Goal: Task Accomplishment & Management: Manage account settings

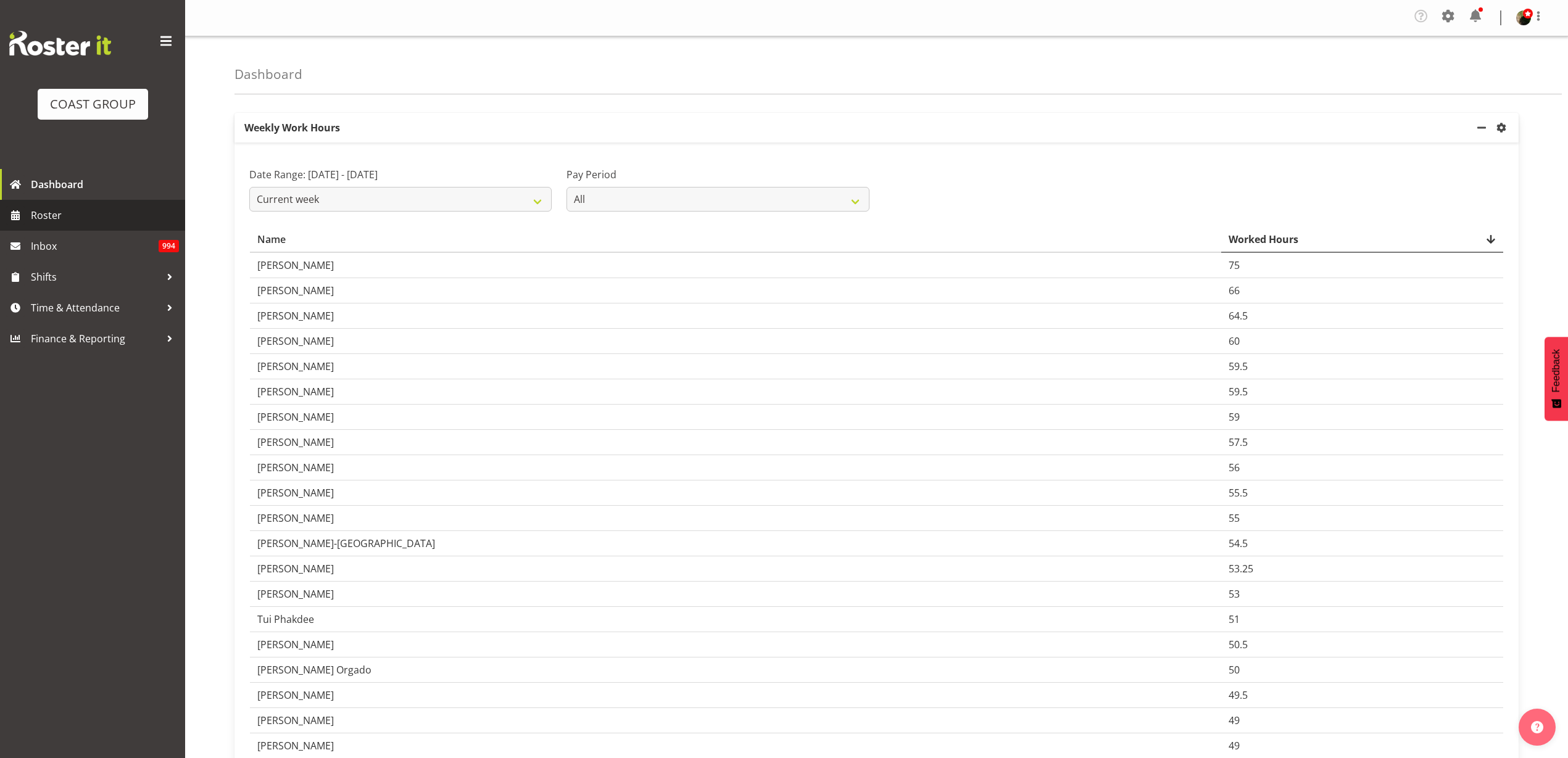
click at [61, 212] on span "Roster" at bounding box center [105, 215] width 148 height 19
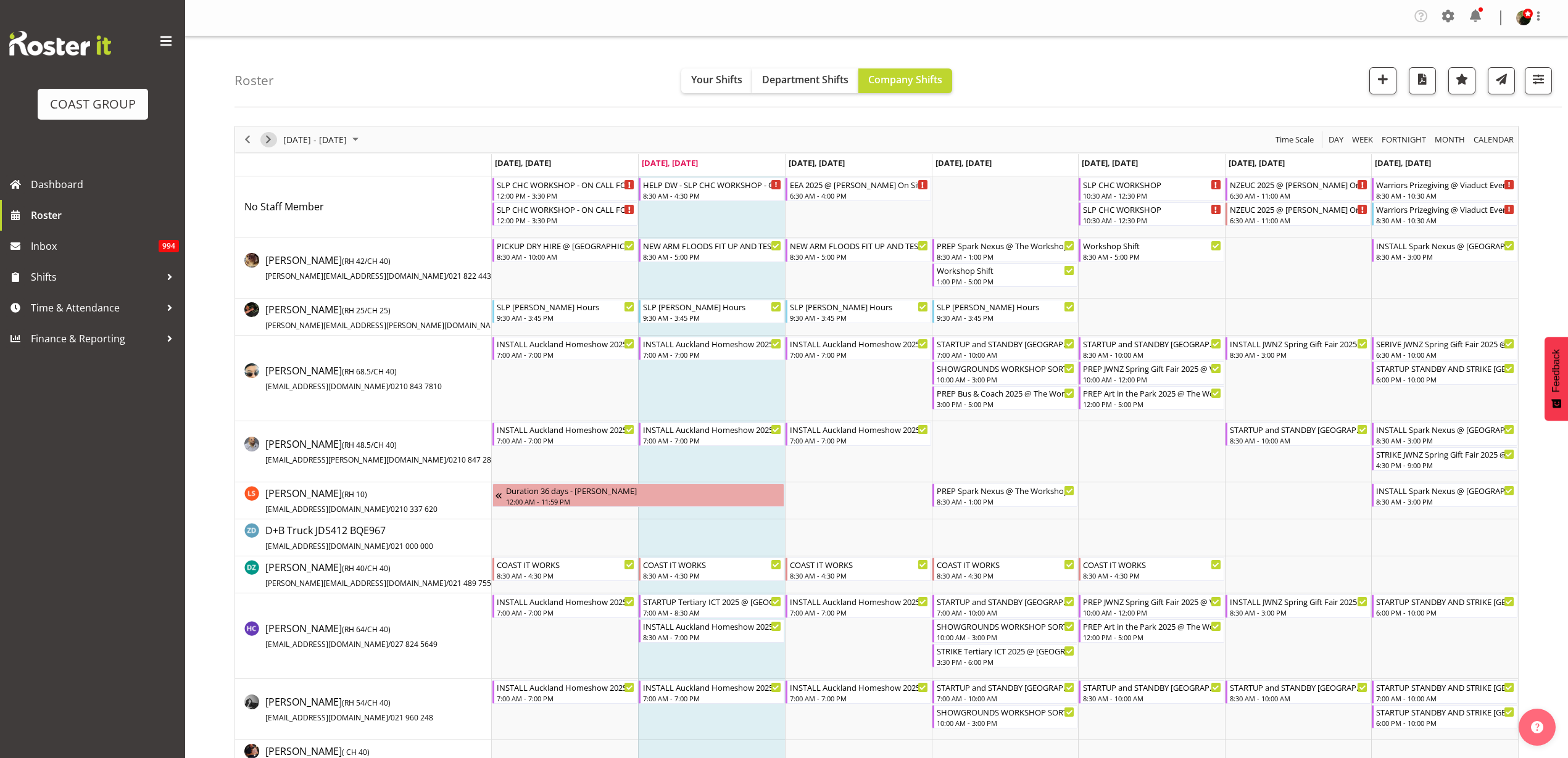
click at [267, 135] on span "Next" at bounding box center [268, 140] width 15 height 16
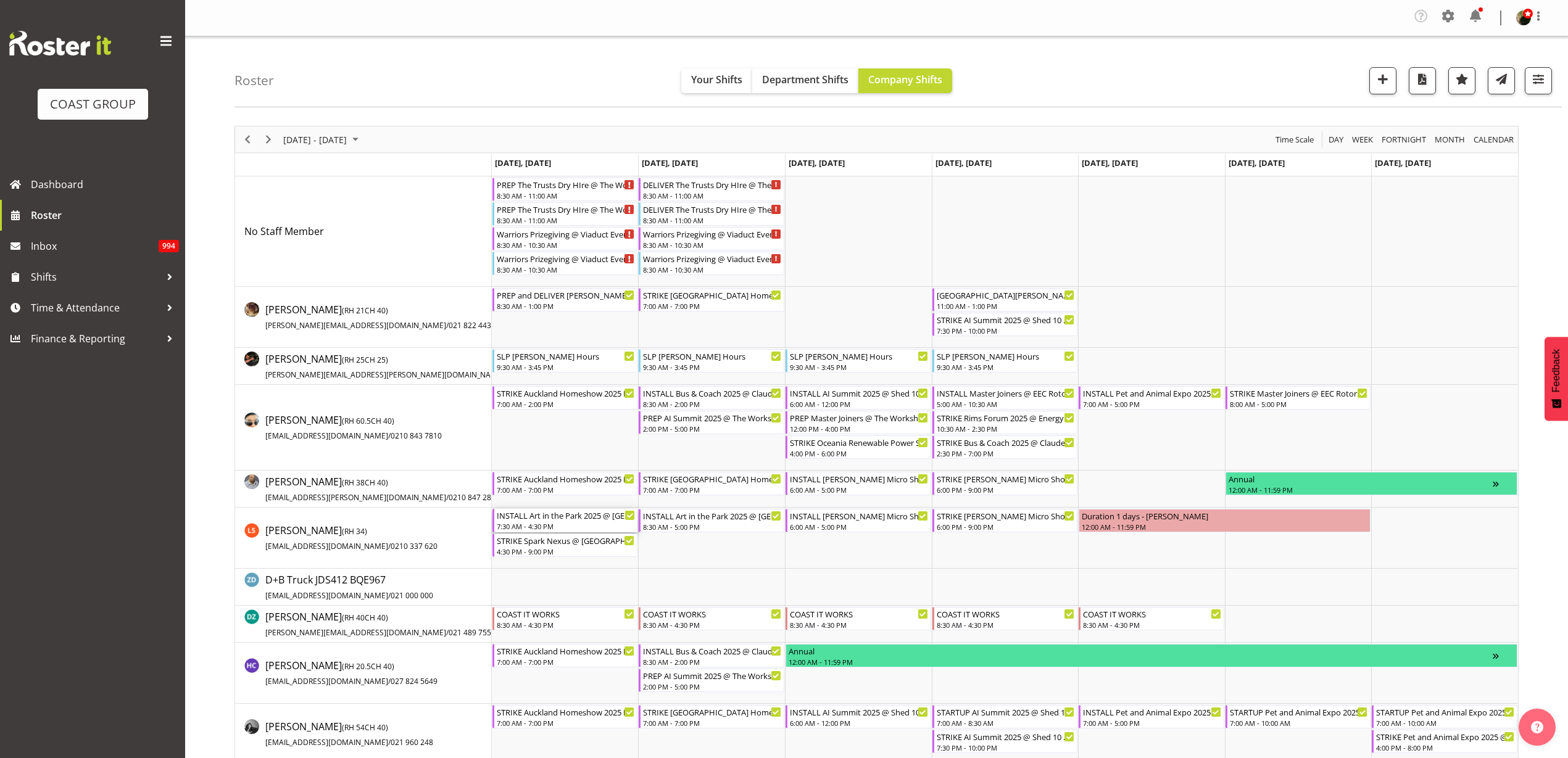
click at [541, 522] on div "7:30 AM - 4:30 PM" at bounding box center [566, 525] width 139 height 10
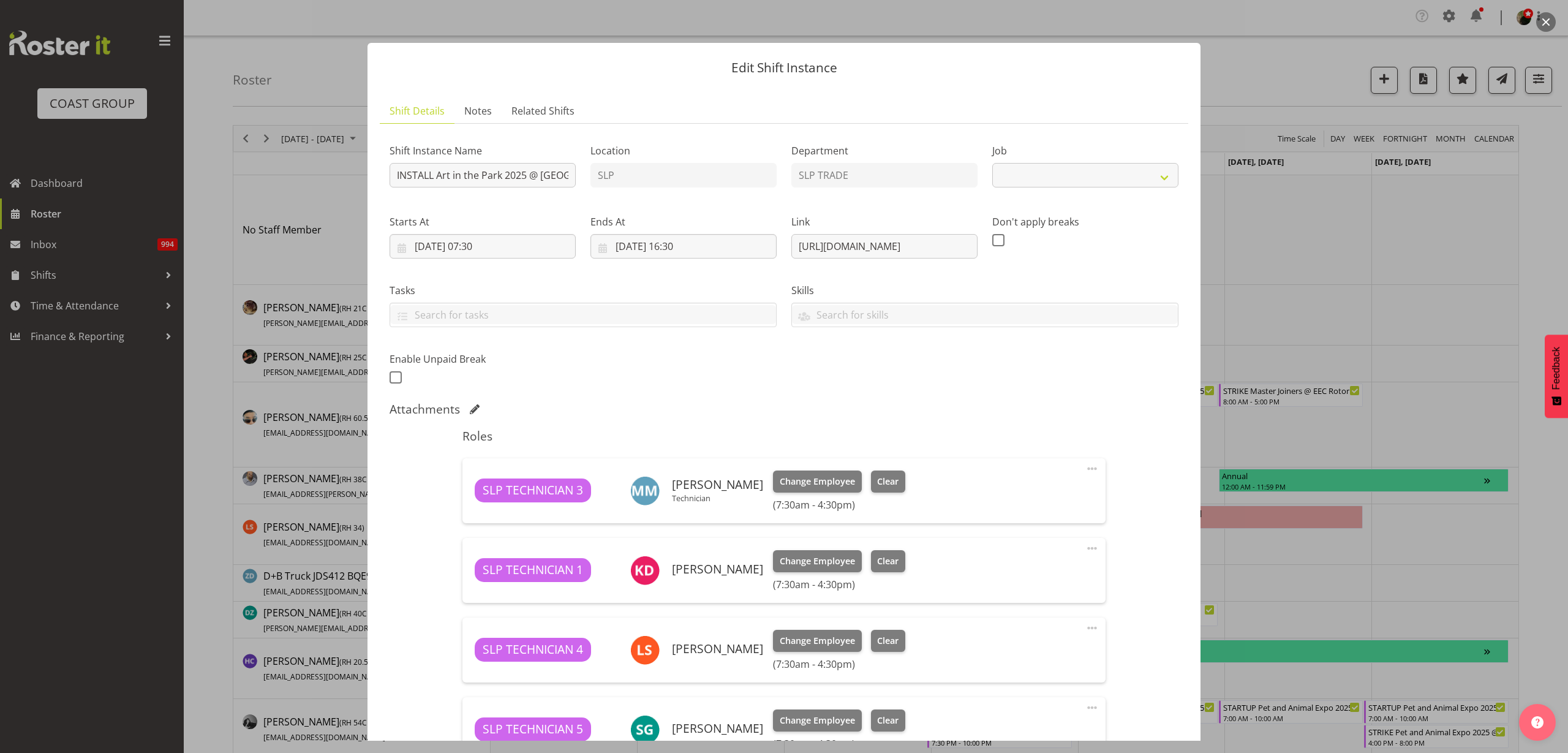
select select "9928"
click at [495, 249] on input "15/09/2025, 07:30" at bounding box center [482, 246] width 186 height 24
click at [482, 513] on select "00 01 02 03 04 05 06 07 08 09 10 11 12 13 14 15 16 17 18 19 20 21 22 23" at bounding box center [483, 507] width 28 height 24
select select "8"
click at [469, 494] on select "00 01 02 03 04 05 06 07 08 09 10 11 12 13 14 15 16 17 18 19 20 21 22 23" at bounding box center [483, 507] width 28 height 24
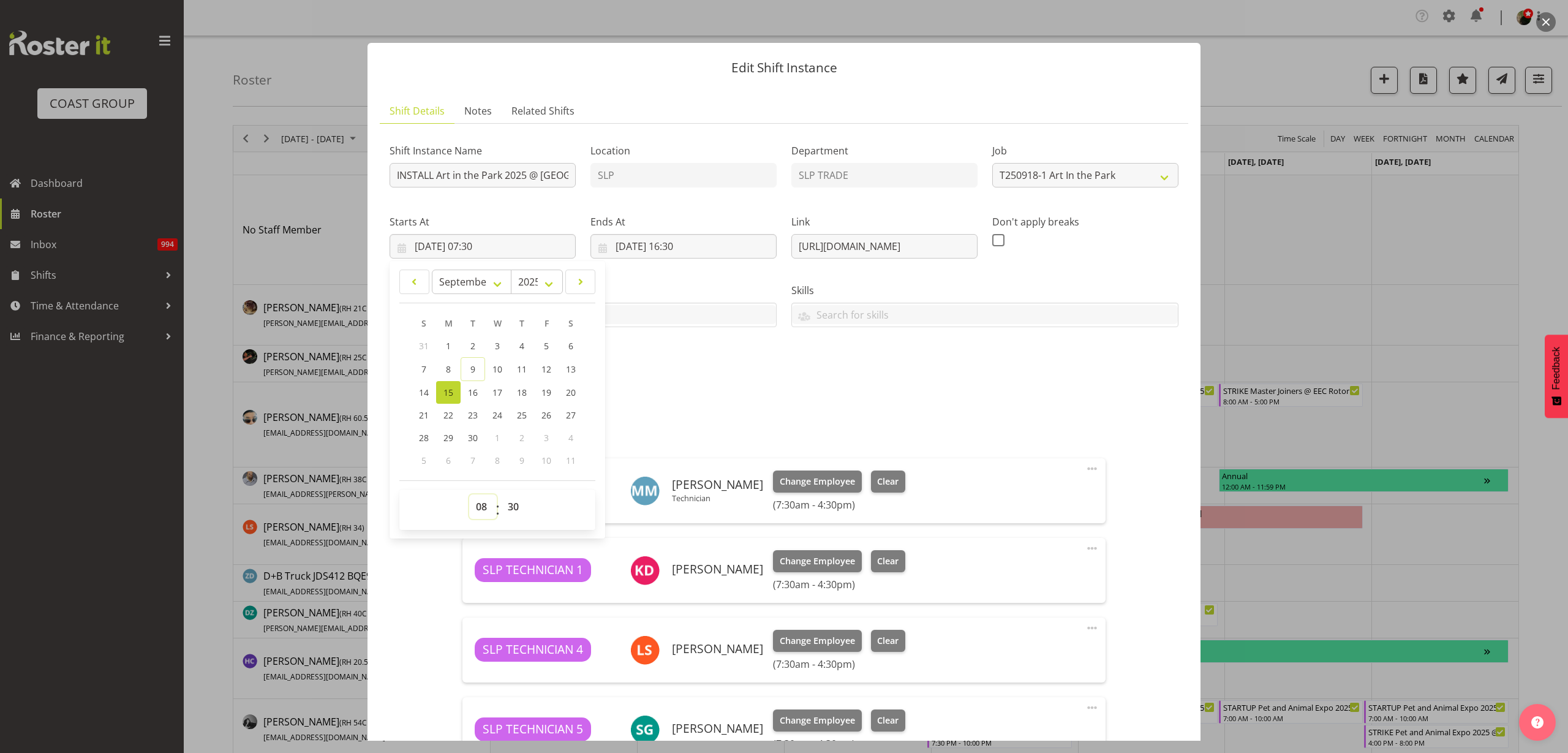
type input "15/09/2025, 08:30"
click at [528, 171] on input "INSTALL Art in the Park 2025 @ Eden Park On SIte @ 0830" at bounding box center [482, 175] width 186 height 24
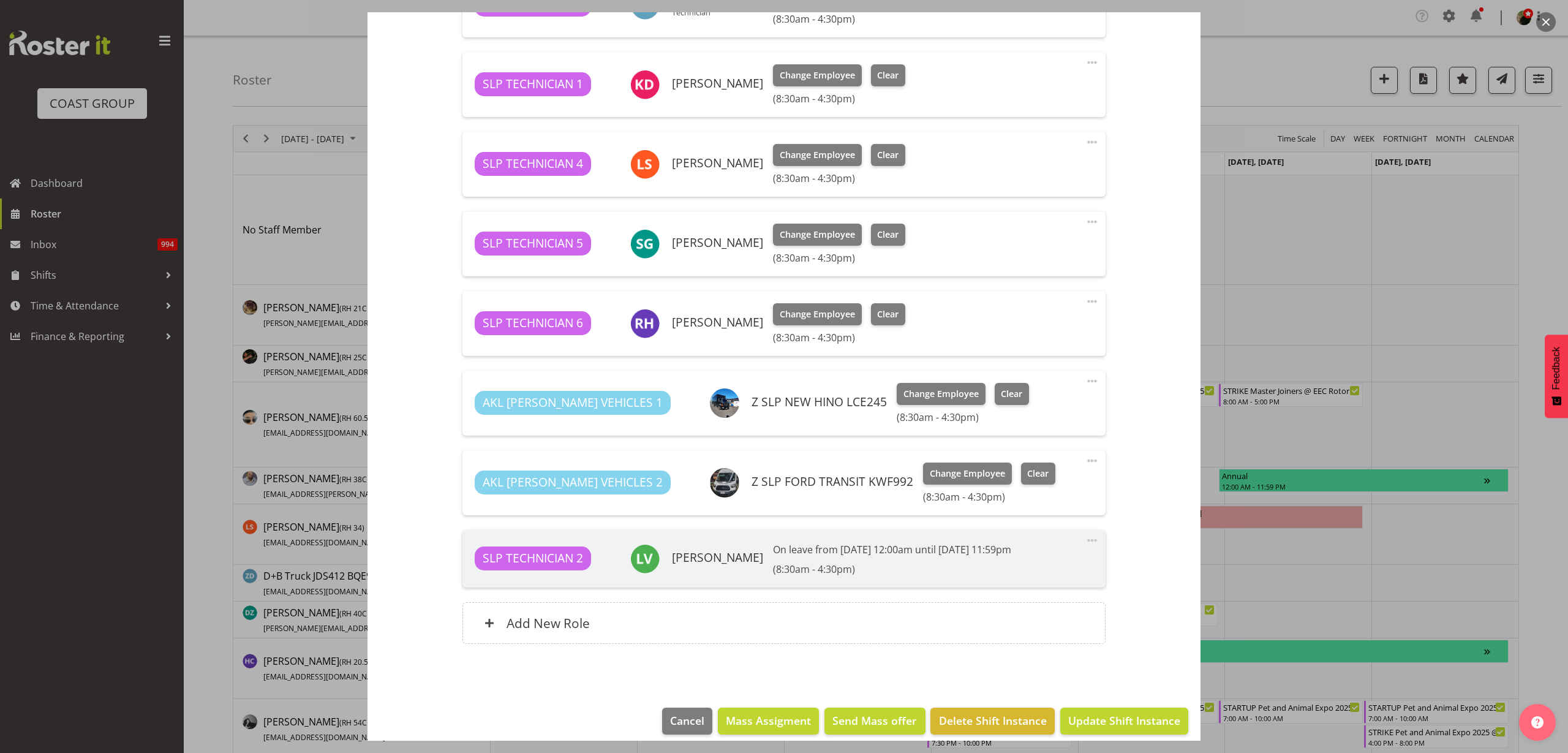
scroll to position [498, 0]
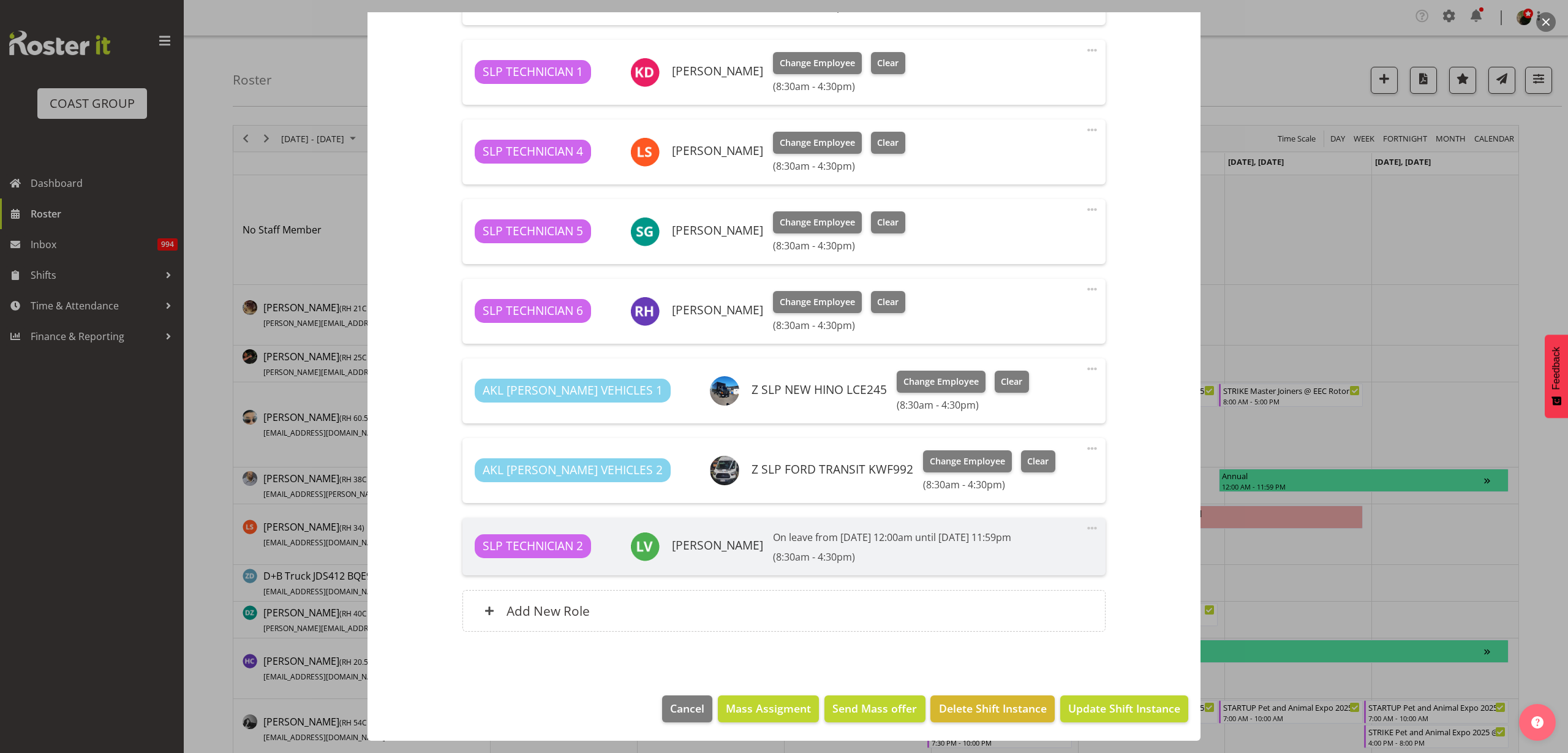
type input "INSTALL Art in the Park 2025 @ Eden Park On SIte @ 1000"
click at [1123, 705] on span "Update Shift Instance" at bounding box center [1124, 708] width 112 height 16
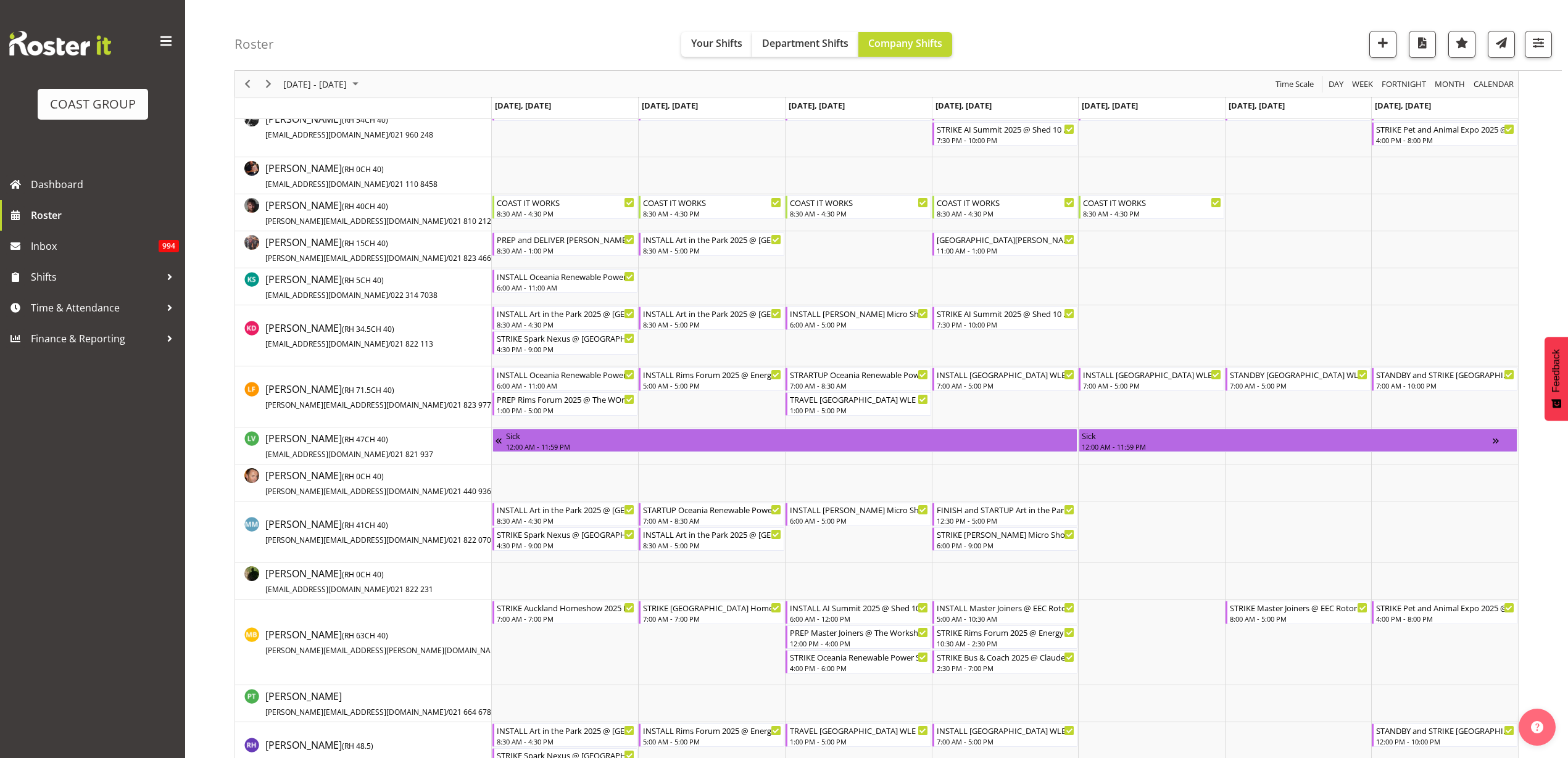
scroll to position [617, 0]
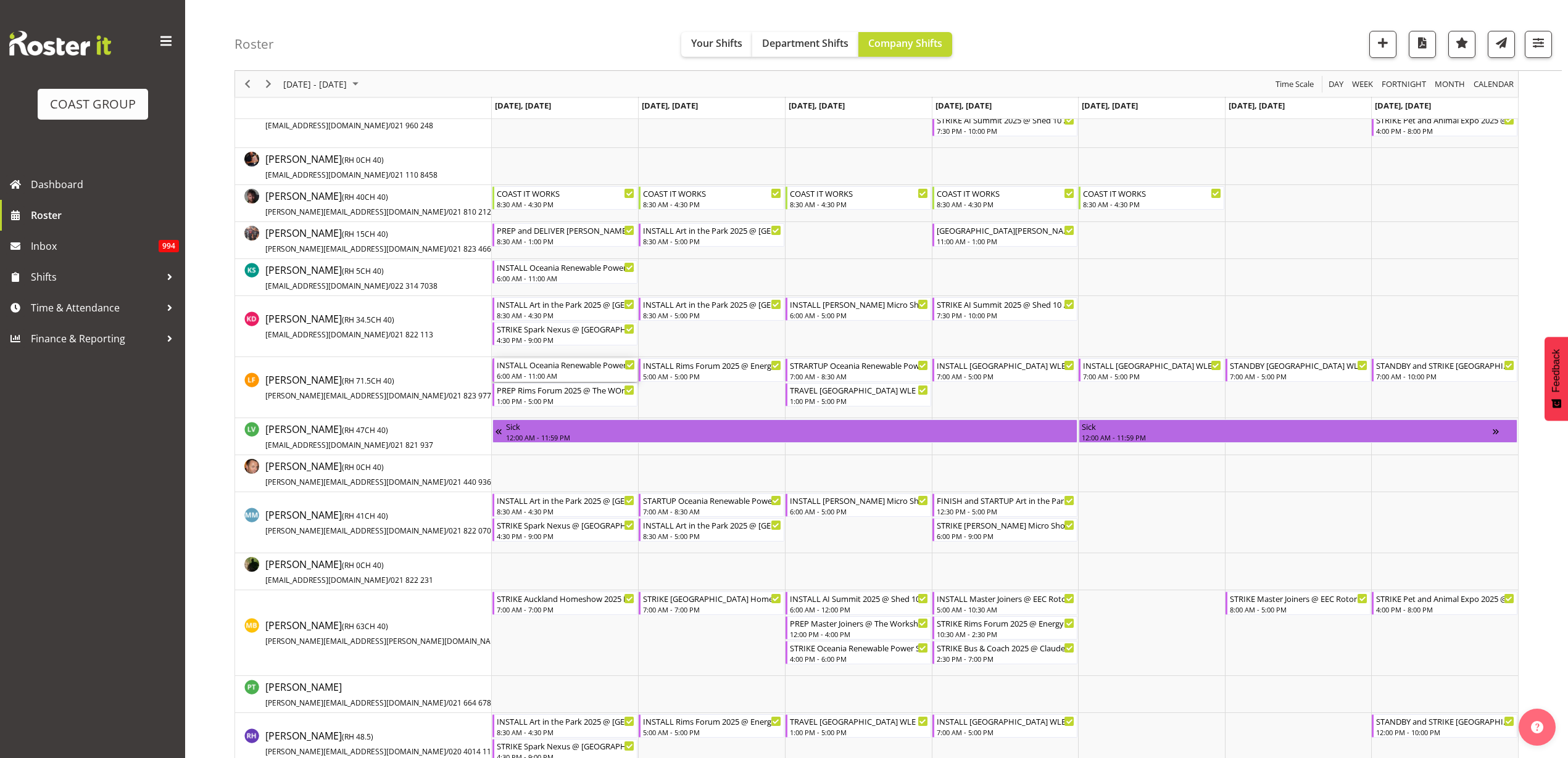
click at [565, 369] on div "INSTALL Oceania Renewable Power Summit 2025 @ The Pullman On Site @ 0700" at bounding box center [566, 364] width 139 height 12
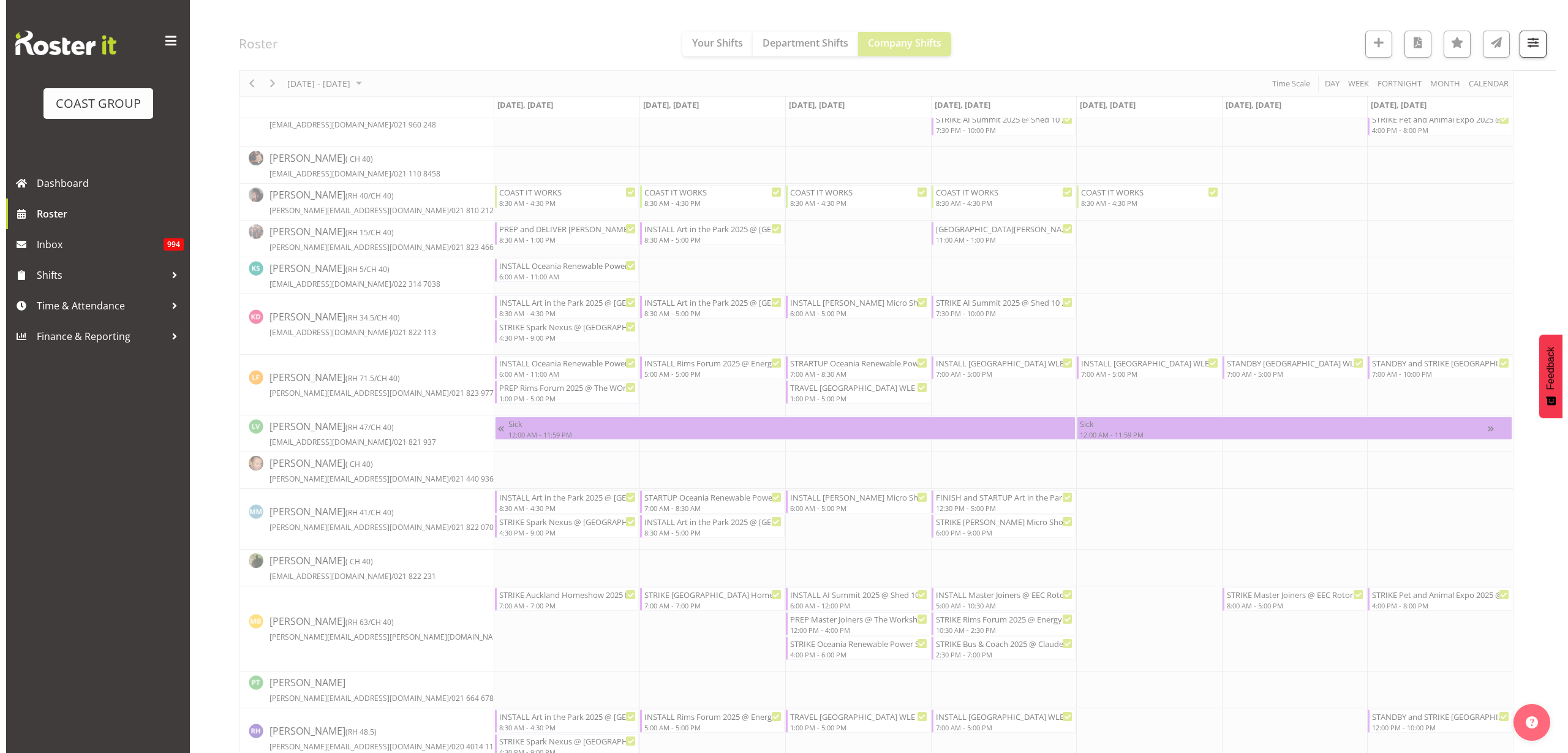
scroll to position [0, 0]
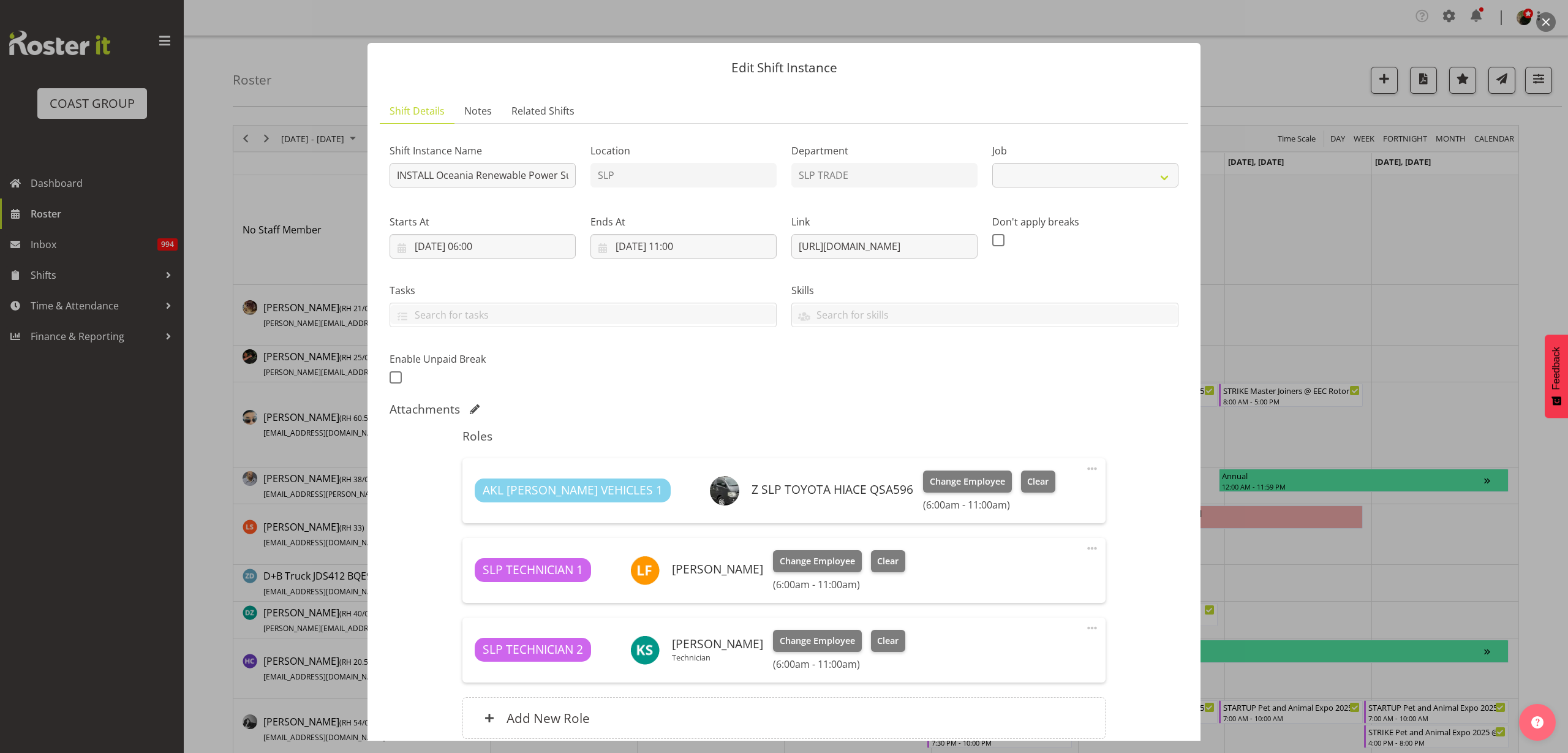
select select "10547"
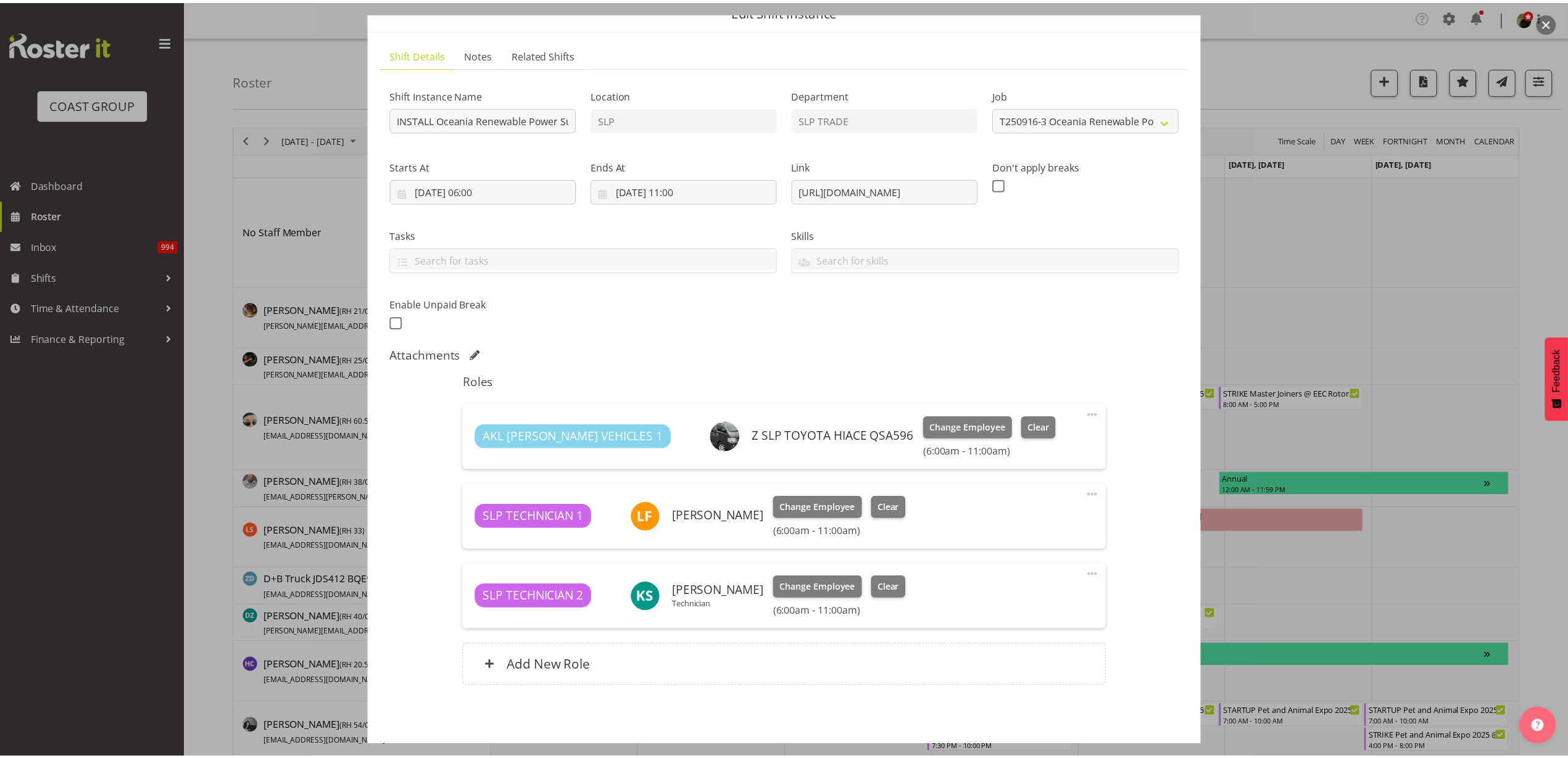
scroll to position [108, 0]
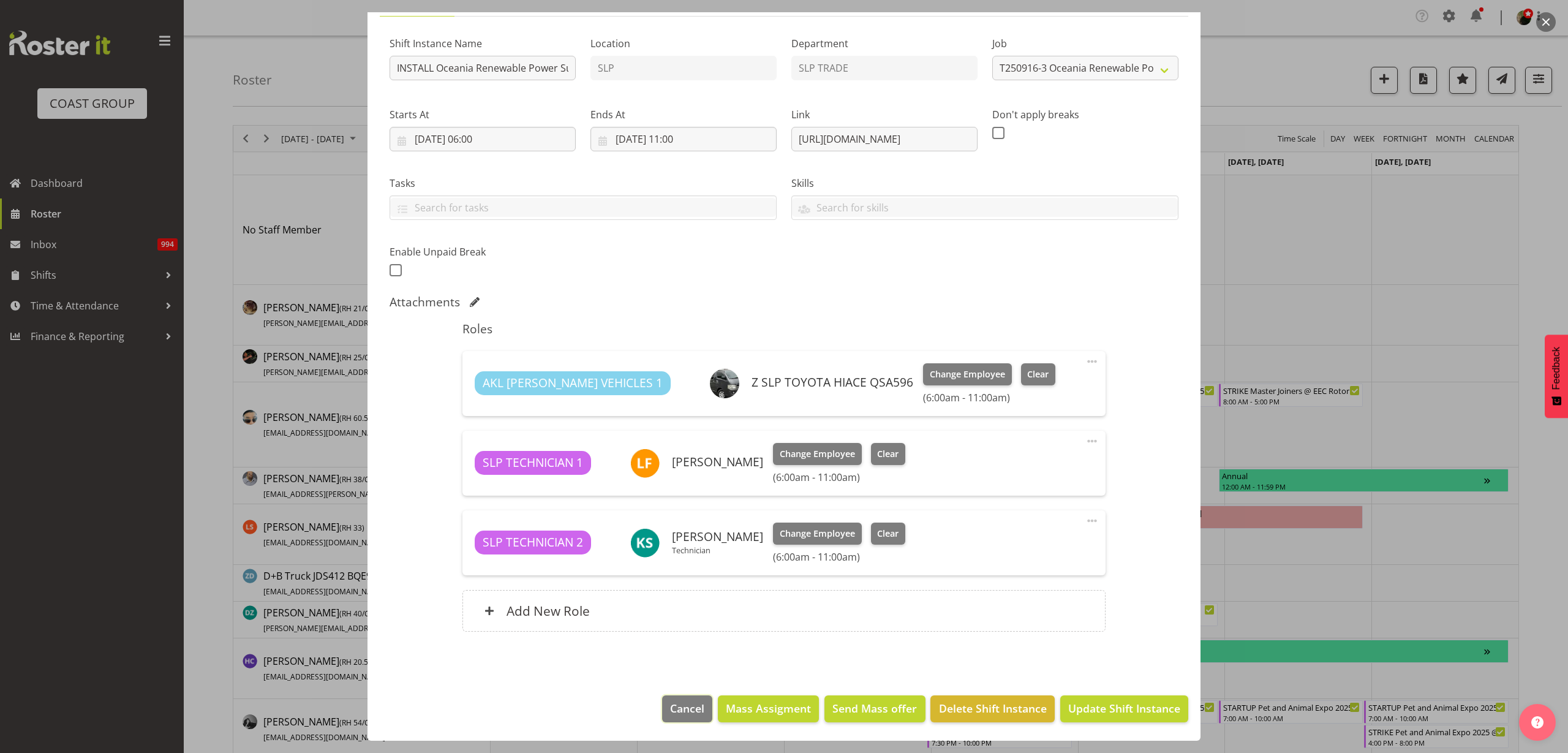
click at [670, 708] on span "Cancel" at bounding box center [687, 708] width 34 height 16
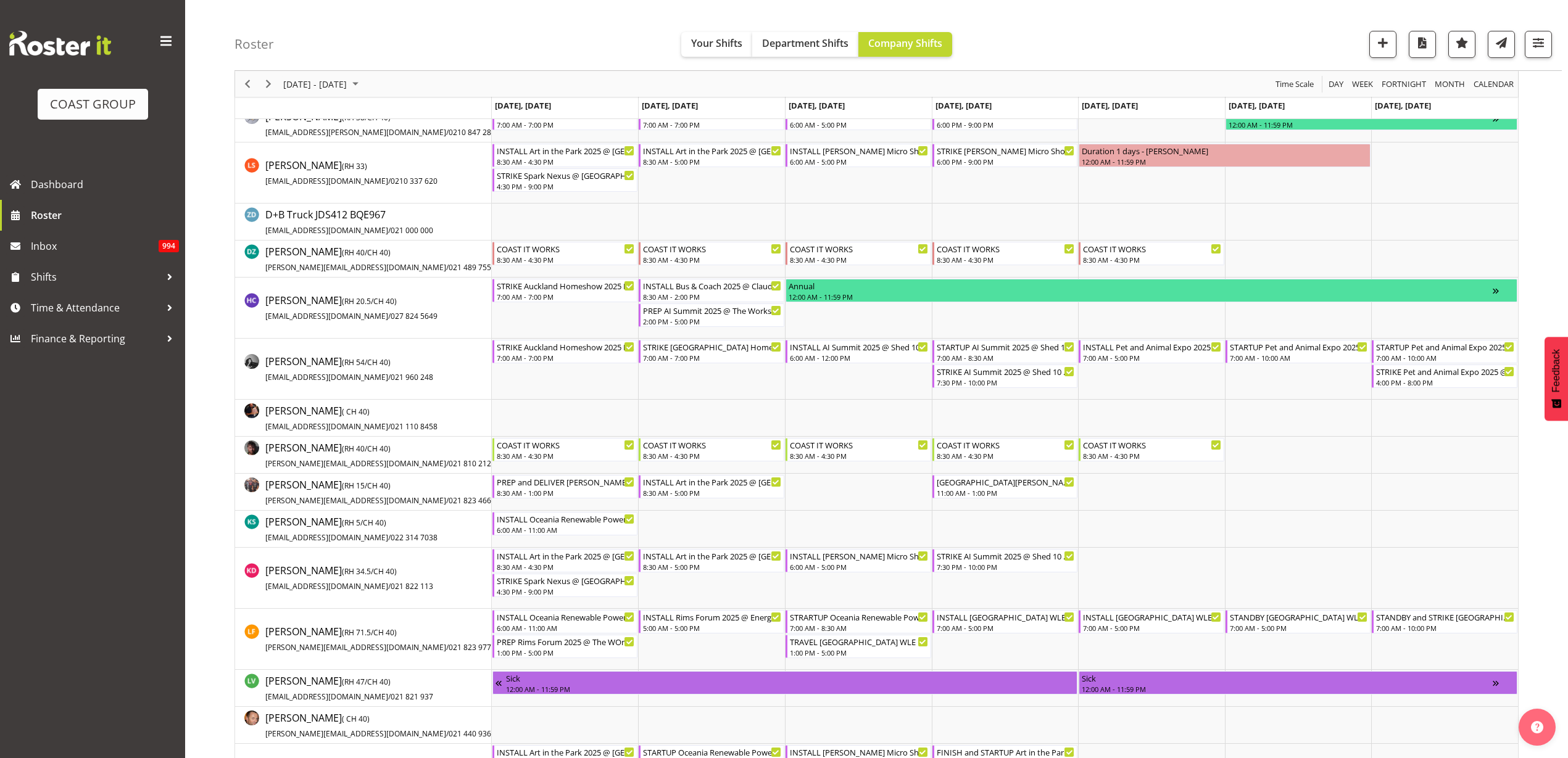
scroll to position [385, 0]
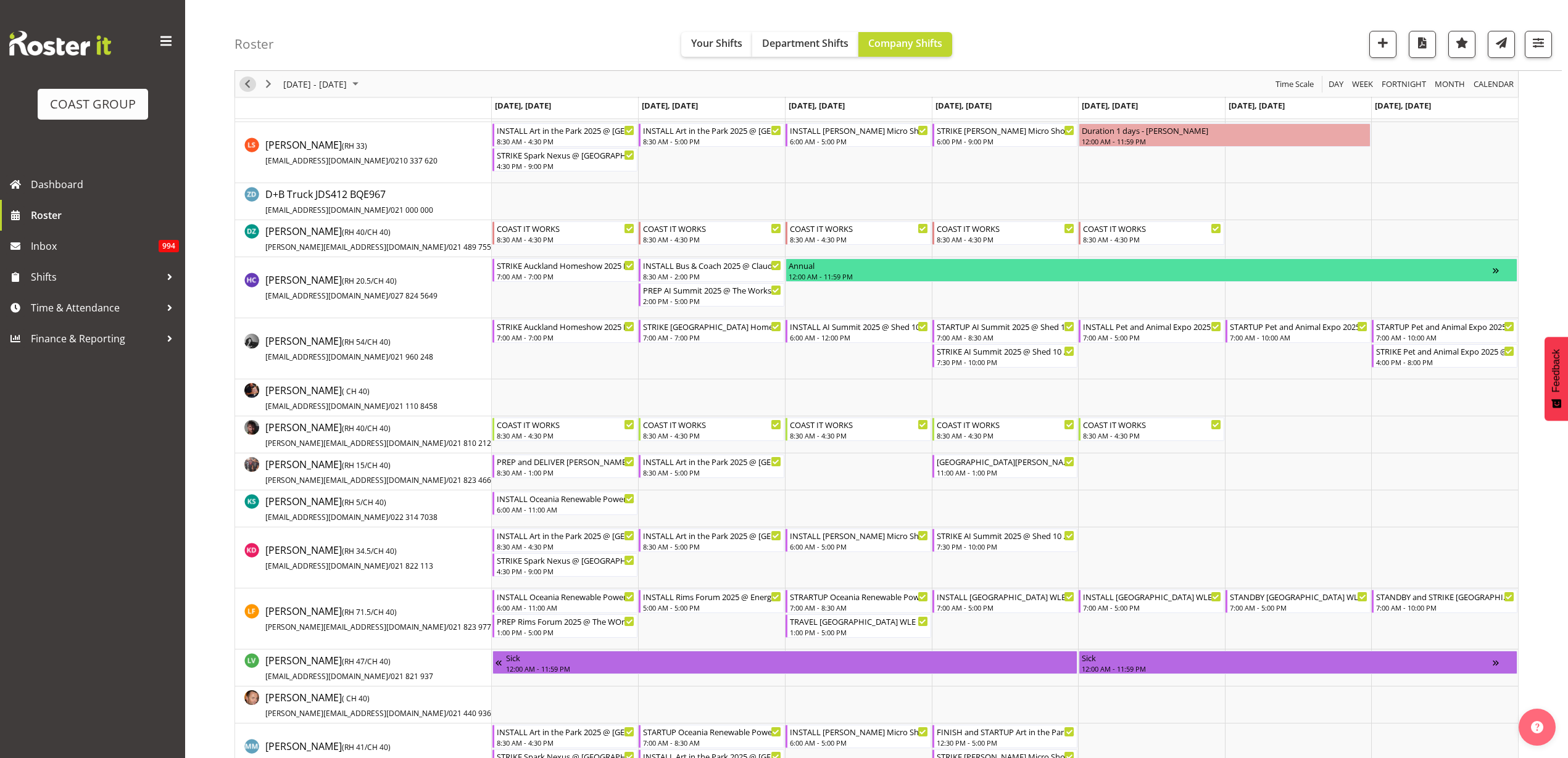
click at [244, 86] on span "Previous" at bounding box center [247, 84] width 15 height 16
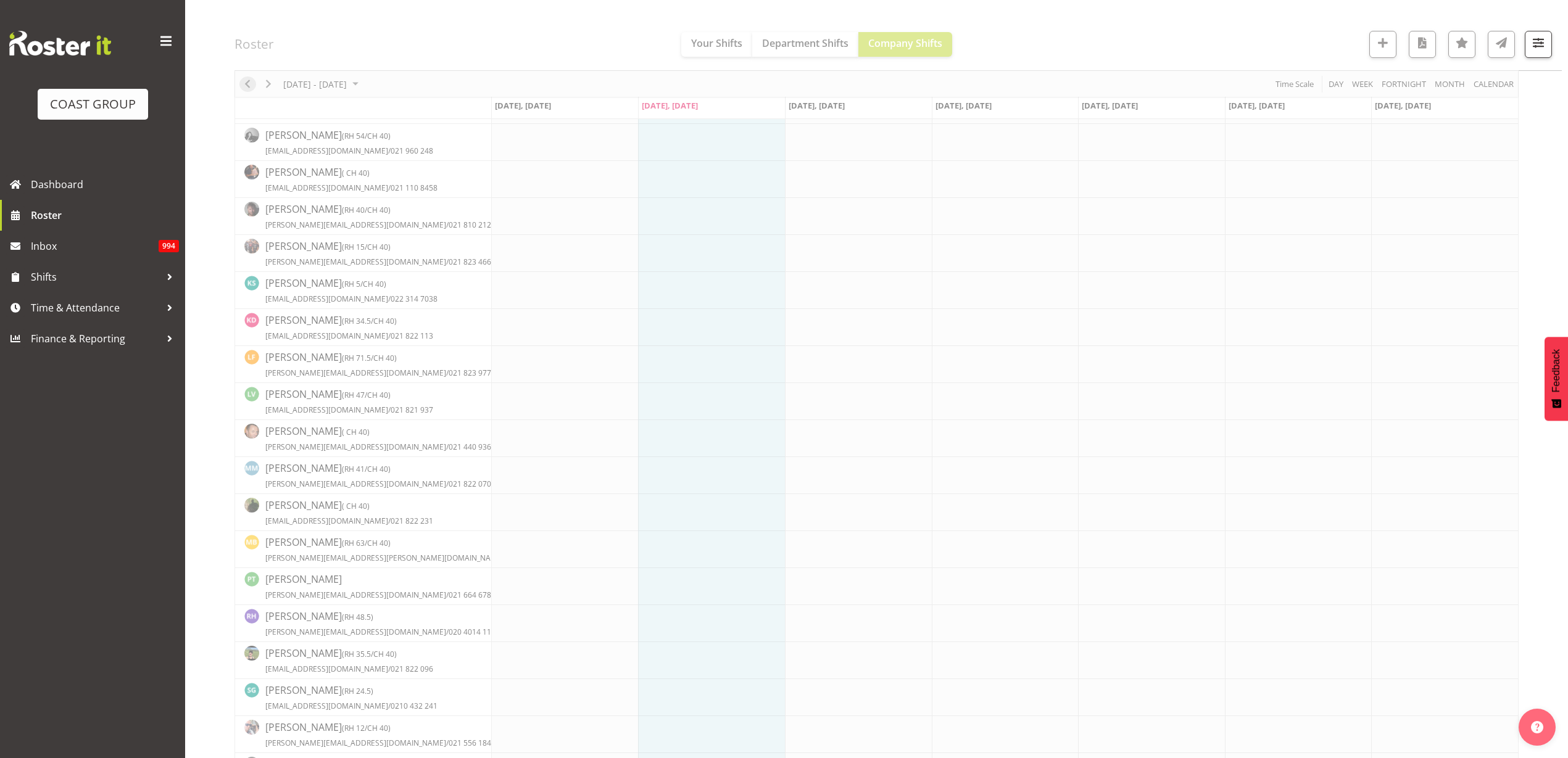
scroll to position [0, 0]
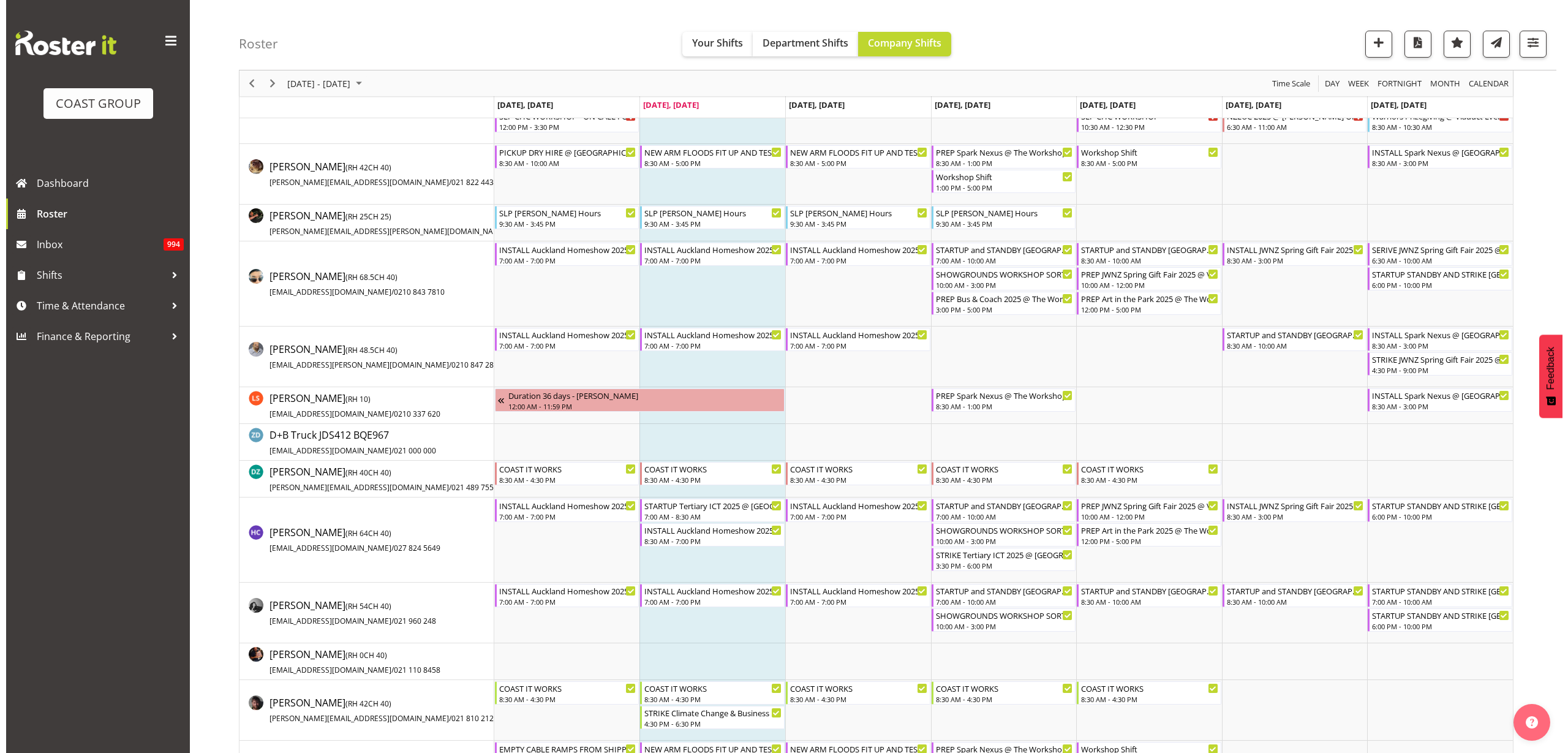
scroll to position [383, 0]
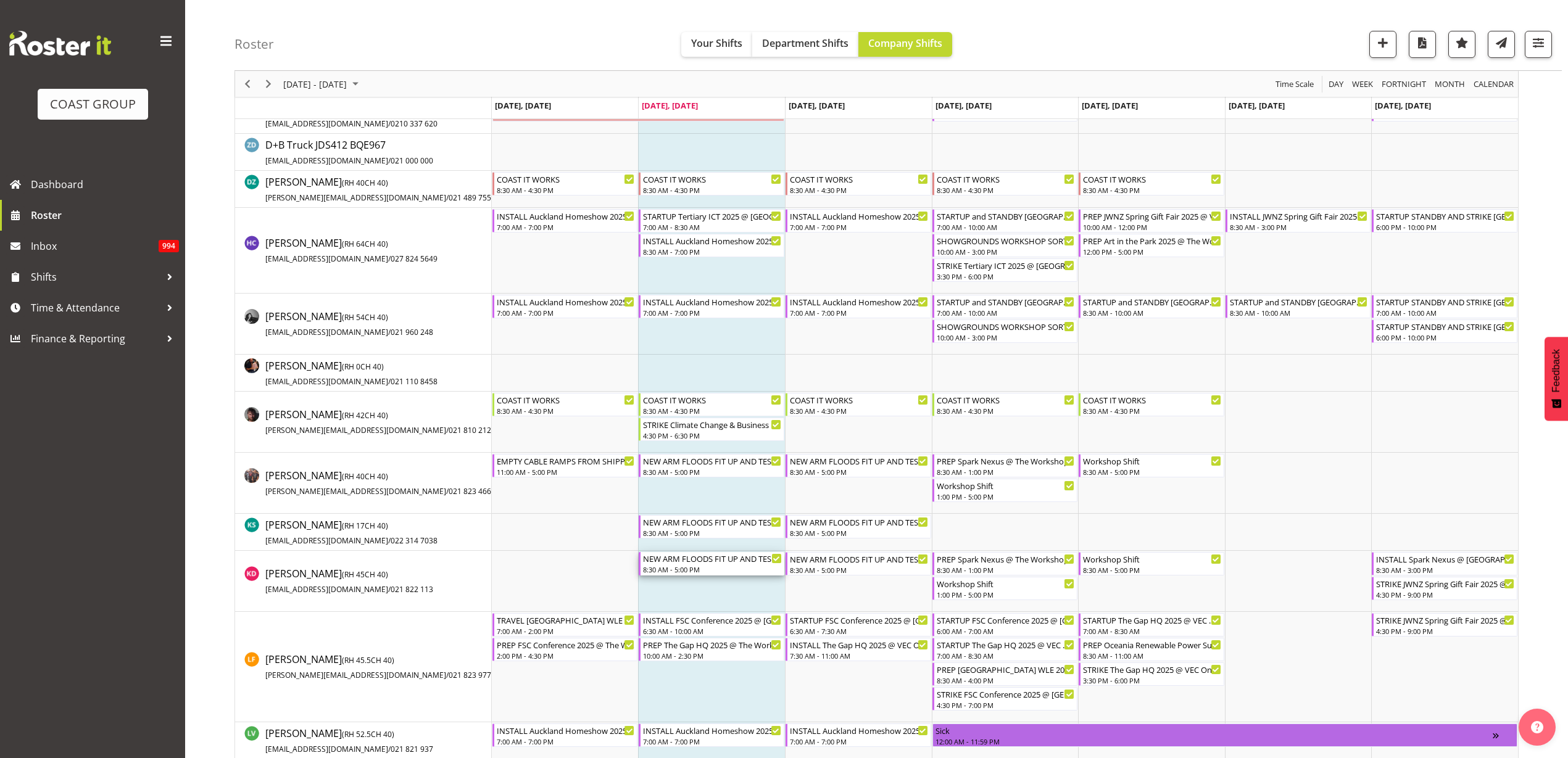
click at [689, 565] on div "8:30 AM - 5:00 PM" at bounding box center [712, 569] width 139 height 10
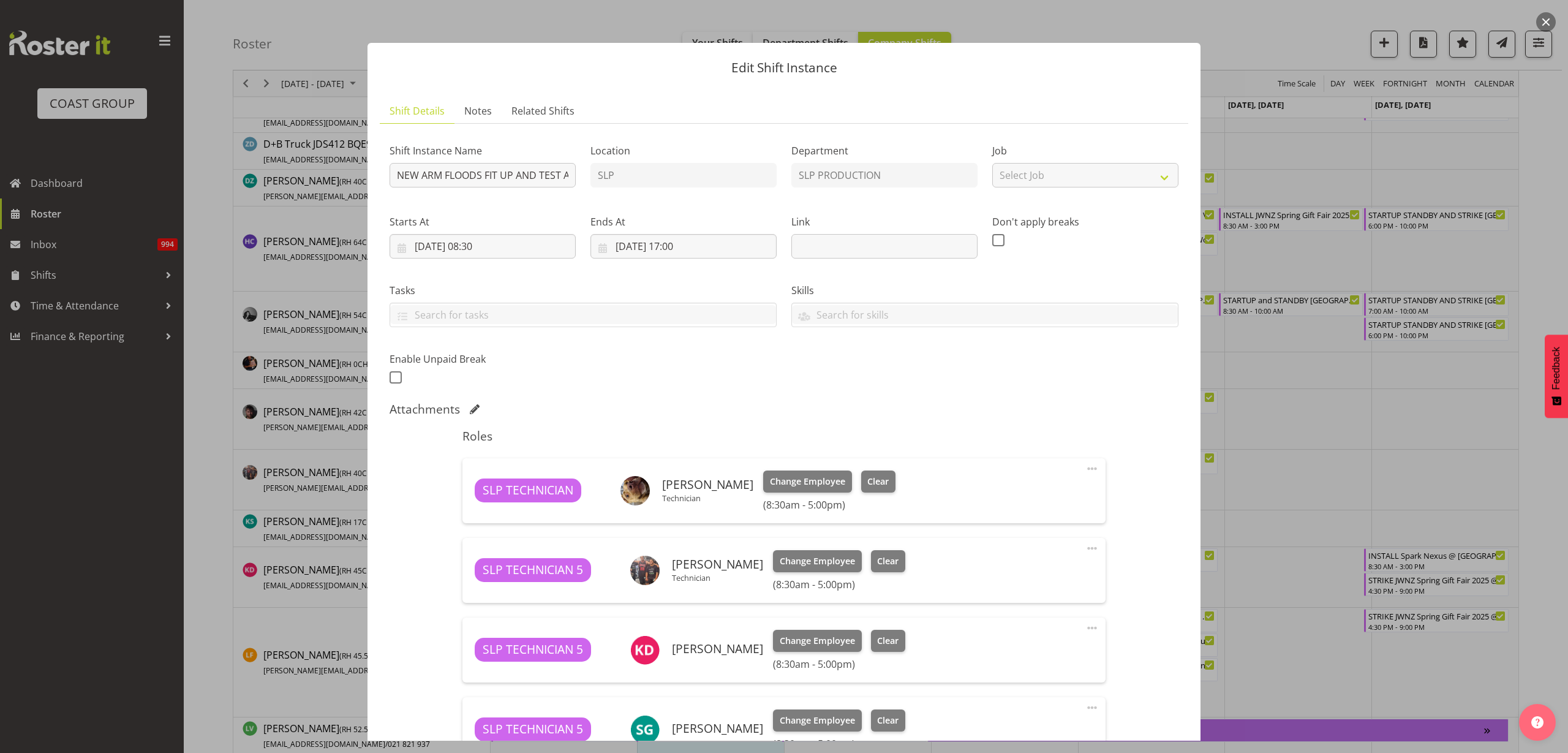
scroll to position [230, 0]
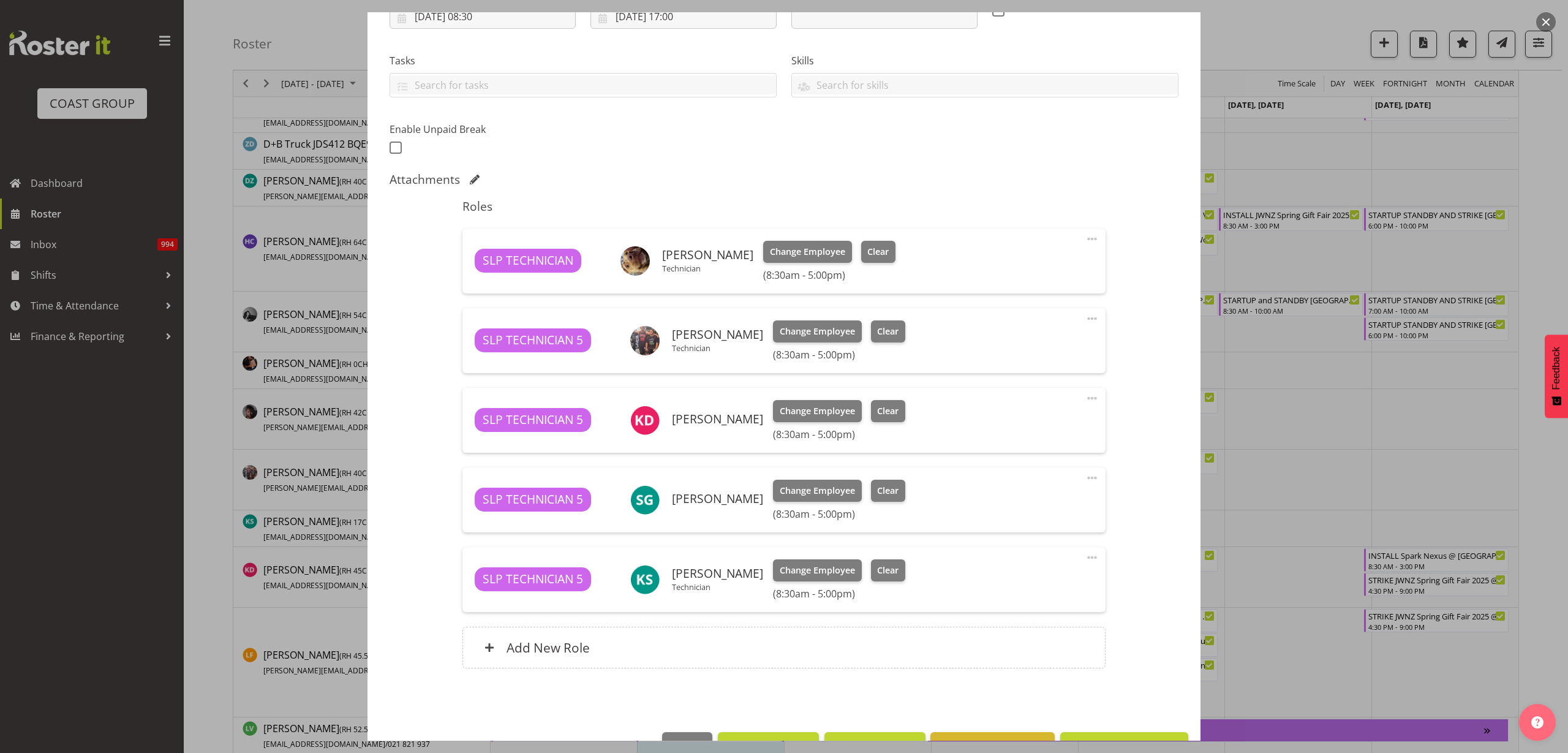
click at [1085, 397] on span at bounding box center [1092, 398] width 15 height 15
click at [1022, 465] on link "Delete" at bounding box center [1040, 472] width 118 height 22
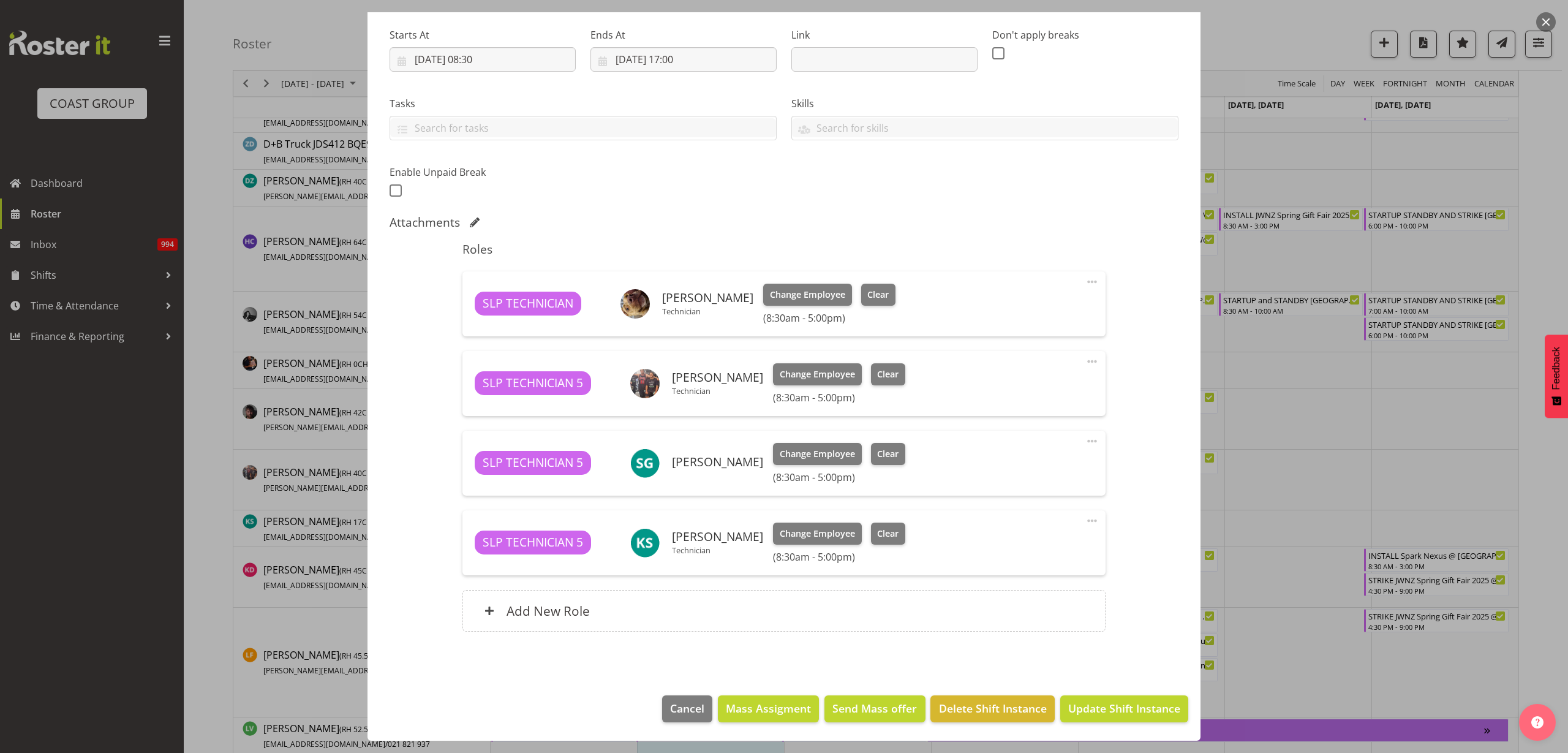
scroll to position [187, 0]
click at [1115, 710] on span "Update Shift Instance" at bounding box center [1124, 708] width 112 height 16
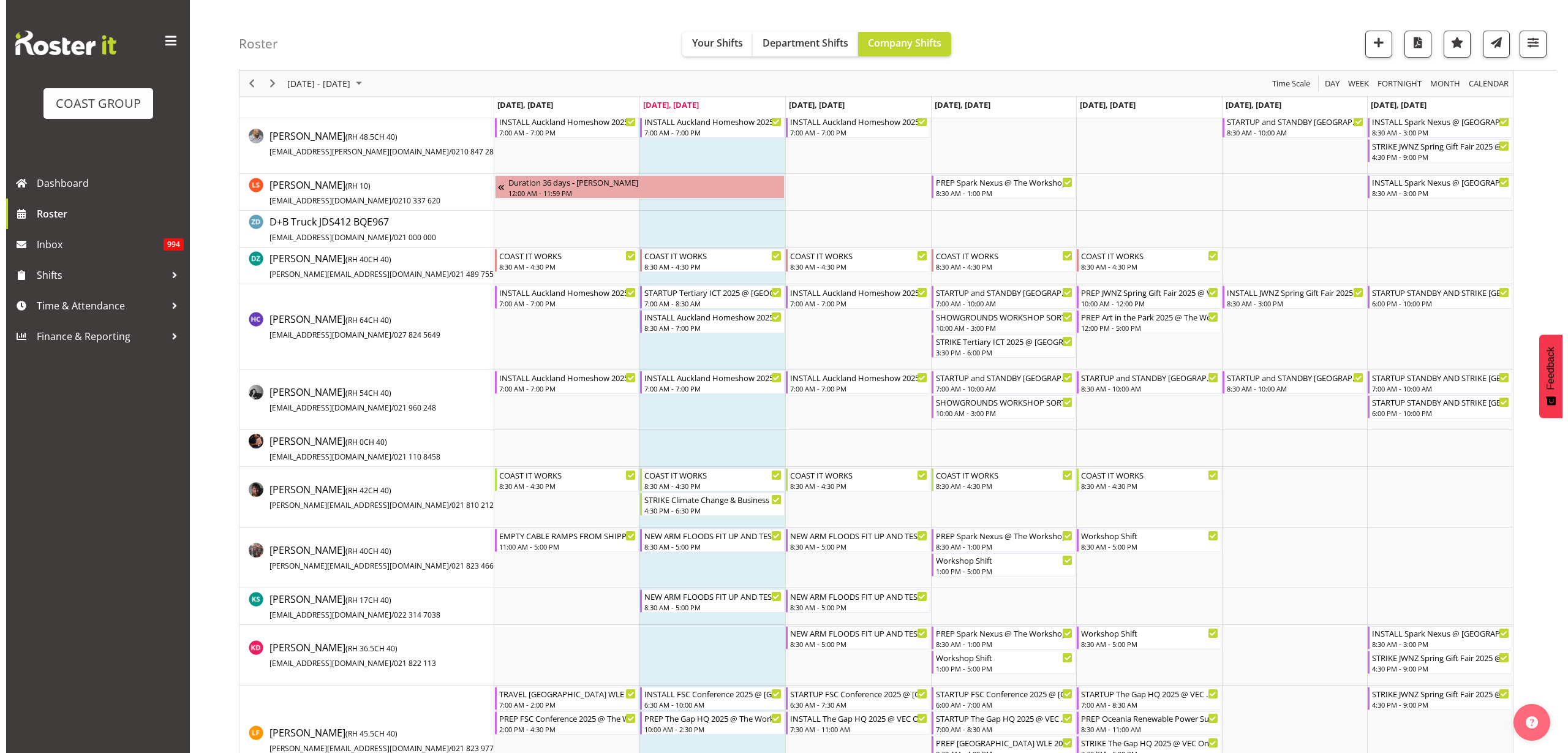
scroll to position [306, 0]
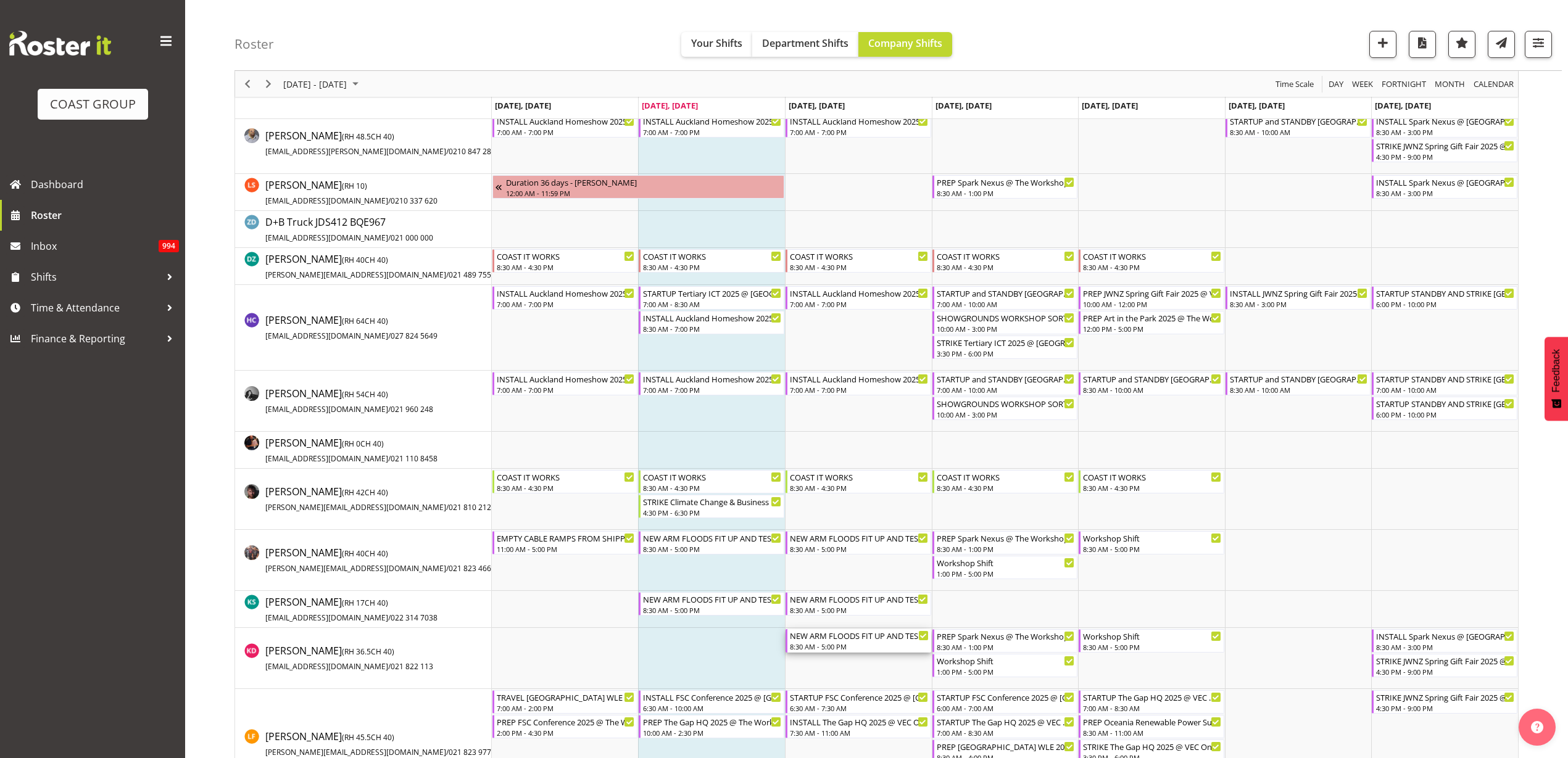
click at [874, 642] on div "8:30 AM - 5:00 PM" at bounding box center [860, 646] width 139 height 10
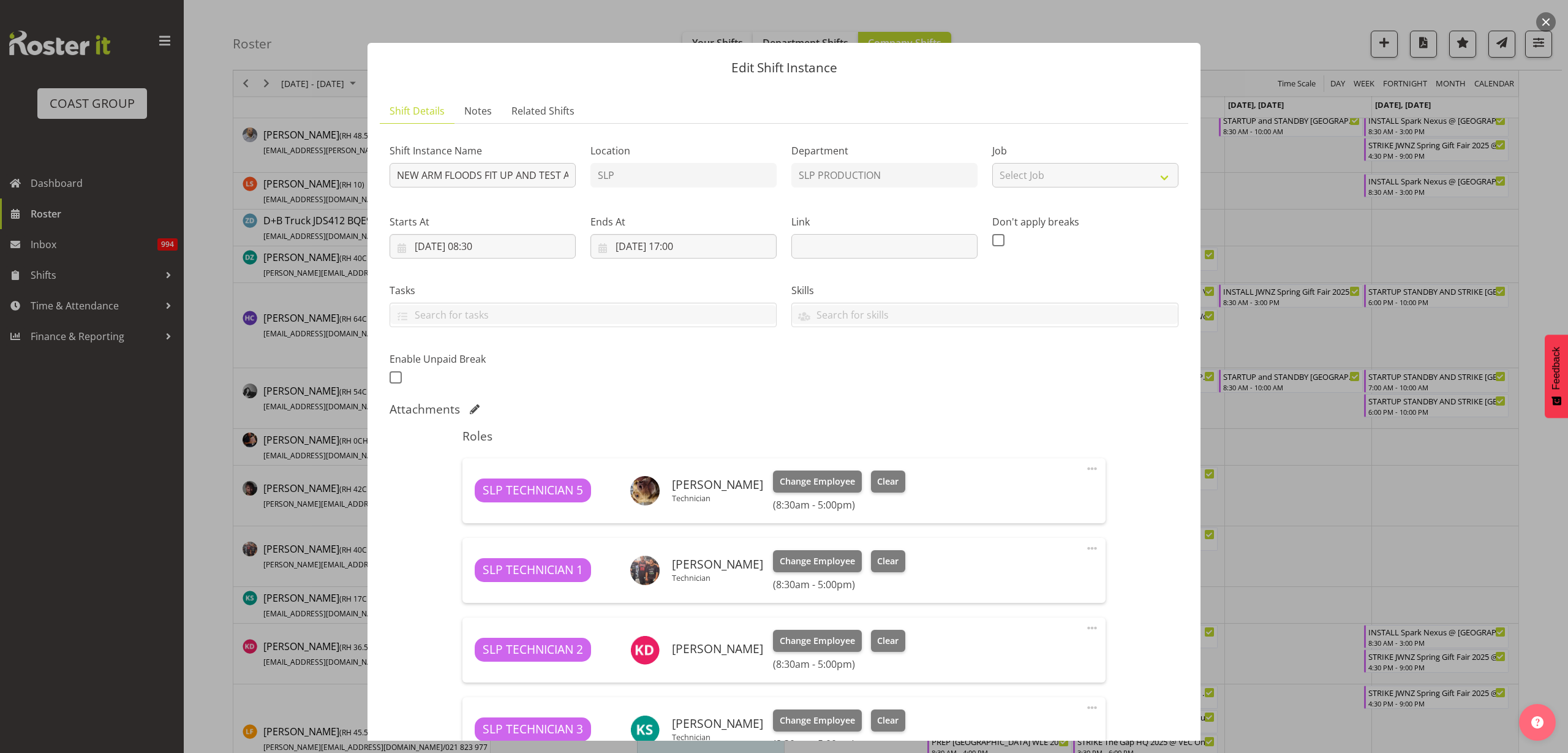
click at [1085, 625] on span at bounding box center [1092, 628] width 15 height 15
click at [1010, 705] on link "Delete" at bounding box center [1040, 702] width 118 height 22
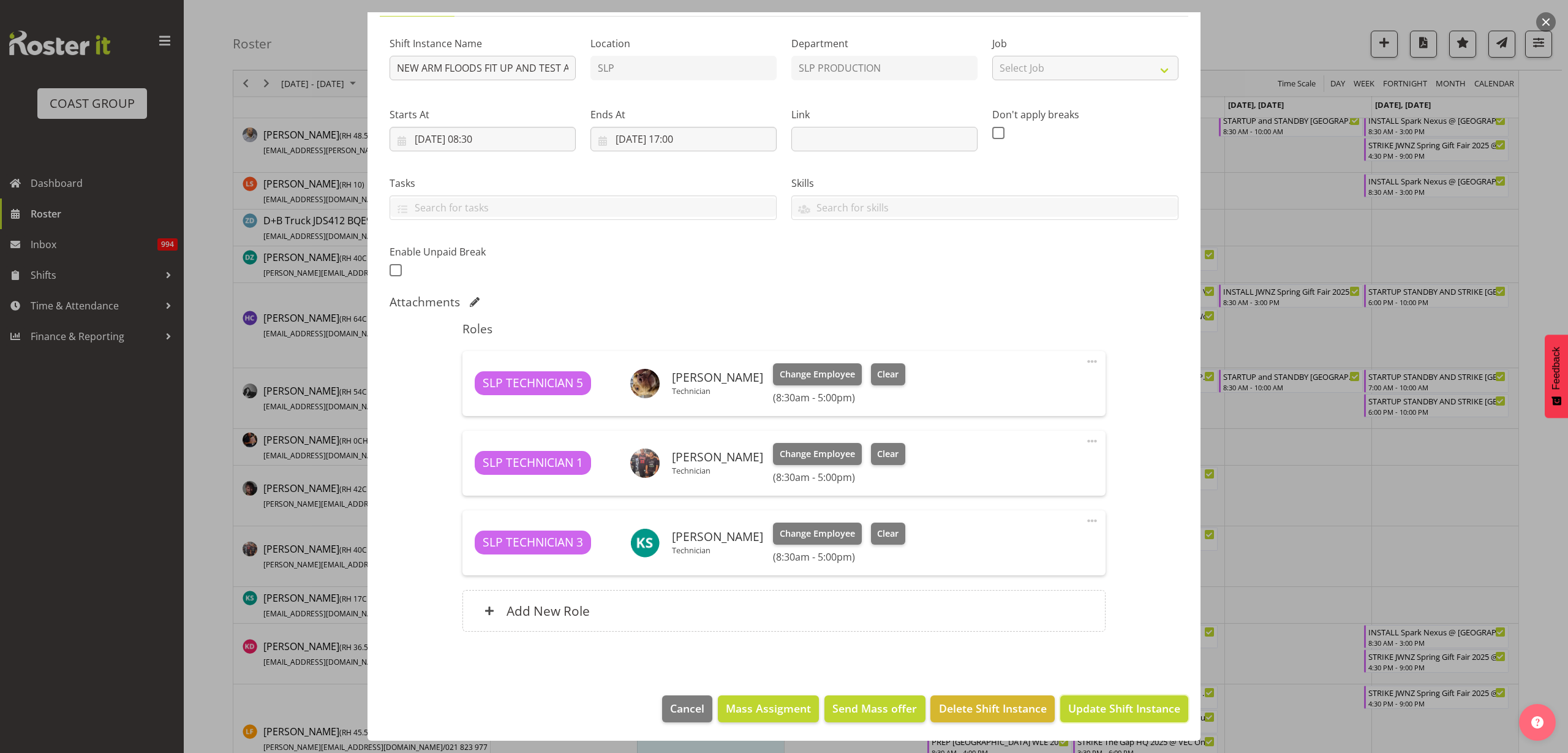
click at [1123, 719] on button "Update Shift Instance" at bounding box center [1124, 709] width 128 height 27
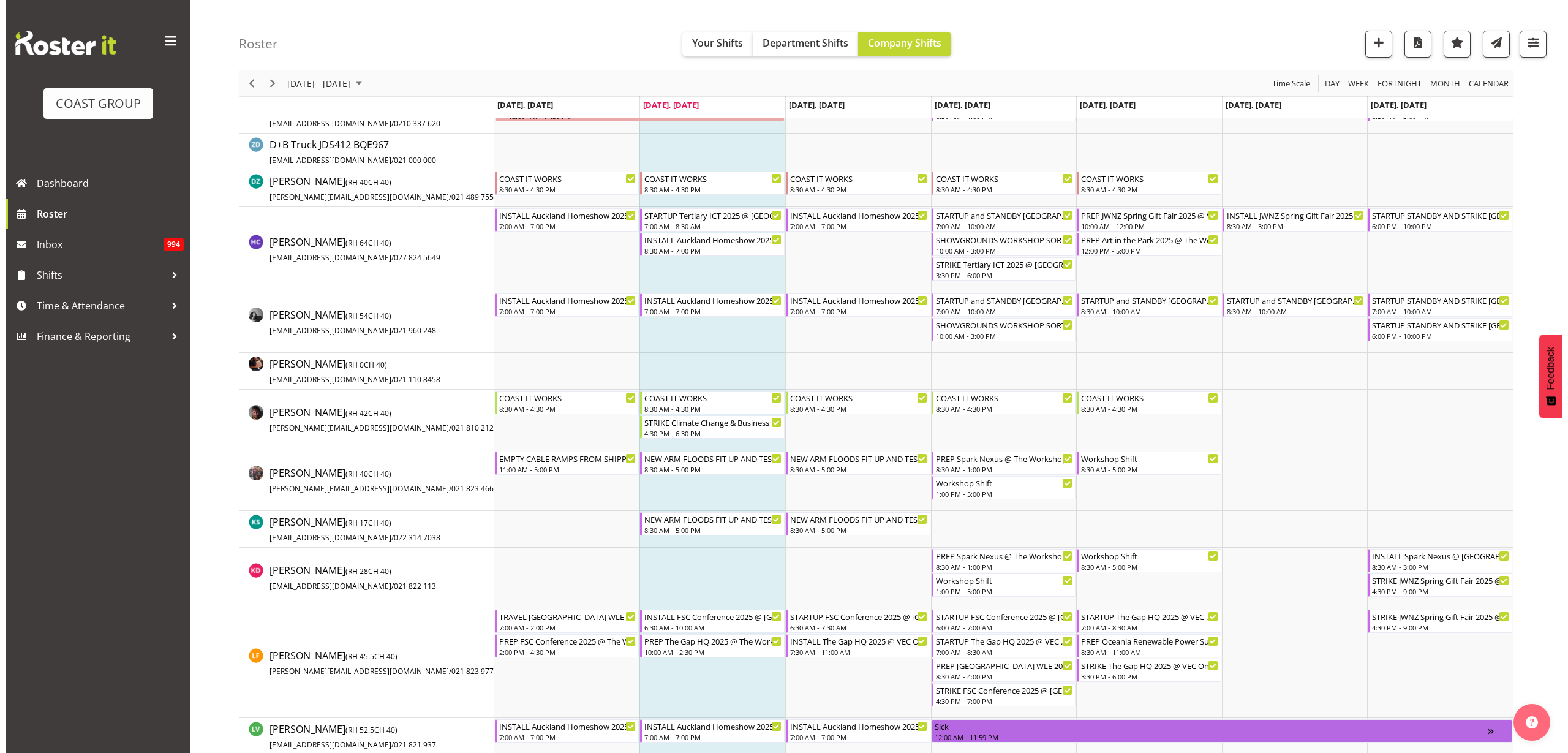
scroll to position [460, 0]
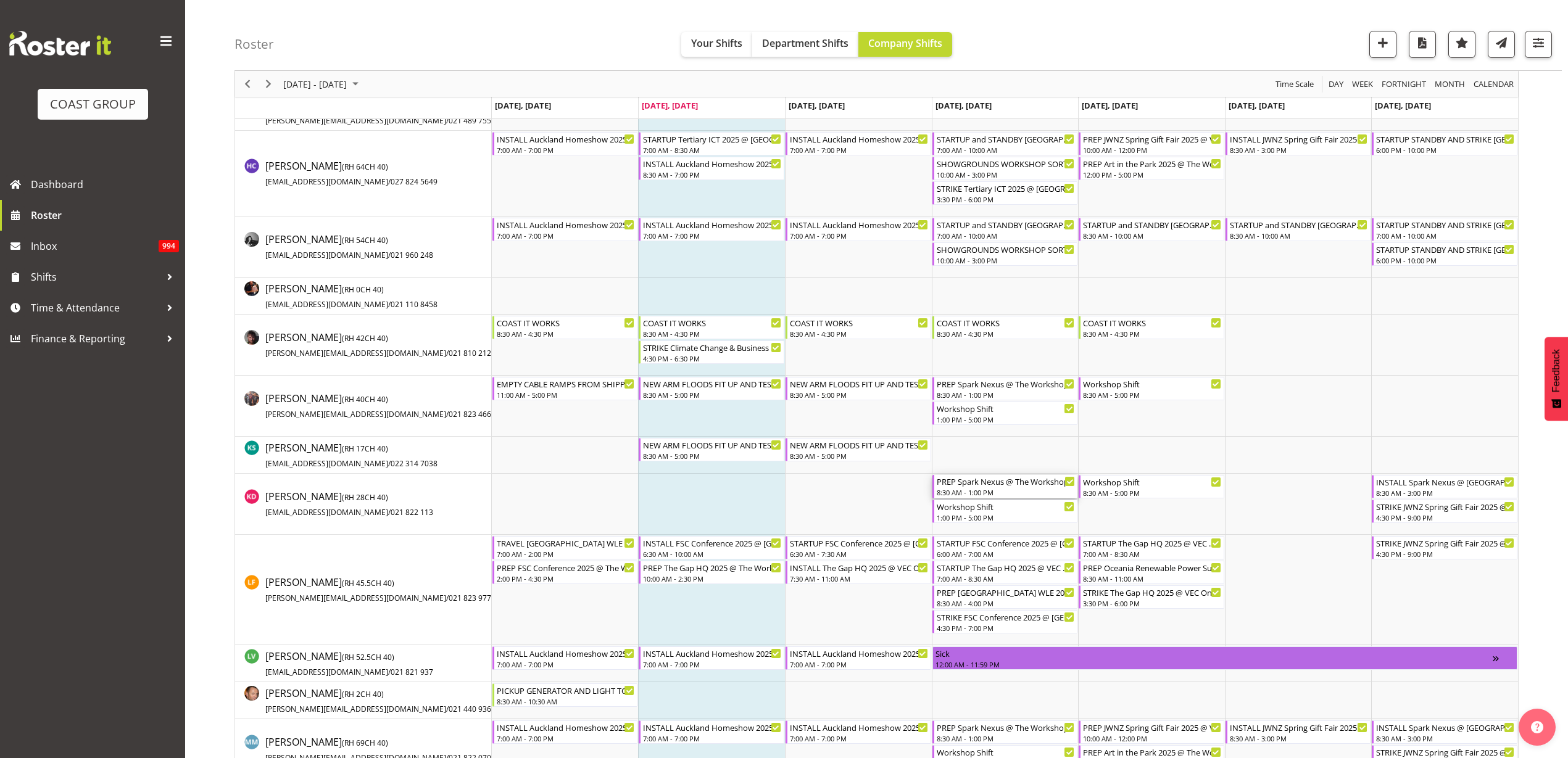
click at [1000, 482] on div "PREP Spark Nexus @ The Workshop" at bounding box center [1006, 481] width 139 height 12
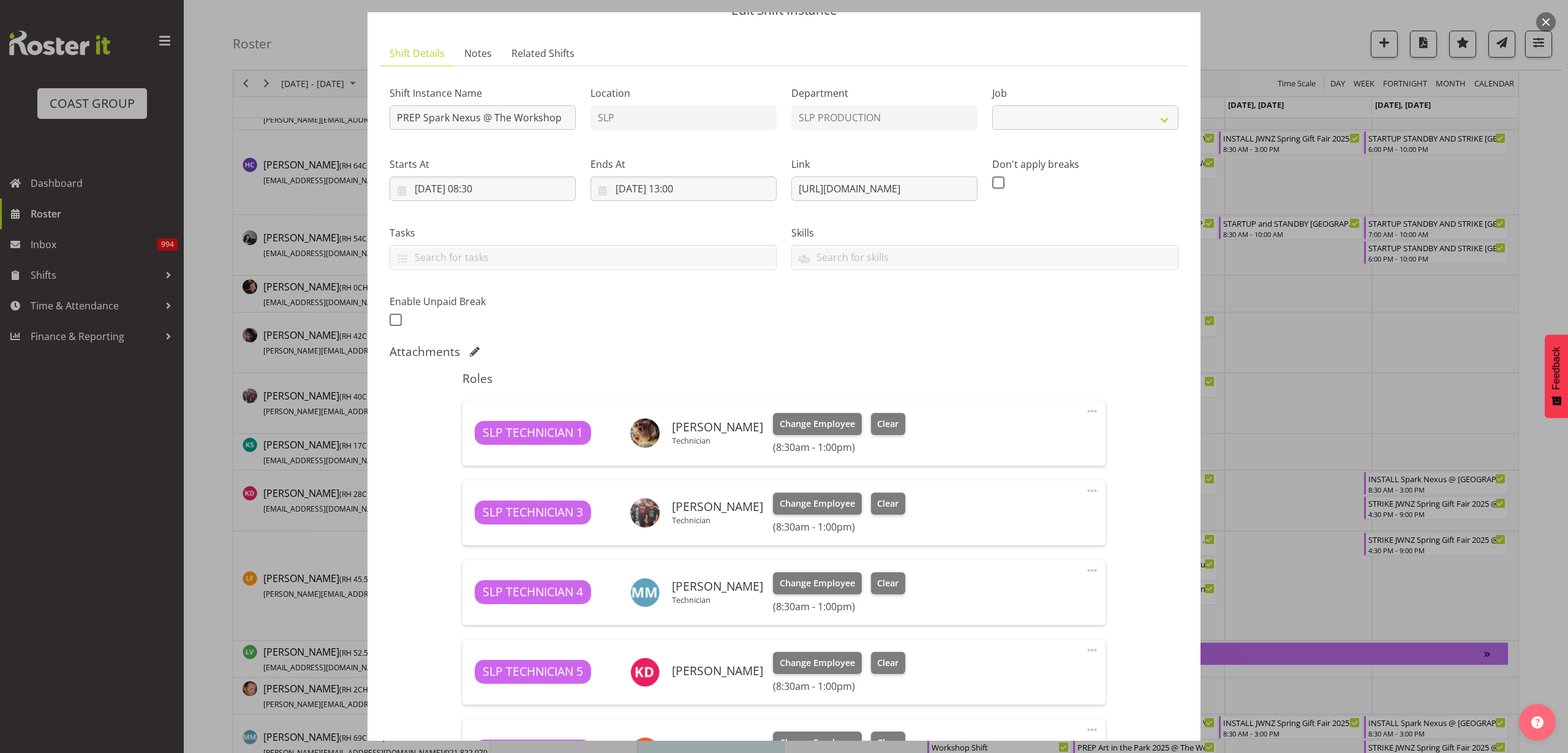
select select "10454"
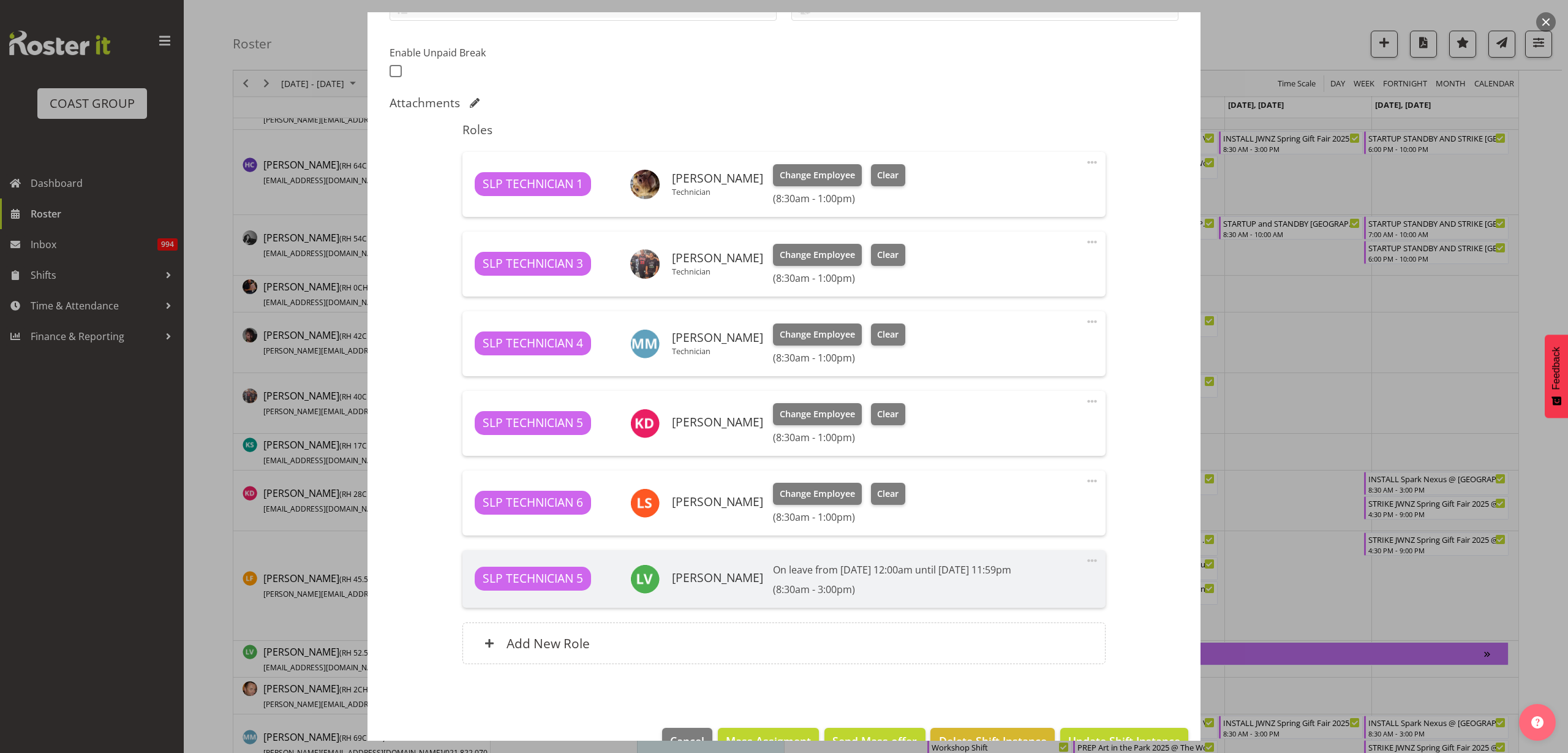
click at [1085, 402] on span at bounding box center [1092, 401] width 15 height 15
click at [1039, 470] on link "Delete" at bounding box center [1040, 475] width 118 height 22
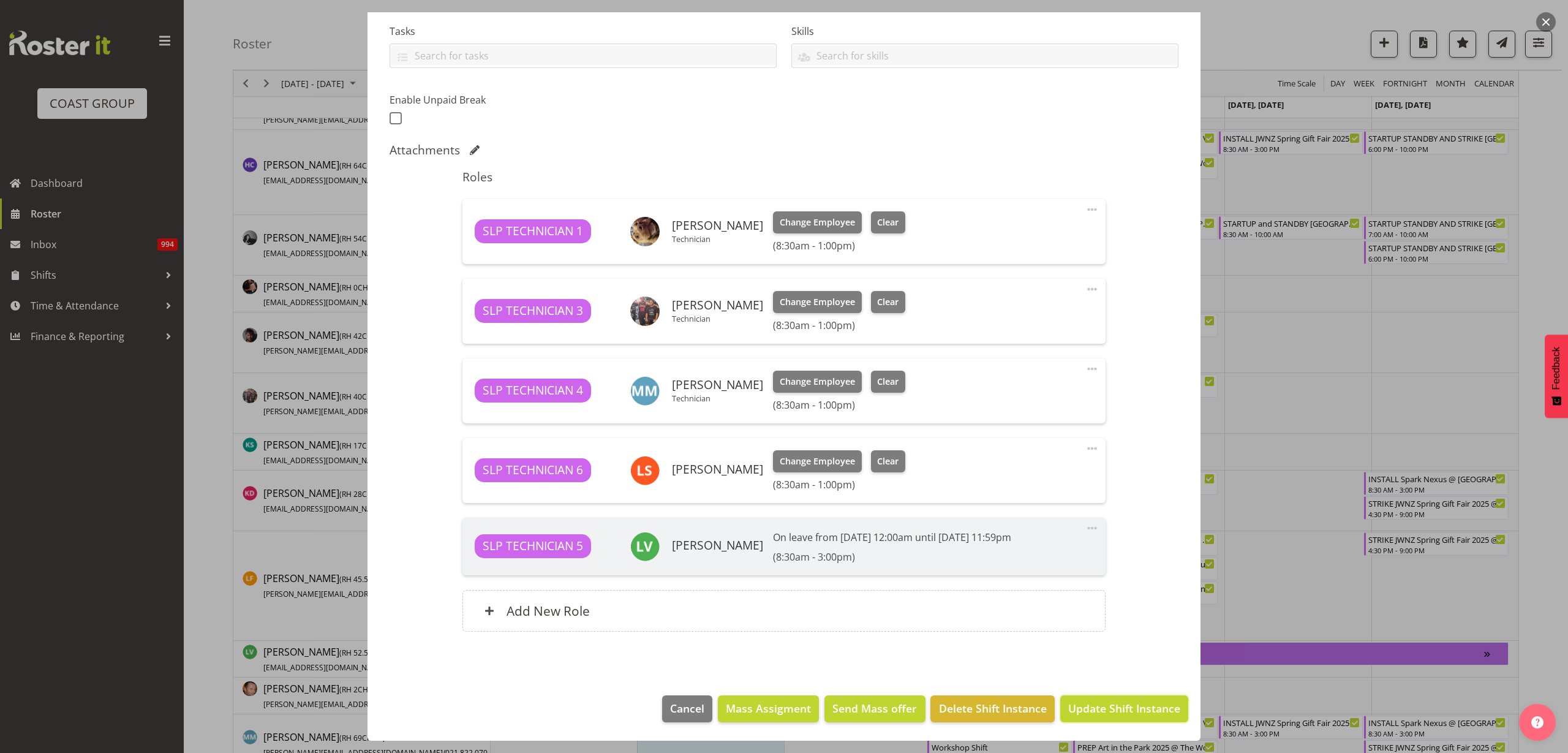
click at [1127, 703] on span "Update Shift Instance" at bounding box center [1124, 708] width 112 height 16
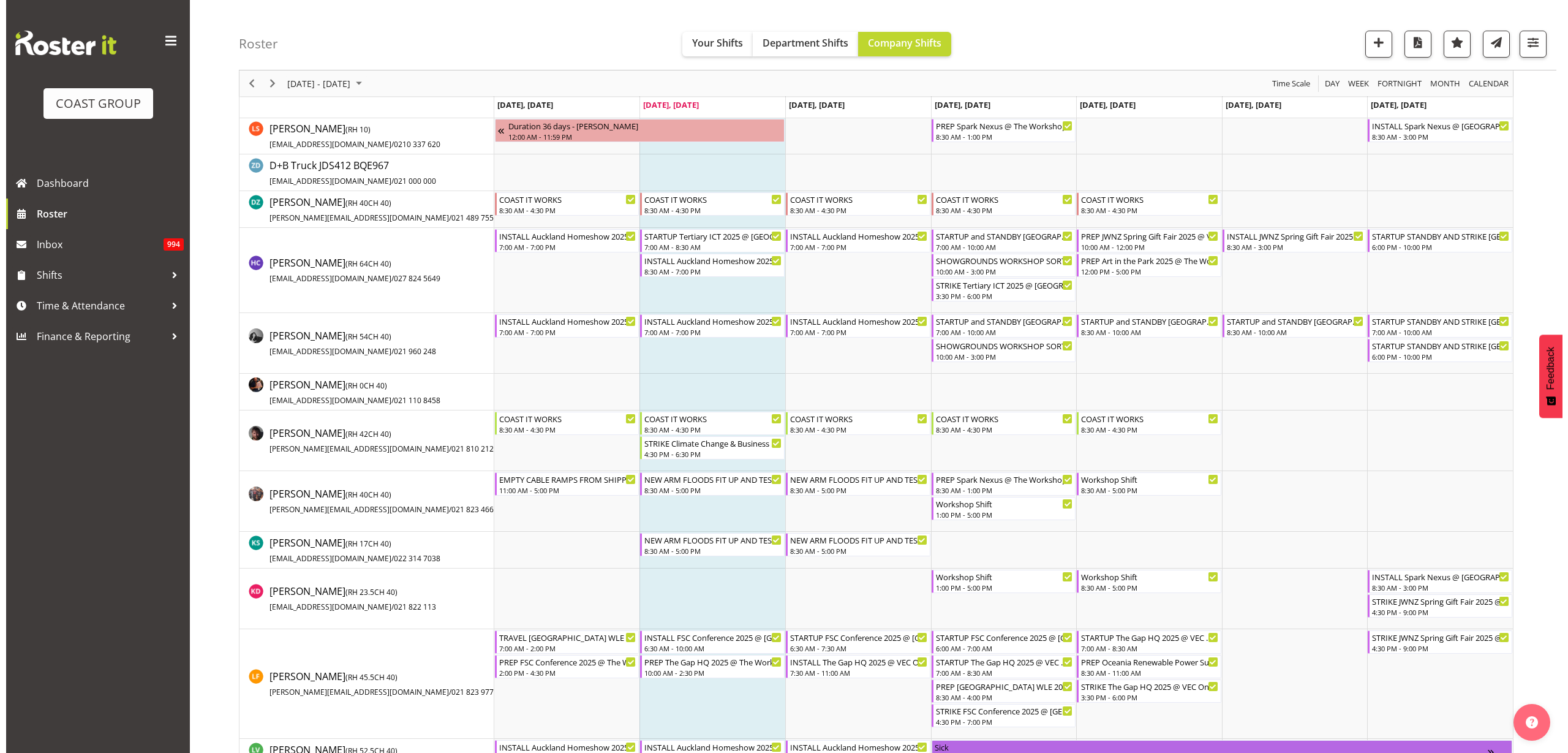
scroll to position [383, 0]
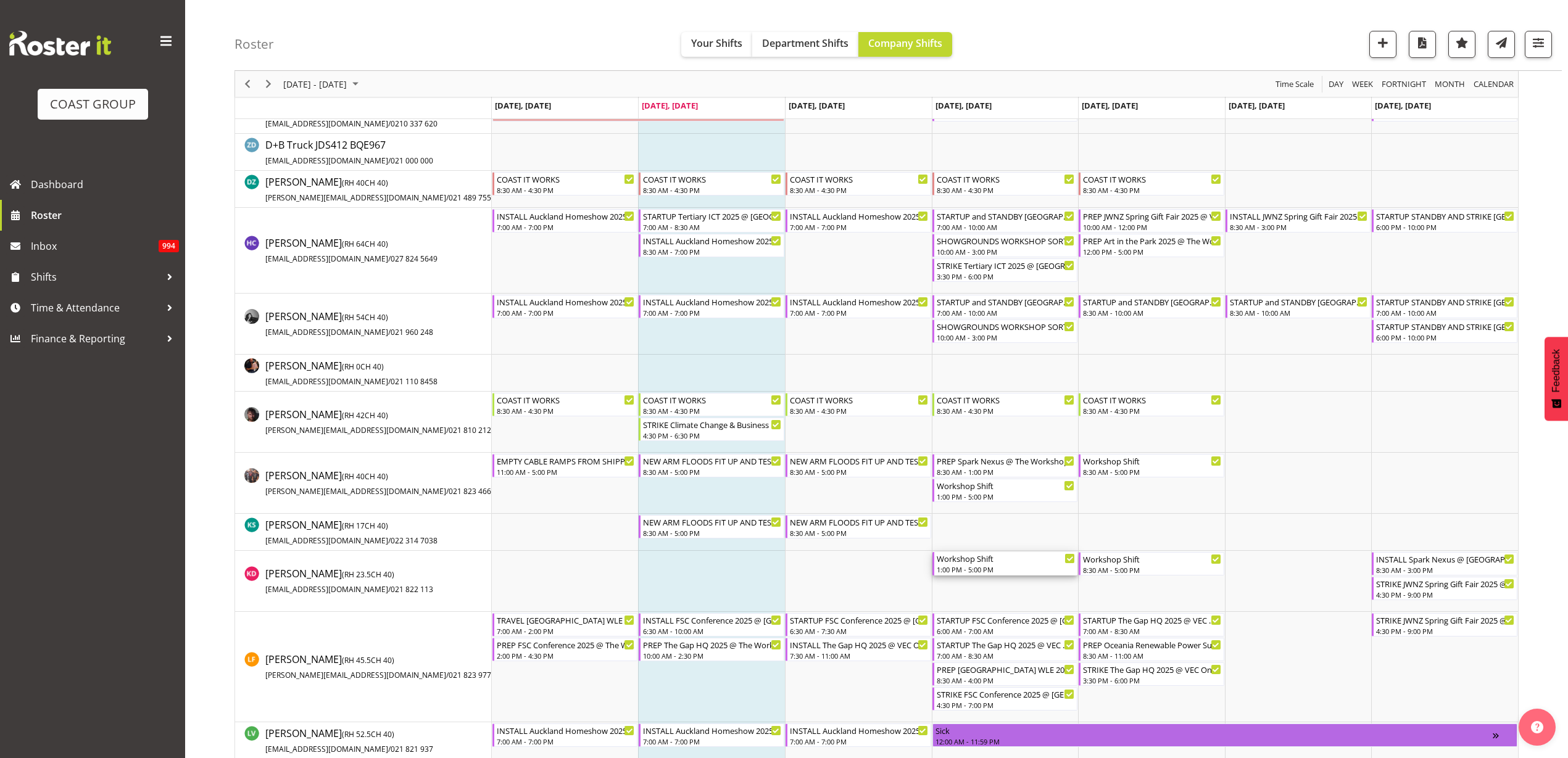
click at [971, 566] on div "1:00 PM - 5:00 PM" at bounding box center [1006, 569] width 139 height 10
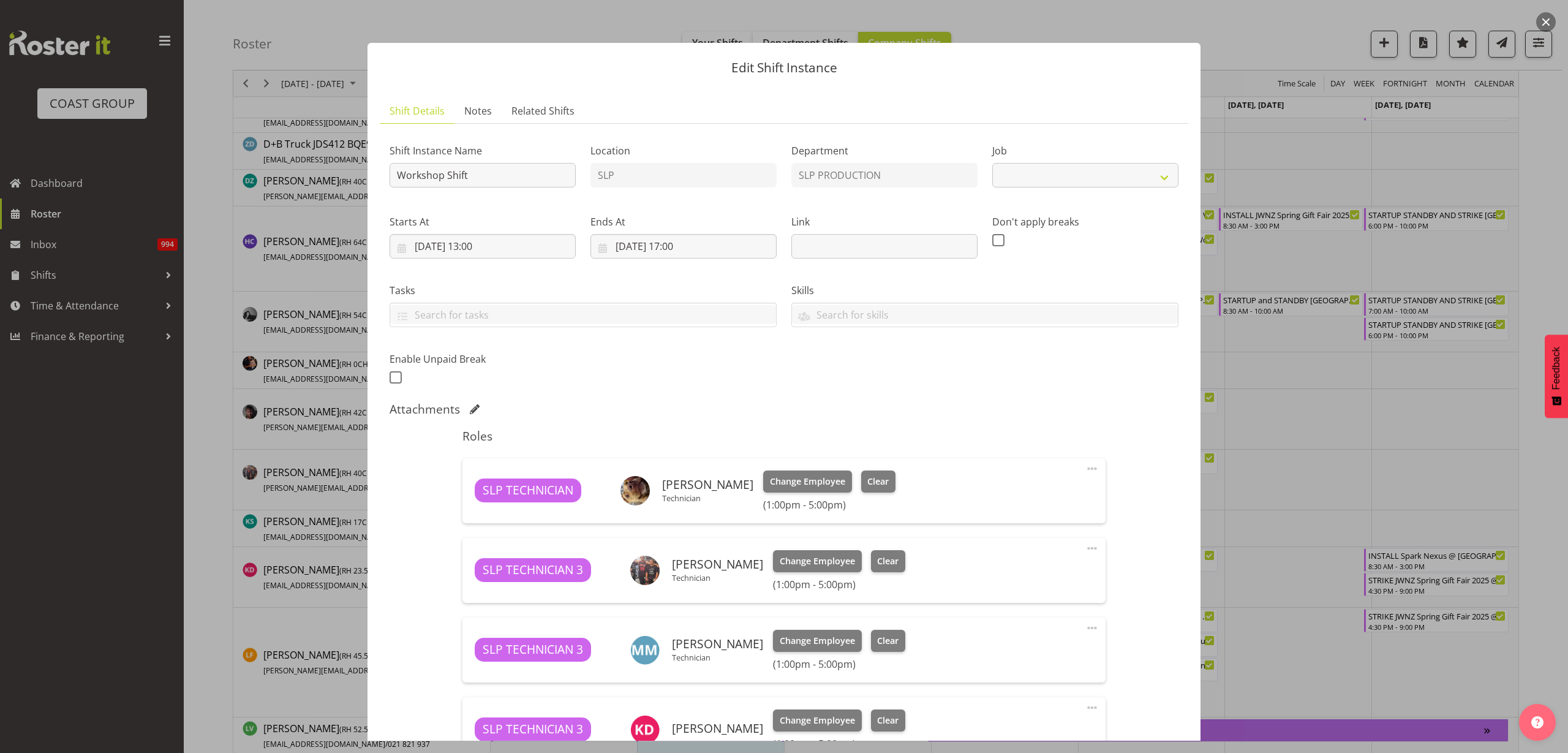
select select "55"
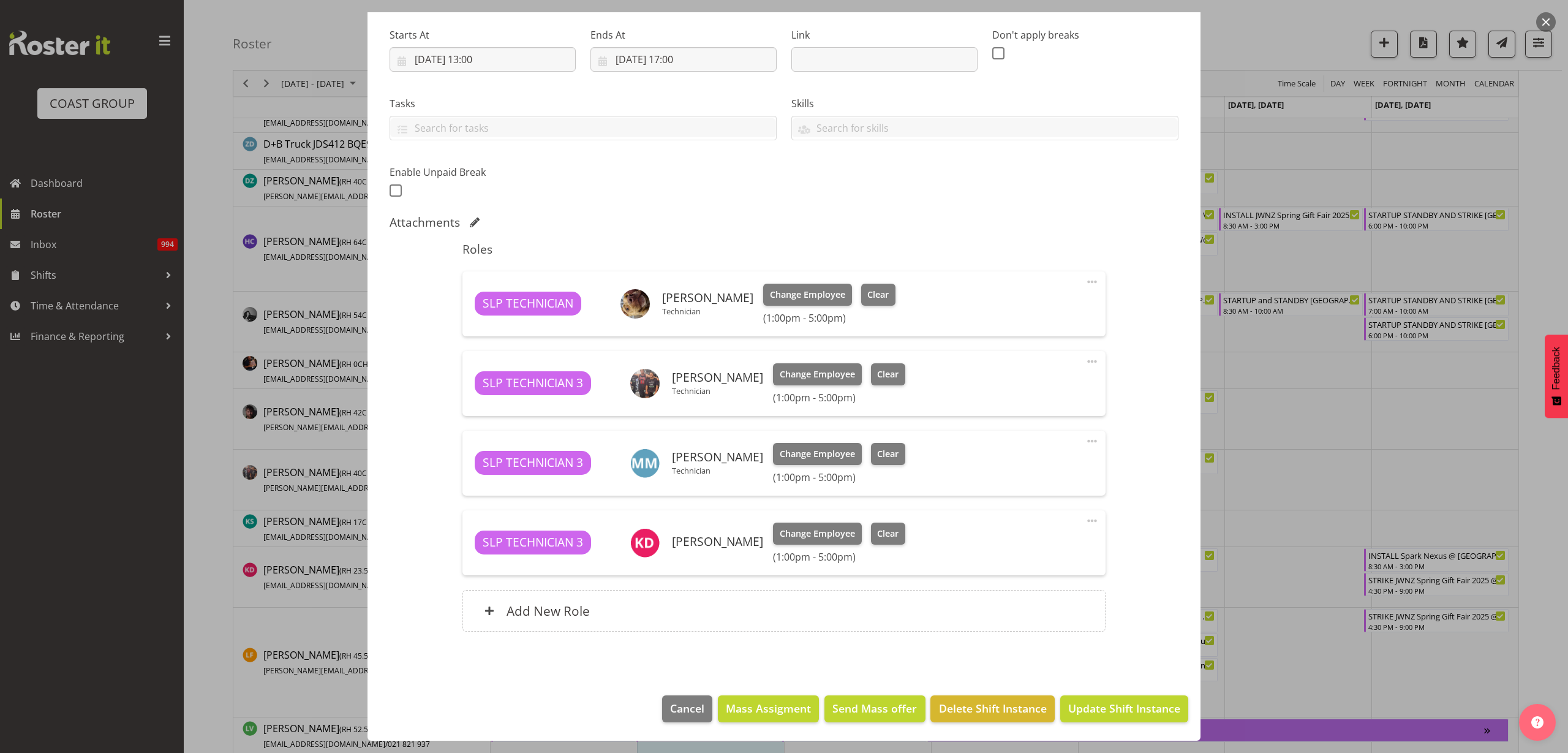
click at [1085, 521] on span at bounding box center [1092, 521] width 15 height 15
click at [1042, 588] on link "Delete" at bounding box center [1040, 594] width 118 height 22
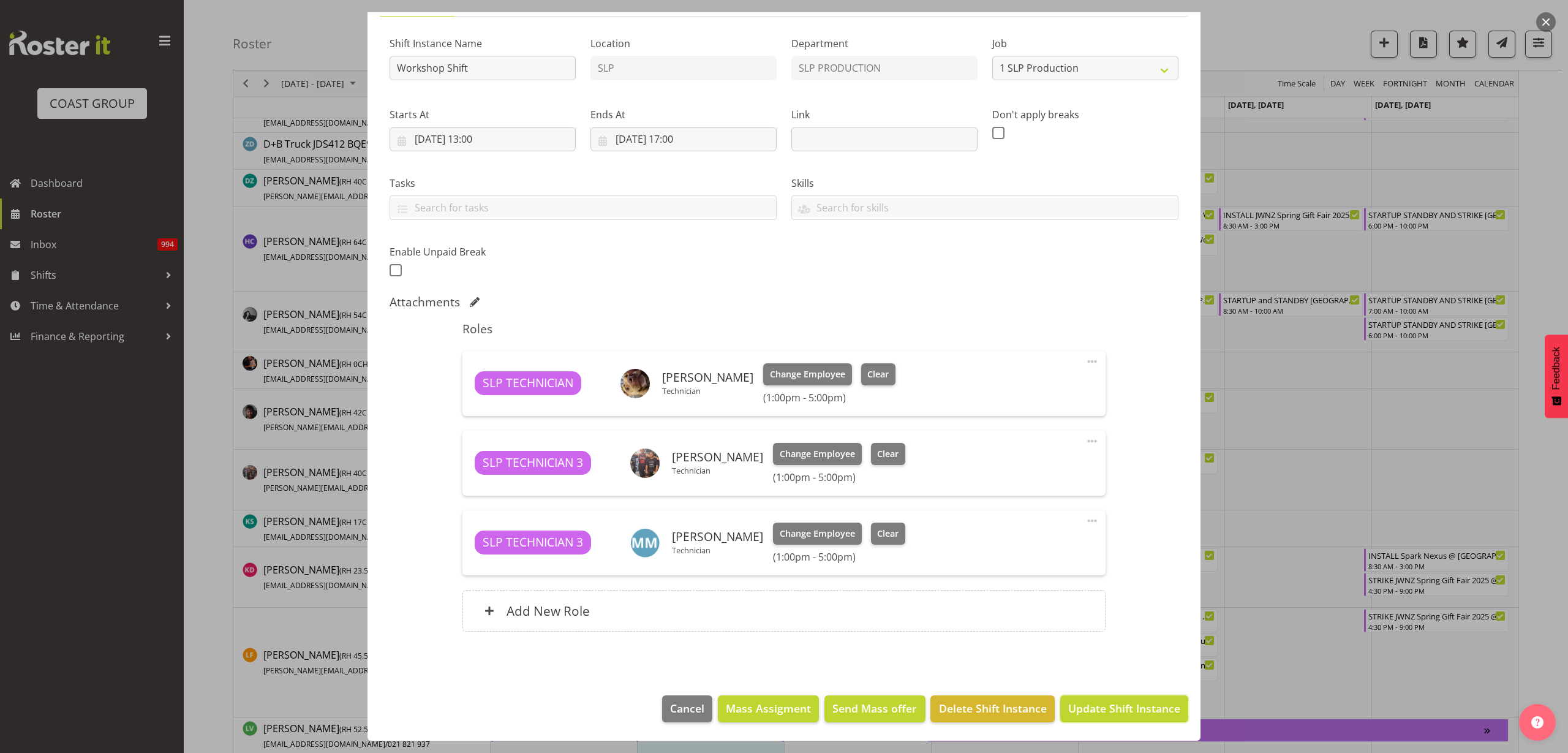
click at [1120, 714] on span "Update Shift Instance" at bounding box center [1124, 708] width 112 height 16
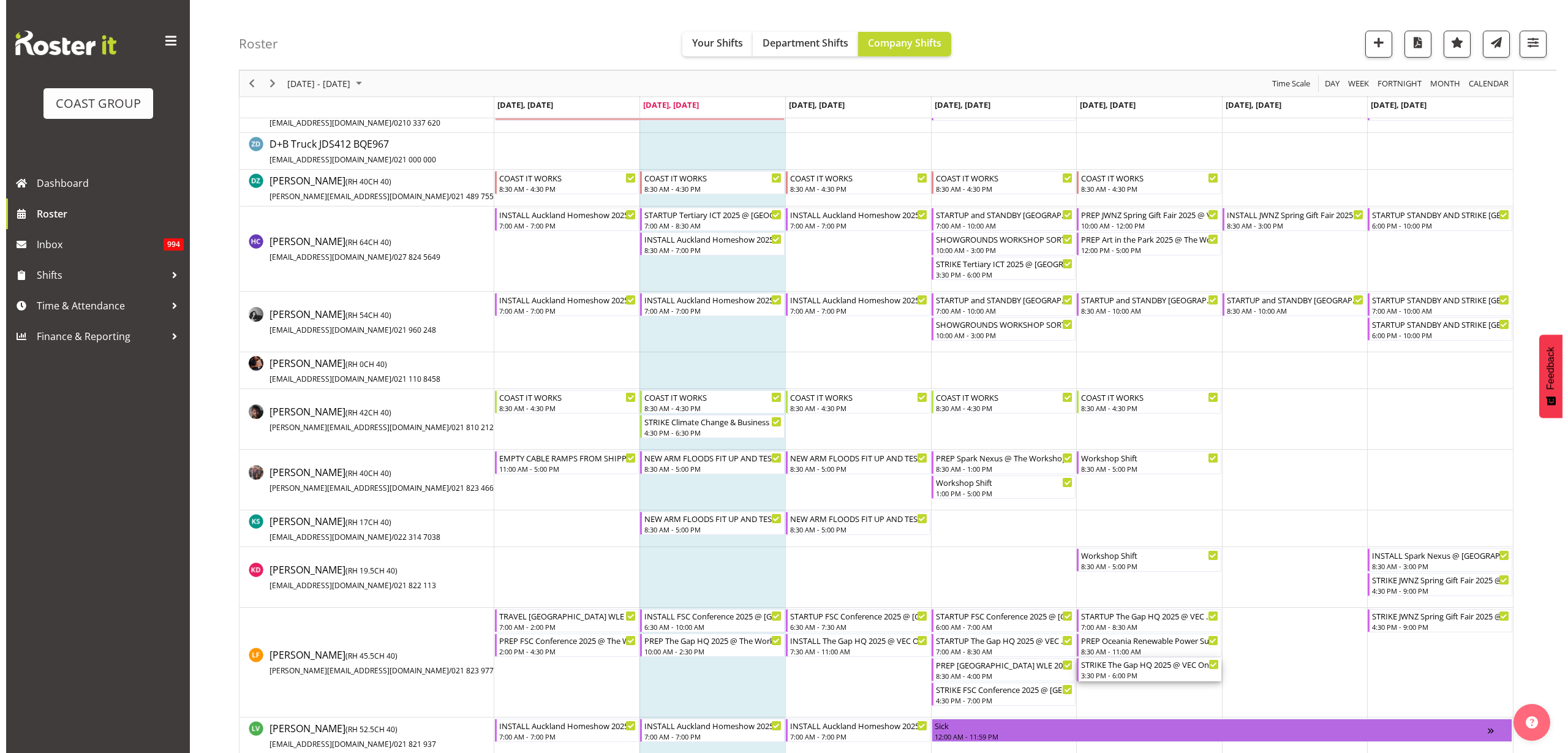
scroll to position [503, 0]
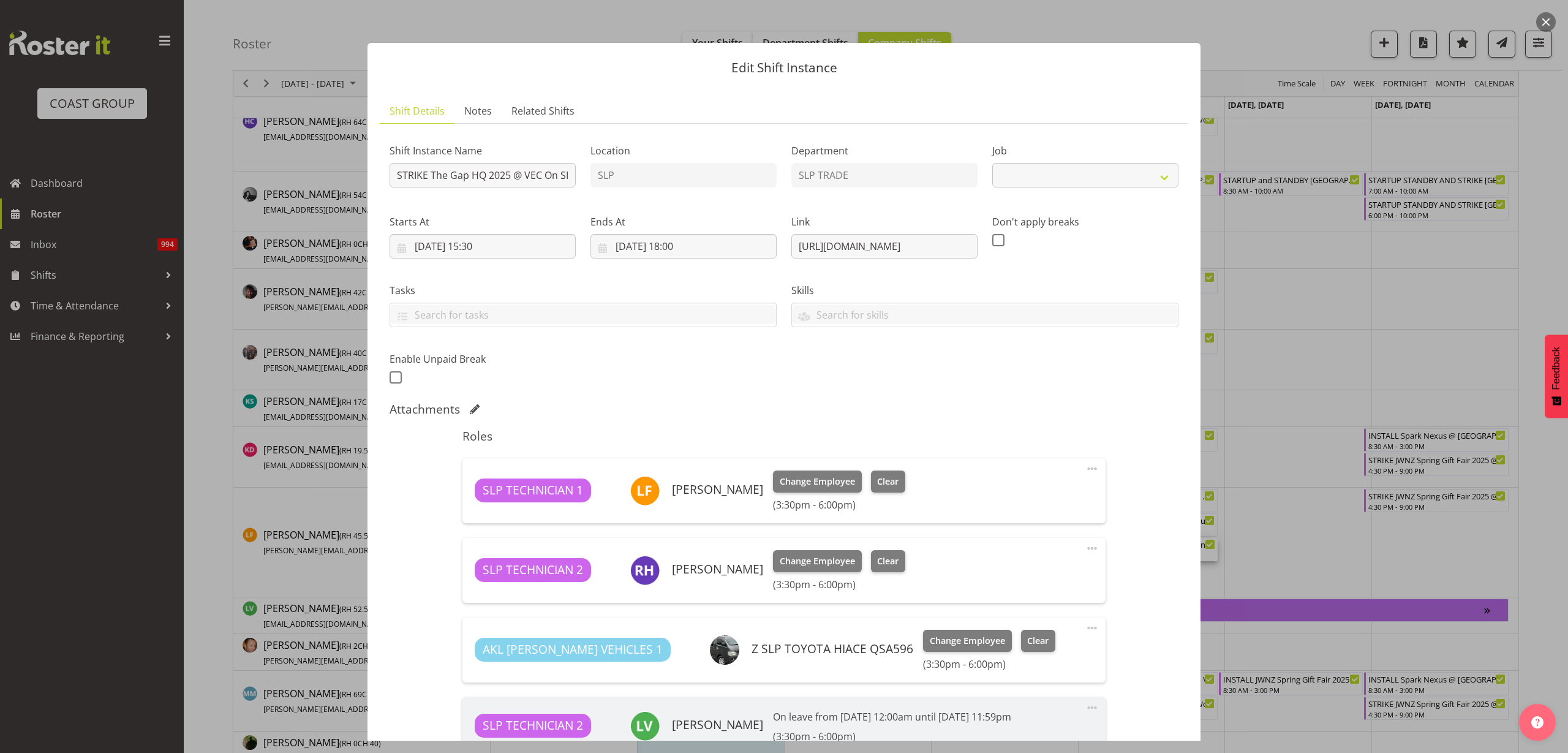
select select "10541"
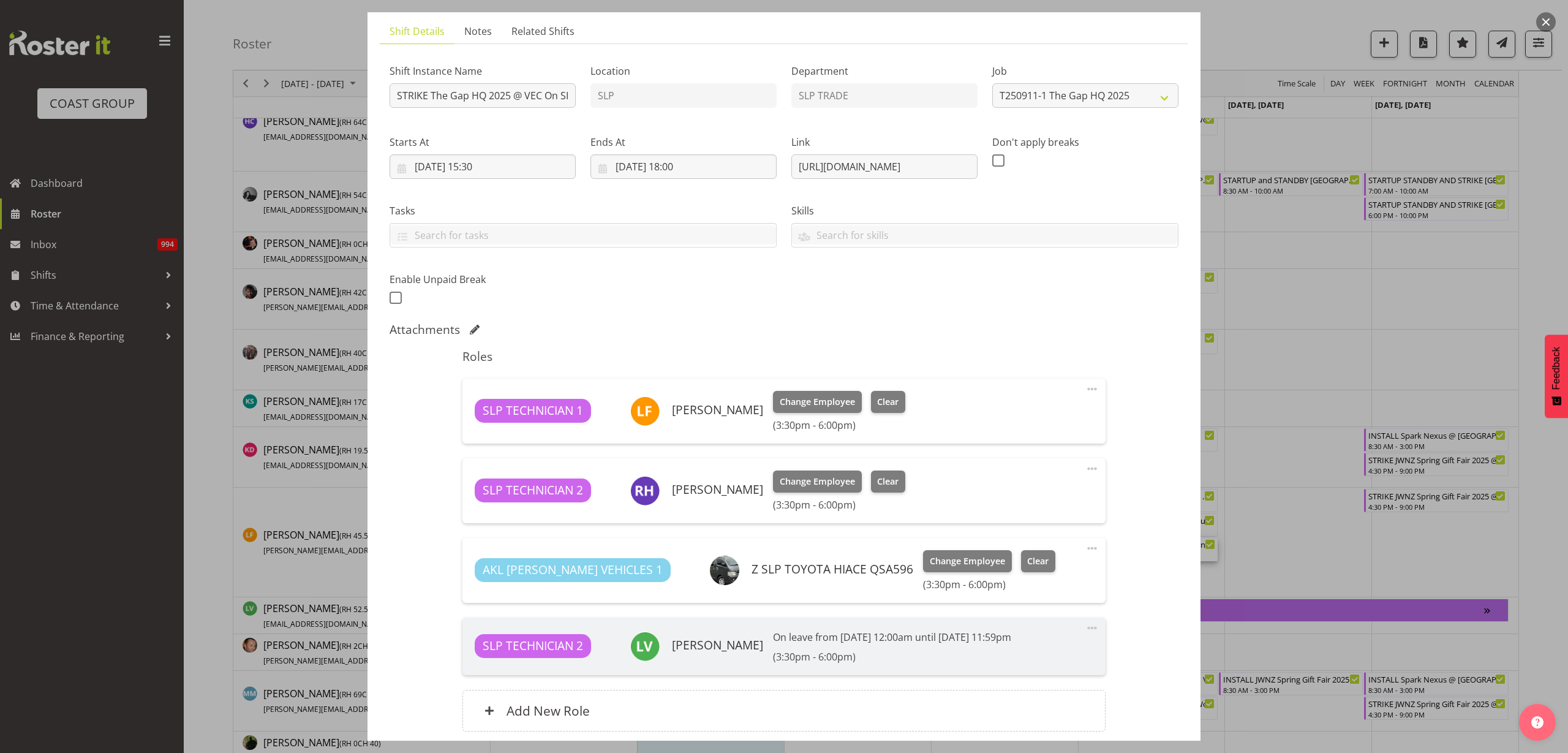
scroll to position [180, 0]
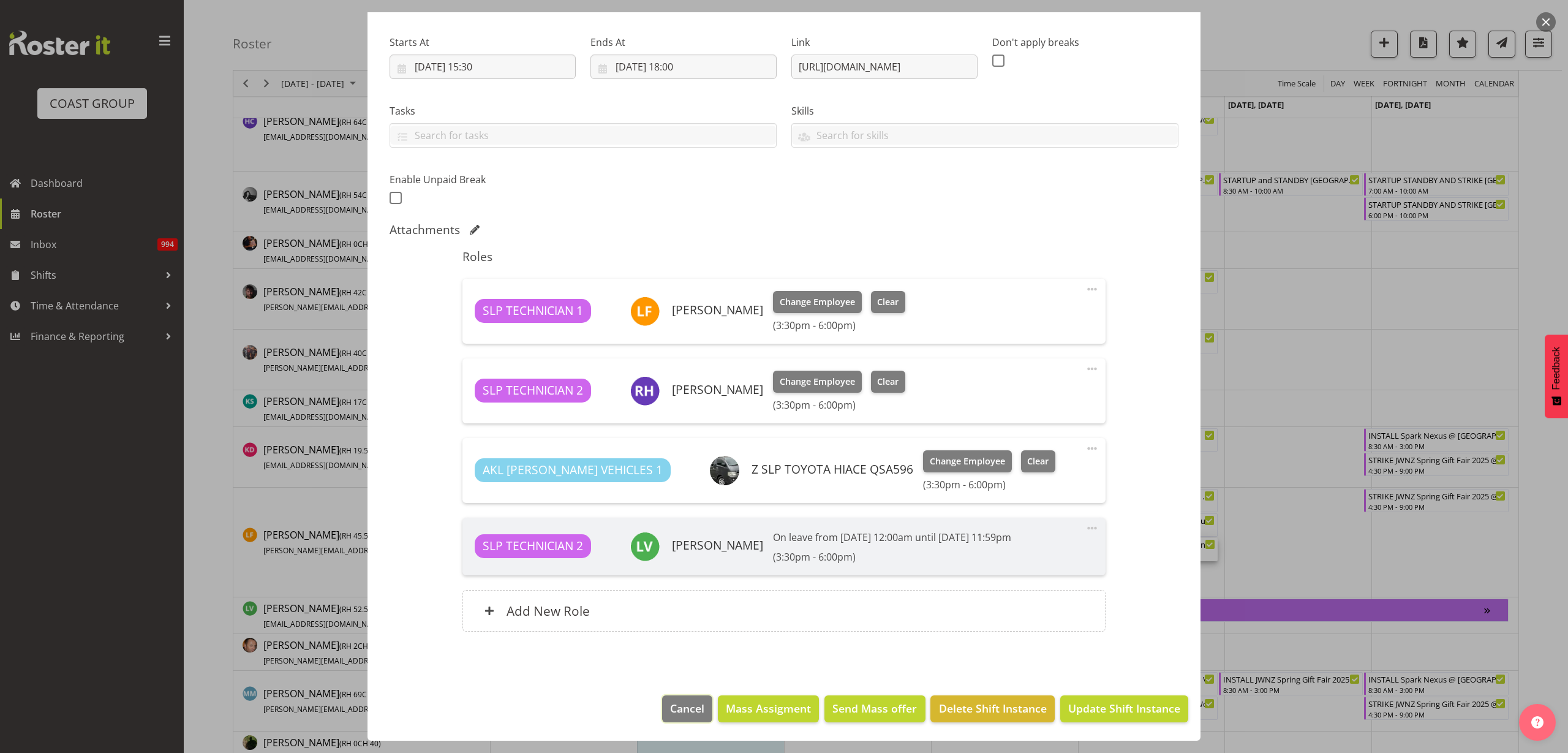
click at [670, 712] on span "Cancel" at bounding box center [687, 708] width 34 height 16
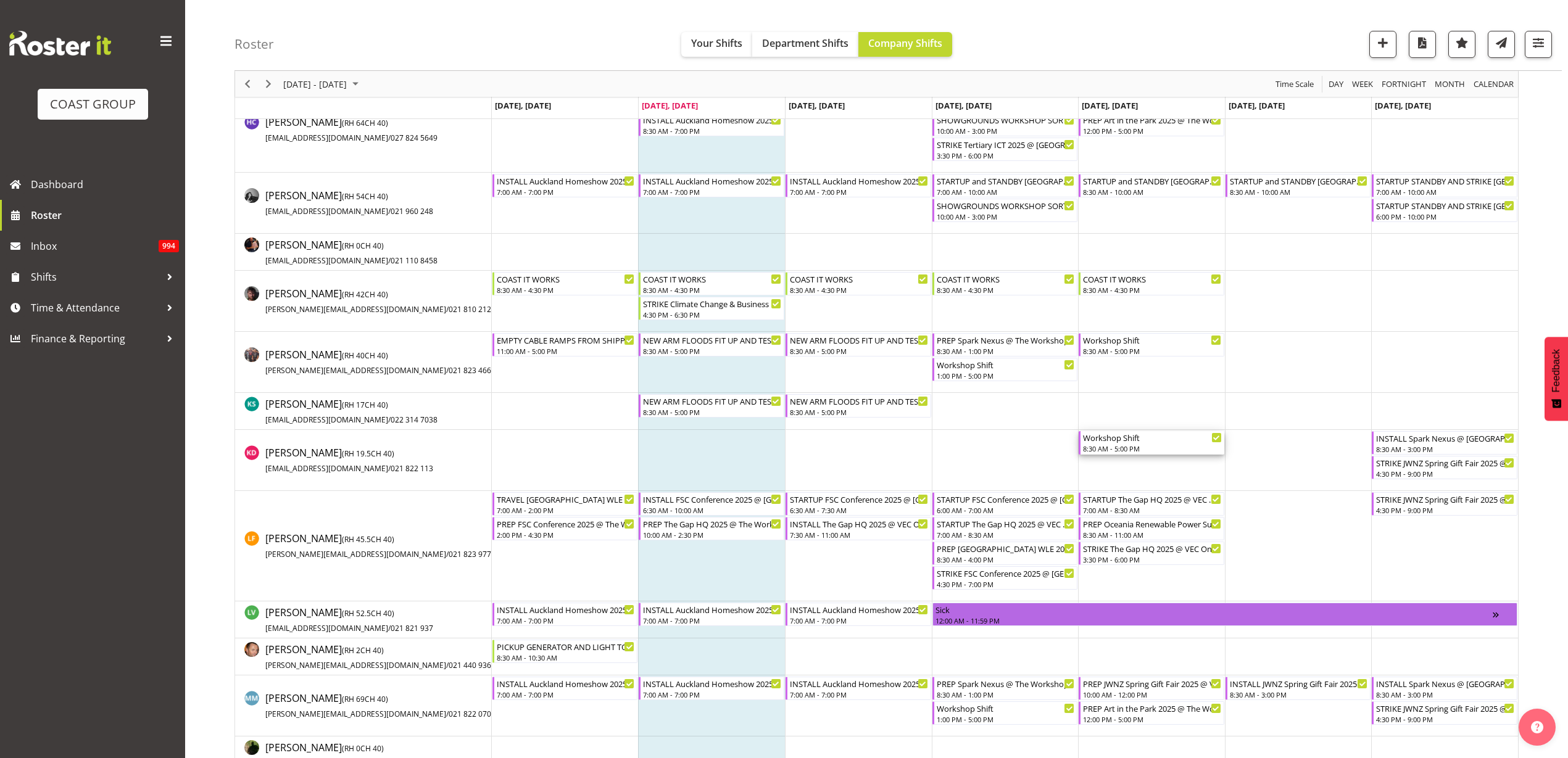
click at [1151, 439] on div "Workshop Shift" at bounding box center [1153, 437] width 139 height 12
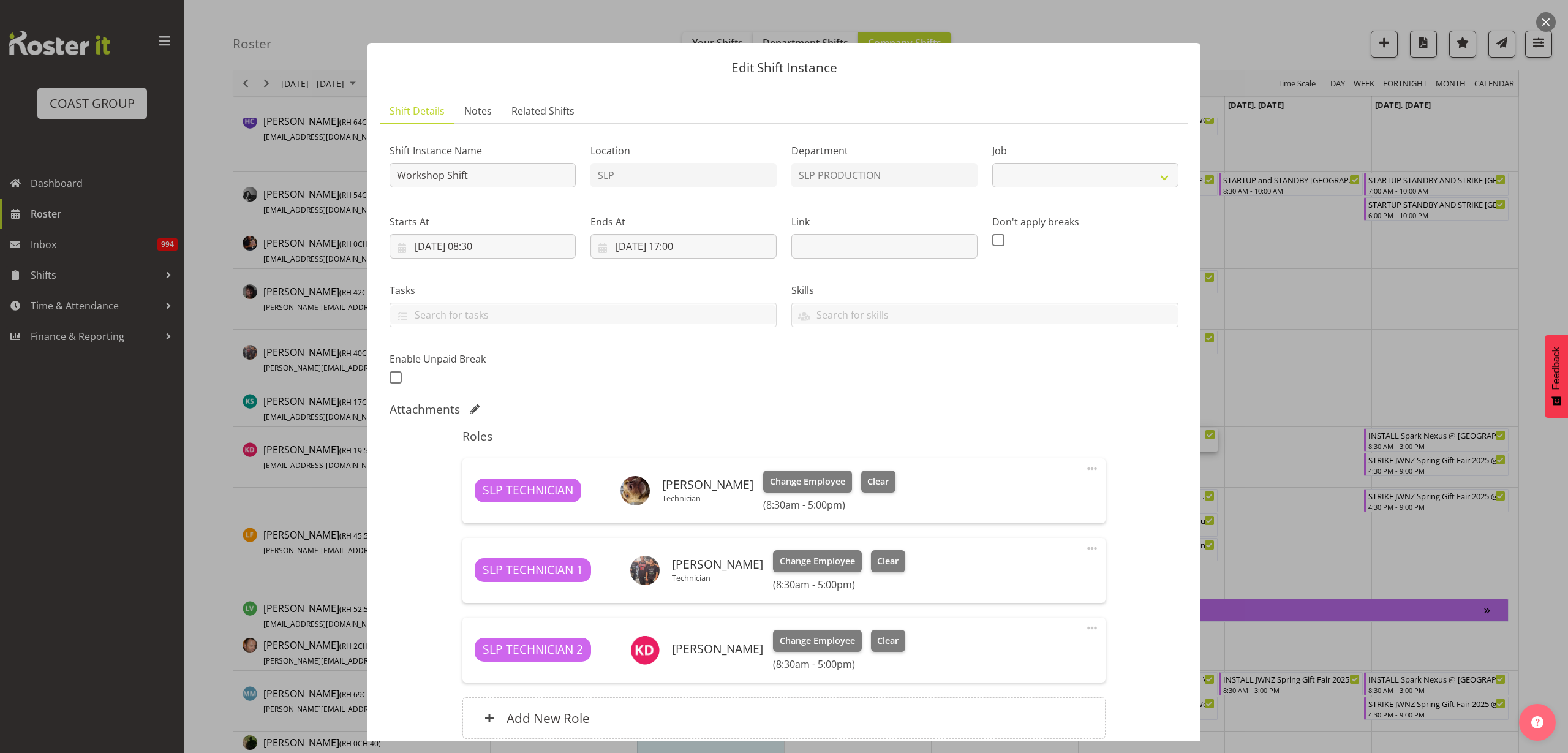
select select "55"
click at [1085, 629] on span at bounding box center [1092, 628] width 15 height 15
click at [1037, 695] on link "Delete" at bounding box center [1040, 702] width 118 height 22
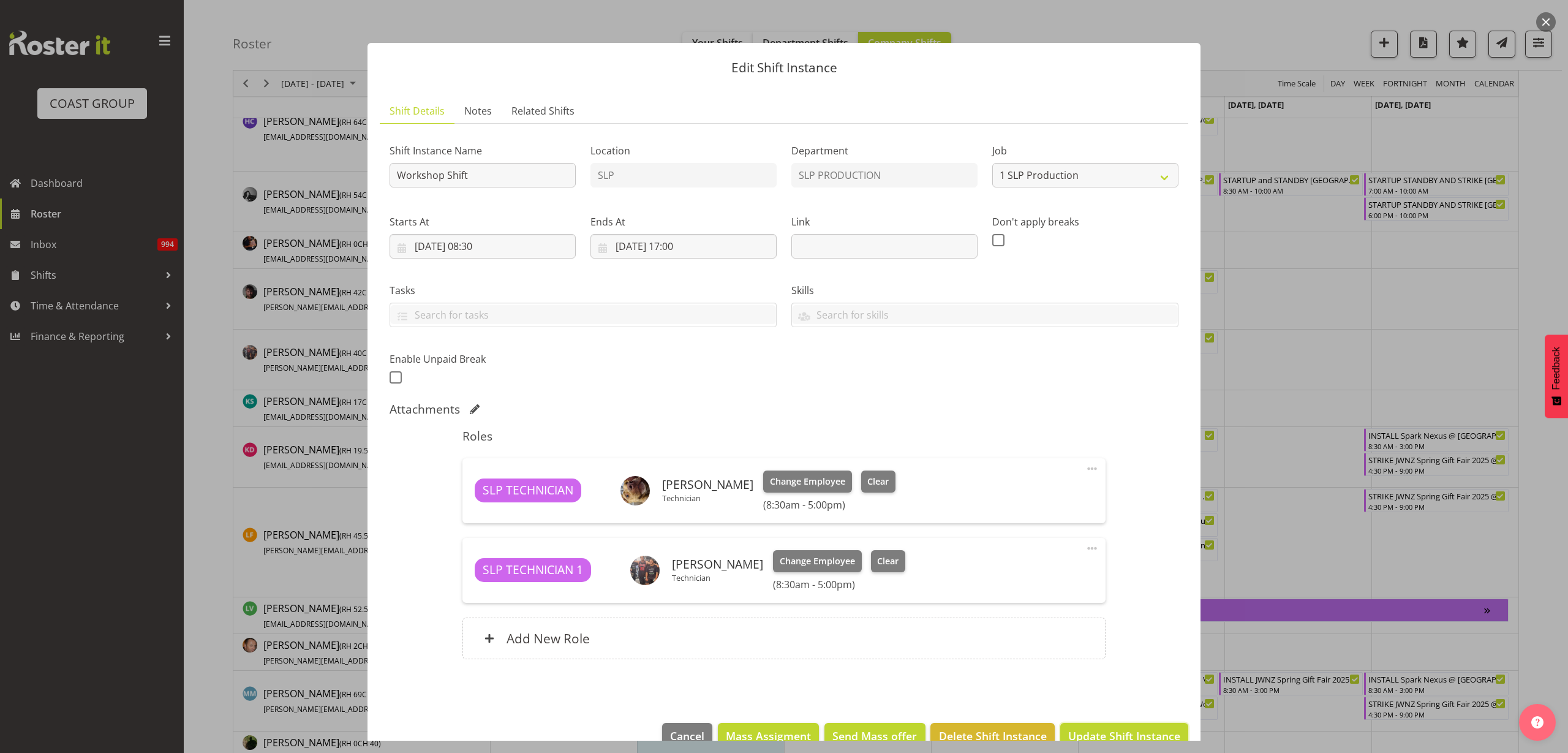
click at [1109, 734] on span "Update Shift Instance" at bounding box center [1124, 736] width 112 height 16
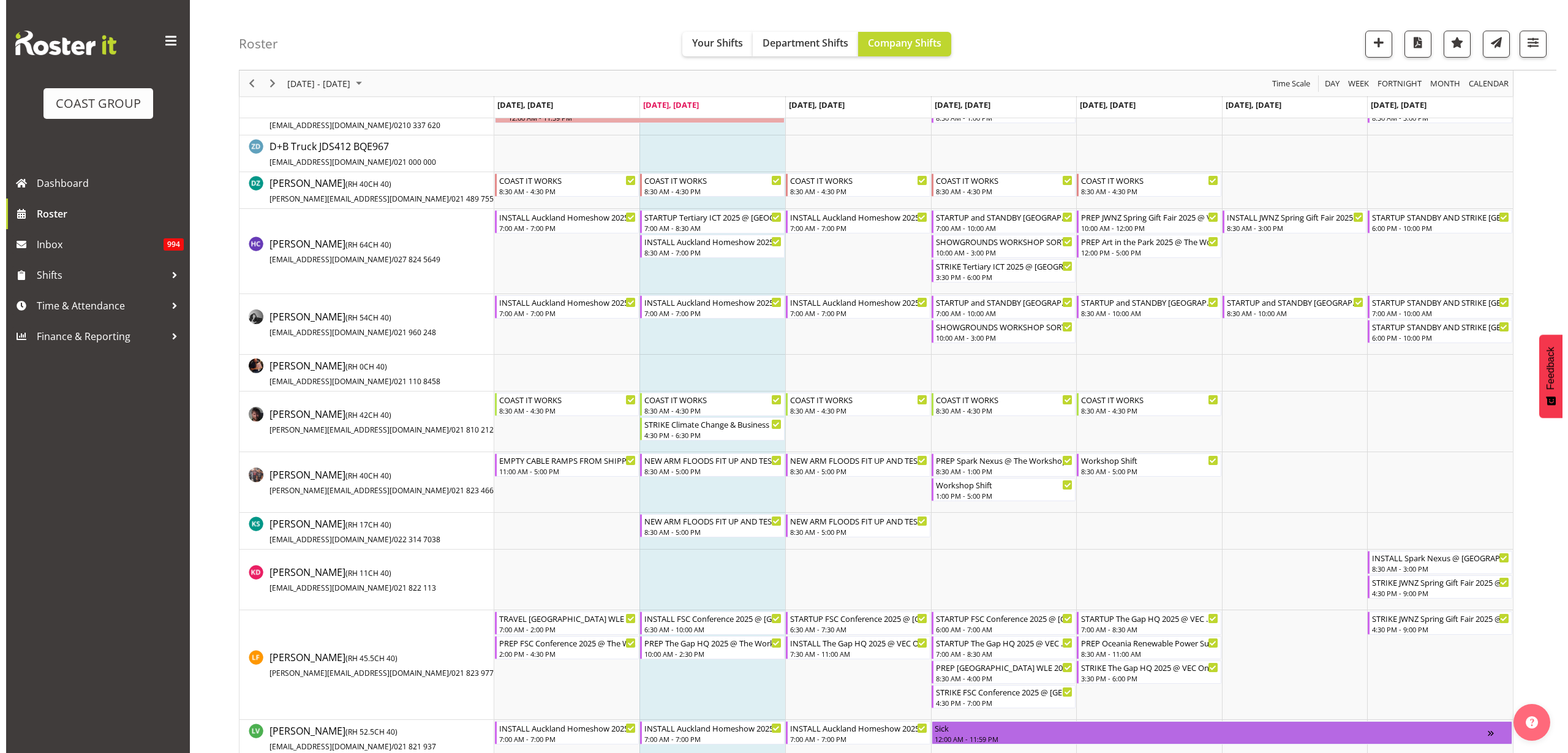
scroll to position [383, 0]
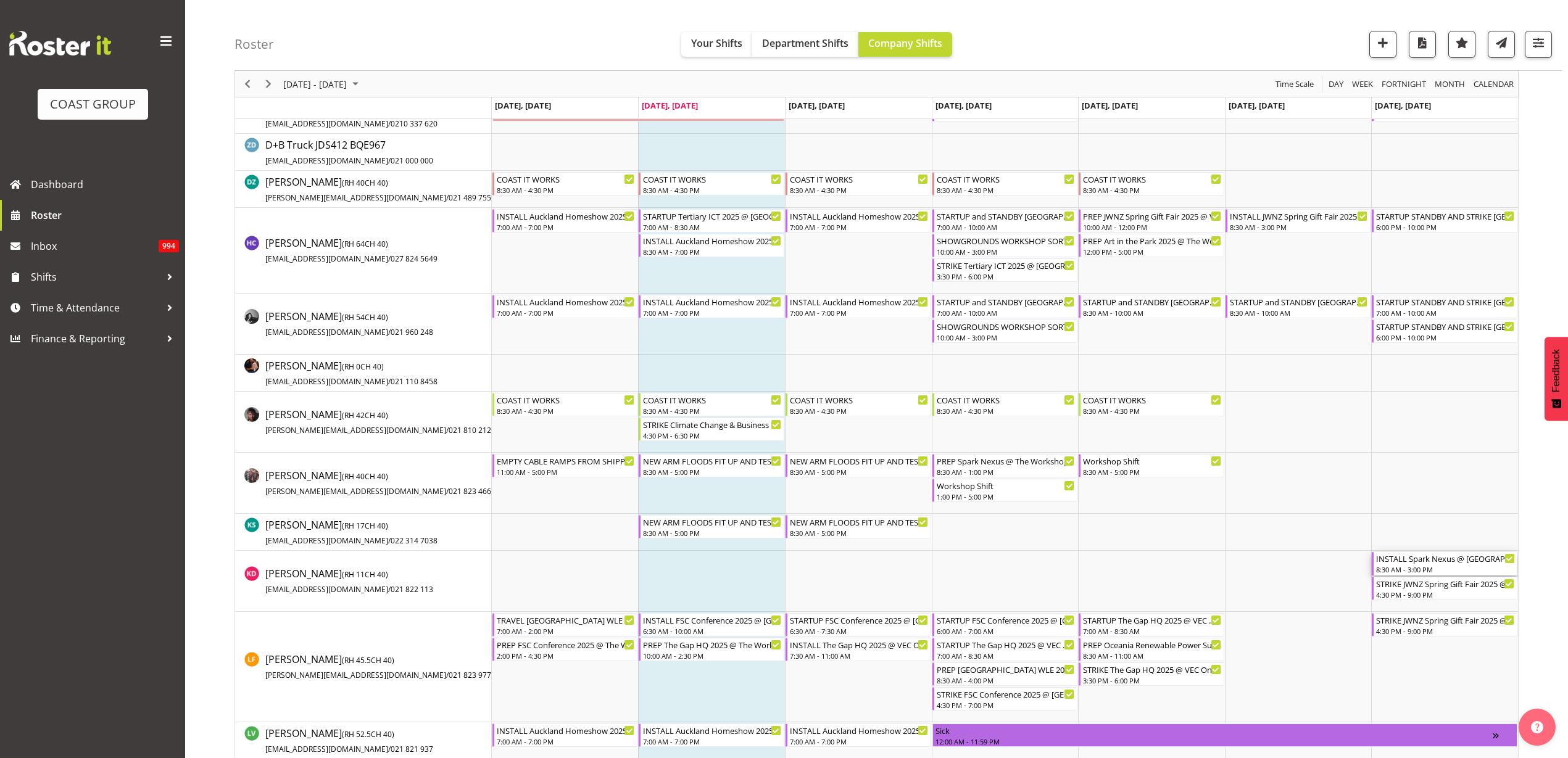
click at [1465, 564] on div "INSTALL Spark Nexus @ Spark Arena On Site @ 0900 8:30 AM - 3:00 PM" at bounding box center [1445, 564] width 139 height 23
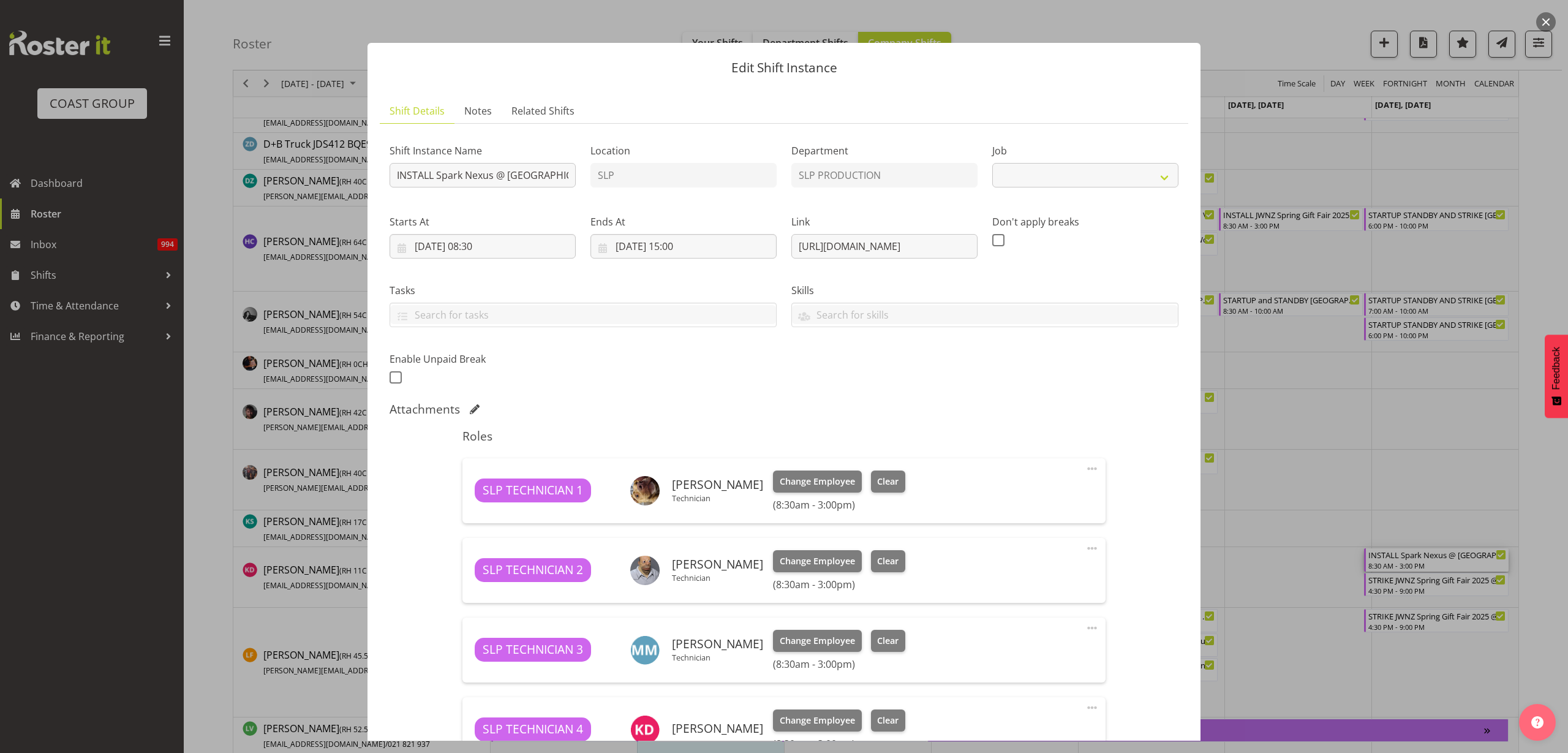
select select "10454"
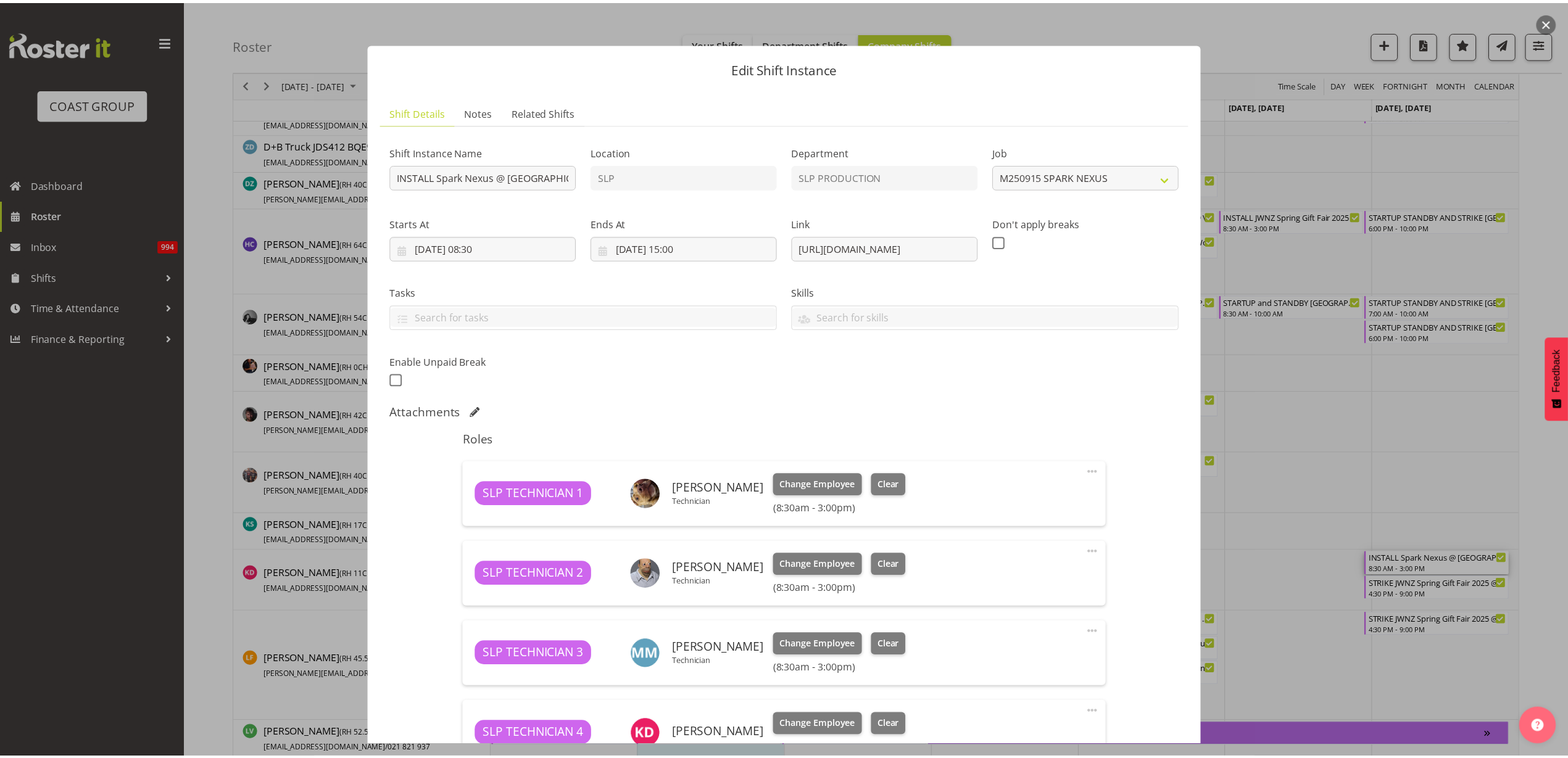
scroll to position [308, 0]
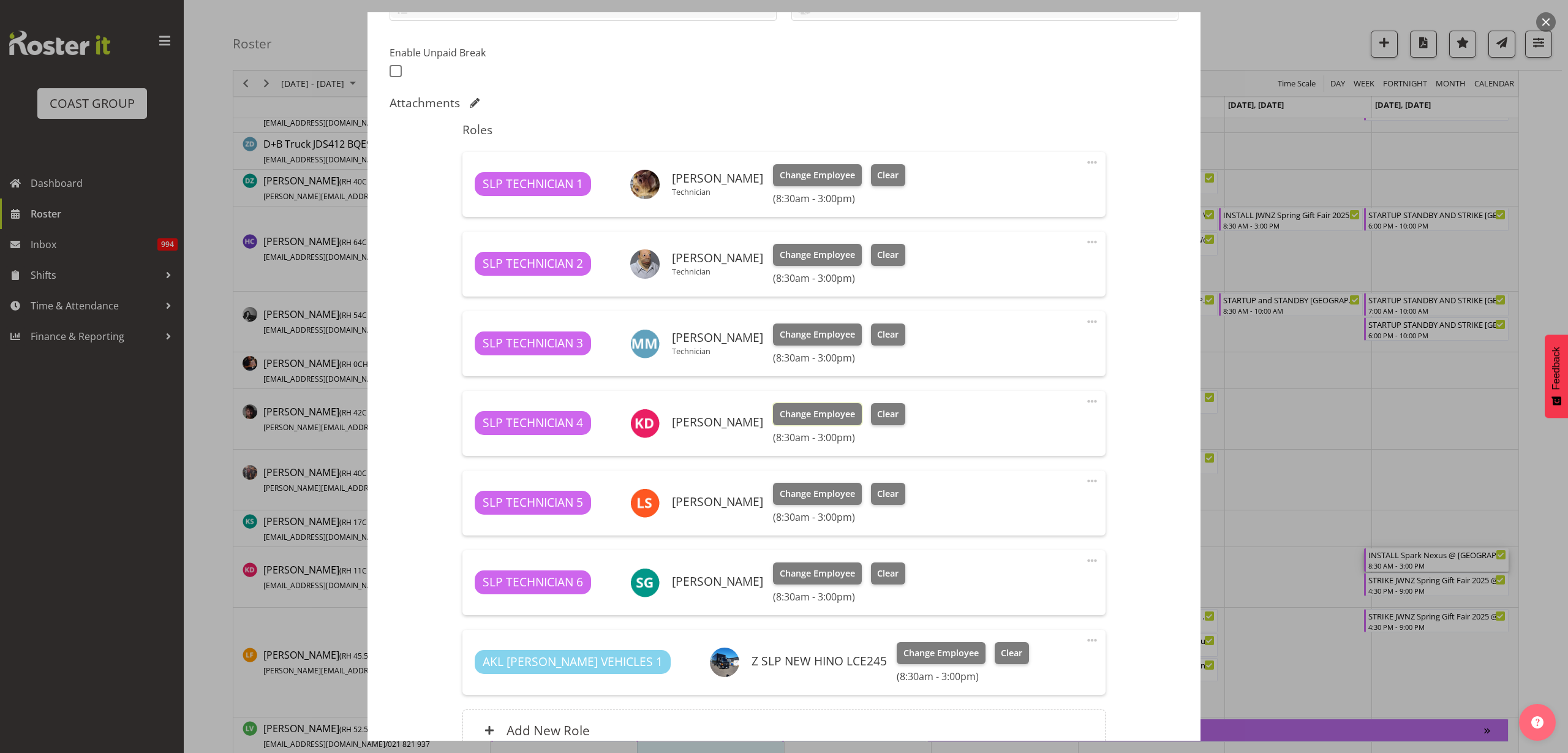
click at [824, 414] on span "Change Employee" at bounding box center [817, 414] width 75 height 14
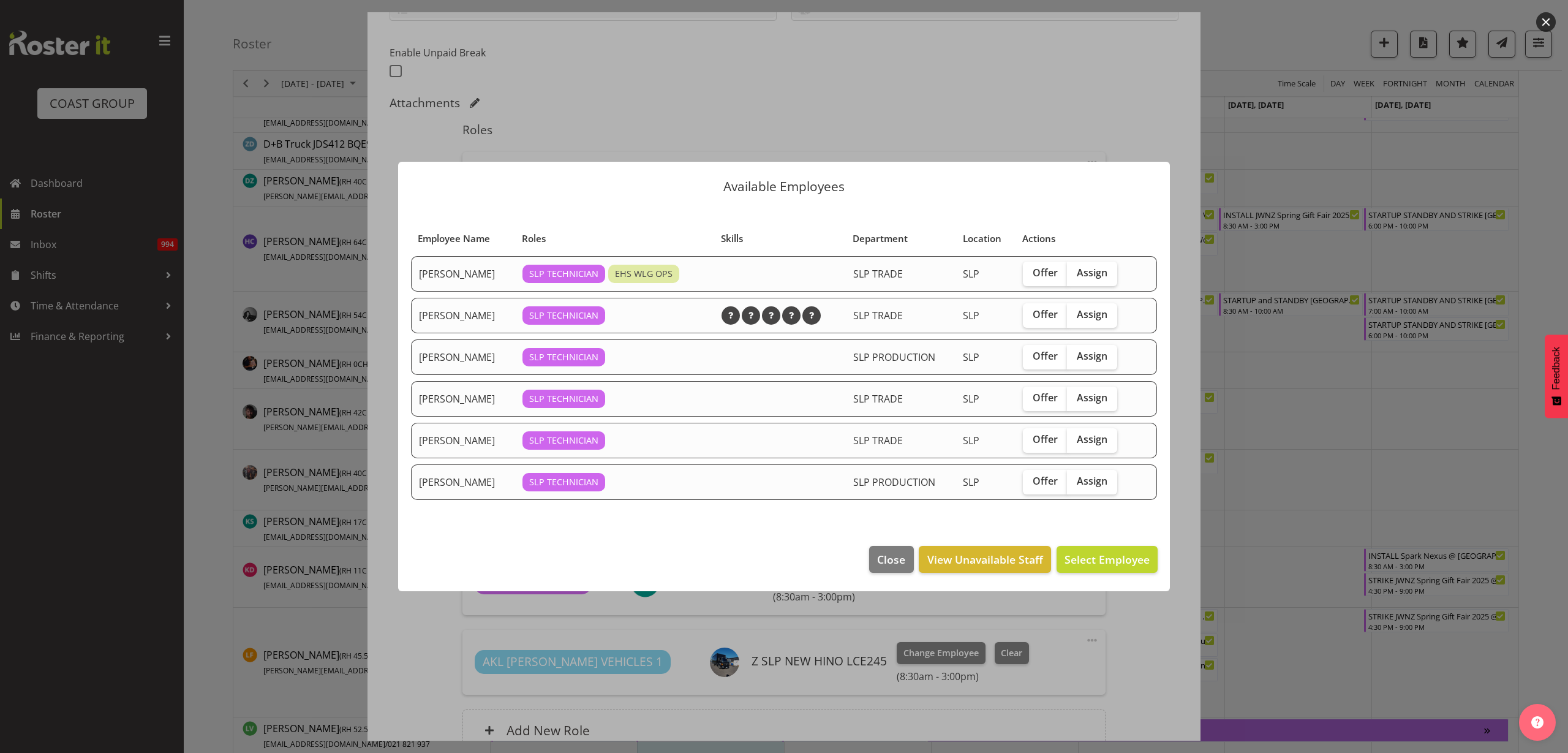
click at [1094, 487] on span "Assign" at bounding box center [1093, 481] width 31 height 12
click at [1075, 485] on input "Assign" at bounding box center [1071, 481] width 8 height 8
checkbox input "true"
click at [1117, 559] on span "Assign Raf Hannah" at bounding box center [1088, 559] width 124 height 15
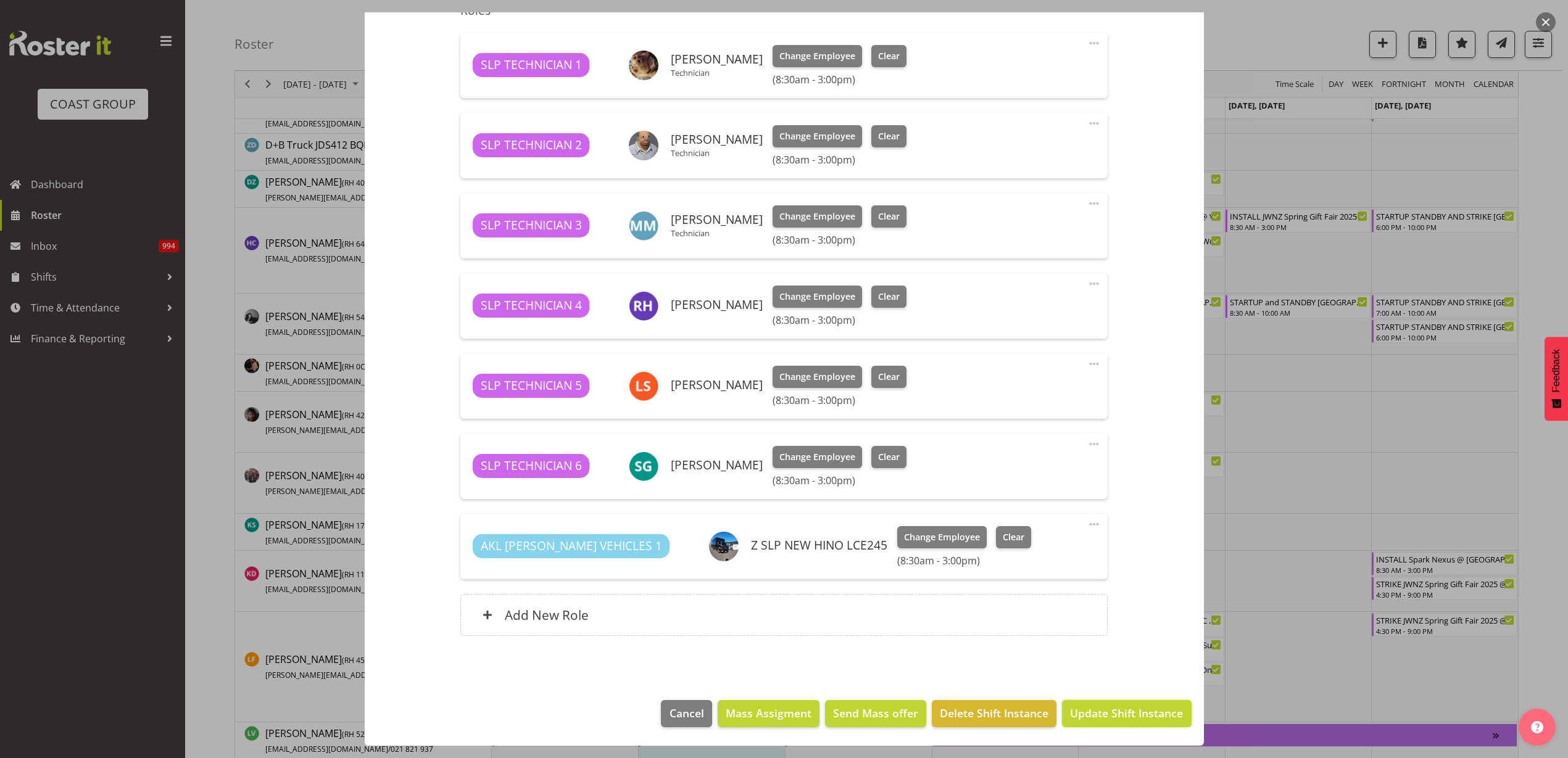
click at [1113, 719] on span "Update Shift Instance" at bounding box center [1127, 713] width 113 height 16
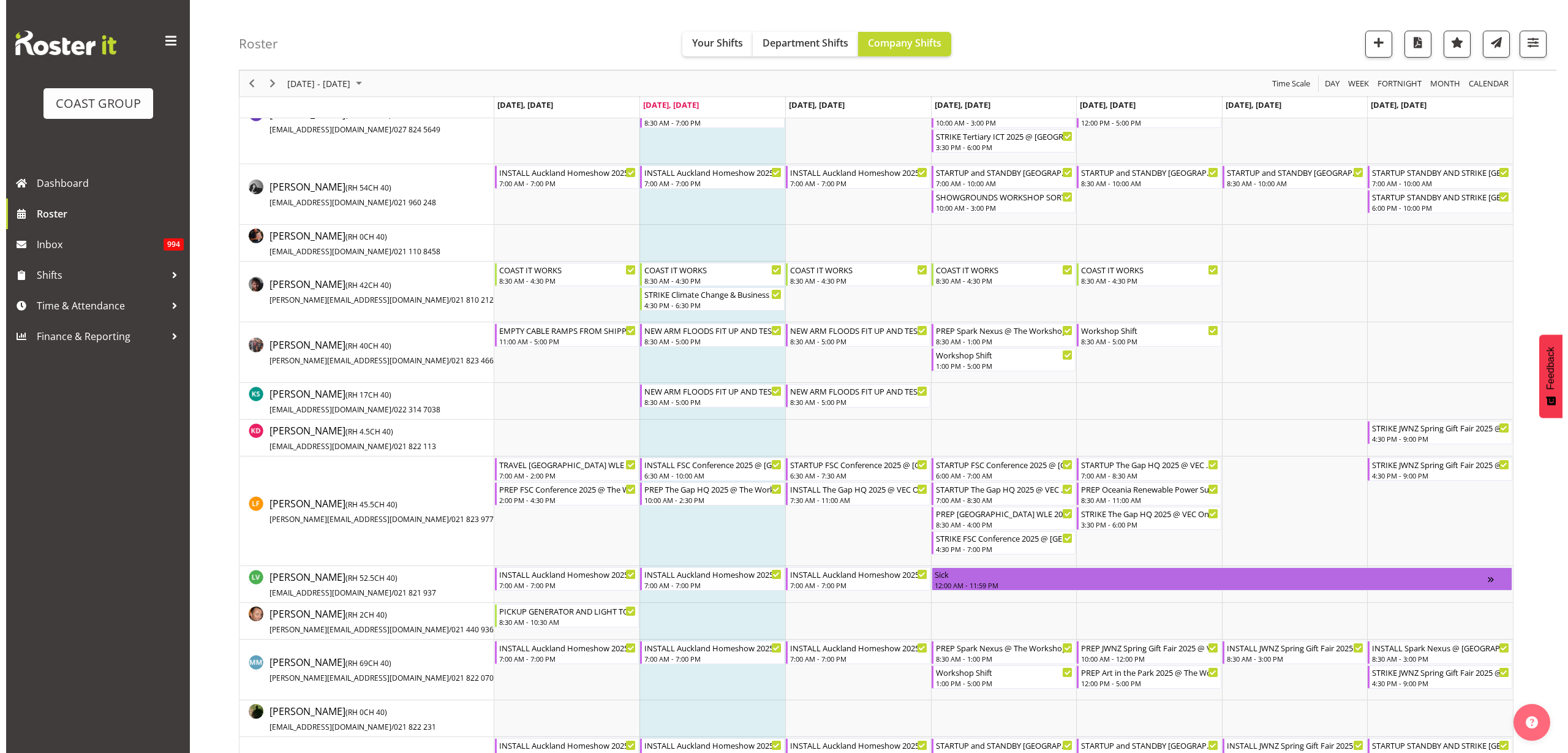
scroll to position [536, 0]
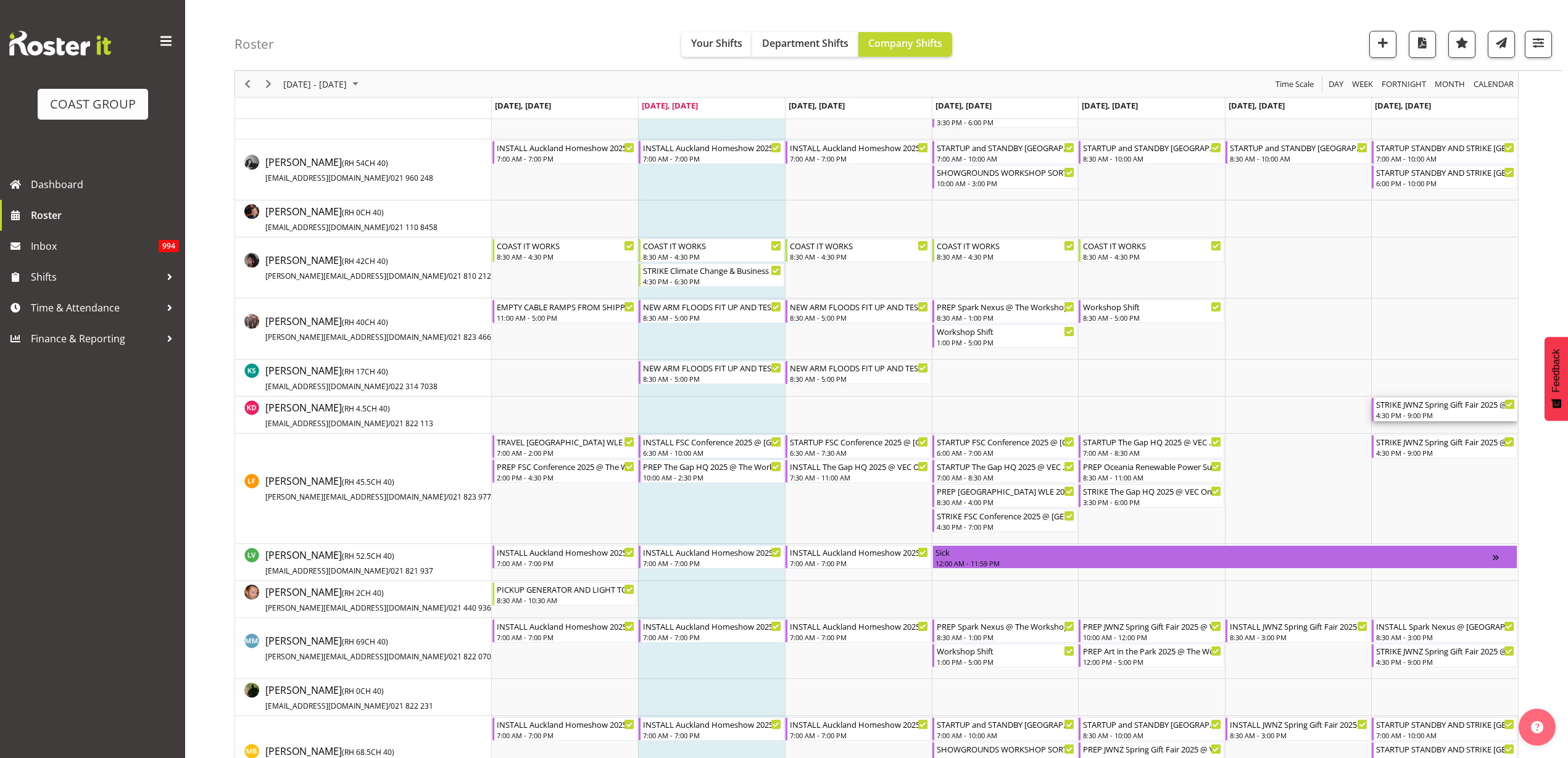
click at [1429, 402] on div "STRIKE JWNZ Spring Gift Fair 2025 @ Viaduct Events Centre On Site @ 1730" at bounding box center [1445, 404] width 139 height 12
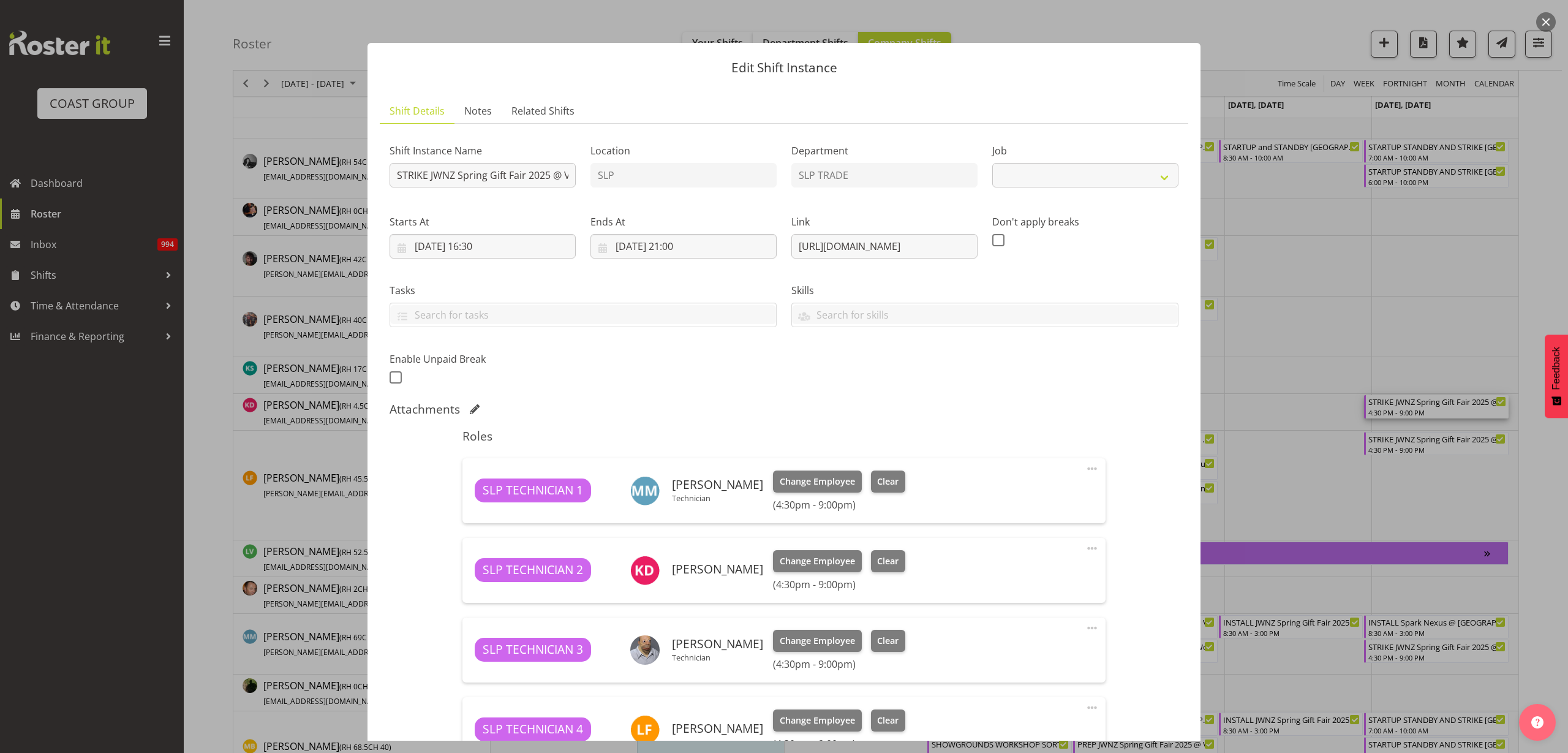
select select "9403"
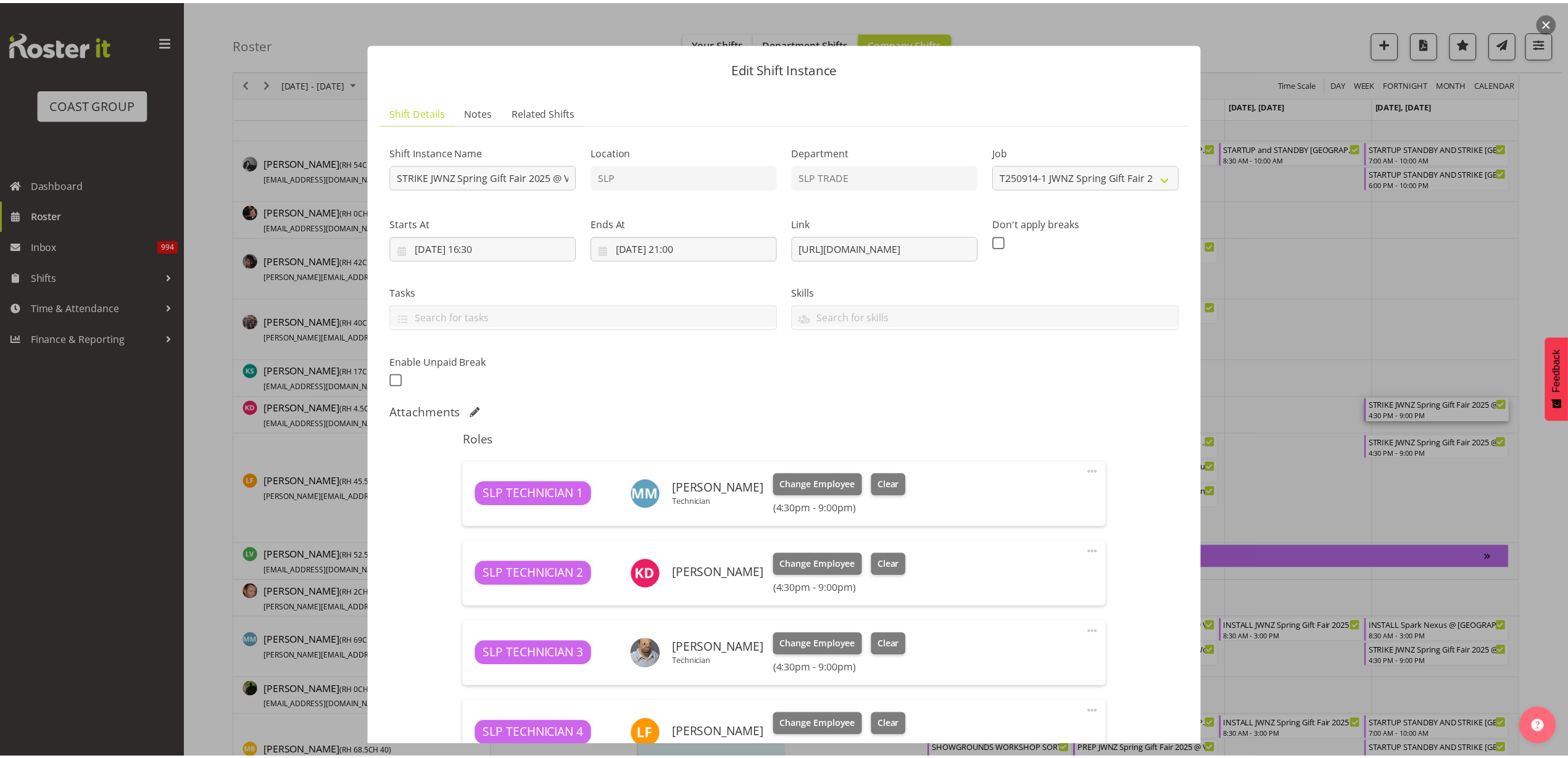
scroll to position [154, 0]
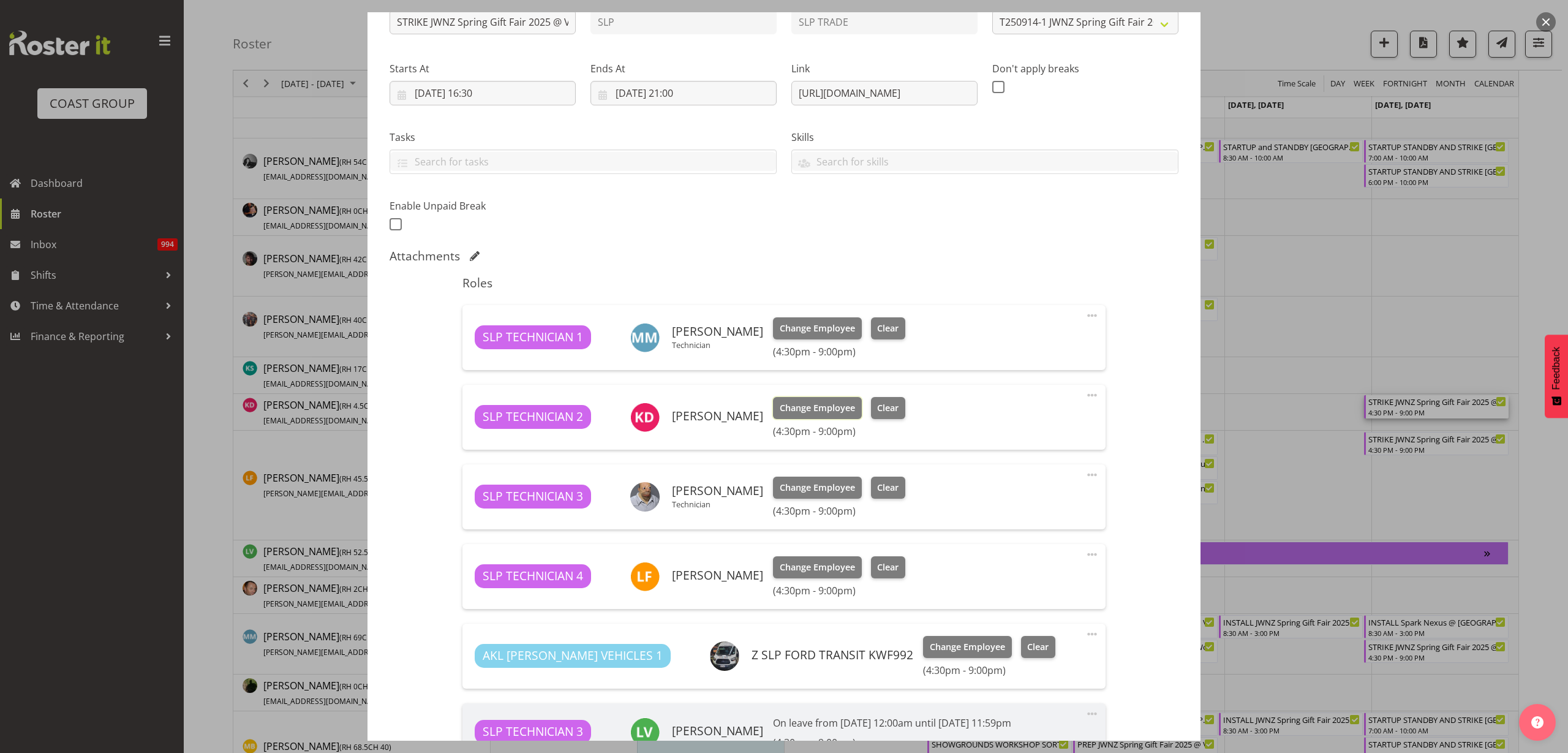
click at [811, 407] on span "Change Employee" at bounding box center [817, 408] width 75 height 14
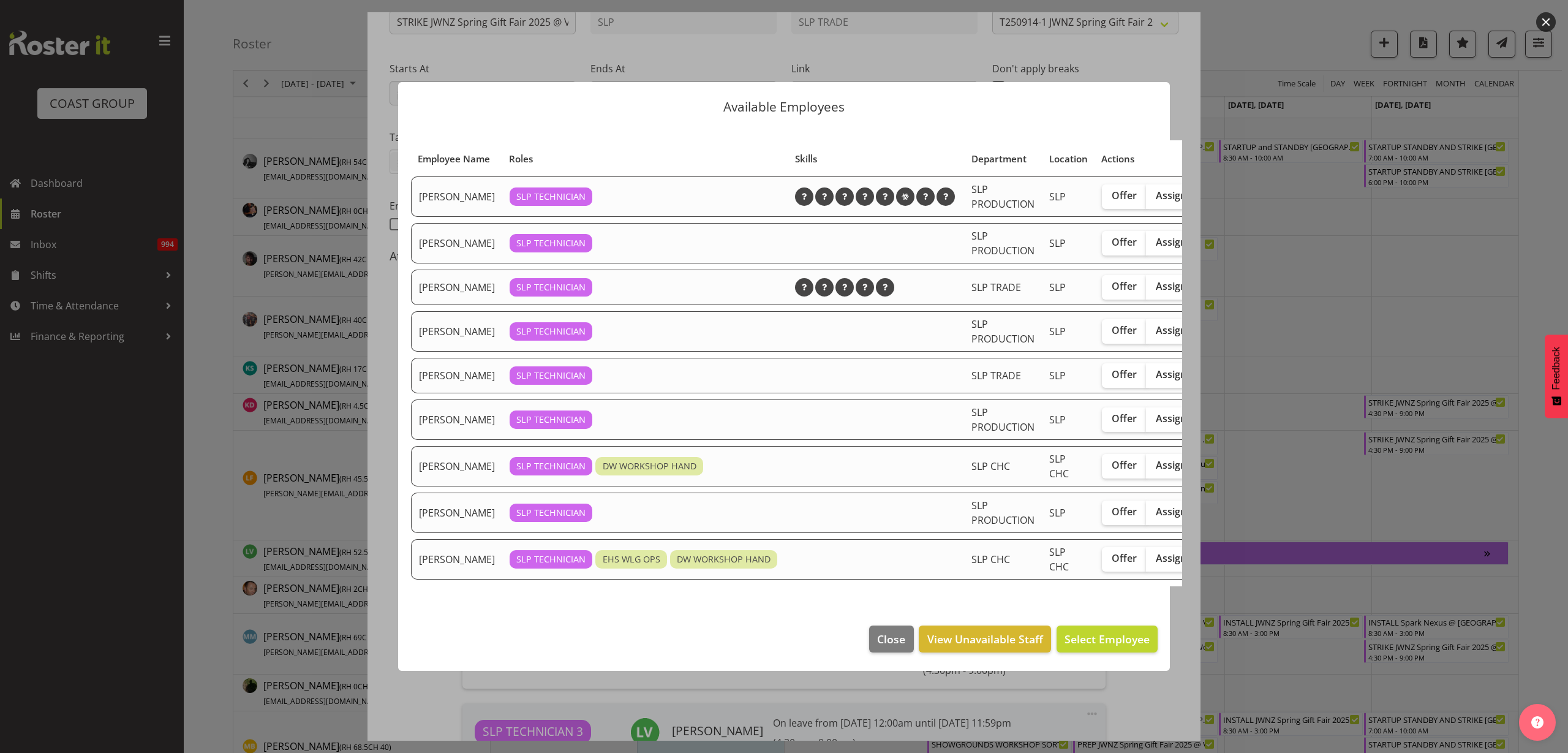
click at [1156, 422] on span "Assign" at bounding box center [1171, 418] width 31 height 12
click at [1153, 422] on input "Assign" at bounding box center [1150, 418] width 8 height 8
checkbox input "true"
click at [1078, 646] on span "Assign Raf Hannah" at bounding box center [1088, 638] width 124 height 15
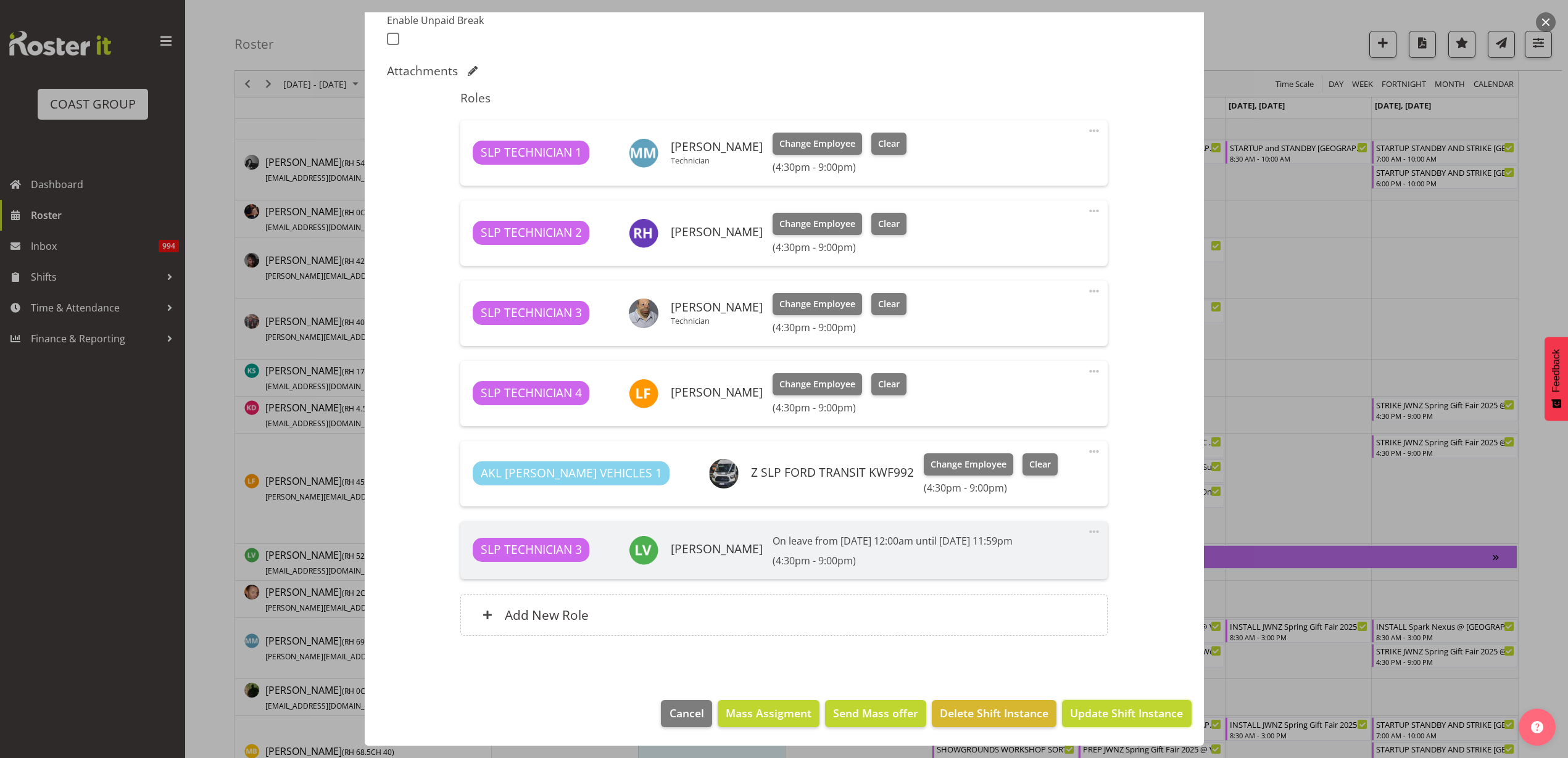
click at [1115, 715] on span "Update Shift Instance" at bounding box center [1127, 713] width 113 height 16
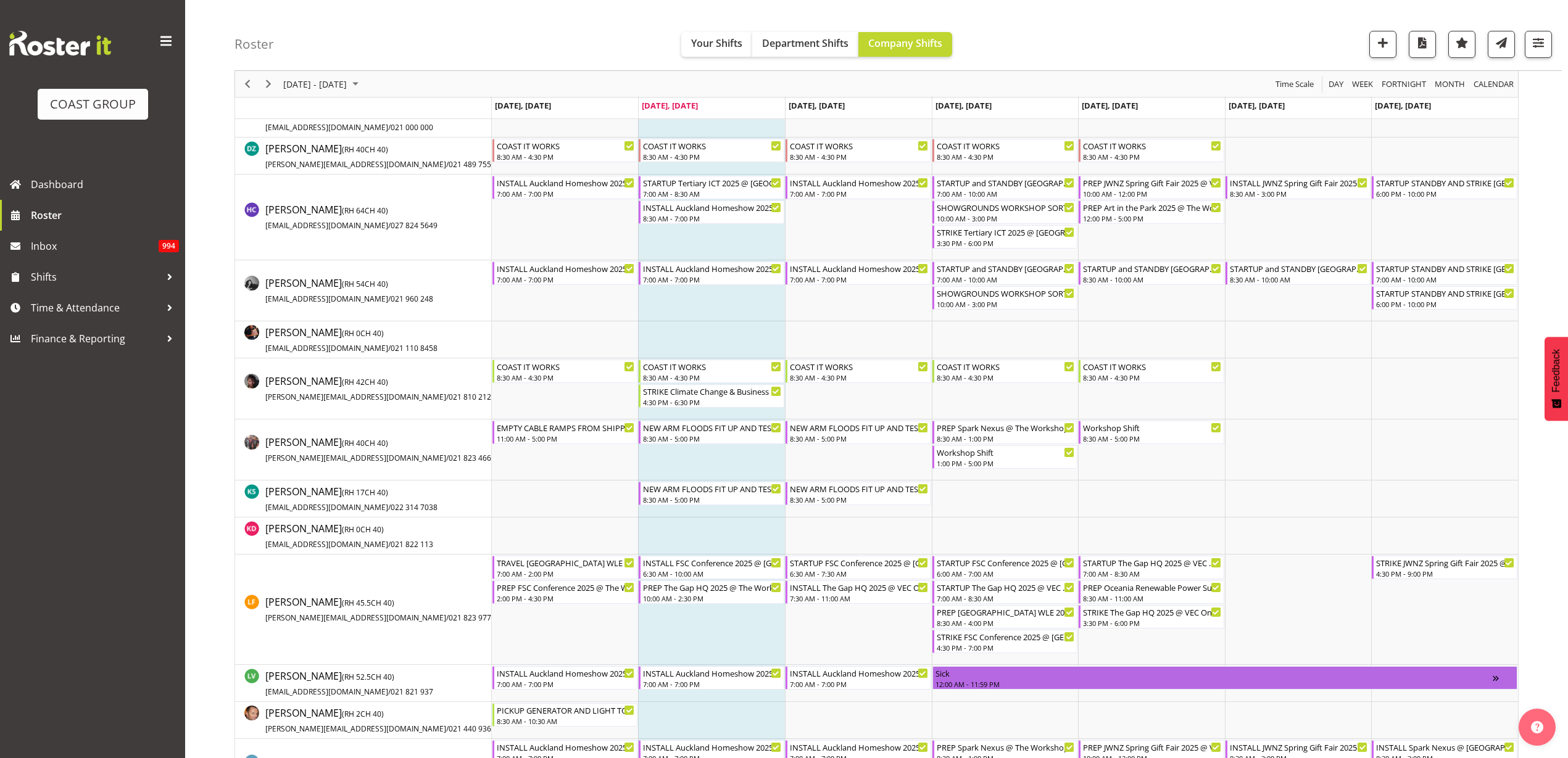
scroll to position [540, 0]
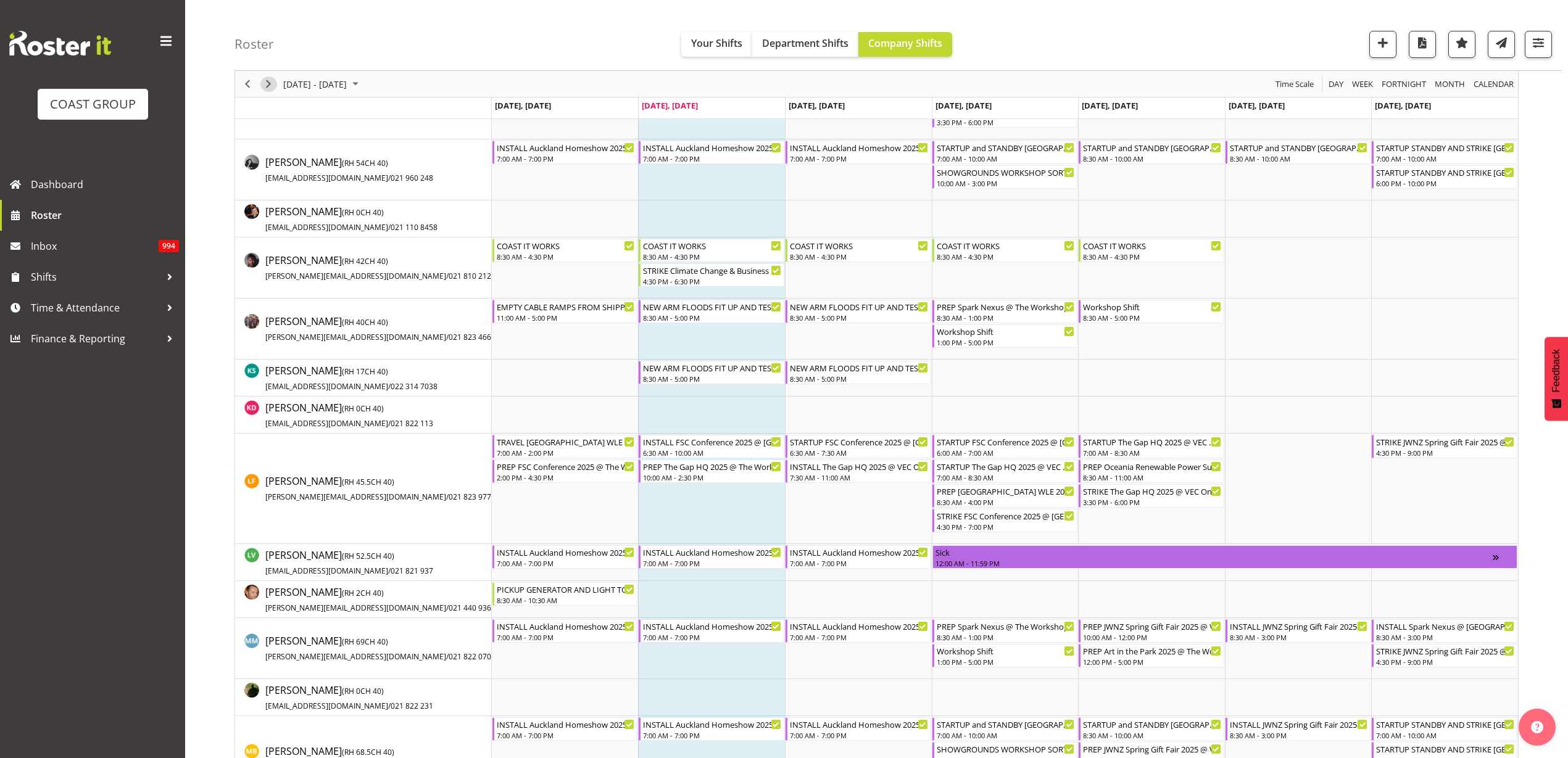
drag, startPoint x: 266, startPoint y: 83, endPoint x: 392, endPoint y: 298, distance: 249.2
click at [266, 83] on span "Next" at bounding box center [268, 84] width 15 height 16
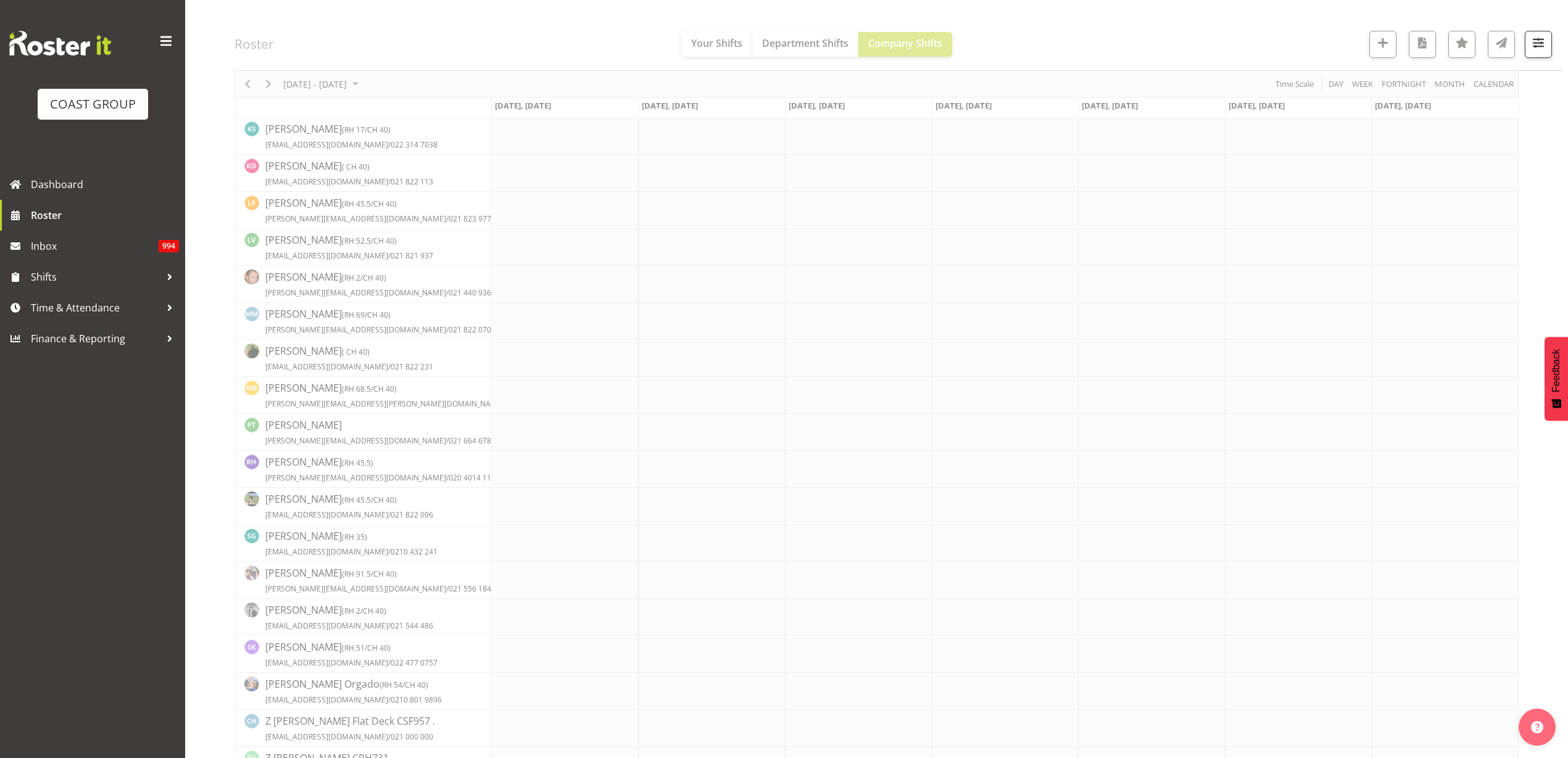
scroll to position [0, 0]
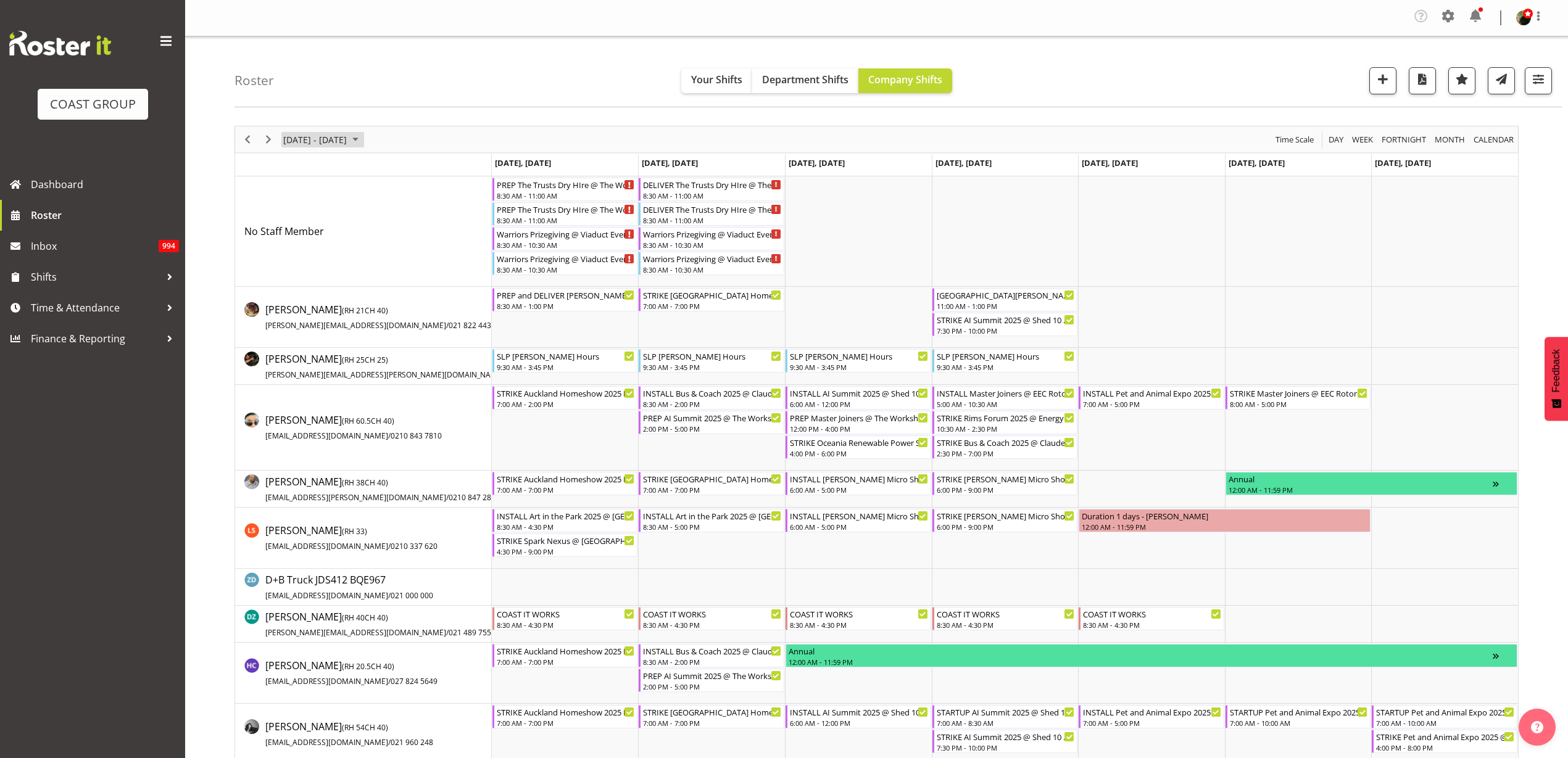
click at [321, 143] on span "[DATE] - [DATE]" at bounding box center [315, 140] width 66 height 16
click at [412, 275] on span "28" at bounding box center [414, 275] width 19 height 19
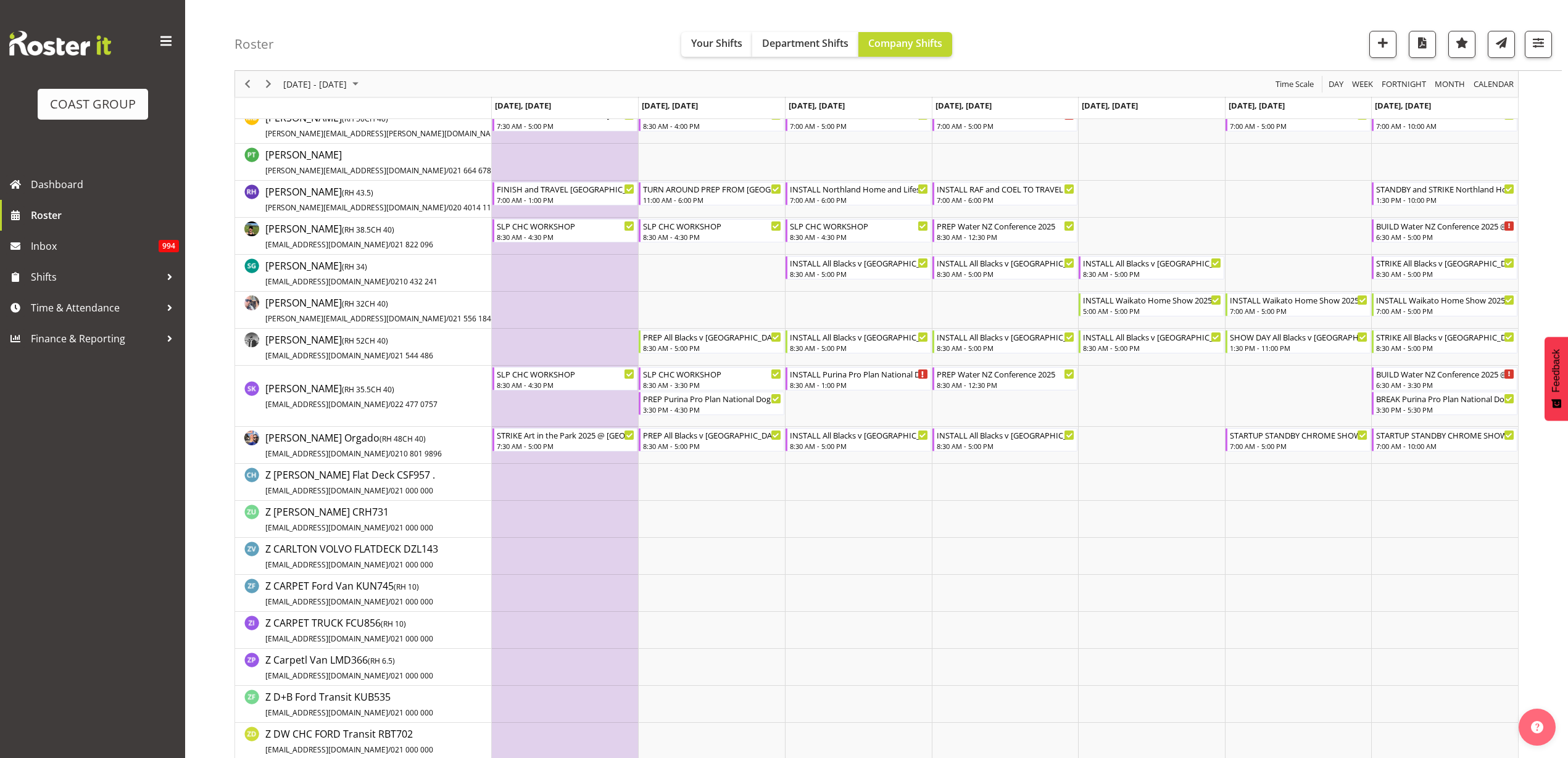
scroll to position [1079, 0]
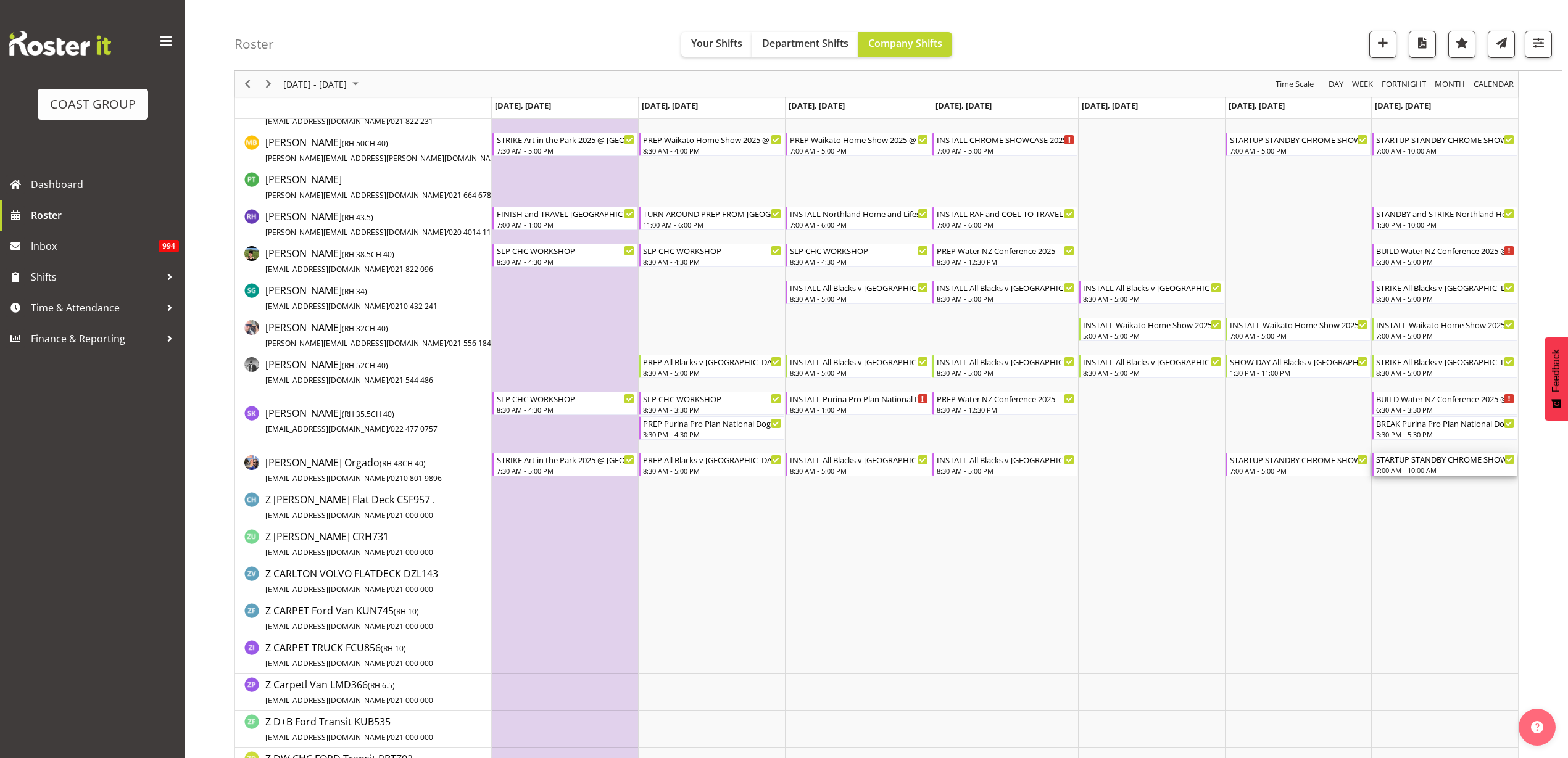
click at [1444, 468] on div "7:00 AM - 10:00 AM" at bounding box center [1445, 470] width 139 height 10
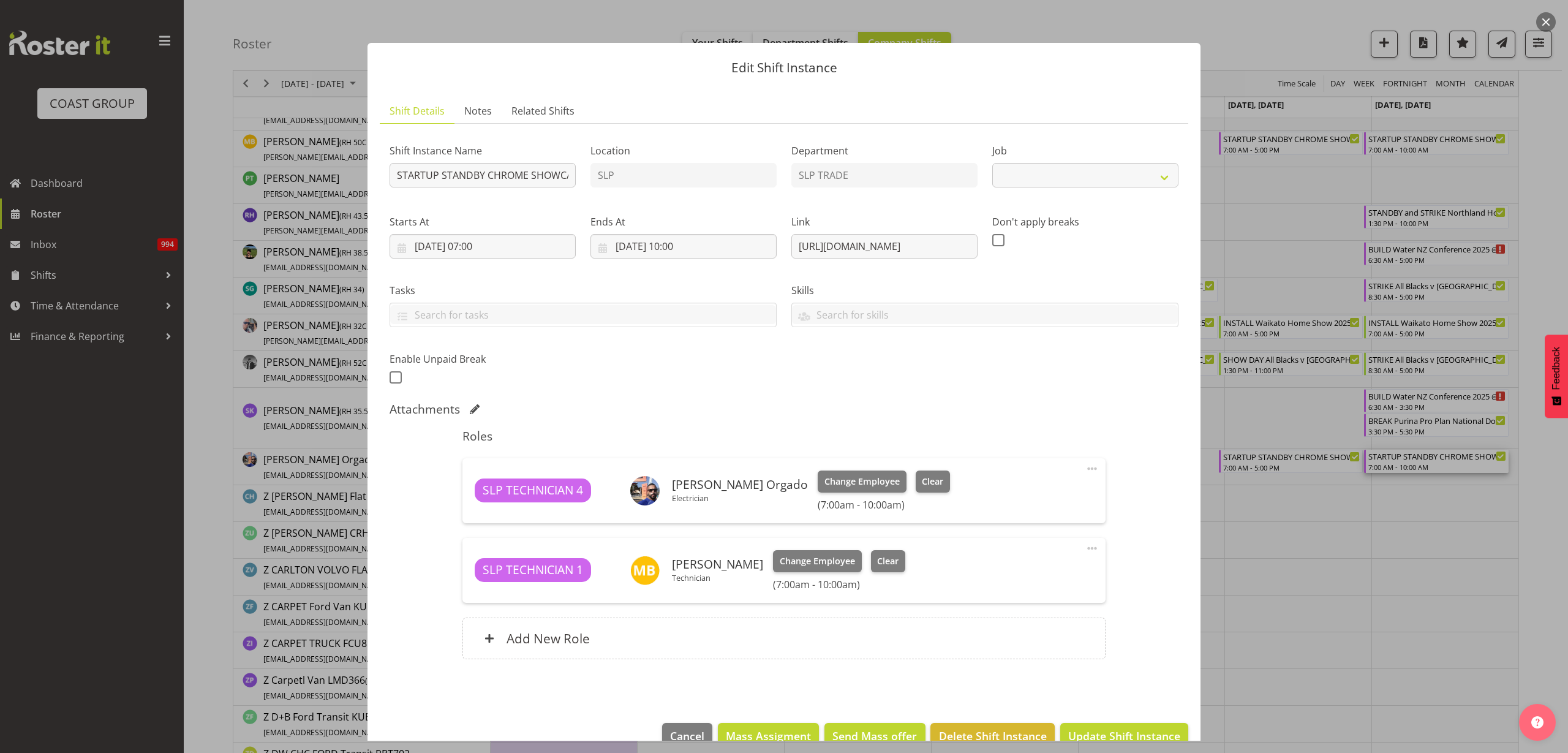
select select "10218"
click at [532, 104] on span "Related Shifts" at bounding box center [543, 111] width 63 height 15
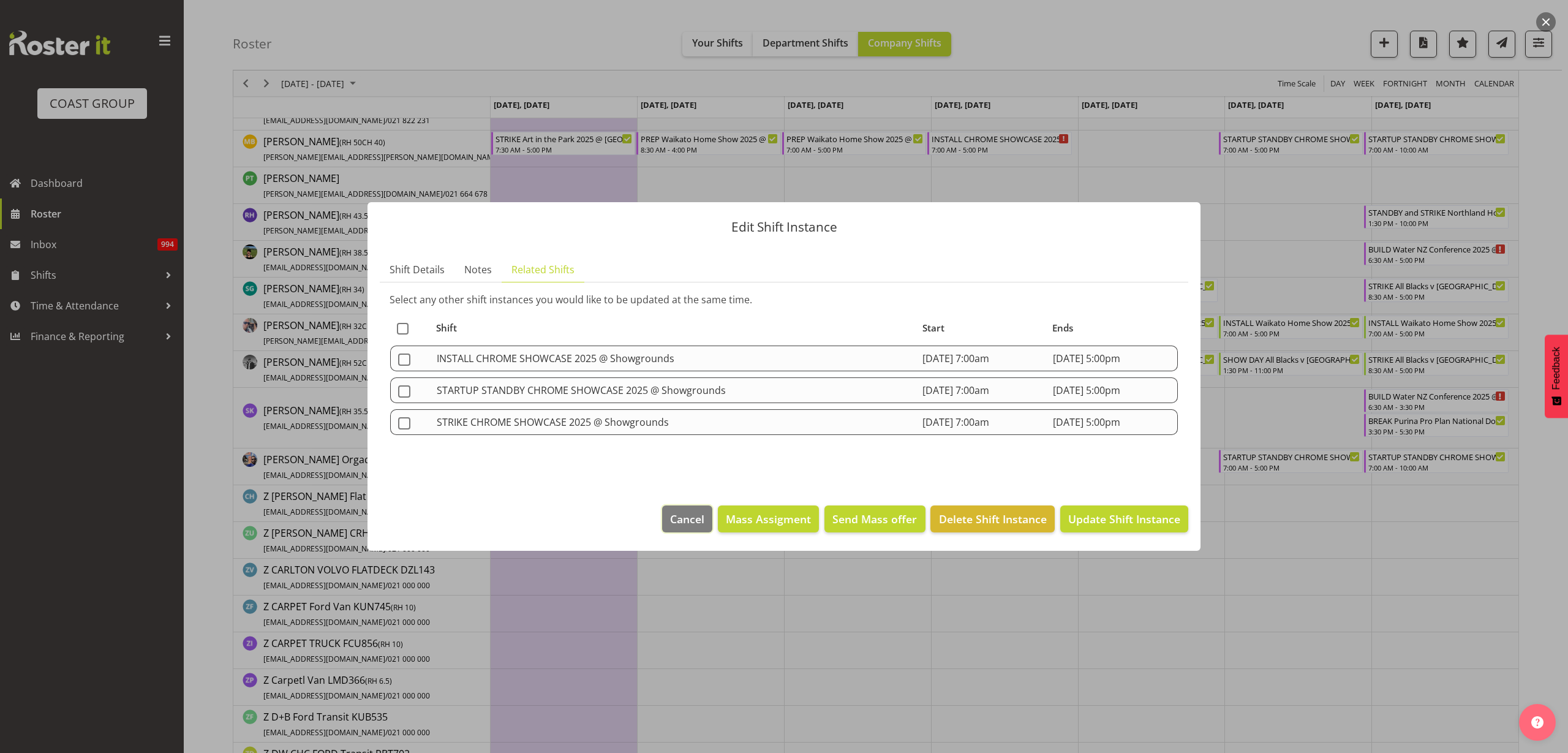
click at [680, 517] on span "Cancel" at bounding box center [687, 519] width 34 height 16
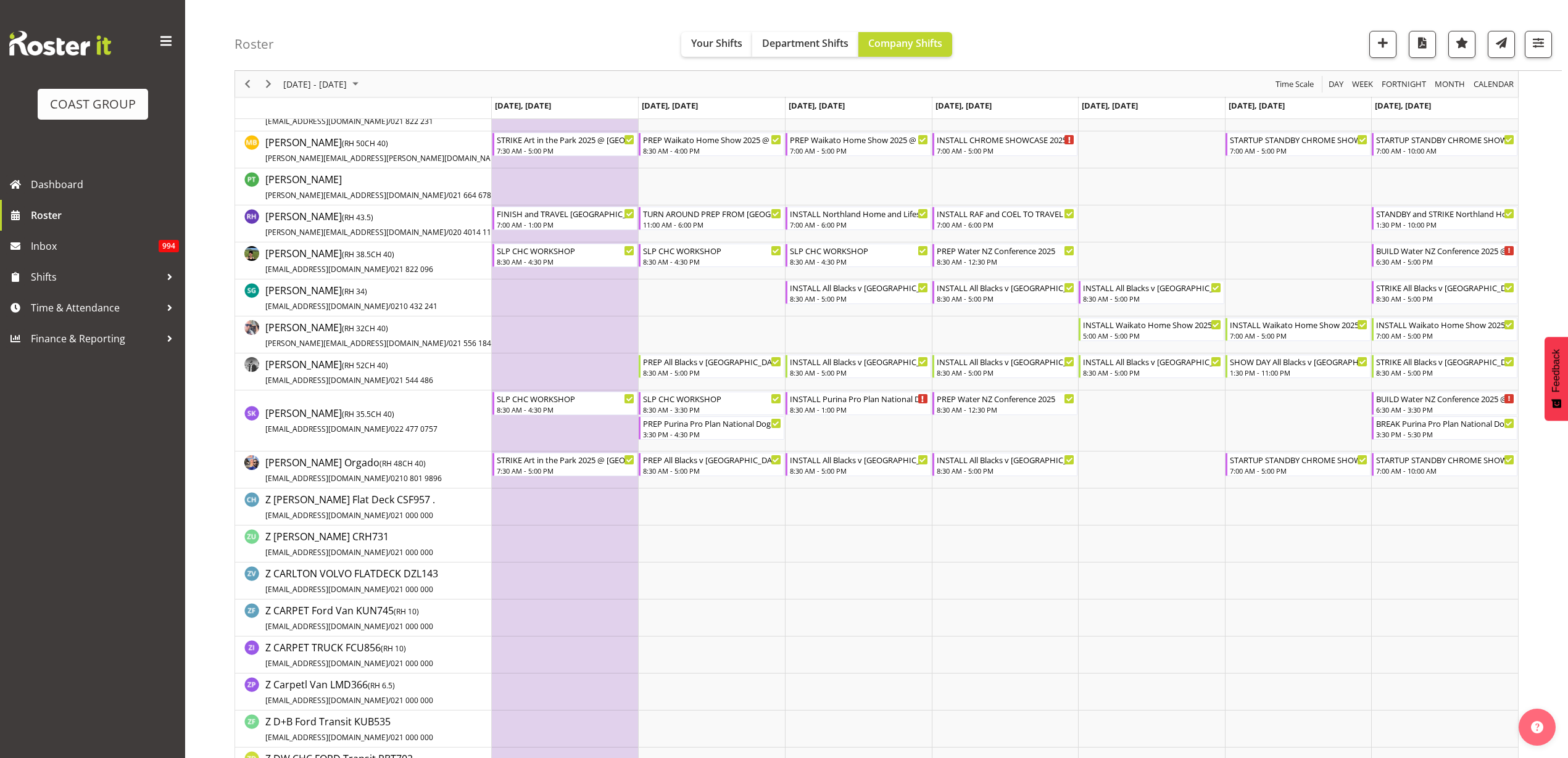
scroll to position [1002, 0]
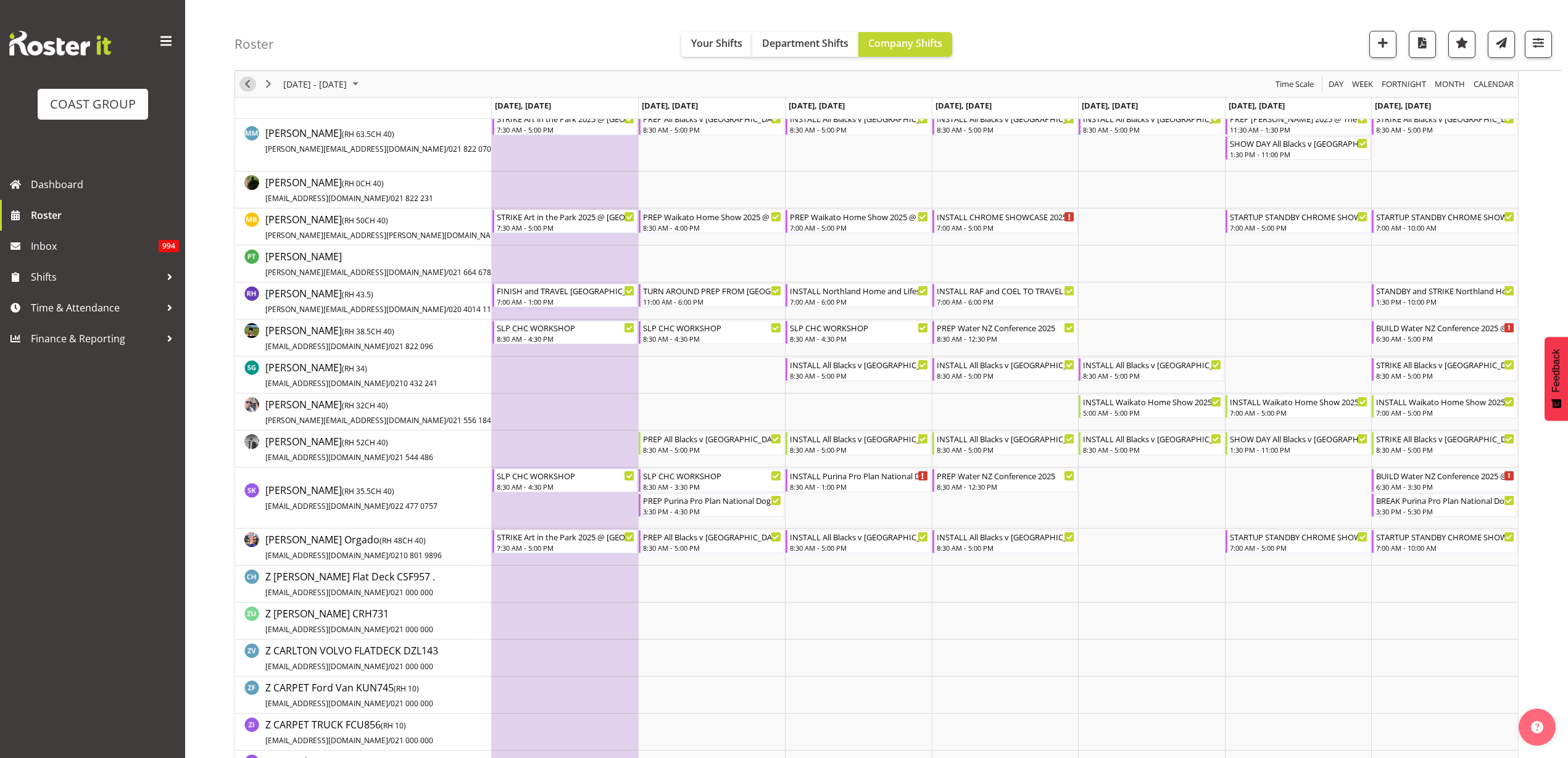
drag, startPoint x: 251, startPoint y: 81, endPoint x: 799, endPoint y: 314, distance: 595.5
click at [251, 81] on span "Previous" at bounding box center [247, 84] width 15 height 16
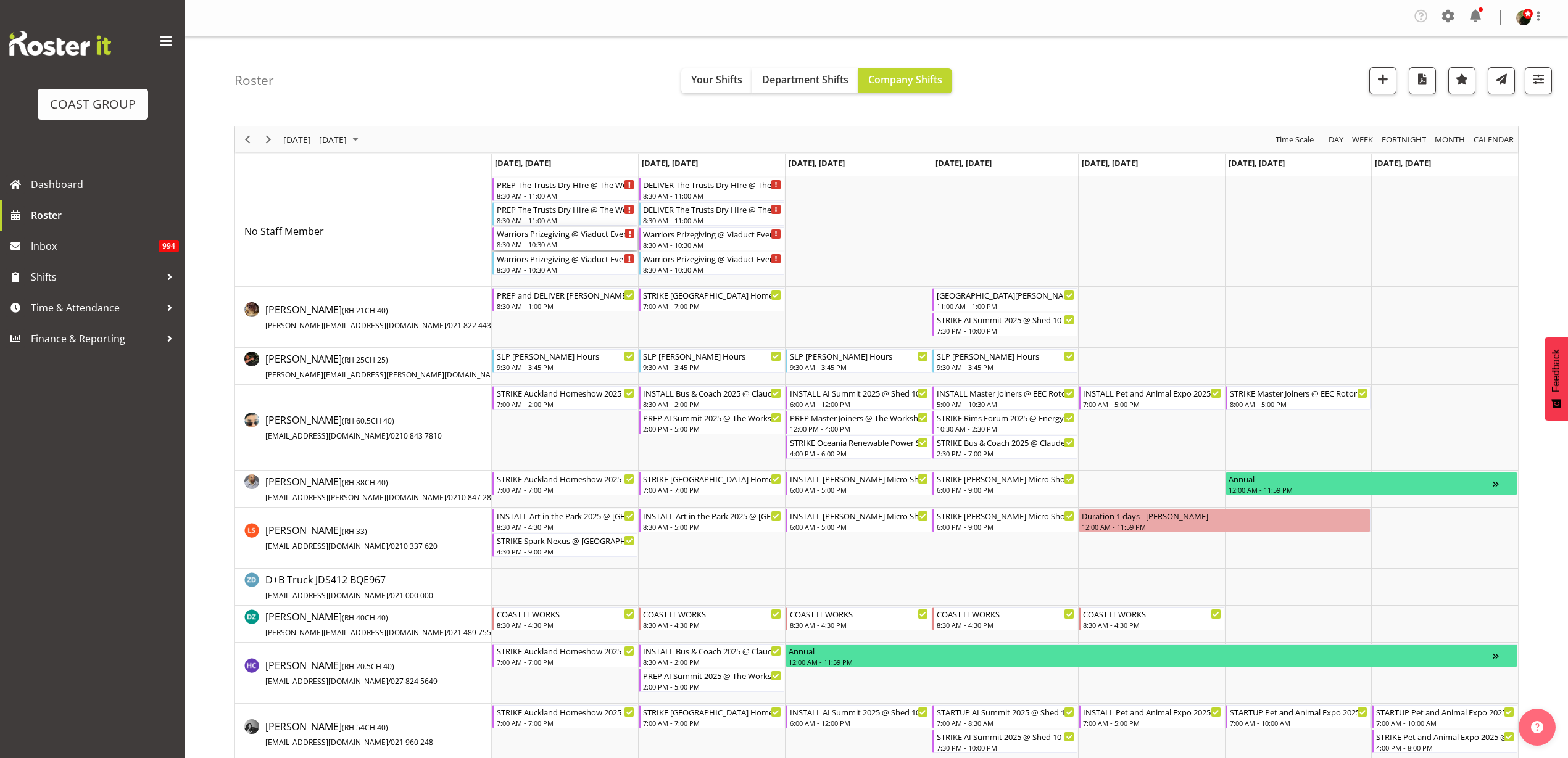
click at [546, 240] on div "8:30 AM - 10:30 AM" at bounding box center [566, 244] width 139 height 10
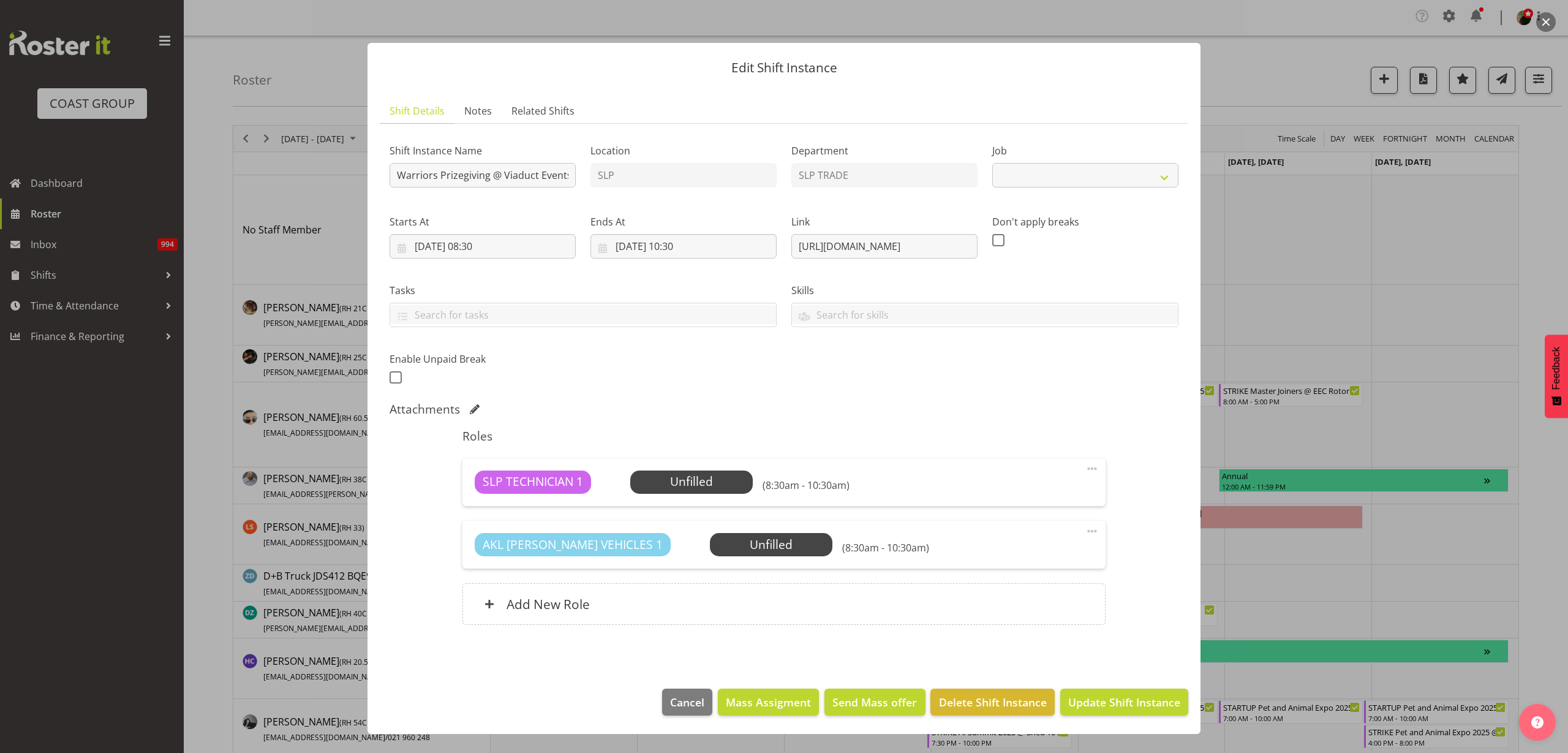
select select "10624"
click at [396, 175] on input "Warriors Prizegiving @ Viaduct Events Center On SIte @ 0930" at bounding box center [482, 175] width 186 height 24
type input "INSTALL Warriors Prizegiving @ Viaduct Events Center On SIte @ 0930"
click at [499, 248] on input "15/09/2025, 08:30" at bounding box center [482, 246] width 186 height 24
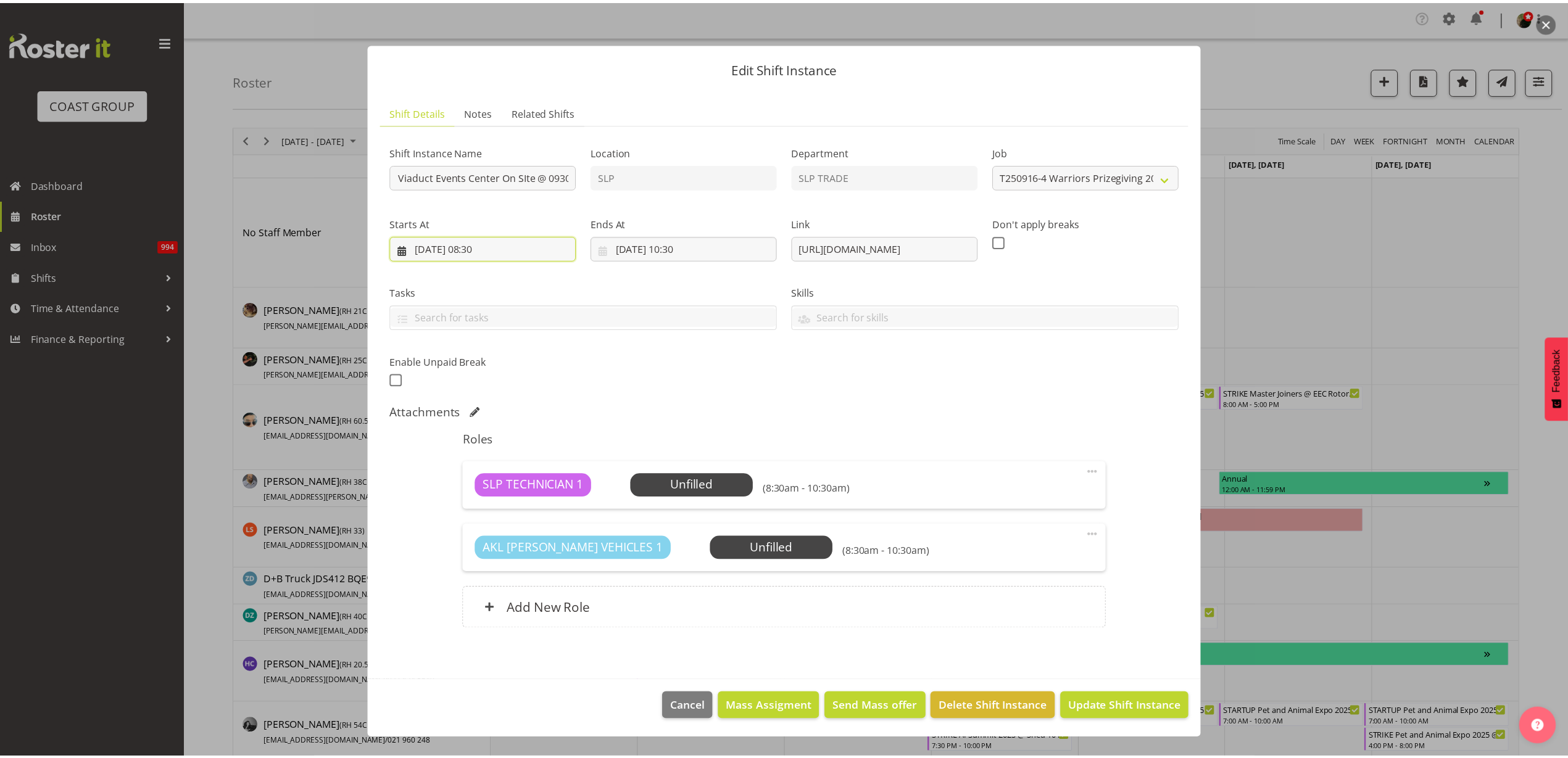
scroll to position [0, 0]
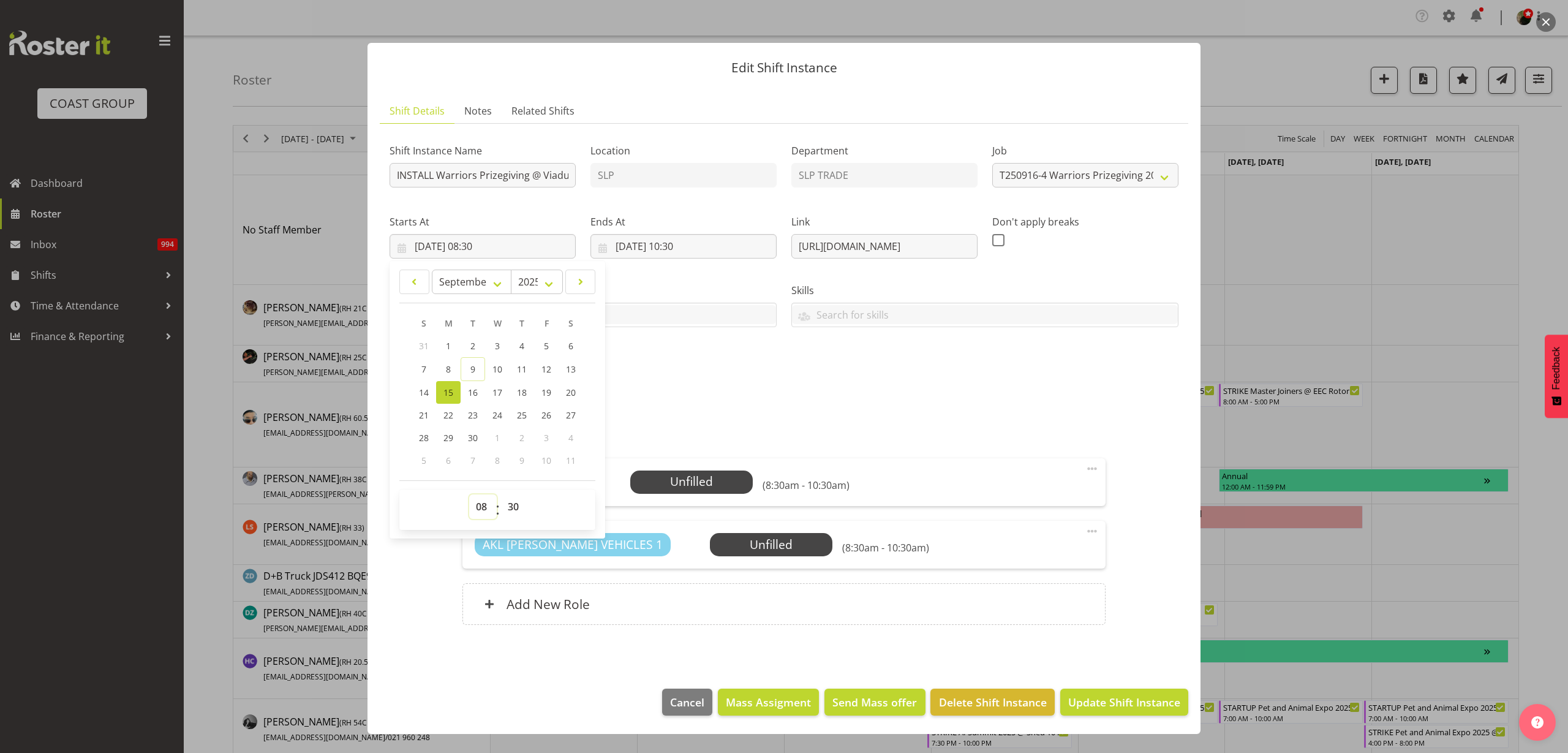
click at [484, 504] on select "00 01 02 03 04 05 06 07 08 09 10 11 12 13 14 15 16 17 18 19 20 21 22 23" at bounding box center [483, 507] width 28 height 24
select select "9"
click at [469, 494] on select "00 01 02 03 04 05 06 07 08 09 10 11 12 13 14 15 16 17 18 19 20 21 22 23" at bounding box center [483, 507] width 28 height 24
type input "[DATE] 09:30"
click at [665, 607] on div "Add New Role" at bounding box center [784, 604] width 643 height 42
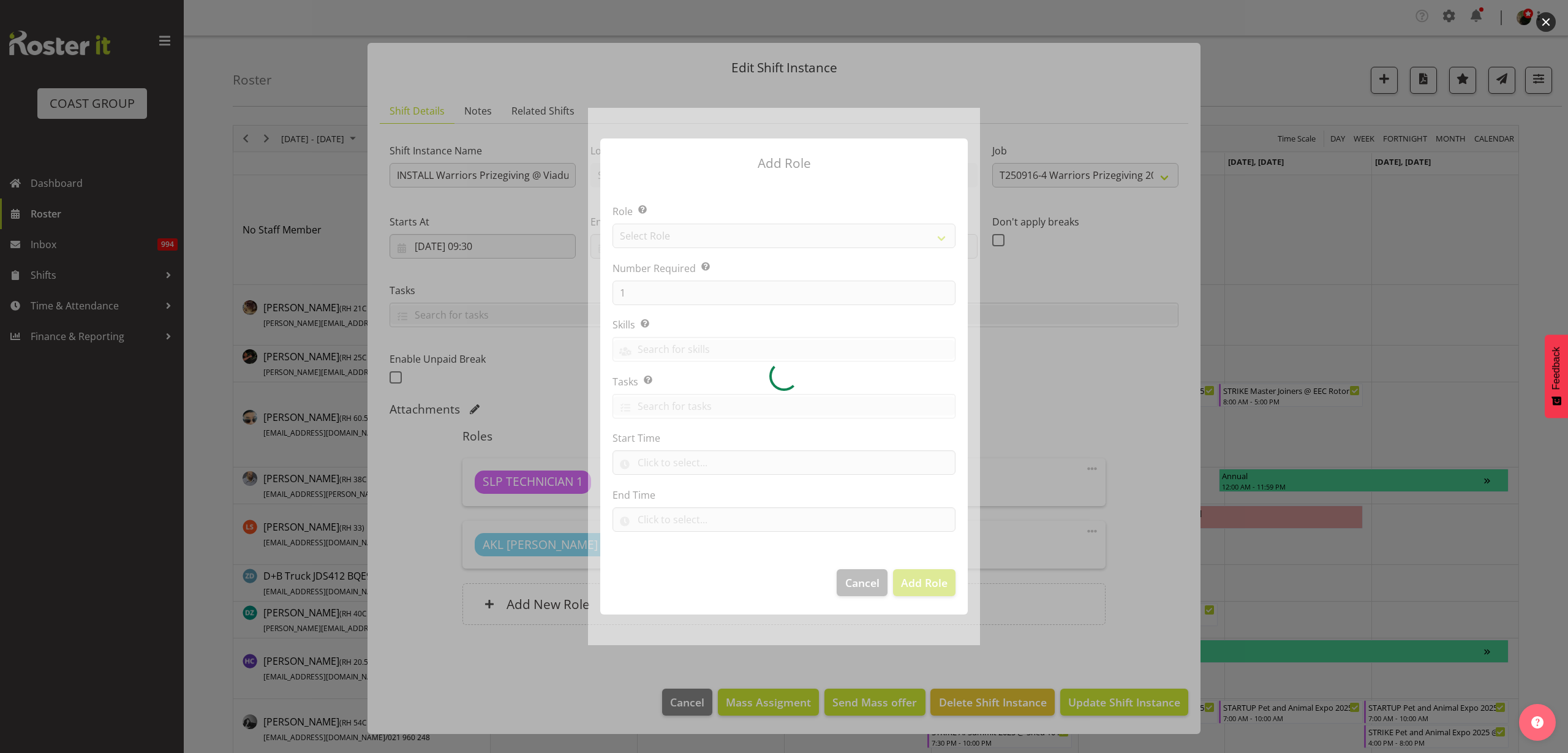
click at [684, 229] on div at bounding box center [784, 376] width 392 height 537
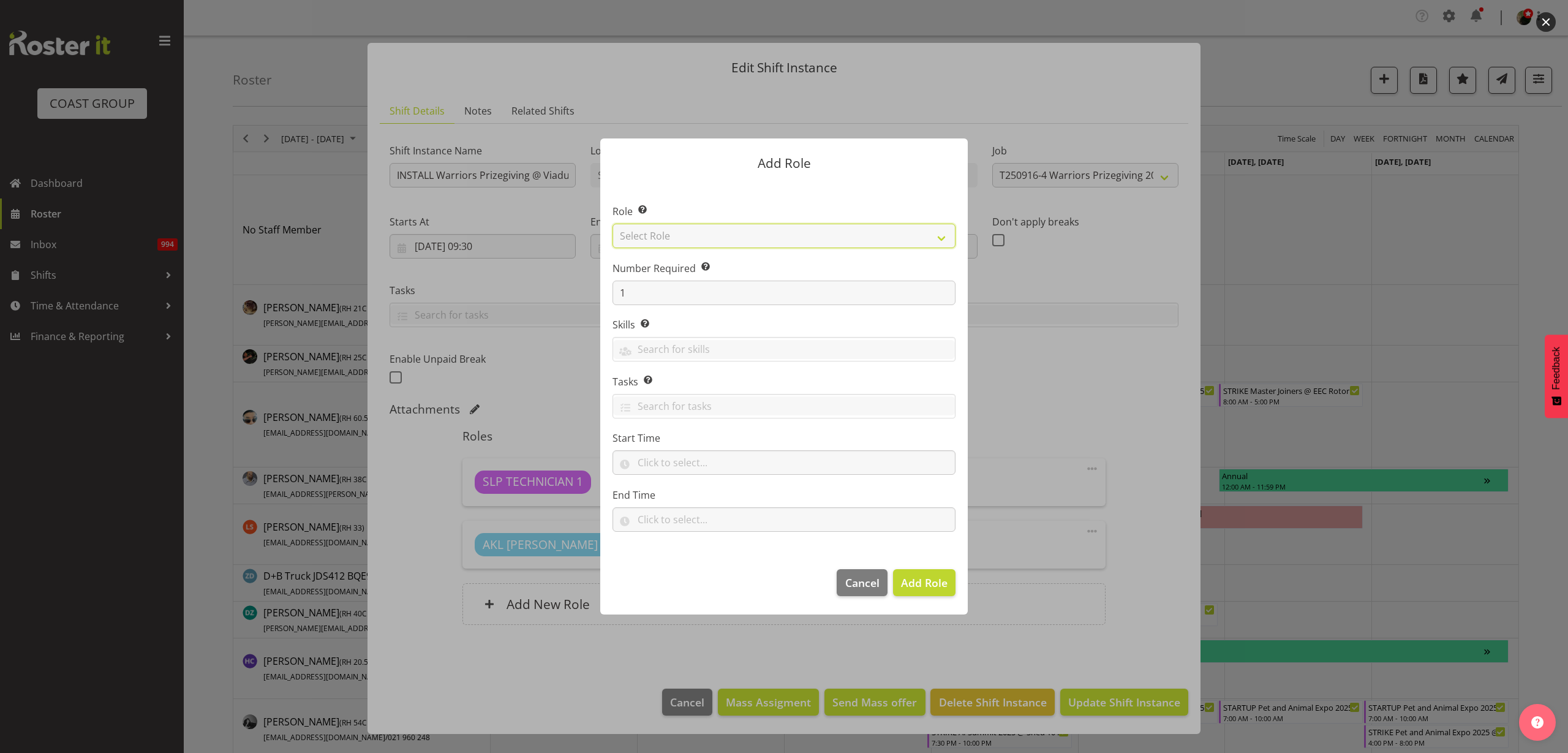
click at [694, 234] on select "Select Role ACCOUNT MANAGER ACCOUNT MANAGER DW ACCOUNTS AKL DIANNA VEHICLES AKL…" at bounding box center [784, 236] width 343 height 24
select select "123"
click at [613, 223] on select "Select Role ACCOUNT MANAGER ACCOUNT MANAGER DW ACCOUNTS AKL DIANNA VEHICLES AKL…" at bounding box center [784, 236] width 343 height 24
click at [932, 580] on span "Add Role" at bounding box center [924, 582] width 46 height 15
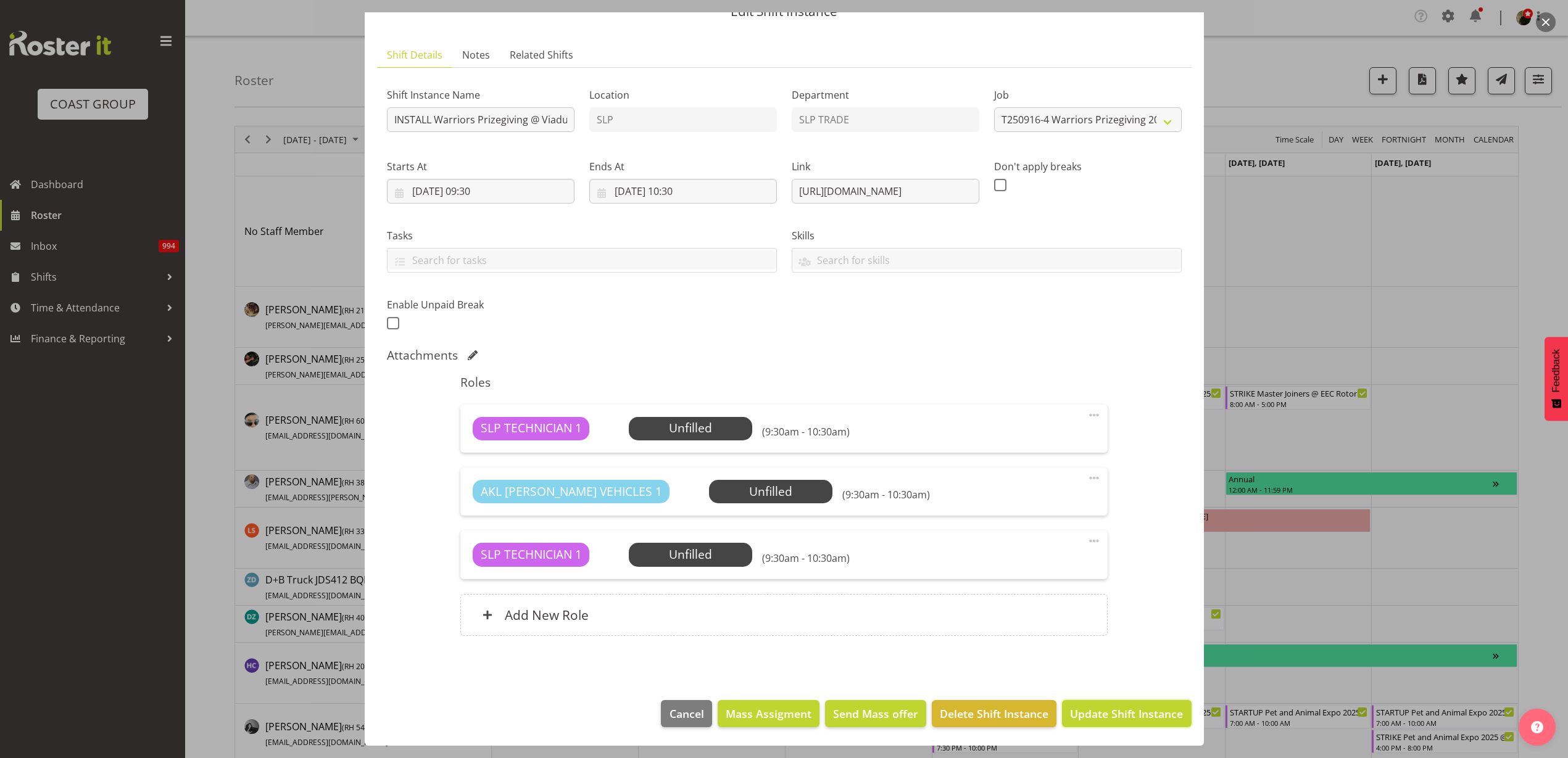
click at [1109, 714] on span "Update Shift Instance" at bounding box center [1127, 713] width 113 height 16
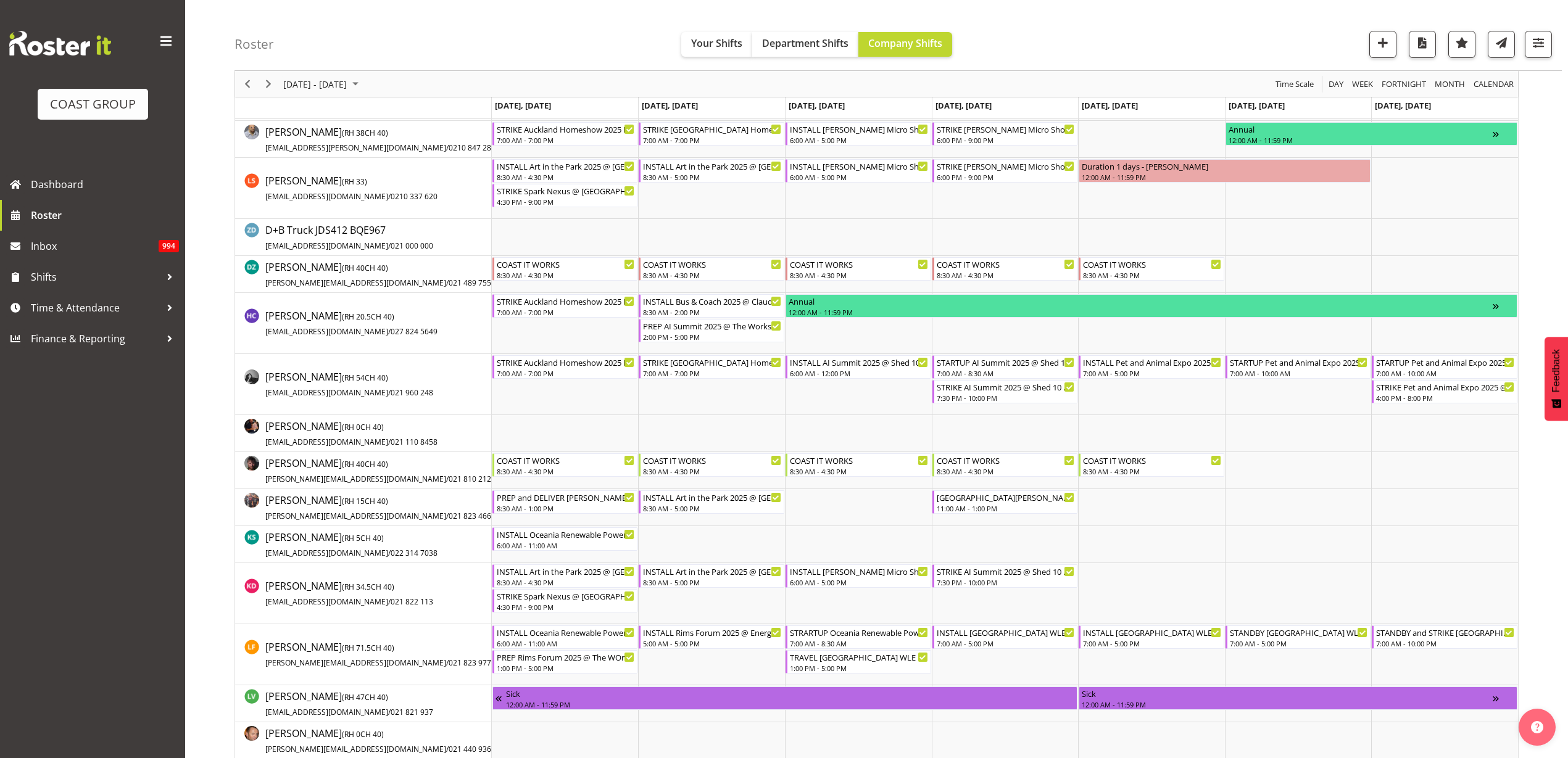
scroll to position [463, 0]
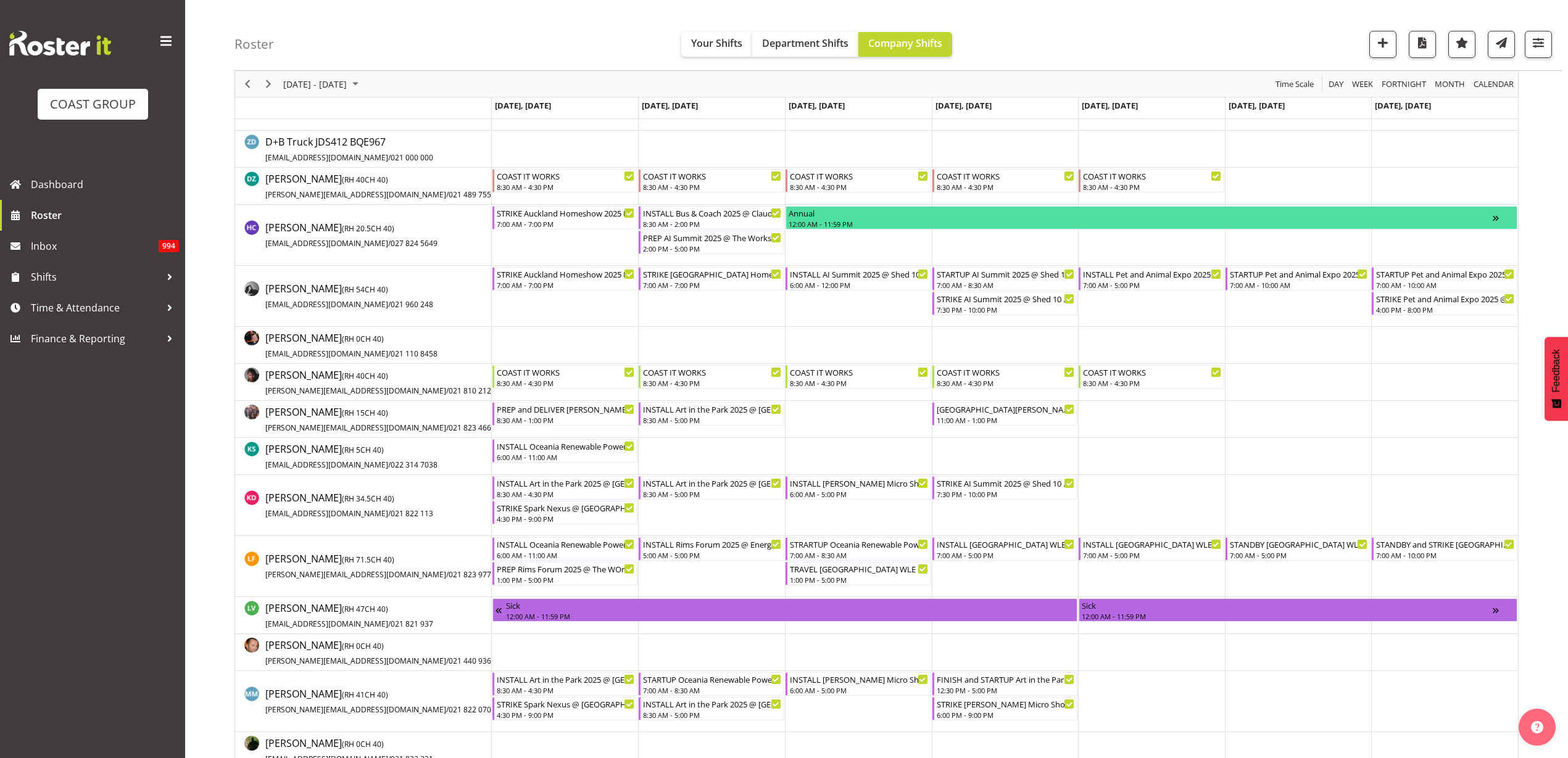
click at [540, 732] on td "Timeline Week of September 21, 2025" at bounding box center [565, 750] width 147 height 37
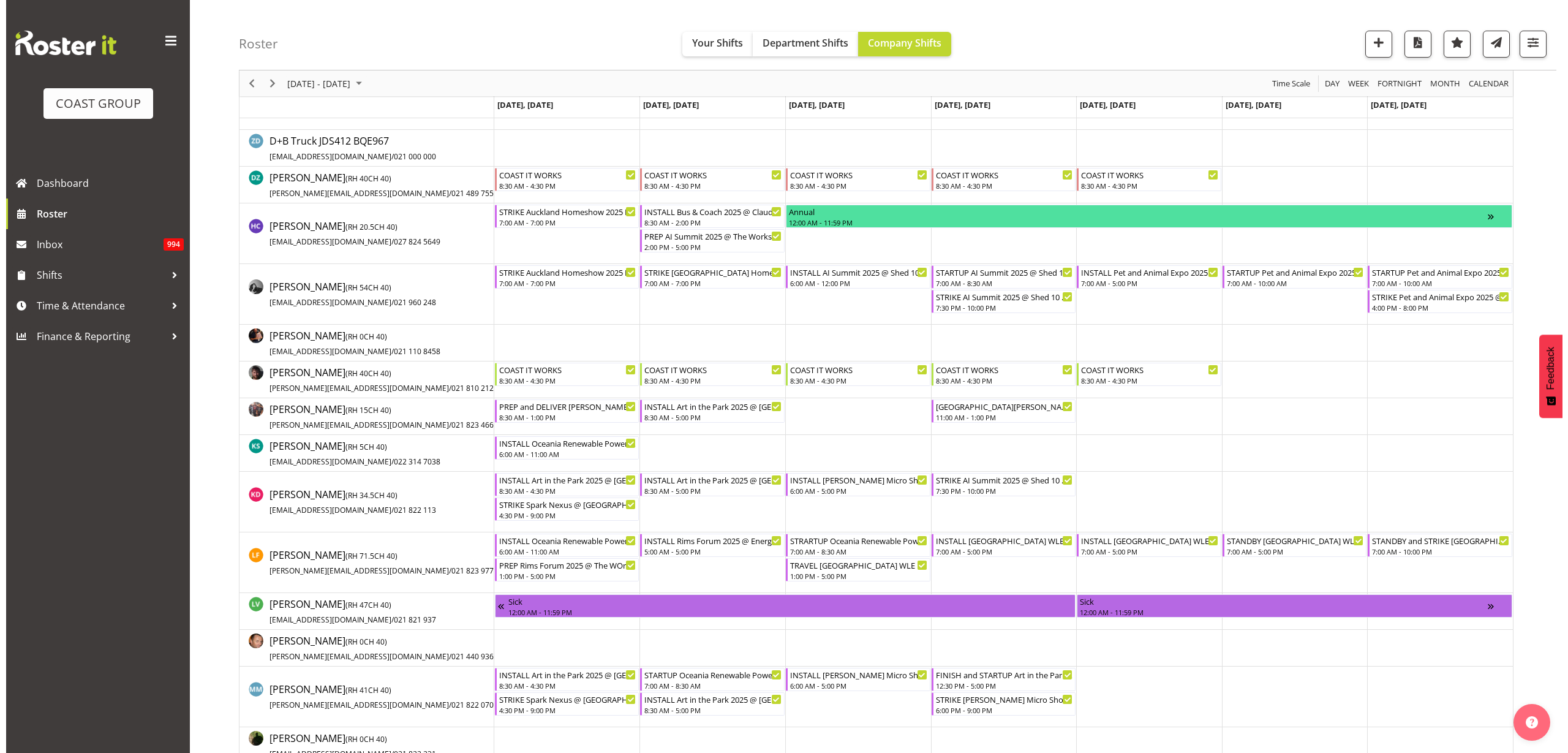
scroll to position [653, 0]
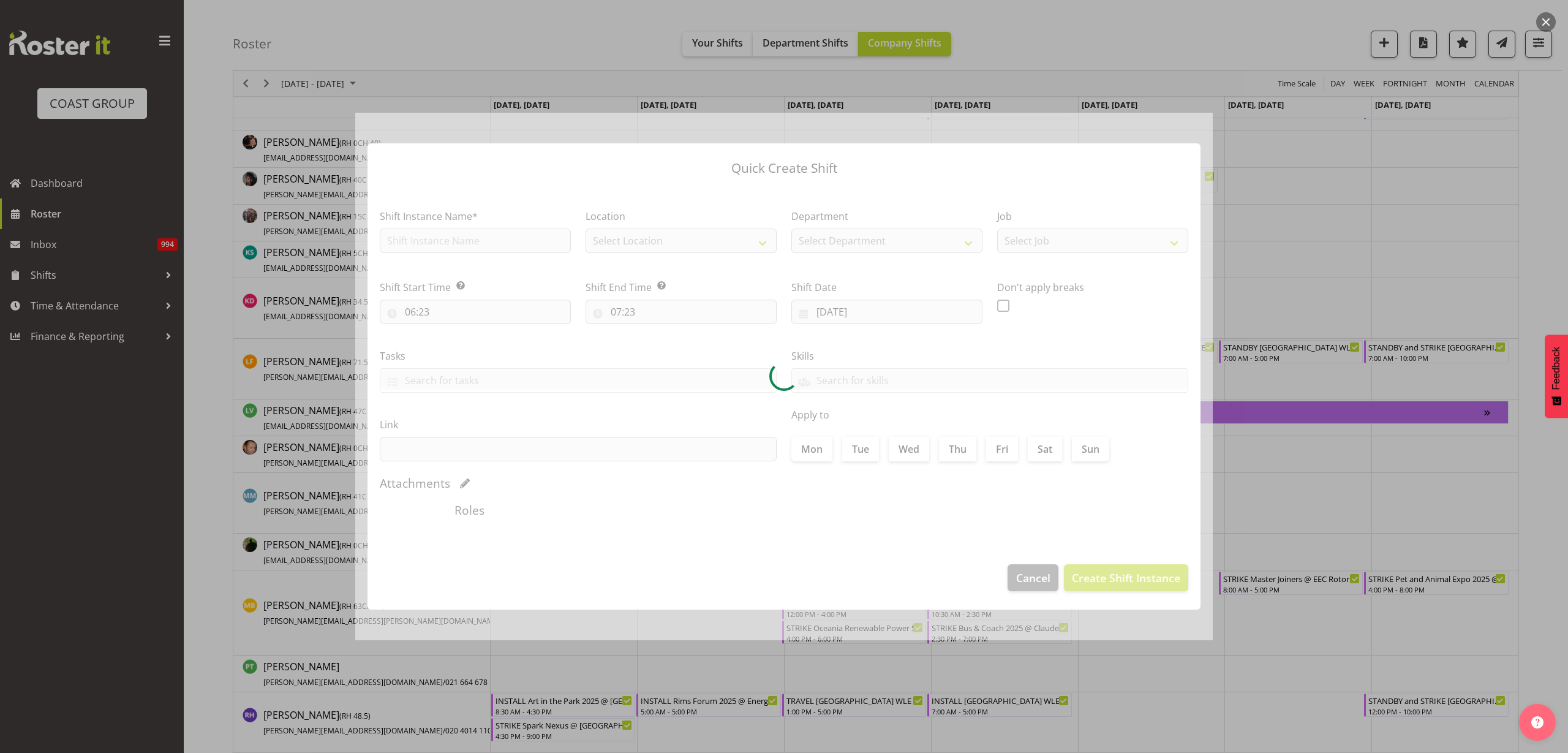
type input "15/09/2025"
checkbox input "true"
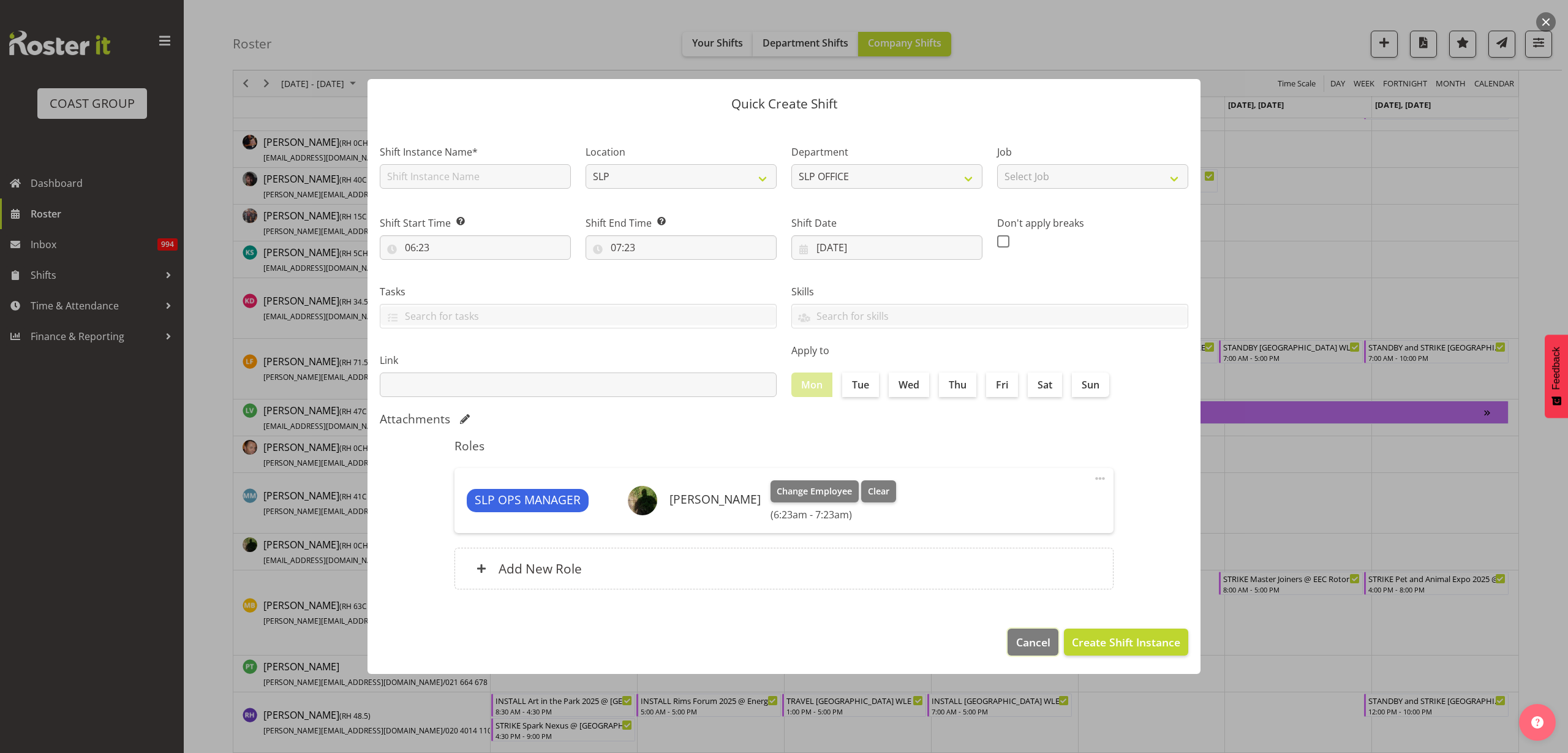
click at [1022, 640] on span "Cancel" at bounding box center [1033, 642] width 34 height 16
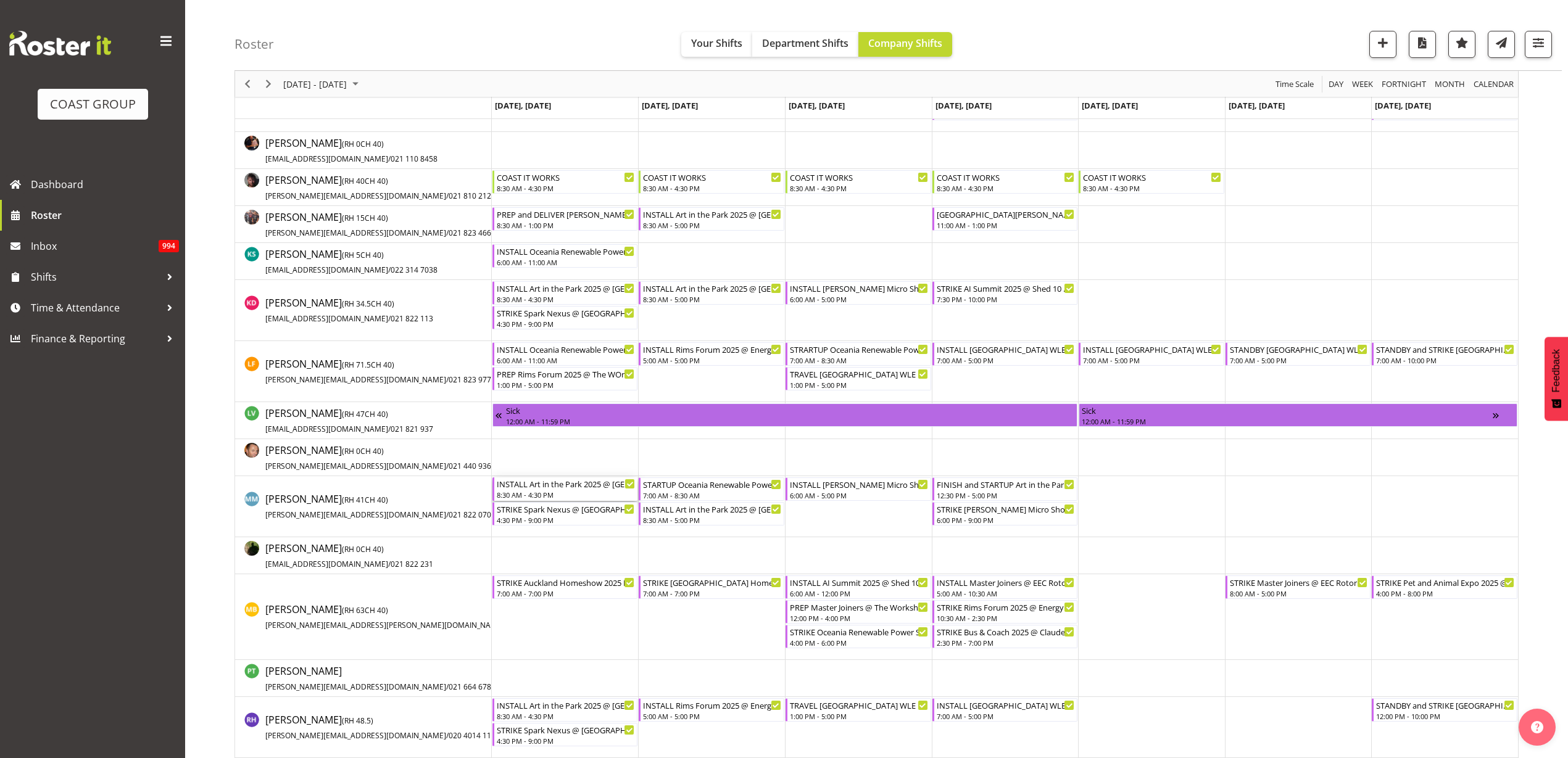
click at [543, 489] on div "INSTALL Art in the Park 2025 @ Eden Park On SIte @ 1000 8:30 AM - 4:30 PM" at bounding box center [566, 489] width 139 height 23
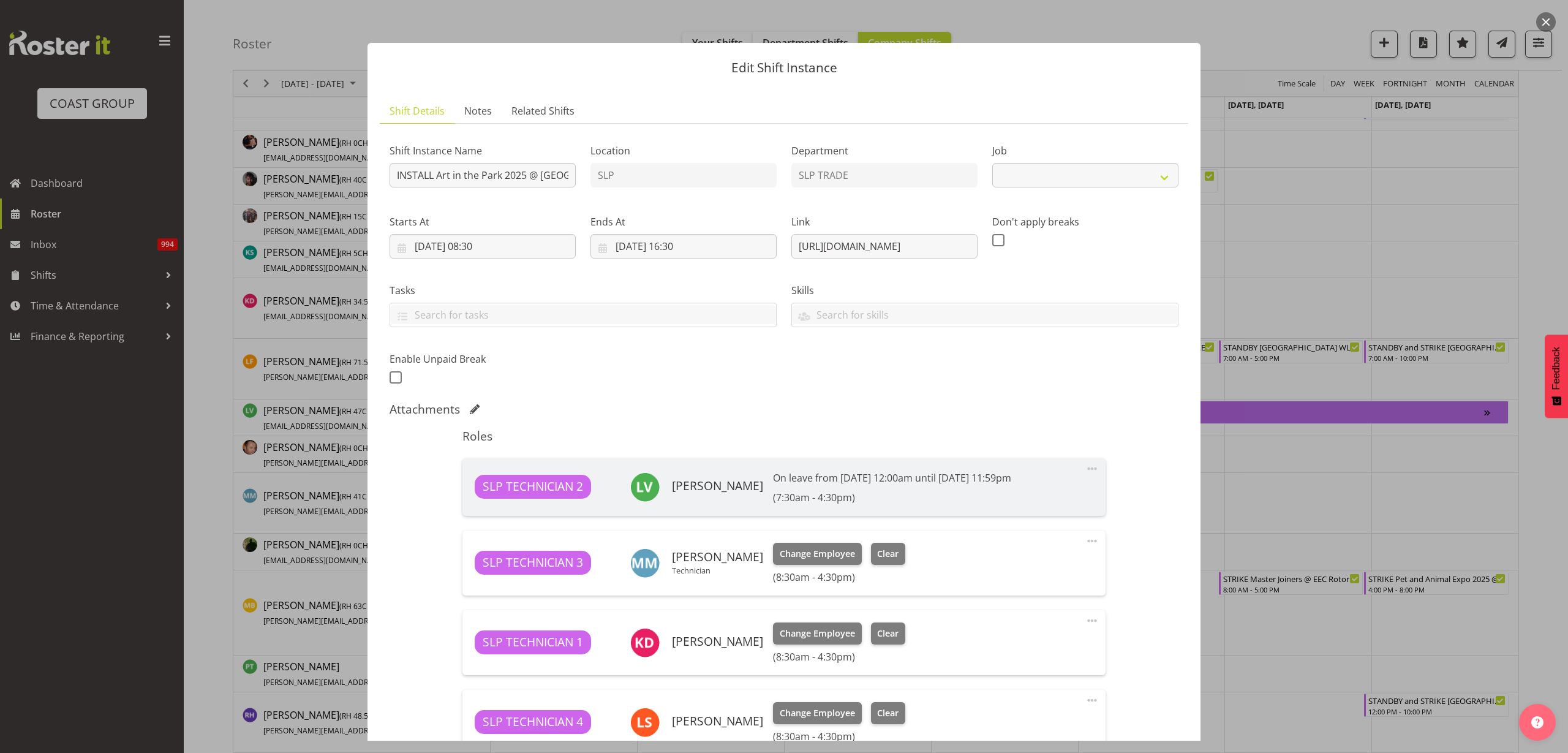
select select "9928"
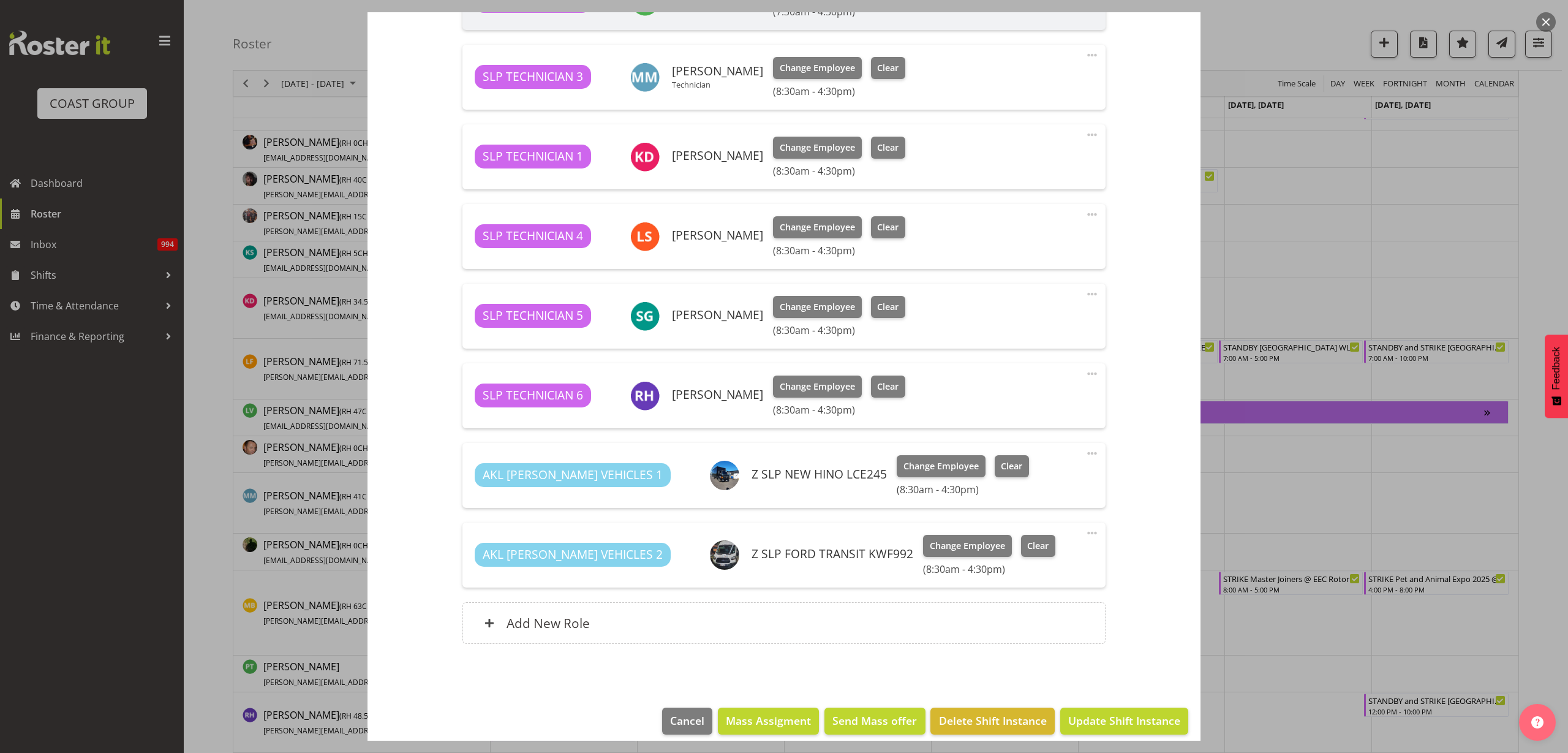
scroll to position [498, 0]
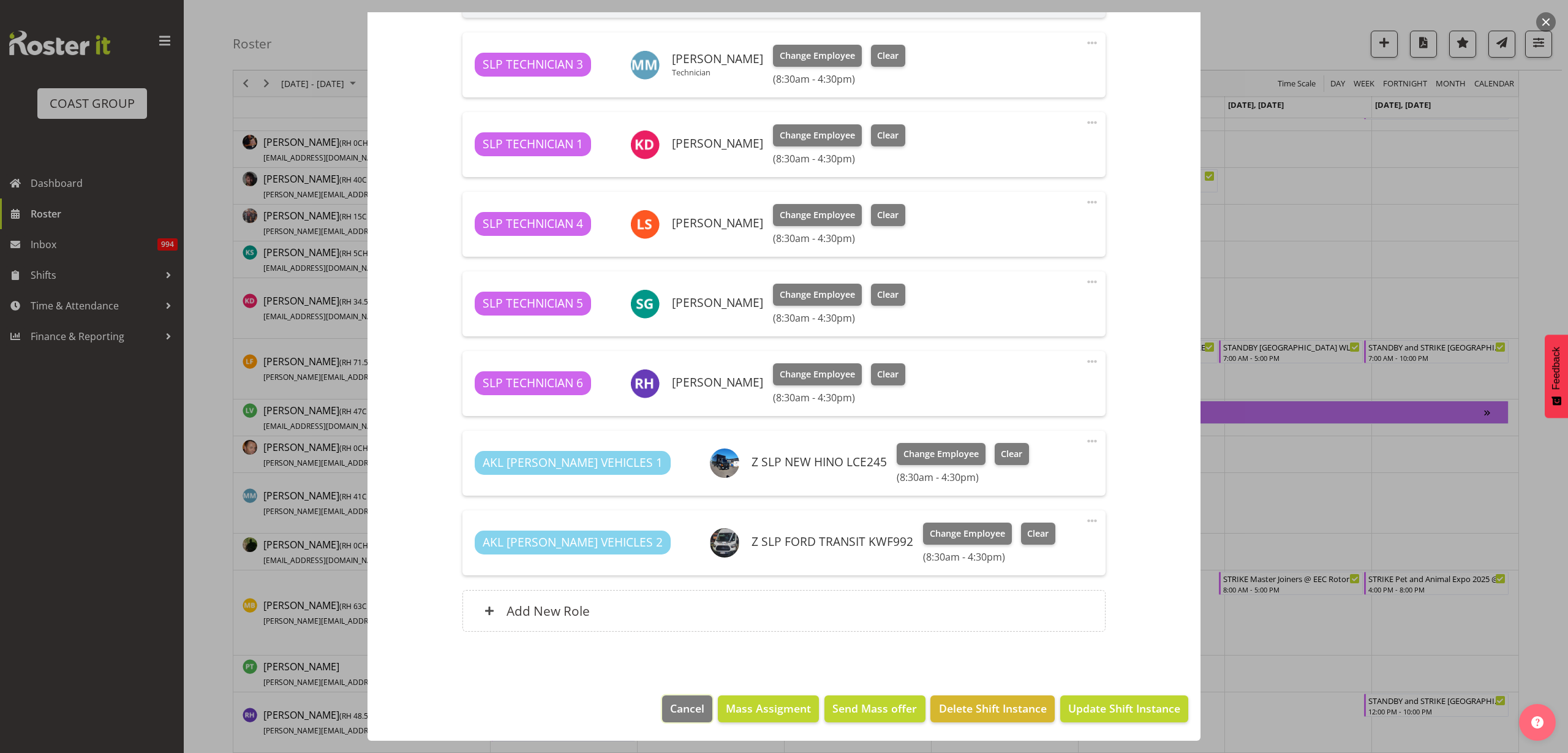
click at [673, 705] on span "Cancel" at bounding box center [687, 708] width 34 height 16
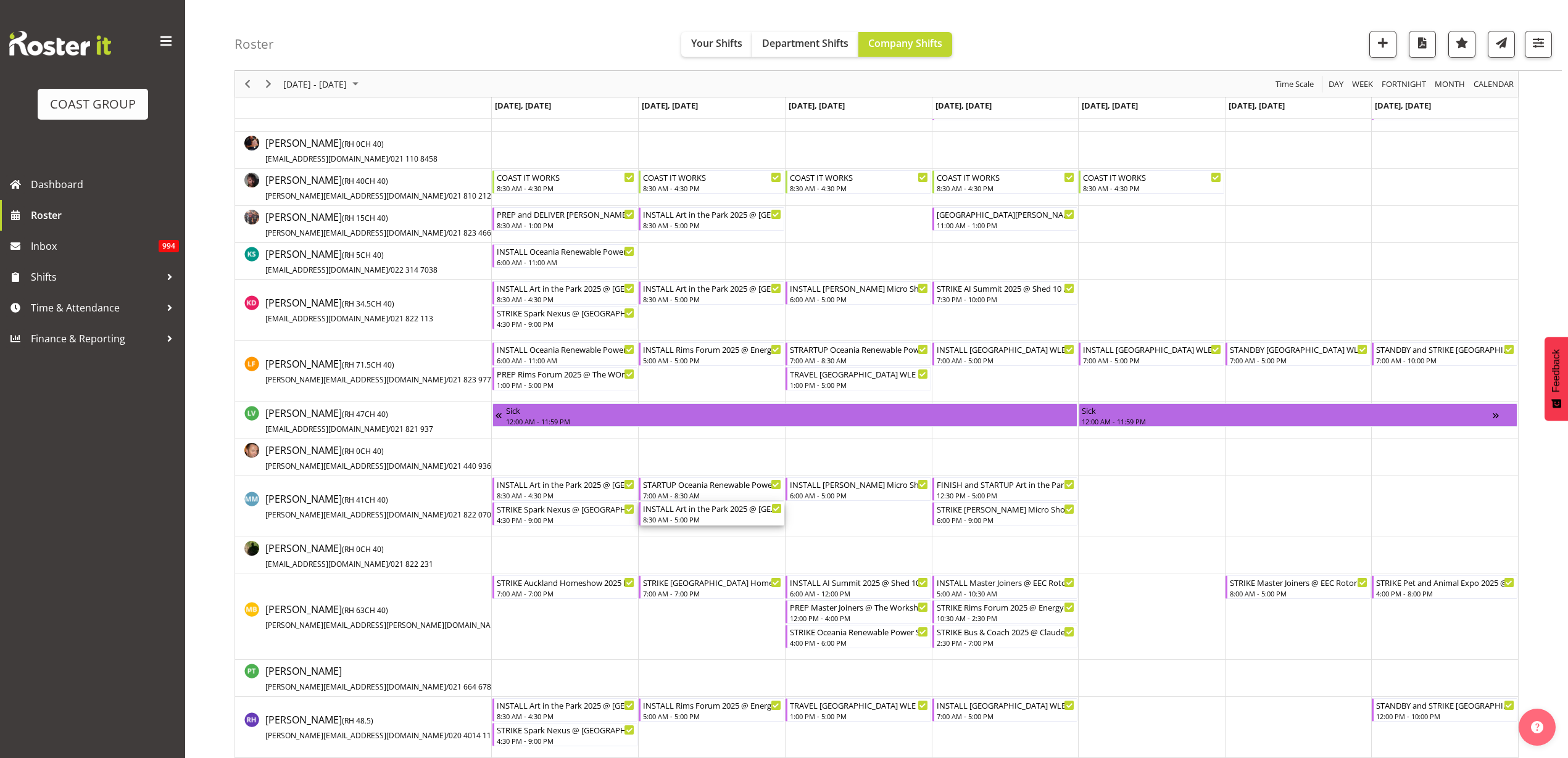
click at [700, 514] on div "8:30 AM - 5:00 PM" at bounding box center [712, 519] width 139 height 10
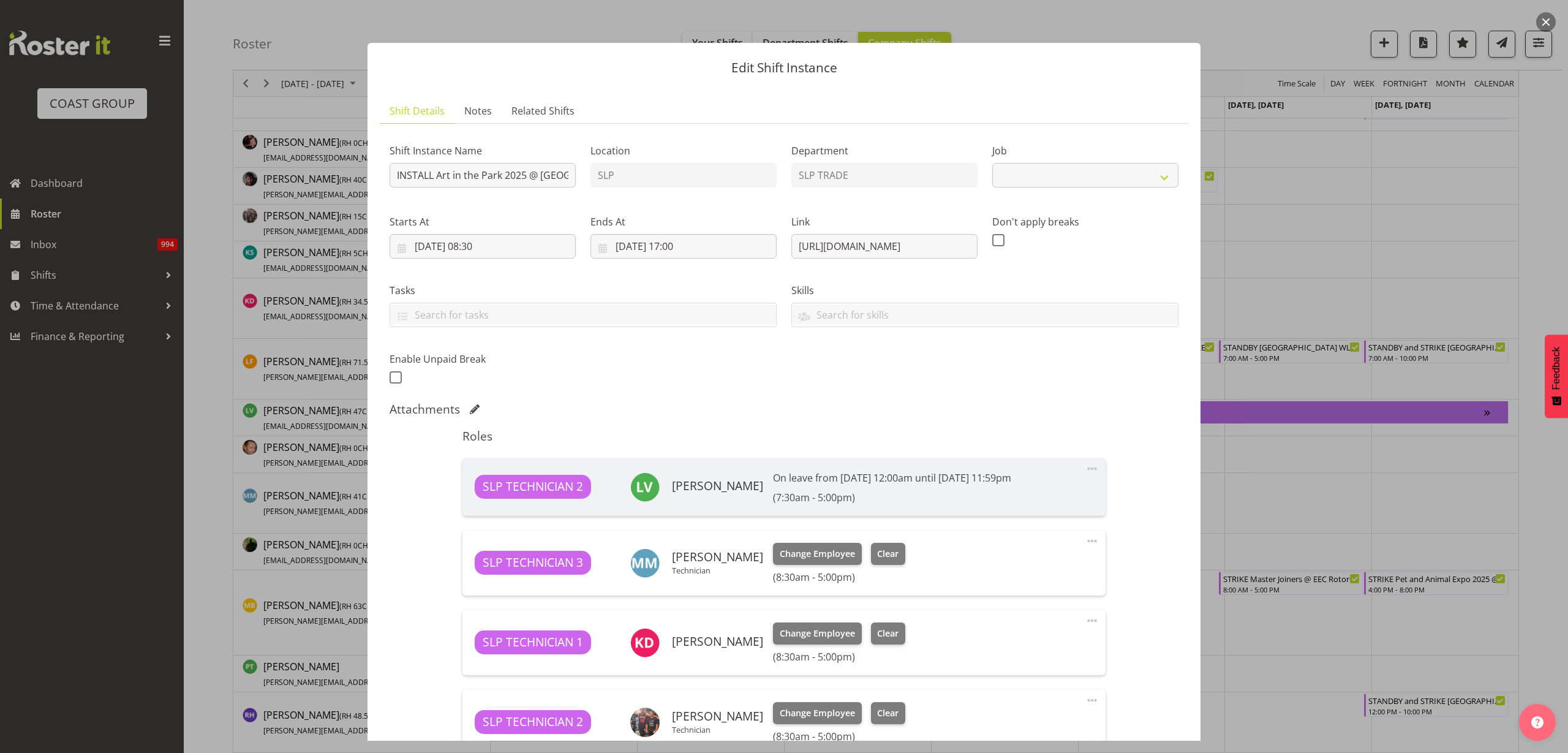
select select "9928"
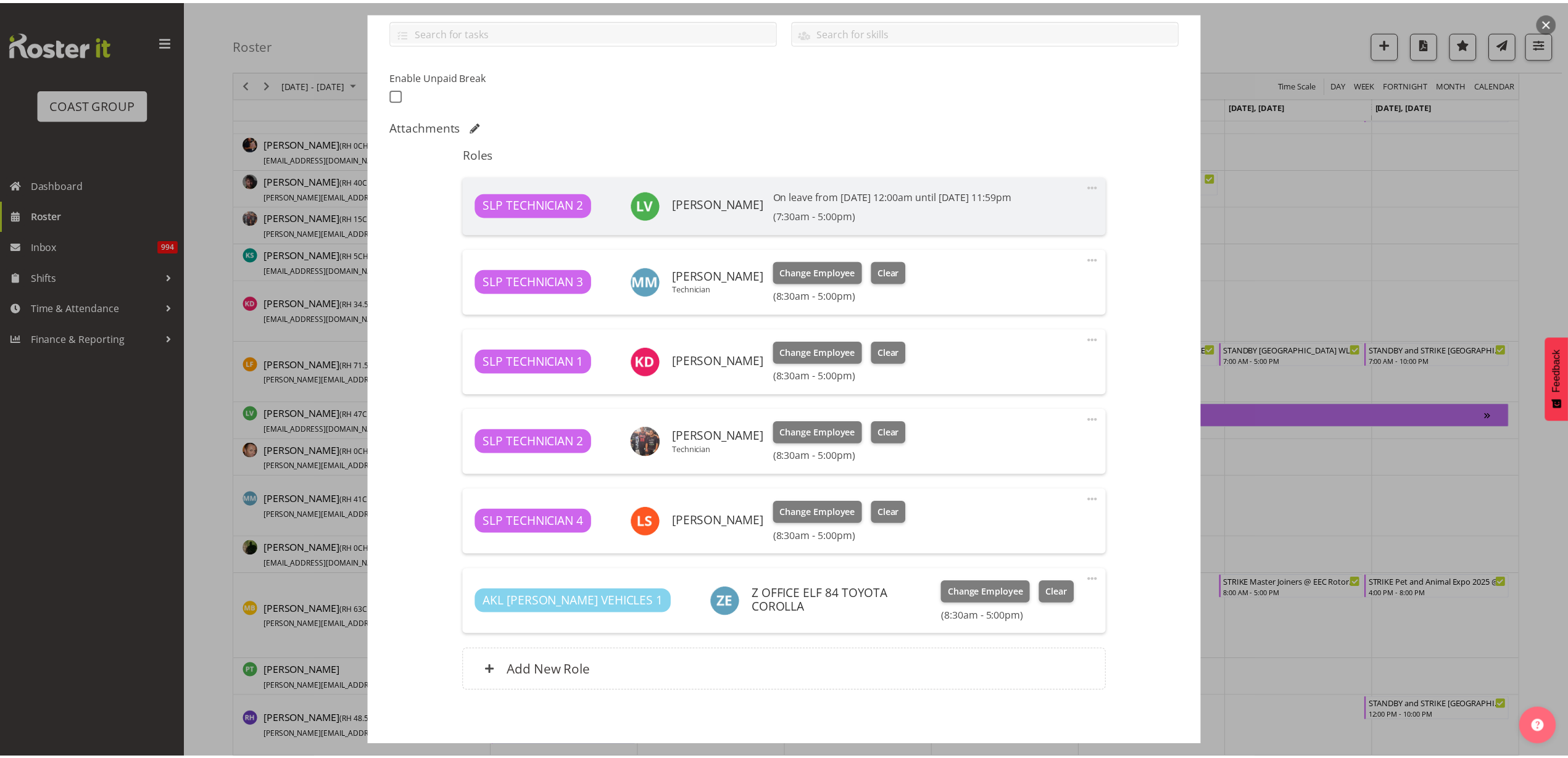
scroll to position [341, 0]
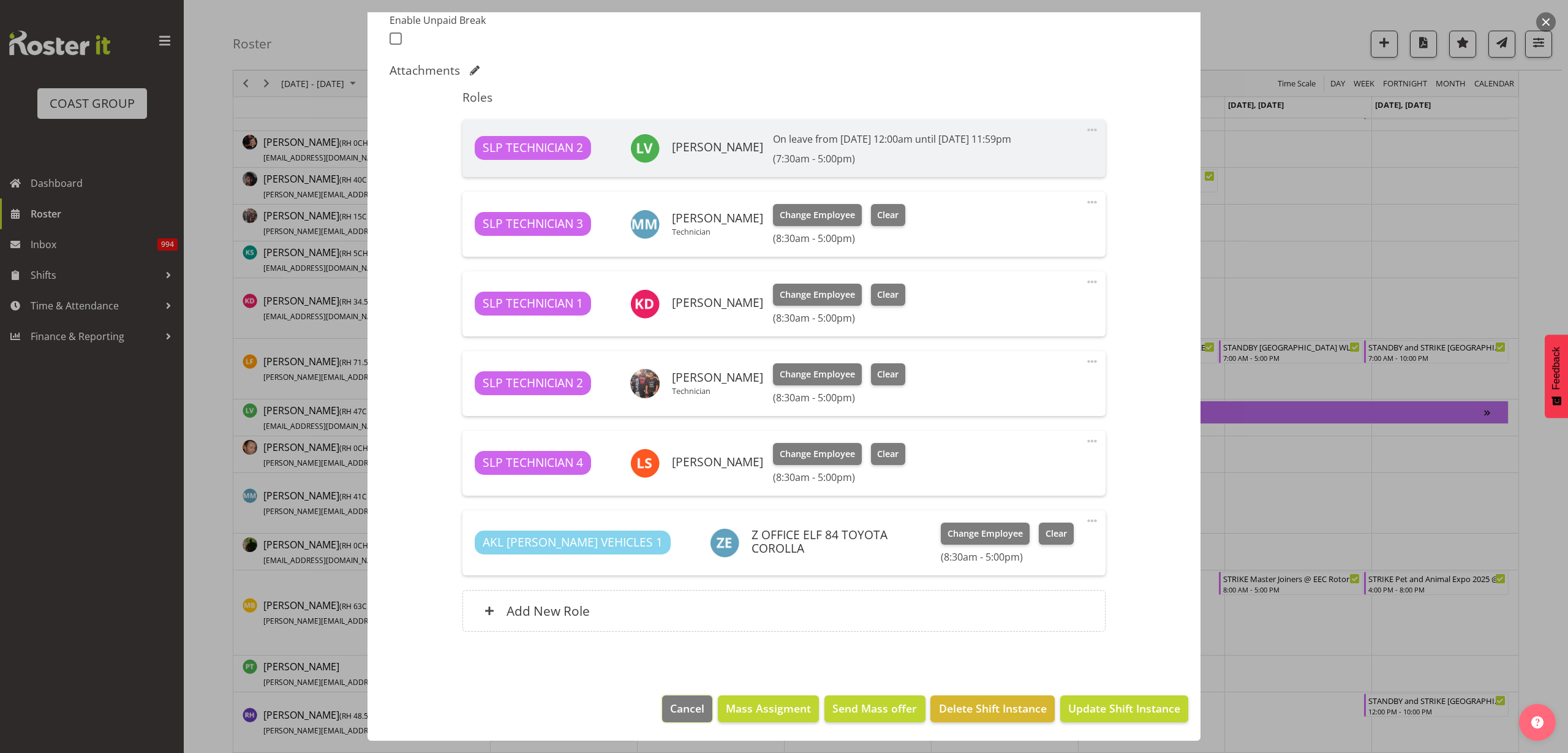
click at [689, 700] on span "Cancel" at bounding box center [687, 708] width 34 height 16
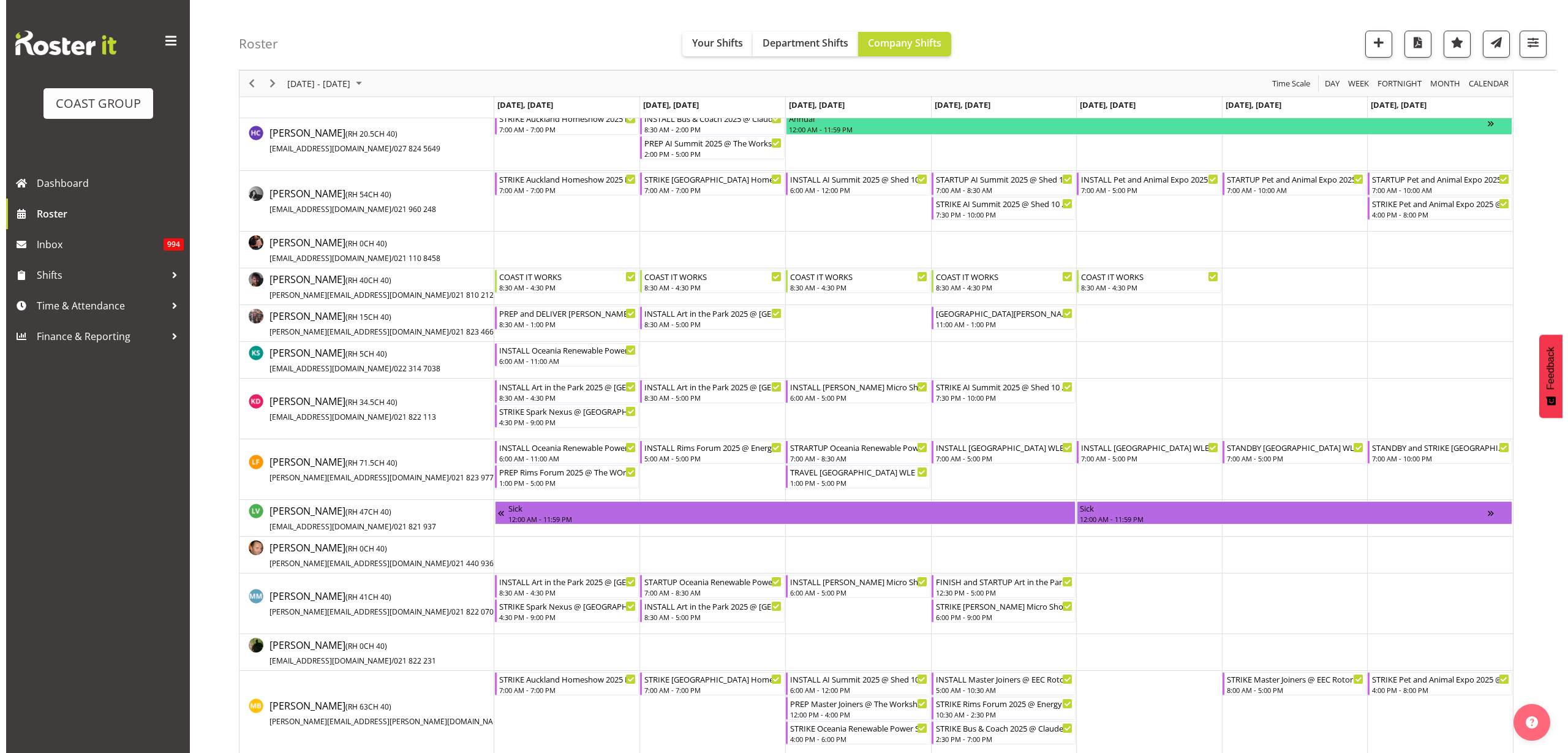
scroll to position [500, 0]
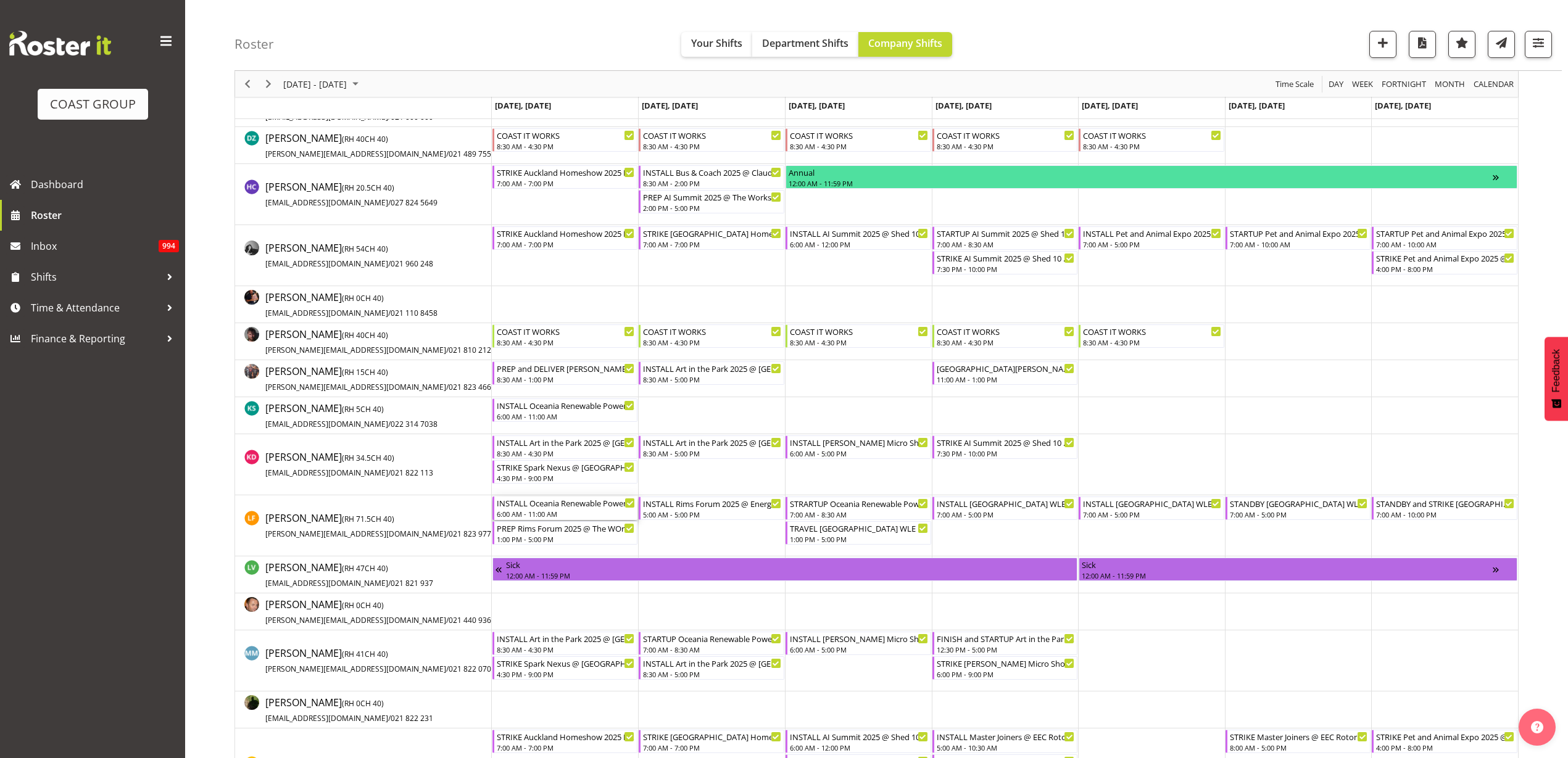
click at [548, 509] on div "6:00 AM - 11:00 AM" at bounding box center [566, 513] width 139 height 10
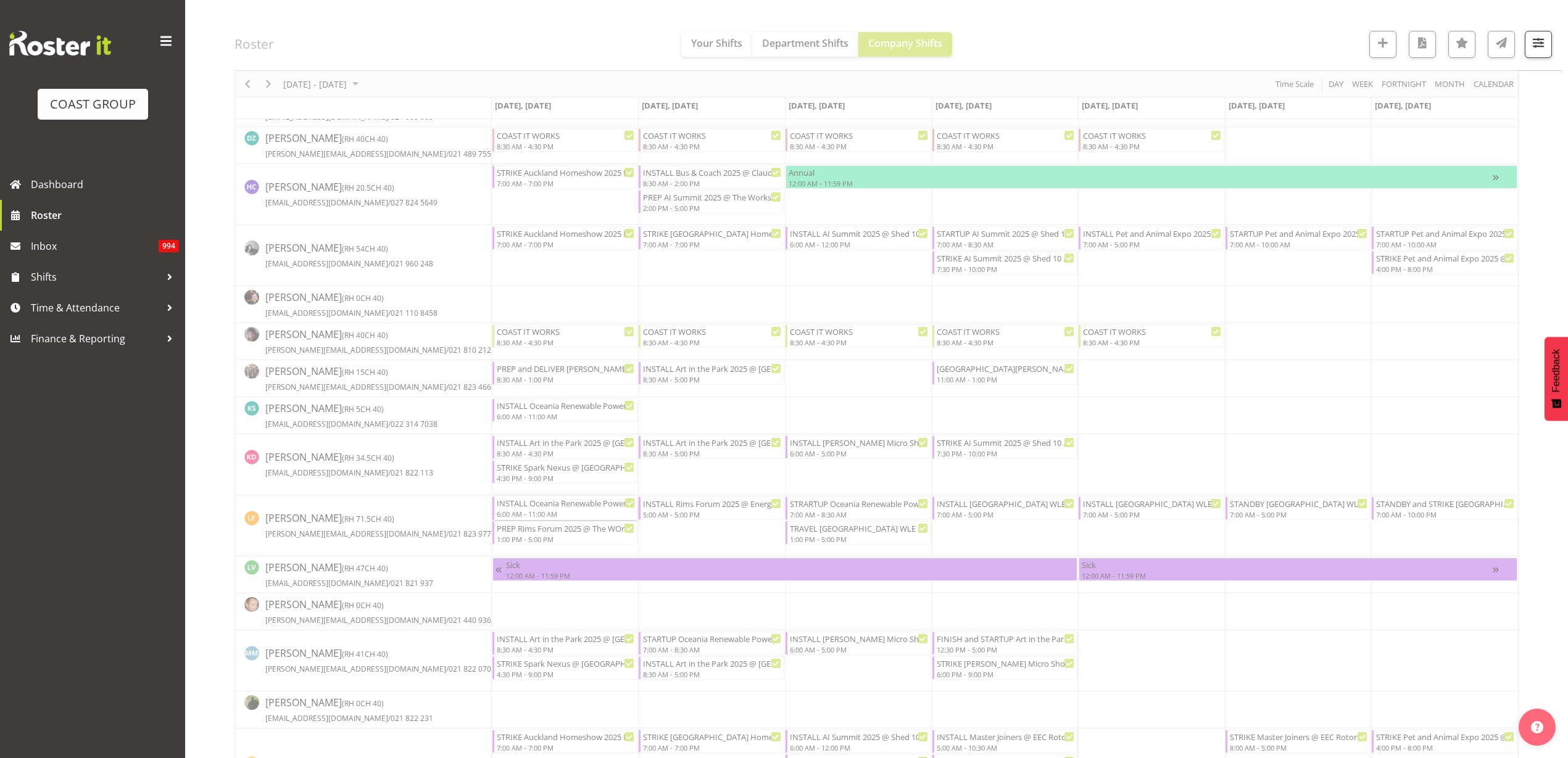
select select
select select "8"
select select "2025"
select select "11"
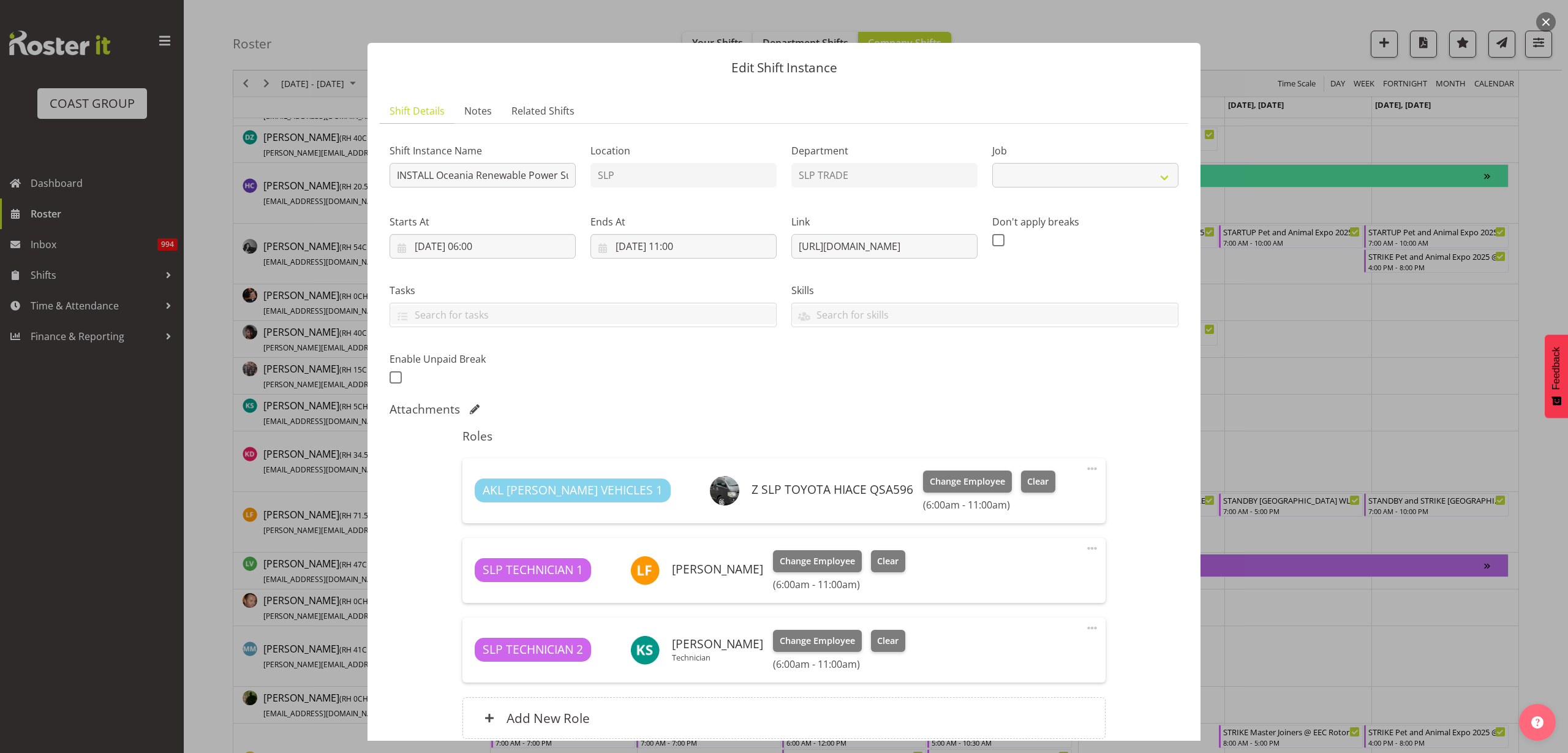
select select "10547"
click at [652, 243] on input "15/09/2025, 11:00" at bounding box center [683, 246] width 186 height 24
click at [678, 505] on select "00 01 02 03 04 05 06 07 08 09 10 11 12 13 14 15 16 17 18 19 20 21 22 23" at bounding box center [683, 507] width 28 height 24
select select "9"
click at [670, 494] on select "00 01 02 03 04 05 06 07 08 09 10 11 12 13 14 15 16 17 18 19 20 21 22 23" at bounding box center [683, 507] width 28 height 24
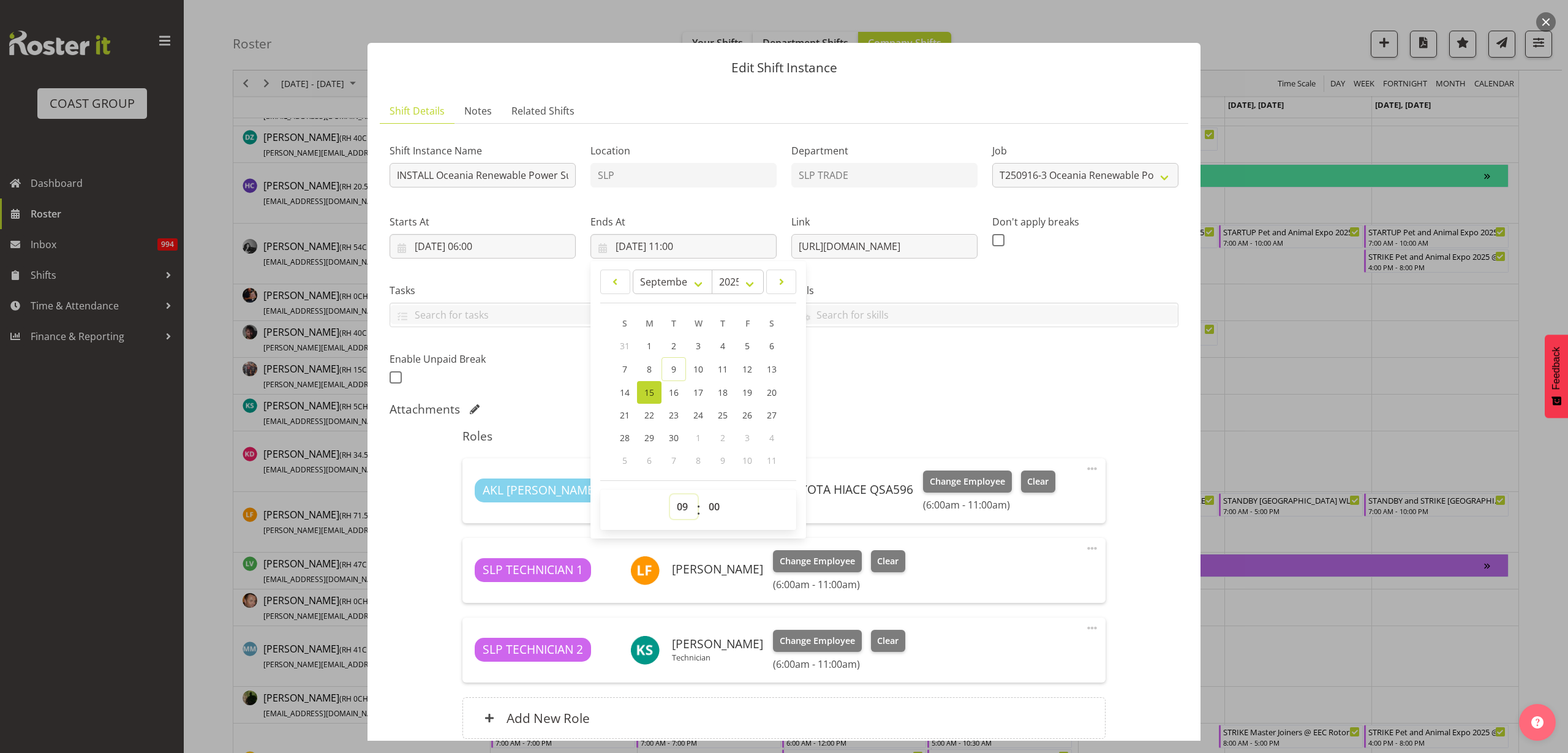
type input "15/09/2025, 09:00"
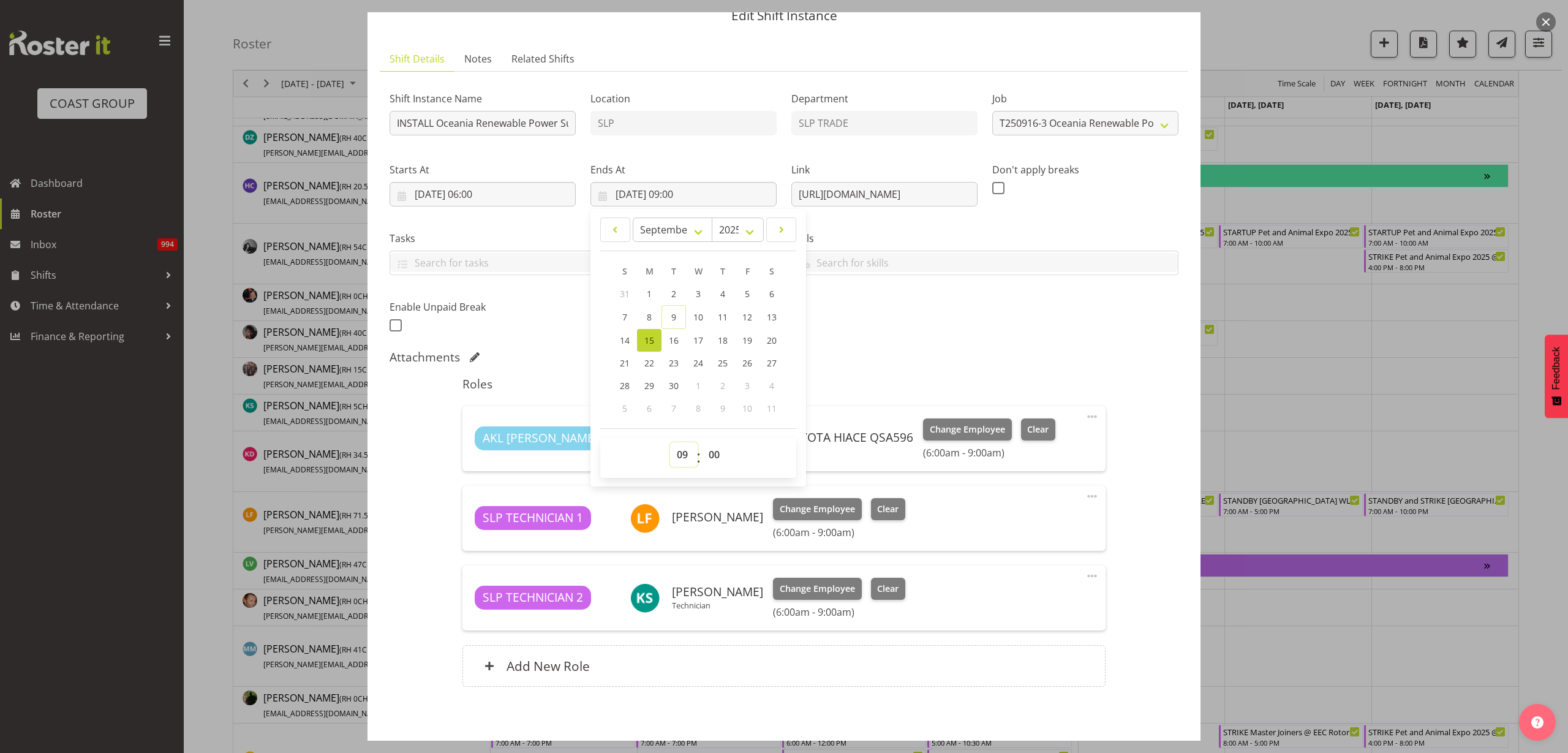
scroll to position [107, 0]
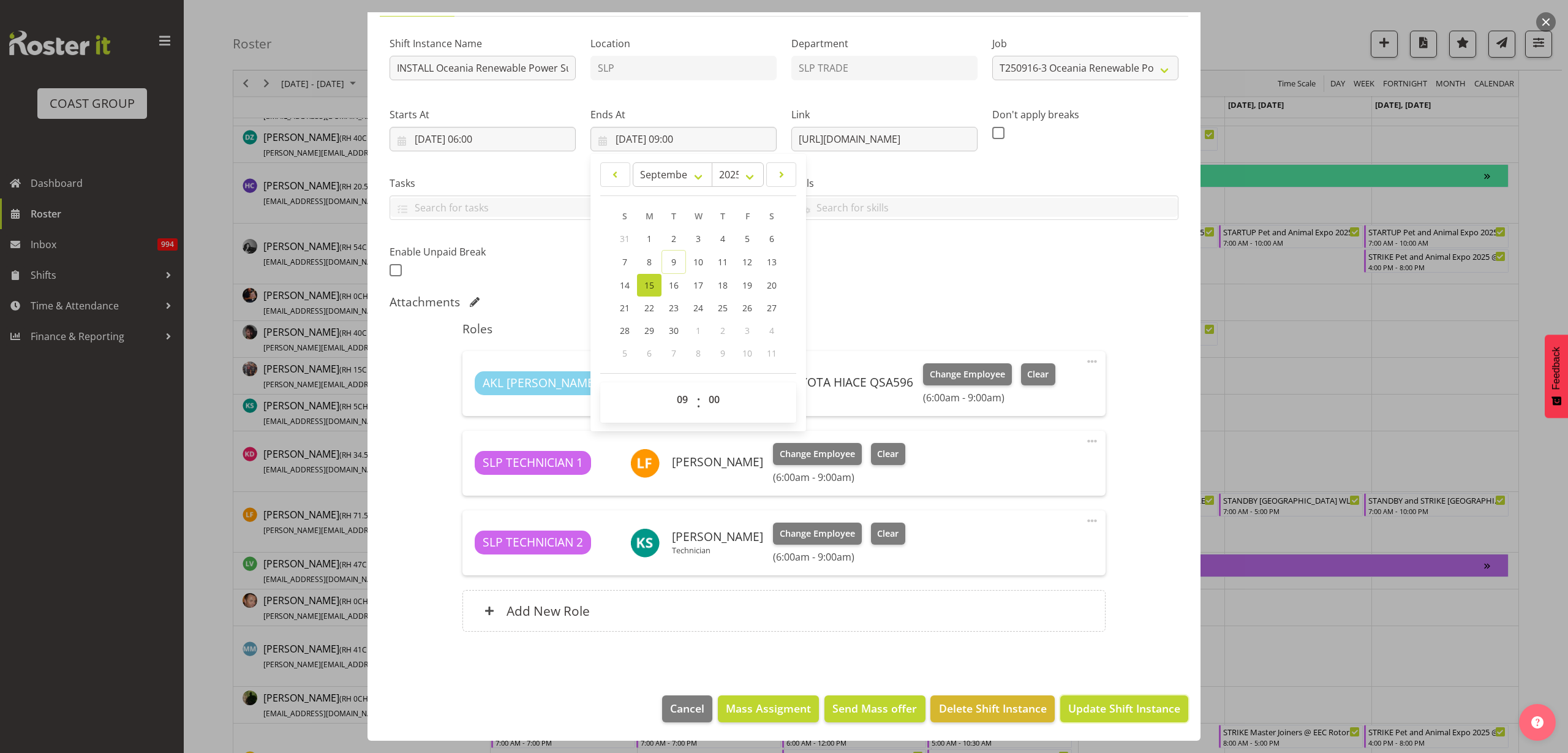
click at [1129, 702] on span "Update Shift Instance" at bounding box center [1124, 708] width 112 height 16
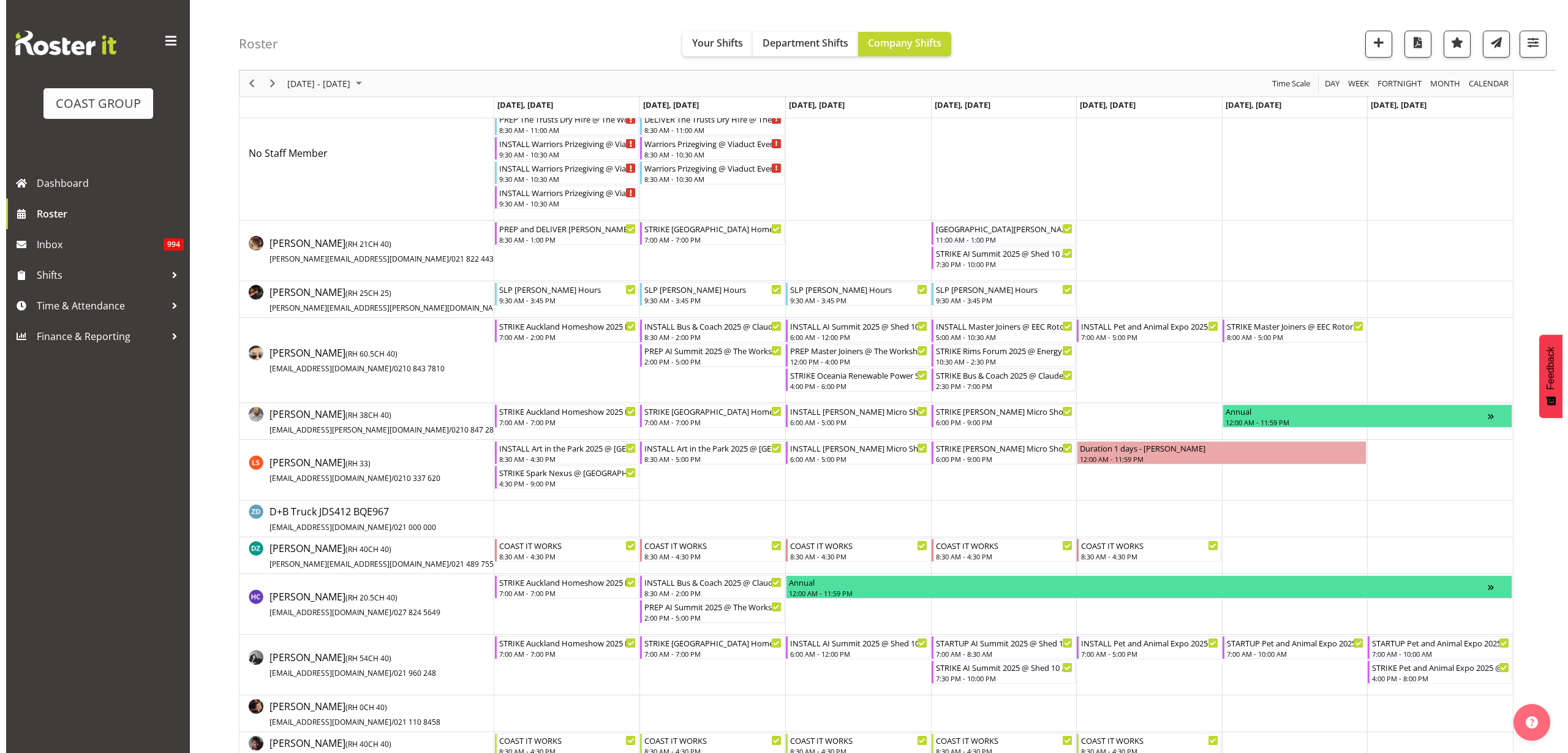
scroll to position [0, 0]
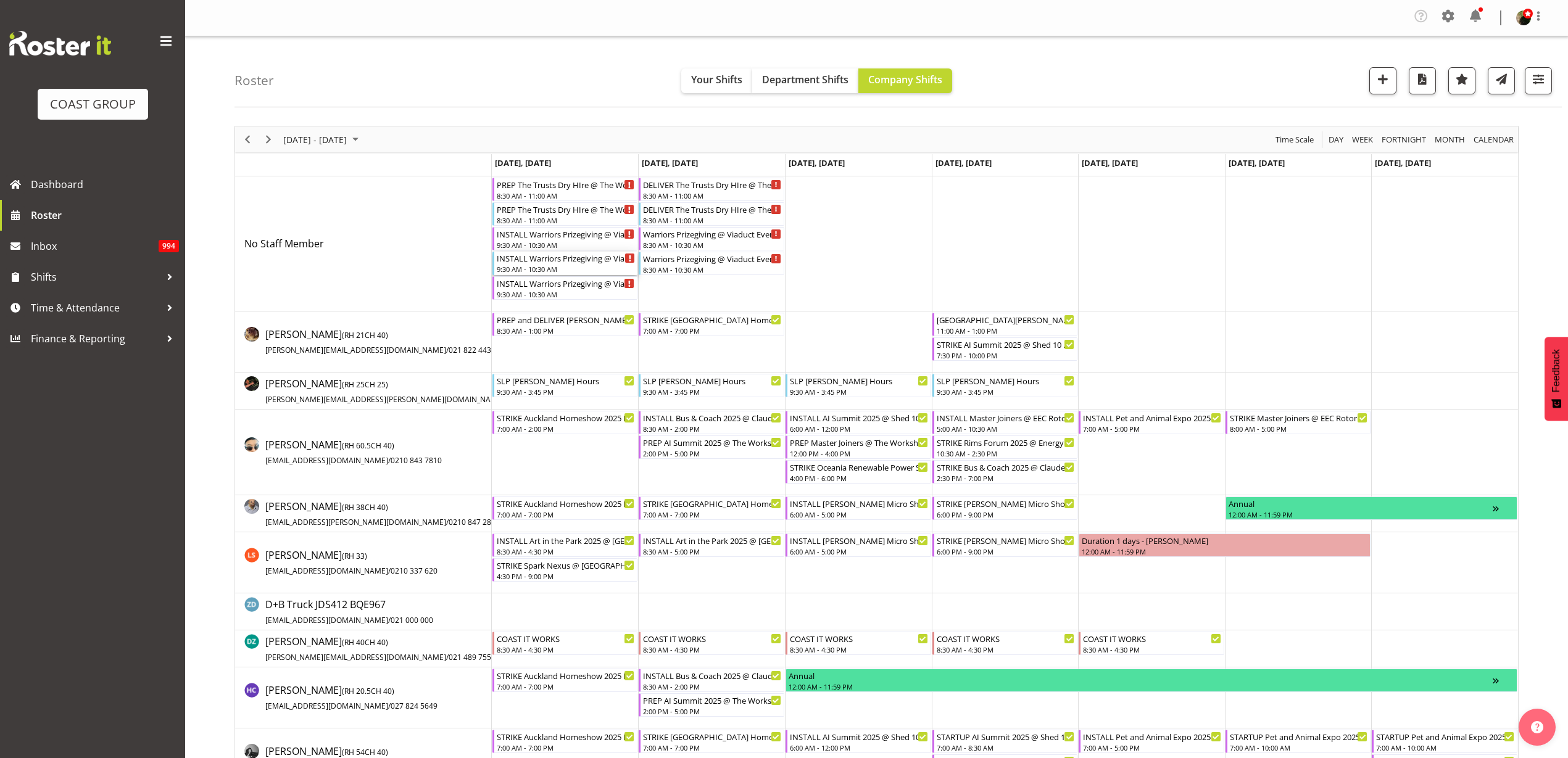
click at [544, 264] on div "9:30 AM - 10:30 AM" at bounding box center [566, 268] width 139 height 10
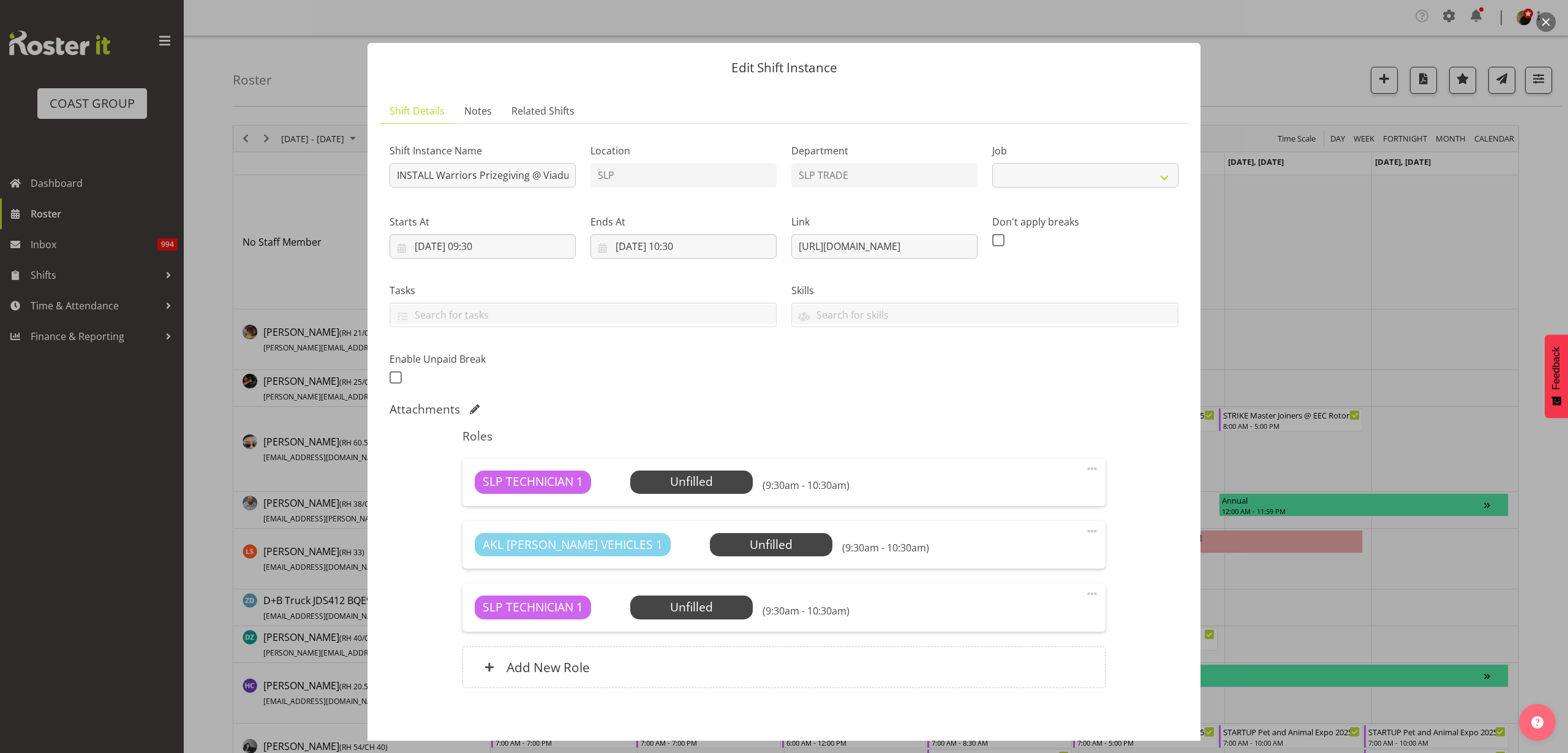
select select "10624"
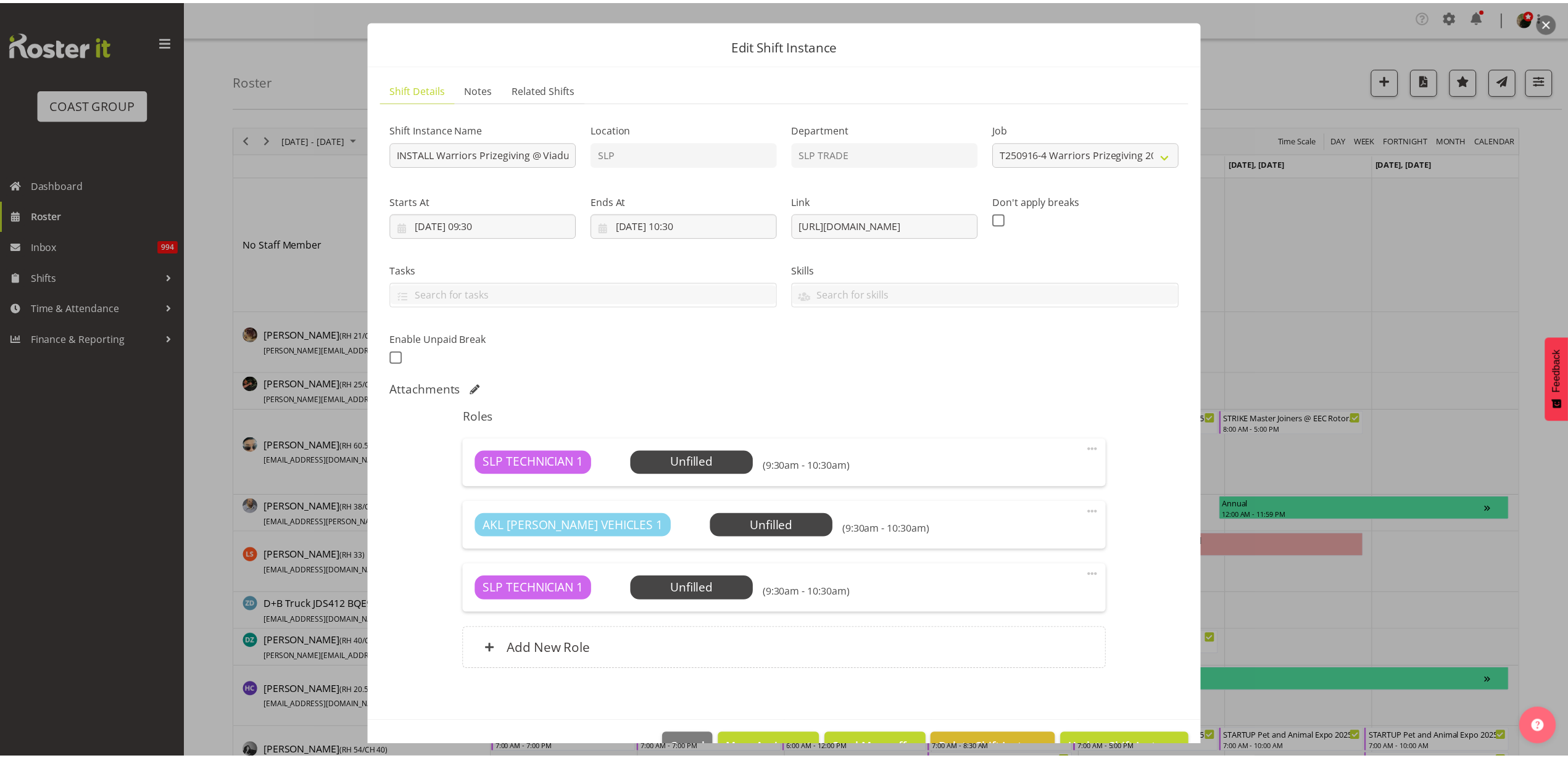
scroll to position [57, 0]
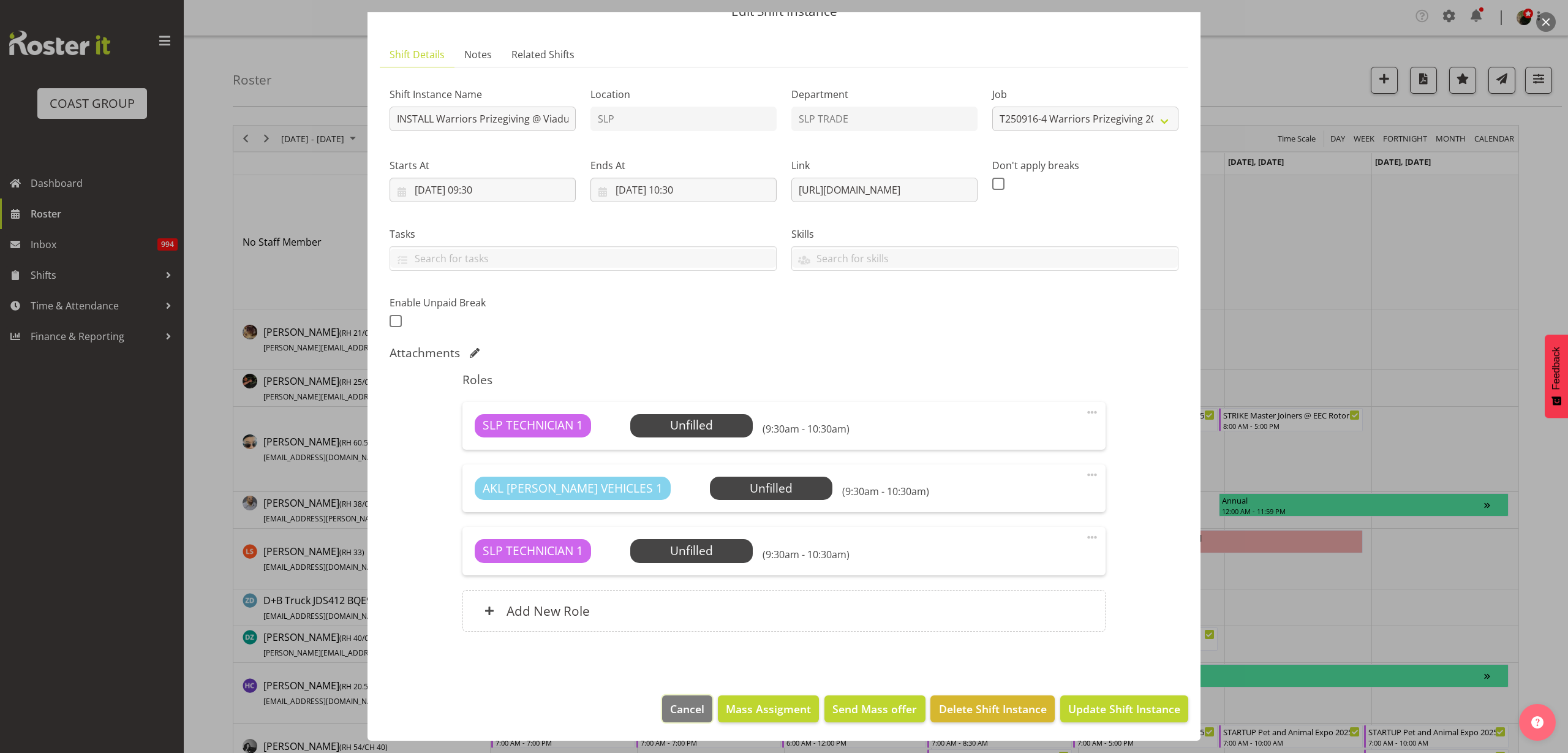
click at [693, 709] on span "Cancel" at bounding box center [687, 709] width 34 height 16
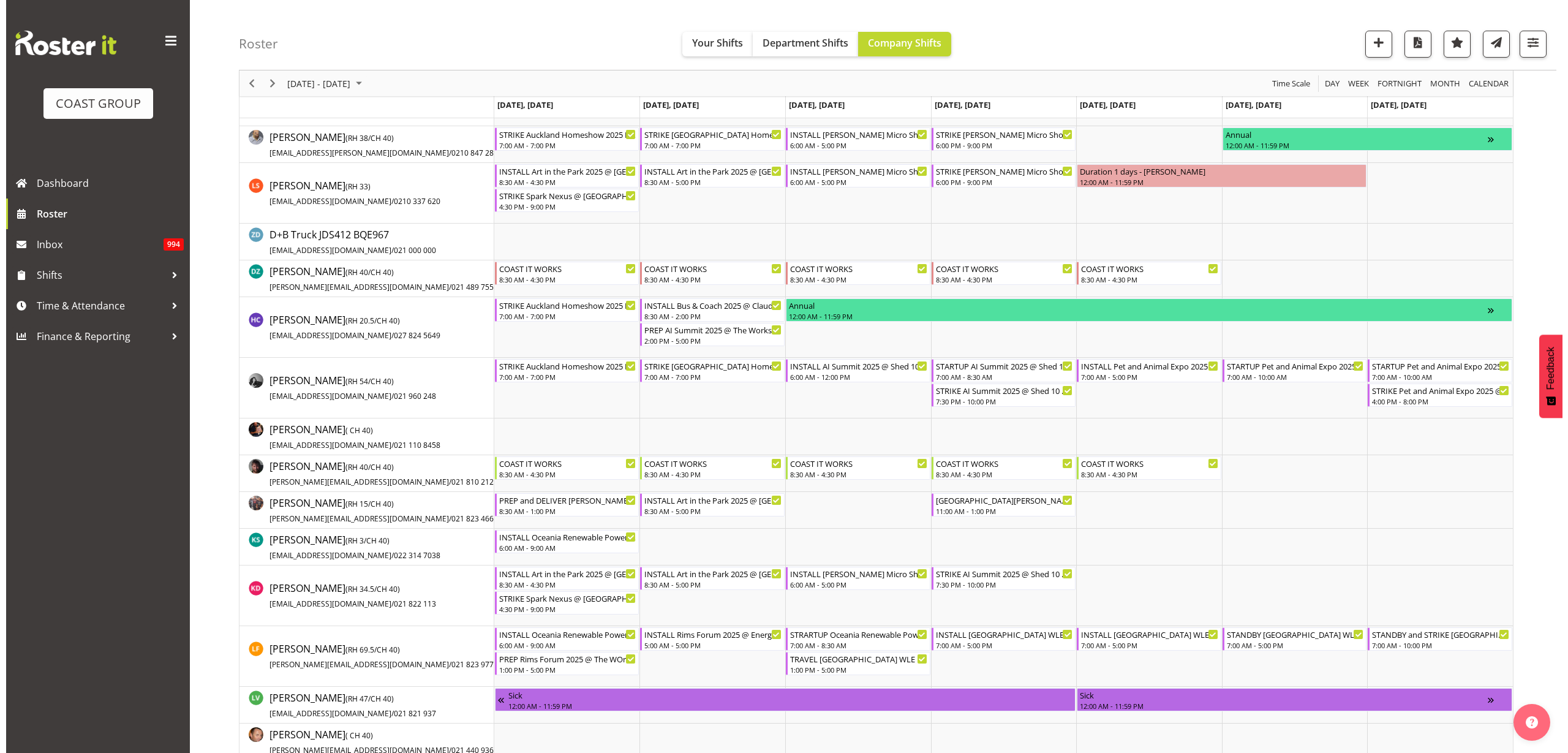
scroll to position [536, 0]
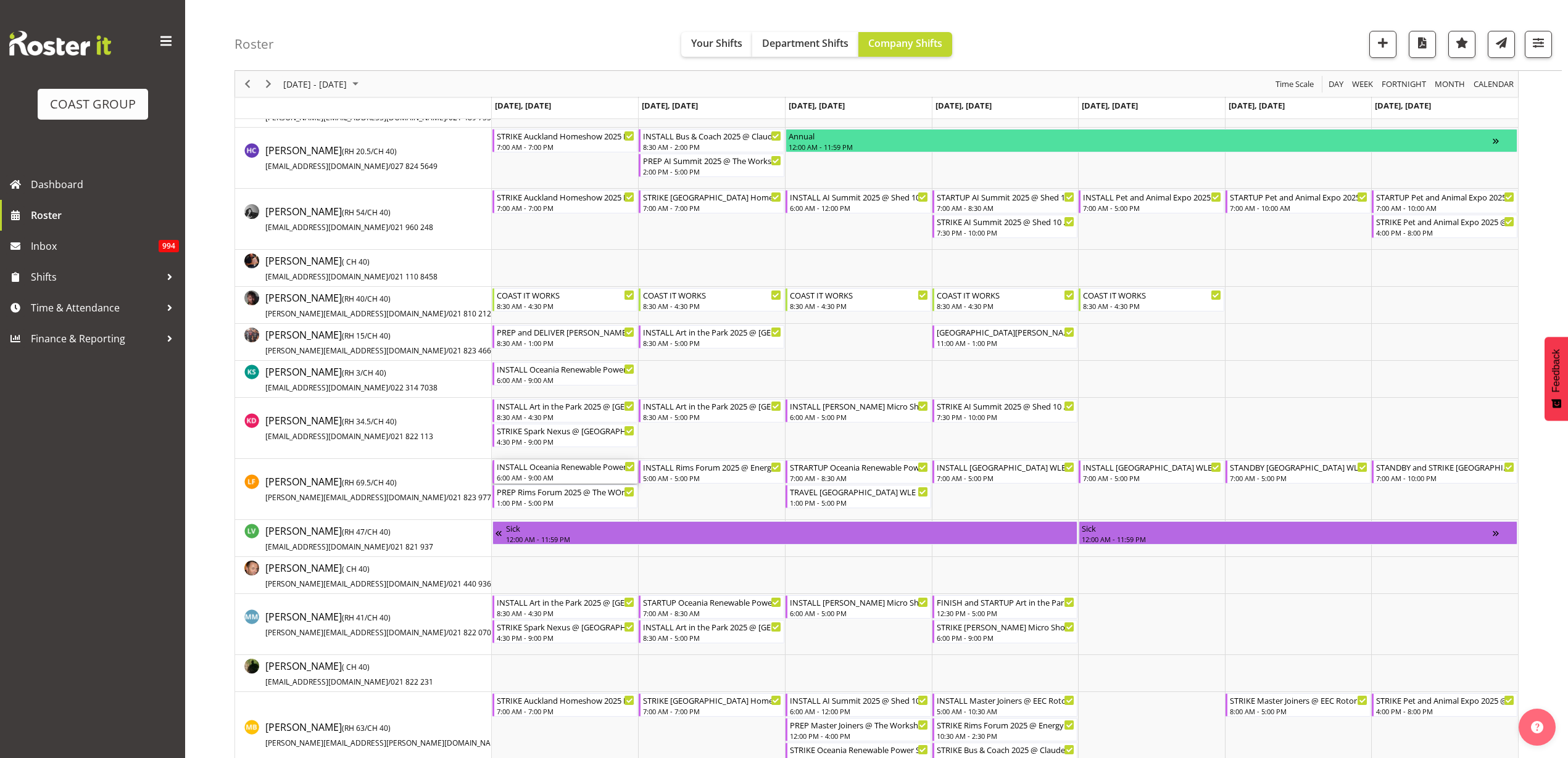
click at [553, 473] on div "6:00 AM - 9:00 AM" at bounding box center [566, 477] width 139 height 10
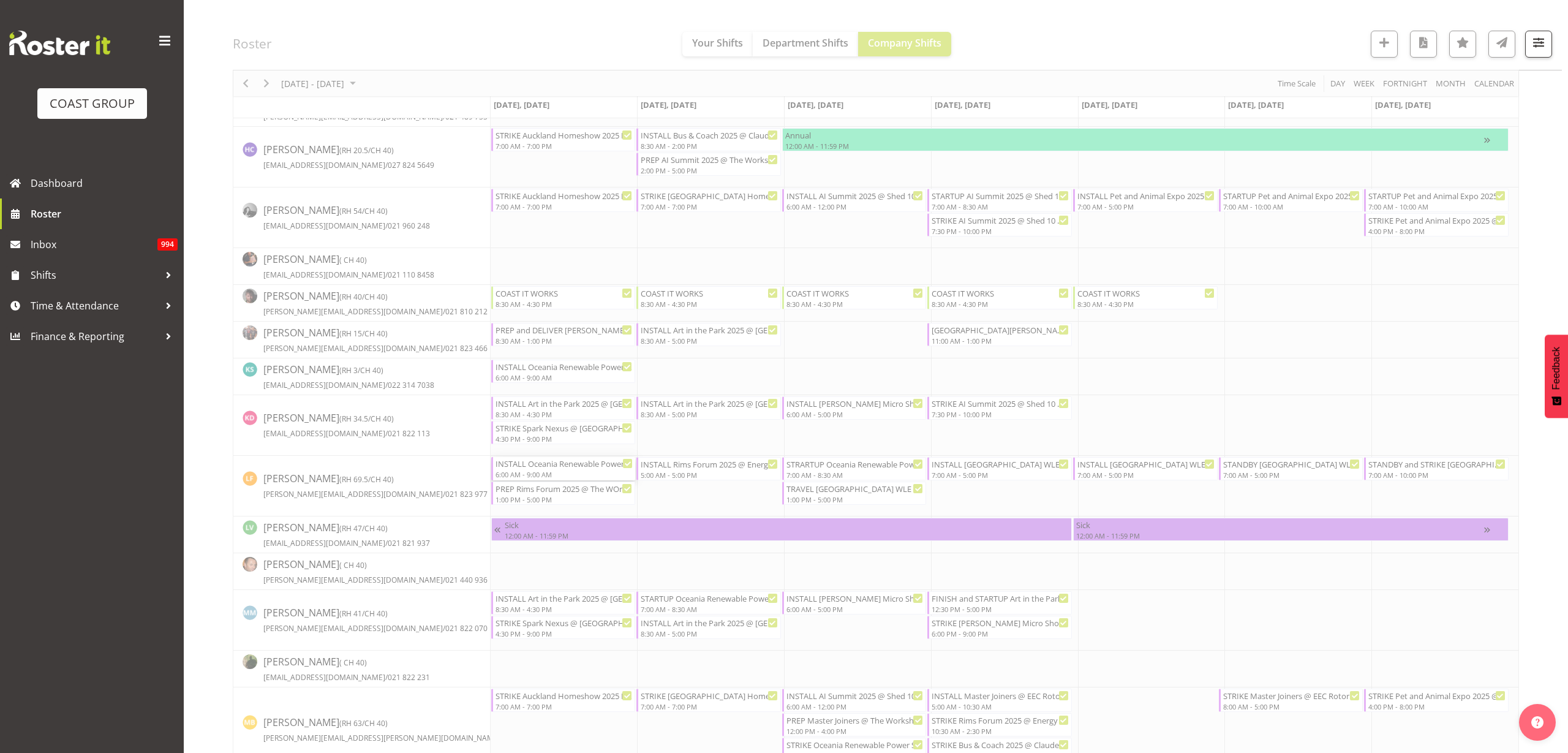
select select
select select "8"
select select "2025"
select select "9"
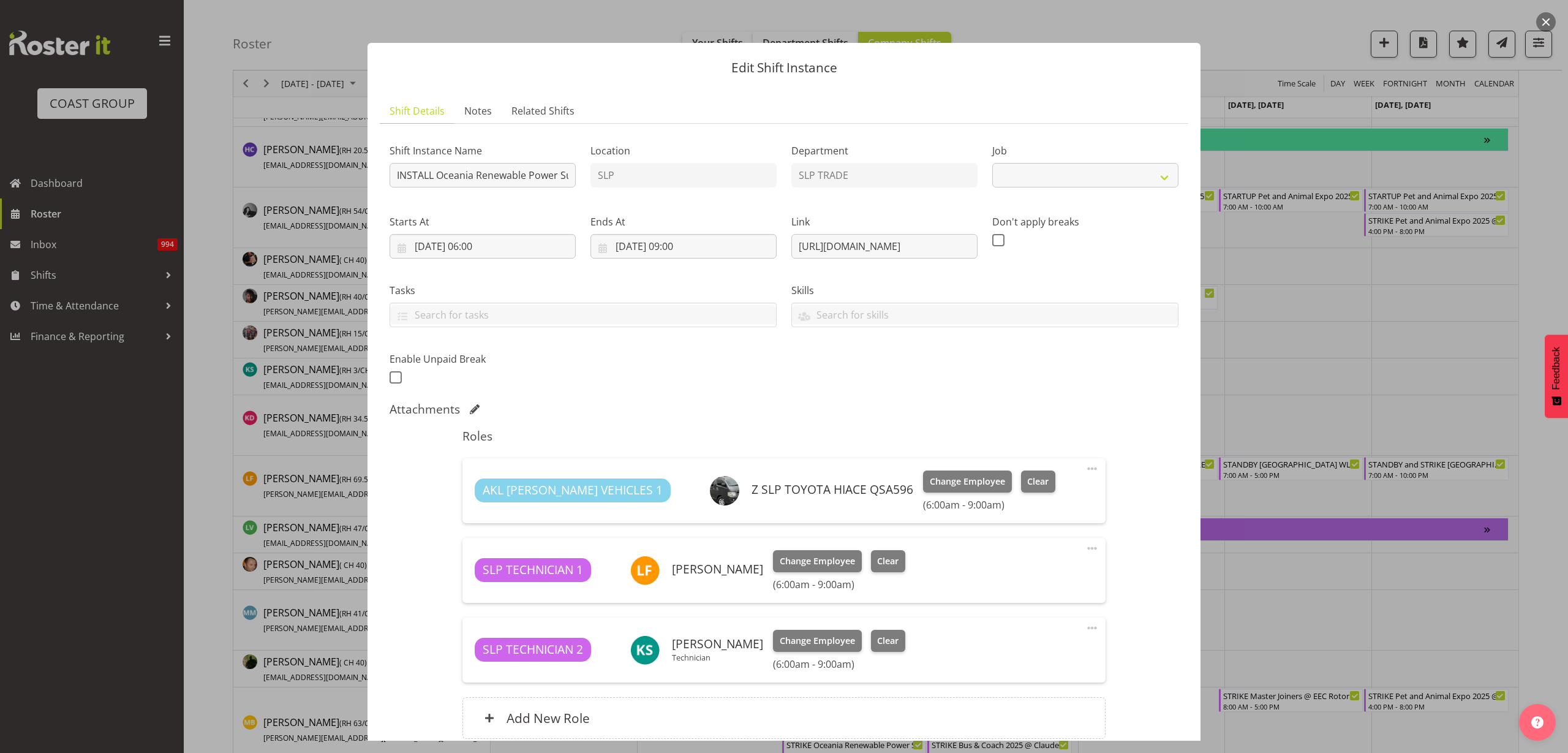
select select "10547"
click at [683, 234] on input "15/09/2025, 09:00" at bounding box center [683, 246] width 186 height 24
click at [709, 507] on select "00 01 02 03 04 05 06 07 08 09 10 11 12 13 14 15 16 17 18 19 20 21 22 23 24 25 2…" at bounding box center [715, 507] width 28 height 24
select select "30"
click at [702, 494] on select "00 01 02 03 04 05 06 07 08 09 10 11 12 13 14 15 16 17 18 19 20 21 22 23 24 25 2…" at bounding box center [715, 507] width 28 height 24
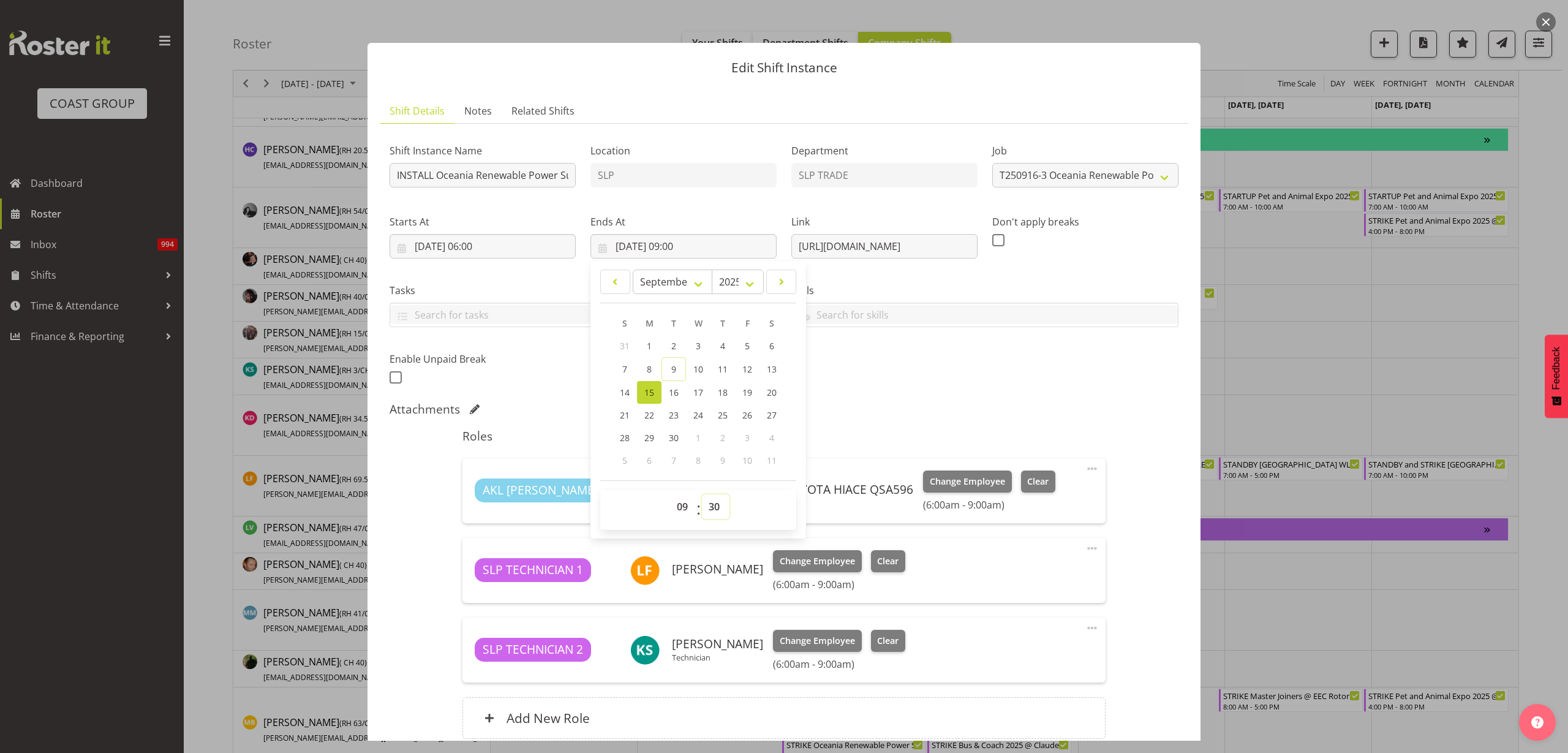
type input "[DATE] 09:30"
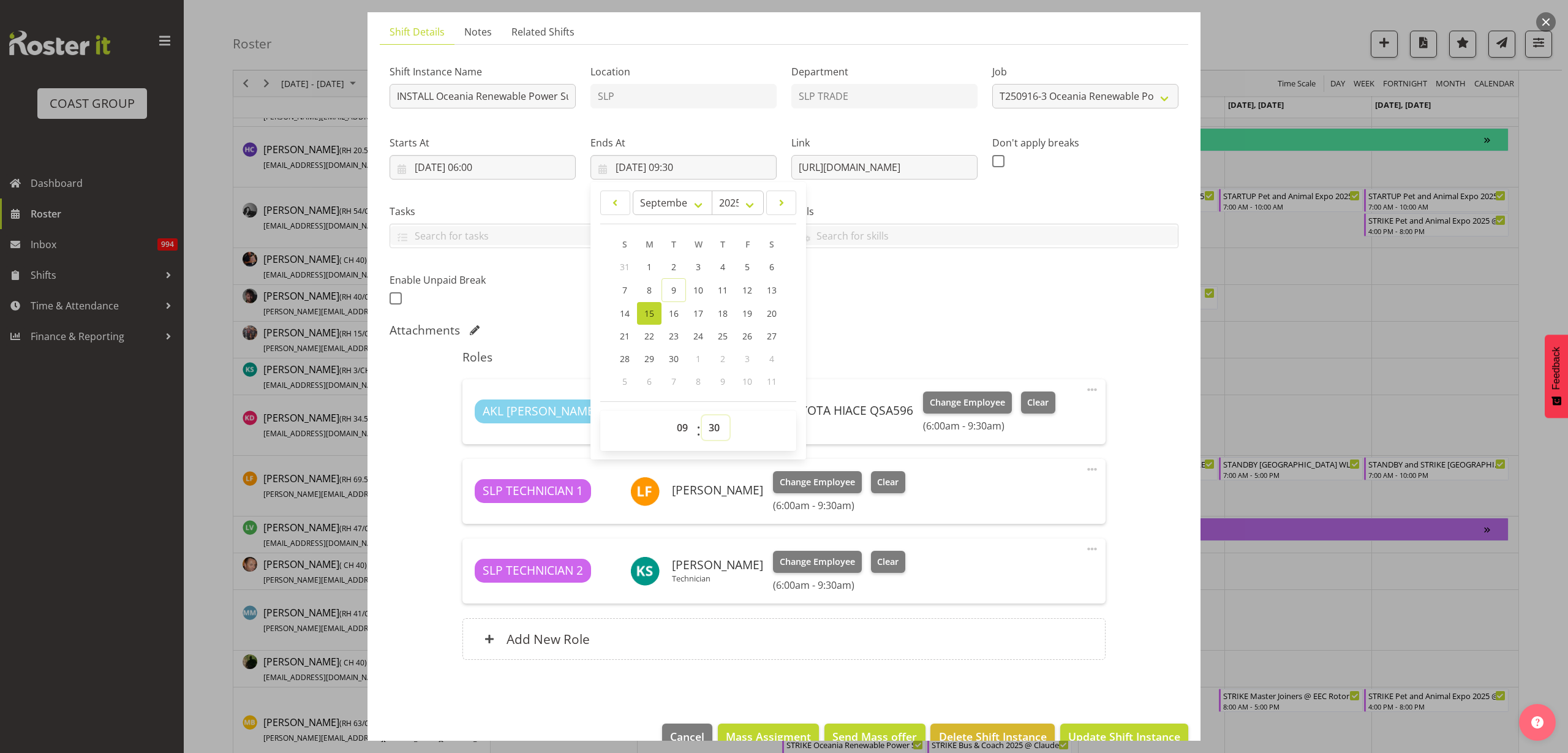
scroll to position [107, 0]
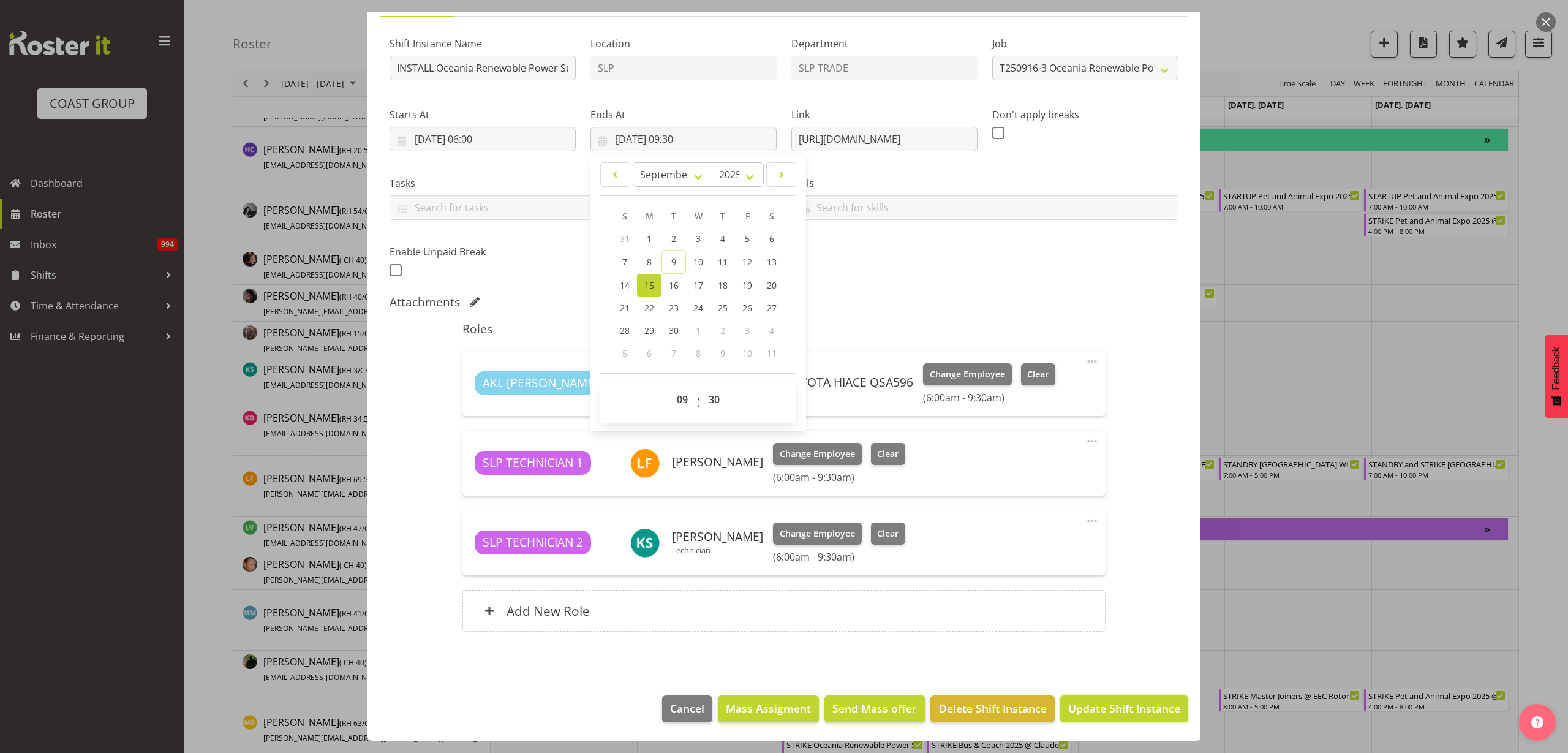
click at [1142, 711] on span "Update Shift Instance" at bounding box center [1124, 708] width 112 height 16
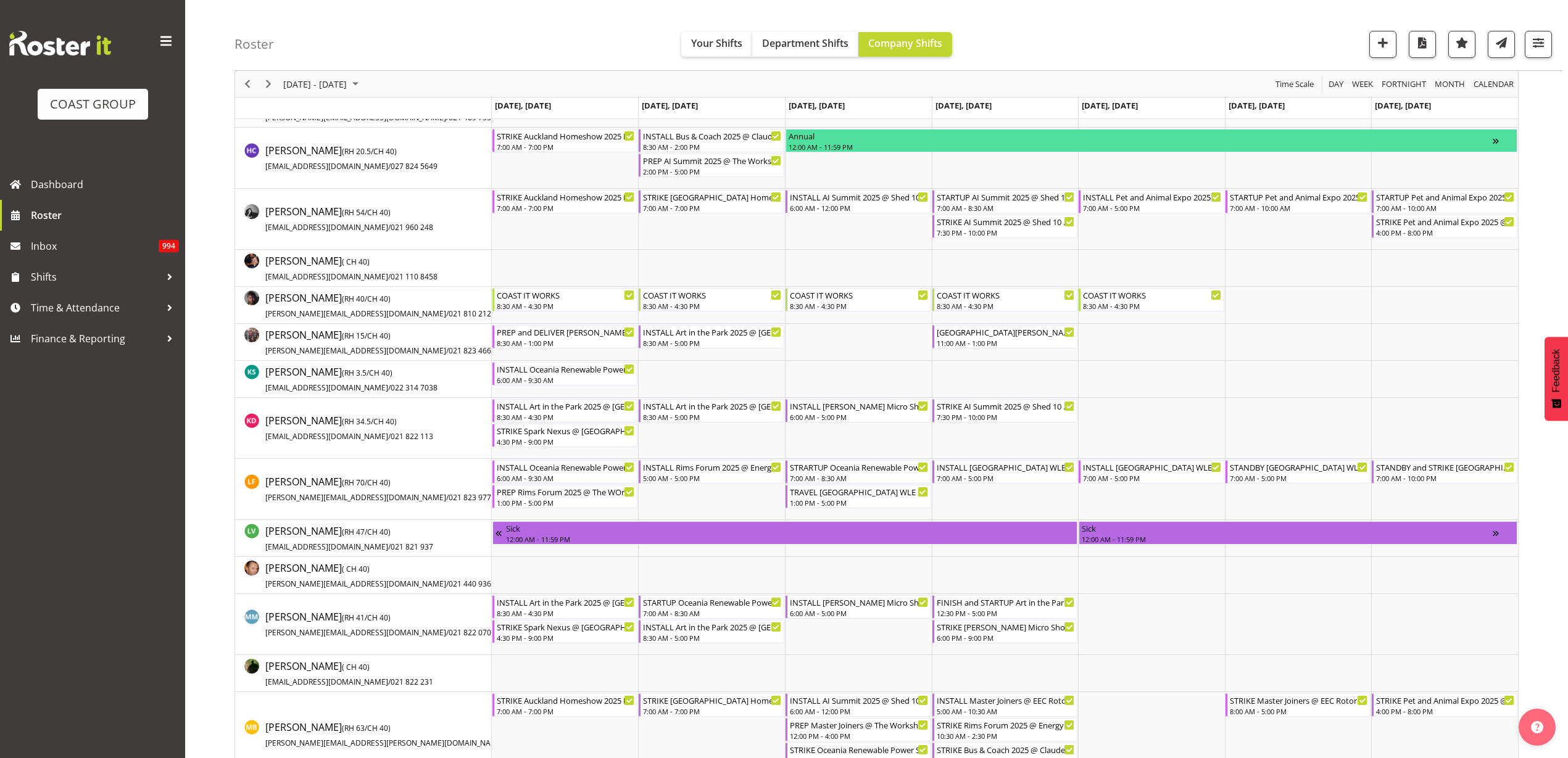
scroll to position [0, 0]
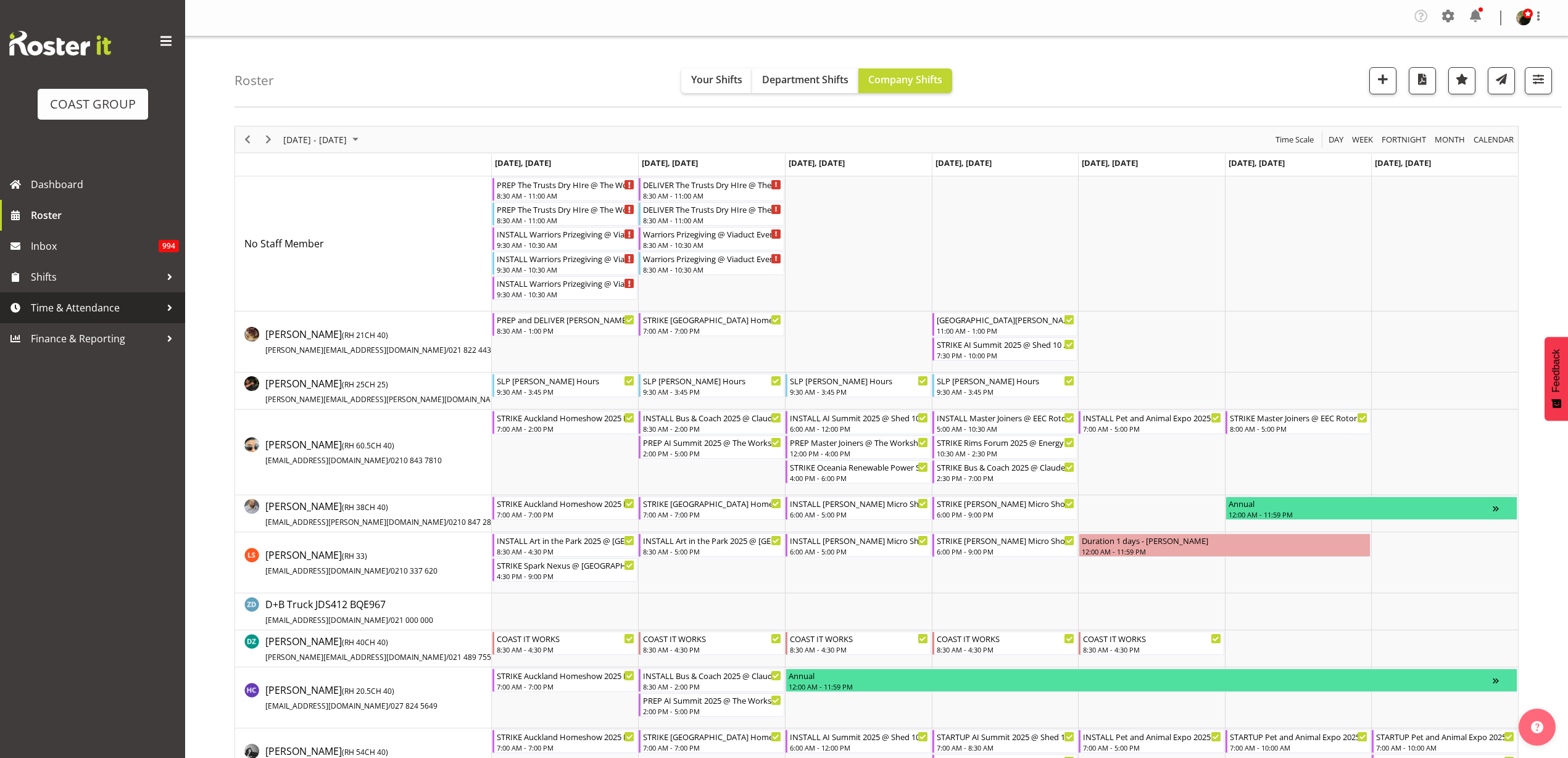
click at [85, 303] on span "Time & Attendance" at bounding box center [96, 308] width 130 height 19
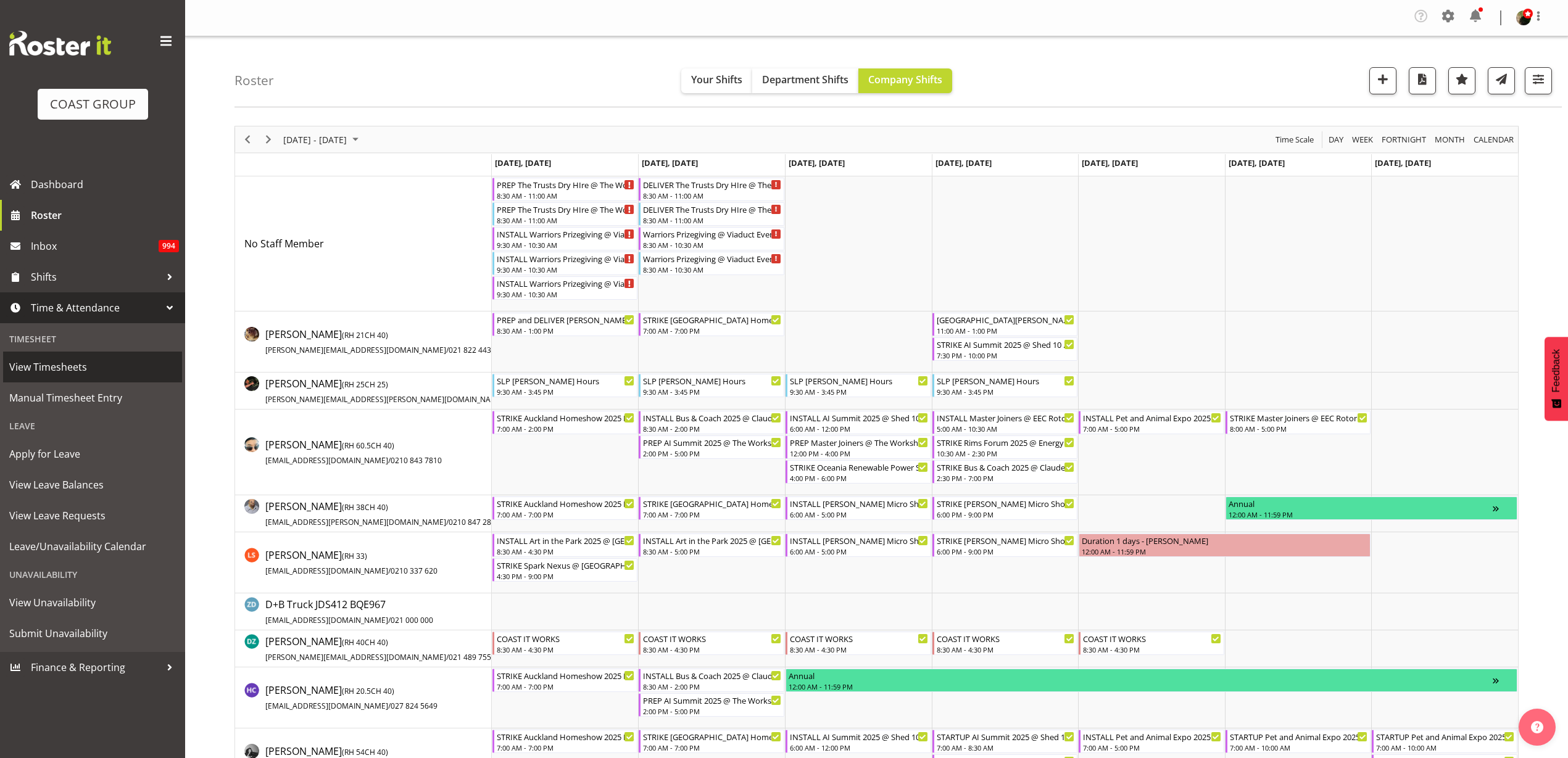
click at [61, 363] on span "View Timesheets" at bounding box center [92, 367] width 167 height 19
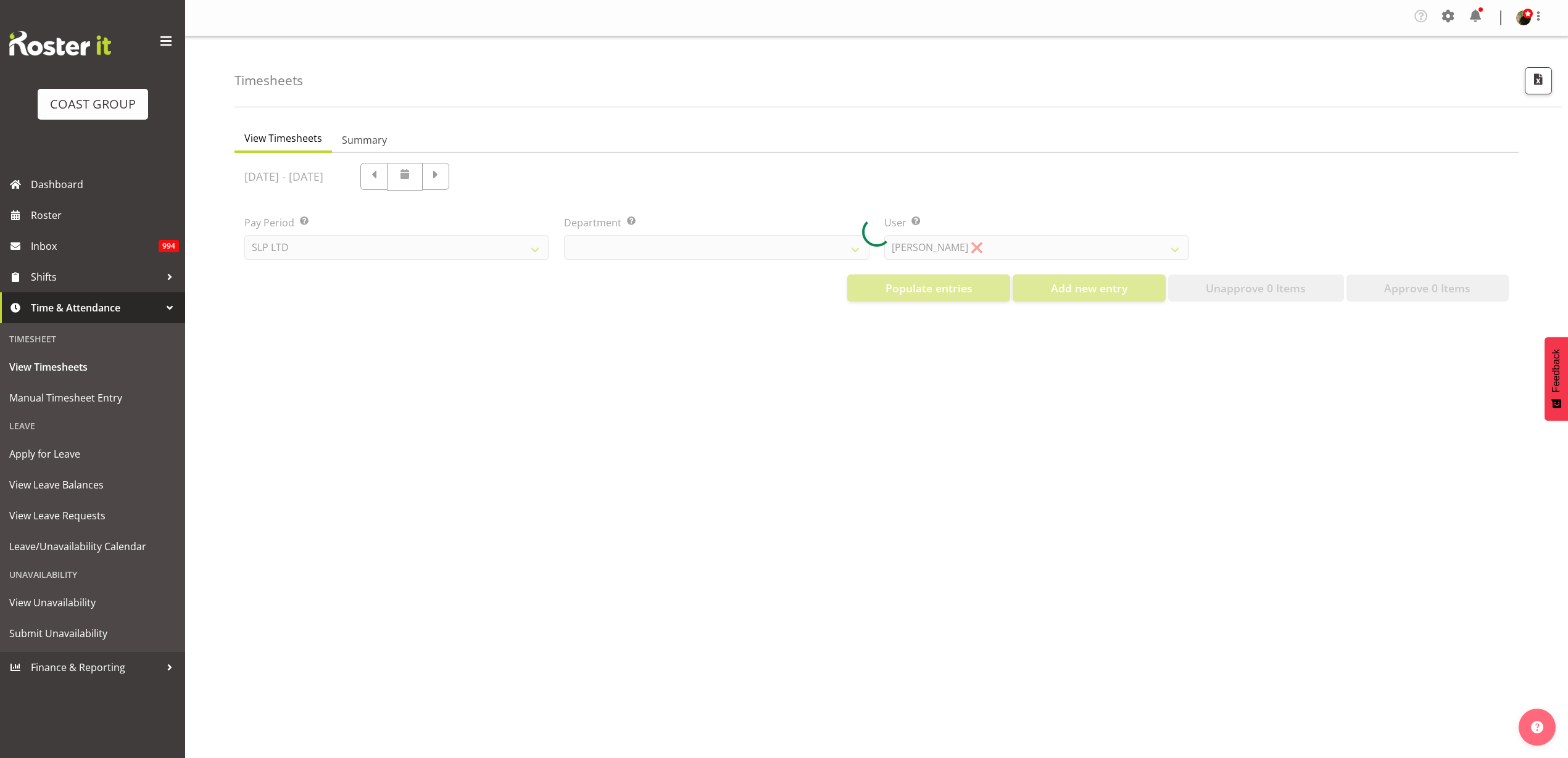
select select "25"
select select "7496"
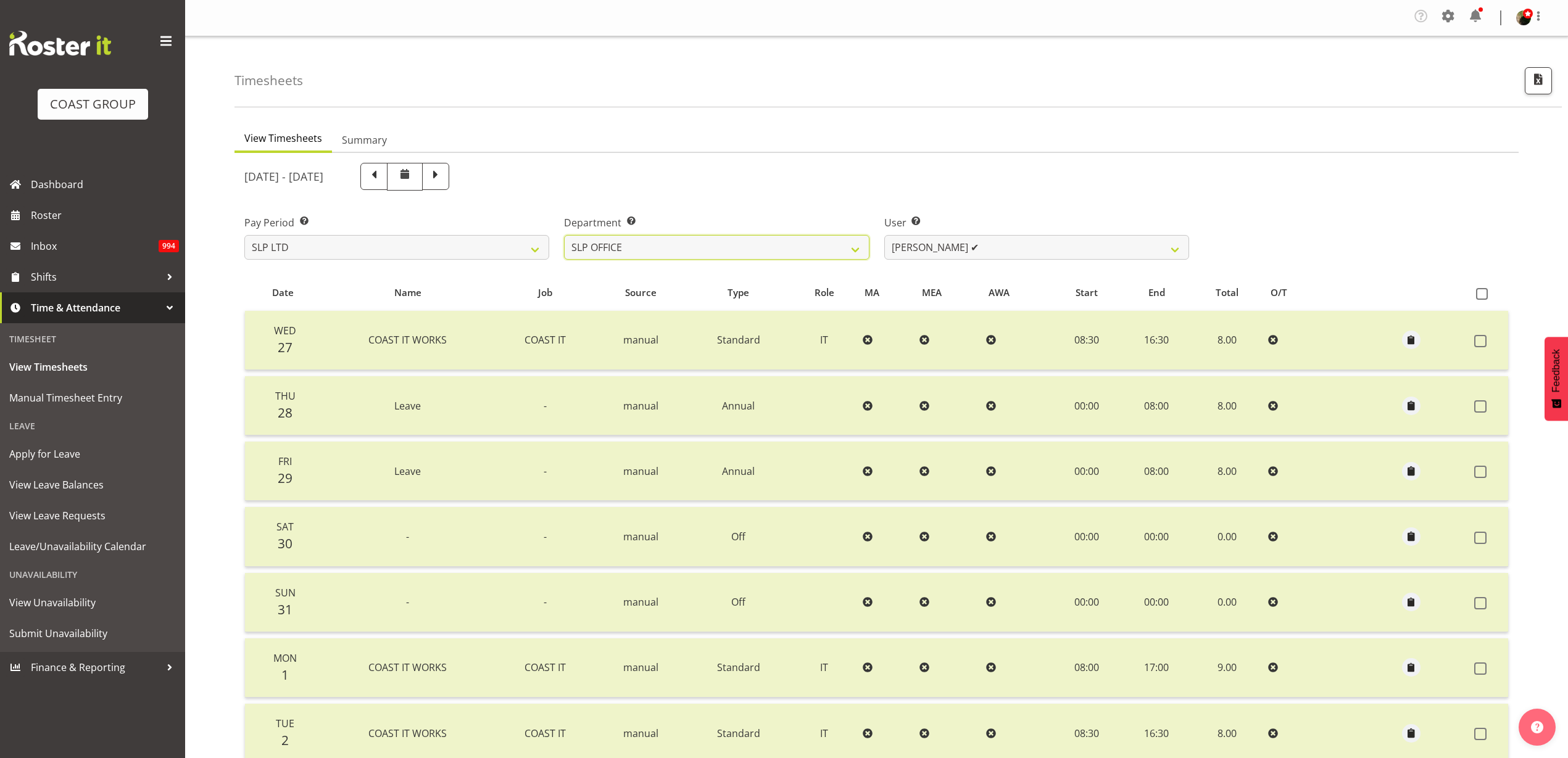
click at [633, 247] on select "SLP CHC SLP OFFICE SLP PRODUCTION SLP TRADE" at bounding box center [716, 247] width 305 height 25
select select "23"
click at [564, 235] on select "SLP CHC SLP OFFICE SLP PRODUCTION SLP TRADE" at bounding box center [716, 247] width 305 height 25
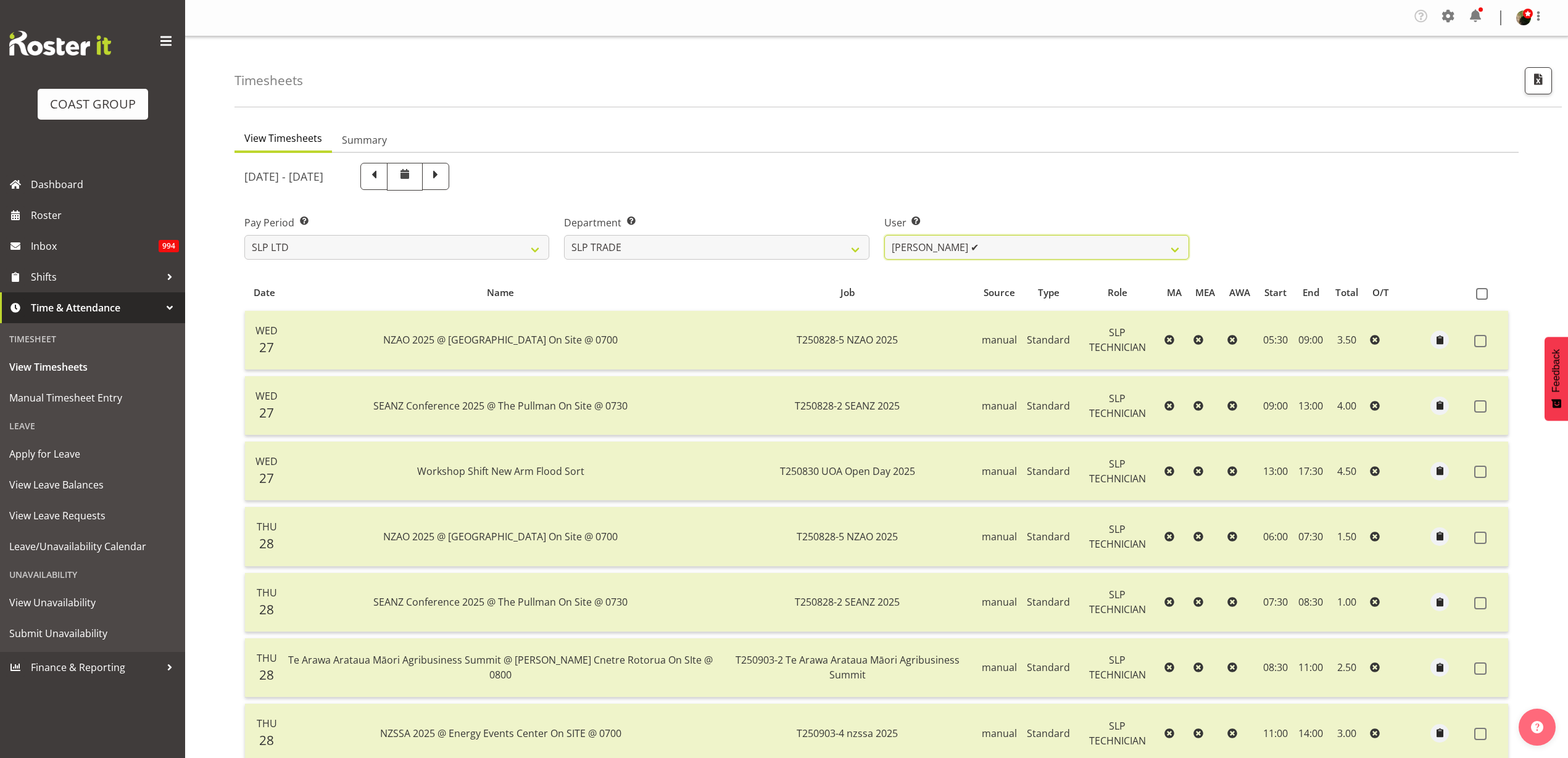
click at [1024, 238] on select "Aof Anujarawat ✔ Han Chaleerin ✔ Hayden Watts ✔ Jack Brewer ✔ Jesse Hawira ✔ Jo…" at bounding box center [1036, 247] width 305 height 25
select select "9808"
click at [884, 235] on select "Aof Anujarawat ✔ Han Chaleerin ✔ Hayden Watts ✔ Jack Brewer ✔ Jesse Hawira ✔ Jo…" at bounding box center [1036, 247] width 305 height 25
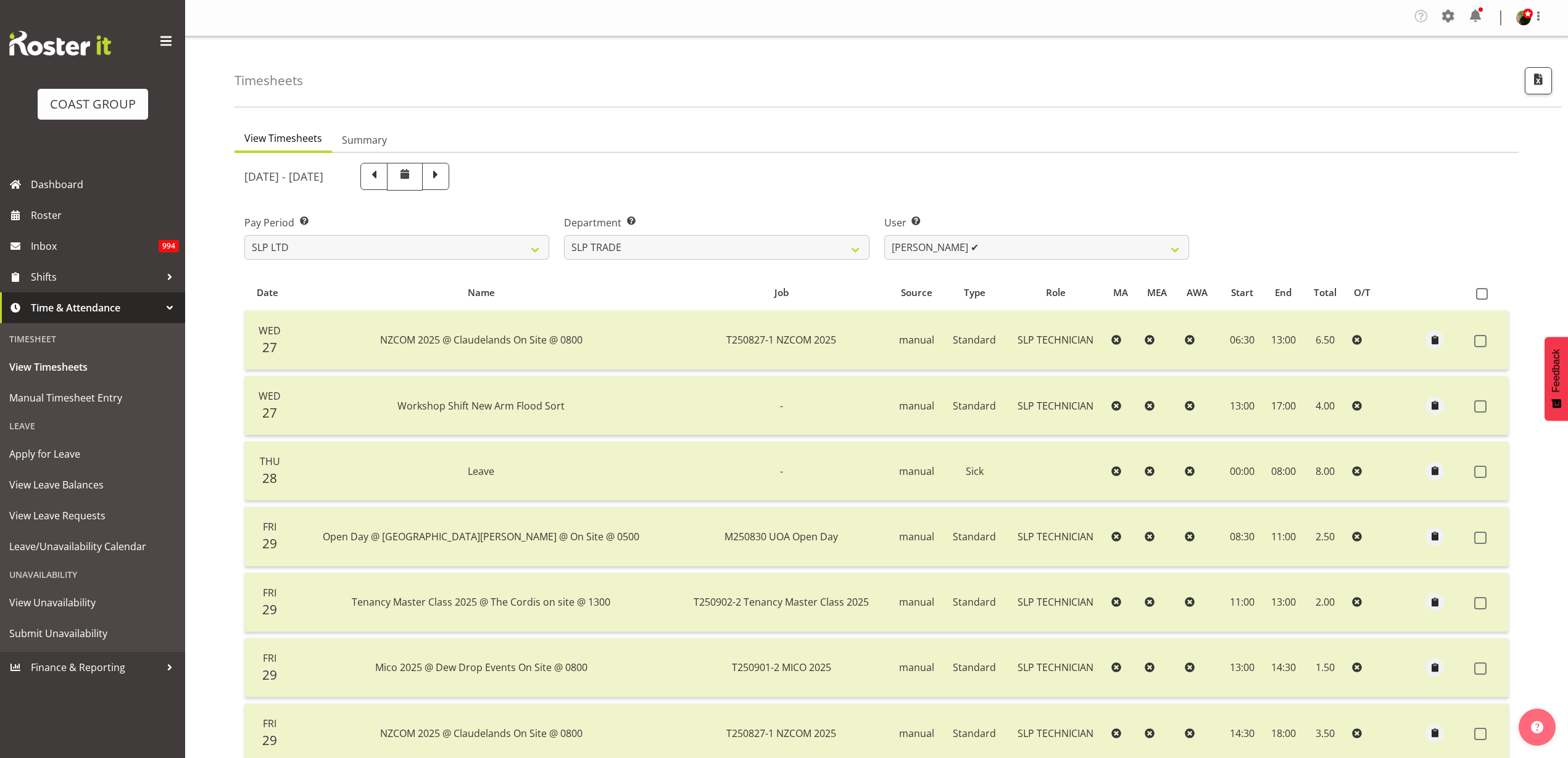
click at [443, 172] on span at bounding box center [436, 175] width 16 height 16
select select
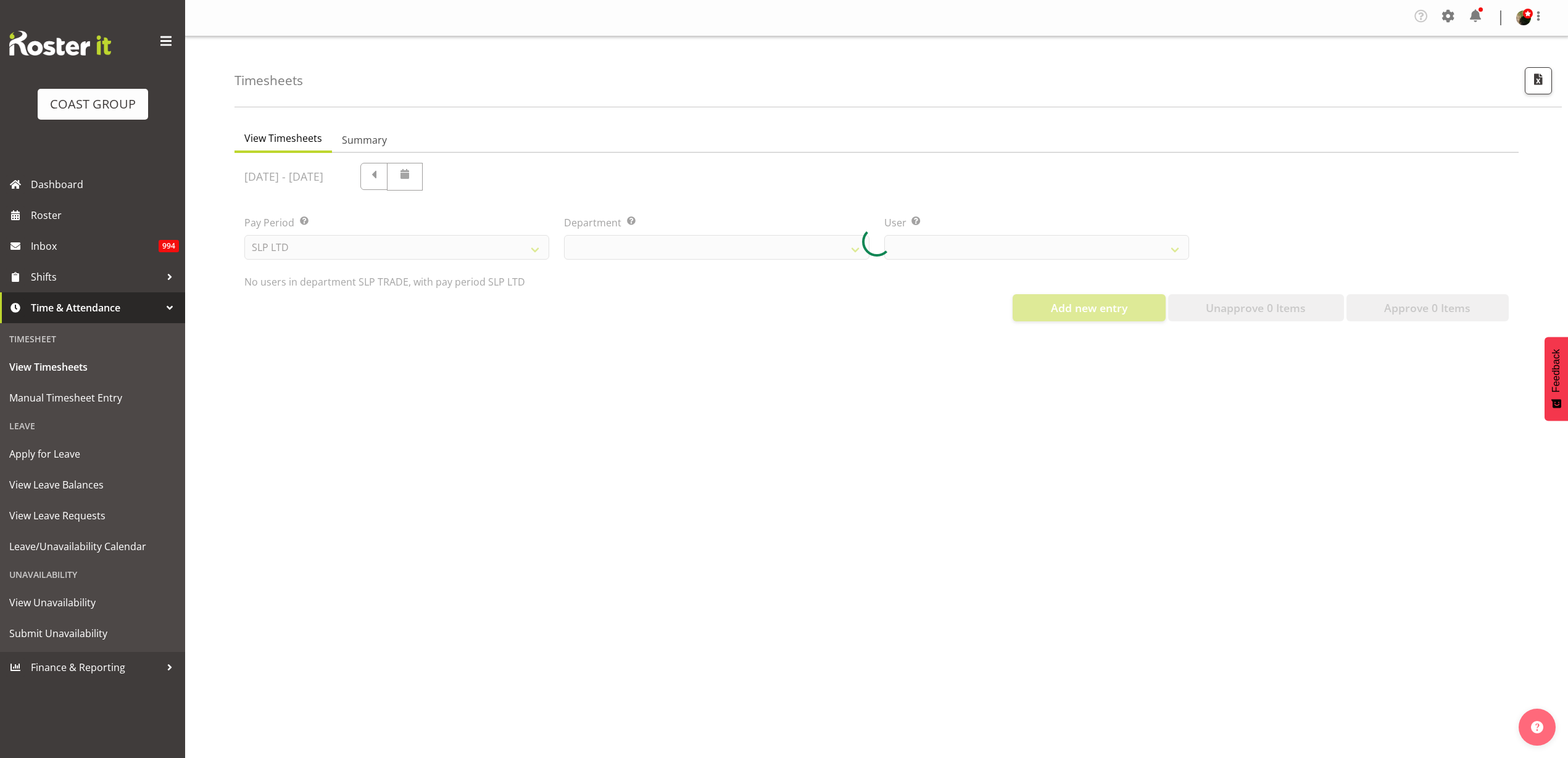
select select "23"
select select "9808"
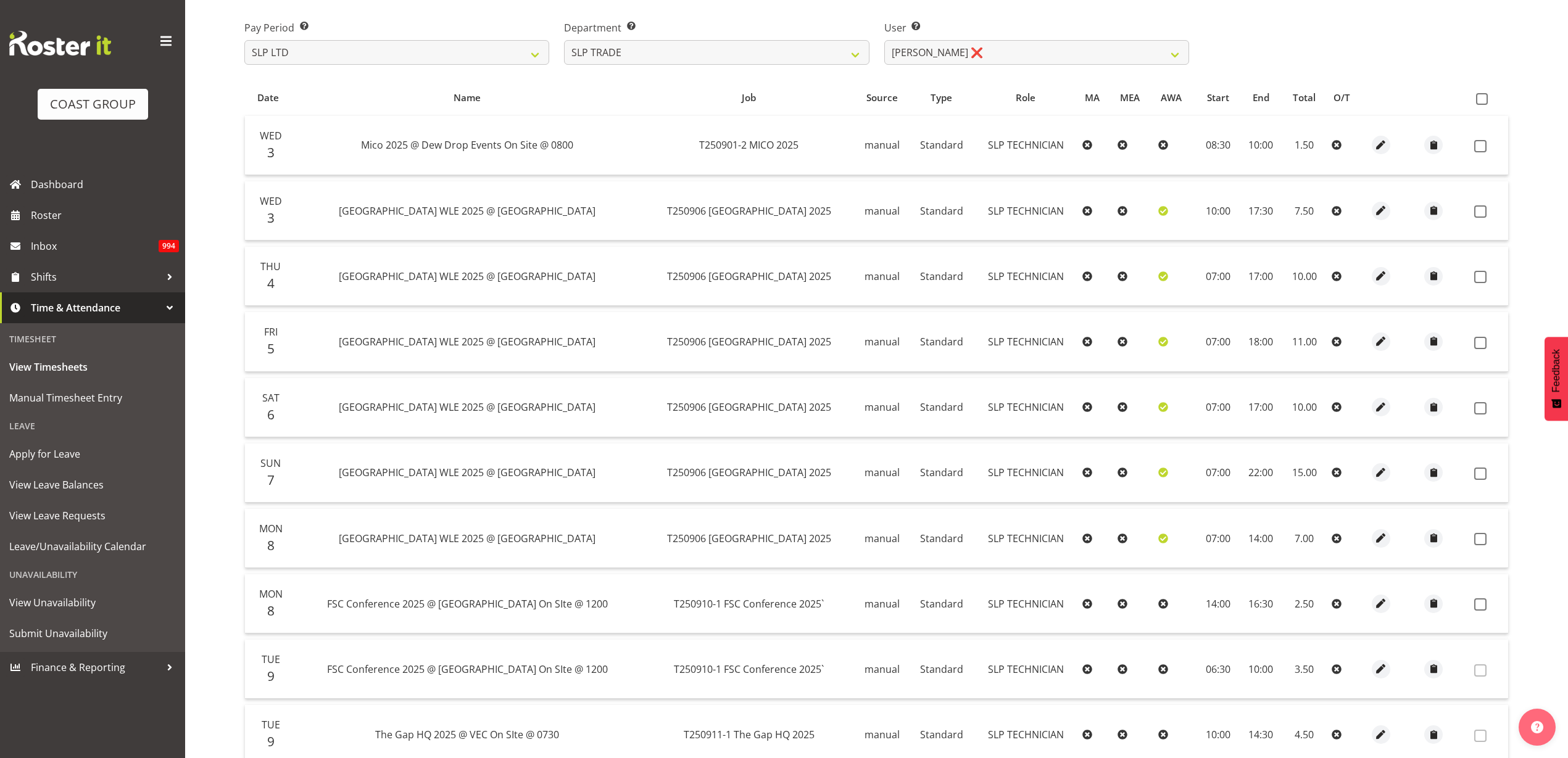
scroll to position [159, 0]
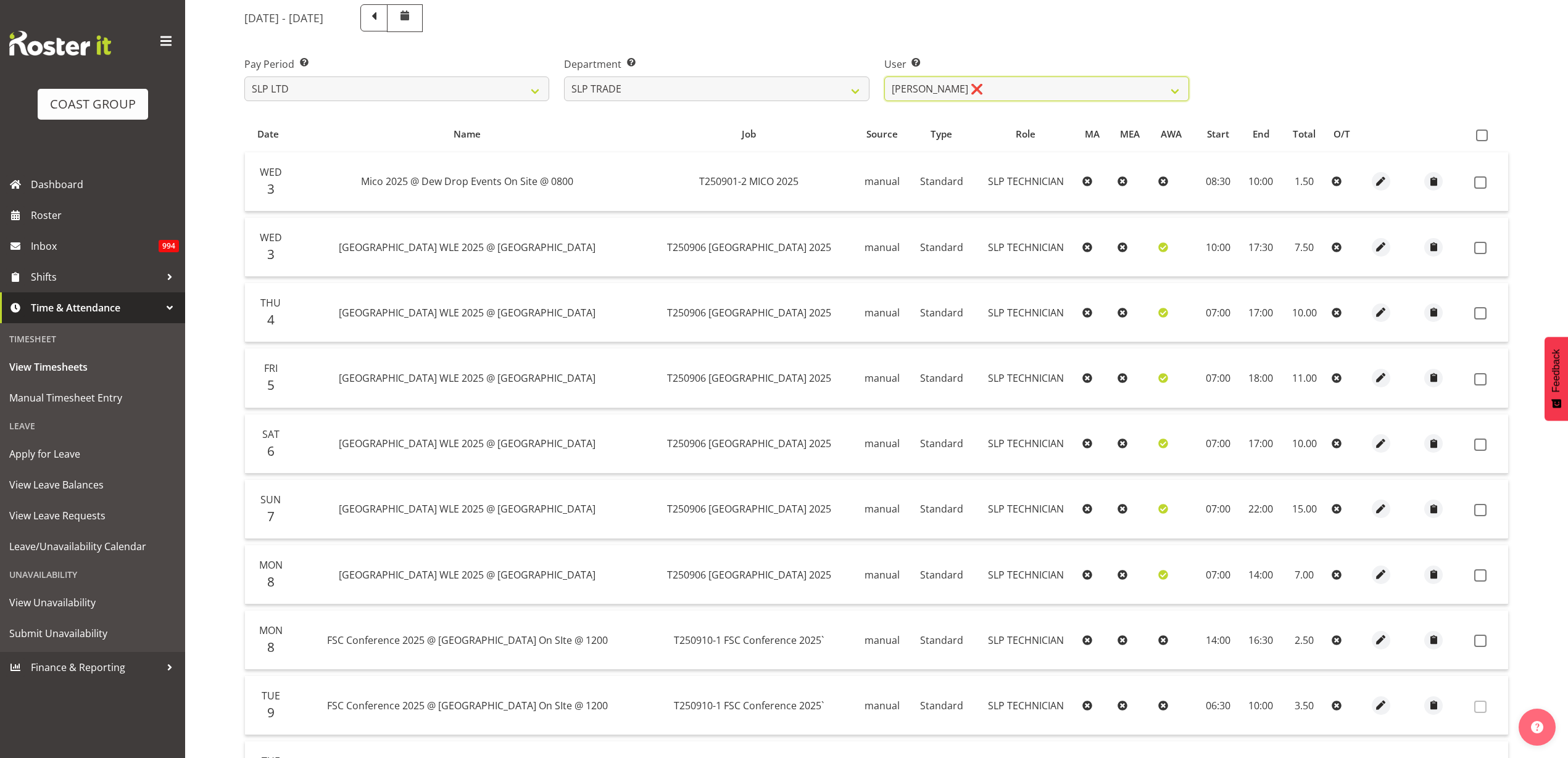
click at [990, 83] on select "Aof Anujarawat ❌ Han Chaleerin ❌ Hayden Watts ❌ Jack Brewer ❌ Jesse Hawira ❌ Jo…" at bounding box center [1036, 89] width 305 height 25
click at [719, 91] on select "SLP CHC SLP OFFICE SLP PRODUCTION SLP TRADE" at bounding box center [716, 89] width 305 height 25
select select "24"
click at [564, 76] on select "SLP CHC SLP OFFICE SLP PRODUCTION SLP TRADE" at bounding box center [716, 89] width 305 height 25
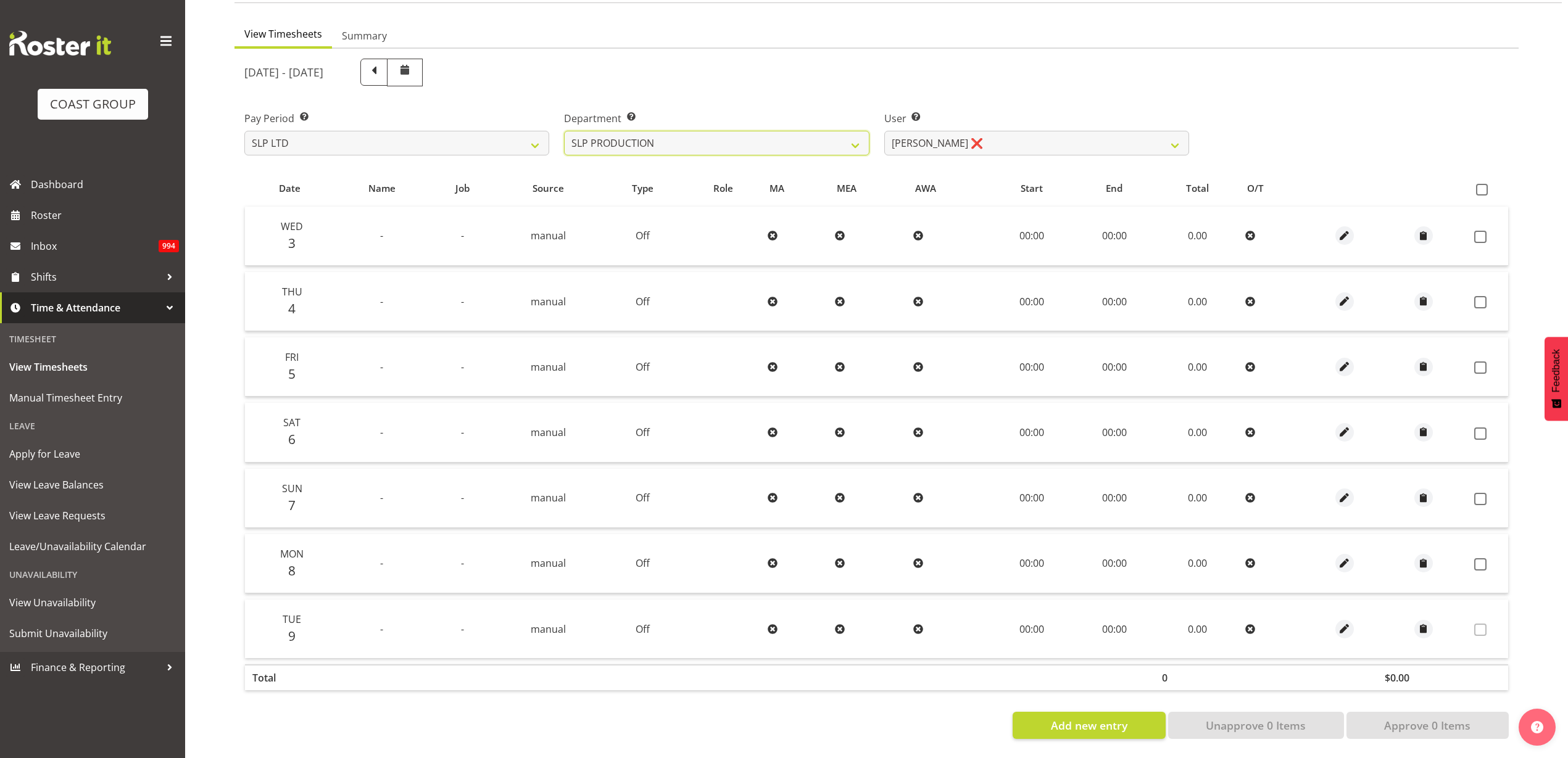
scroll to position [116, 0]
click at [1005, 131] on select "Aaron Grant ❌ Alan Burrows ❌ Coel Phillips ❌ Kent Stevens ❌ Kes David ❌ Mark Ph…" at bounding box center [1036, 143] width 305 height 25
select select "11402"
click at [884, 131] on select "Aaron Grant ❌ Alan Burrows ❌ Coel Phillips ❌ Kent Stevens ❌ Kes David ❌ Mark Ph…" at bounding box center [1036, 143] width 305 height 25
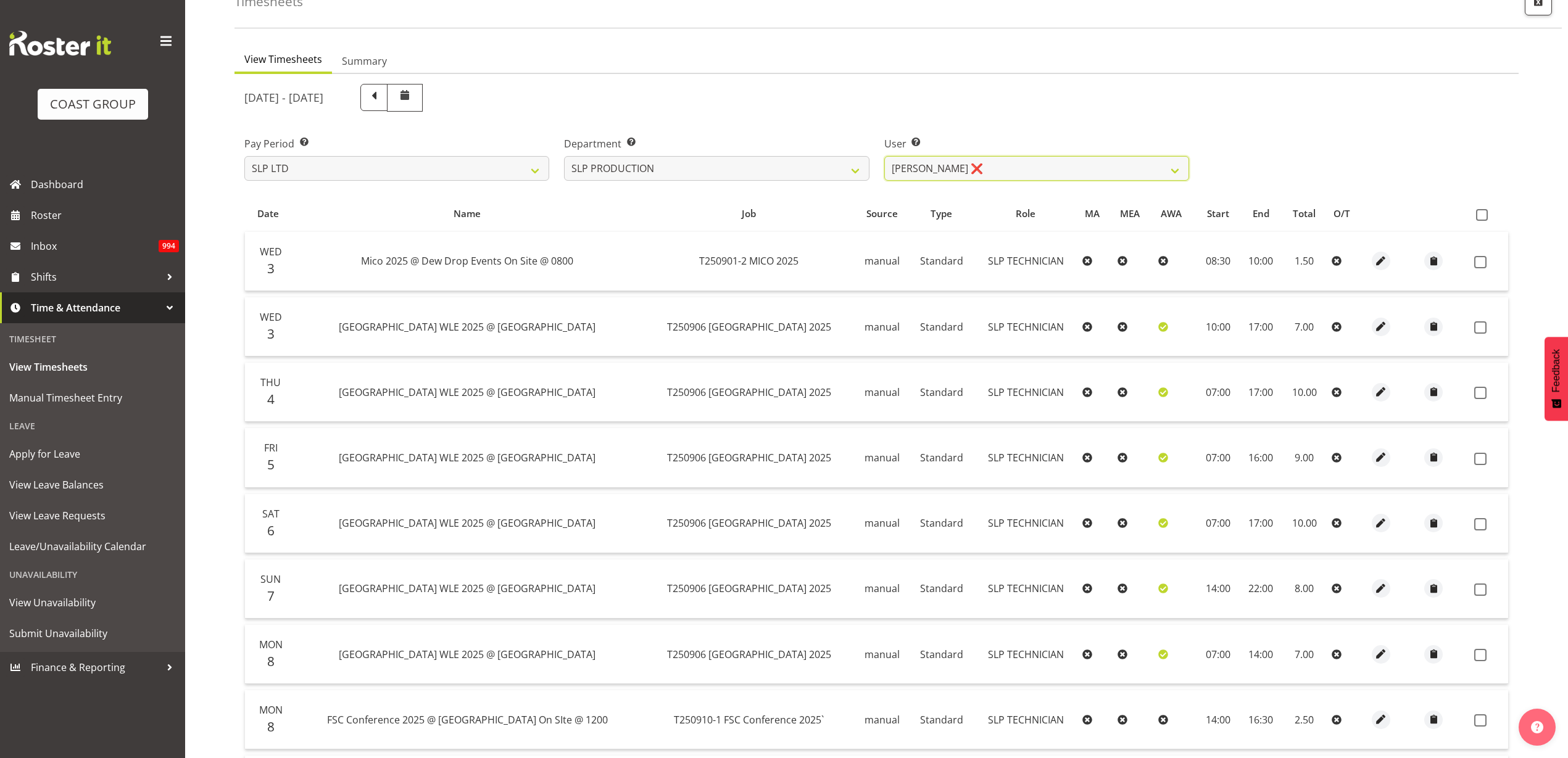
scroll to position [39, 0]
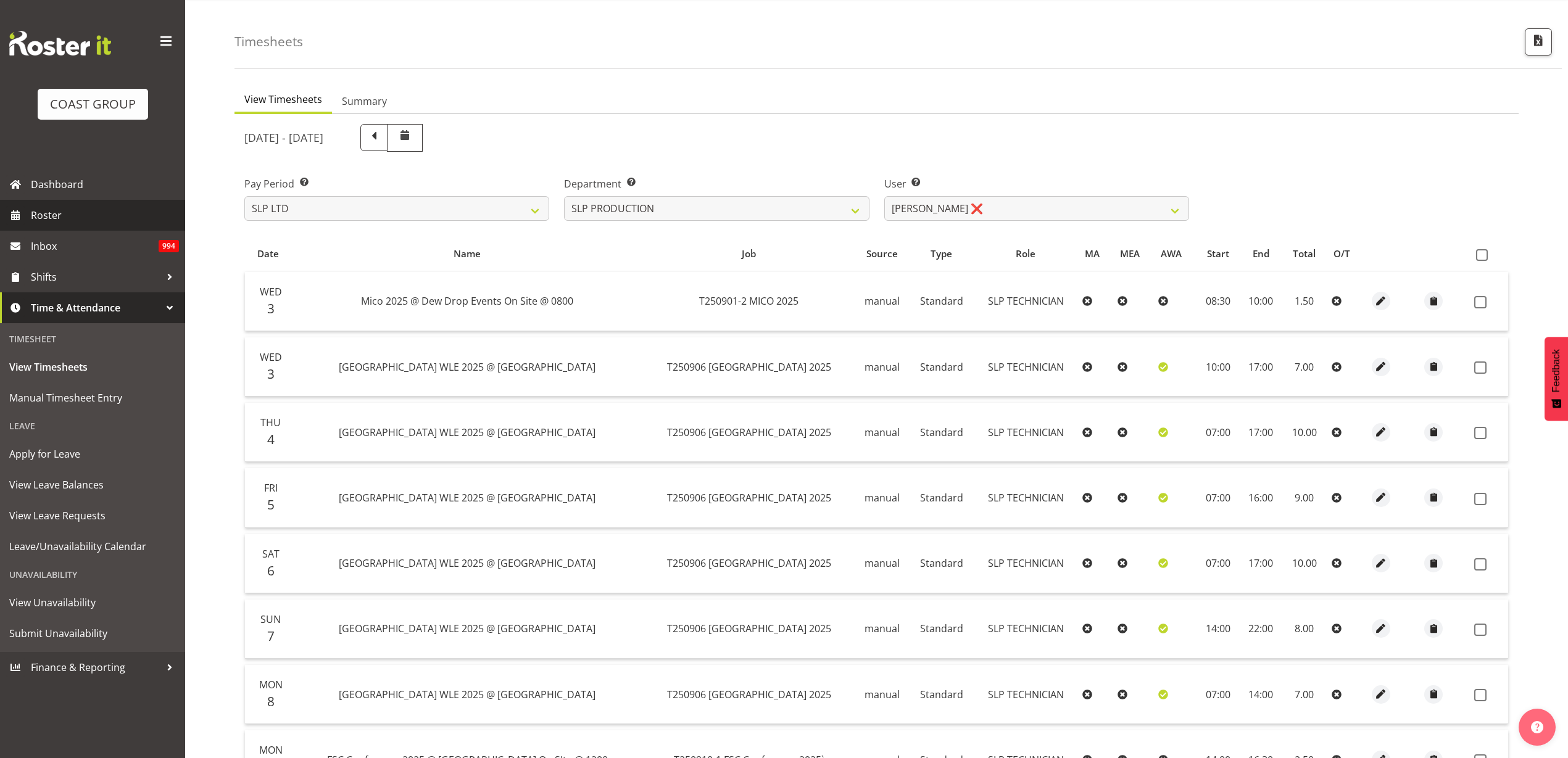
click at [82, 212] on span "Roster" at bounding box center [105, 215] width 148 height 19
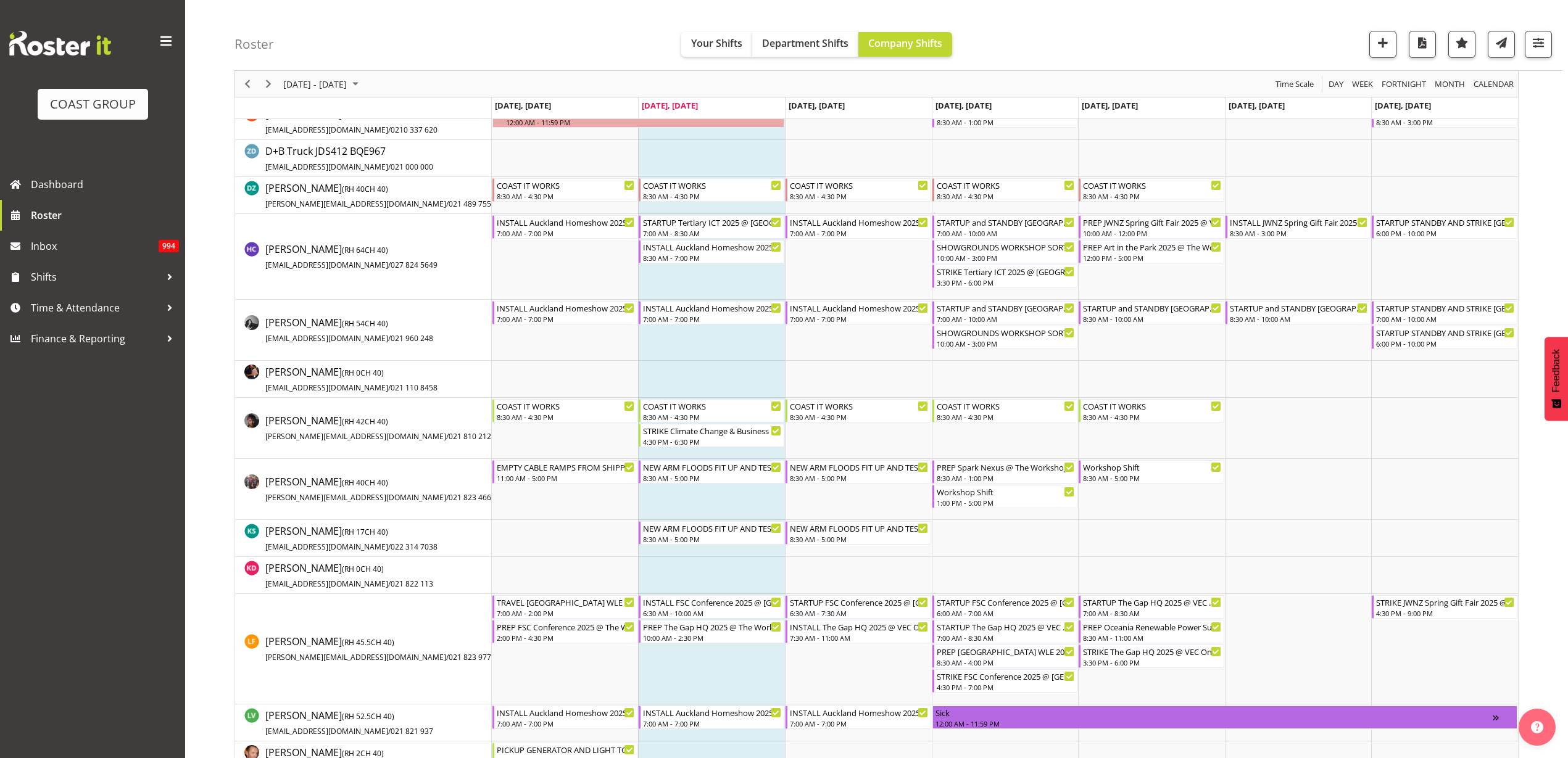
scroll to position [463, 0]
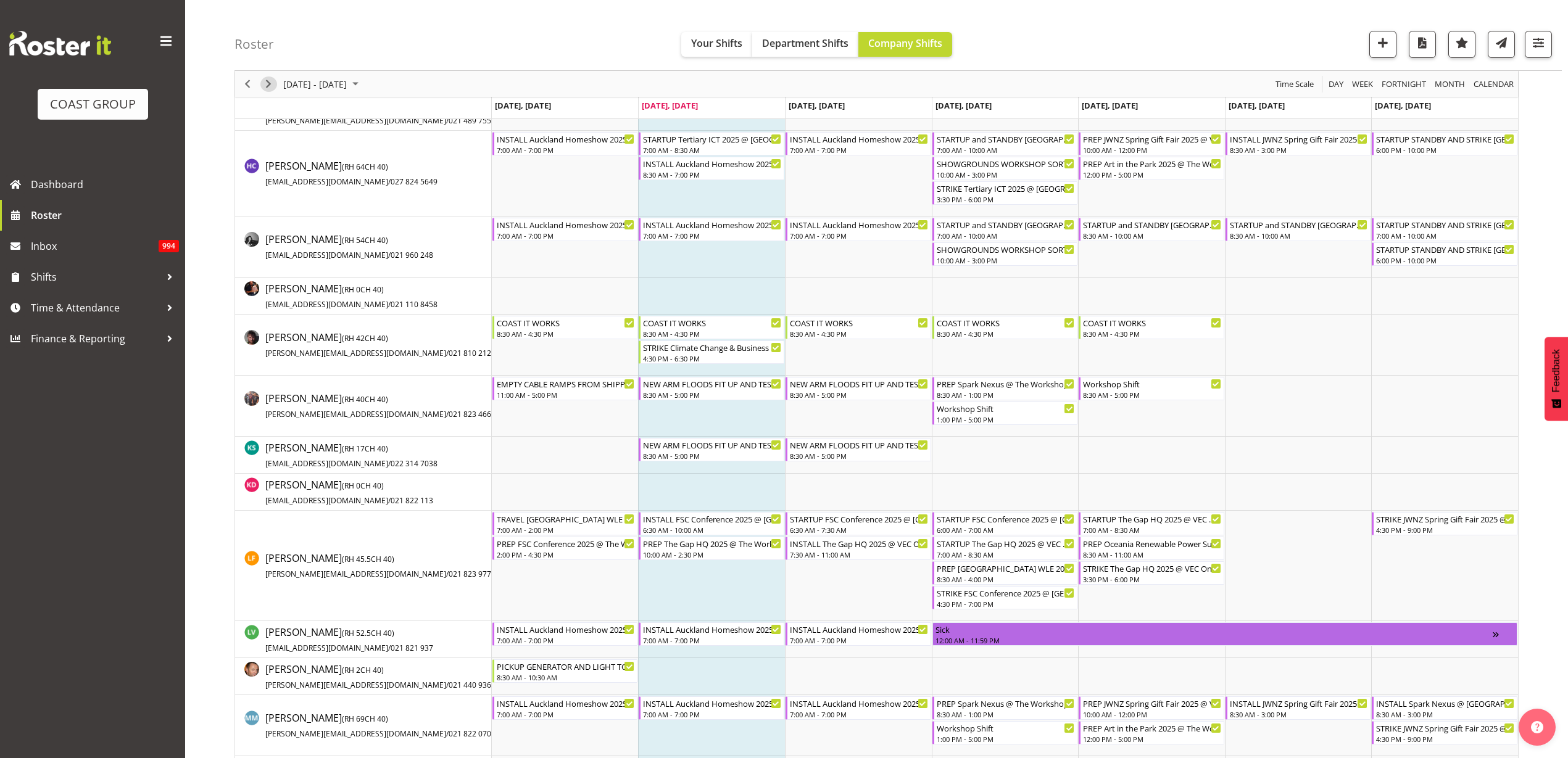
click at [271, 83] on span "Next" at bounding box center [268, 84] width 15 height 16
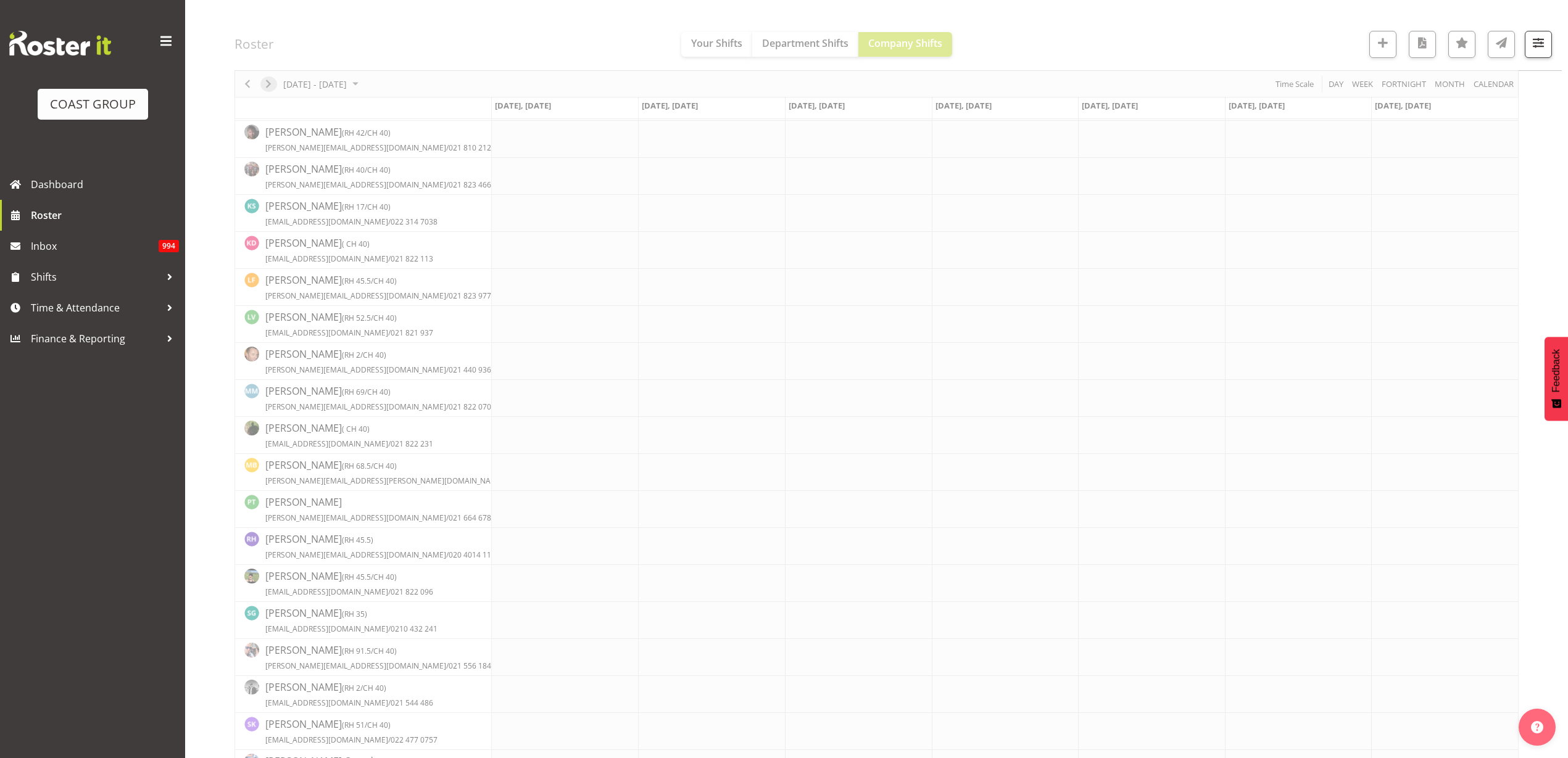
scroll to position [0, 0]
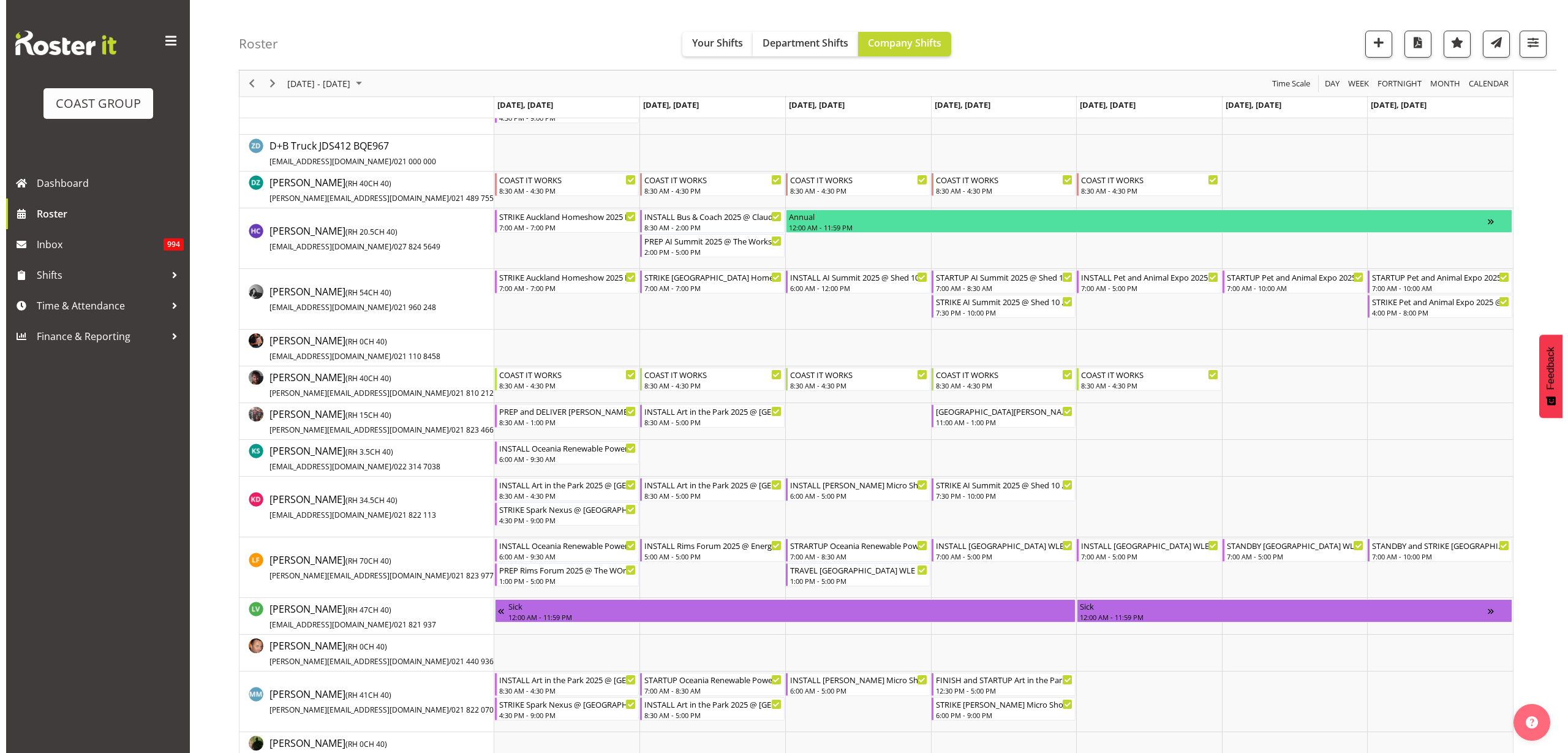
scroll to position [460, 0]
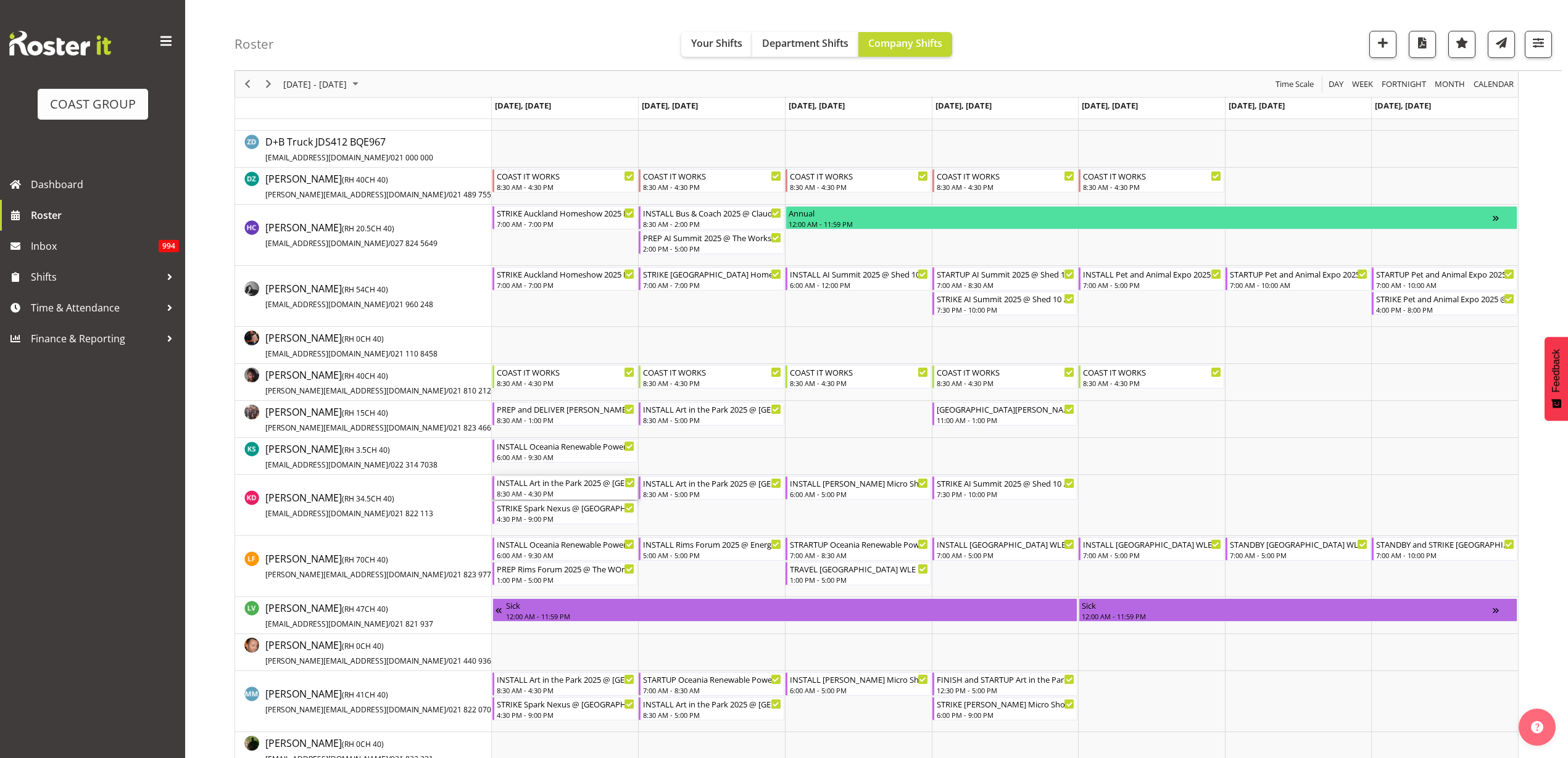
click at [530, 485] on div "INSTALL Art in the Park 2025 @ Eden Park On SIte @ 1000" at bounding box center [566, 482] width 139 height 12
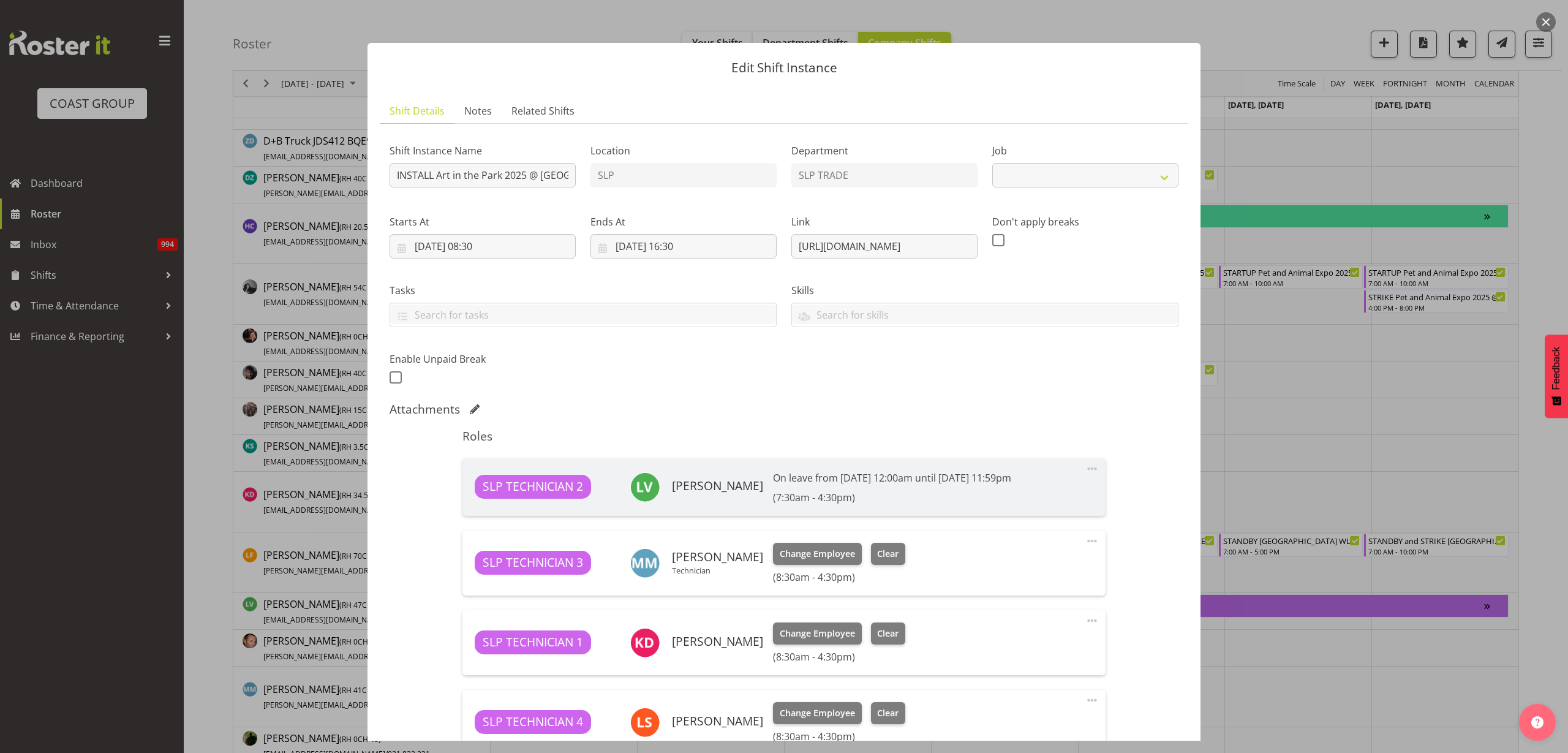
select select "9928"
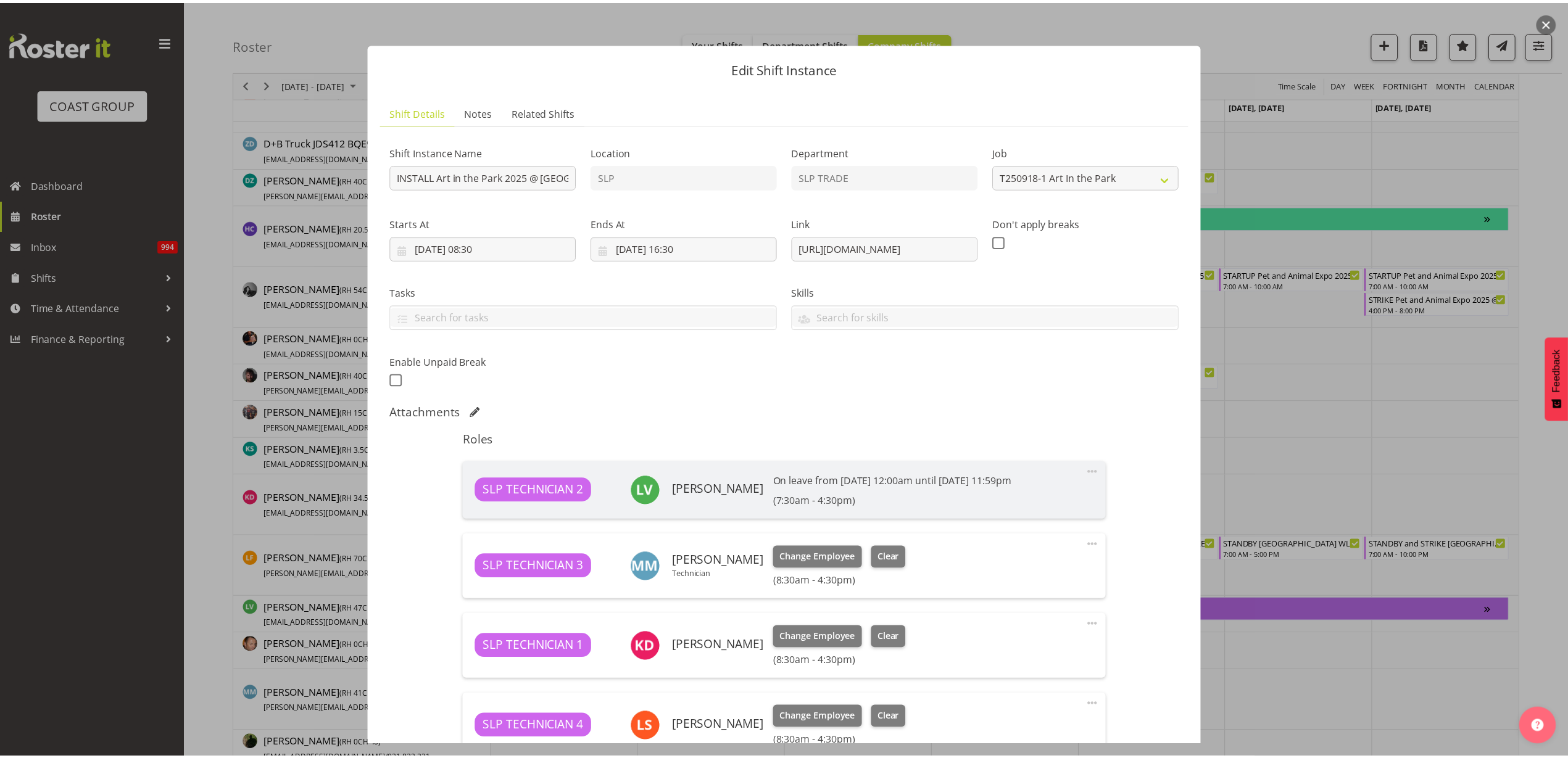
scroll to position [308, 0]
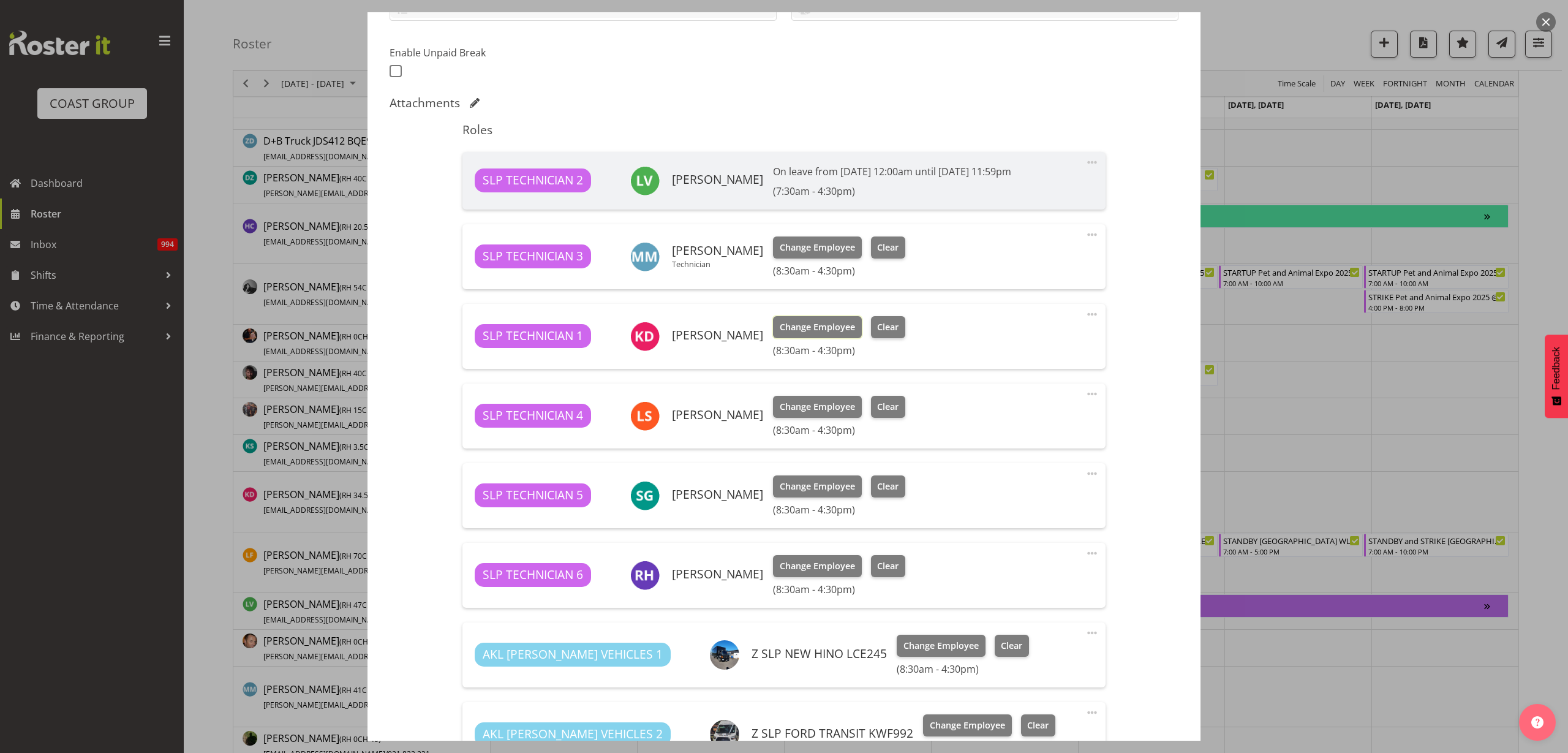
click at [789, 322] on span "Change Employee" at bounding box center [817, 327] width 75 height 14
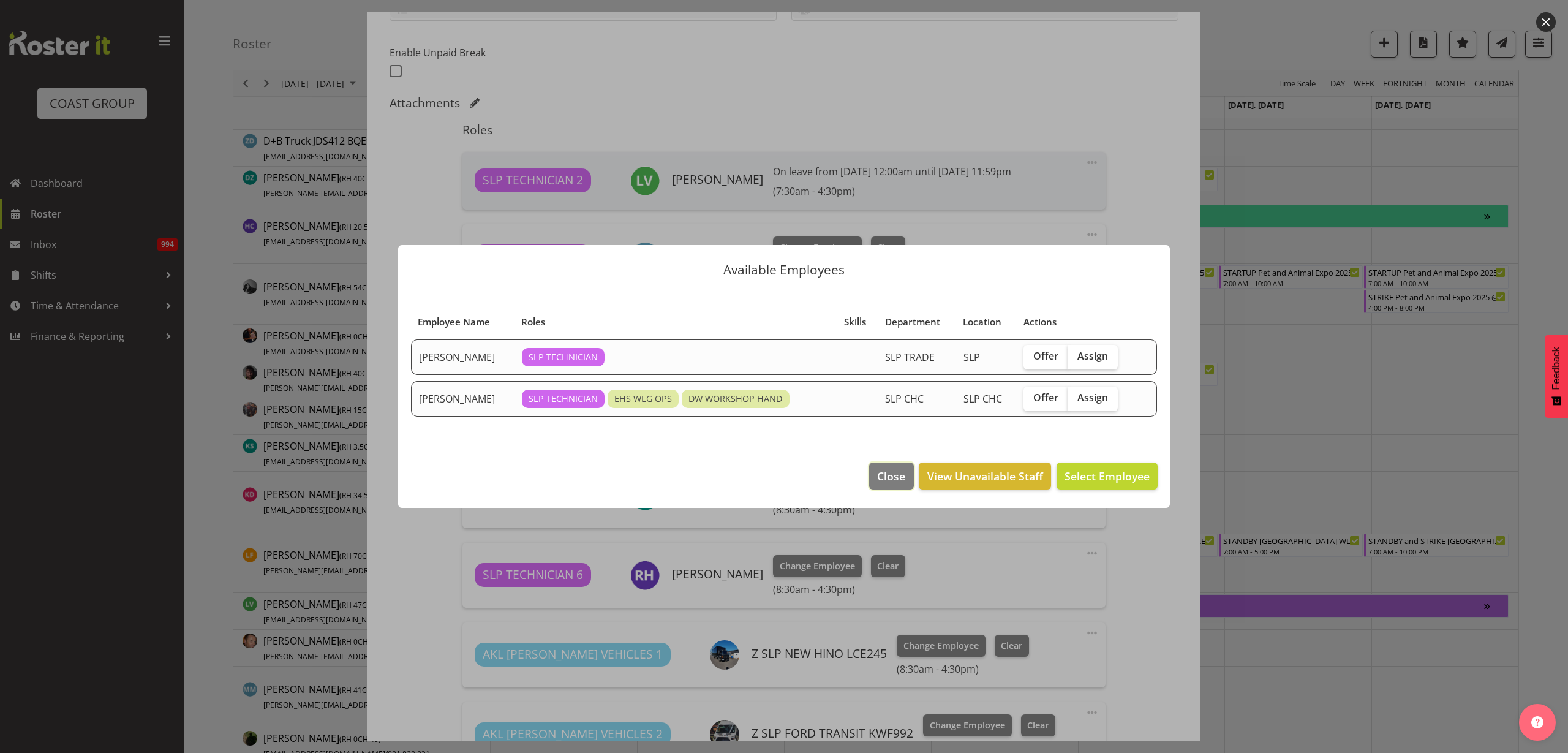
click at [897, 473] on span "Close" at bounding box center [891, 476] width 28 height 16
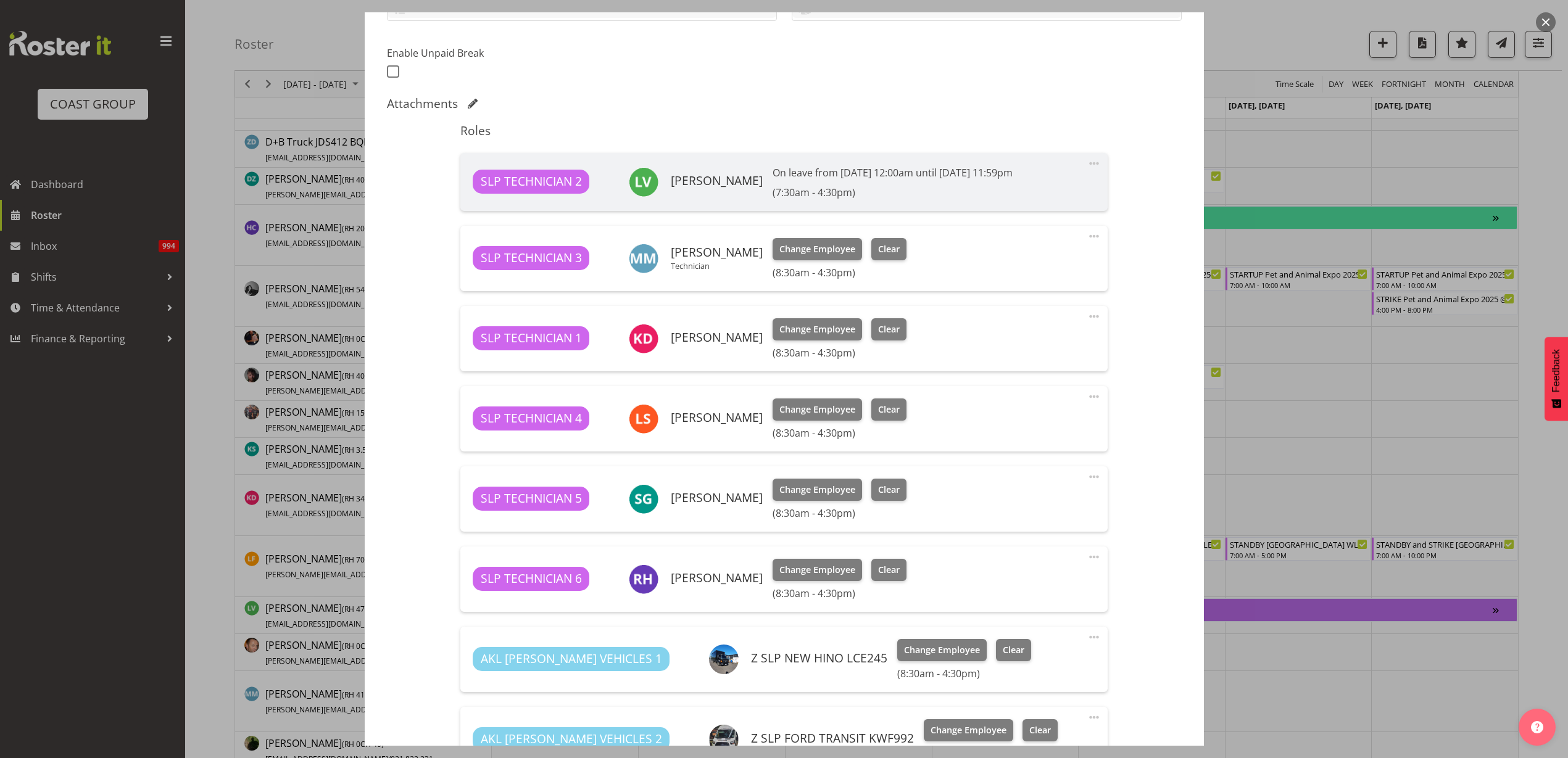
click at [1089, 316] on span at bounding box center [1094, 316] width 15 height 15
click at [1025, 384] on link "Delete" at bounding box center [1042, 390] width 119 height 22
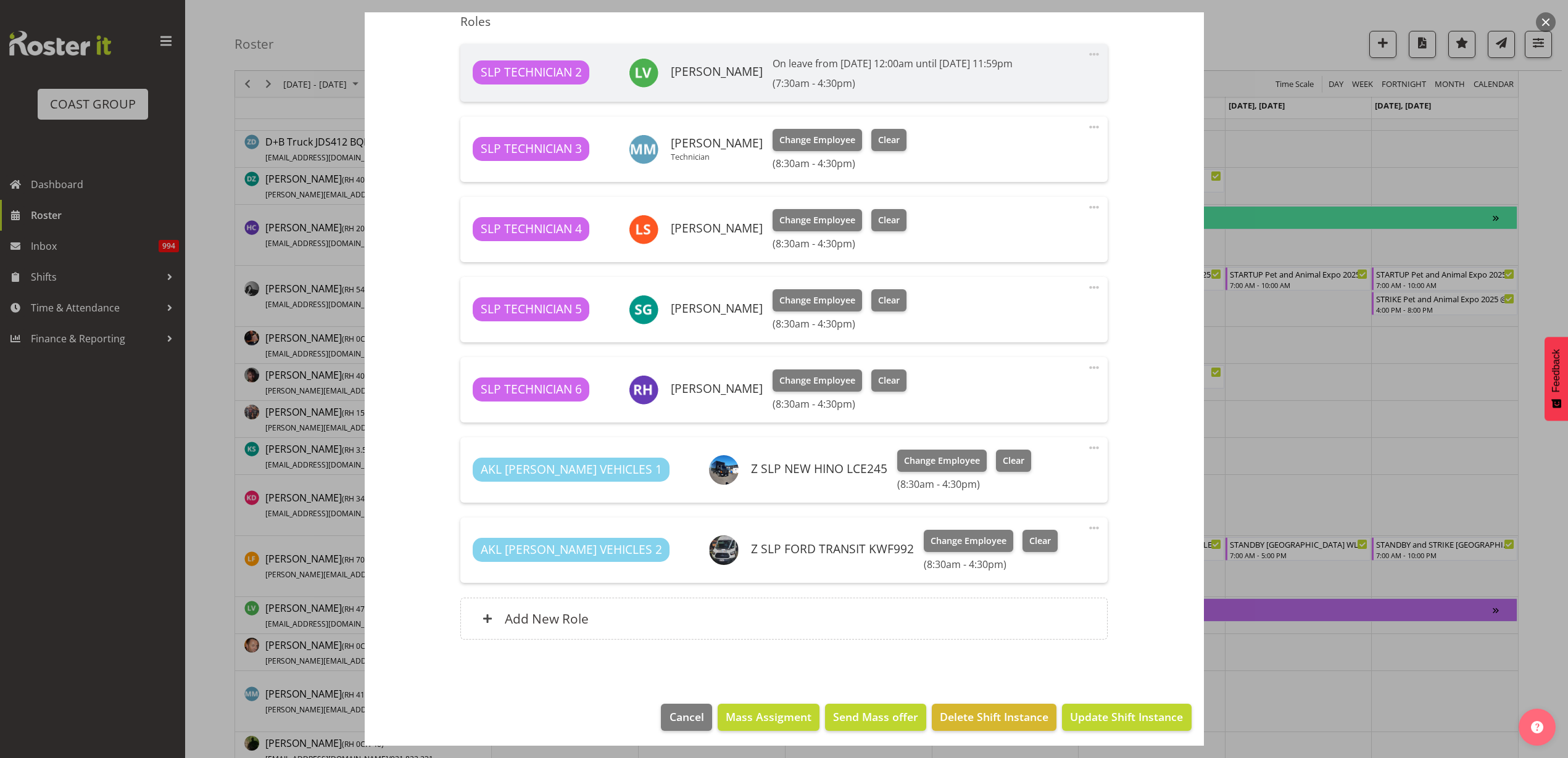
scroll to position [421, 0]
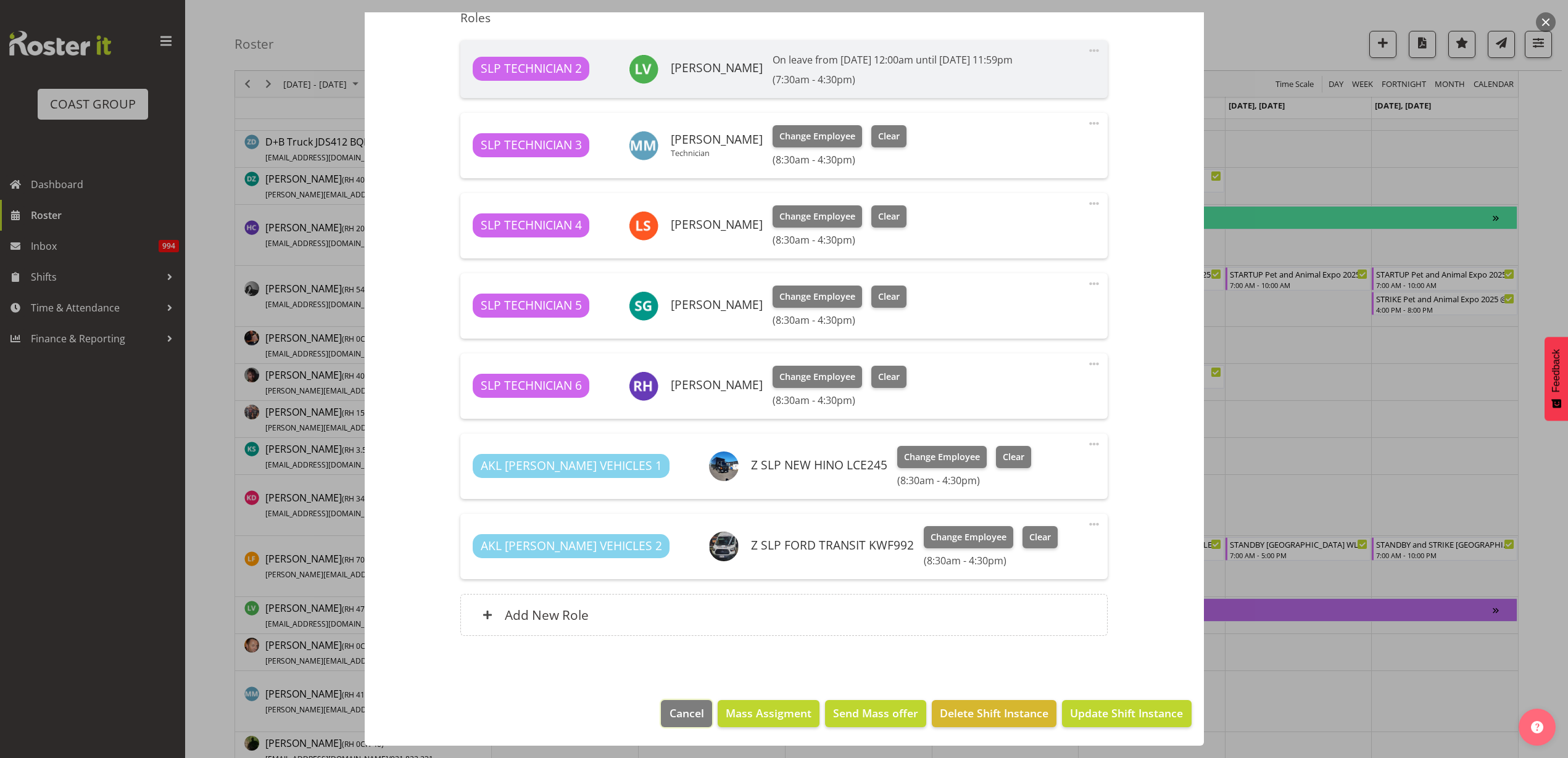
click at [678, 718] on span "Cancel" at bounding box center [686, 713] width 34 height 16
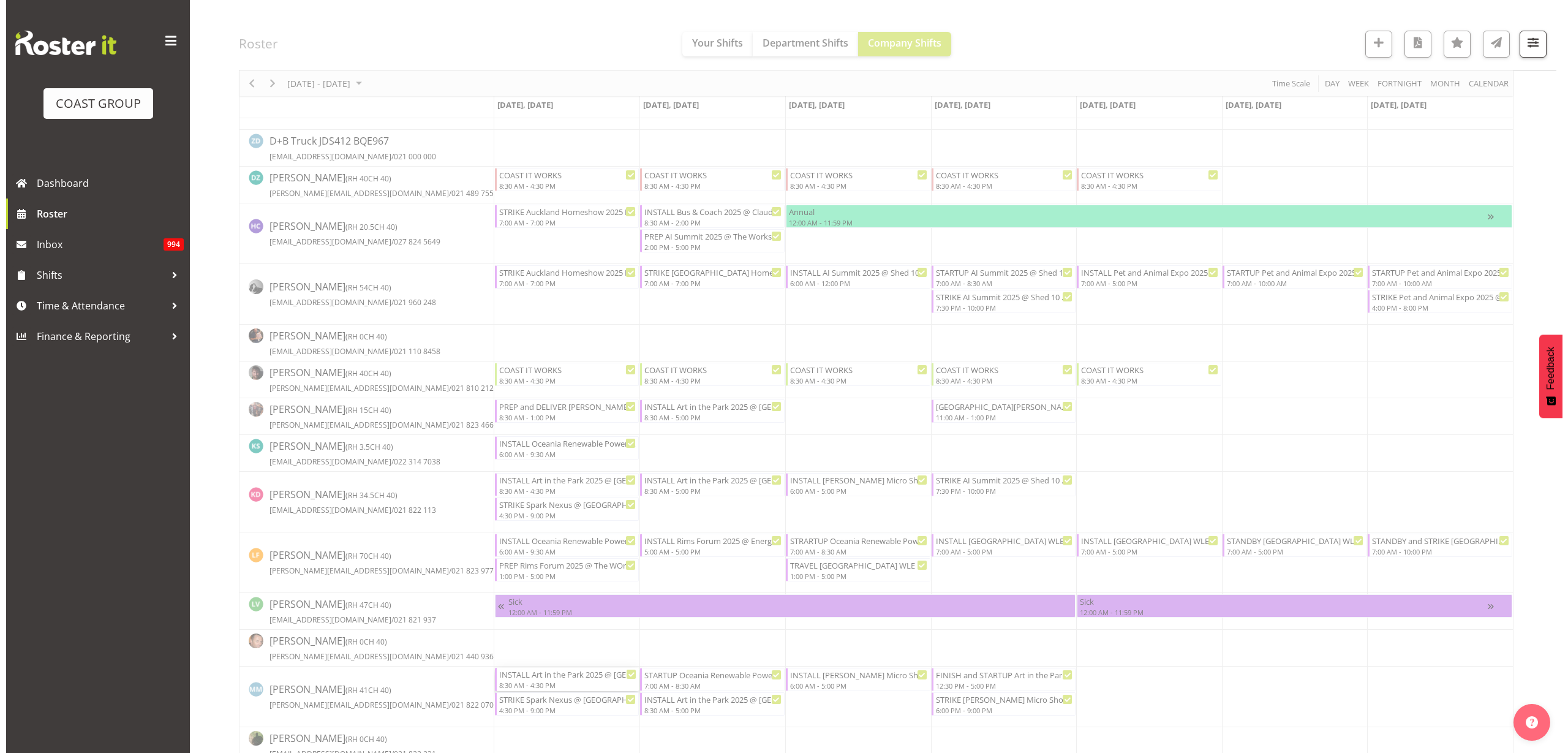
scroll to position [653, 0]
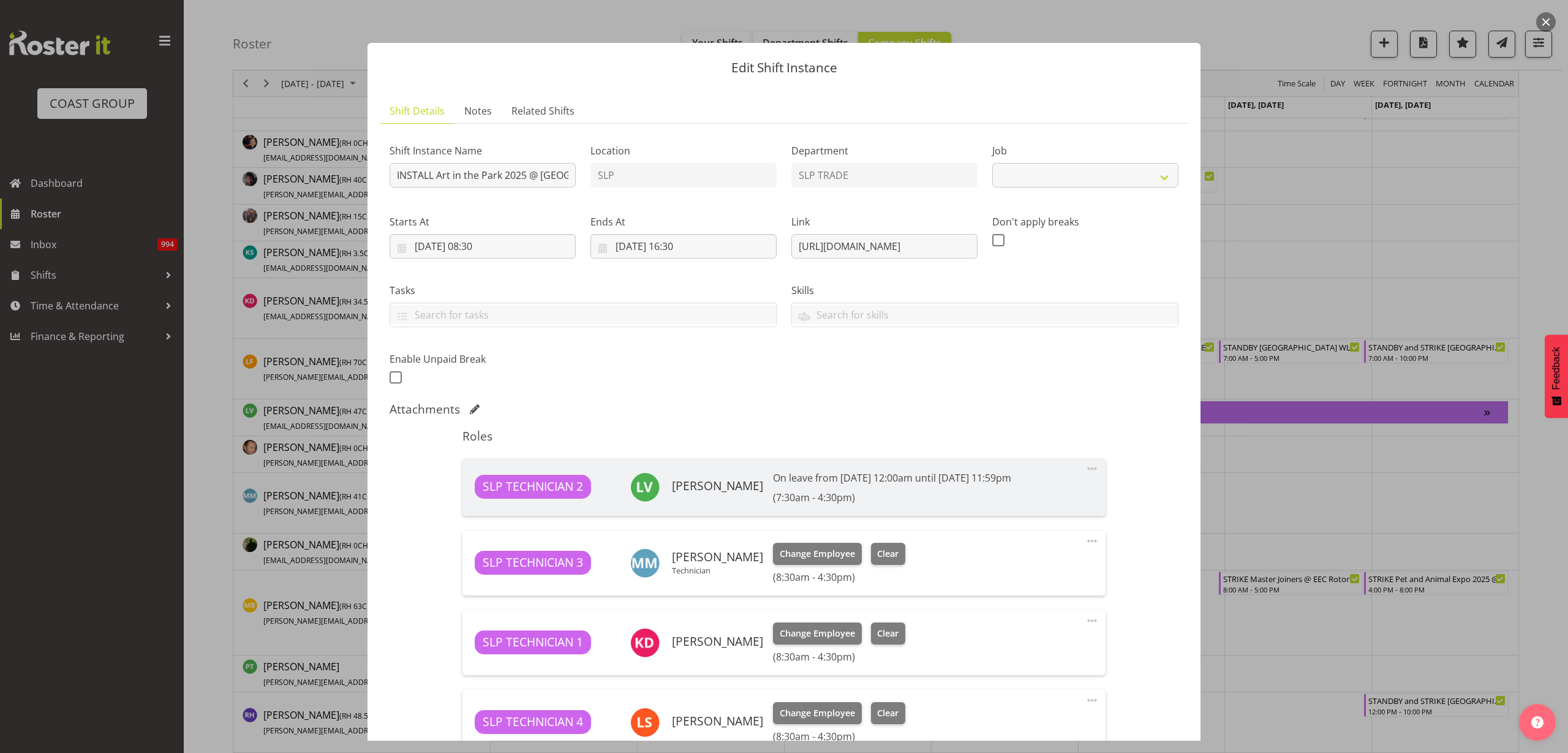
select select "9928"
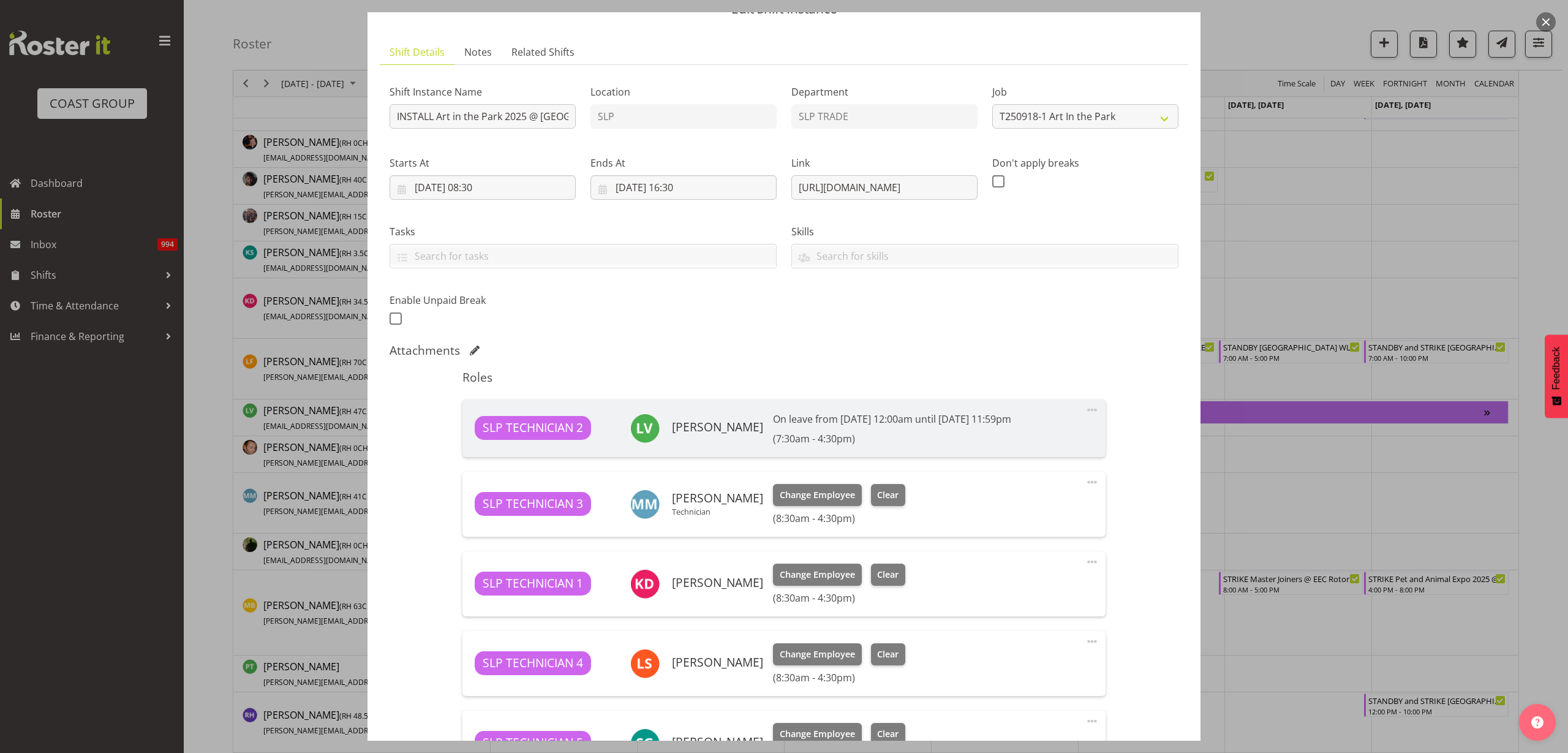
scroll to position [77, 0]
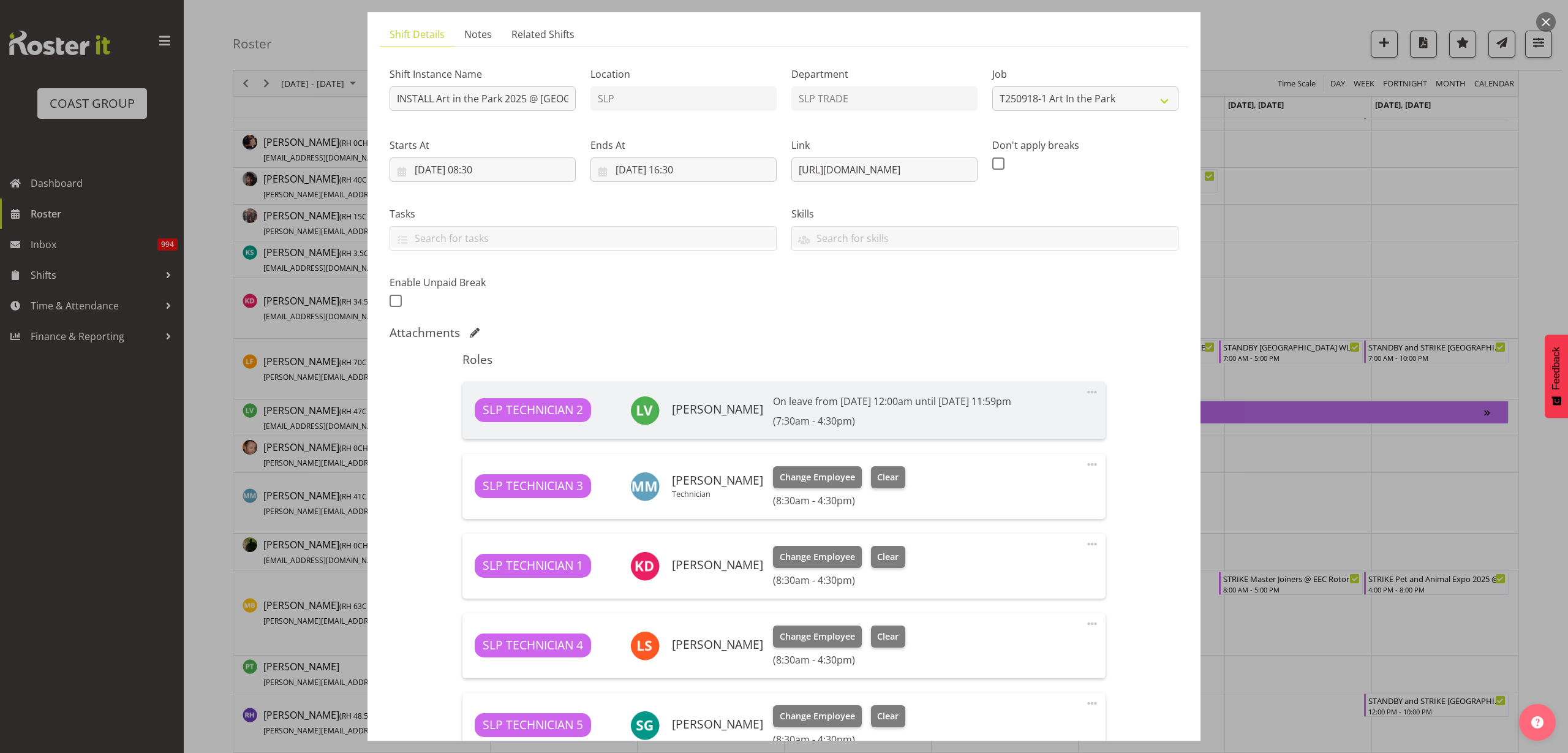
click at [1085, 542] on span at bounding box center [1092, 544] width 15 height 15
click at [1029, 612] on link "Delete" at bounding box center [1040, 617] width 118 height 22
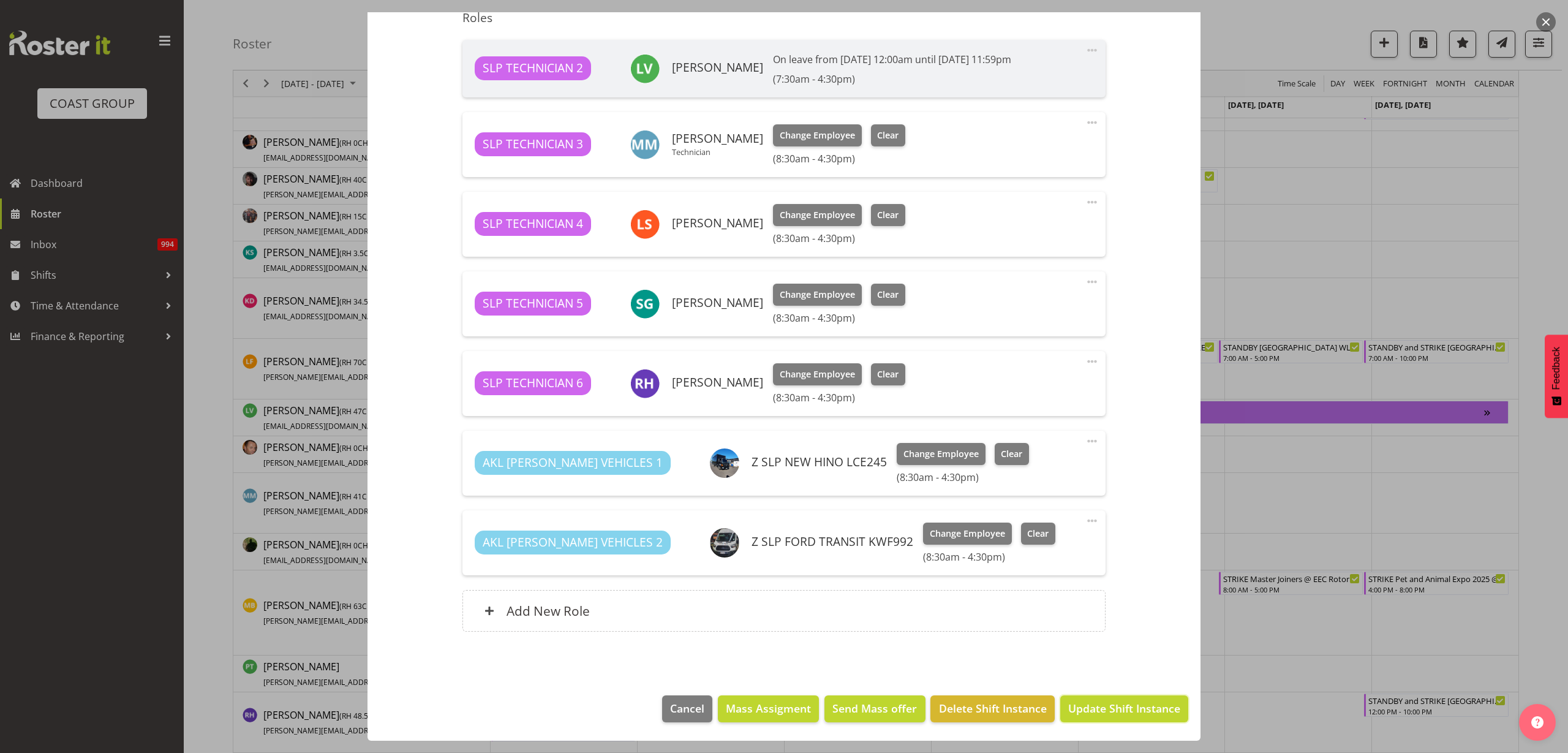
click at [1112, 712] on span "Update Shift Instance" at bounding box center [1124, 708] width 112 height 16
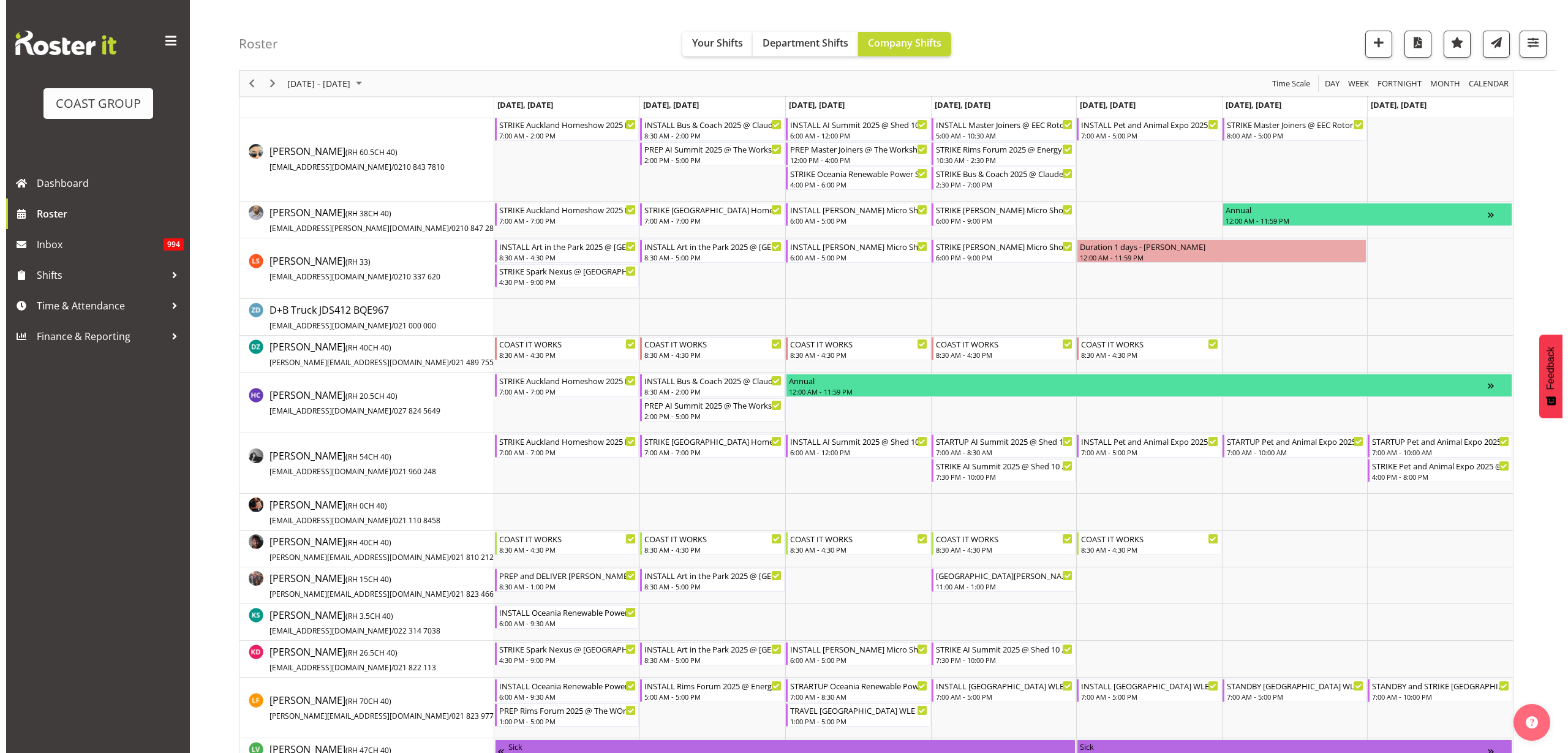
scroll to position [460, 0]
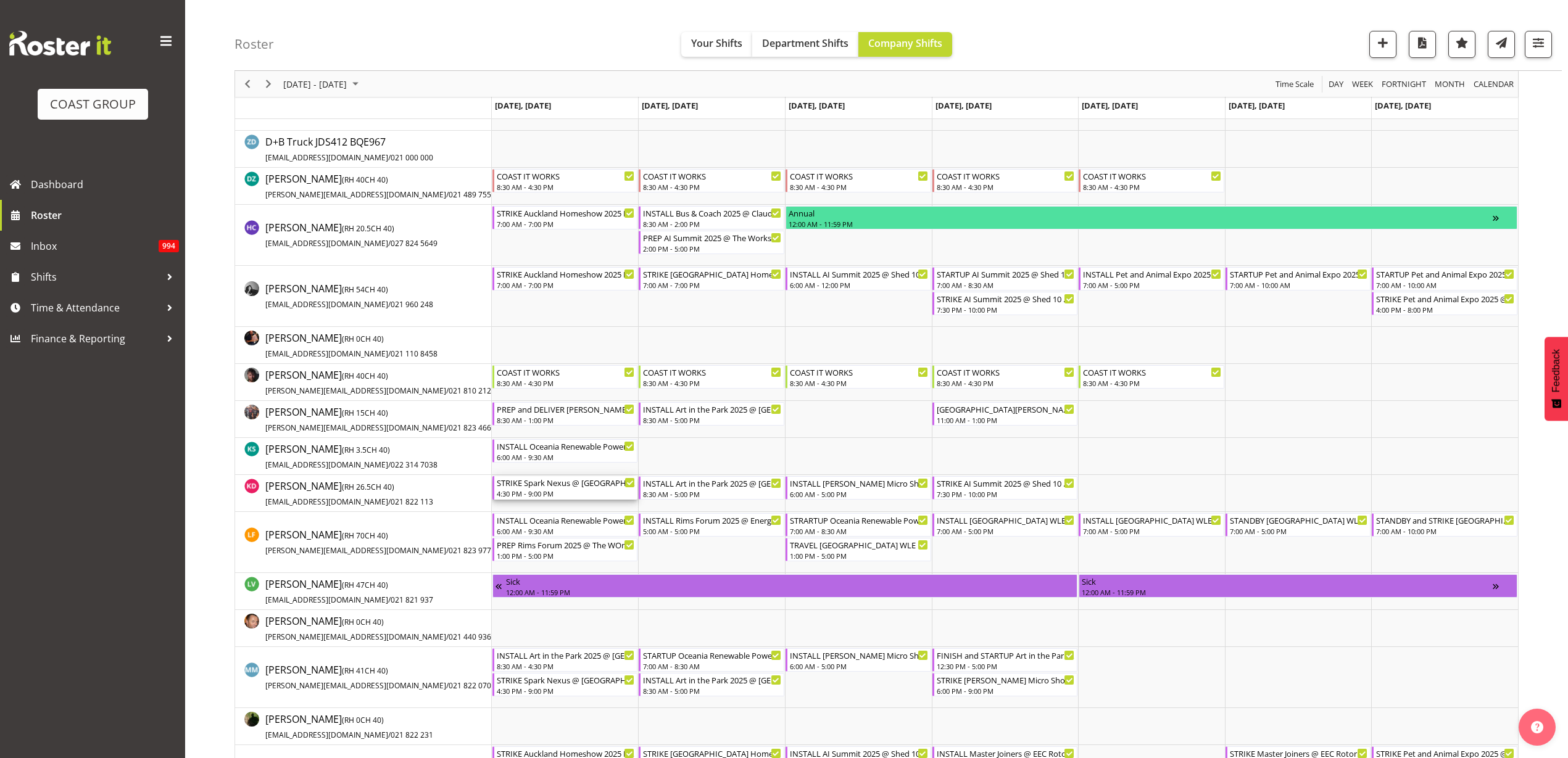
click at [536, 487] on div "STRIKE Spark Nexus @ [GEOGRAPHIC_DATA] On Site @ 1730" at bounding box center [566, 482] width 139 height 12
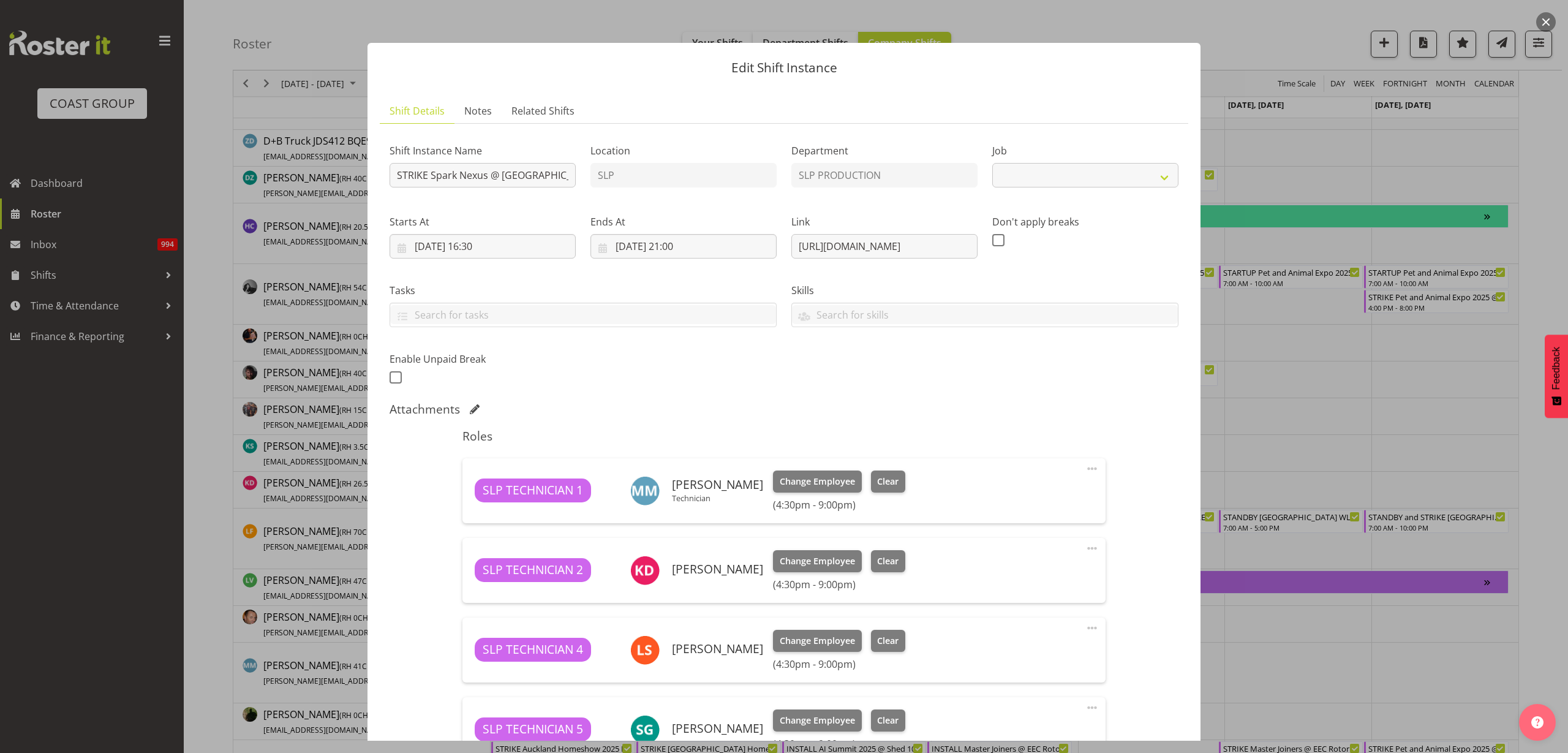
select select "10454"
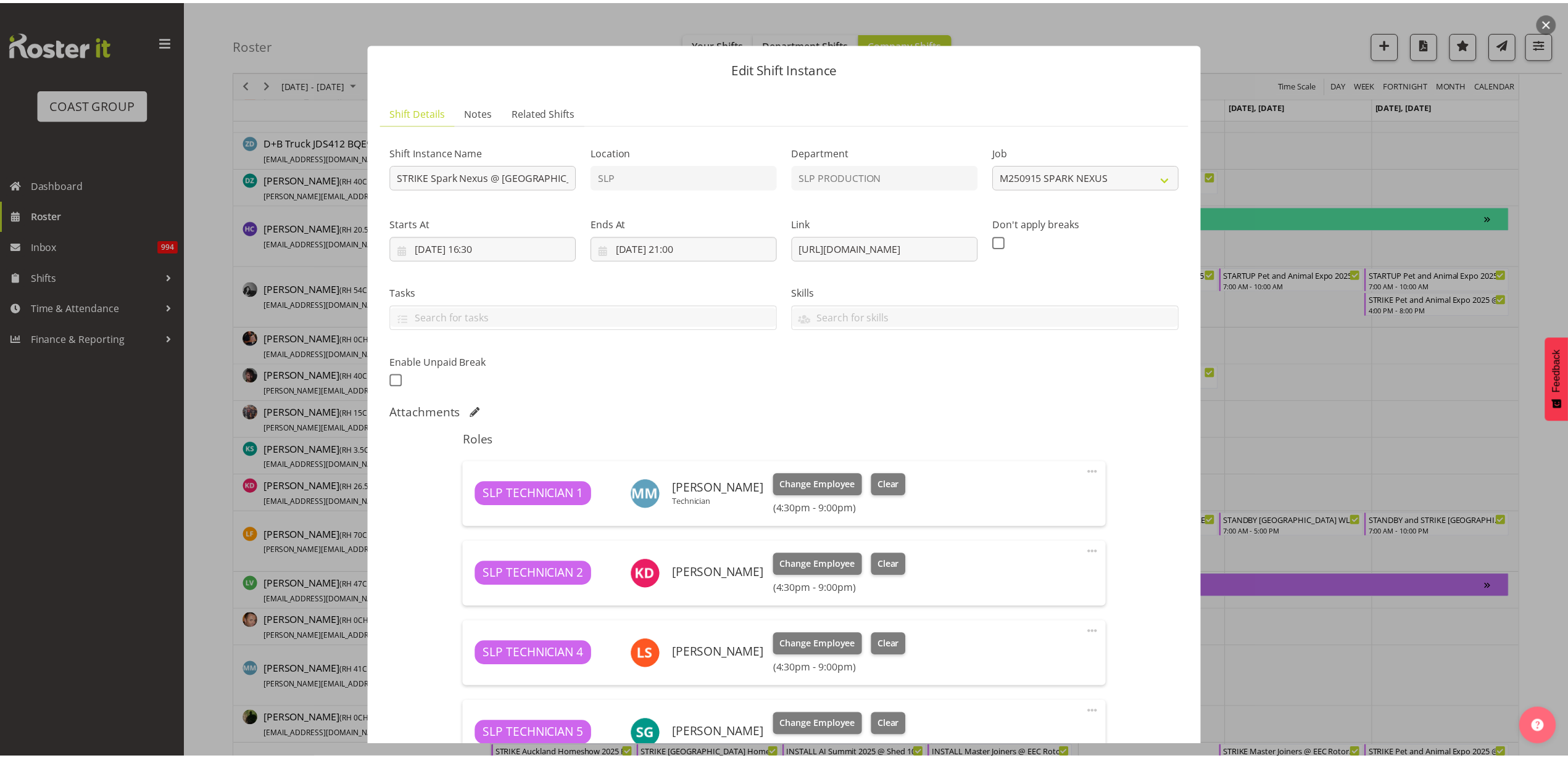
scroll to position [231, 0]
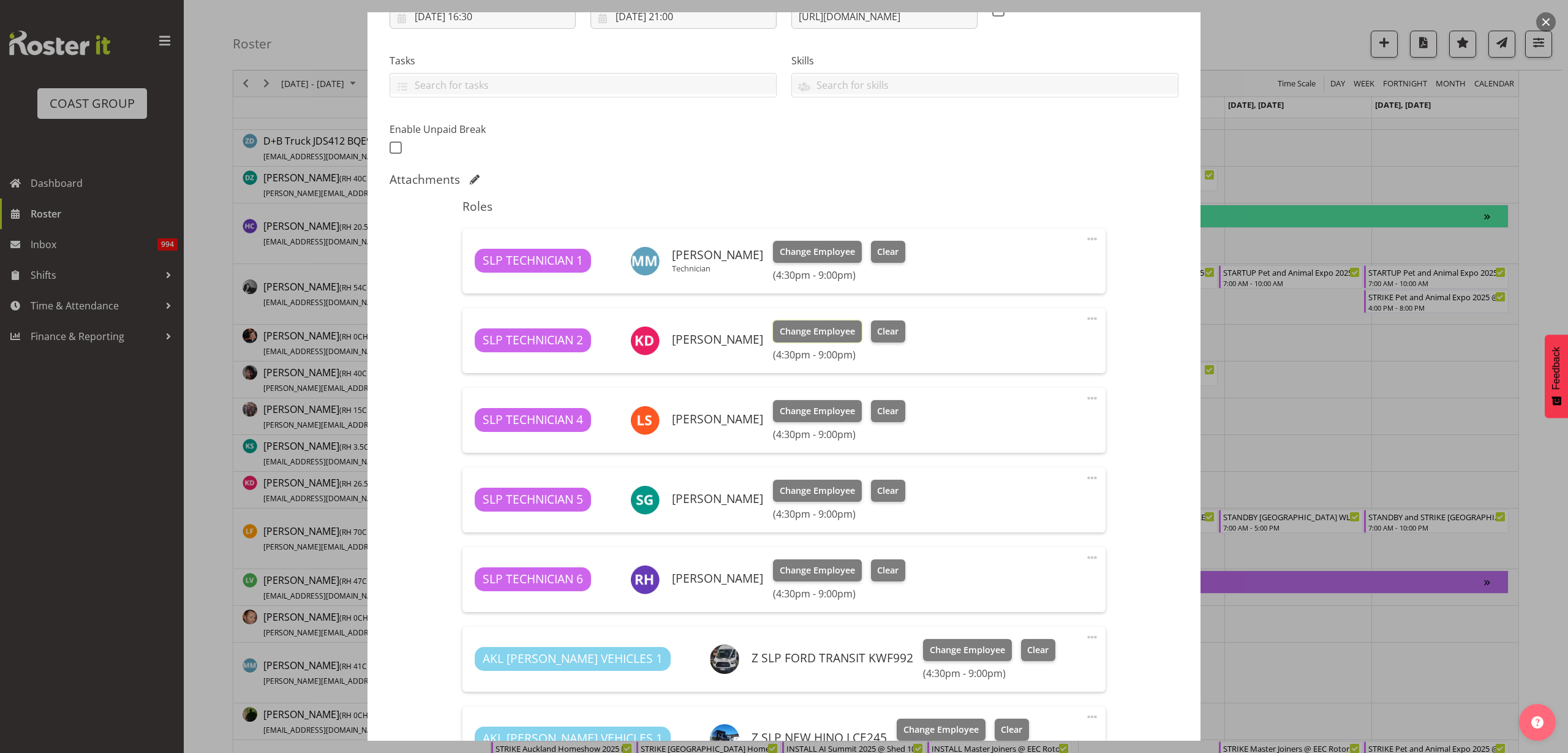
click at [792, 328] on span "Change Employee" at bounding box center [817, 331] width 75 height 14
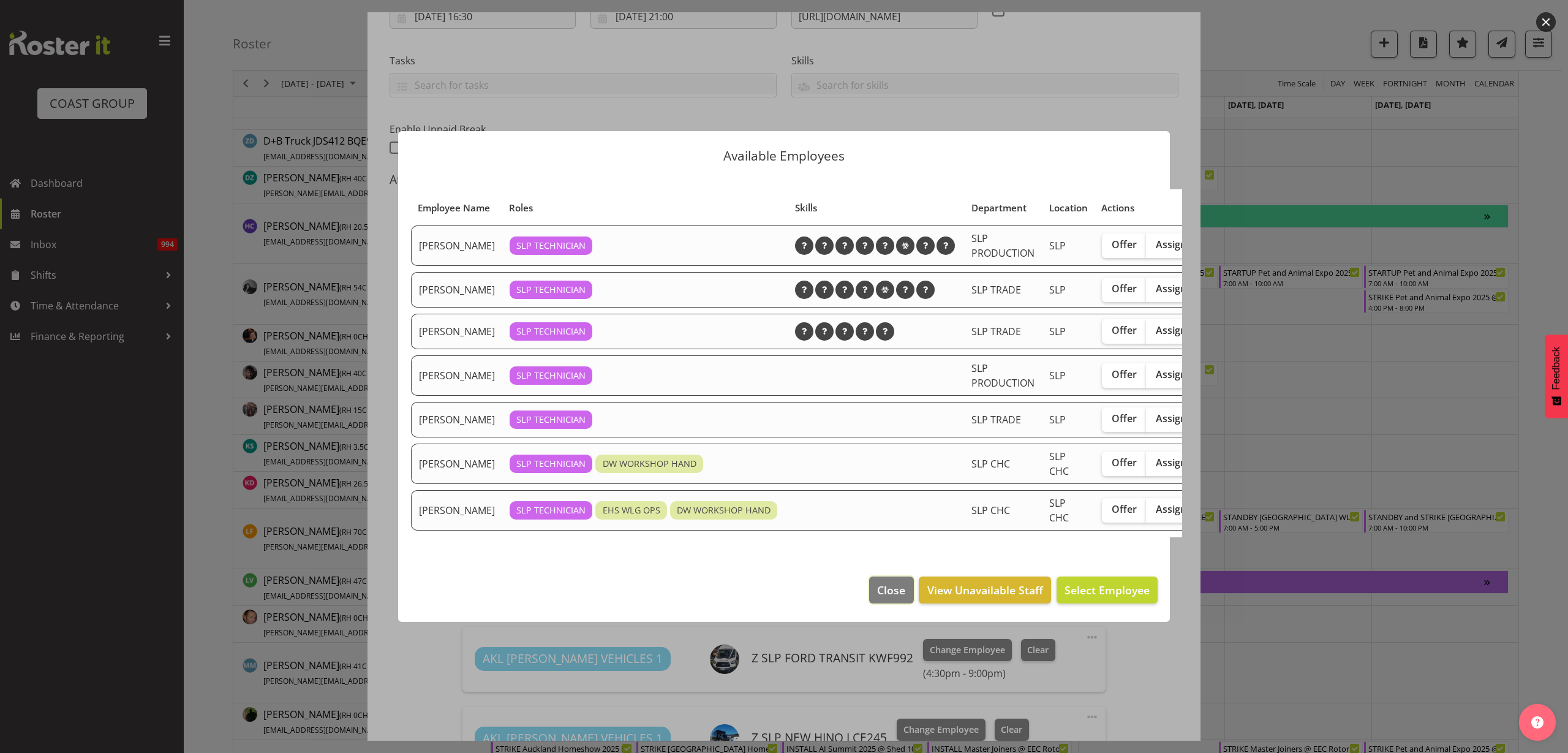
click at [899, 598] on span "Close" at bounding box center [891, 590] width 28 height 16
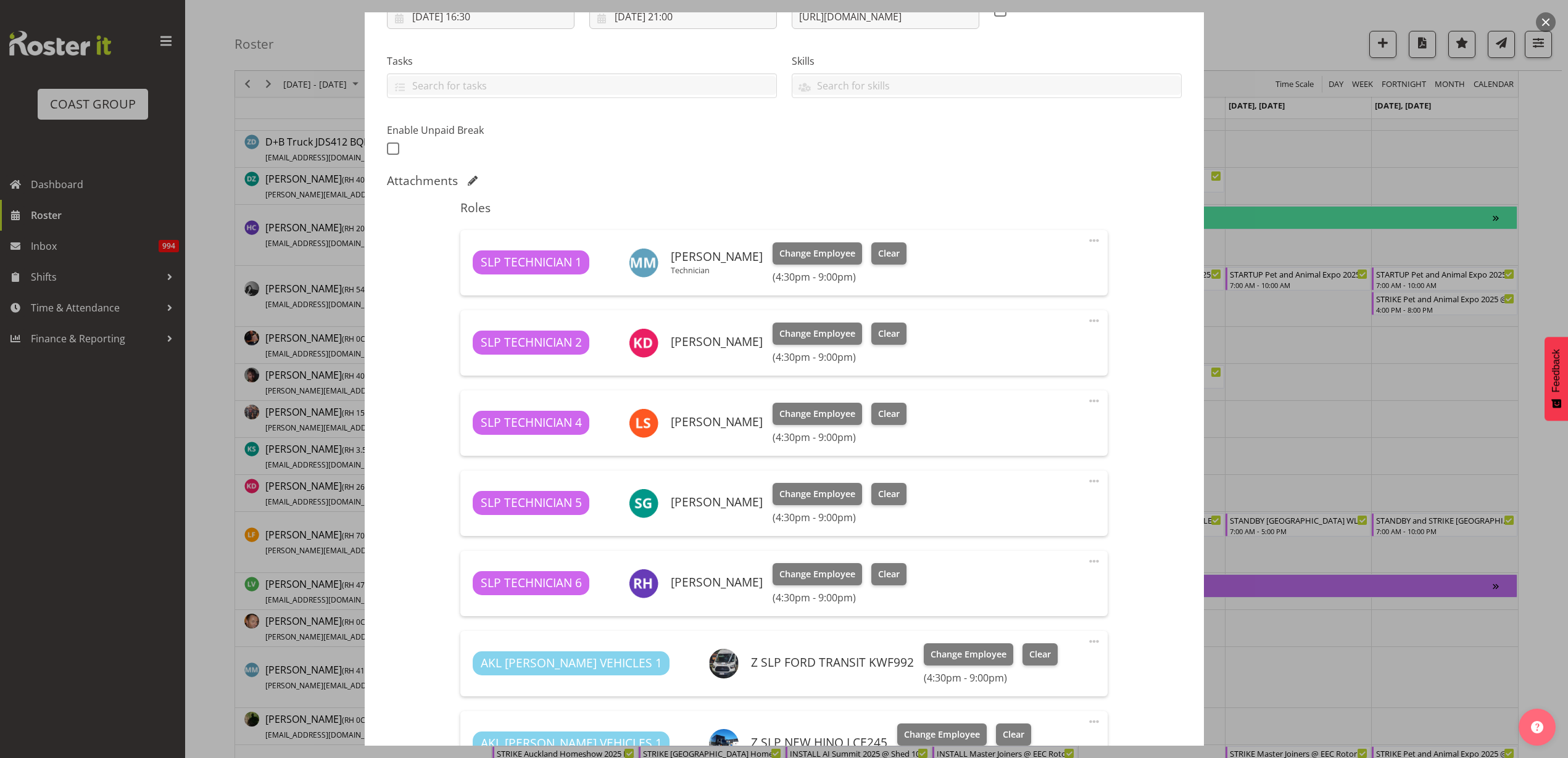
scroll to position [501, 0]
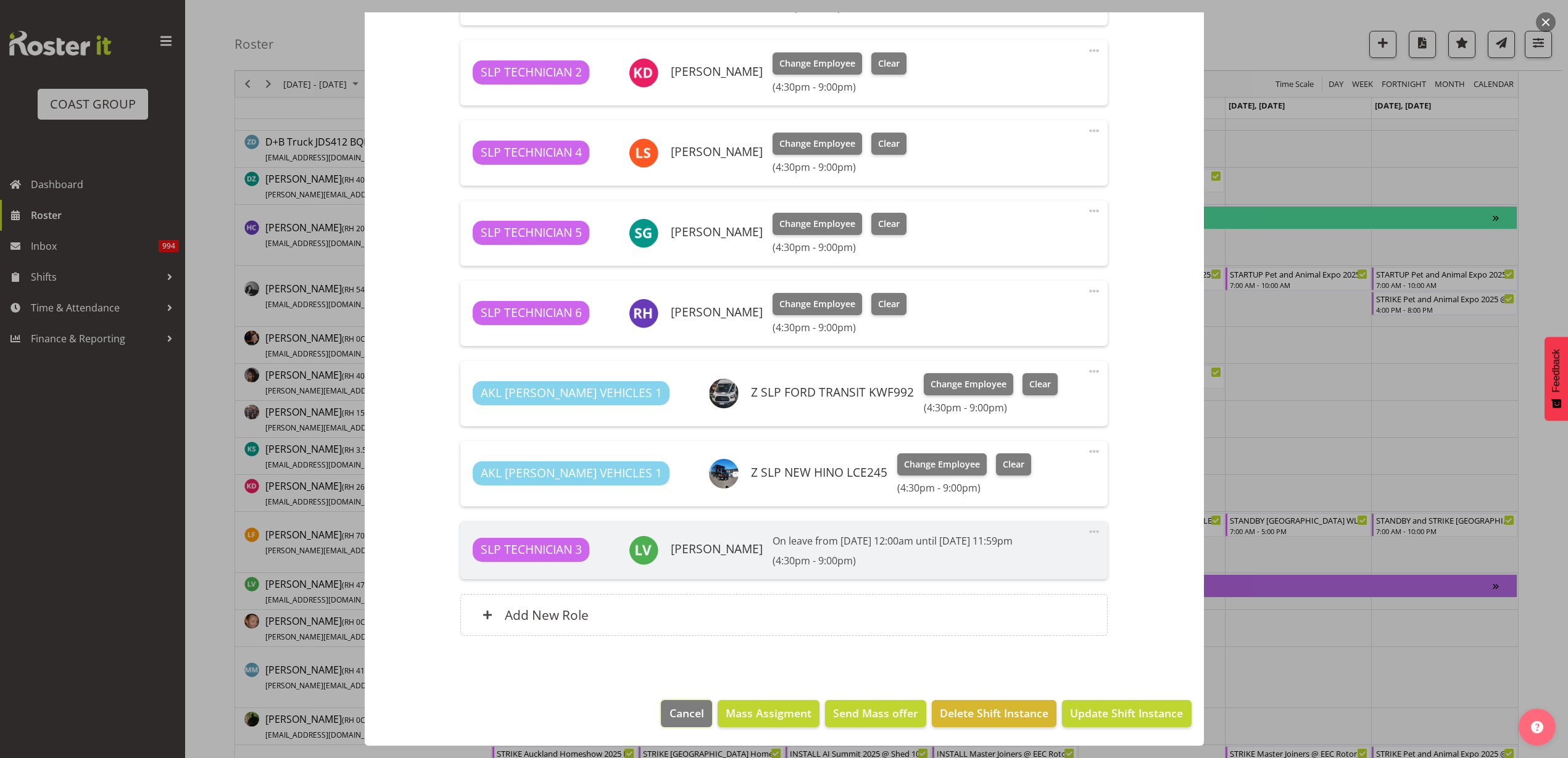
click at [687, 722] on button "Cancel" at bounding box center [686, 713] width 51 height 27
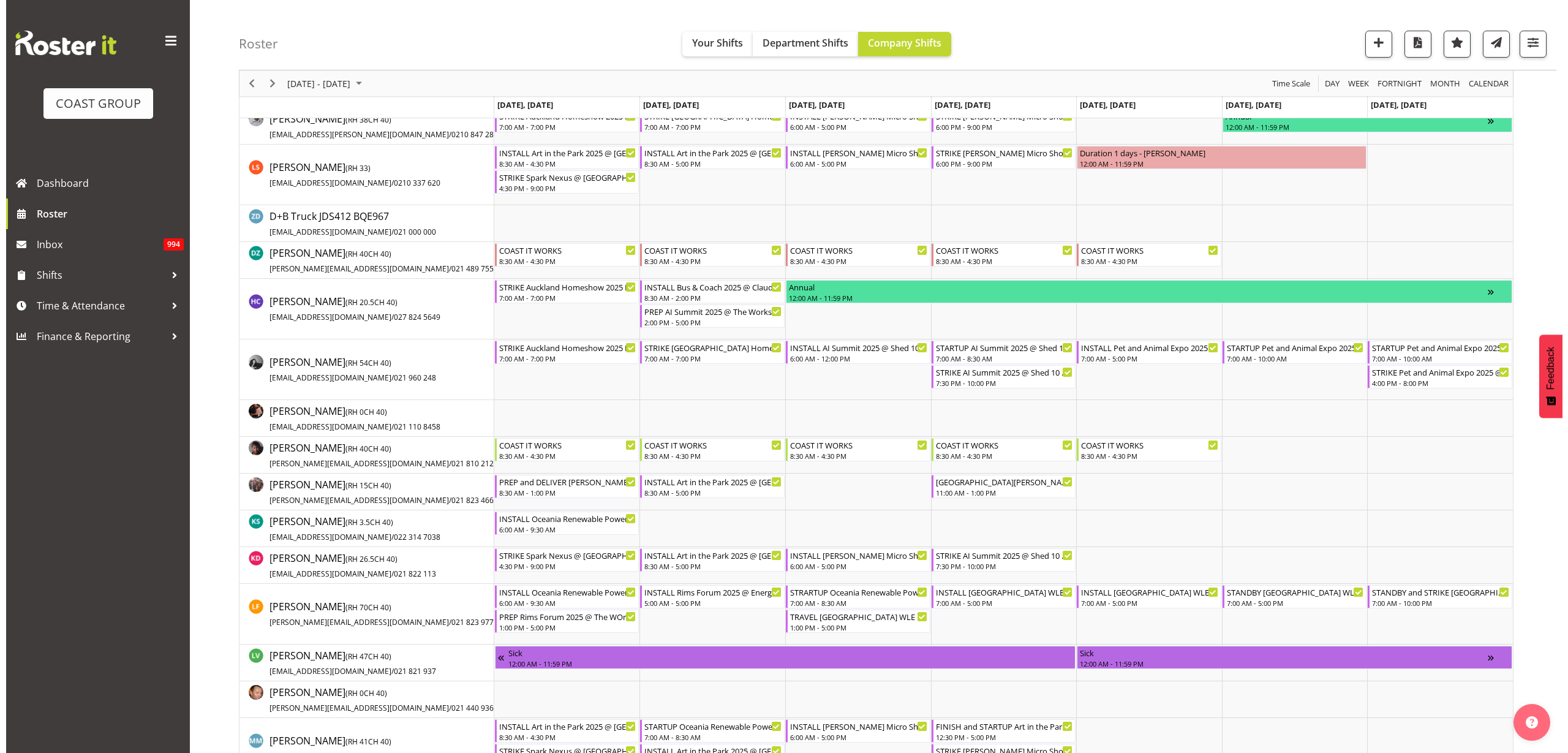
scroll to position [460, 0]
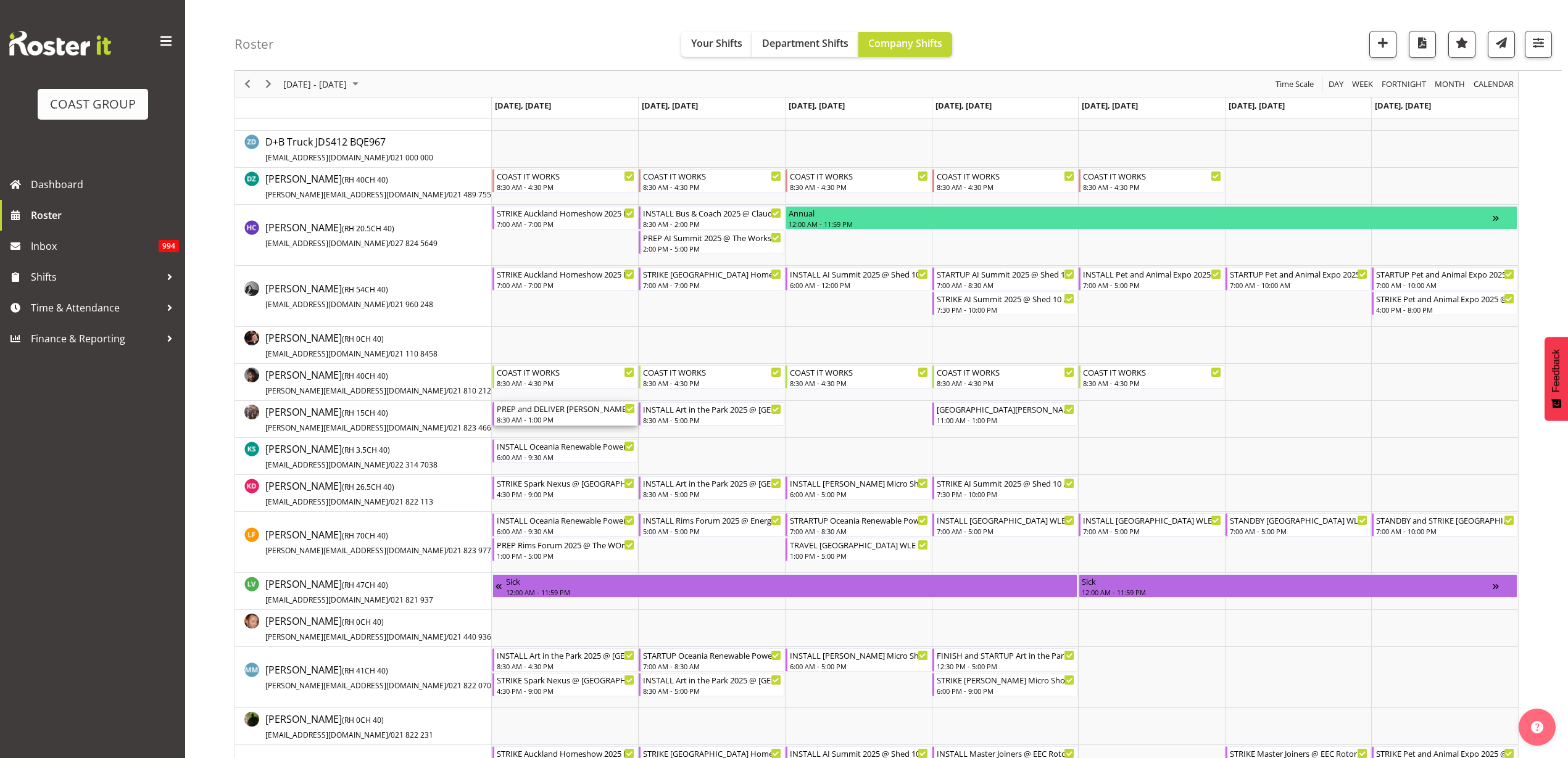
click at [539, 412] on div "PREP and DELIVER [PERSON_NAME] School Dry Hire @ The Workshop" at bounding box center [566, 408] width 139 height 12
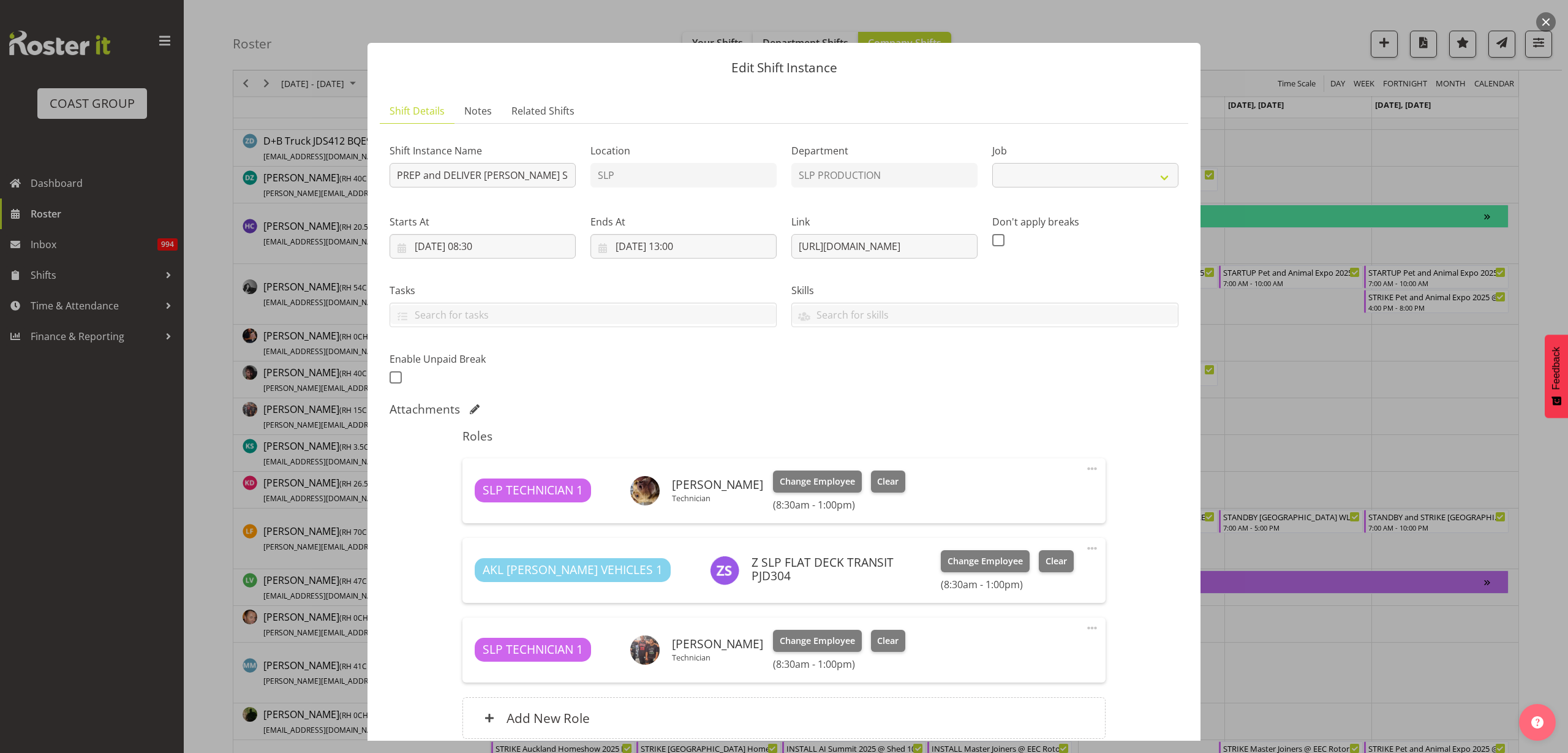
select select "10591"
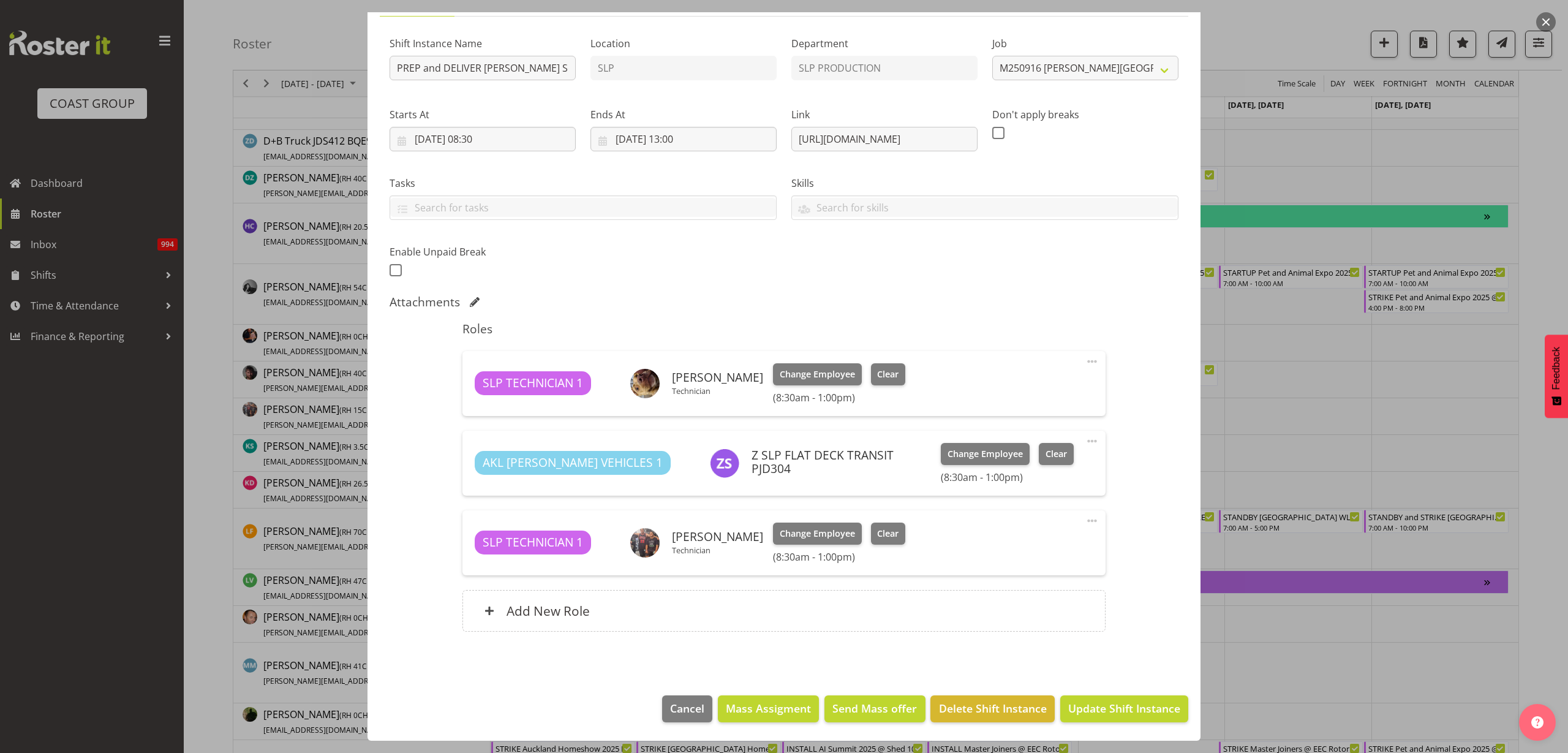
click at [1085, 519] on span at bounding box center [1092, 521] width 15 height 15
click at [1019, 591] on link "Delete" at bounding box center [1040, 594] width 118 height 22
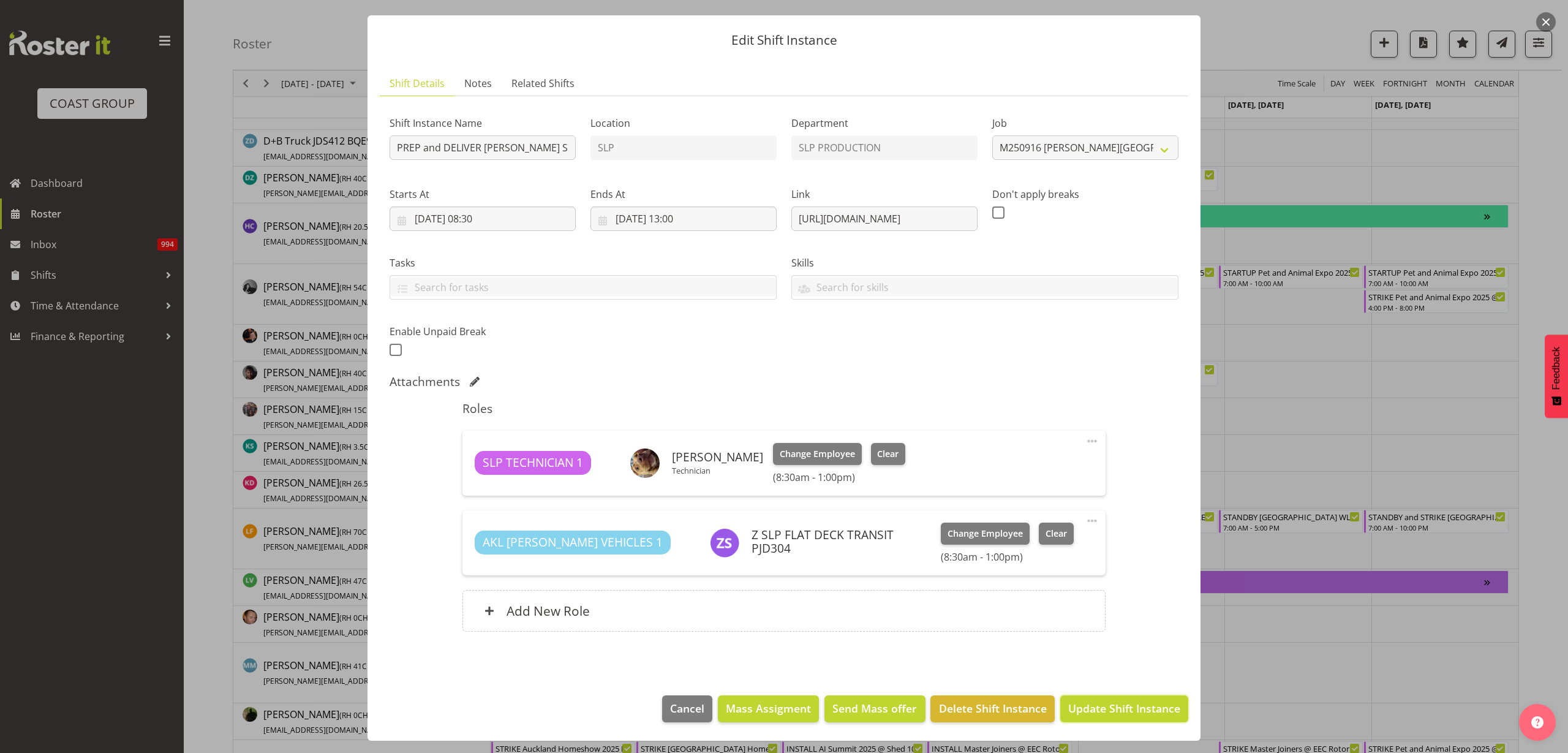
click at [1092, 703] on span "Update Shift Instance" at bounding box center [1124, 708] width 112 height 16
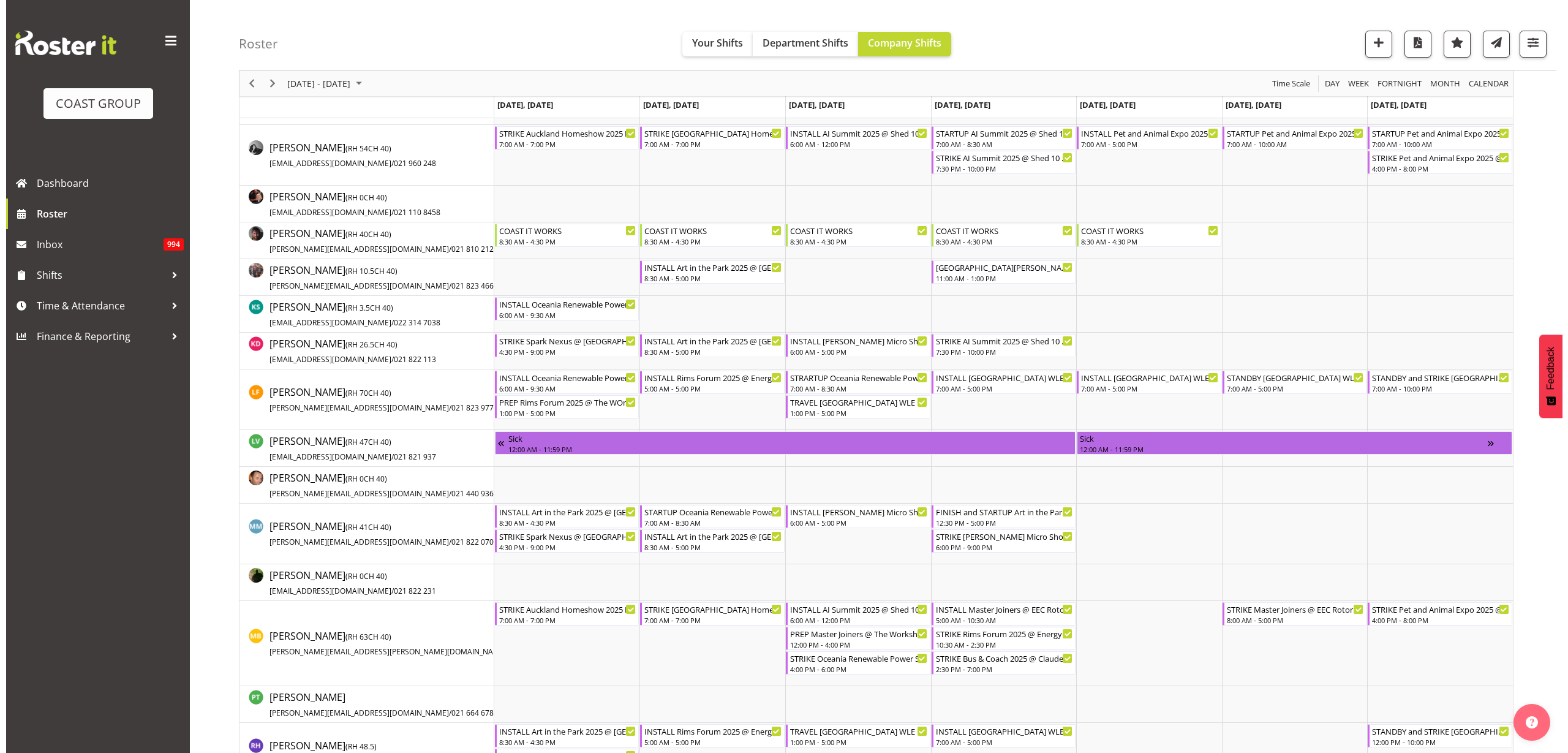
scroll to position [613, 0]
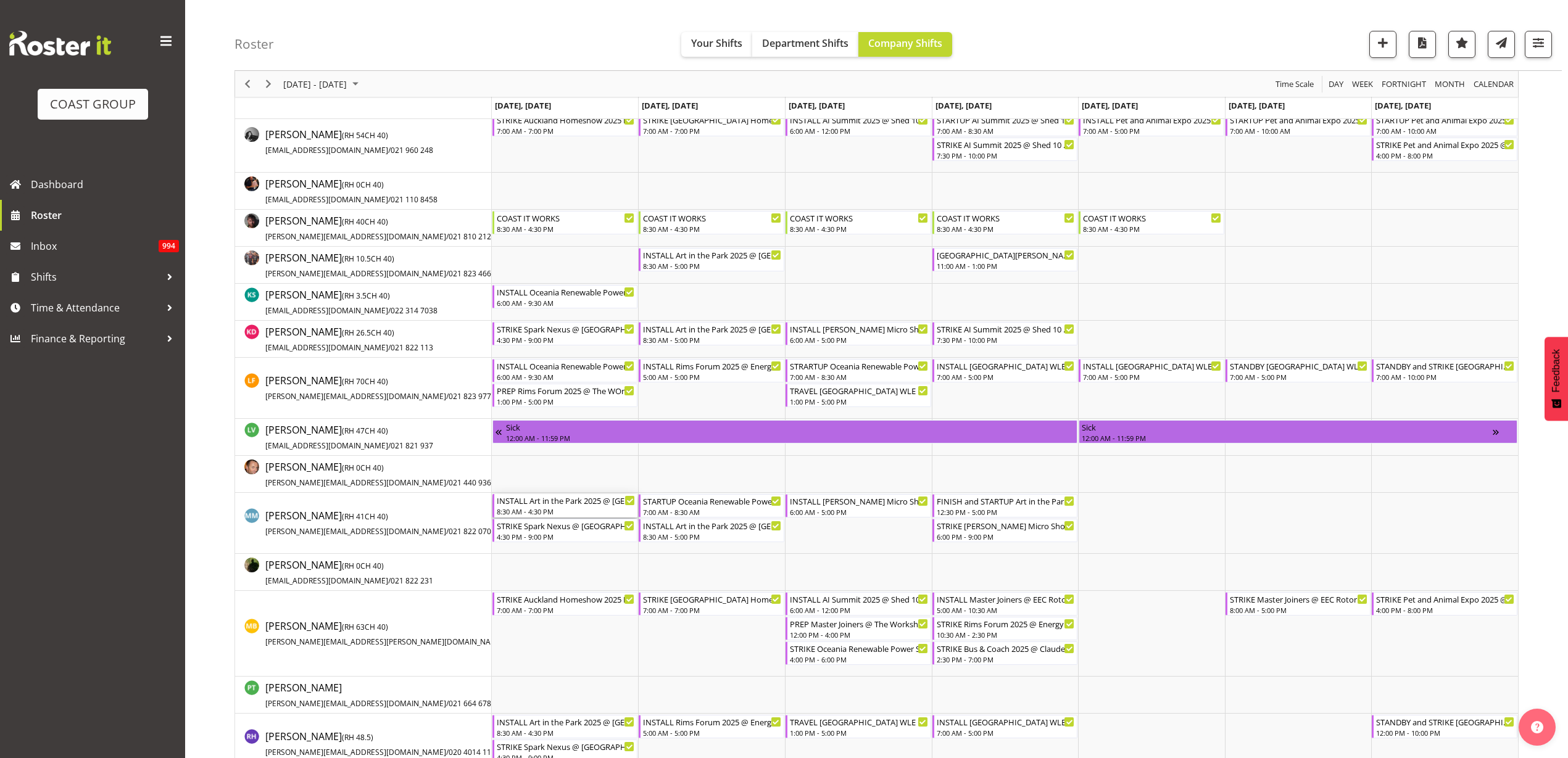
click at [527, 509] on div "8:30 AM - 4:30 PM" at bounding box center [566, 511] width 139 height 10
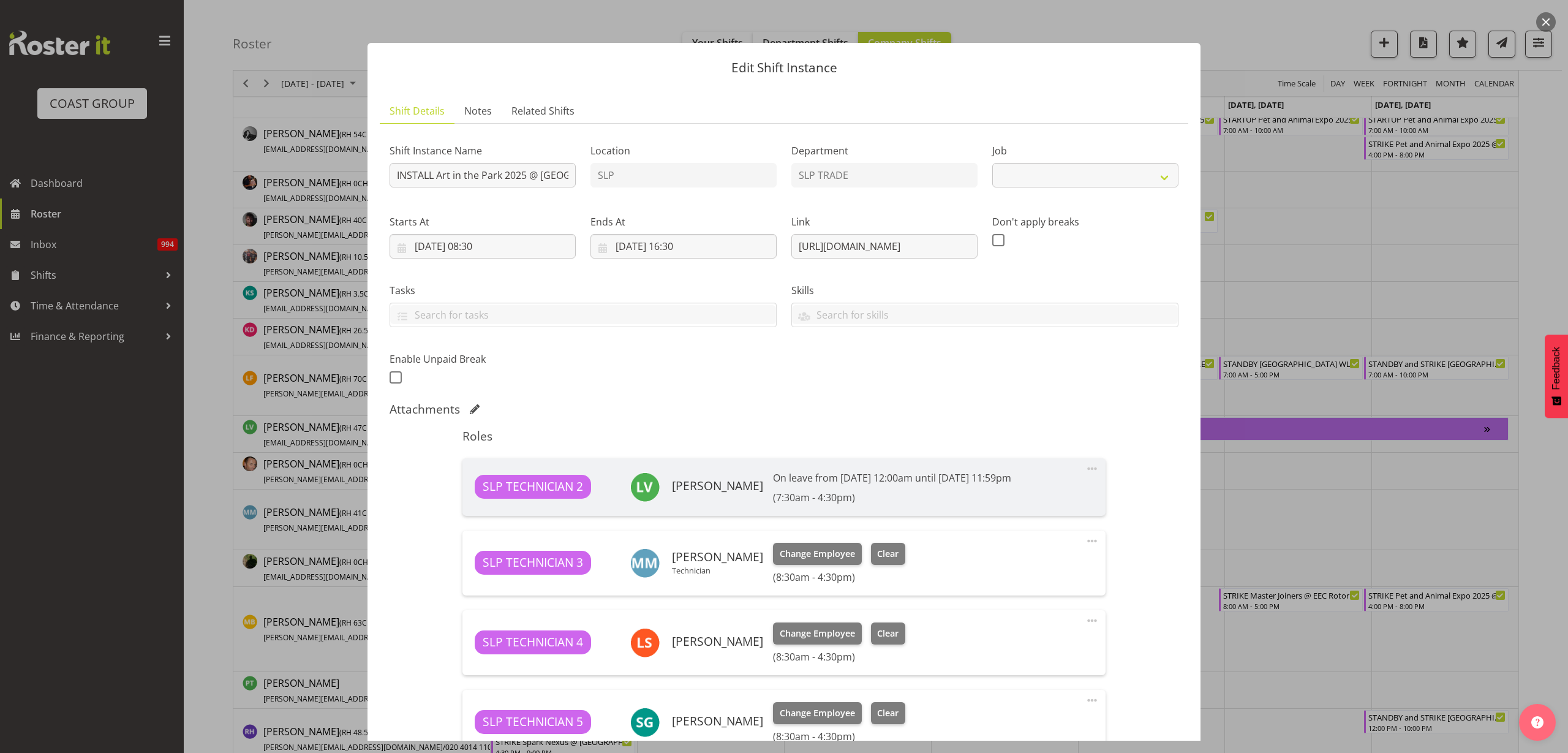
select select "9928"
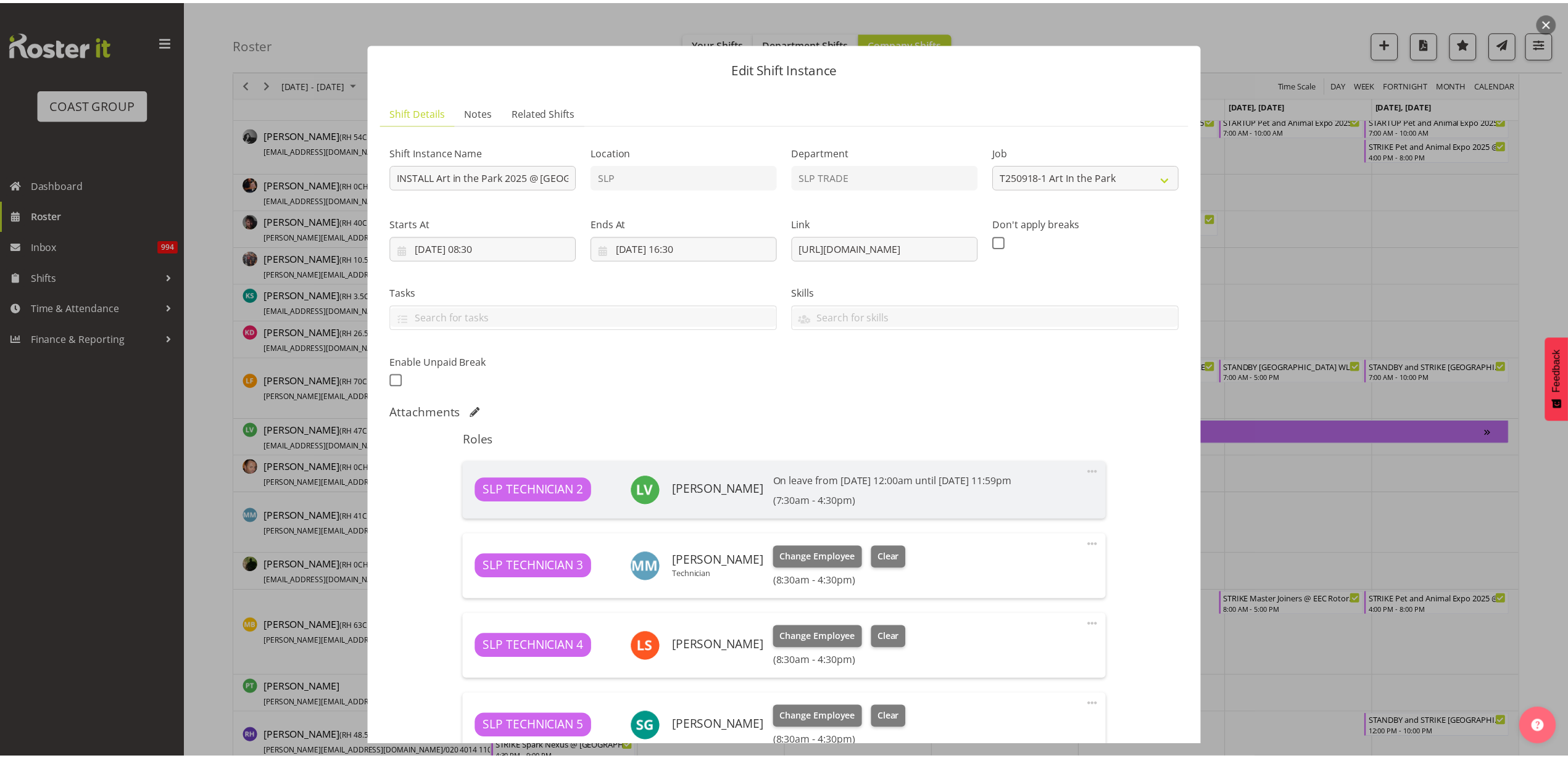
scroll to position [385, 0]
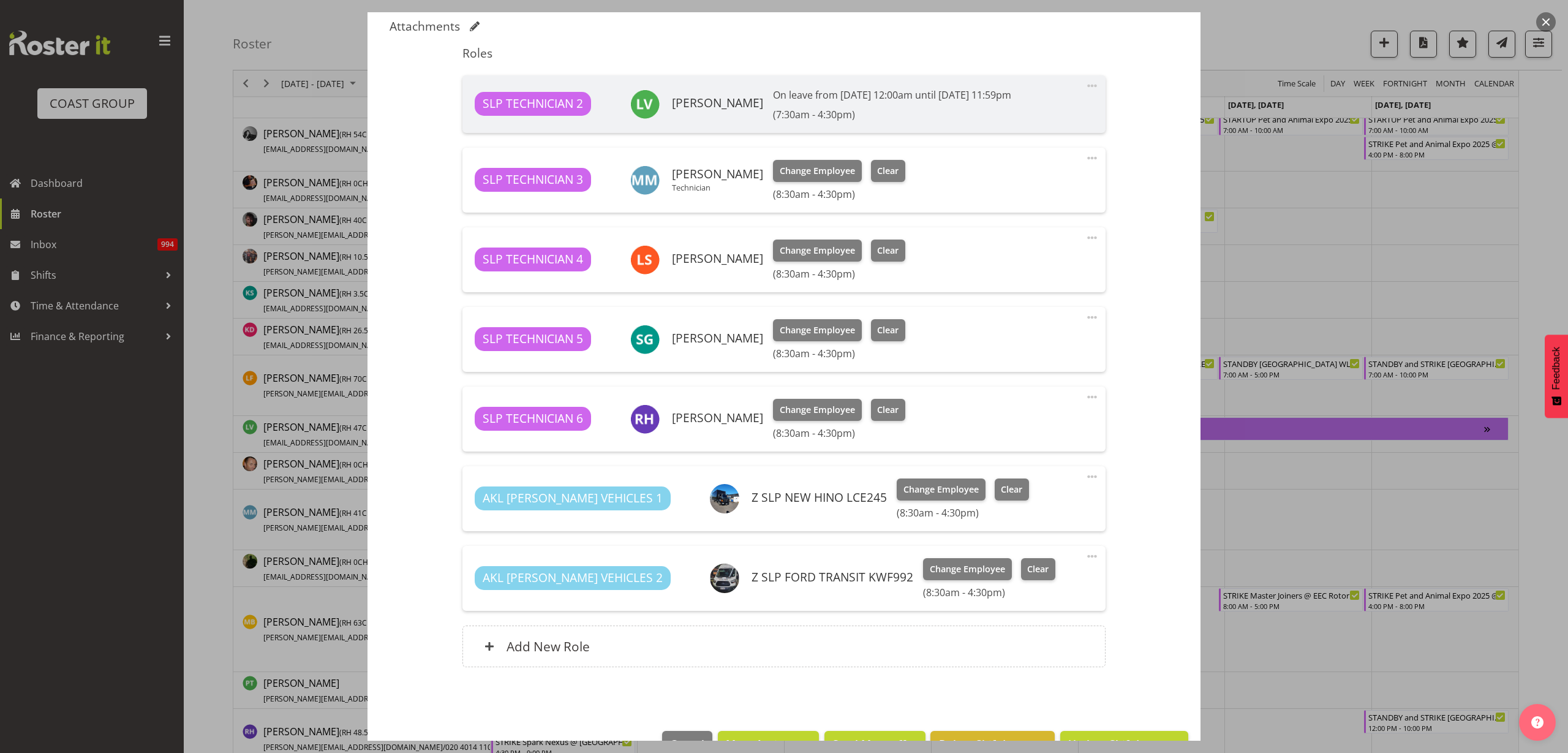
click at [589, 649] on div "Add New Role" at bounding box center [784, 646] width 643 height 42
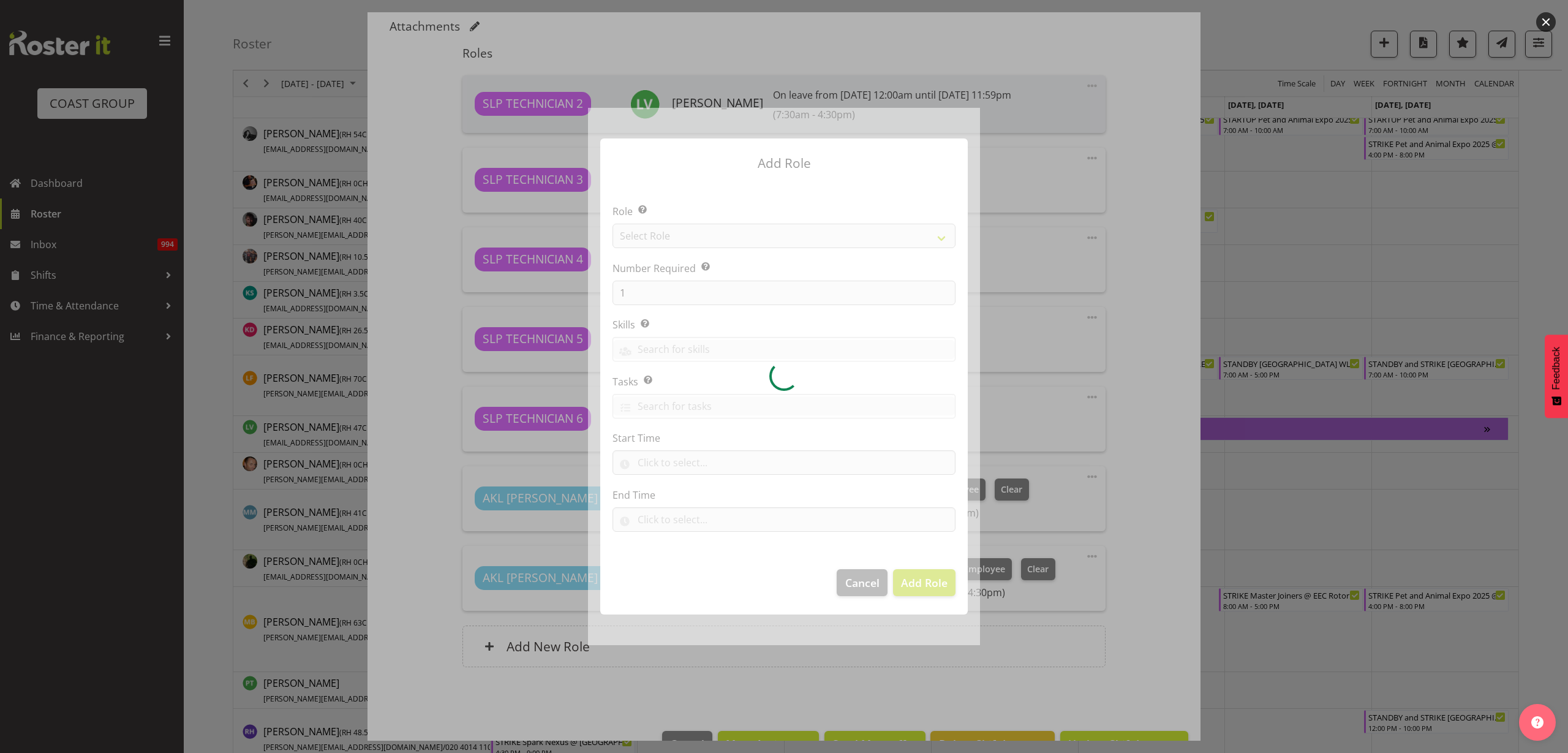
click at [701, 237] on div at bounding box center [784, 376] width 392 height 537
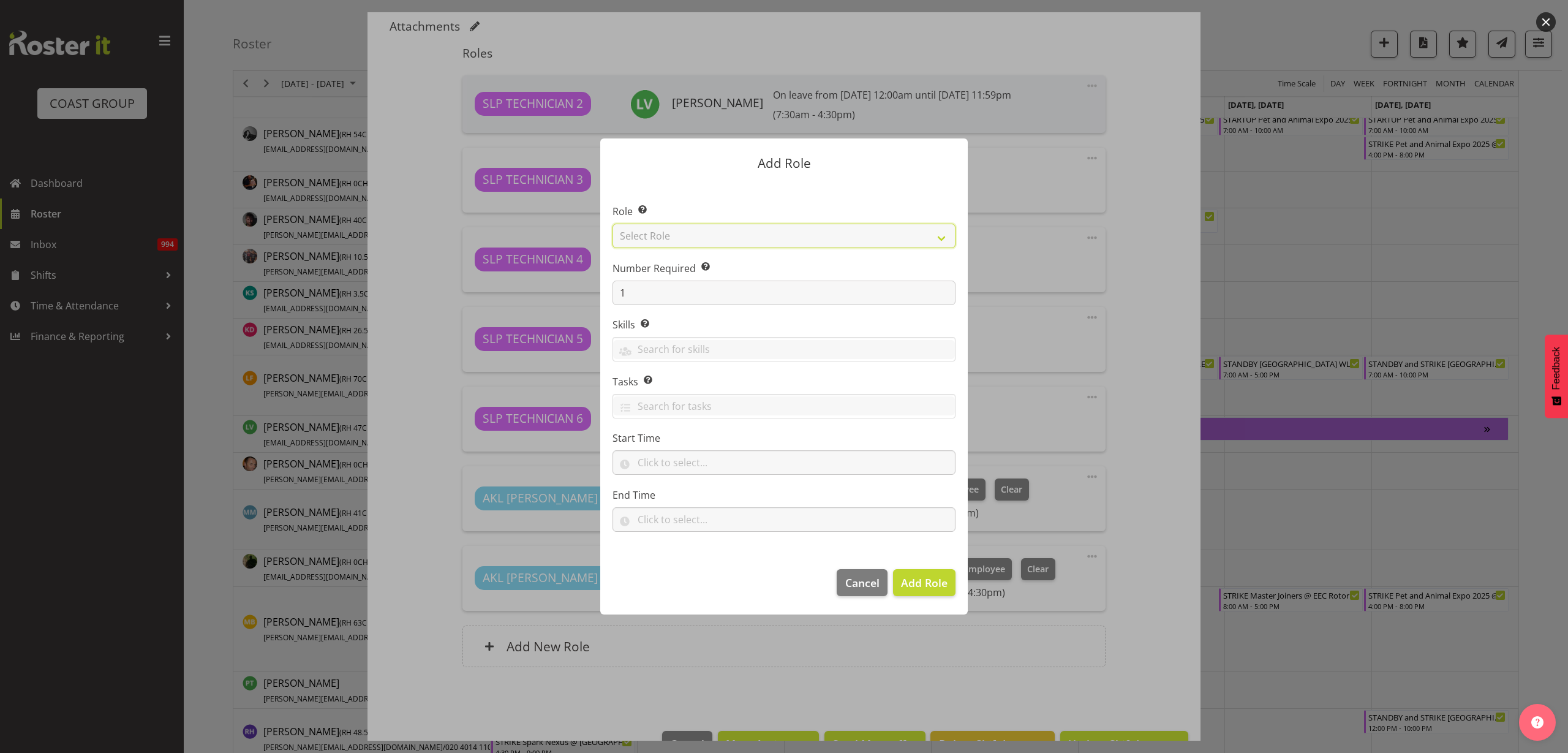
click at [701, 237] on select "Select Role ACCOUNT MANAGER ACCOUNT MANAGER DW ACCOUNTS AKL DIANNA VEHICLES AKL…" at bounding box center [784, 236] width 343 height 24
select select "123"
click at [613, 223] on select "Select Role ACCOUNT MANAGER ACCOUNT MANAGER DW ACCOUNTS AKL DIANNA VEHICLES AKL…" at bounding box center [784, 236] width 343 height 24
click at [929, 581] on span "Add Role" at bounding box center [924, 582] width 46 height 15
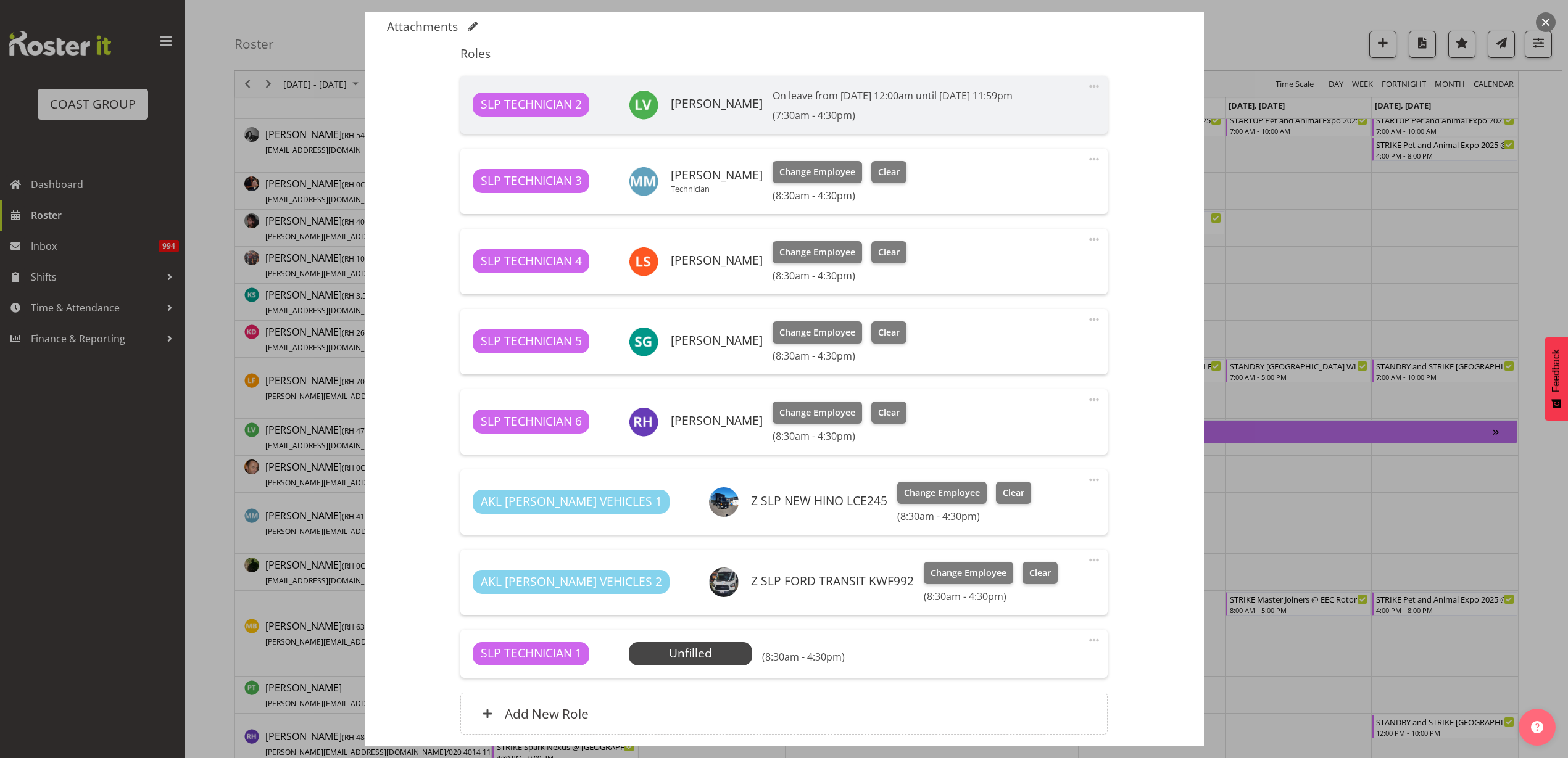
click at [0, 0] on span "Select Employee" at bounding box center [0, 0] width 0 height 0
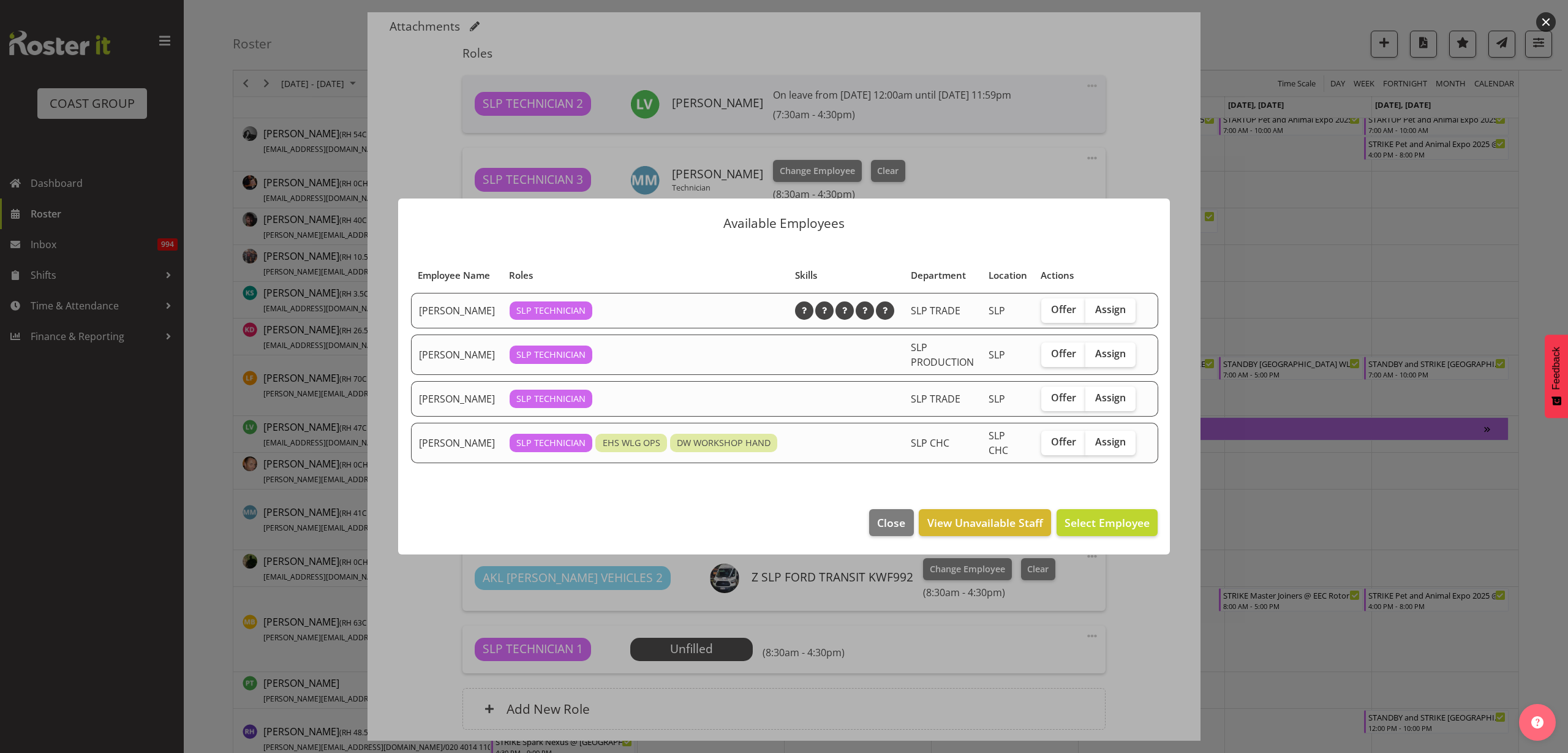
click at [1118, 315] on span "Assign" at bounding box center [1111, 309] width 31 height 12
click at [1093, 313] on input "Assign" at bounding box center [1089, 310] width 8 height 8
checkbox input "true"
click at [1109, 520] on button "Assign Jesse Hawira" at bounding box center [1087, 523] width 140 height 27
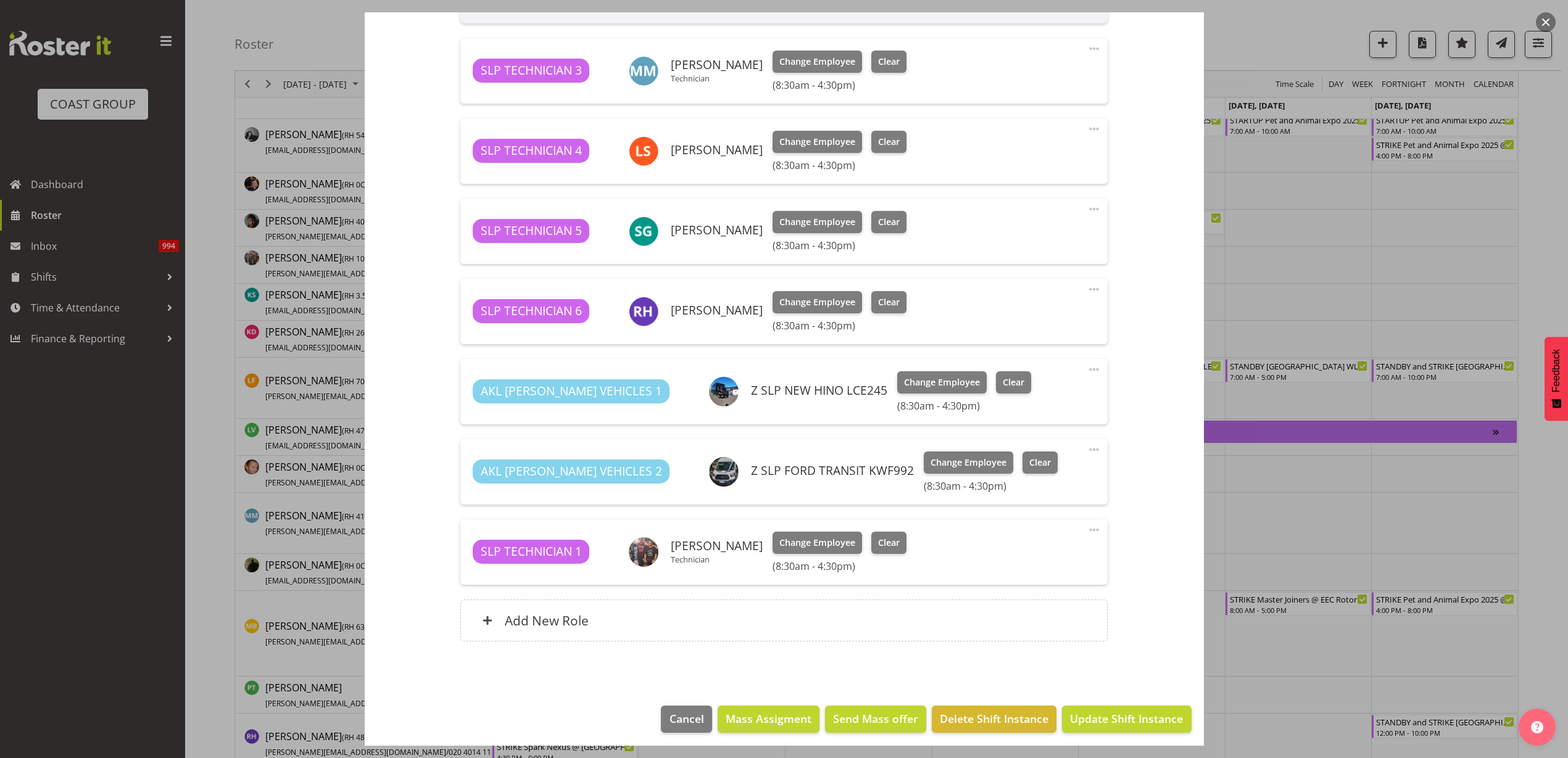
scroll to position [501, 0]
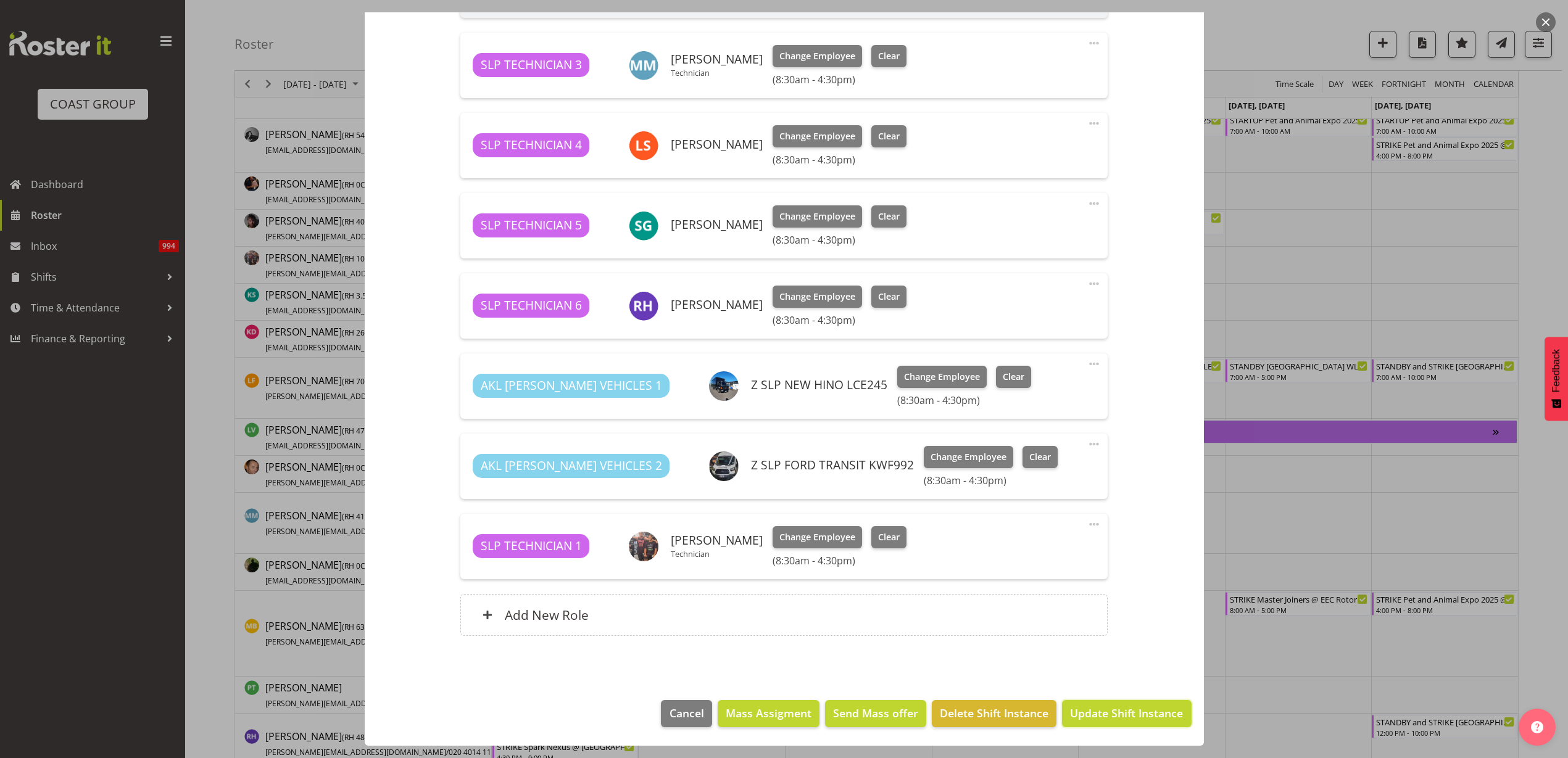
click at [1143, 714] on span "Update Shift Instance" at bounding box center [1127, 713] width 113 height 16
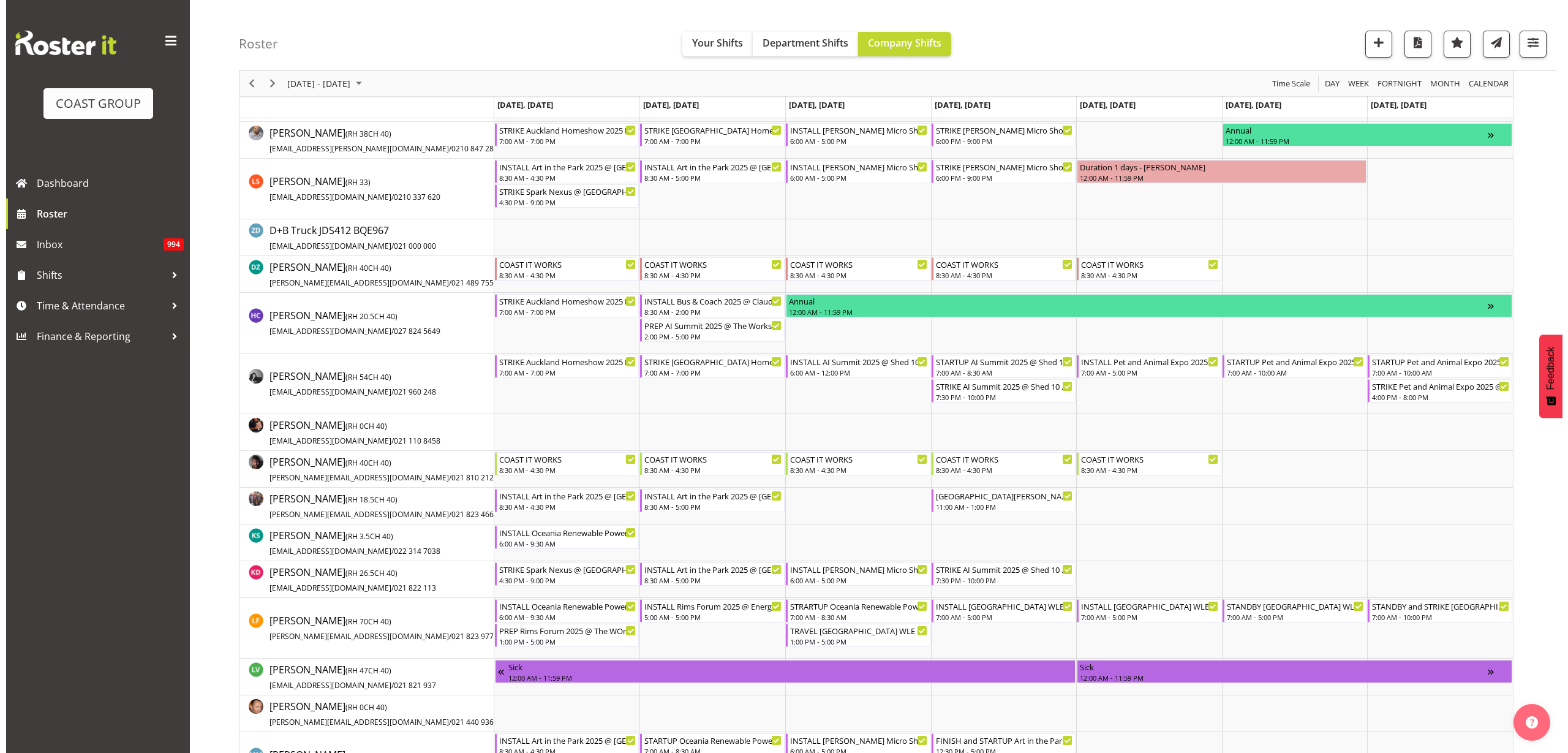
scroll to position [383, 0]
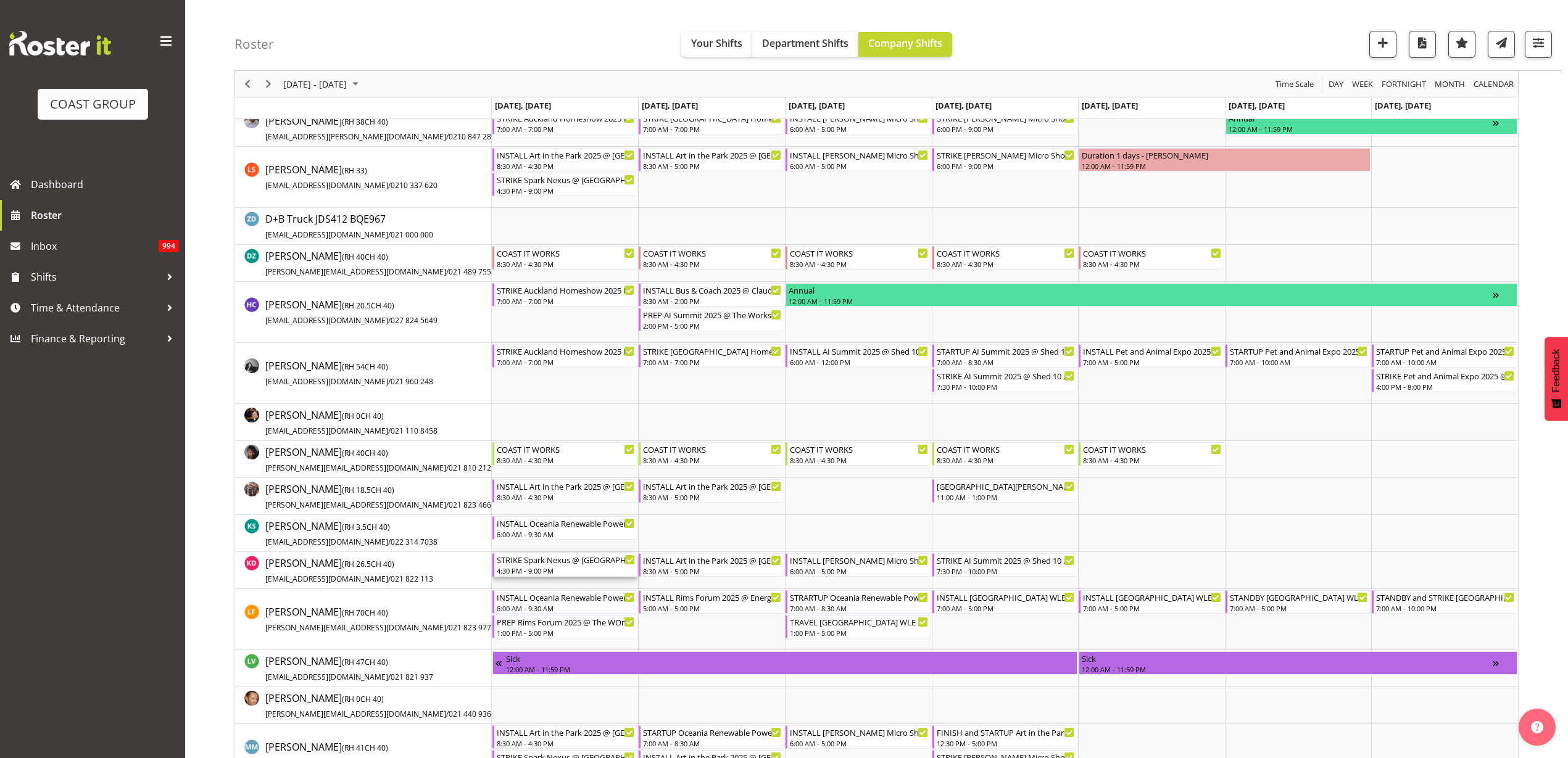
click at [548, 565] on div "STRIKE Spark Nexus @ Spark Arena On Site @ 1730 4:30 PM - 9:00 PM" at bounding box center [566, 565] width 139 height 23
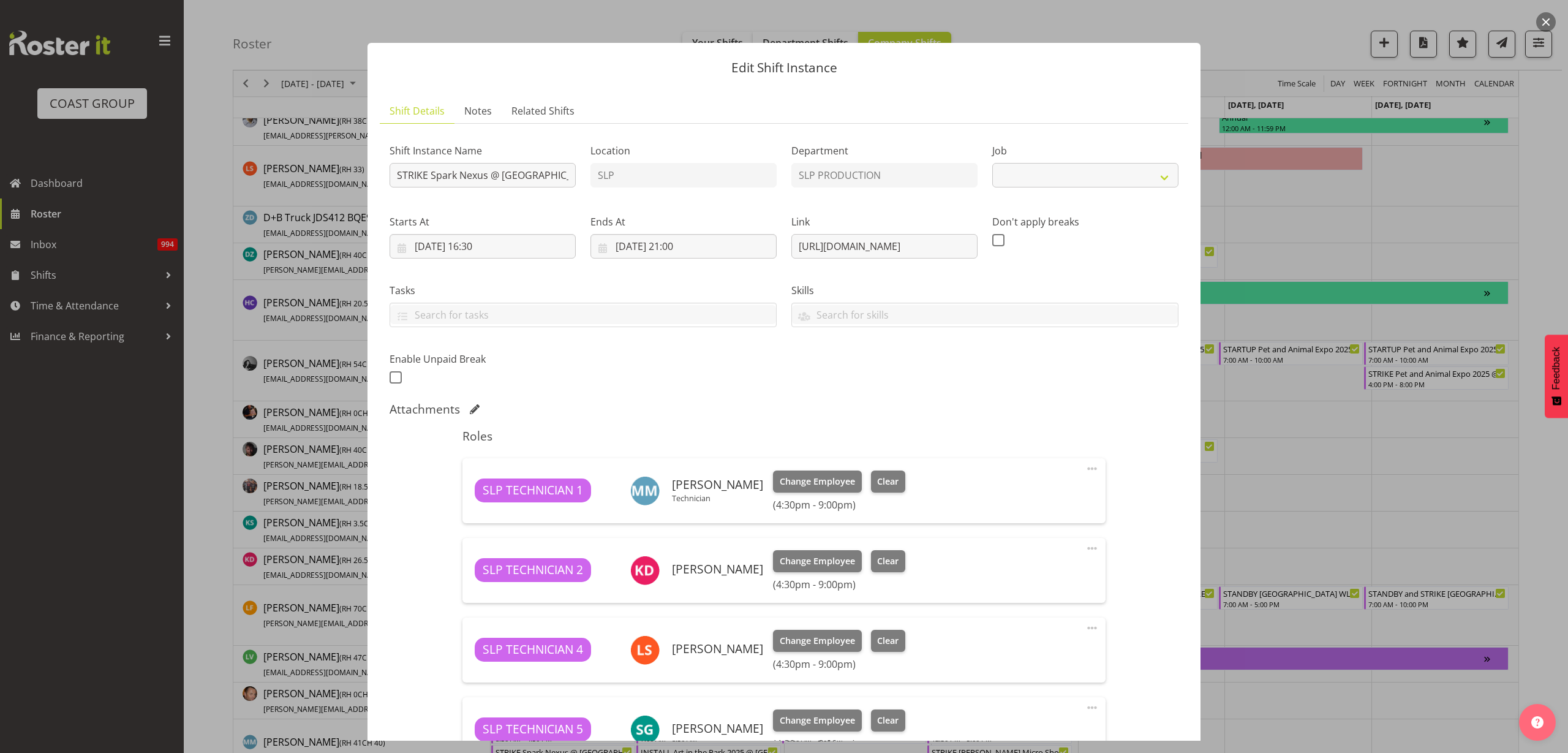
select select "10454"
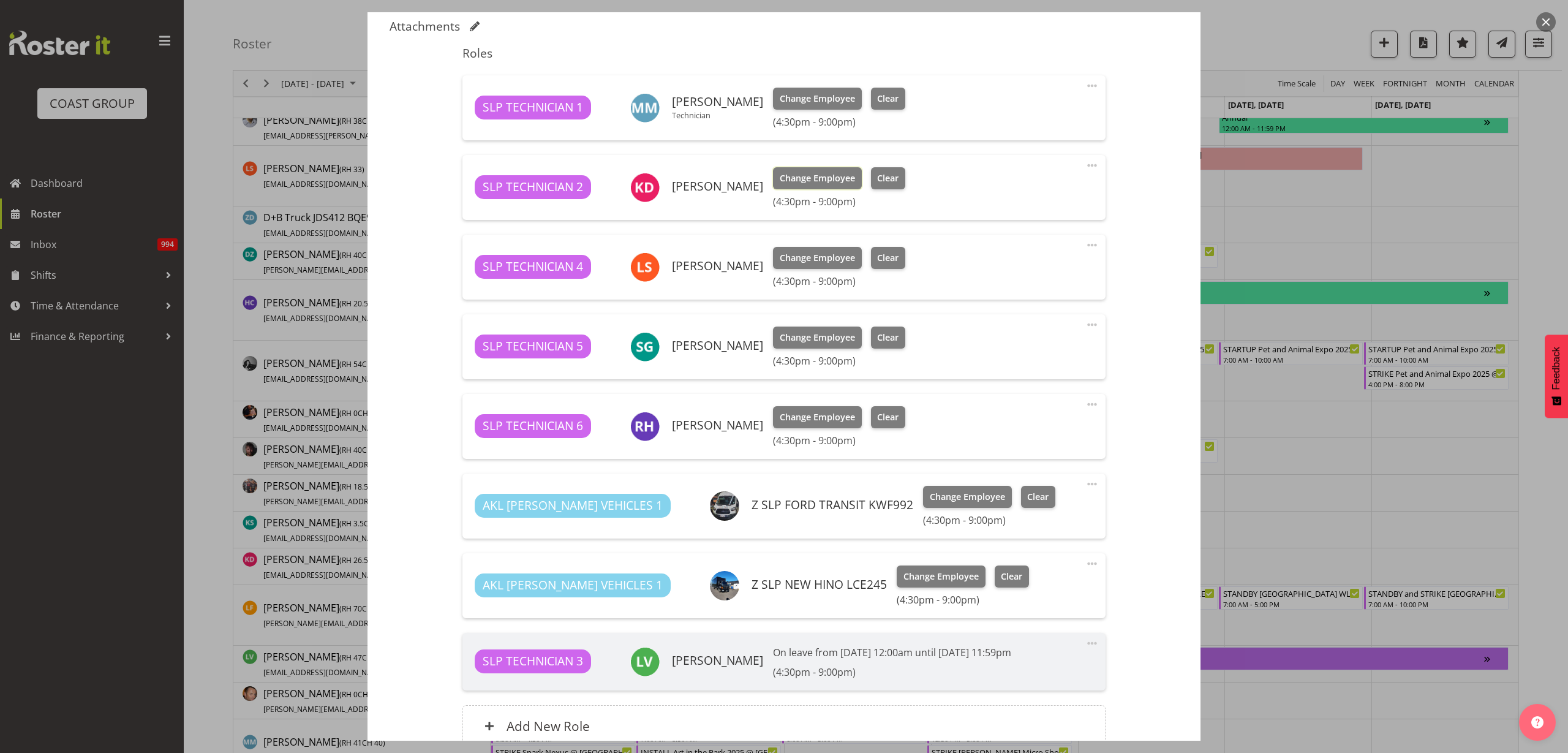
click at [797, 177] on span "Change Employee" at bounding box center [817, 178] width 75 height 14
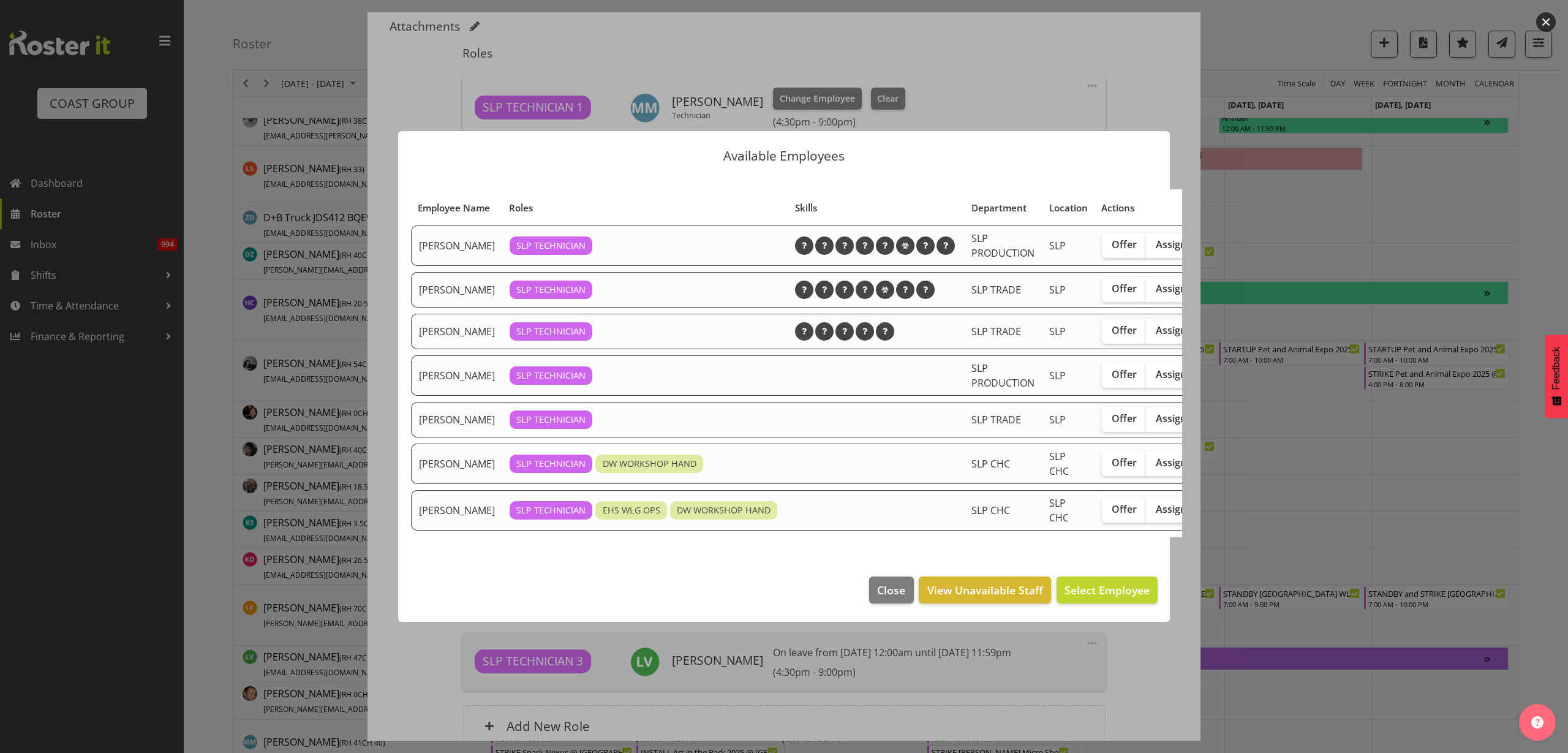
click at [1156, 326] on span "Assign" at bounding box center [1171, 330] width 31 height 12
click at [1146, 326] on input "Assign" at bounding box center [1150, 330] width 8 height 8
checkbox input "true"
click at [1111, 597] on span "Assign Jesse Hawira" at bounding box center [1088, 590] width 124 height 15
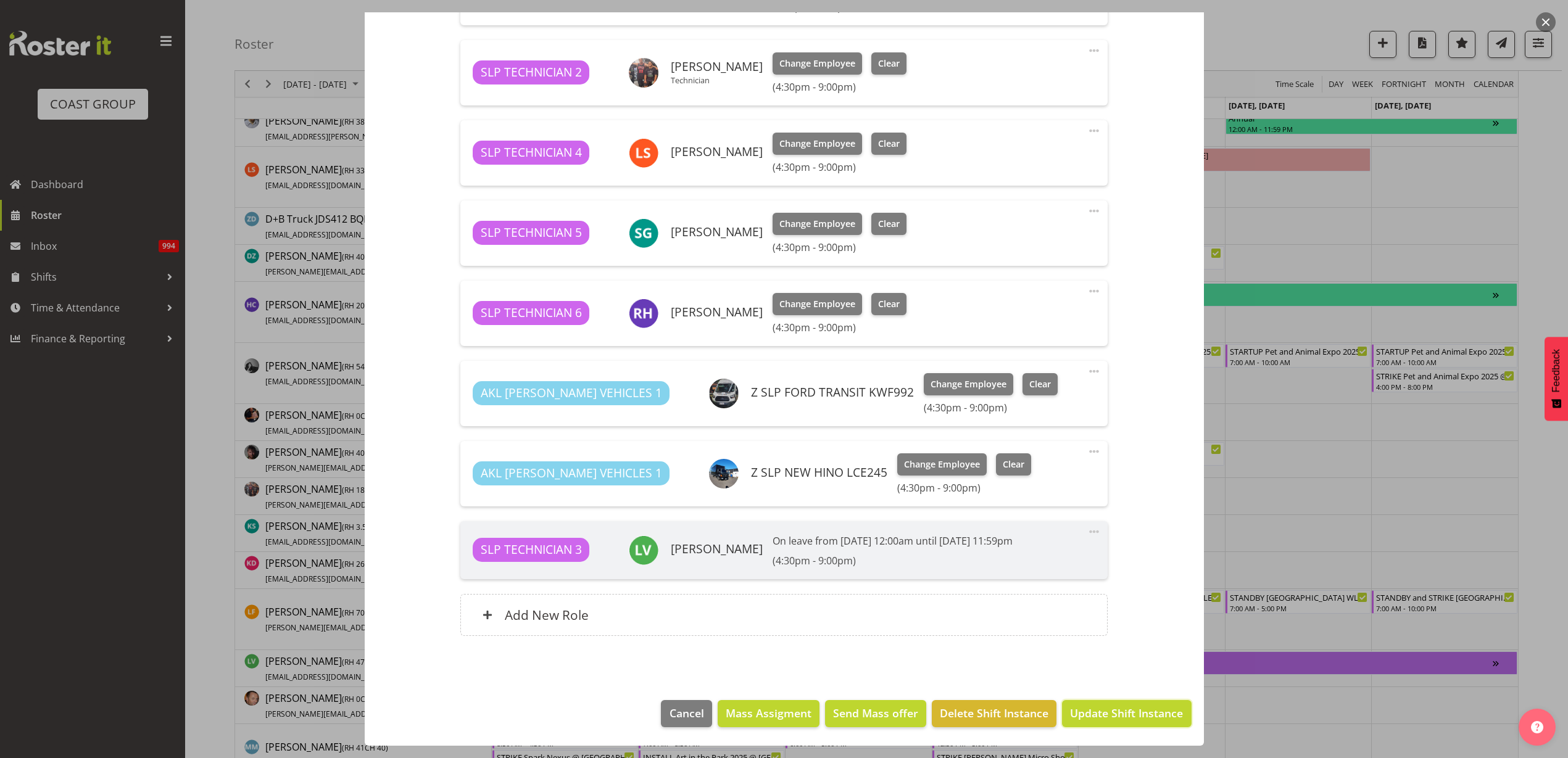
click at [1097, 717] on span "Update Shift Instance" at bounding box center [1127, 713] width 113 height 16
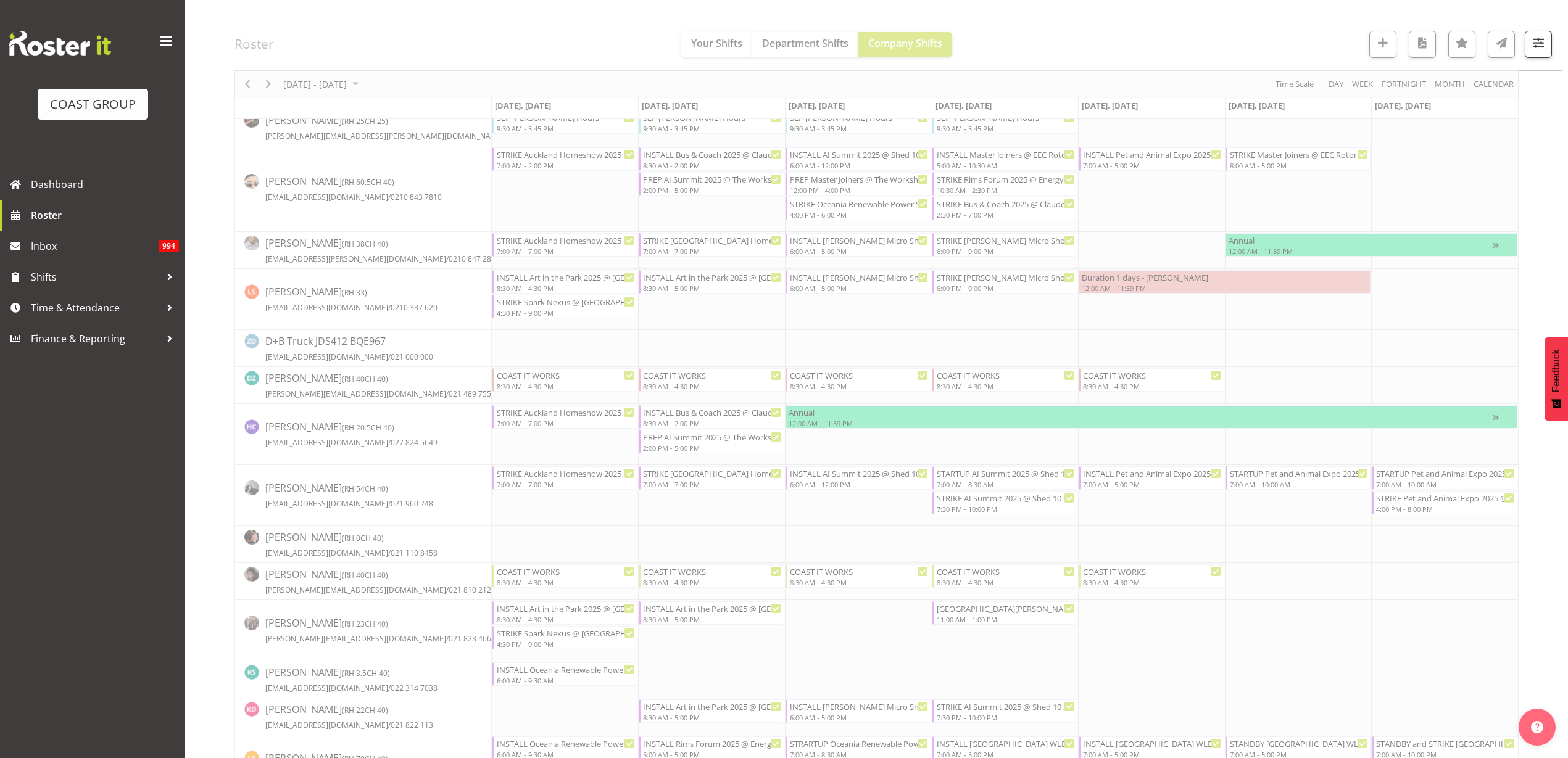
scroll to position [0, 0]
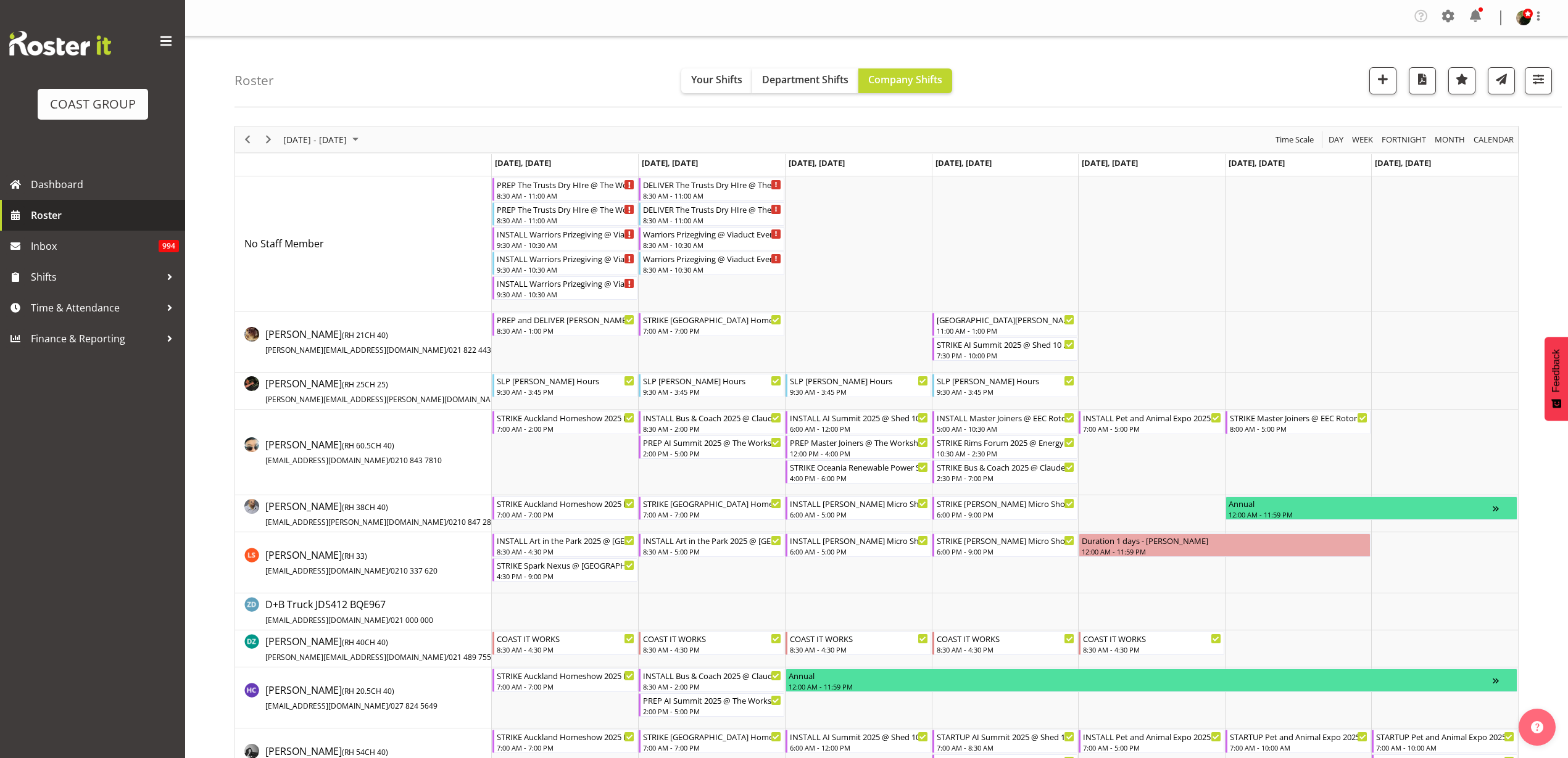
click at [65, 223] on span "Roster" at bounding box center [105, 215] width 148 height 19
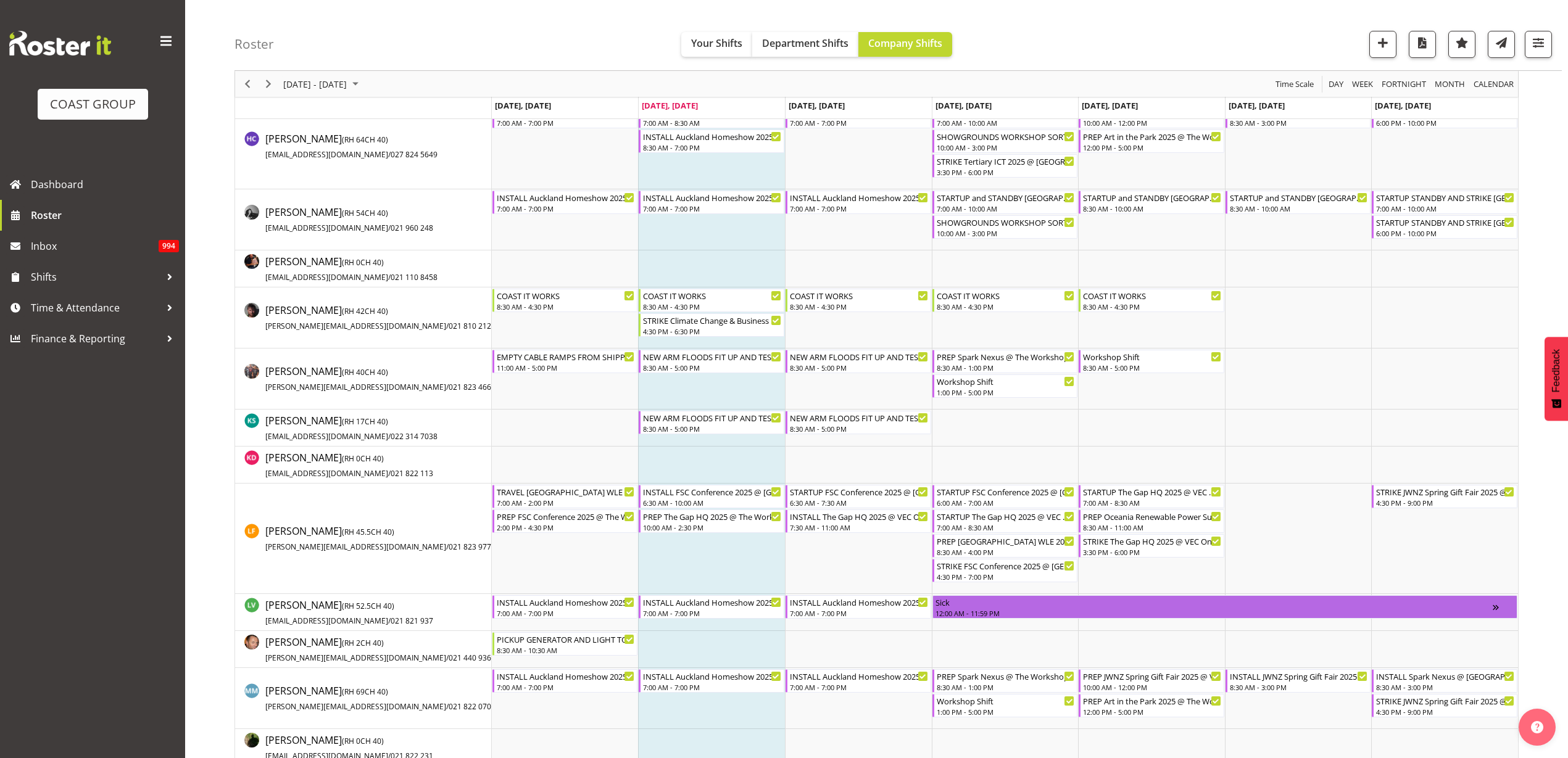
scroll to position [385, 0]
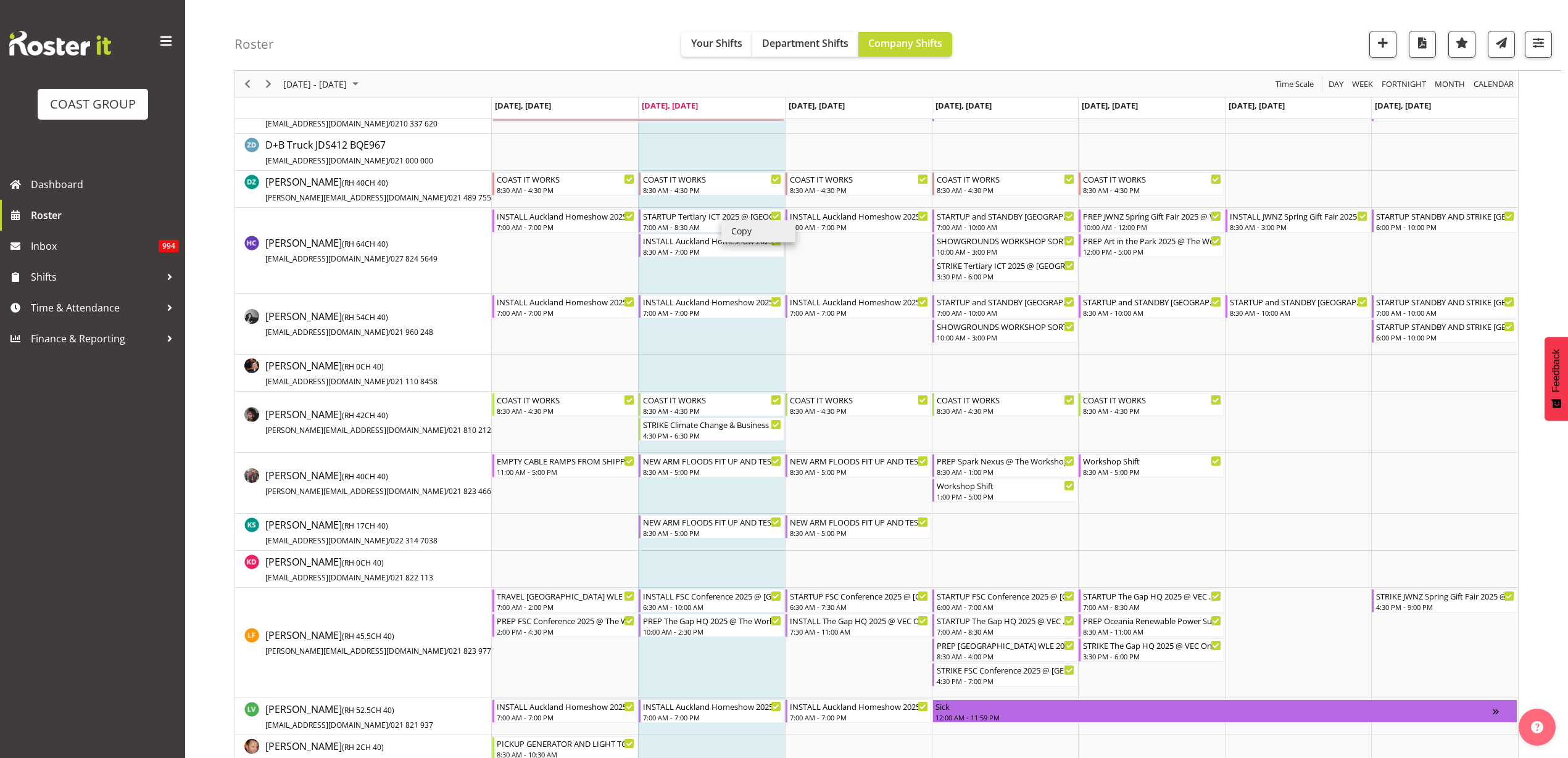
click at [747, 227] on li "Copy" at bounding box center [758, 231] width 74 height 22
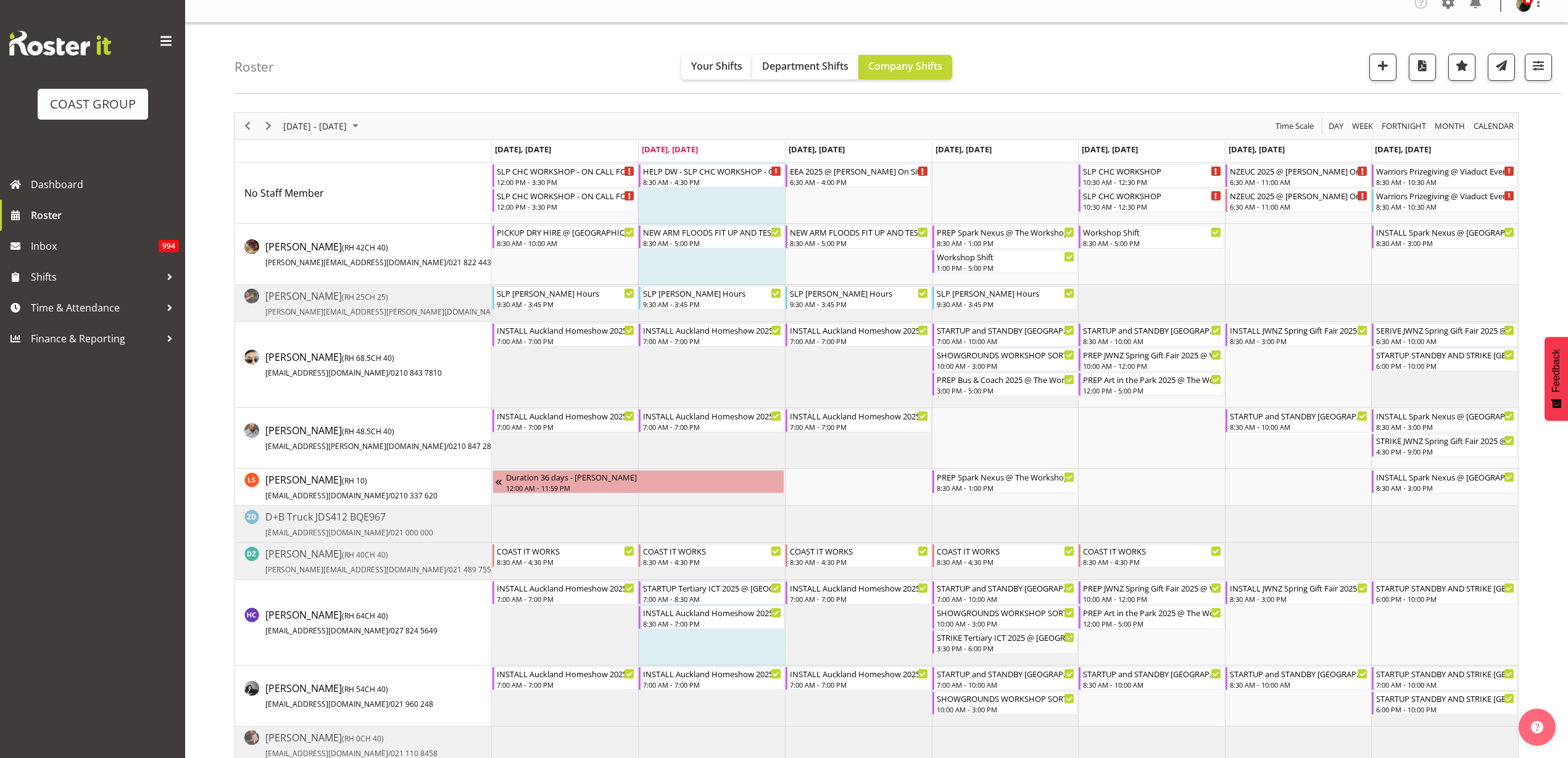
scroll to position [0, 0]
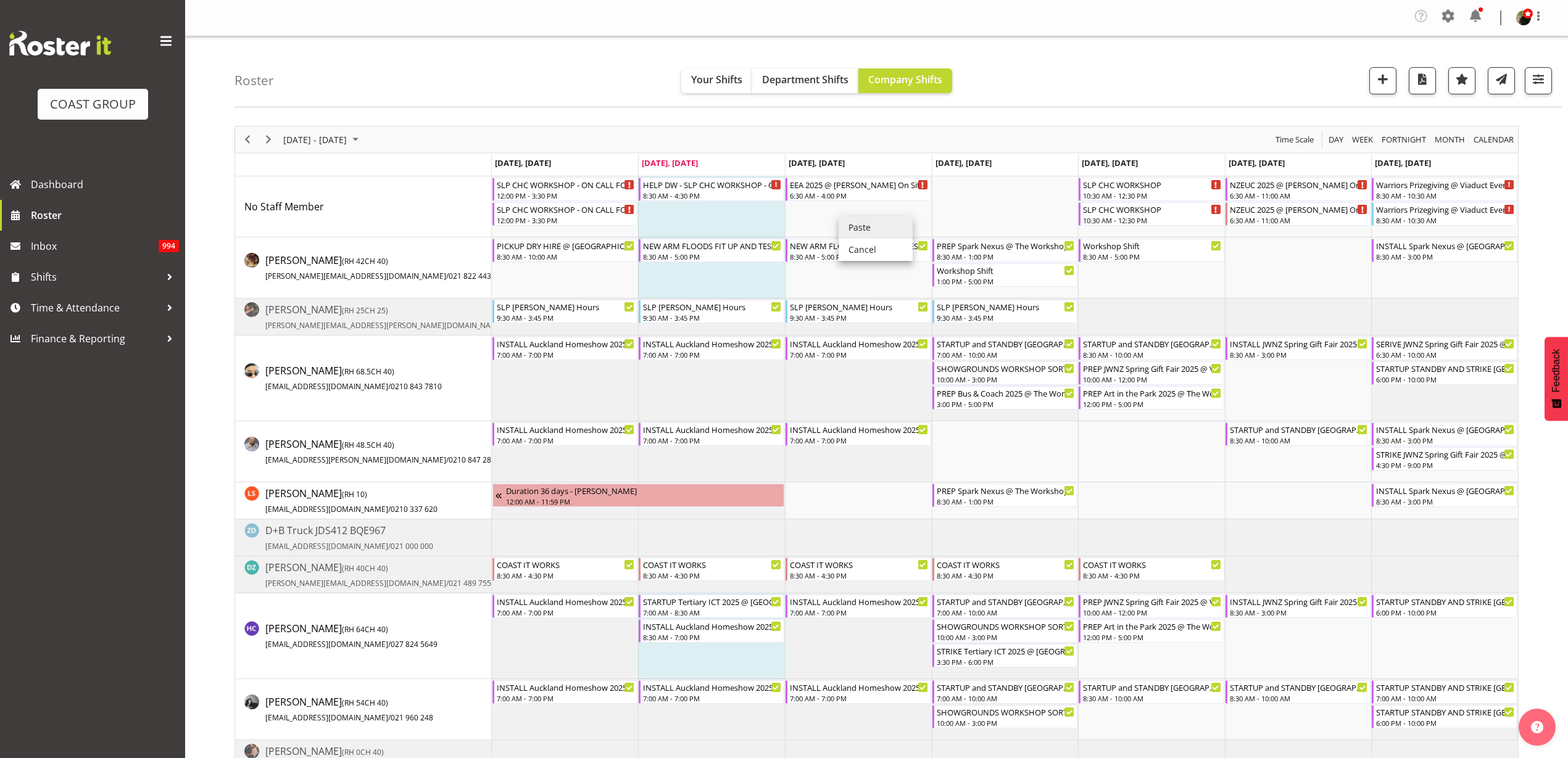
click at [861, 225] on li "Paste" at bounding box center [876, 227] width 74 height 22
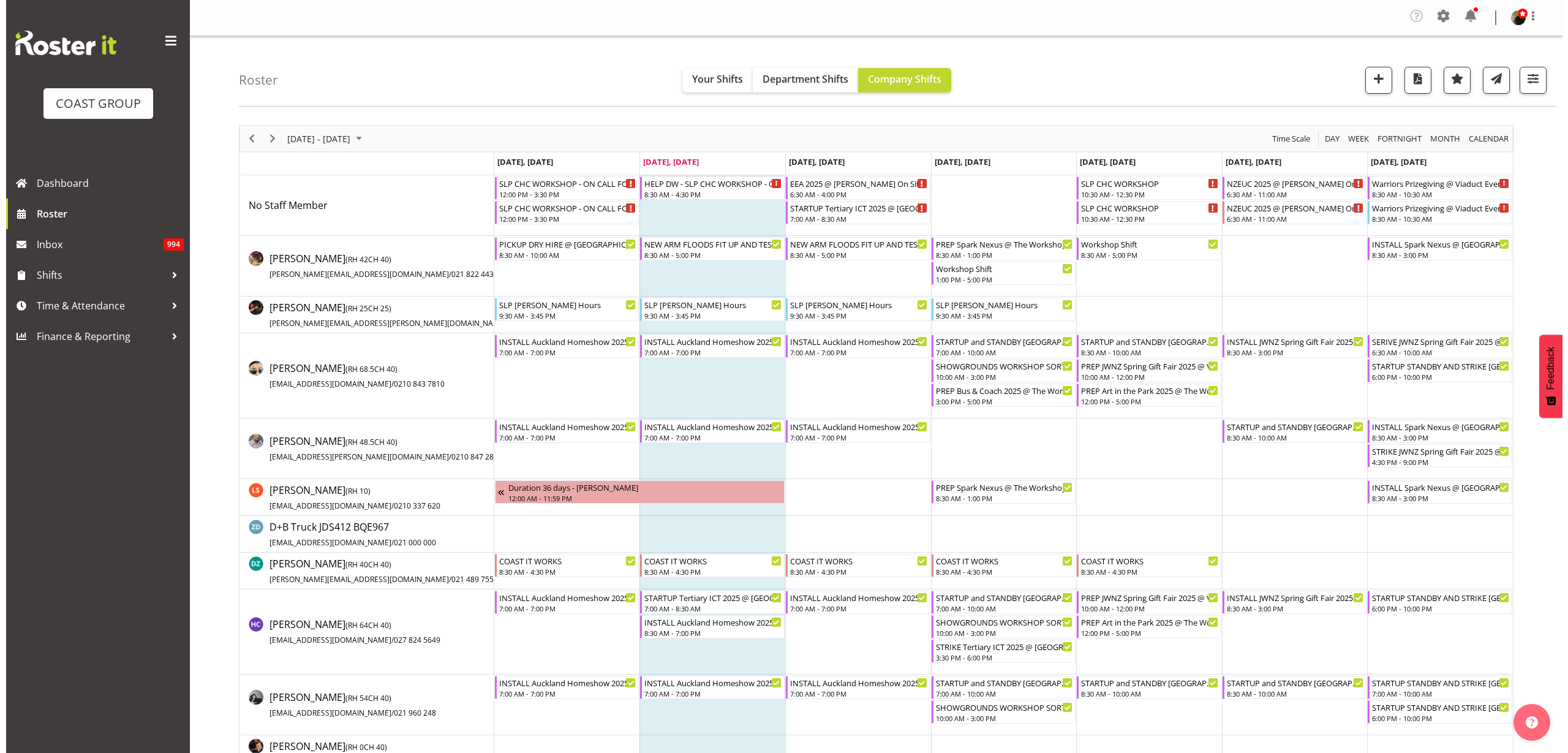
scroll to position [153, 0]
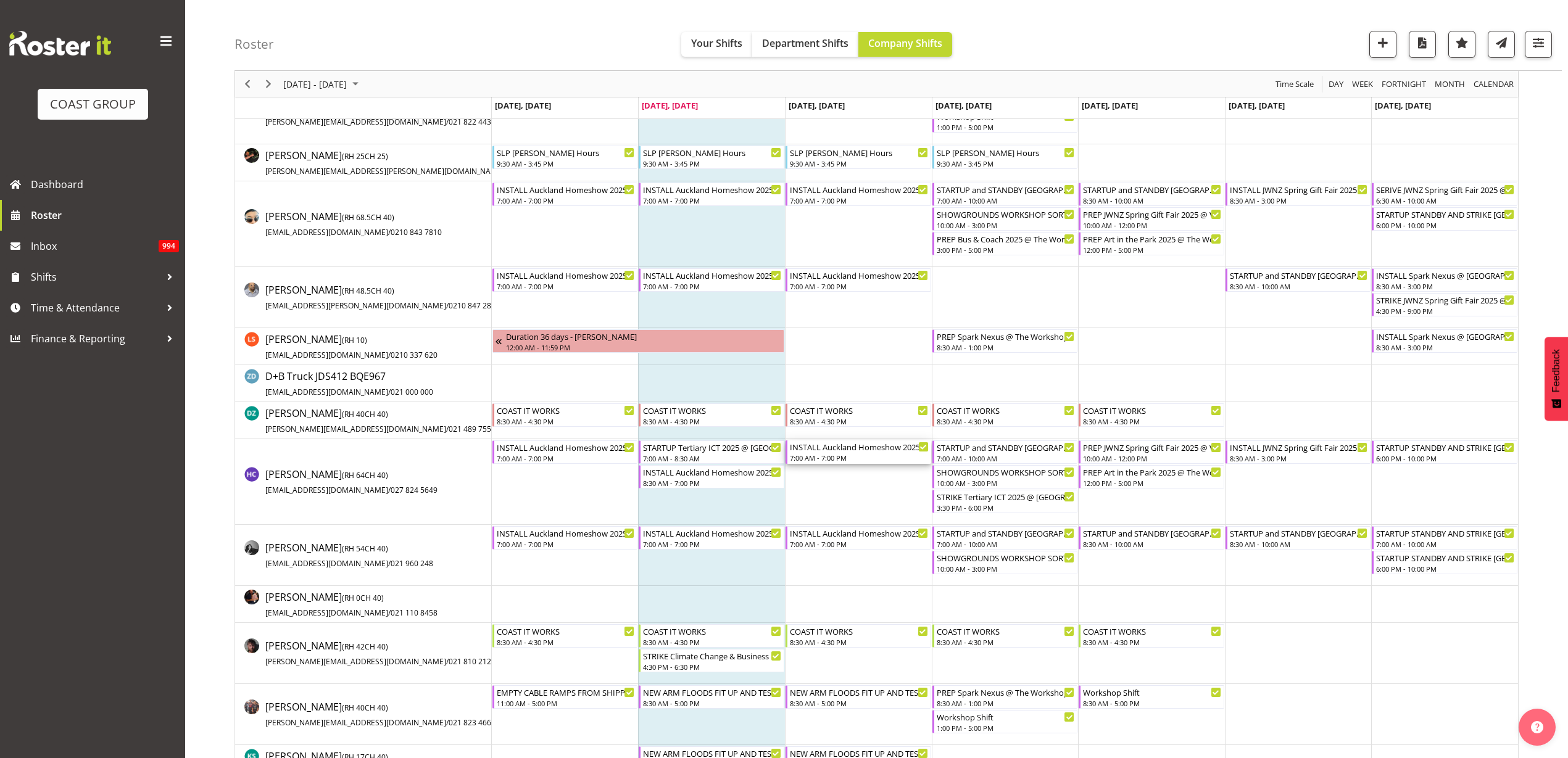
click at [831, 457] on div "7:00 AM - 7:00 PM" at bounding box center [860, 457] width 139 height 10
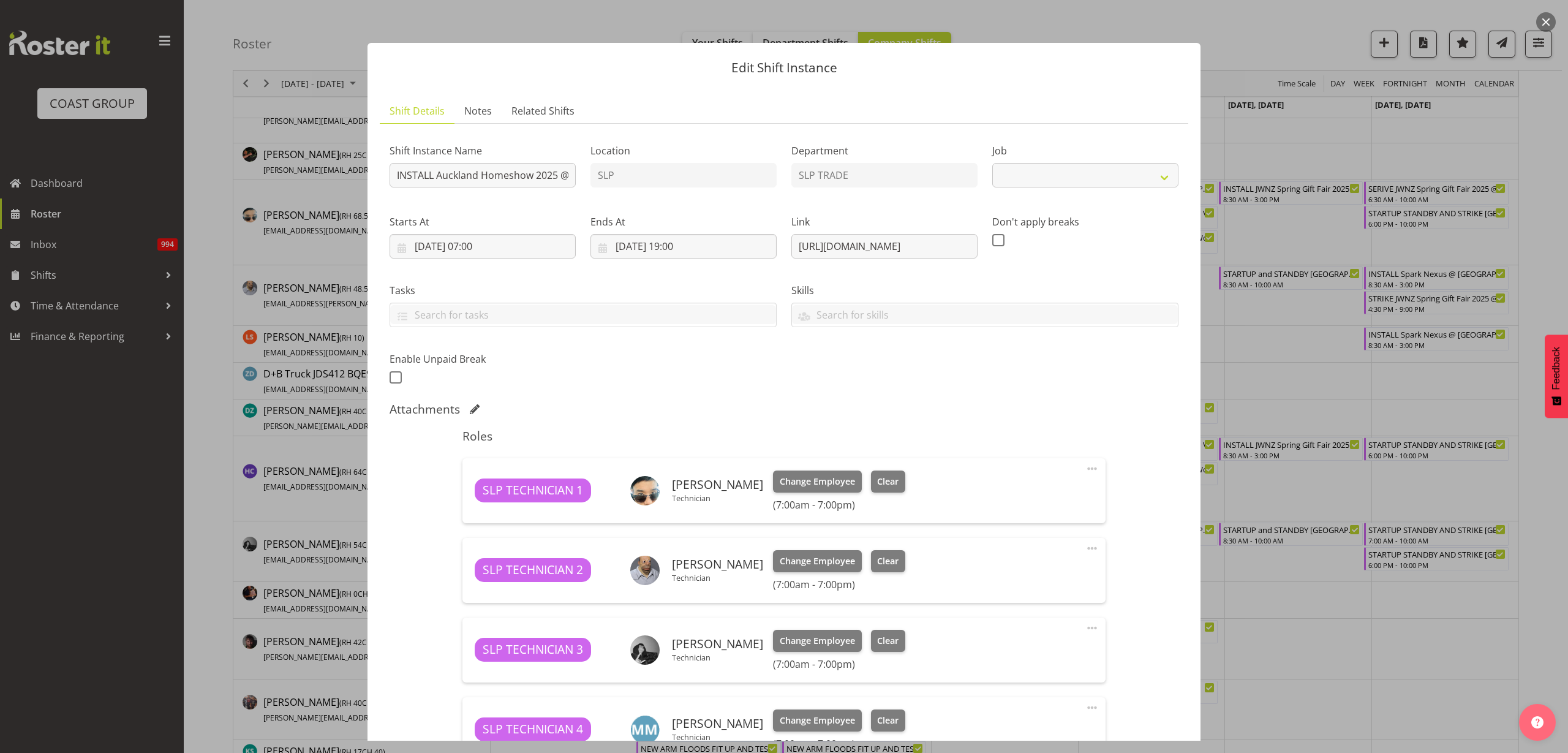
select select "9869"
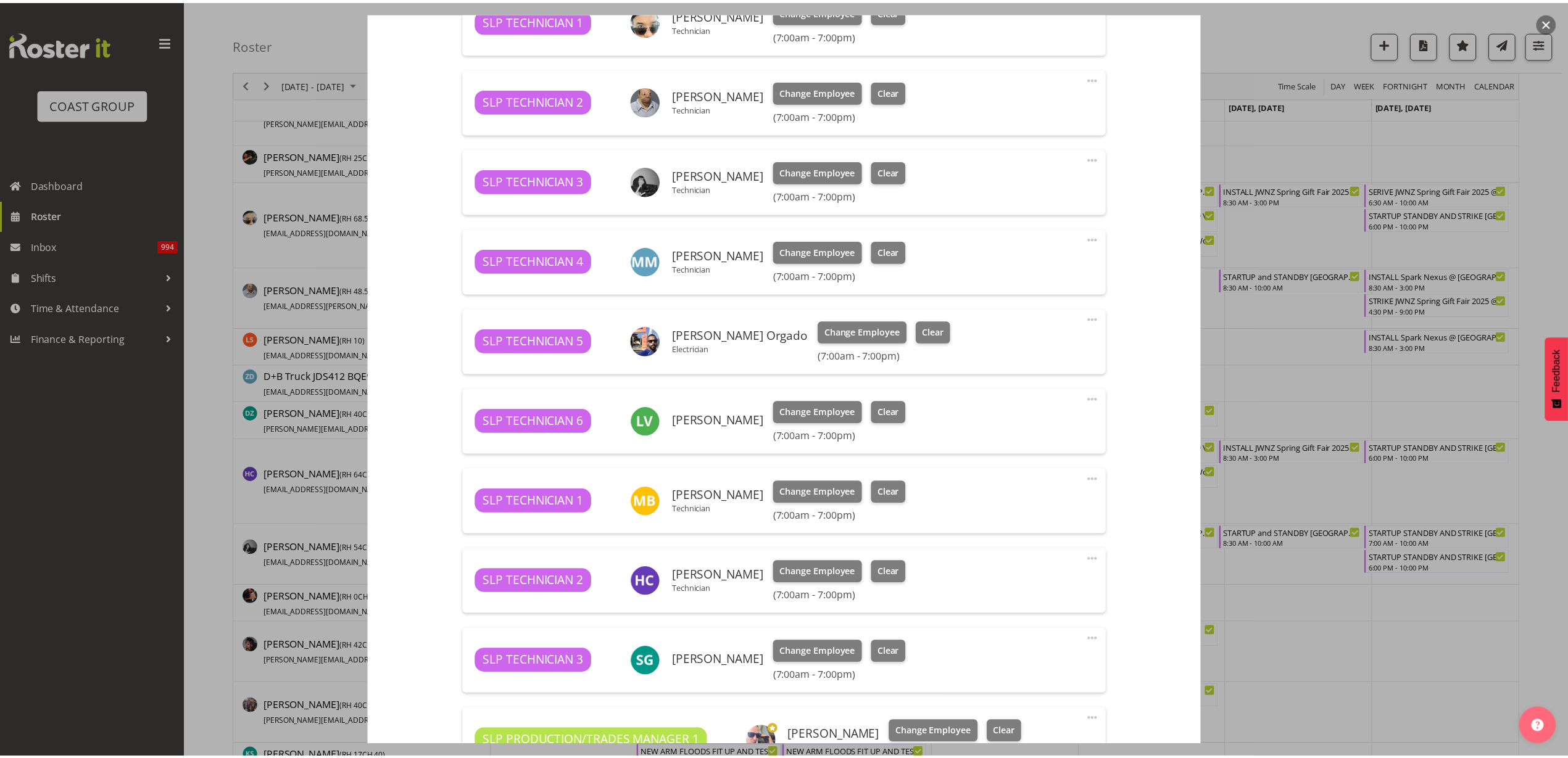
scroll to position [540, 0]
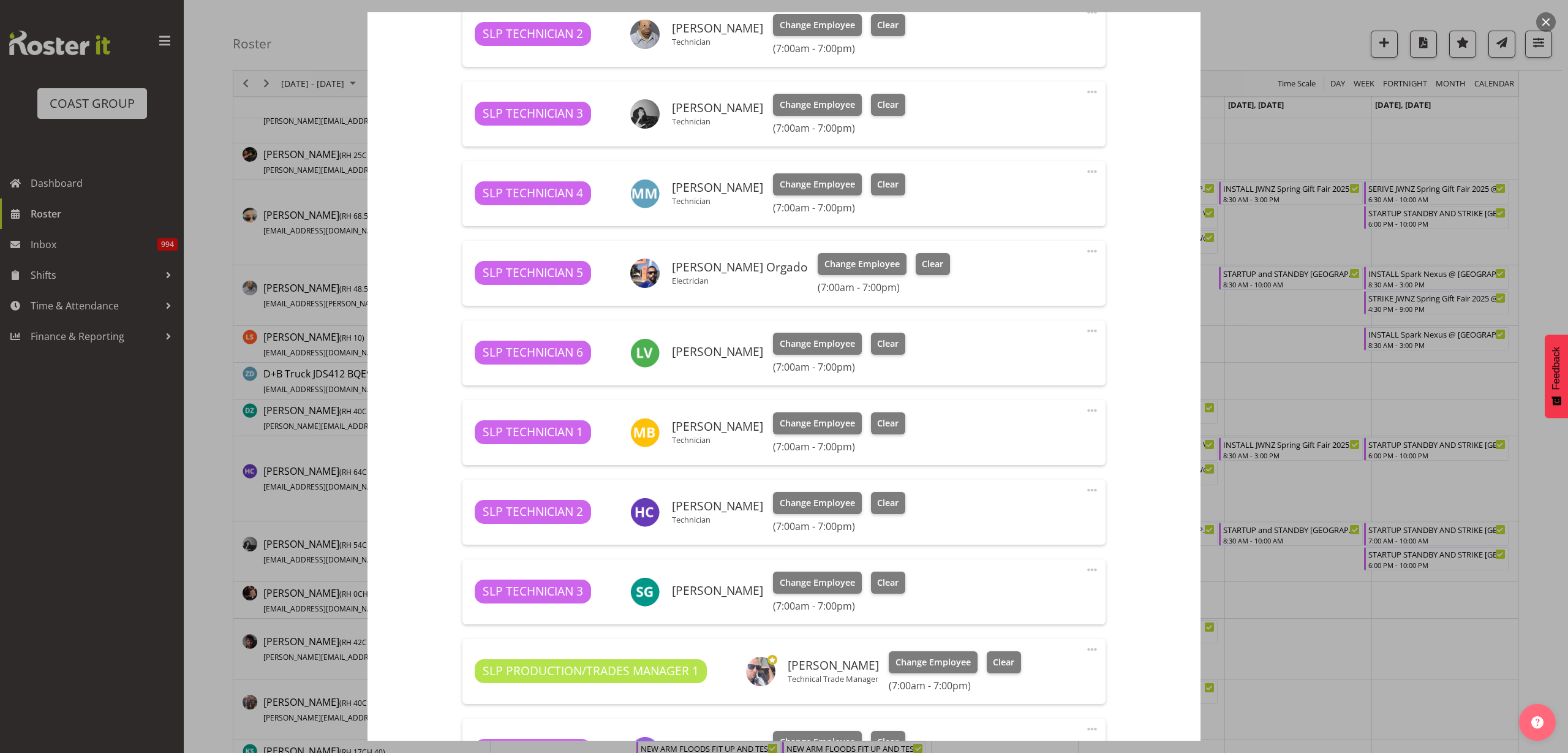
click at [1085, 490] on span at bounding box center [1092, 490] width 15 height 15
click at [1021, 517] on link "Edit" at bounding box center [1040, 519] width 118 height 22
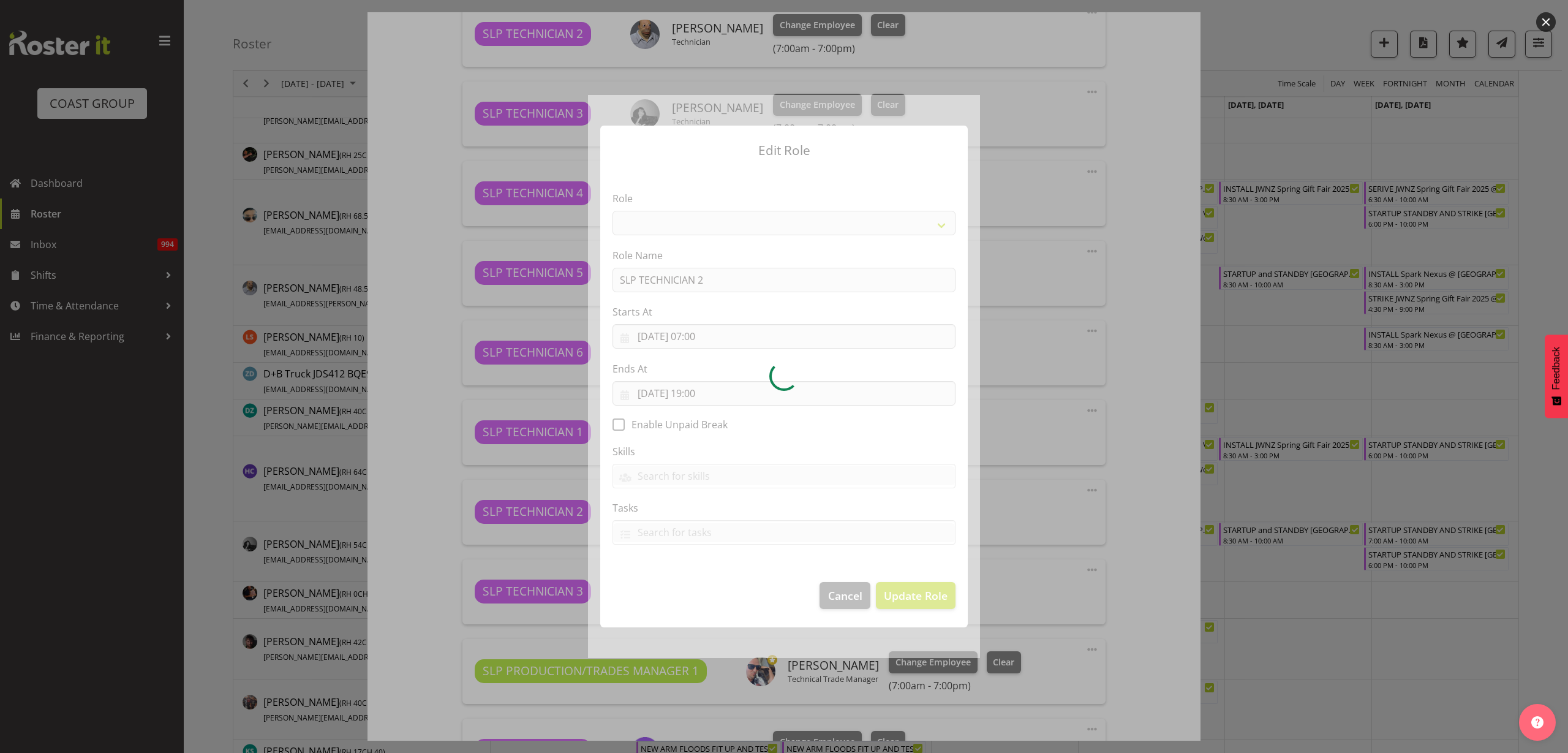
click at [730, 339] on div at bounding box center [784, 376] width 392 height 563
select select "123"
click at [710, 337] on div at bounding box center [784, 376] width 392 height 563
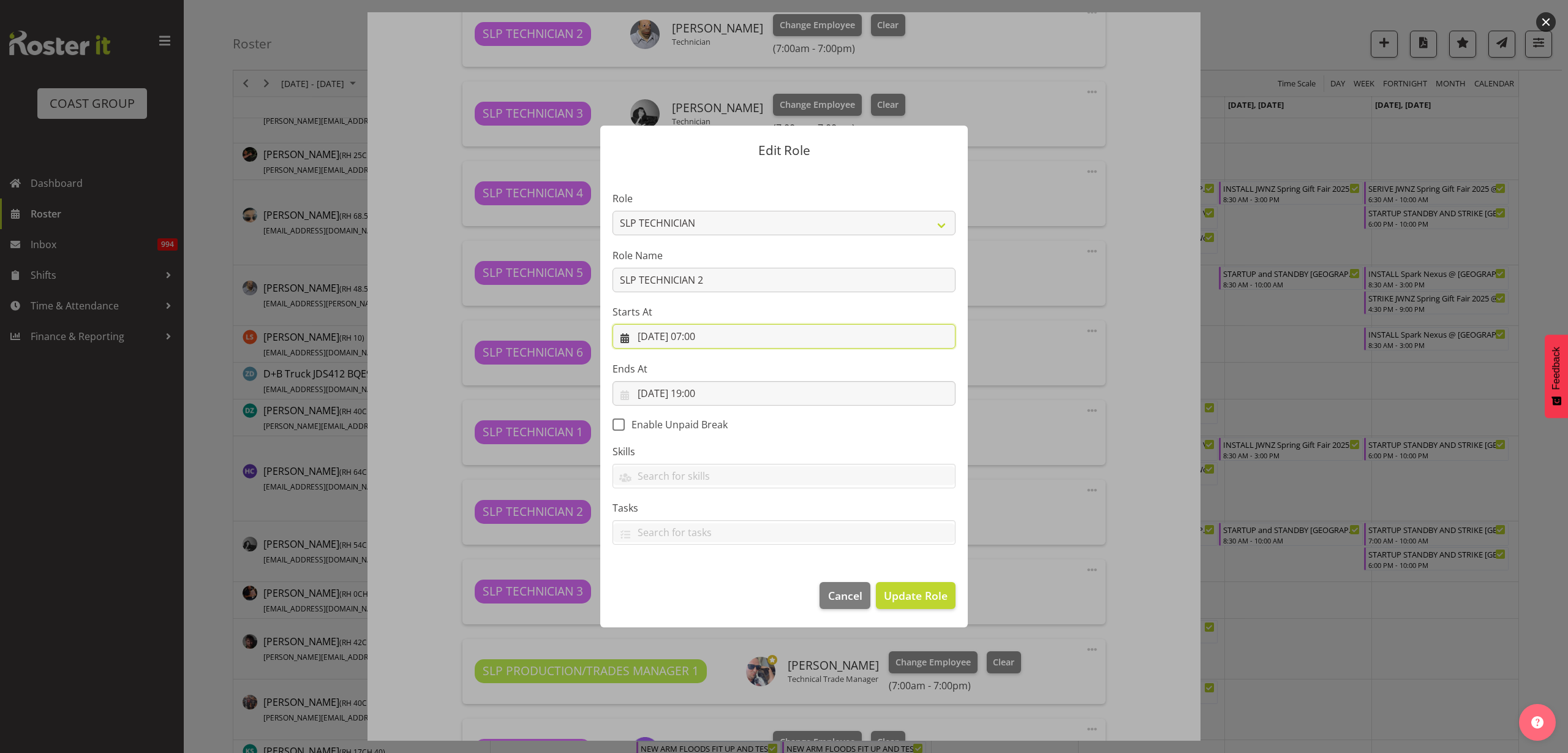
click at [723, 333] on input "[DATE] 07:00" at bounding box center [784, 337] width 343 height 24
click at [708, 595] on select "00 01 02 03 04 05 06 07 08 09 10 11 12 13 14 15 16 17 18 19 20 21 22 23" at bounding box center [710, 597] width 28 height 24
select select "8"
click at [696, 584] on select "00 01 02 03 04 05 06 07 08 09 10 11 12 13 14 15 16 17 18 19 20 21 22 23" at bounding box center [710, 597] width 28 height 24
type input "[DATE] 08:00"
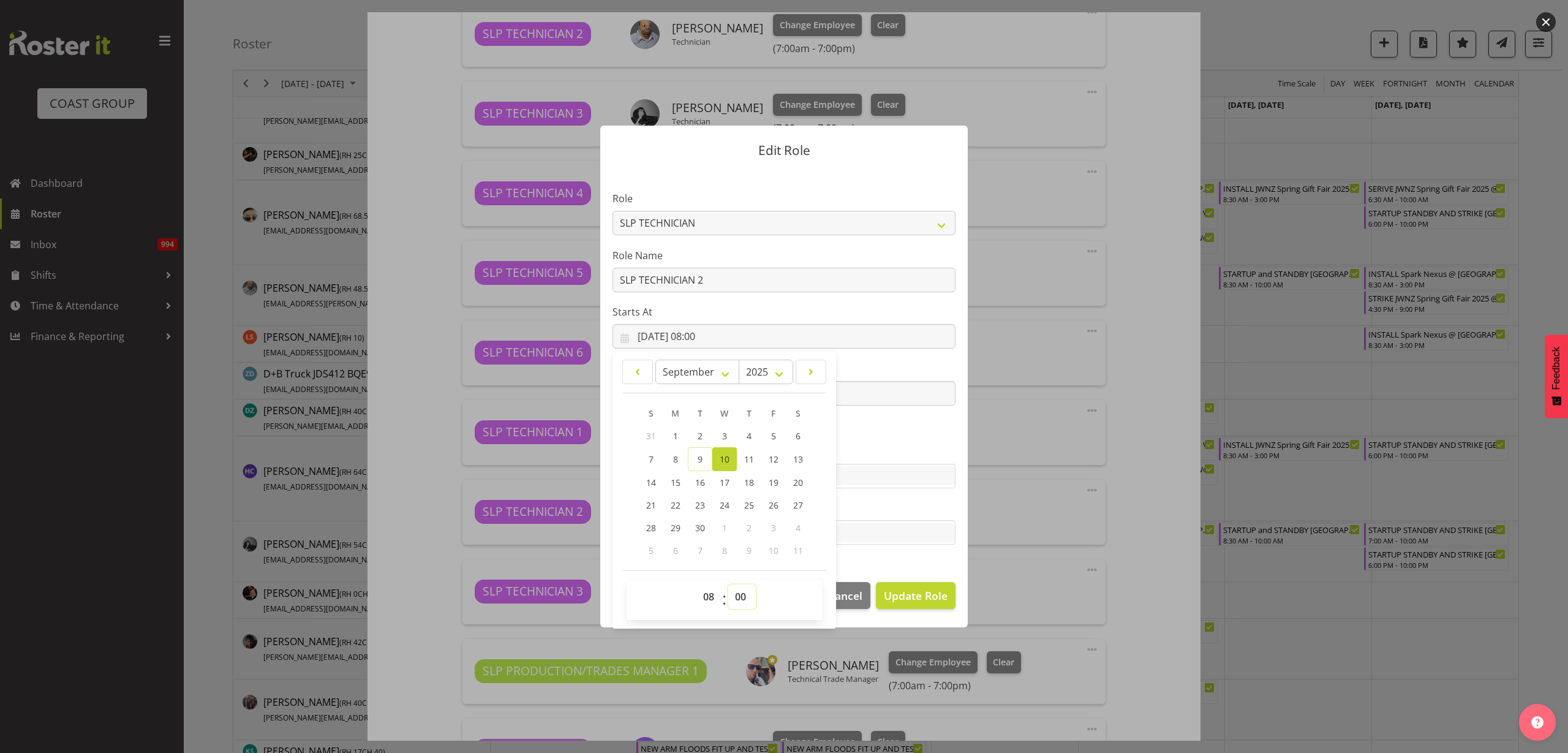
select select "30"
type input "[DATE] 08:30"
click at [924, 592] on span "Update Role" at bounding box center [916, 595] width 64 height 16
select select
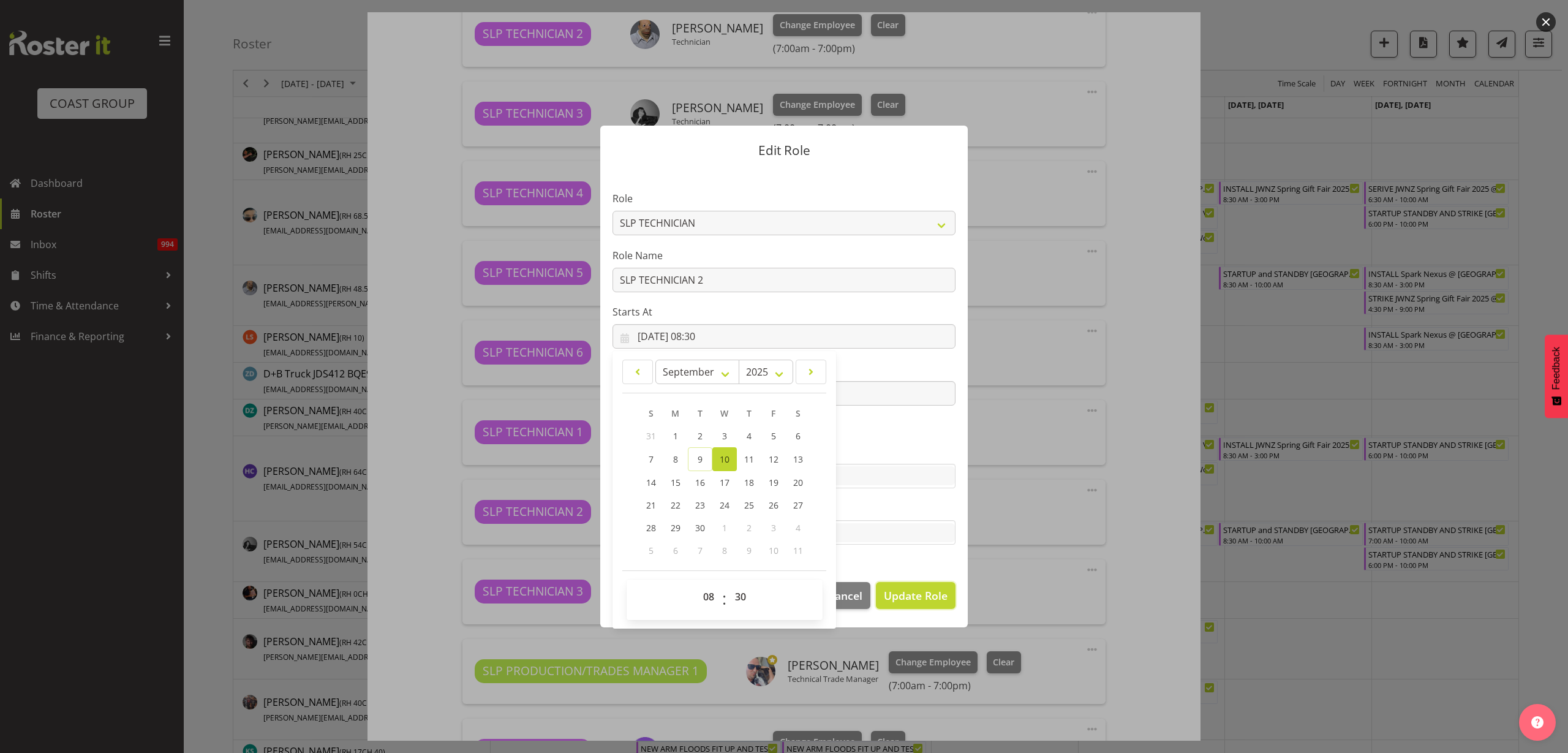
select select
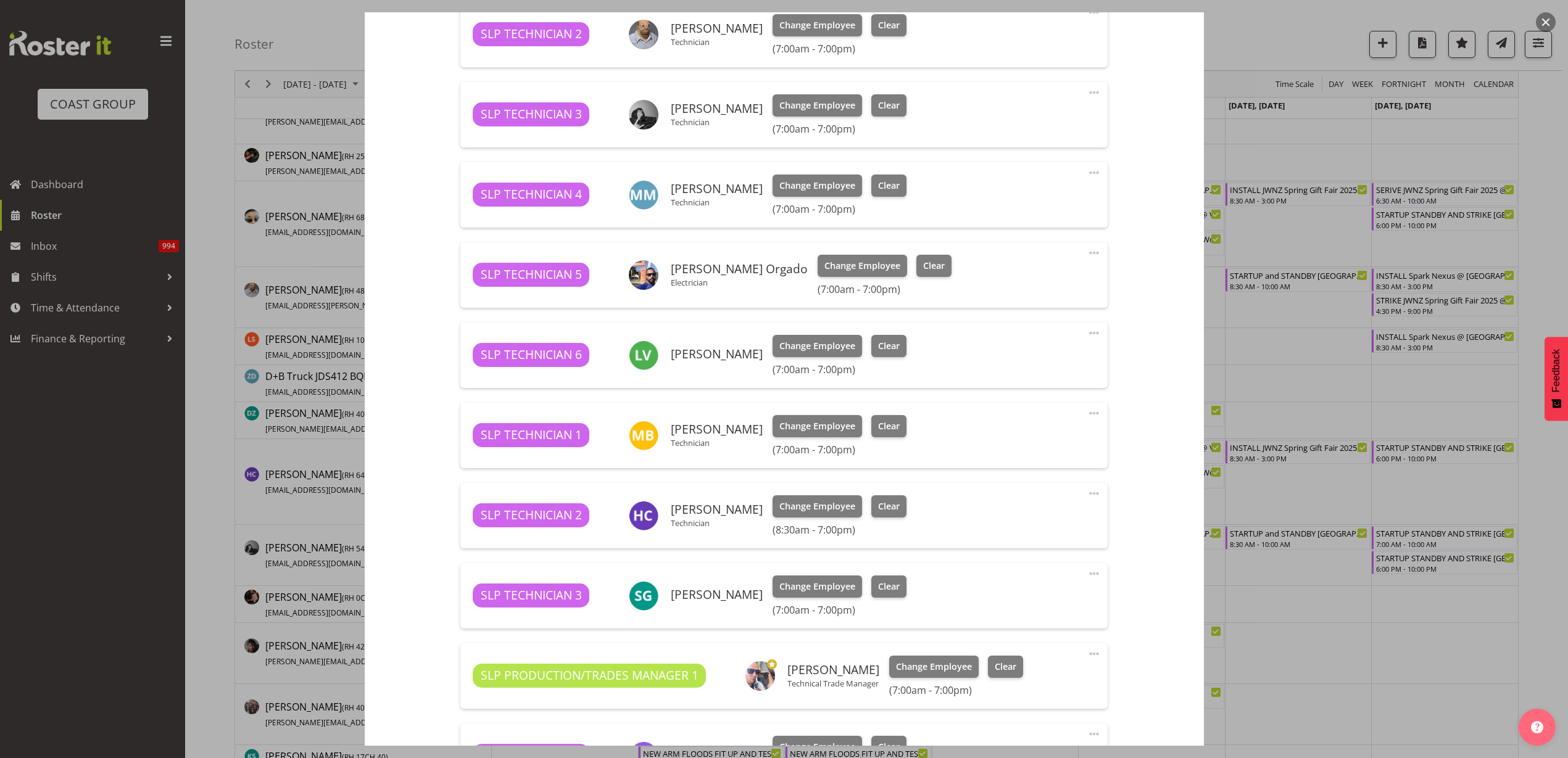
scroll to position [750, 0]
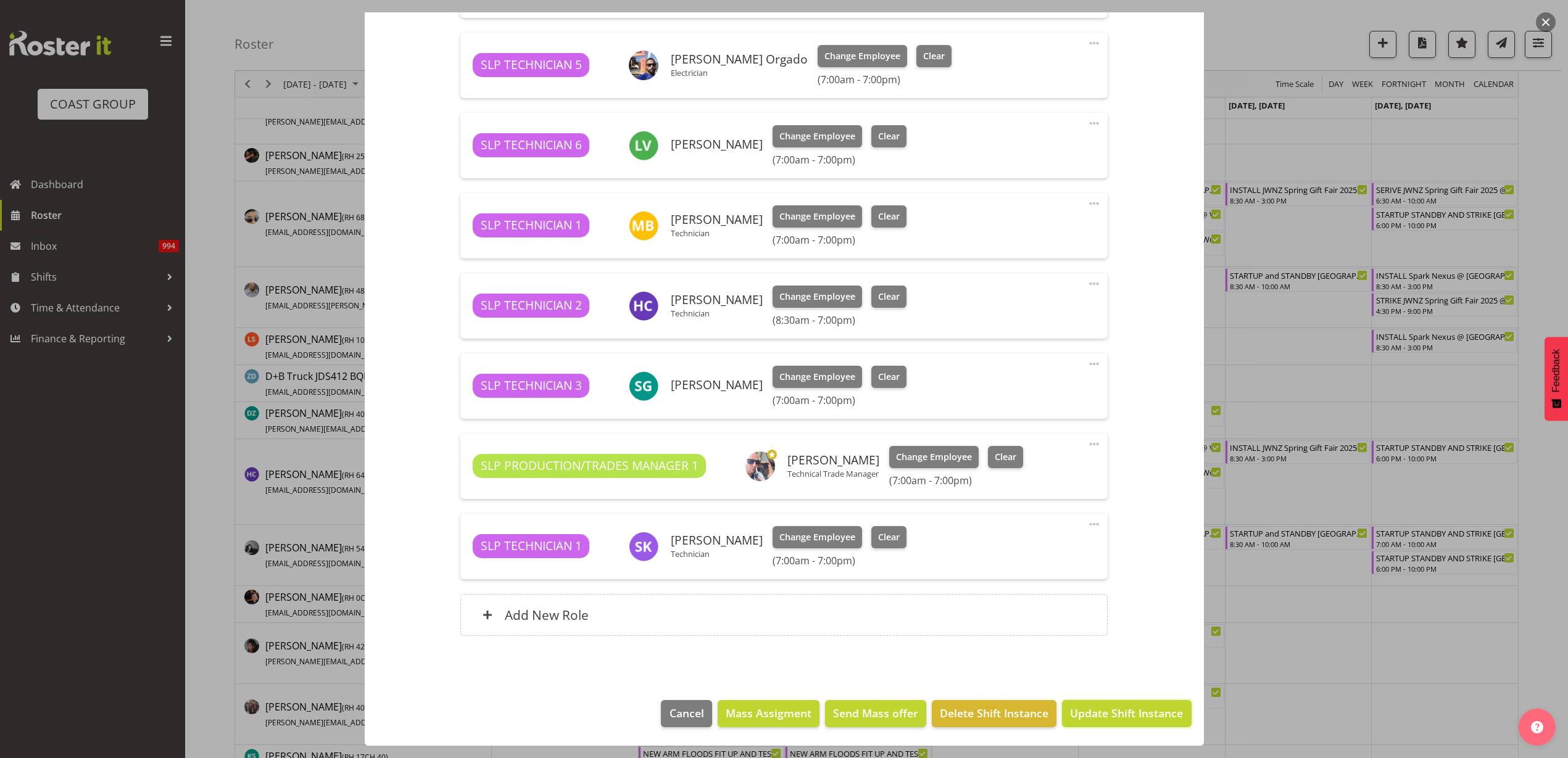
click at [1143, 709] on span "Update Shift Instance" at bounding box center [1127, 713] width 113 height 16
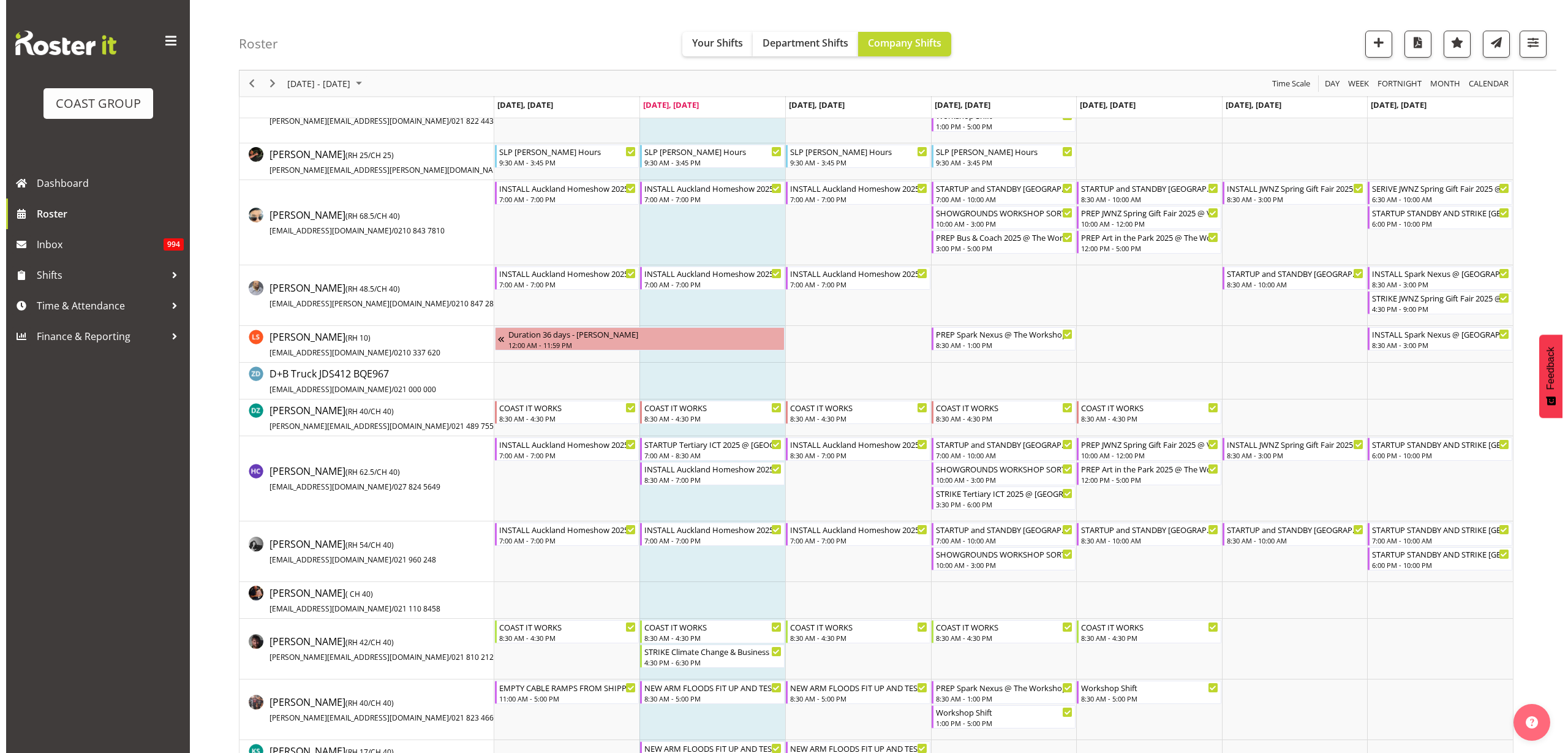
scroll to position [0, 0]
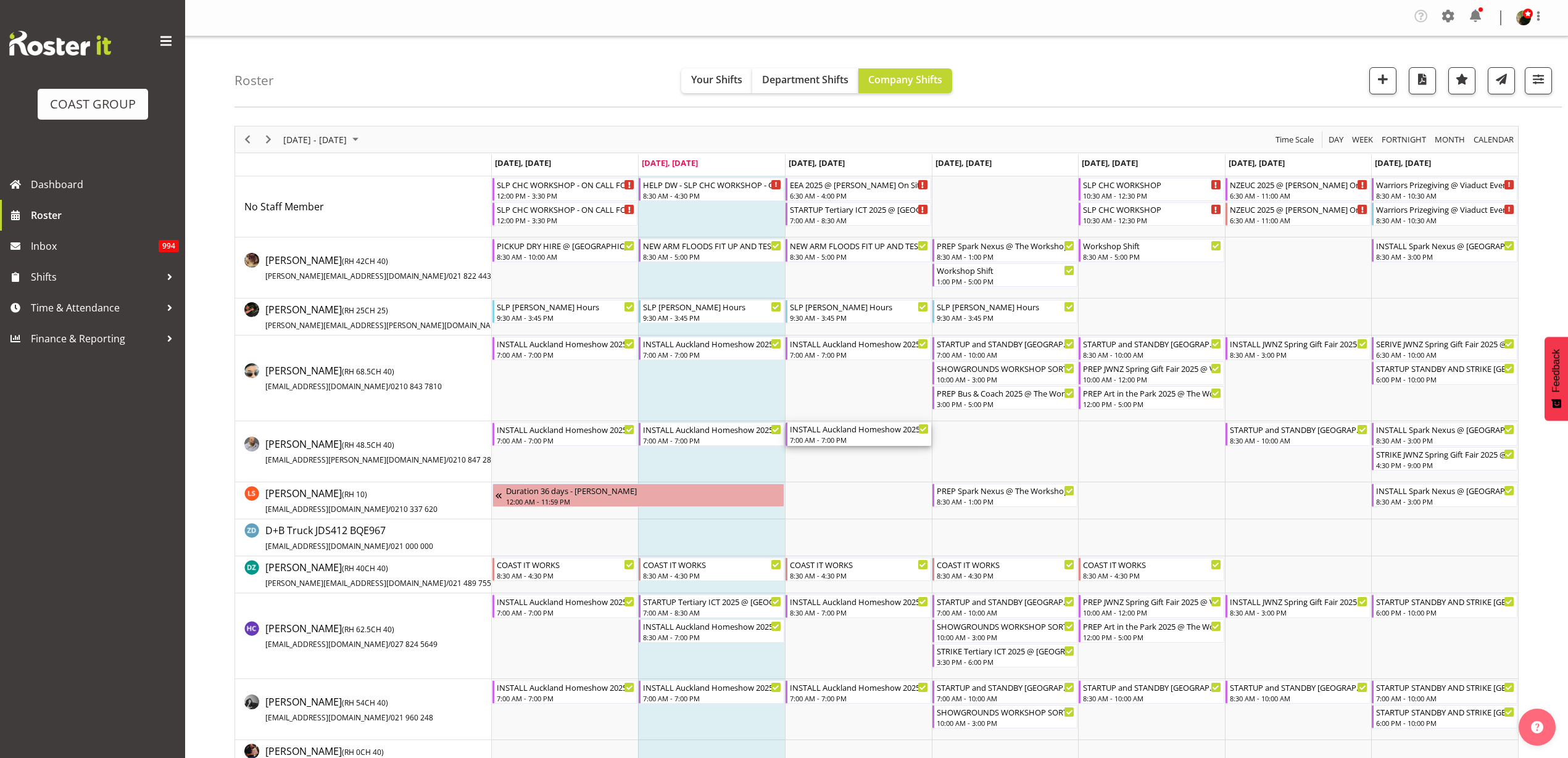
click at [845, 428] on div "INSTALL Auckland Homeshow 2025 @ [GEOGRAPHIC_DATA]" at bounding box center [860, 428] width 139 height 12
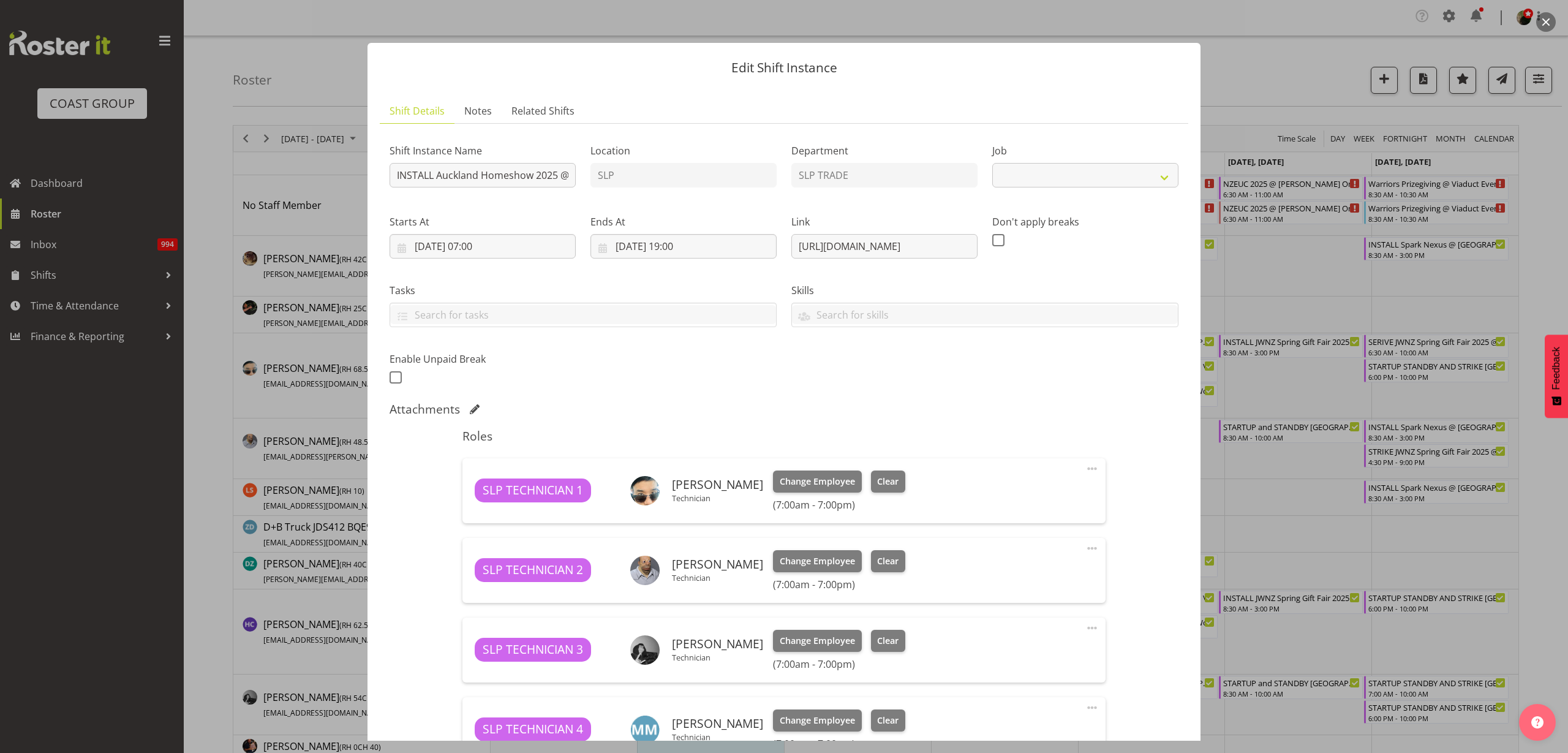
select select "9869"
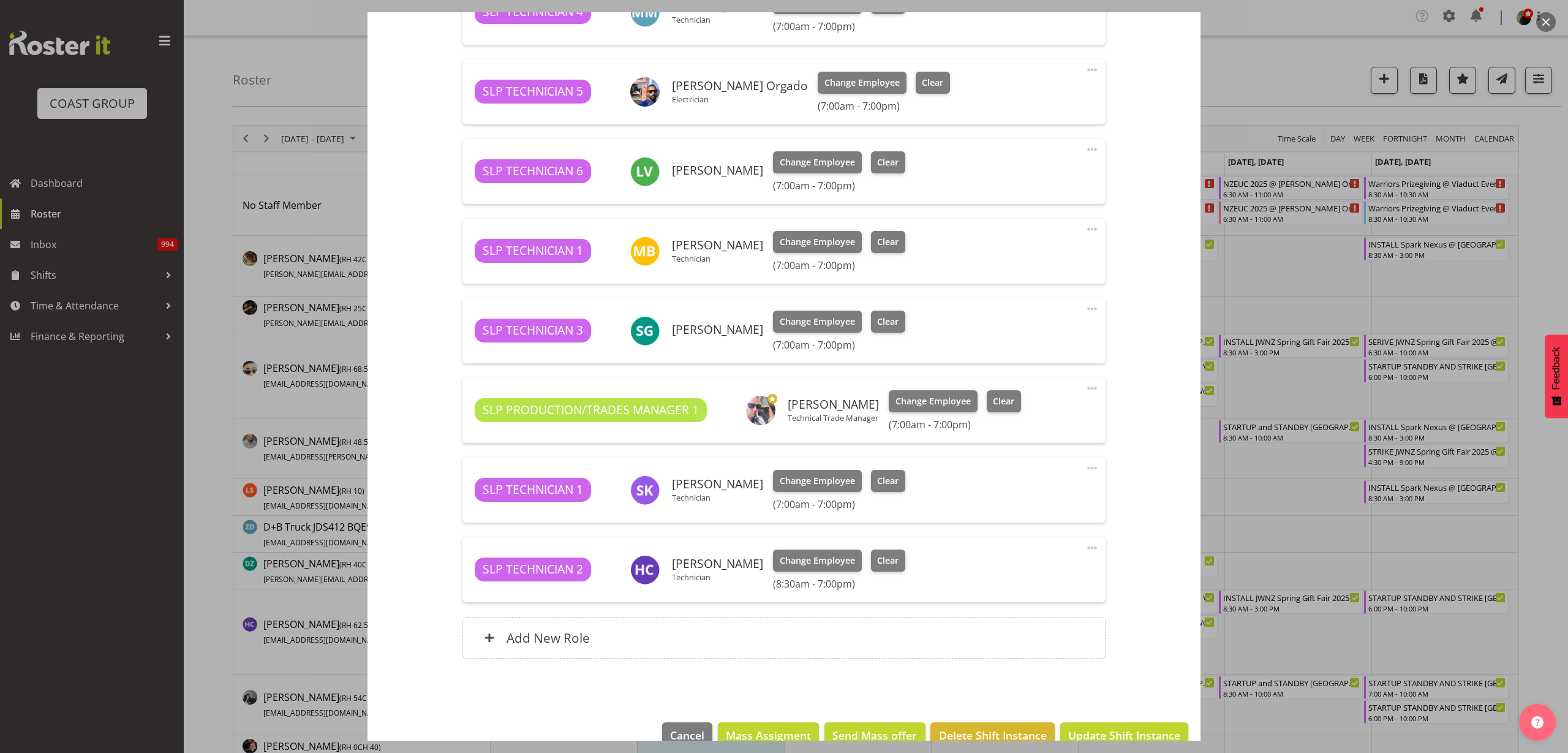
scroll to position [745, 0]
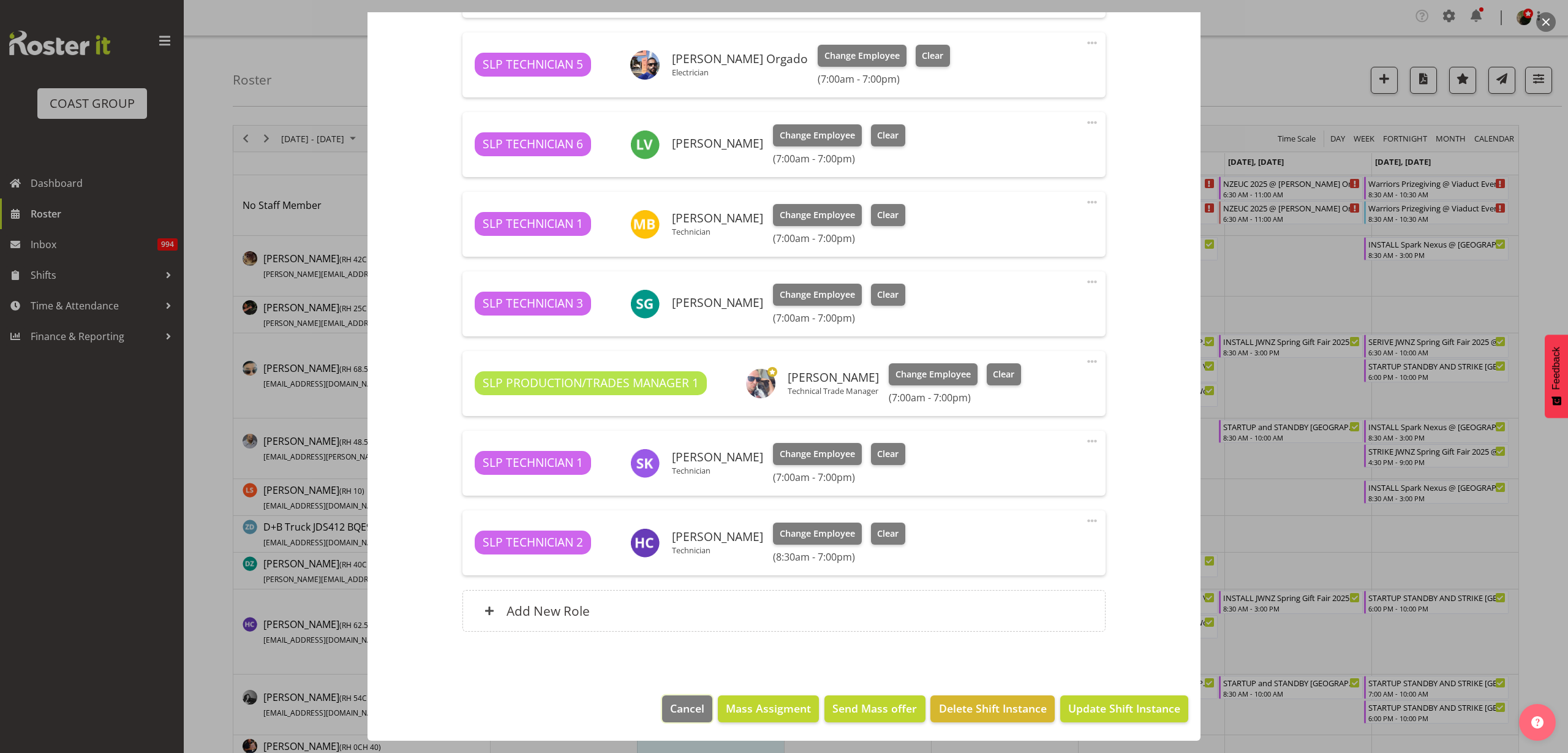
click at [670, 707] on span "Cancel" at bounding box center [687, 708] width 34 height 16
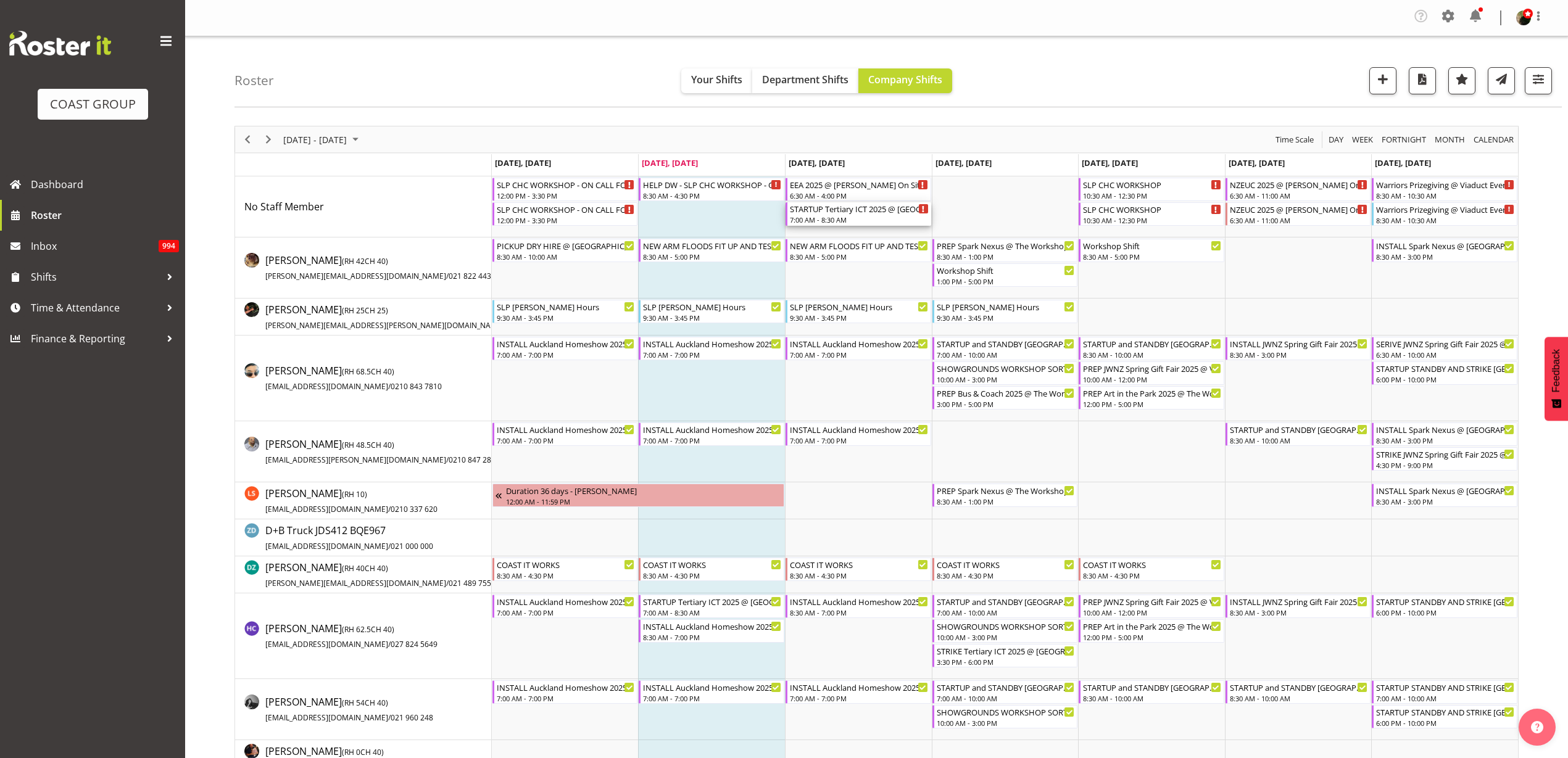
click at [837, 222] on div "7:00 AM - 8:30 AM" at bounding box center [860, 219] width 139 height 10
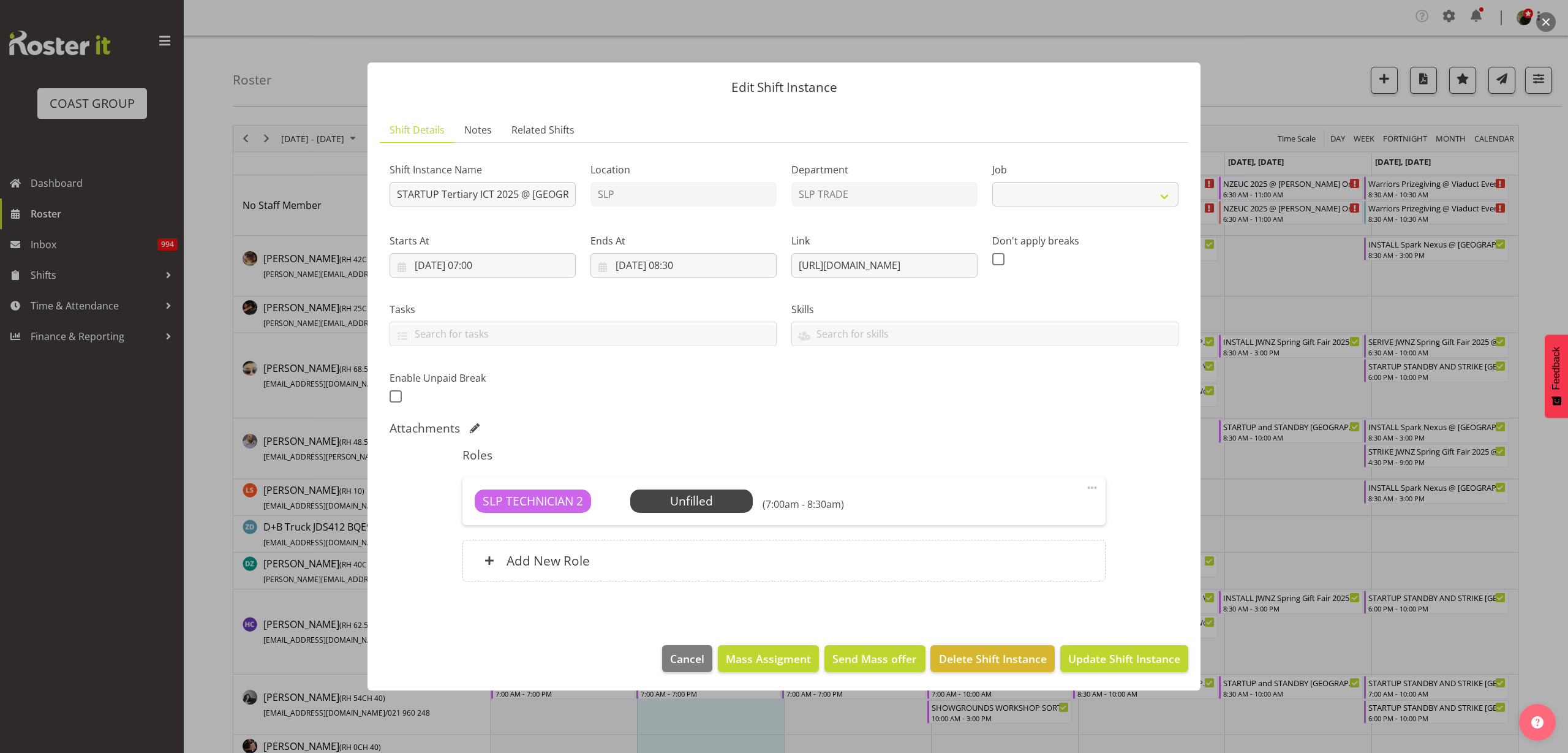
select select "9757"
click at [0, 0] on span "Select Employee" at bounding box center [0, 0] width 0 height 0
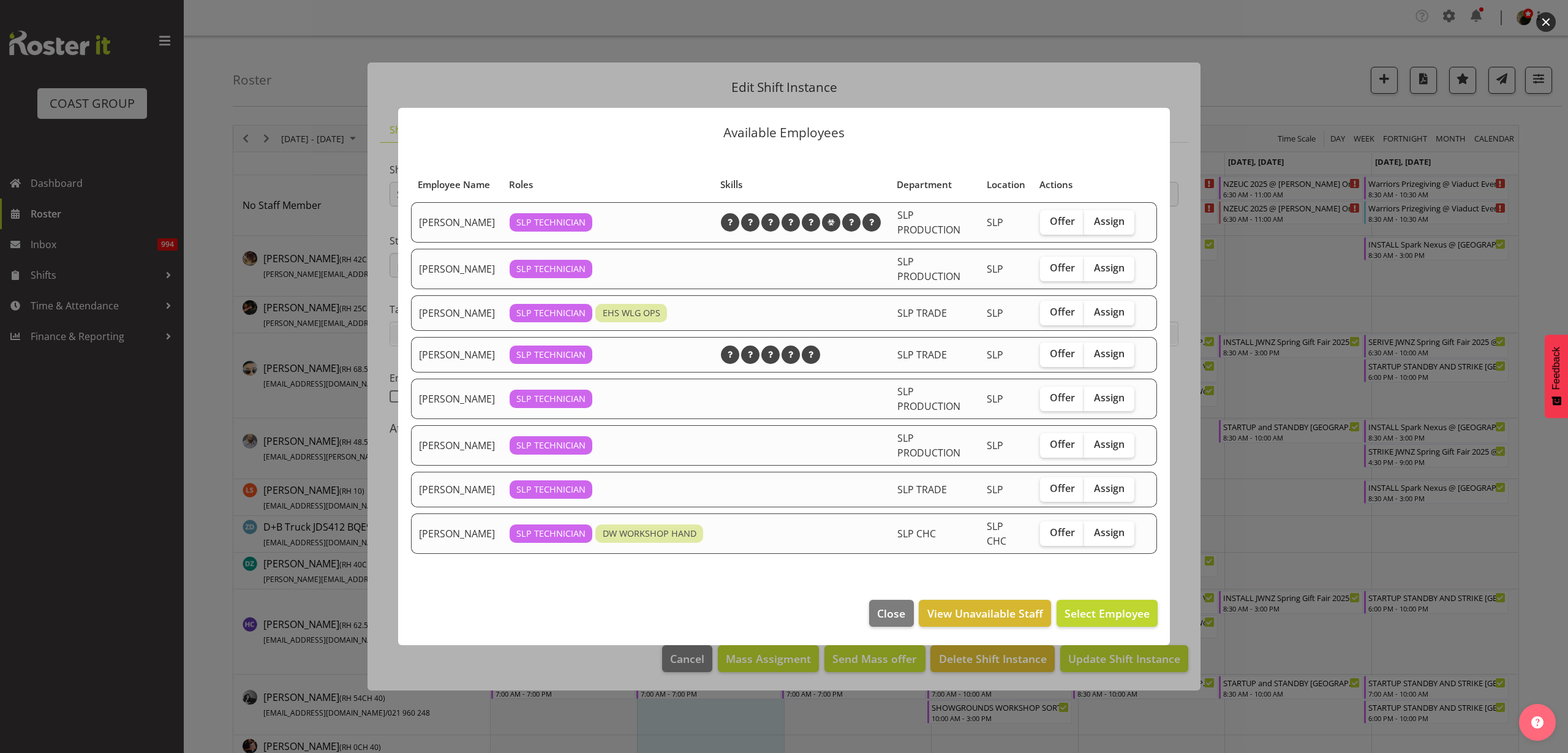
click at [1121, 315] on span "Assign" at bounding box center [1109, 311] width 31 height 12
click at [1092, 315] on input "Assign" at bounding box center [1088, 312] width 8 height 8
checkbox input "true"
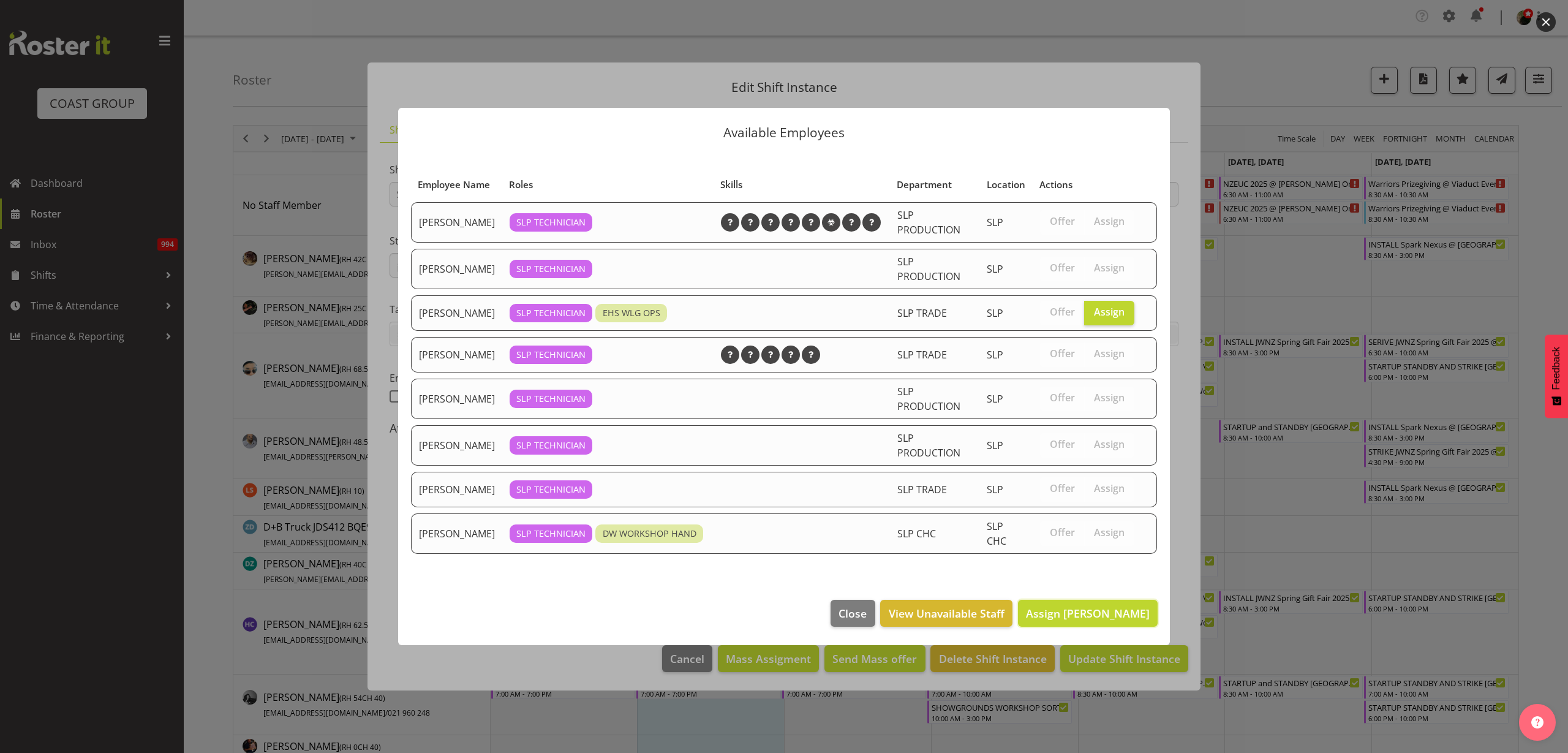
click at [1071, 619] on span "Assign Han Chaleerin" at bounding box center [1088, 613] width 124 height 15
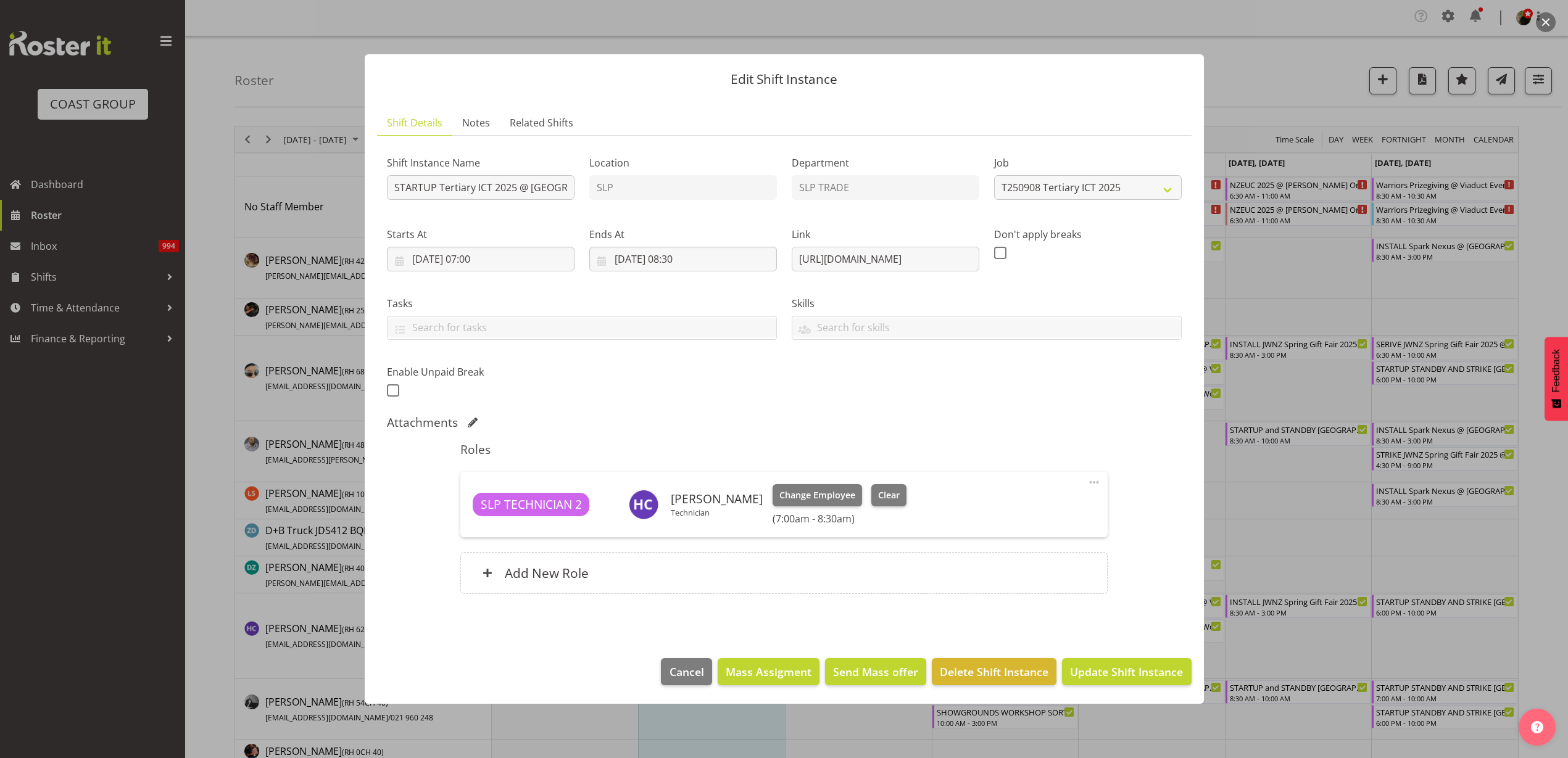
click at [714, 565] on div "Add New Role" at bounding box center [784, 573] width 648 height 42
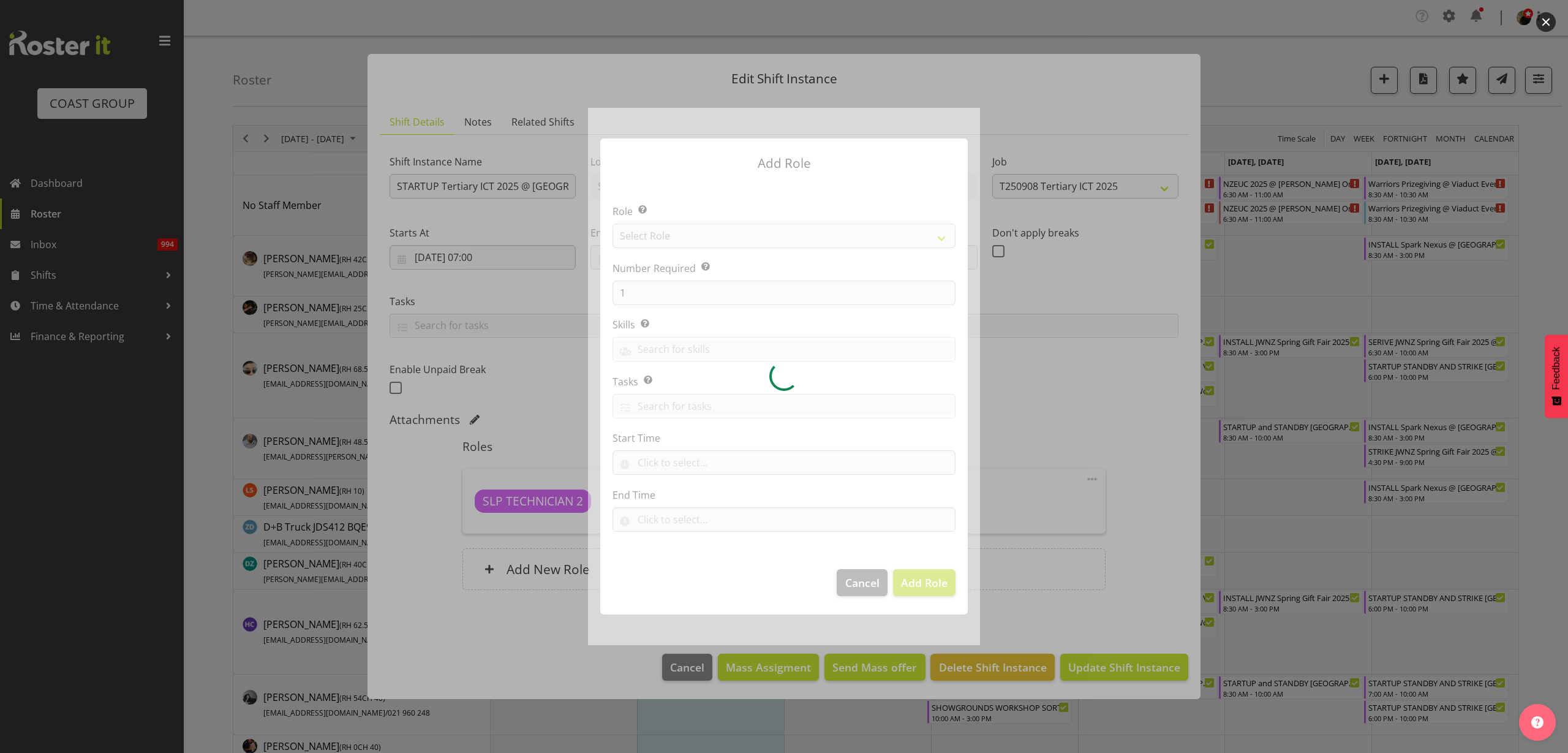
click at [734, 212] on div at bounding box center [784, 376] width 392 height 537
click at [725, 232] on div at bounding box center [784, 376] width 392 height 537
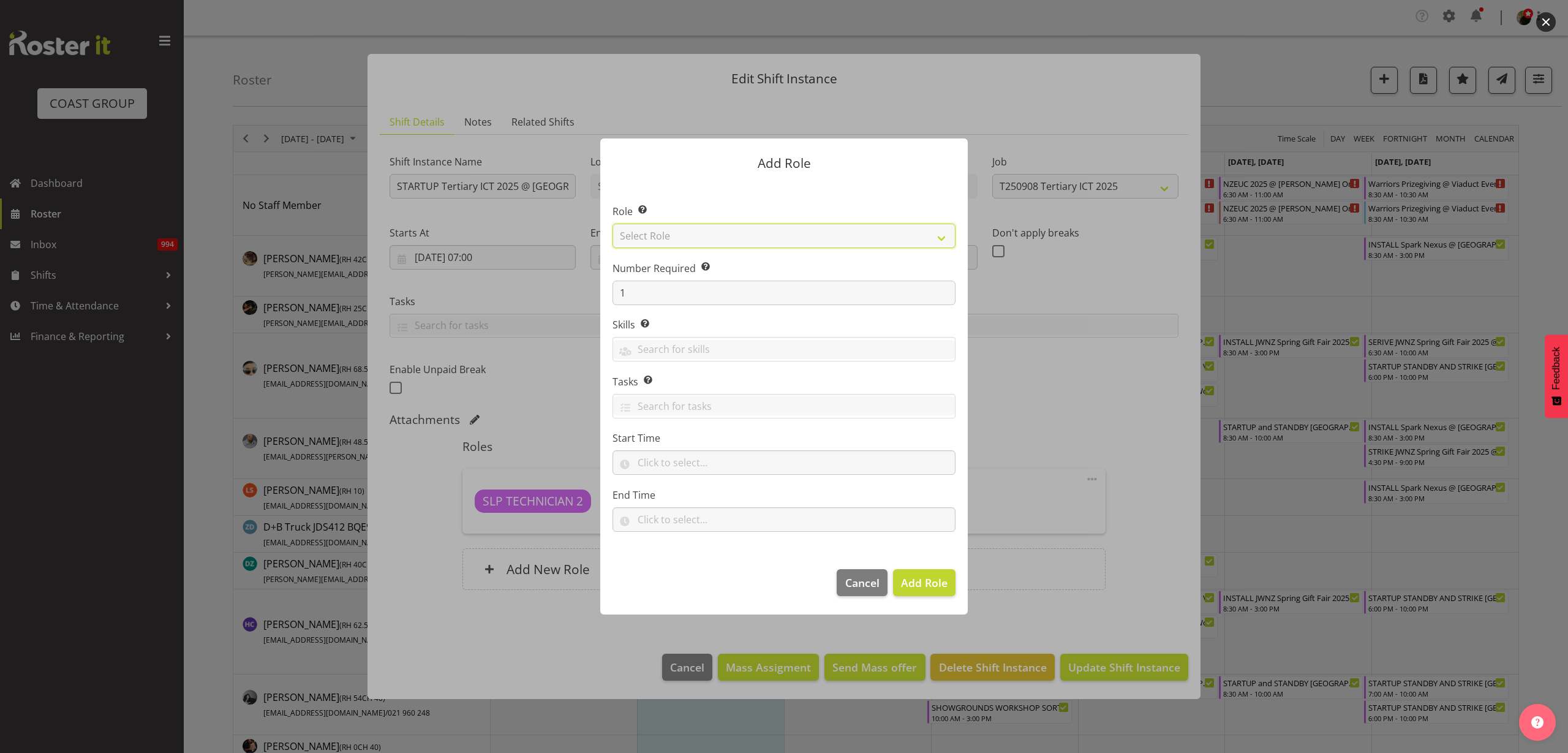
click at [732, 237] on select "Select Role ACCOUNT MANAGER ACCOUNT MANAGER DW ACCOUNTS AKL DIANNA VEHICLES AKL…" at bounding box center [784, 236] width 343 height 24
select select "81"
click at [613, 223] on select "Select Role ACCOUNT MANAGER ACCOUNT MANAGER DW ACCOUNTS AKL DIANNA VEHICLES AKL…" at bounding box center [784, 236] width 343 height 24
click at [920, 581] on span "Add Role" at bounding box center [924, 582] width 46 height 15
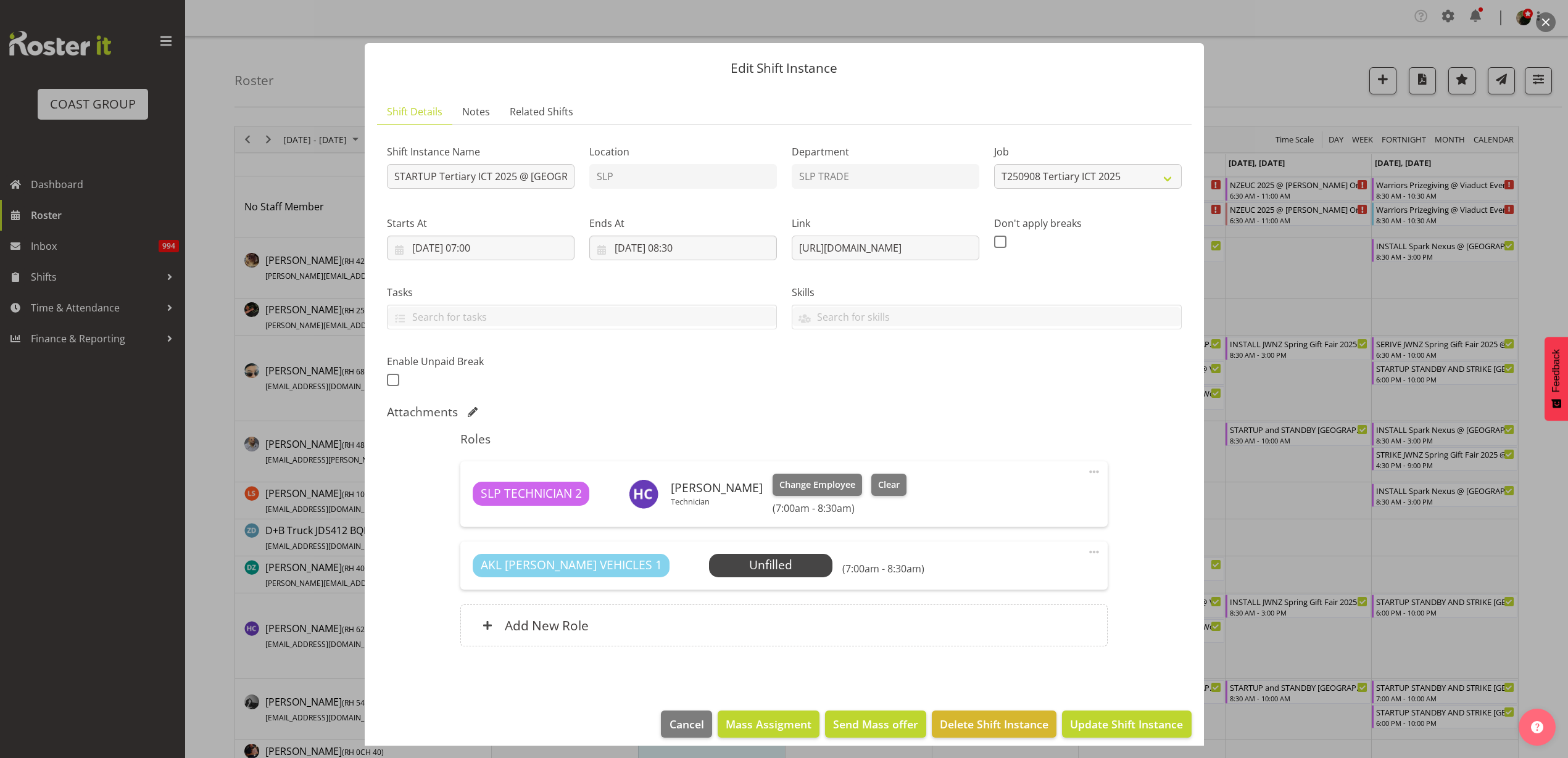
click at [0, 0] on span "Select Employee" at bounding box center [0, 0] width 0 height 0
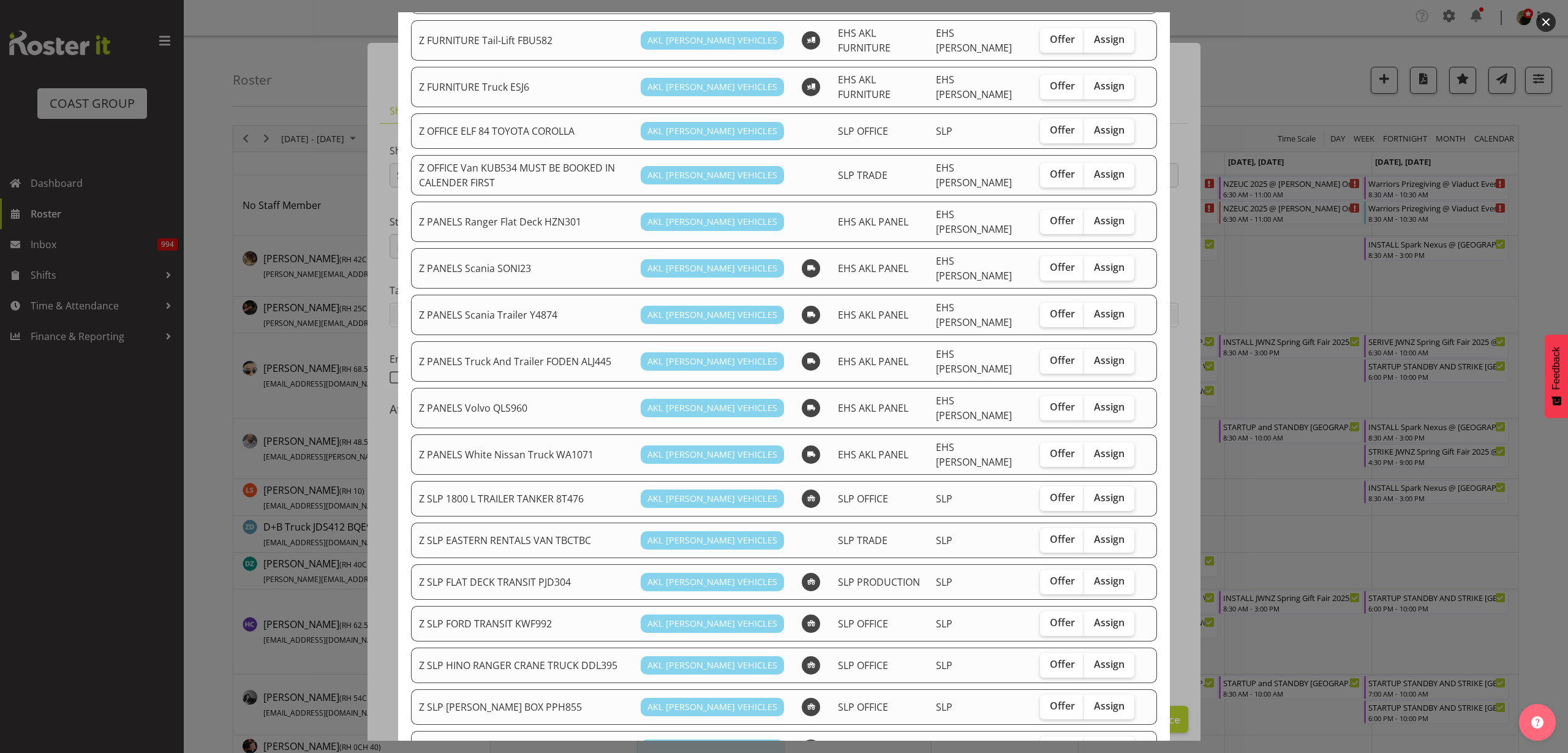
scroll to position [454, 0]
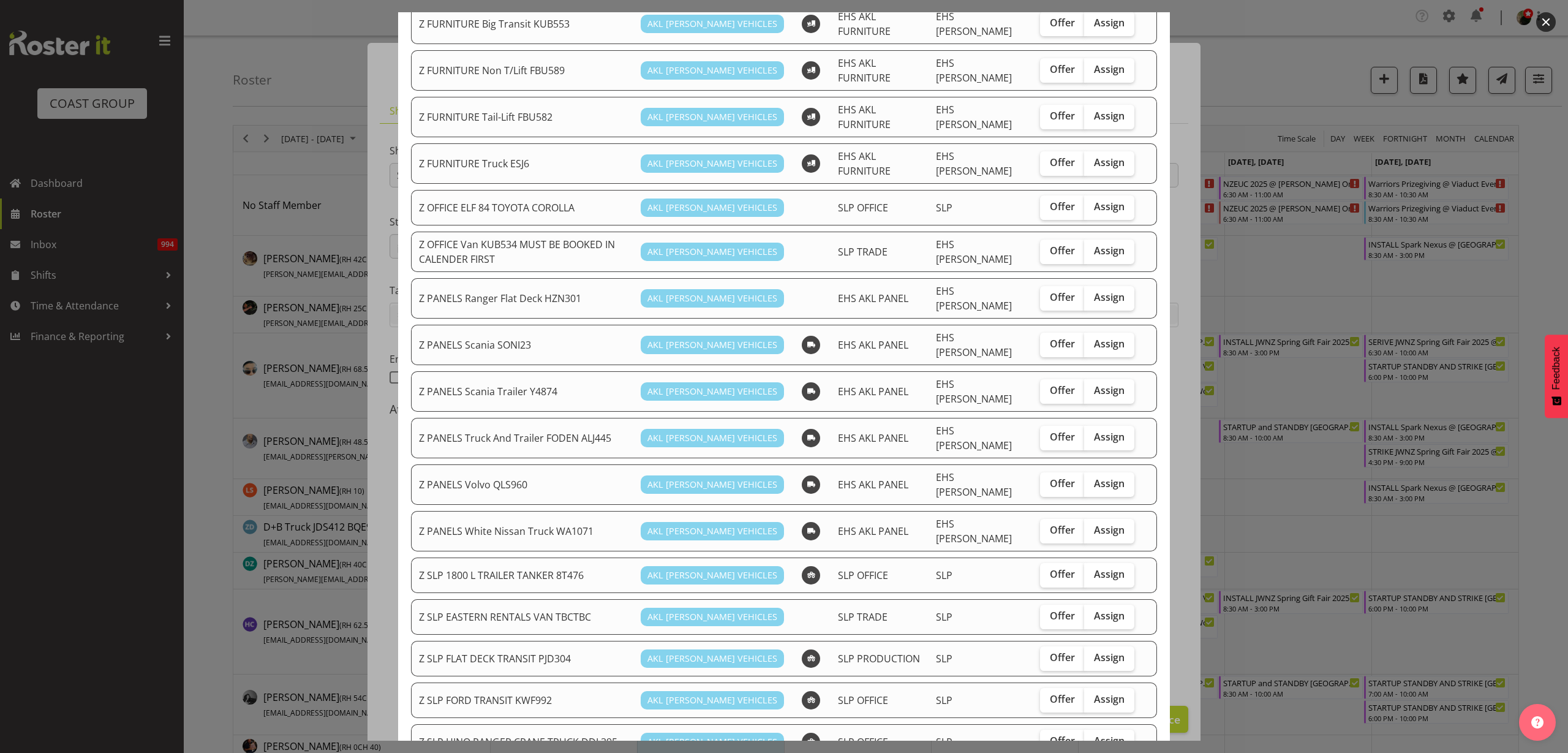
click at [1105, 200] on span "Assign" at bounding box center [1109, 206] width 31 height 12
click at [1092, 203] on input "Assign" at bounding box center [1088, 207] width 8 height 8
checkbox input "true"
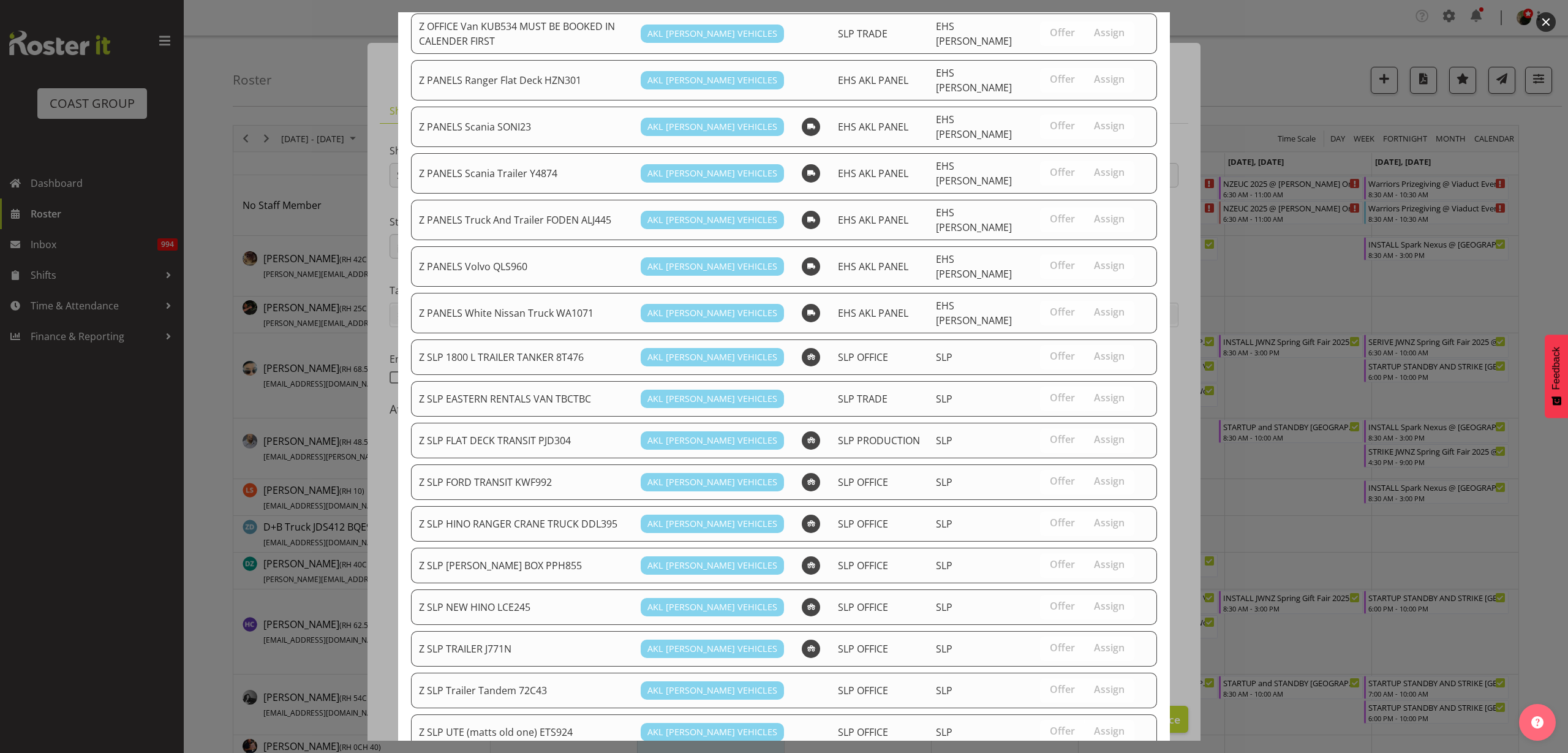
scroll to position [761, 0]
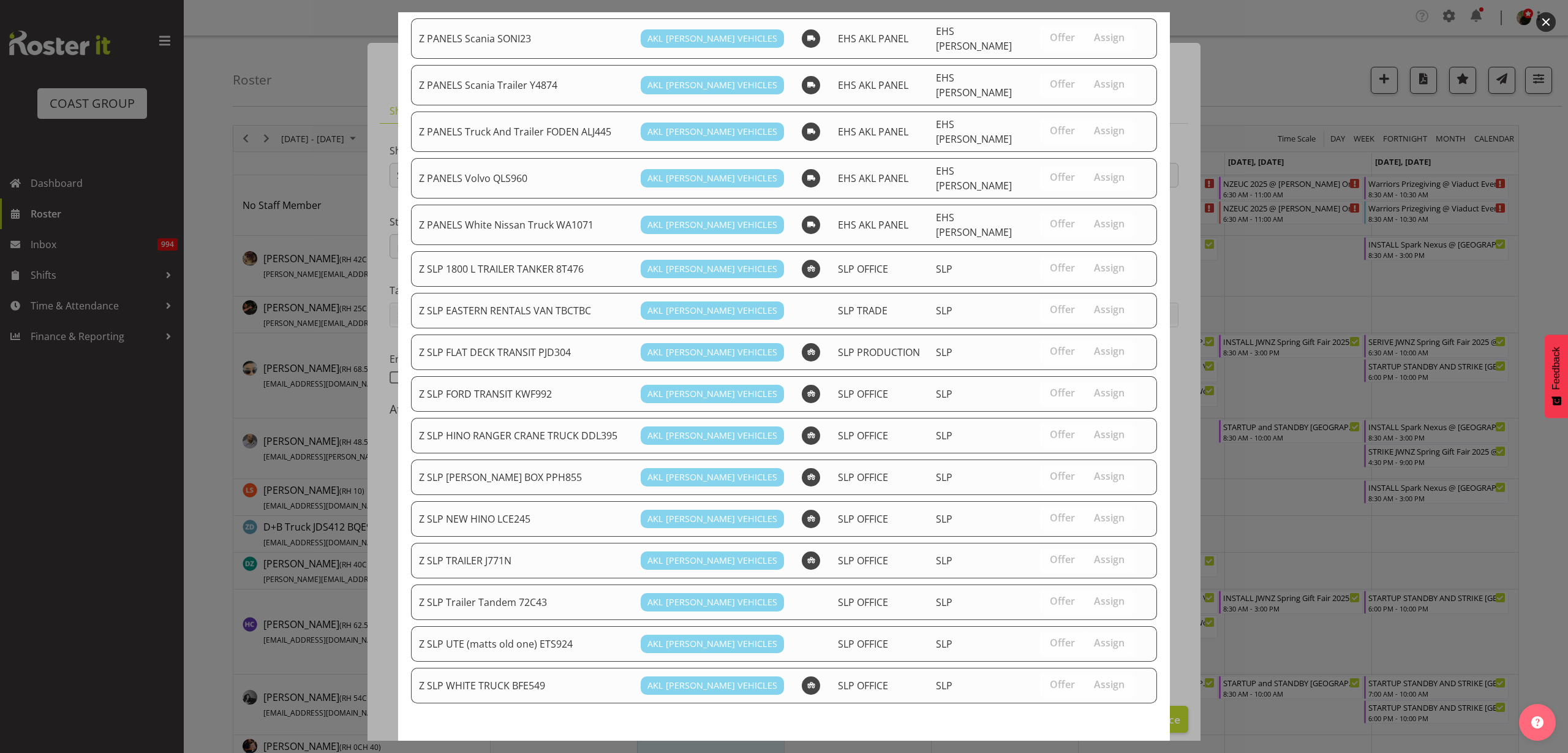
click at [1076, 752] on span "Assign Z OFFICE ELF 84 TOYOTA COROLLA" at bounding box center [1041, 763] width 217 height 15
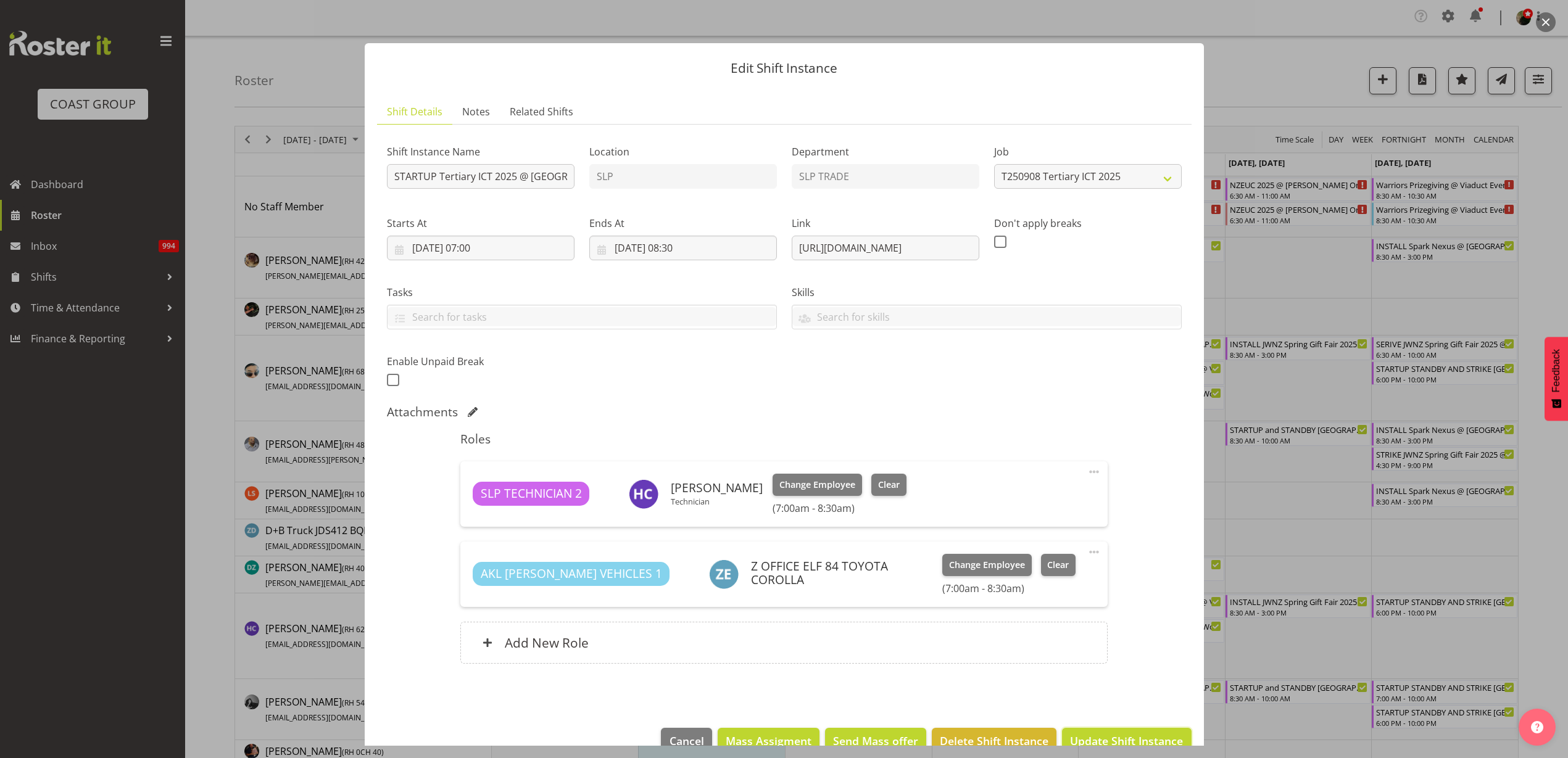
click at [1104, 738] on span "Update Shift Instance" at bounding box center [1127, 741] width 113 height 16
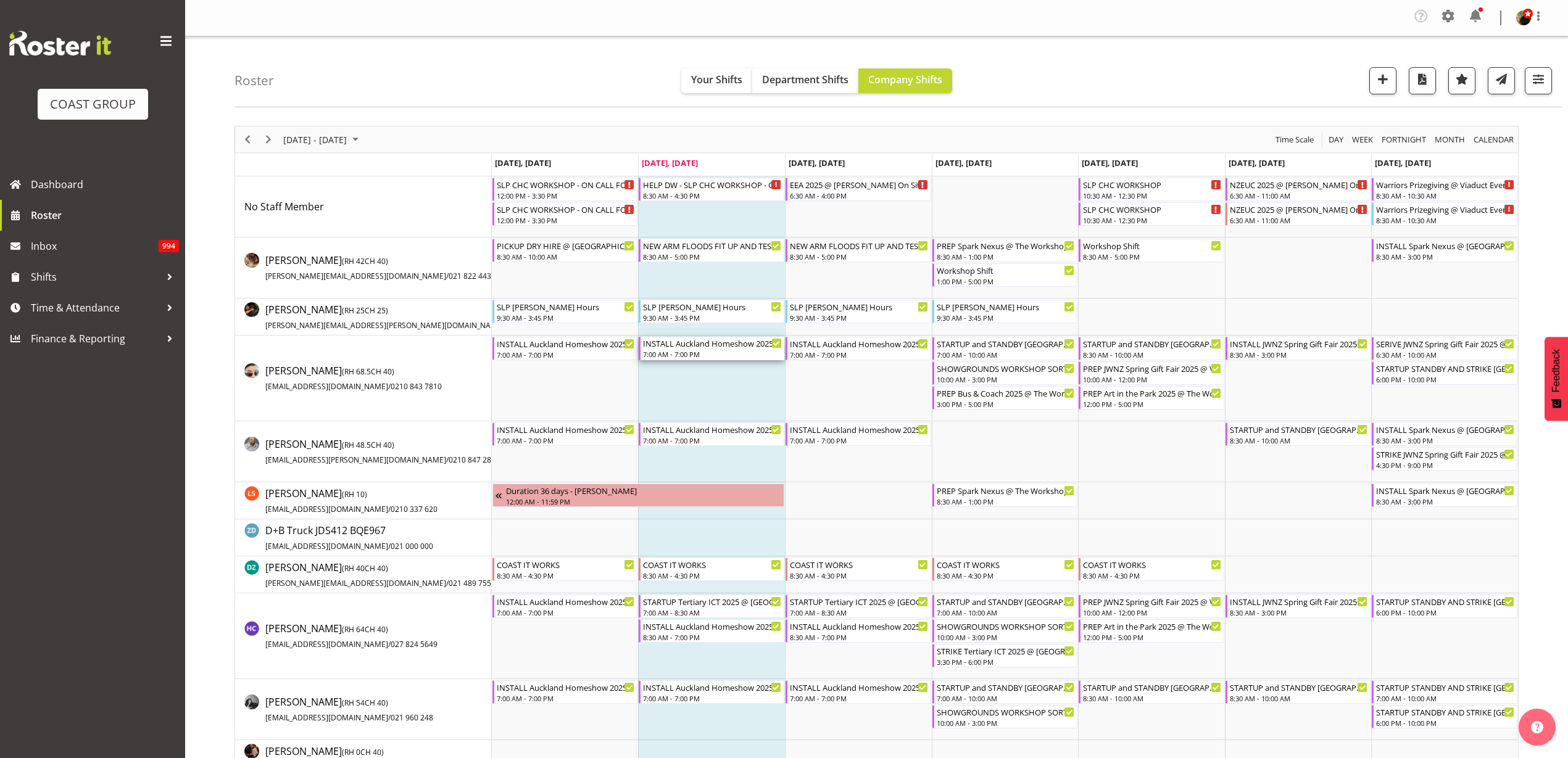
click at [705, 350] on div "7:00 AM - 7:00 PM" at bounding box center [712, 354] width 139 height 10
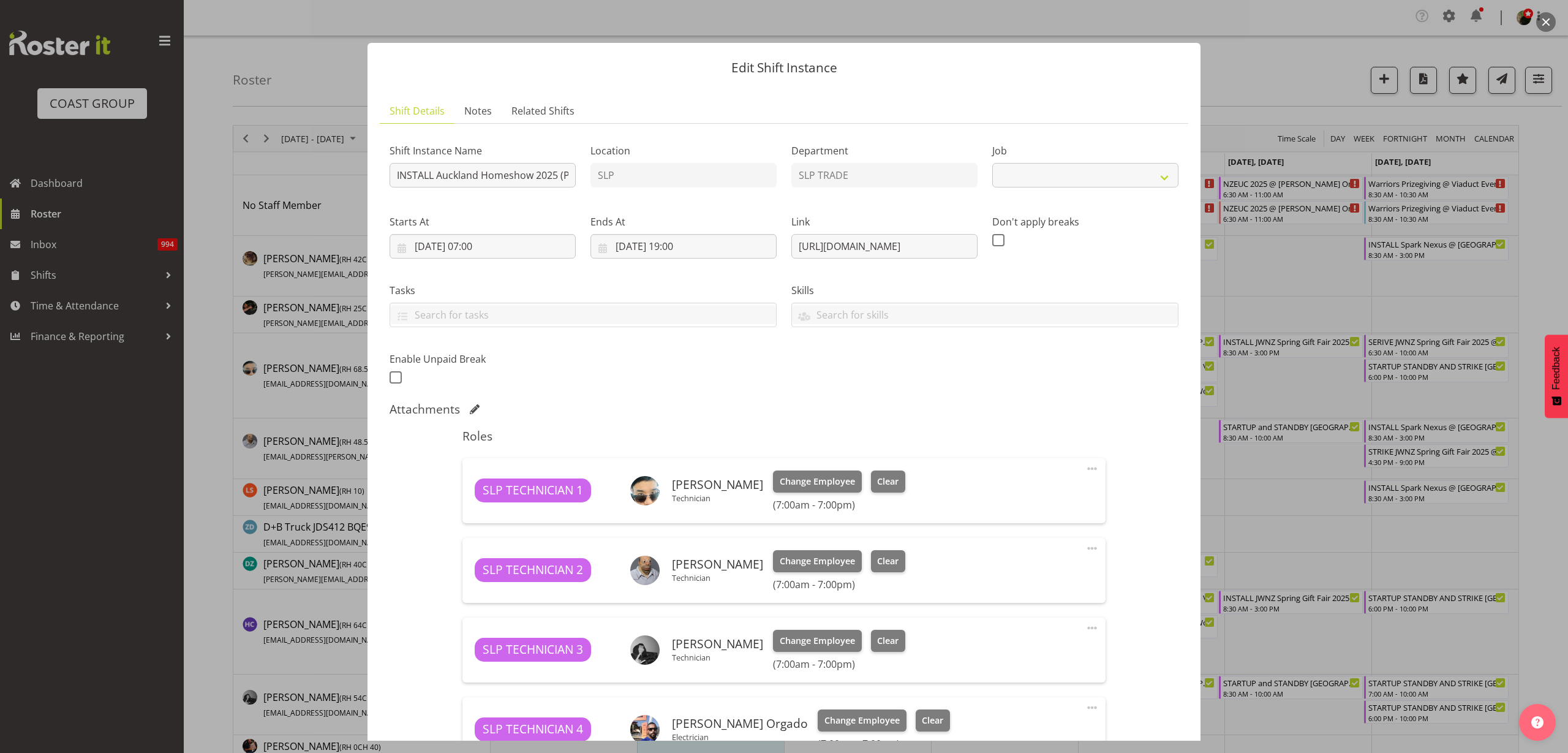
select select "9869"
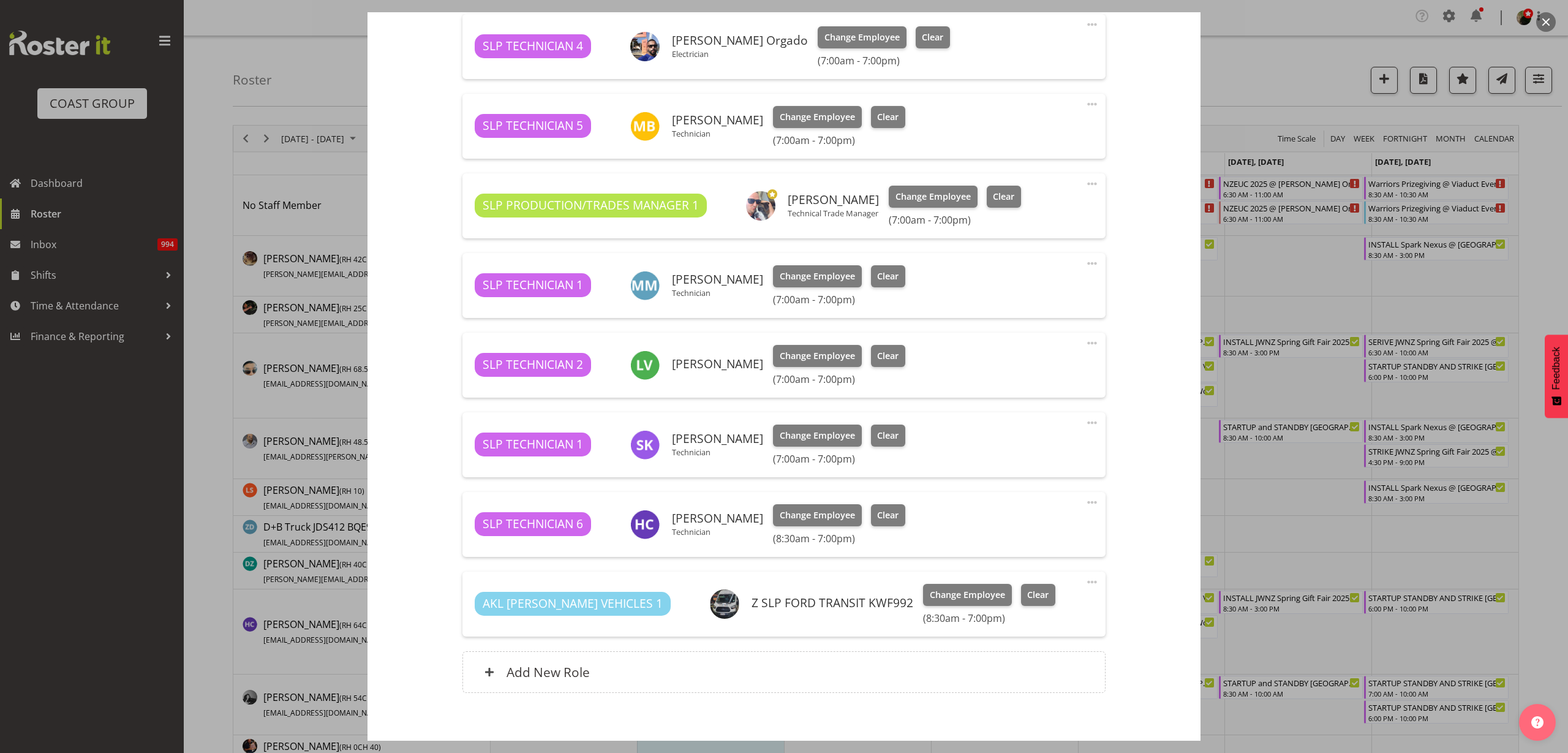
scroll to position [689, 0]
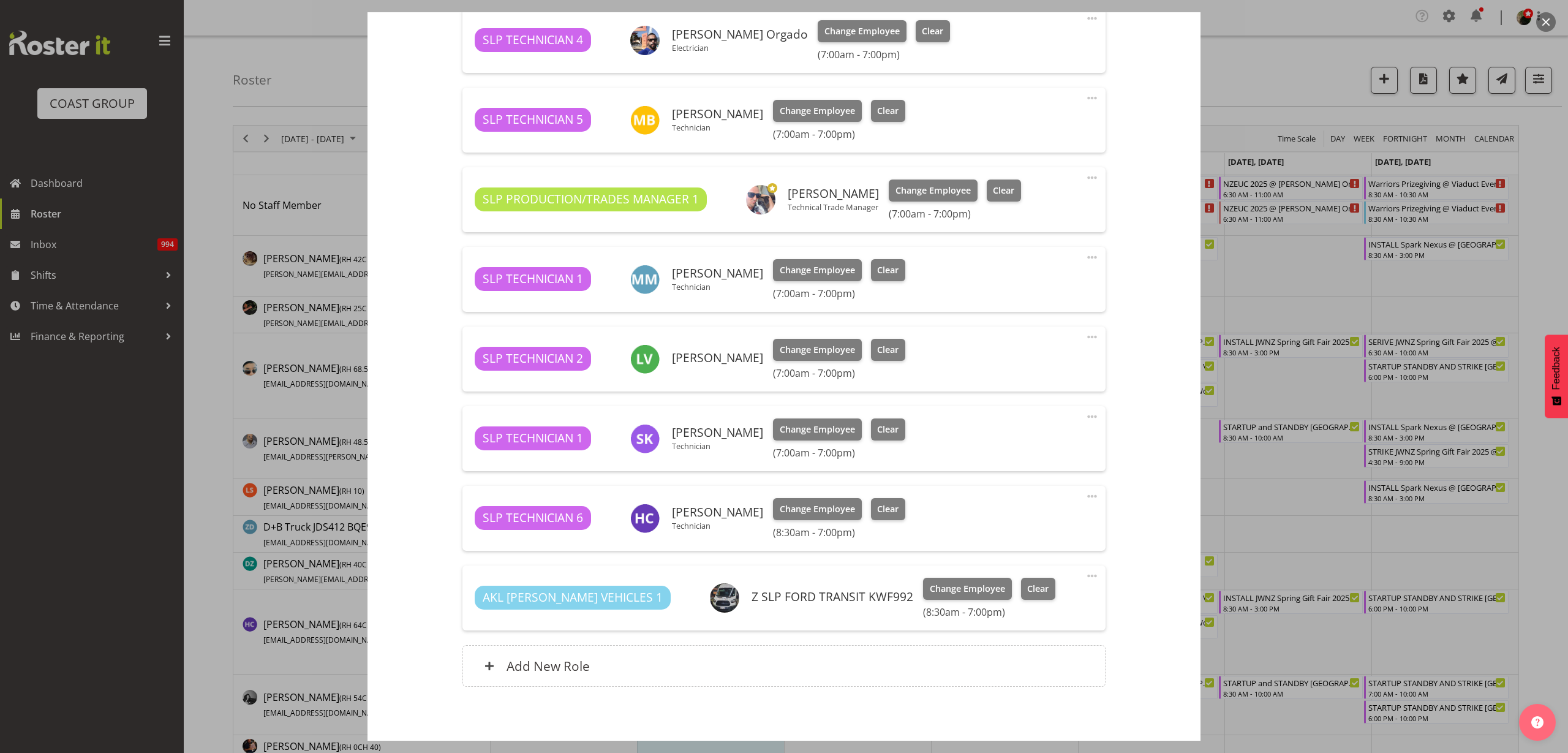
click at [1554, 21] on button "button" at bounding box center [1546, 22] width 19 height 19
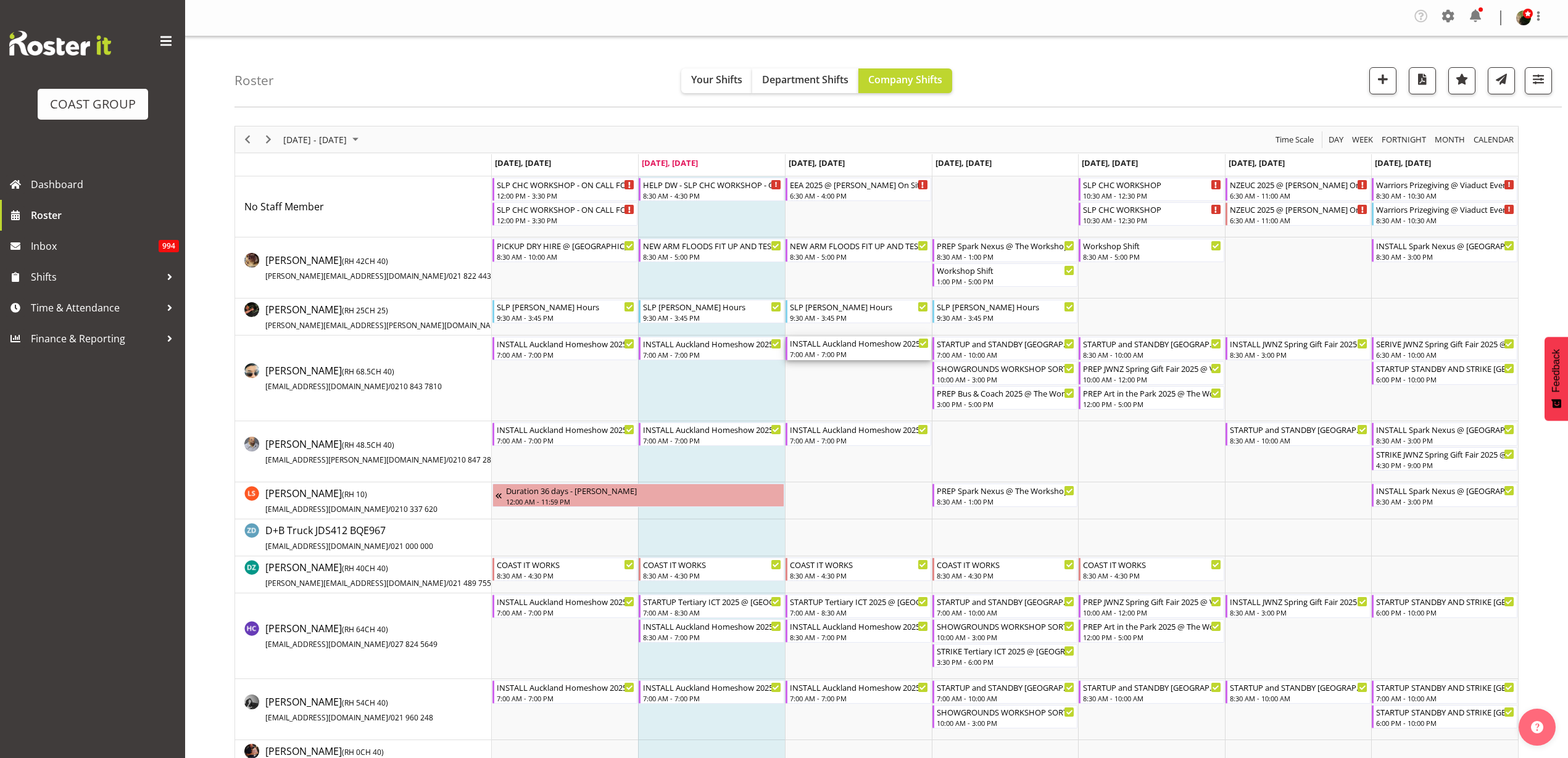
click at [829, 350] on div "7:00 AM - 7:00 PM" at bounding box center [860, 354] width 139 height 10
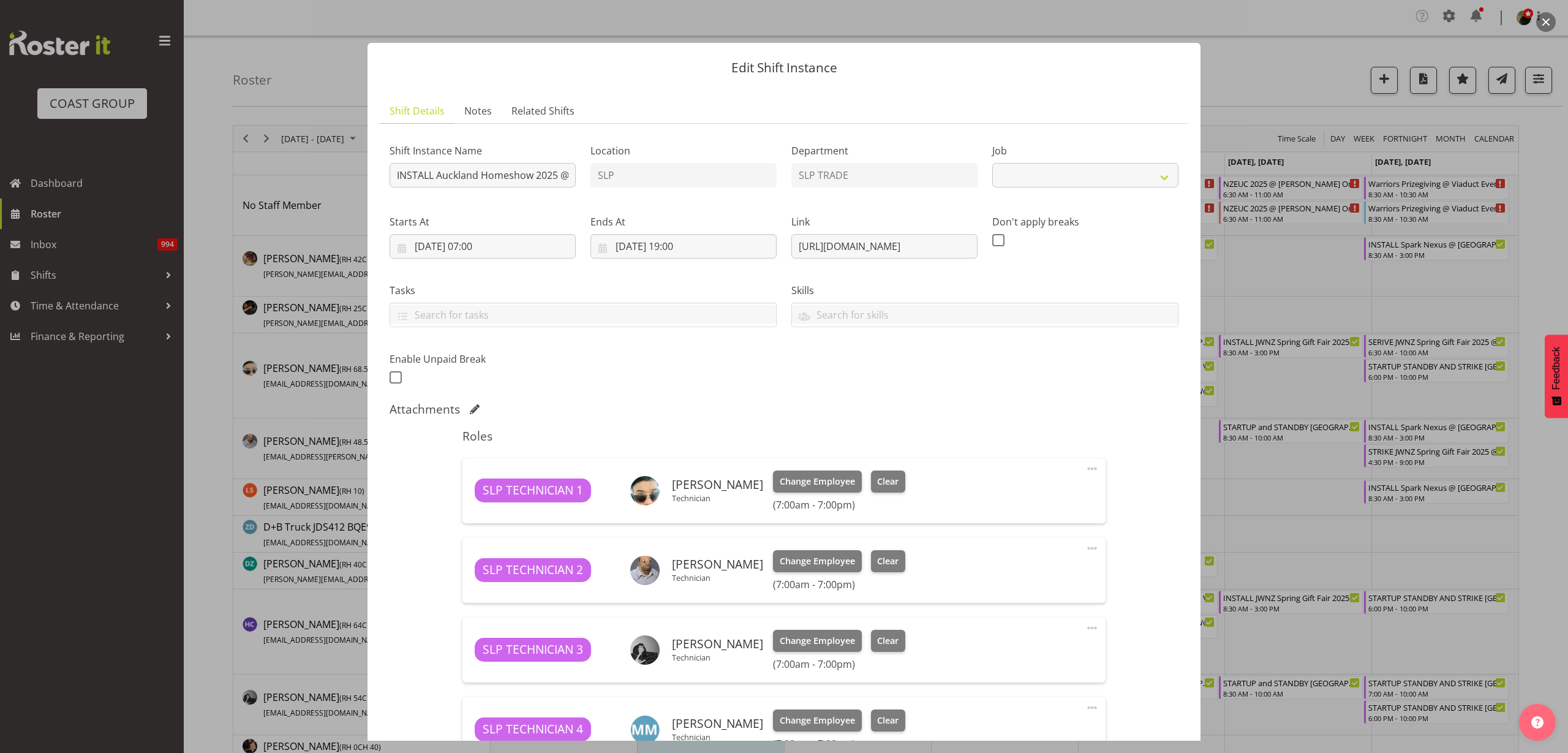
select select "9869"
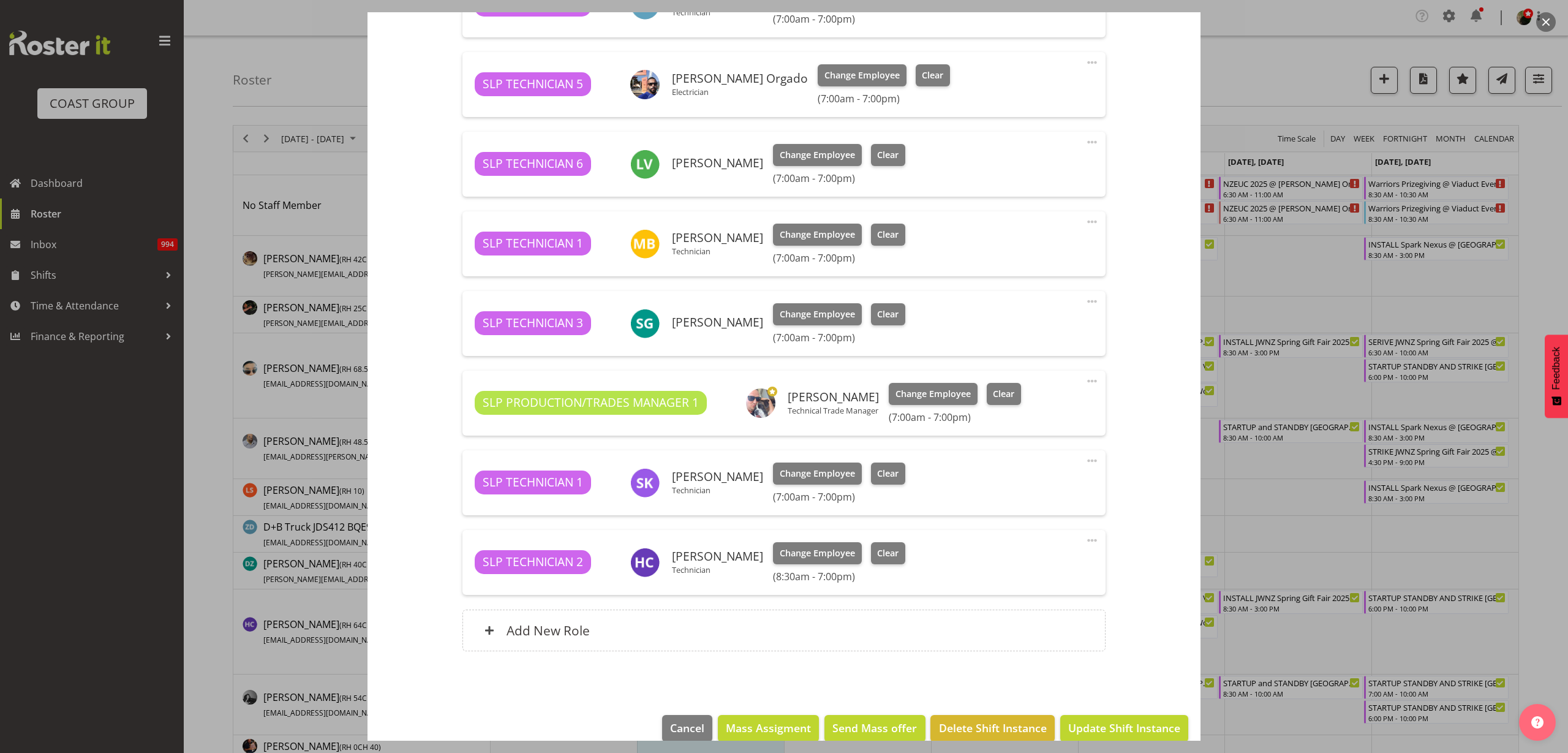
scroll to position [745, 0]
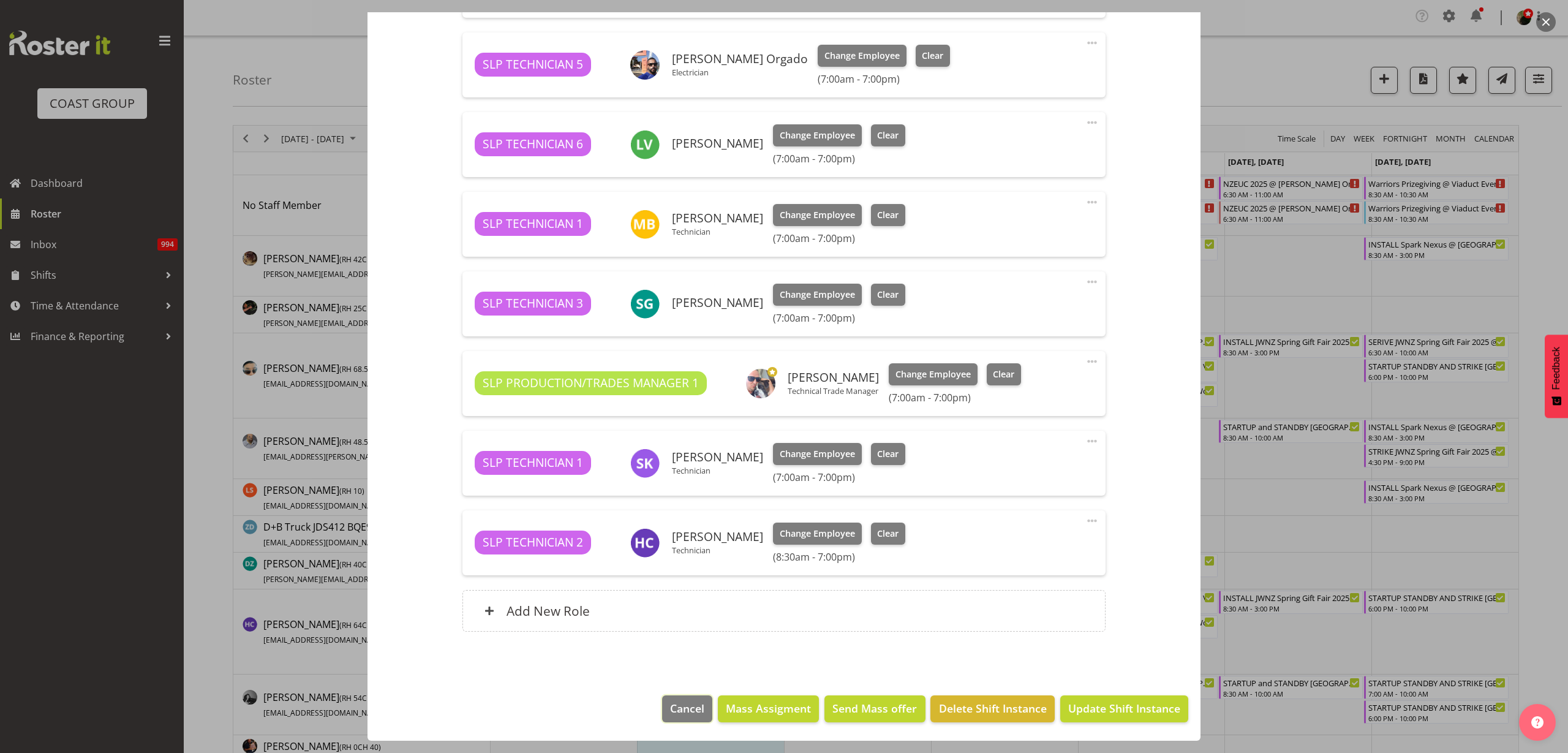
click at [674, 712] on span "Cancel" at bounding box center [687, 708] width 34 height 16
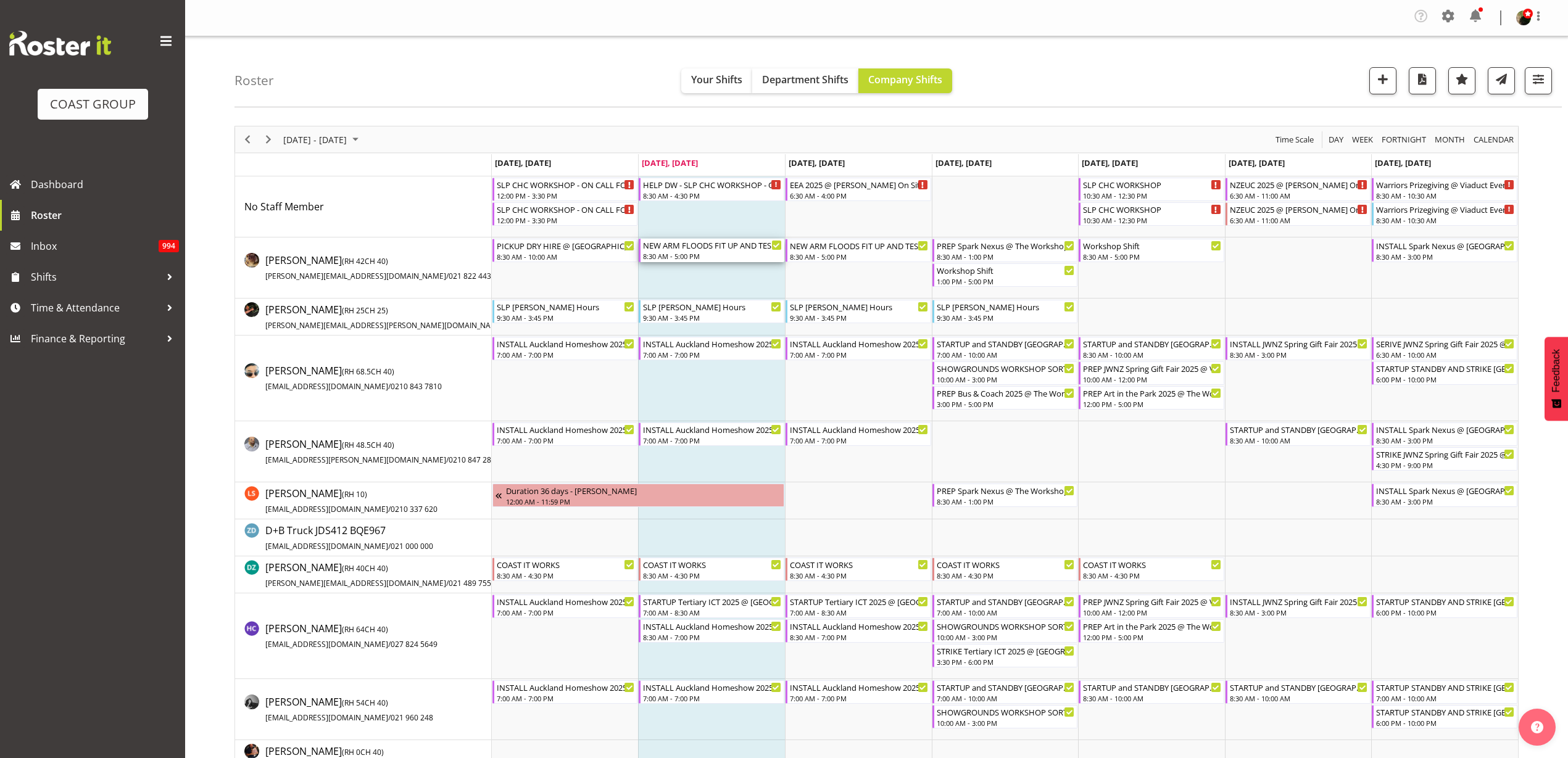
click at [699, 248] on div "NEW ARM FLOODS FIT UP AND TEST AND TAG" at bounding box center [712, 244] width 139 height 12
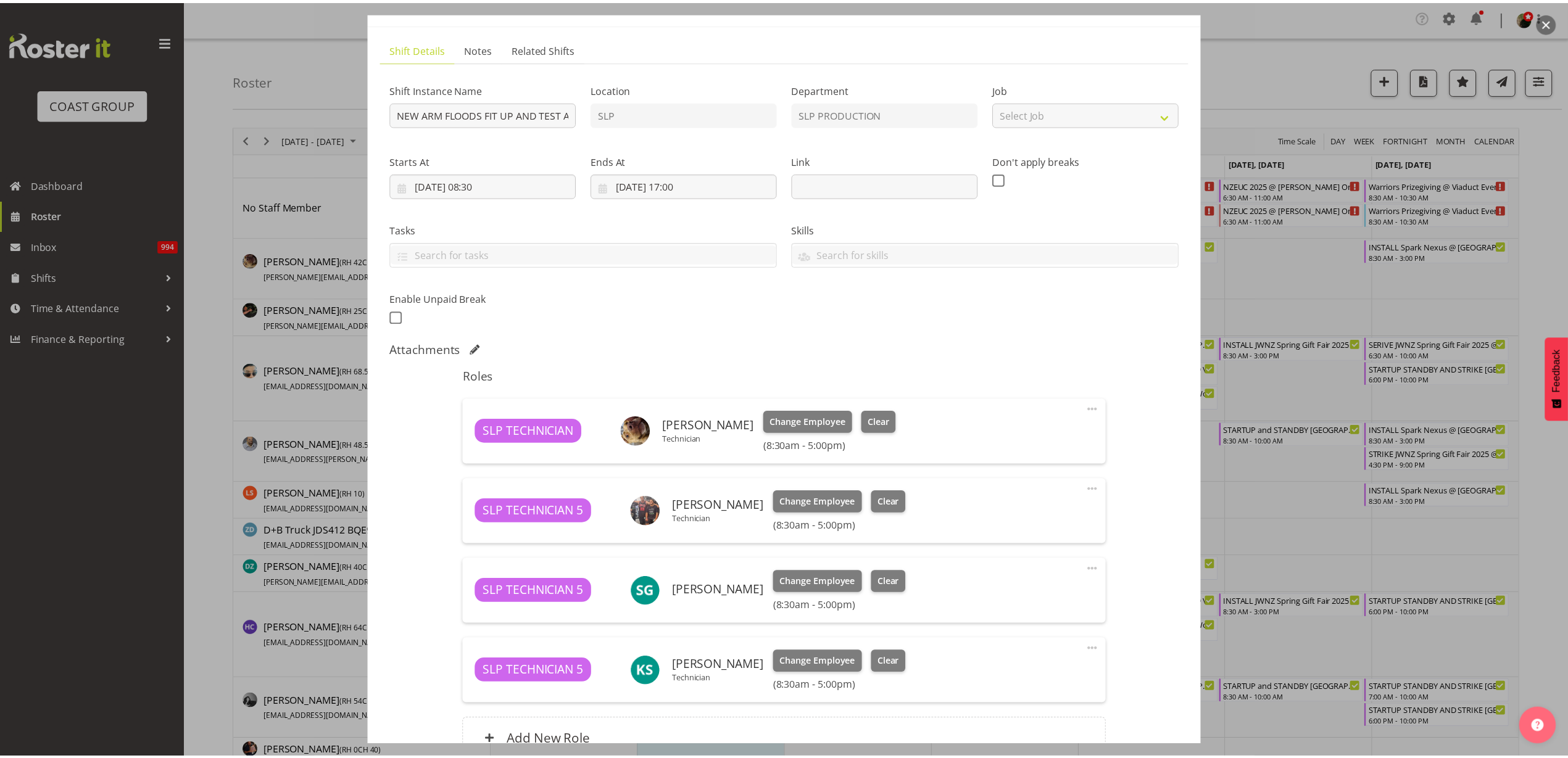
scroll to position [188, 0]
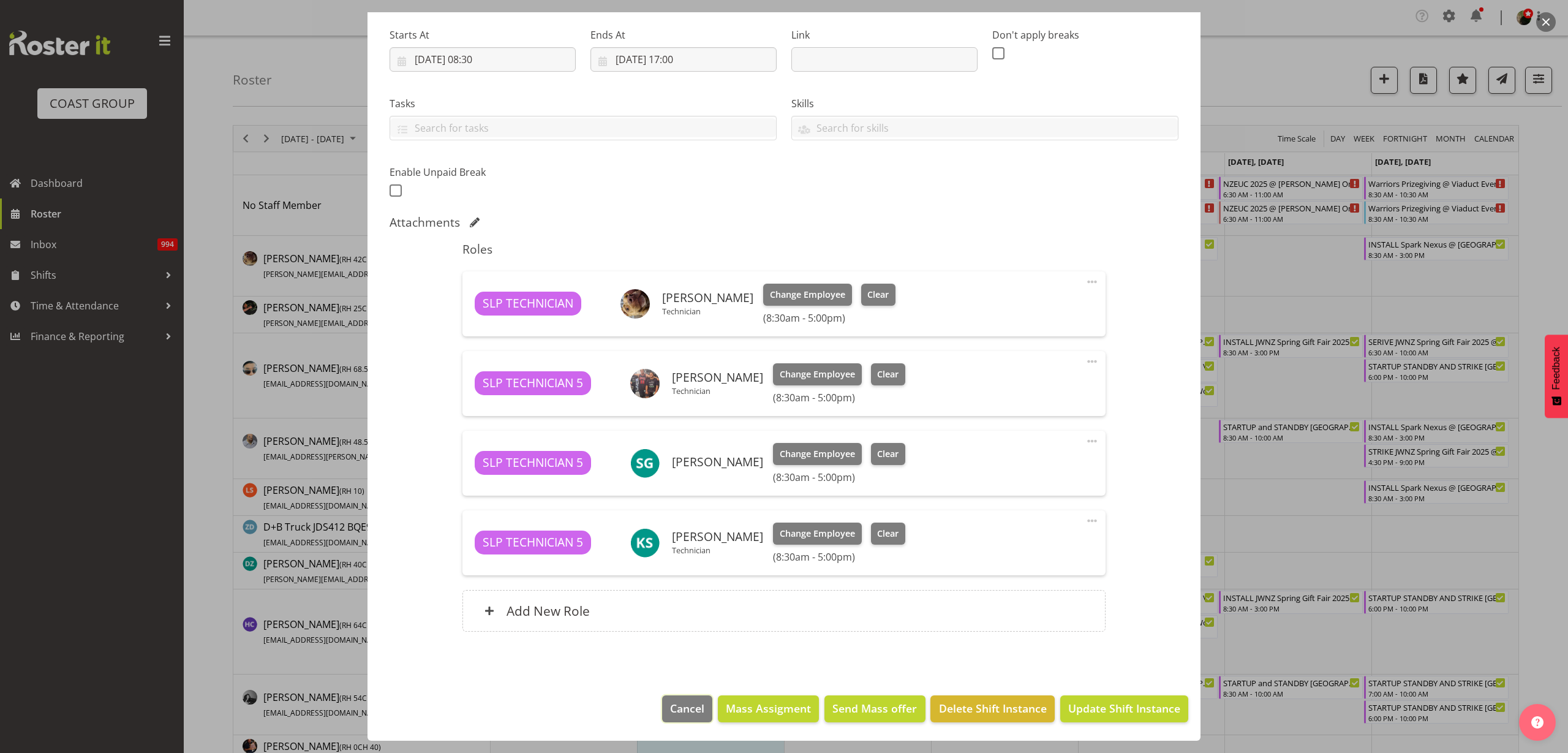
click at [670, 704] on span "Cancel" at bounding box center [687, 708] width 34 height 16
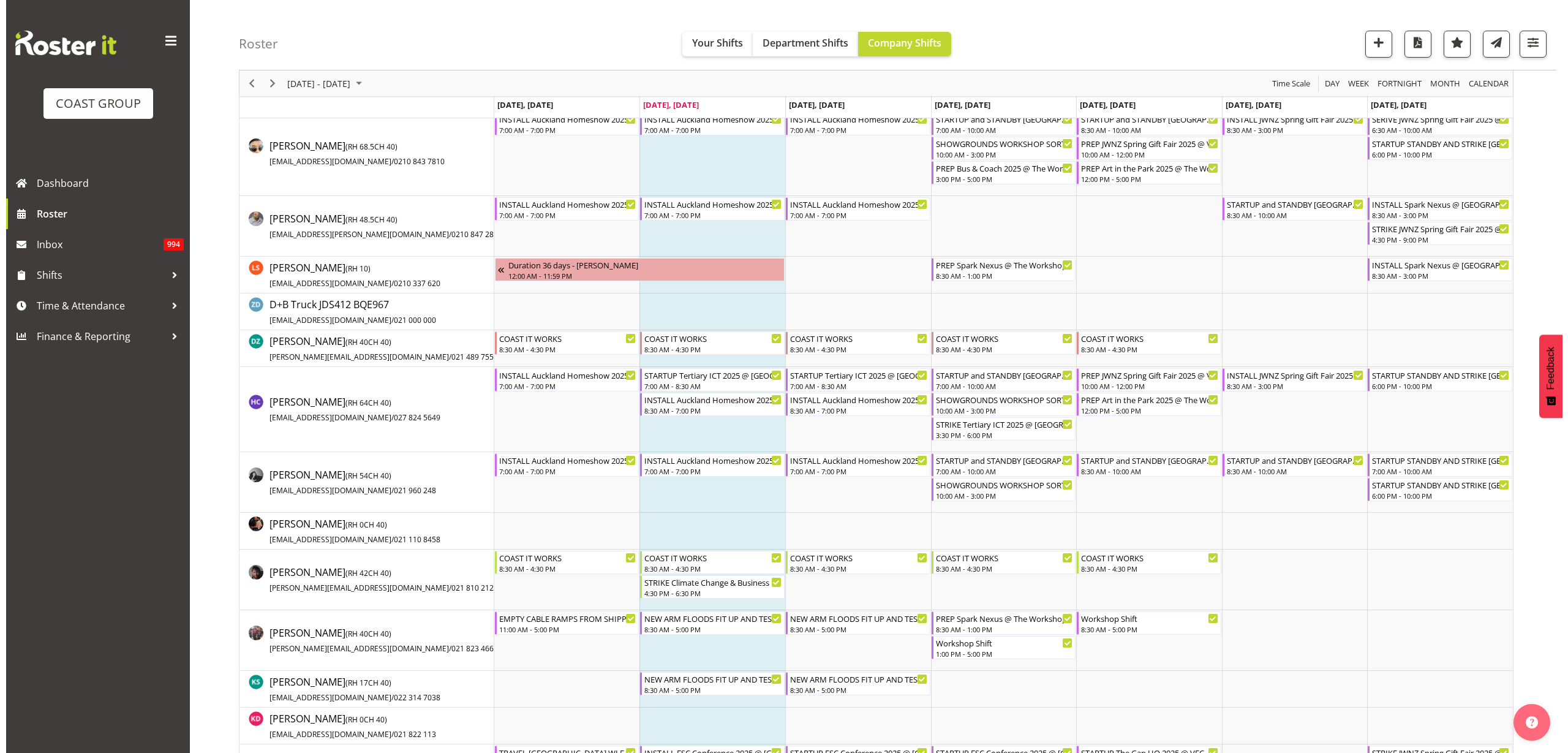
scroll to position [306, 0]
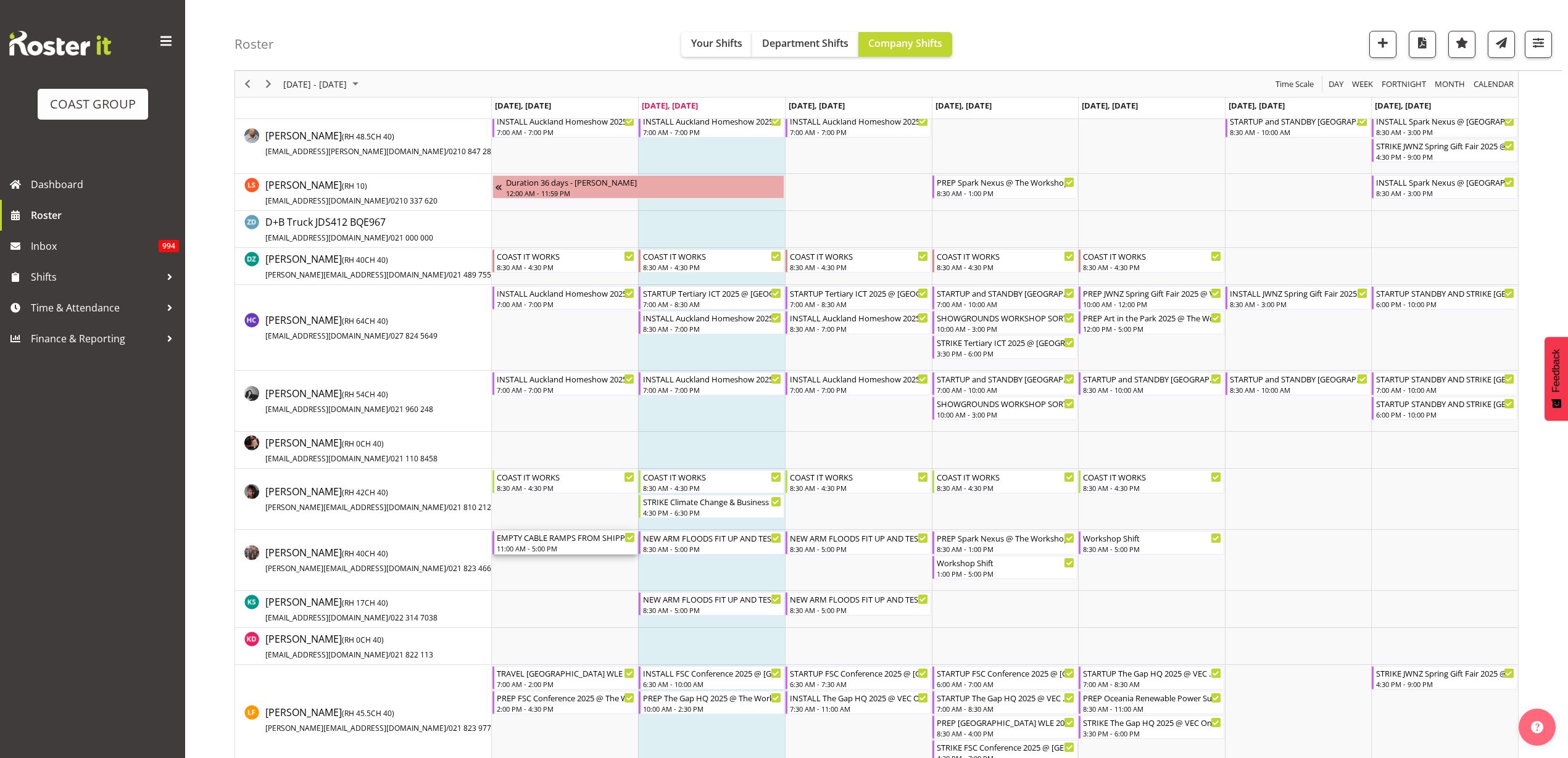
click at [544, 547] on div "11:00 AM - 5:00 PM" at bounding box center [566, 548] width 139 height 10
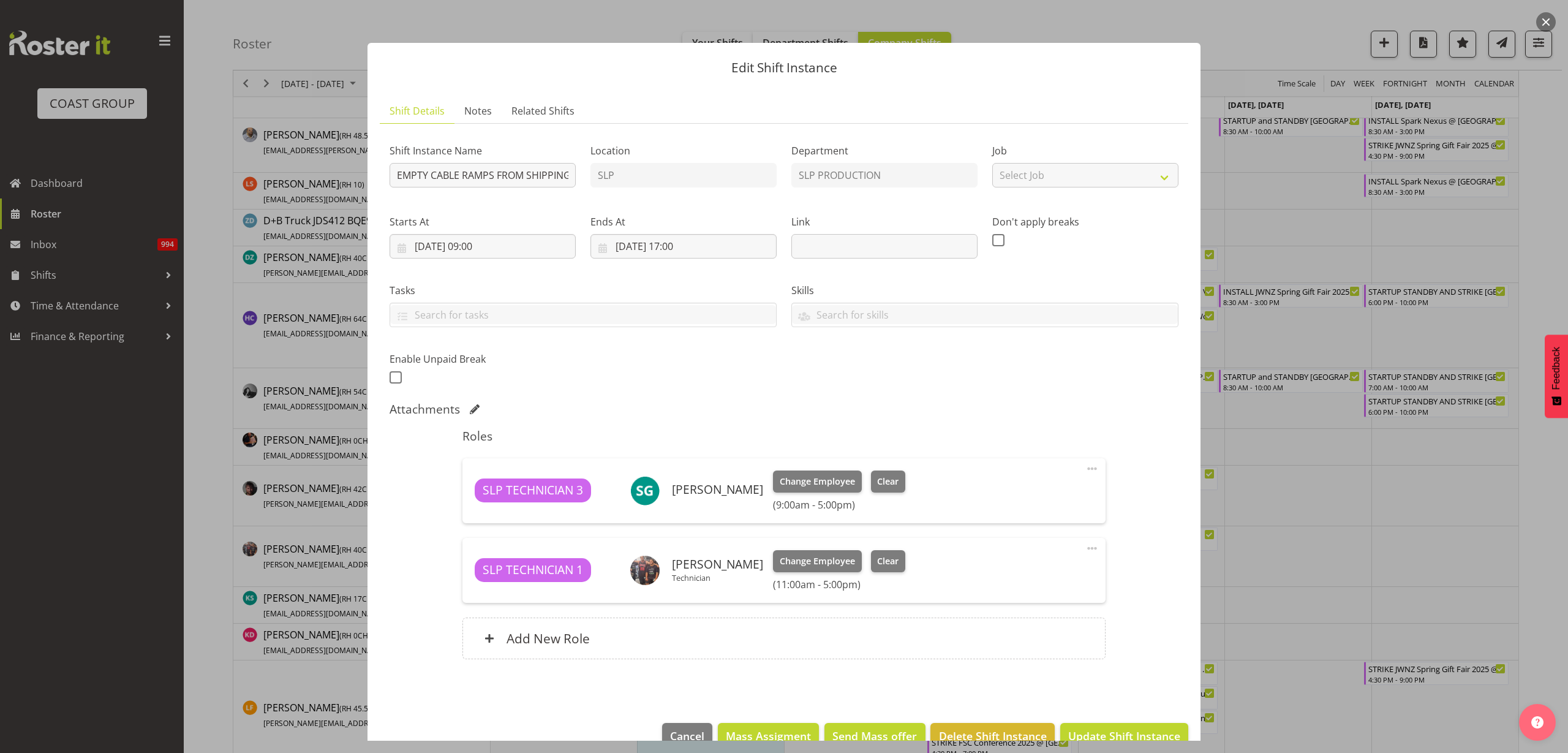
click at [1085, 546] on span at bounding box center [1092, 548] width 15 height 15
click at [1024, 618] on link "Delete" at bounding box center [1040, 622] width 118 height 22
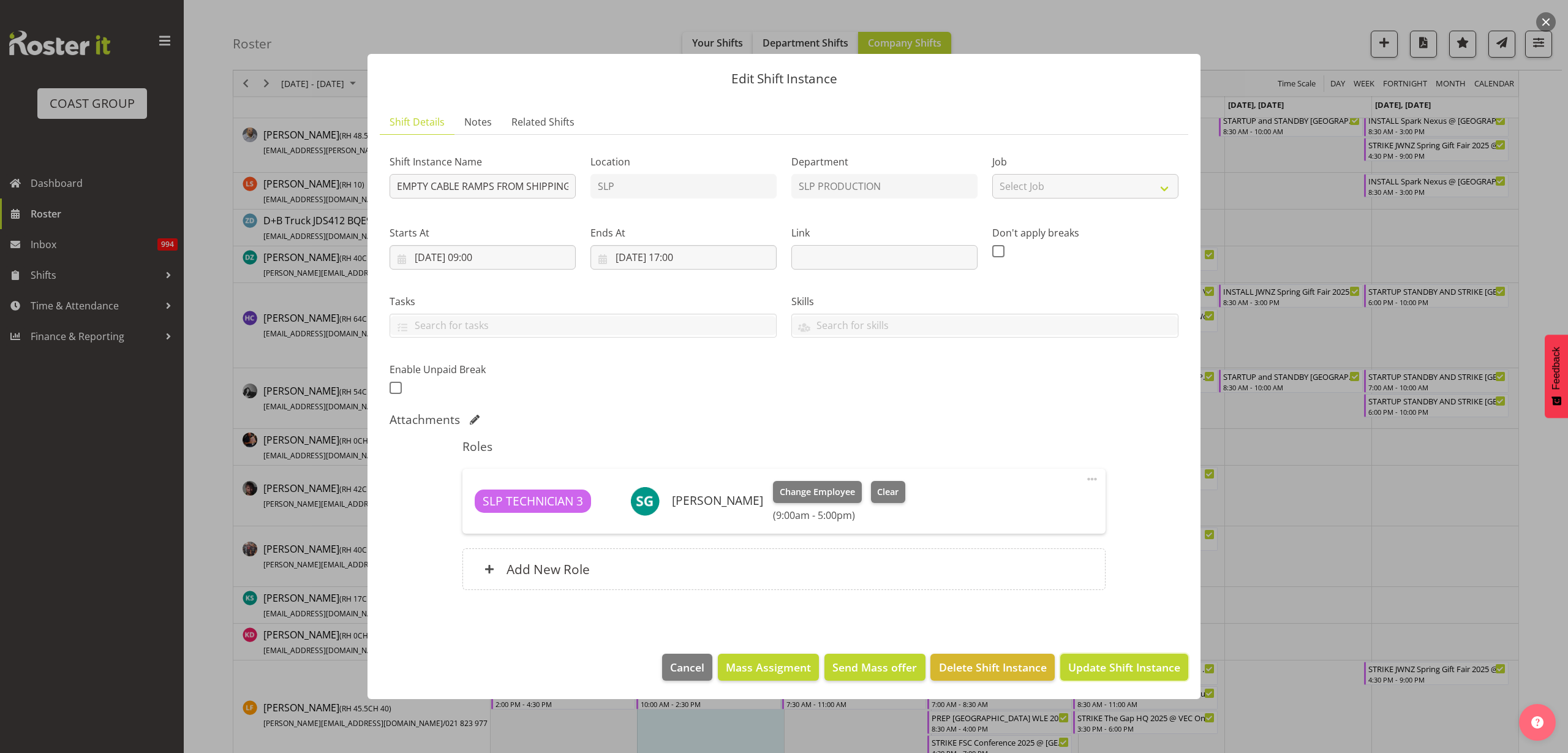
click at [1129, 671] on span "Update Shift Instance" at bounding box center [1124, 667] width 112 height 16
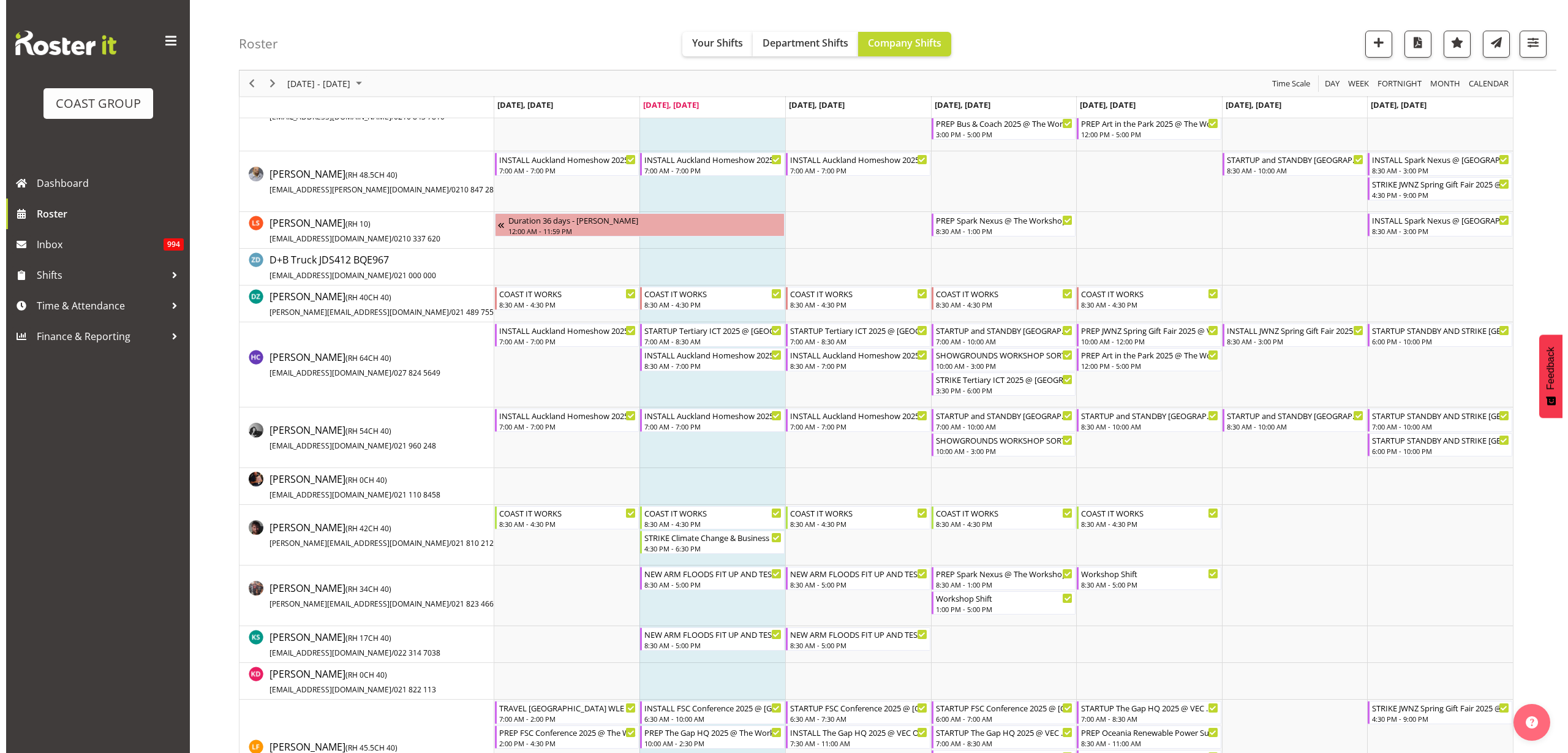
scroll to position [0, 0]
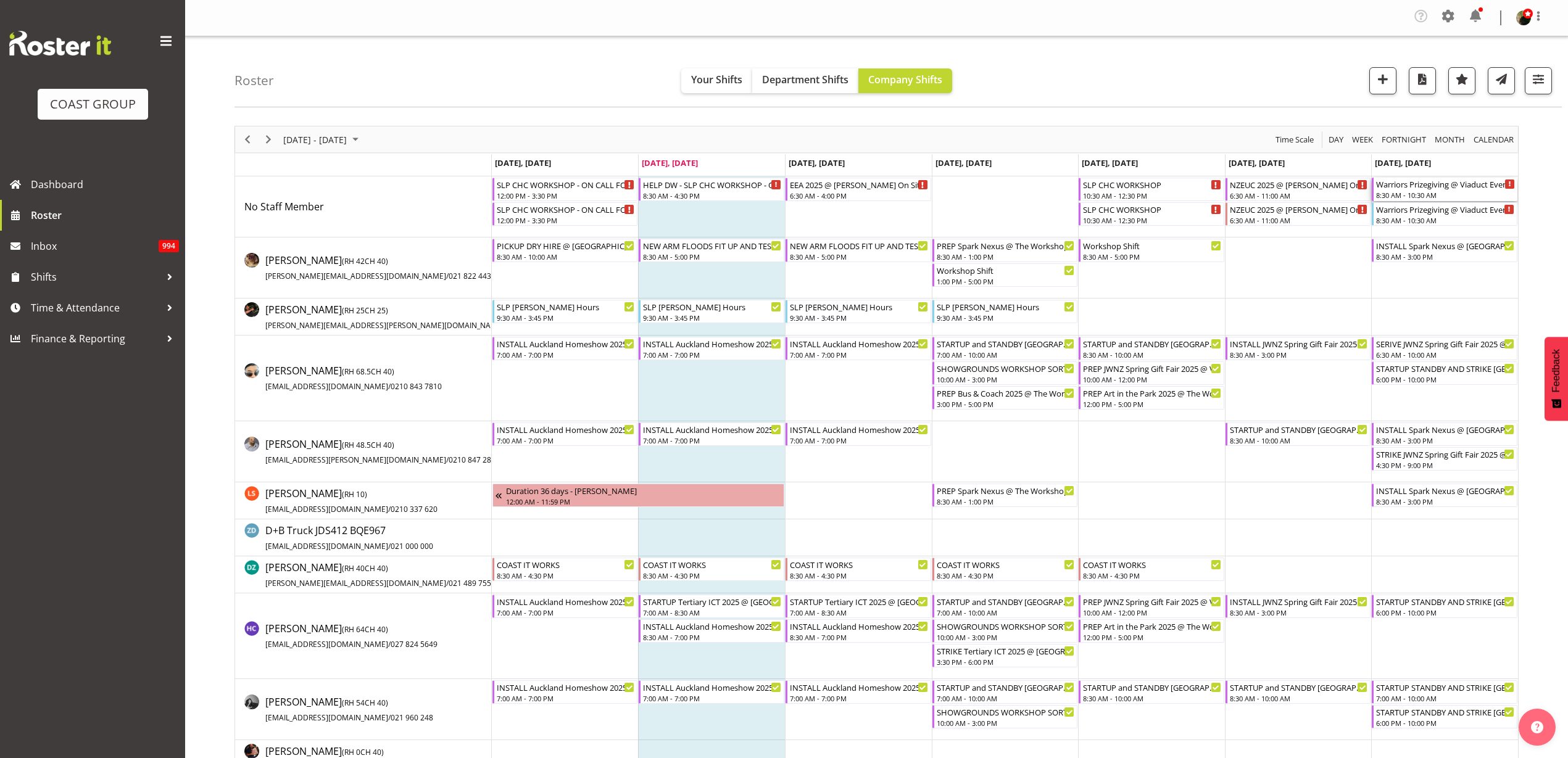
click at [1438, 185] on div "Warriors Prizegiving @ Viaduct Events Center On SIte @ 0930" at bounding box center [1445, 183] width 139 height 12
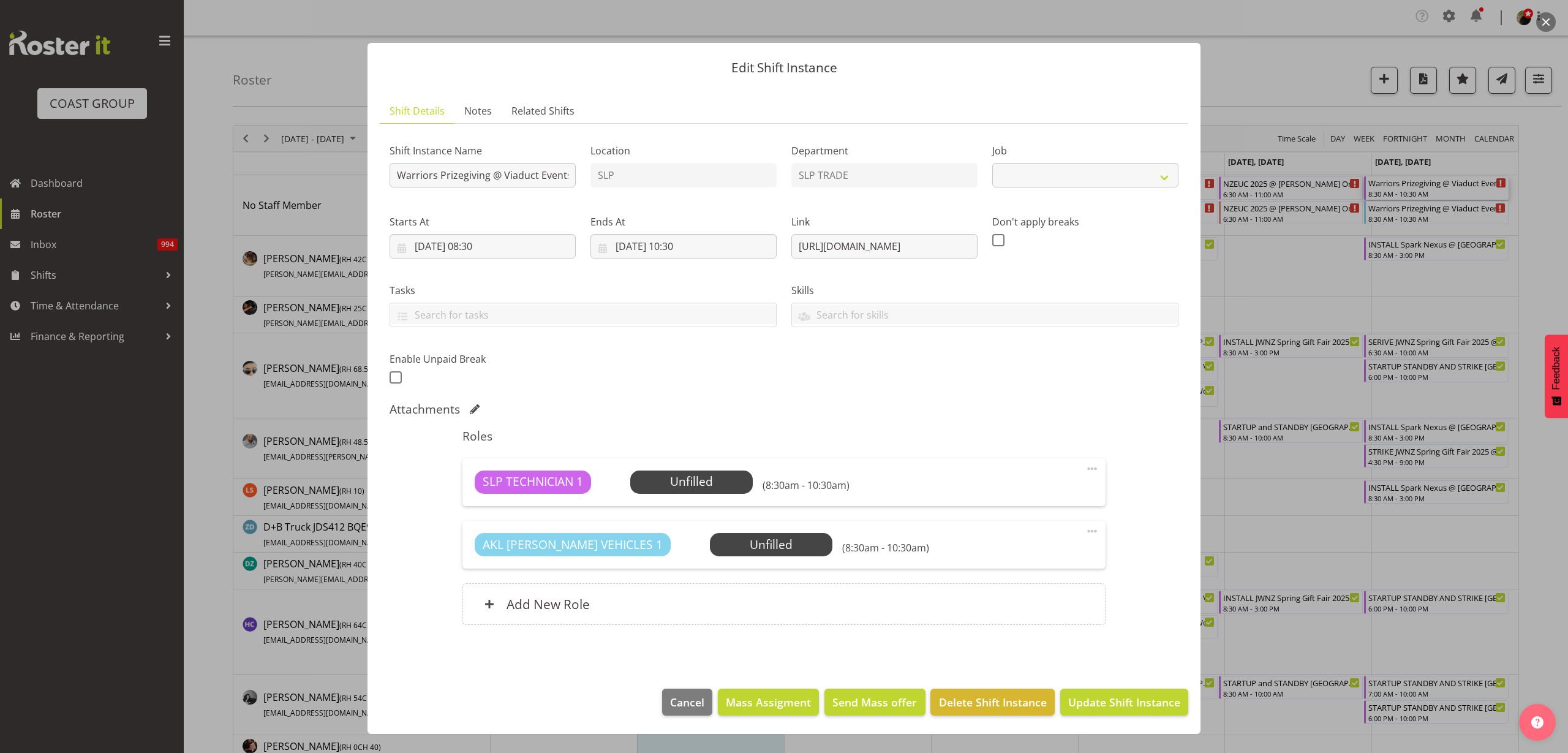
select select "10624"
click at [394, 174] on input "Warriors Prizegiving @ Viaduct Events Center On SIte @ 0930" at bounding box center [482, 175] width 186 height 24
type input "PREP Warriors Prizegiving @ The Workshop"
click at [487, 246] on input "14/09/2025, 08:30" at bounding box center [482, 246] width 186 height 24
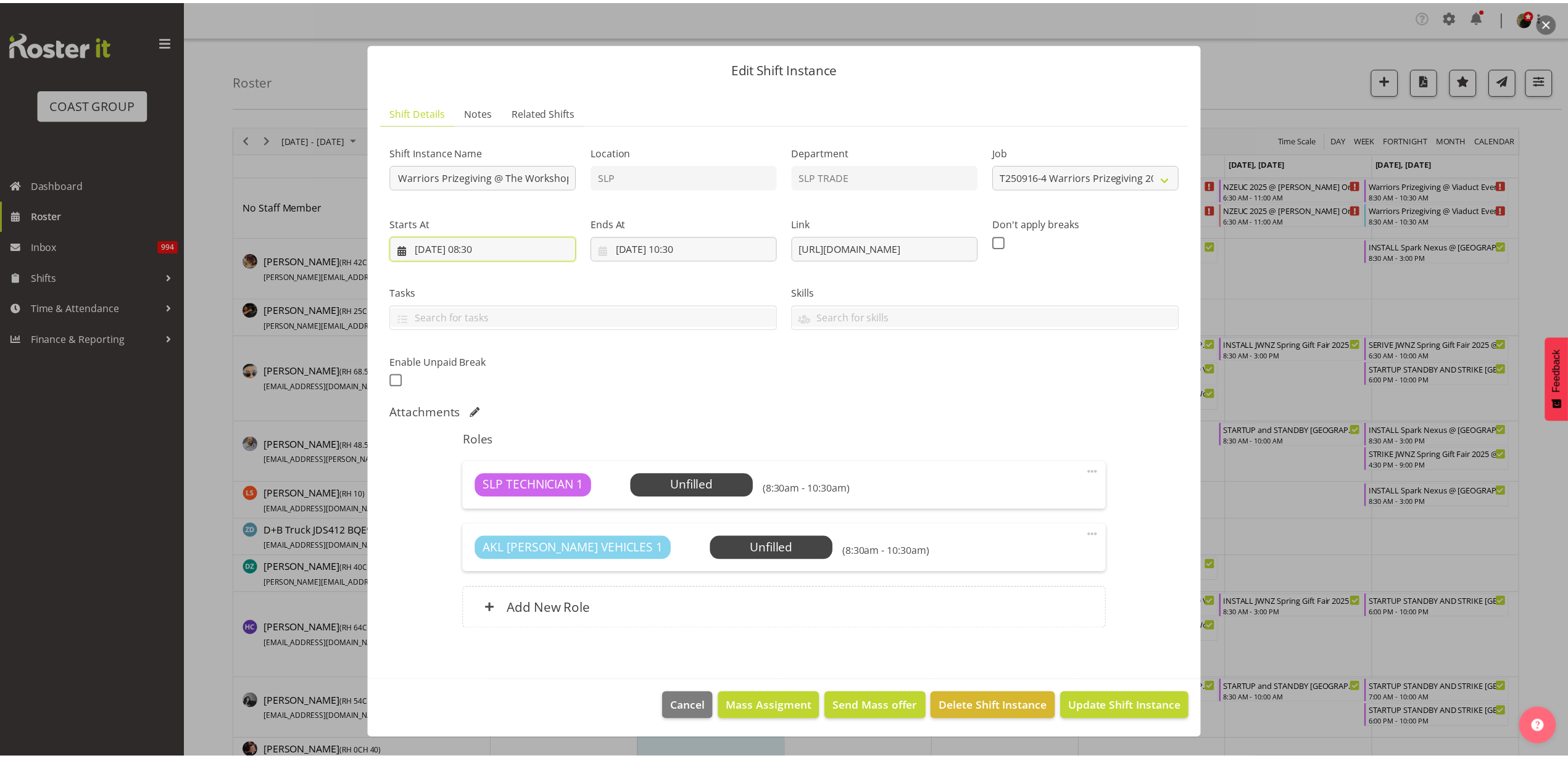
scroll to position [0, 0]
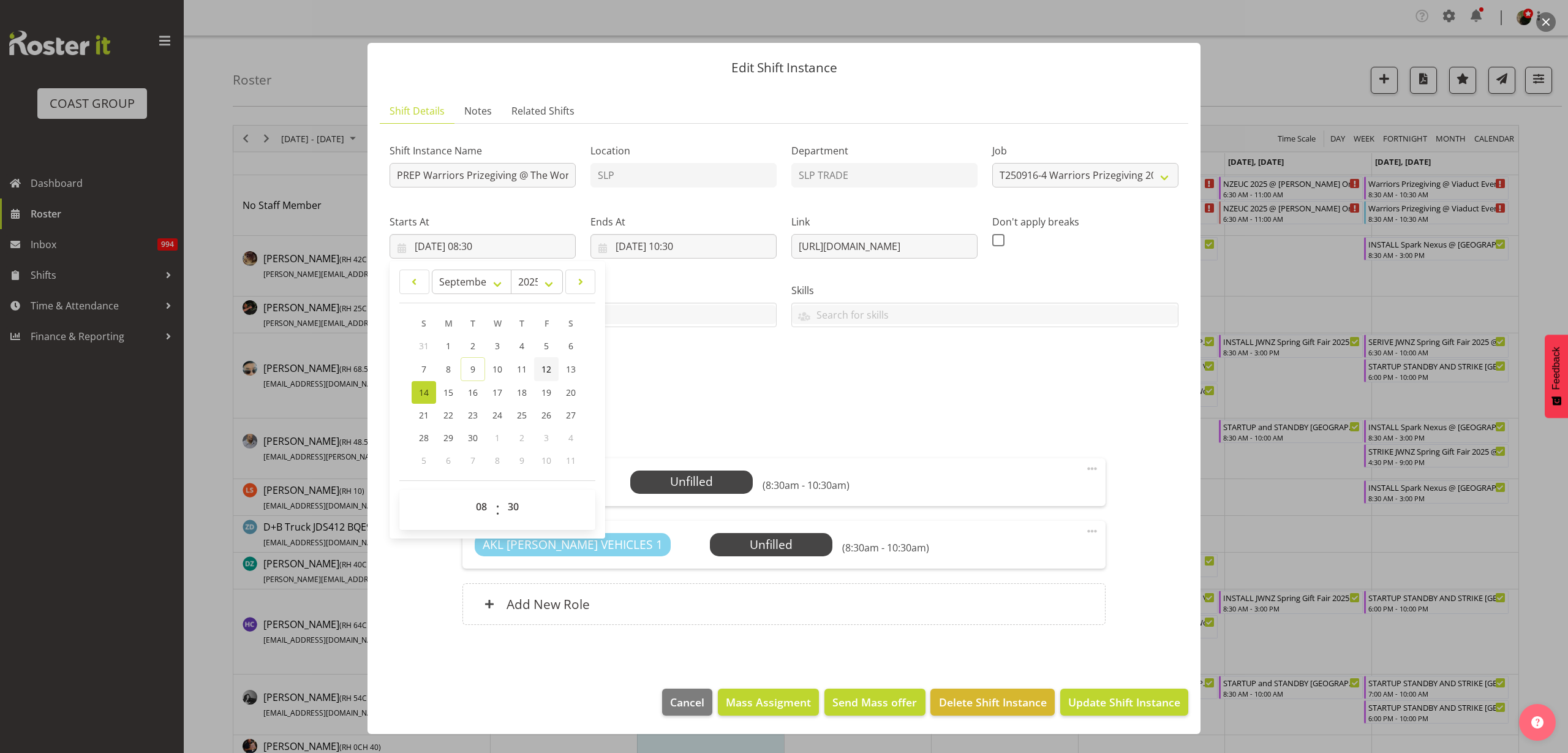
click at [547, 368] on span "12" at bounding box center [546, 369] width 10 height 12
type input "12/09/2025, 08:30"
click at [480, 510] on select "00 01 02 03 04 05 06 07 08 09 10 11 12 13 14 15 16 17 18 19 20 21 22 23" at bounding box center [483, 507] width 28 height 24
select select "11"
click at [469, 494] on select "00 01 02 03 04 05 06 07 08 09 10 11 12 13 14 15 16 17 18 19 20 21 22 23" at bounding box center [483, 507] width 28 height 24
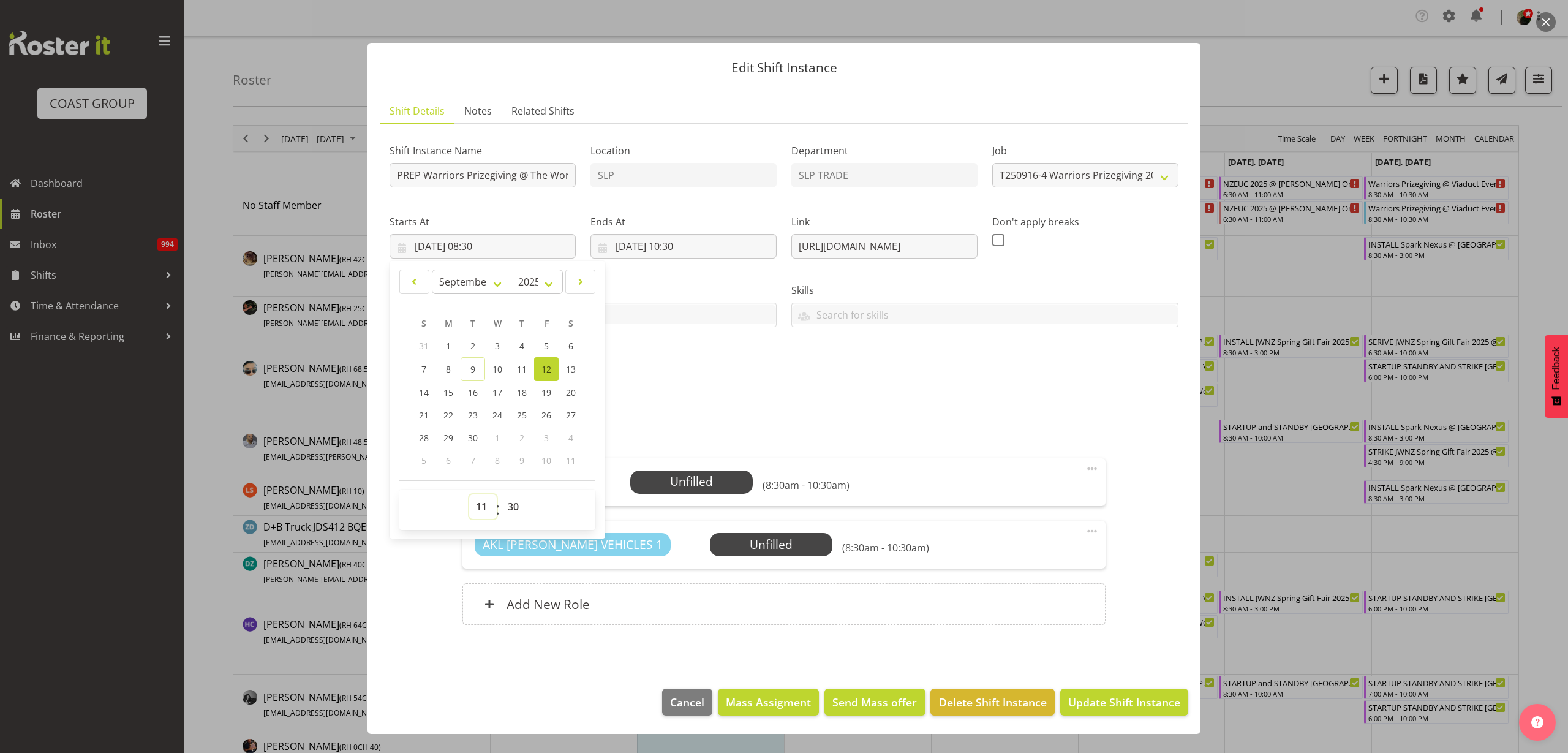
type input "12/09/2025, 11:30"
select select "0"
type input "12/09/2025, 11:00"
click at [669, 248] on input "14/09/2025, 10:30" at bounding box center [683, 246] width 186 height 24
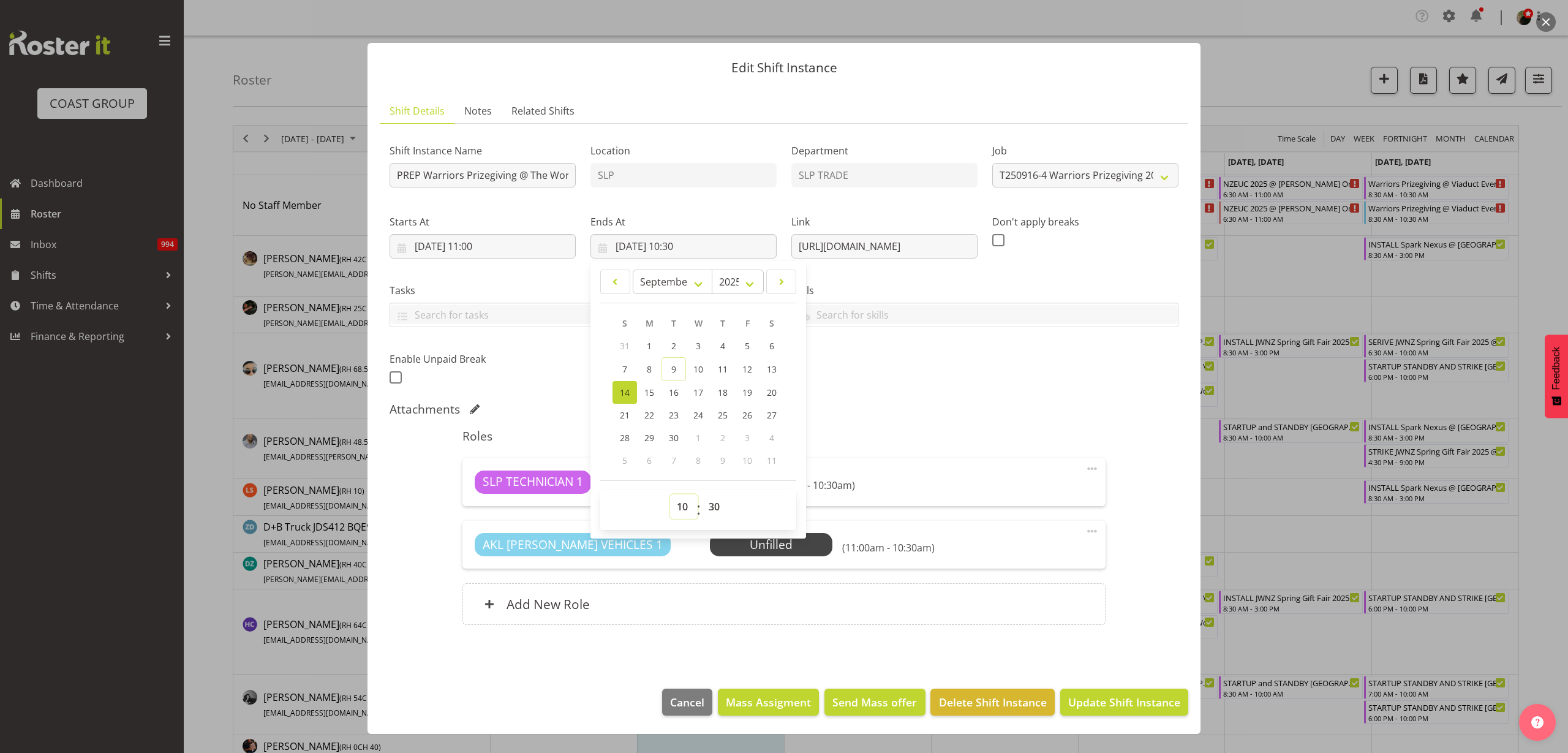
click at [677, 508] on select "00 01 02 03 04 05 06 07 08 09 10 11 12 13 14 15 16 17 18 19 20 21 22 23" at bounding box center [683, 507] width 28 height 24
select select "15"
click at [670, 494] on select "00 01 02 03 04 05 06 07 08 09 10 11 12 13 14 15 16 17 18 19 20 21 22 23" at bounding box center [683, 507] width 28 height 24
click at [743, 364] on span "12" at bounding box center [747, 369] width 10 height 12
type input "12/09/2025, 15:30"
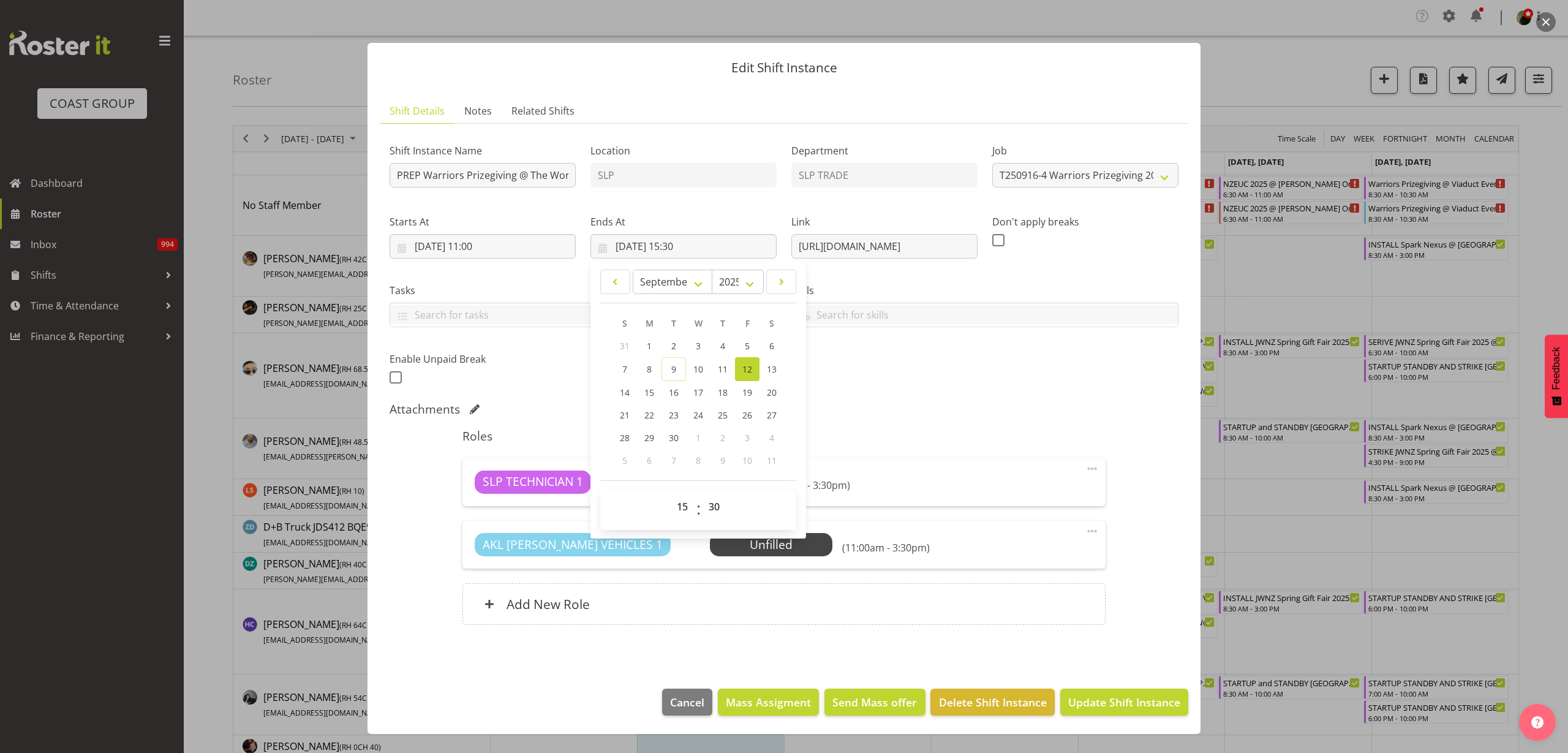
click at [1093, 687] on footer "Cancel Mass Assigment Send Mass offer Delete Shift Instance Update Shift Instan…" at bounding box center [784, 705] width 833 height 57
click at [1111, 694] on span "Update Shift Instance" at bounding box center [1124, 702] width 112 height 16
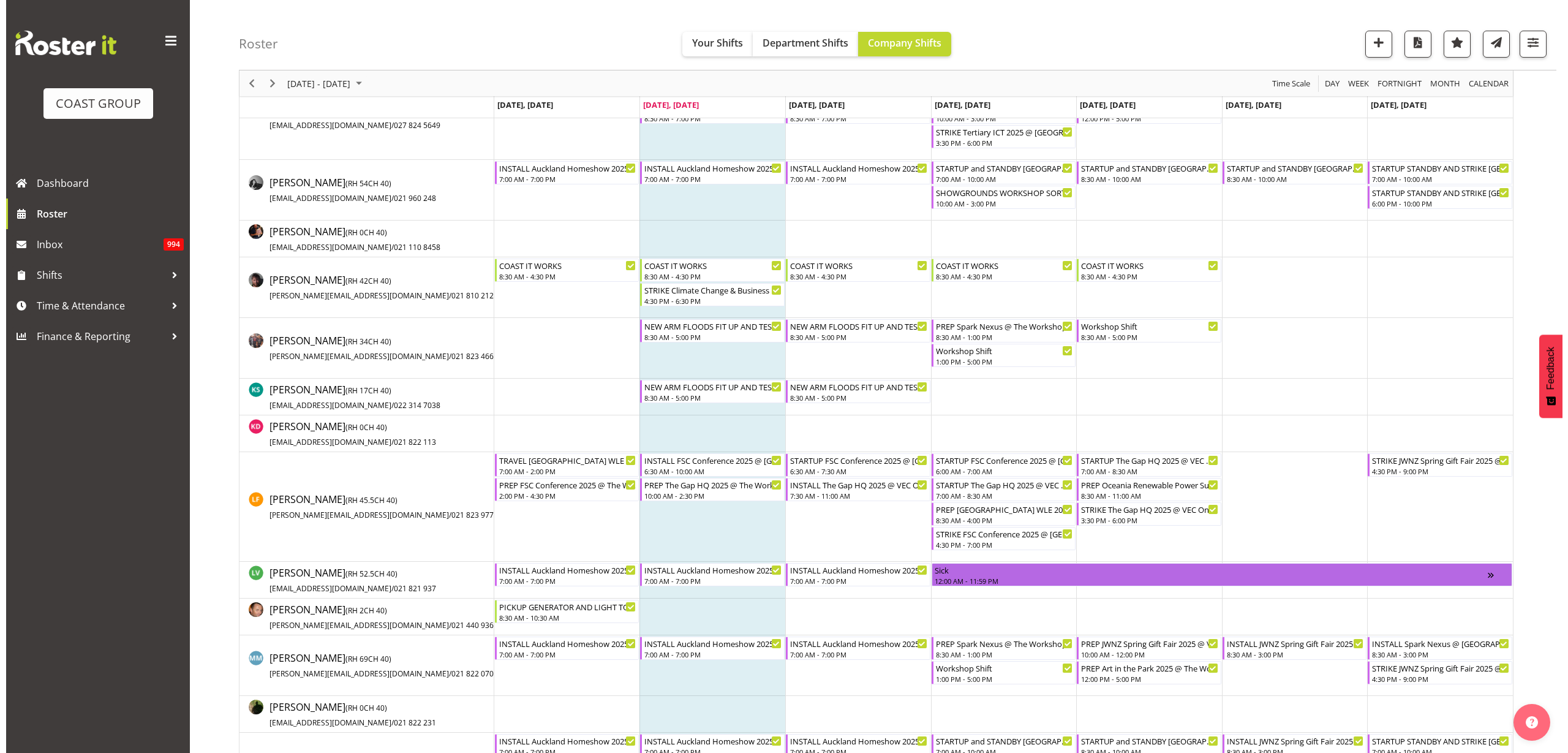
scroll to position [613, 0]
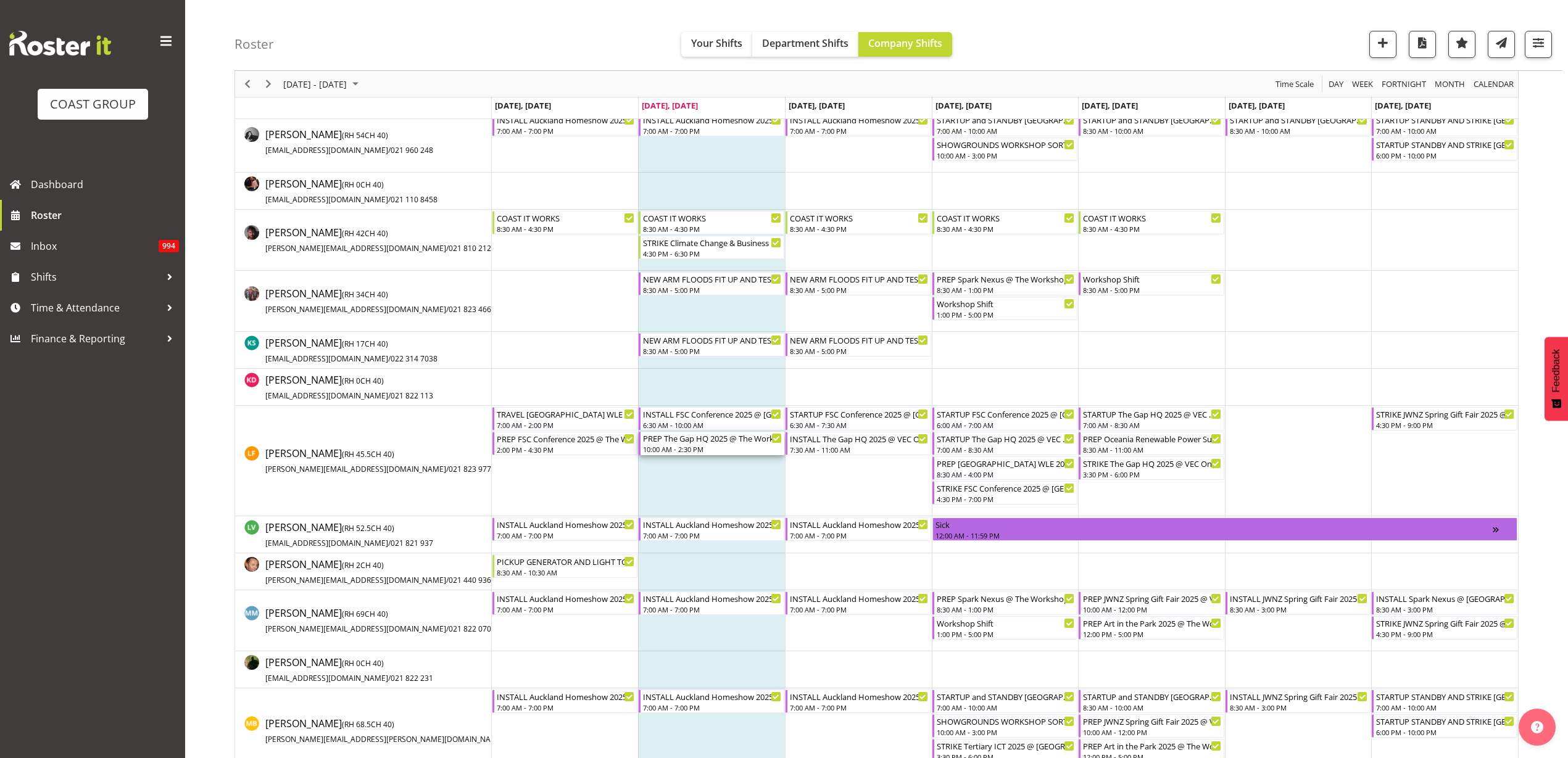
click at [675, 446] on div "10:00 AM - 2:30 PM" at bounding box center [712, 448] width 139 height 10
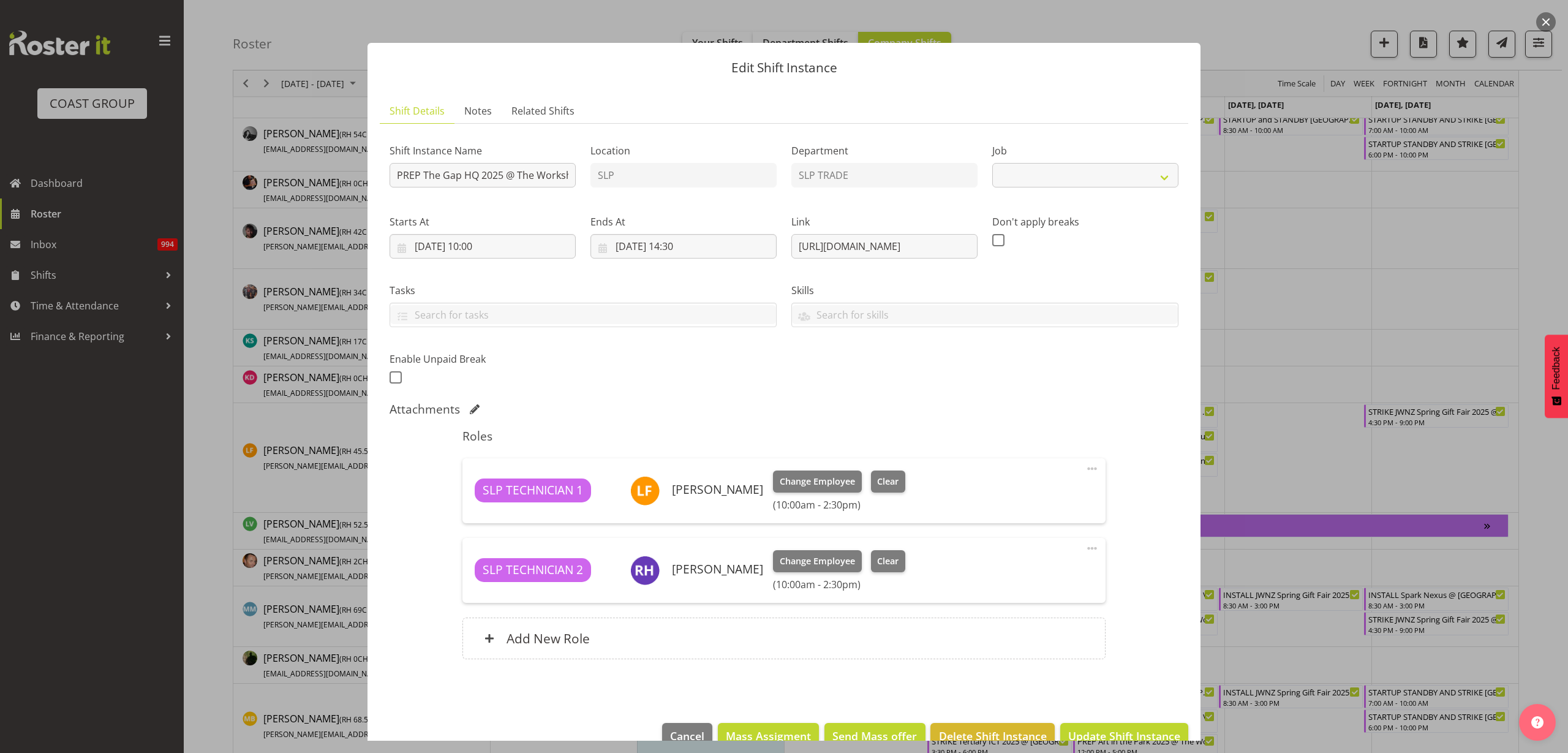
select select "10541"
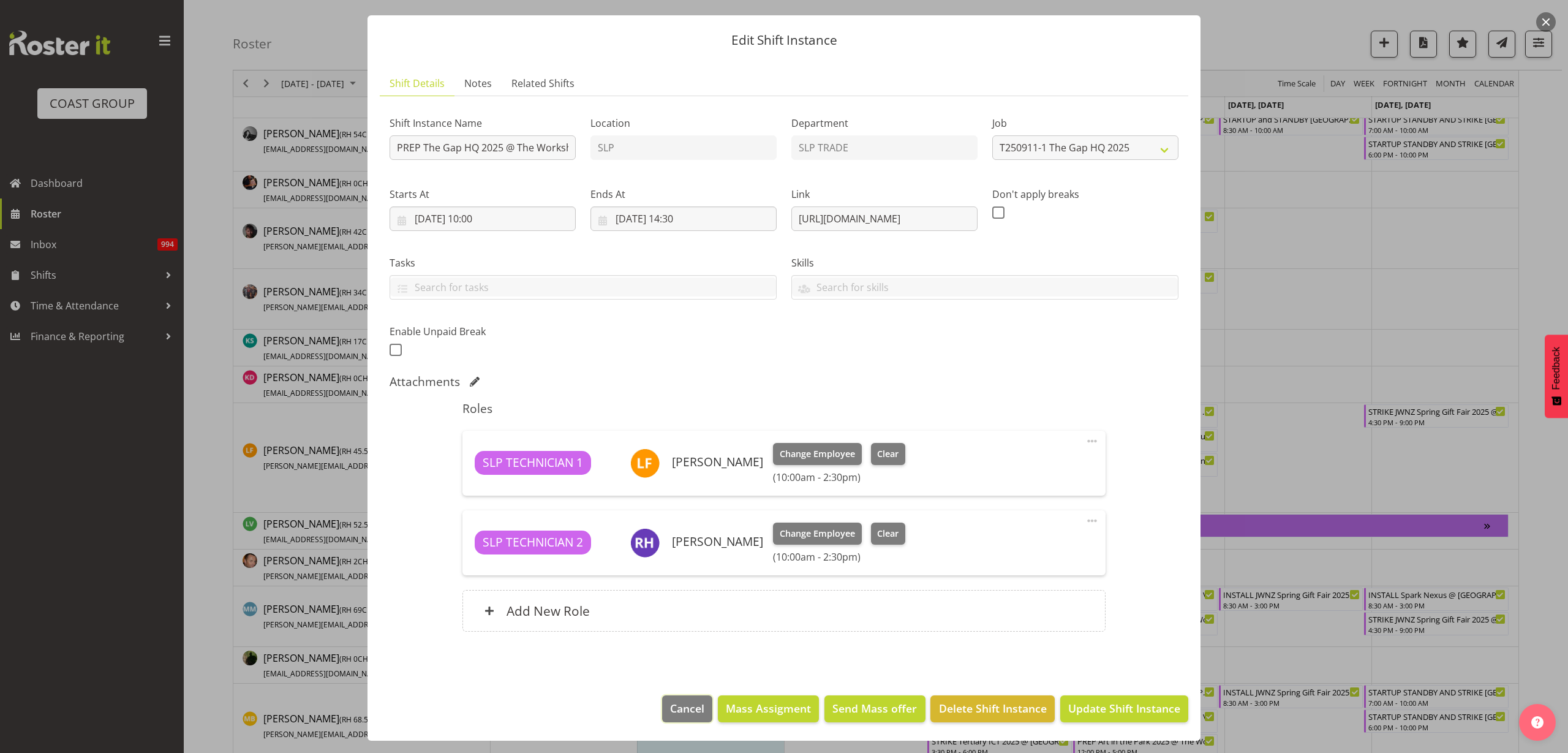
click at [679, 701] on span "Cancel" at bounding box center [687, 708] width 34 height 16
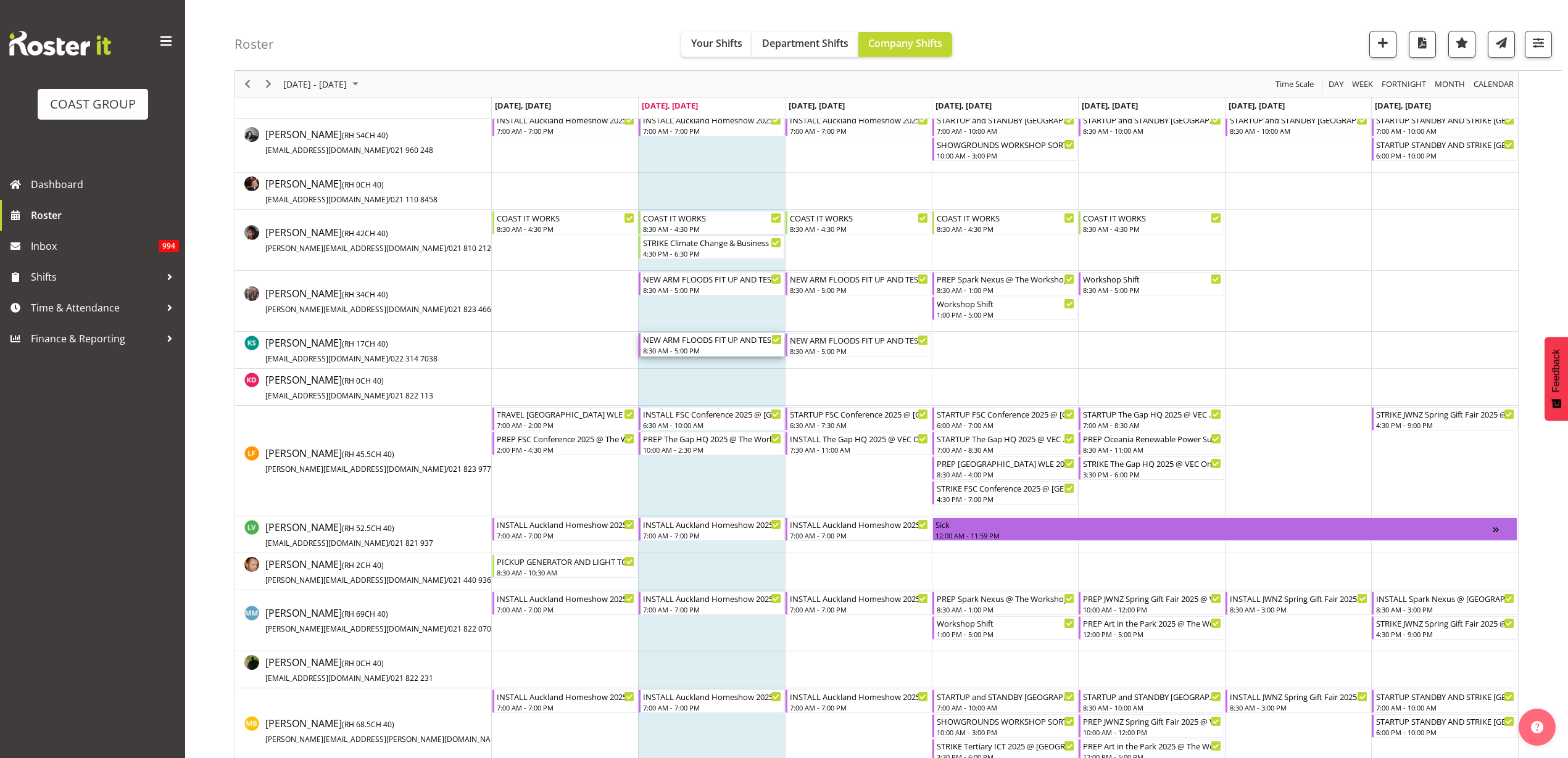
click at [704, 339] on div "NEW ARM FLOODS FIT UP AND TEST AND TAG" at bounding box center [712, 339] width 139 height 12
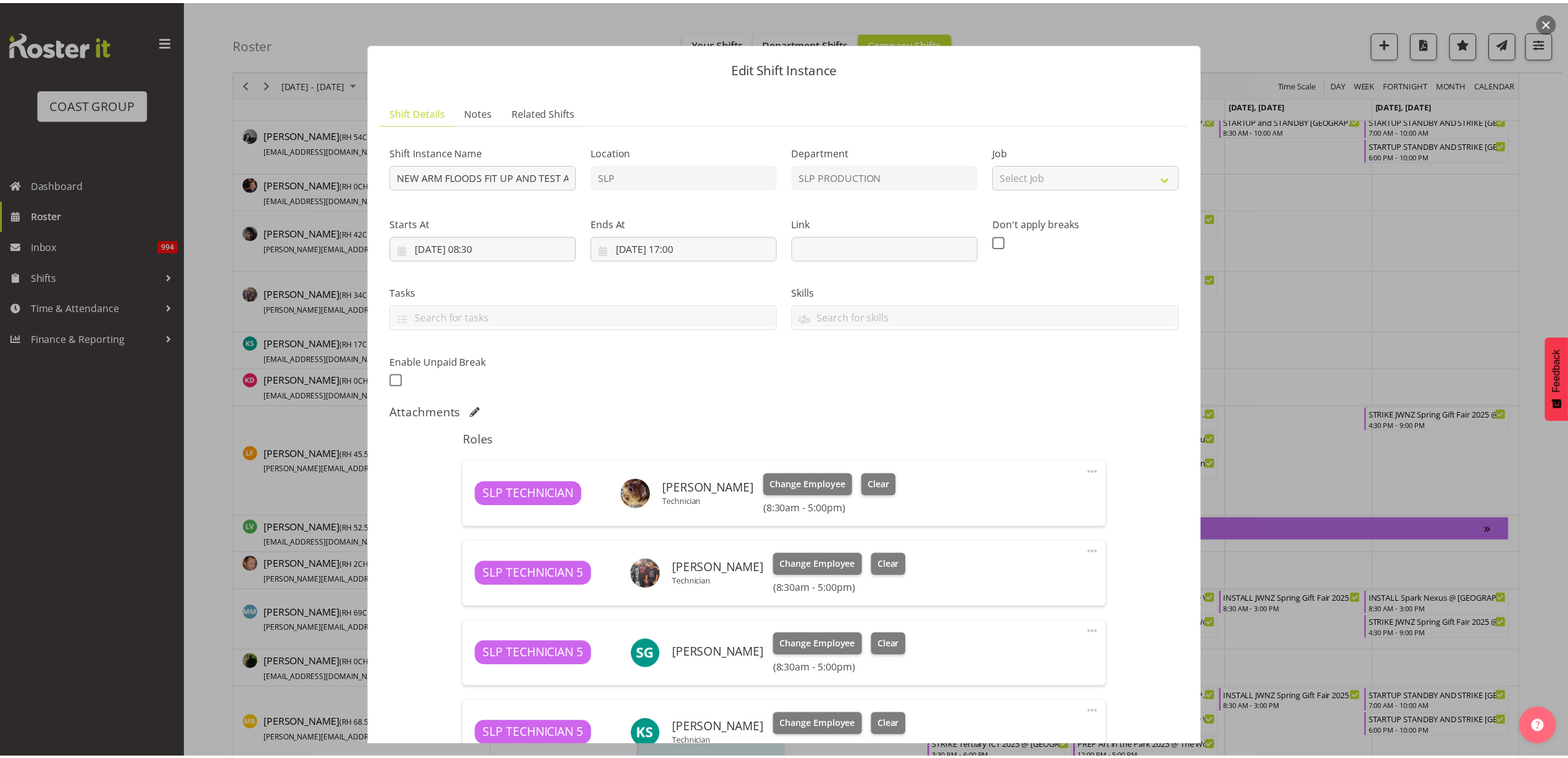
scroll to position [188, 0]
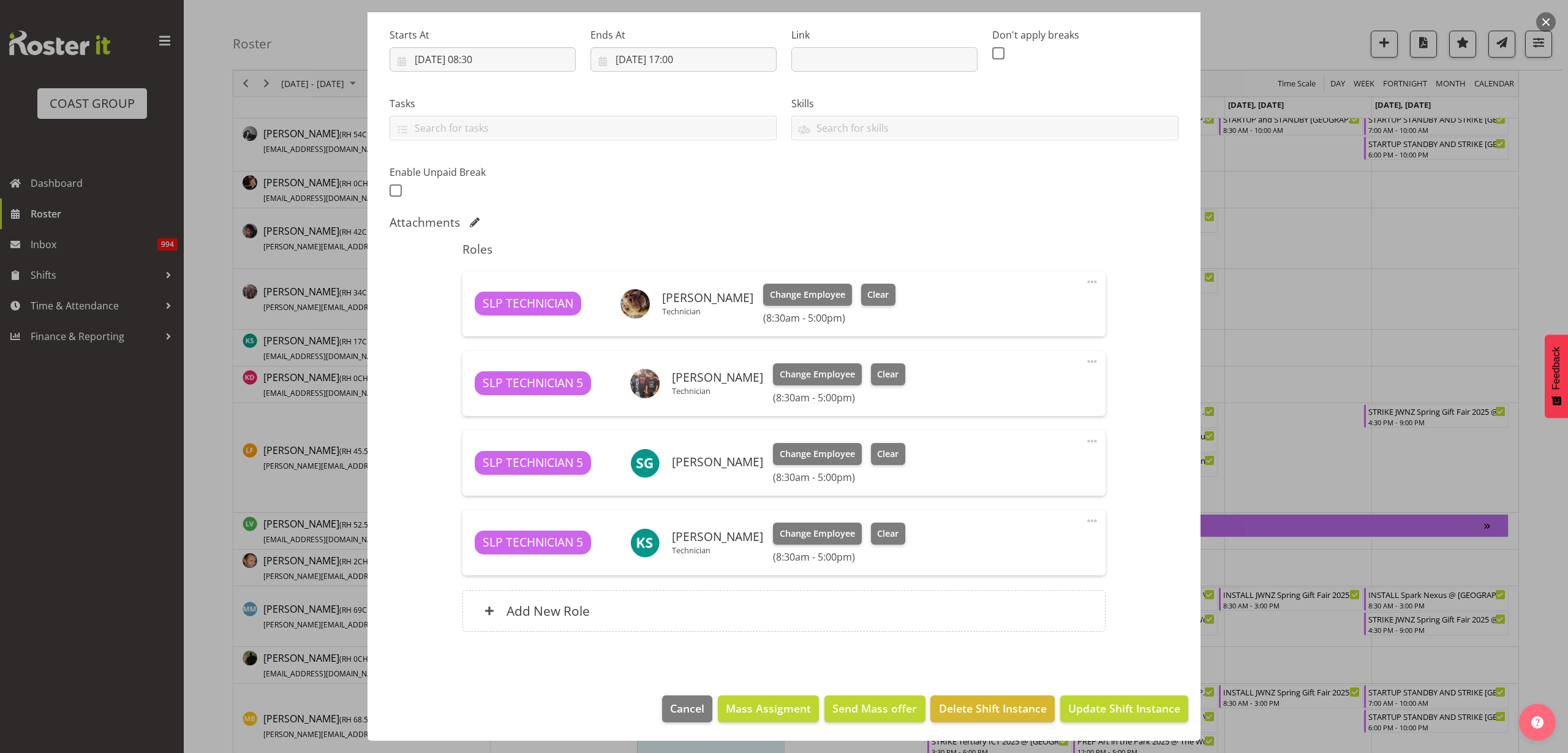
click at [649, 620] on div "Add New Role" at bounding box center [784, 611] width 643 height 42
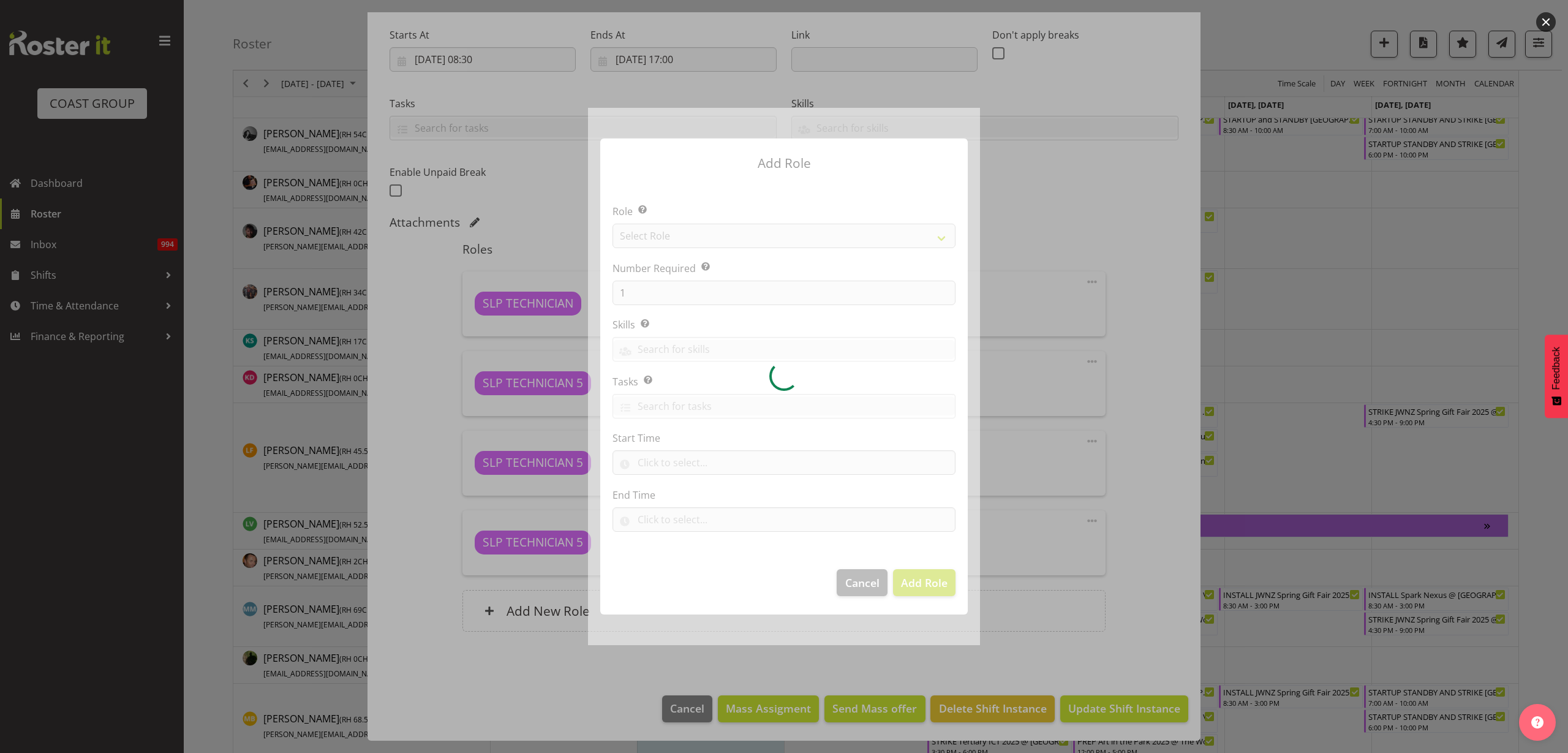
click at [697, 239] on div at bounding box center [784, 376] width 392 height 537
click at [706, 236] on div at bounding box center [784, 376] width 392 height 537
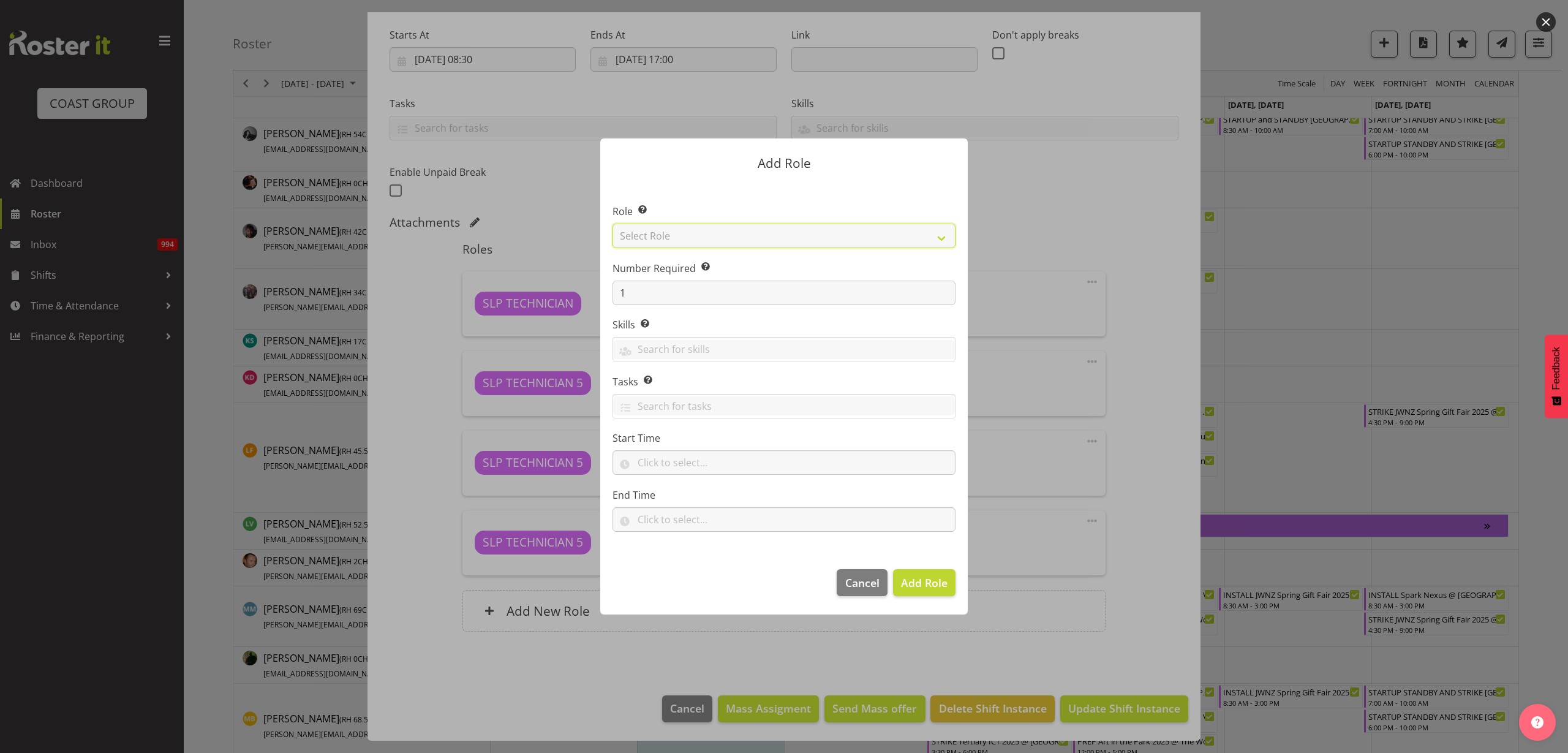
click at [700, 234] on select "Select Role ACCOUNT MANAGER ACCOUNT MANAGER DW ACCOUNTS AKL DIANNA VEHICLES AKL…" at bounding box center [784, 236] width 343 height 24
select select "123"
click at [613, 223] on select "Select Role ACCOUNT MANAGER ACCOUNT MANAGER DW ACCOUNTS AKL DIANNA VEHICLES AKL…" at bounding box center [784, 236] width 343 height 24
drag, startPoint x: 651, startPoint y: 294, endPoint x: 400, endPoint y: 282, distance: 251.3
click at [400, 282] on div "Add Role Role Select the role you wish to add to the shift. ACCOUNT MANAGER ACC…" at bounding box center [784, 376] width 1568 height 753
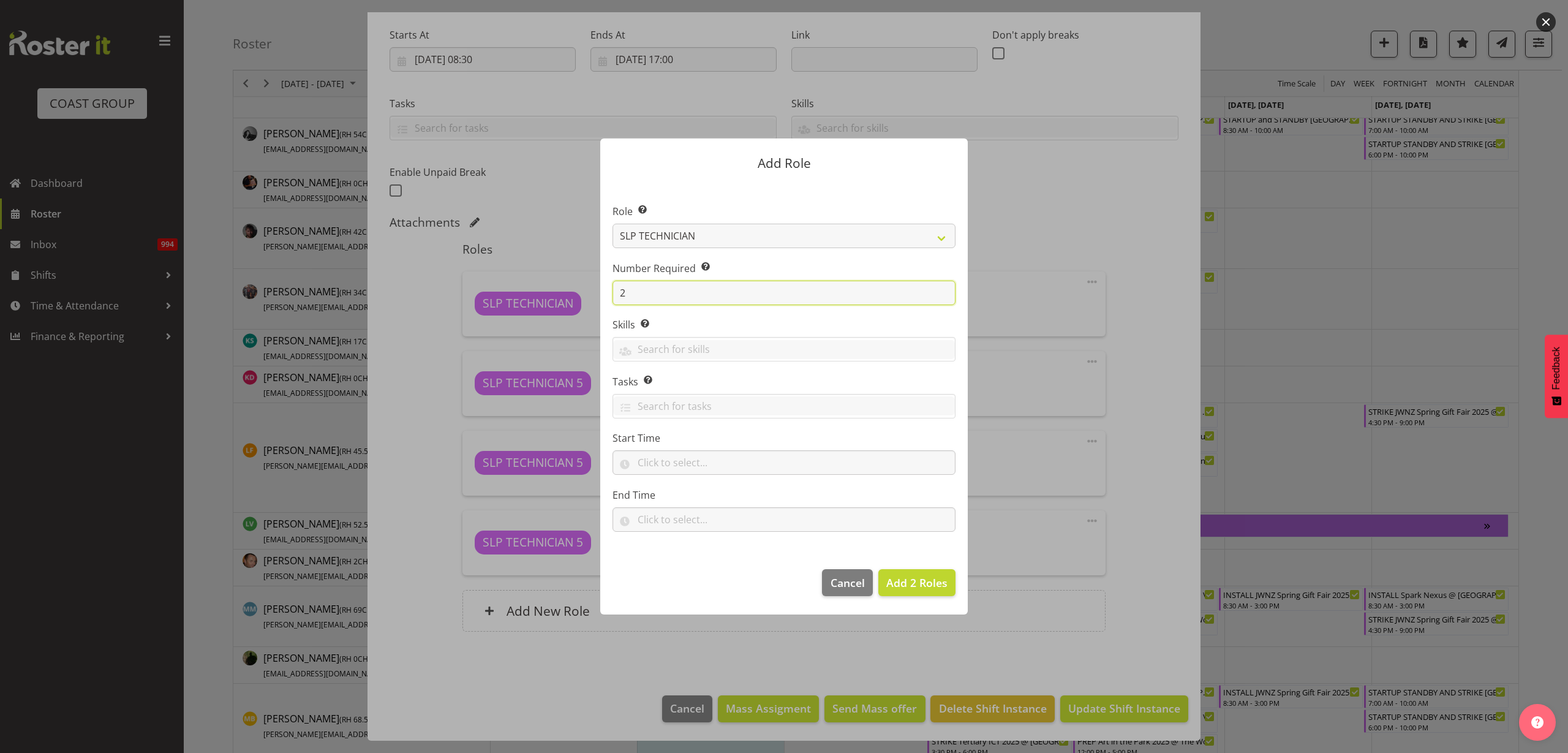
type input "2"
click at [699, 465] on input "text" at bounding box center [784, 463] width 343 height 24
select select "14"
select select "30"
type input "14:30"
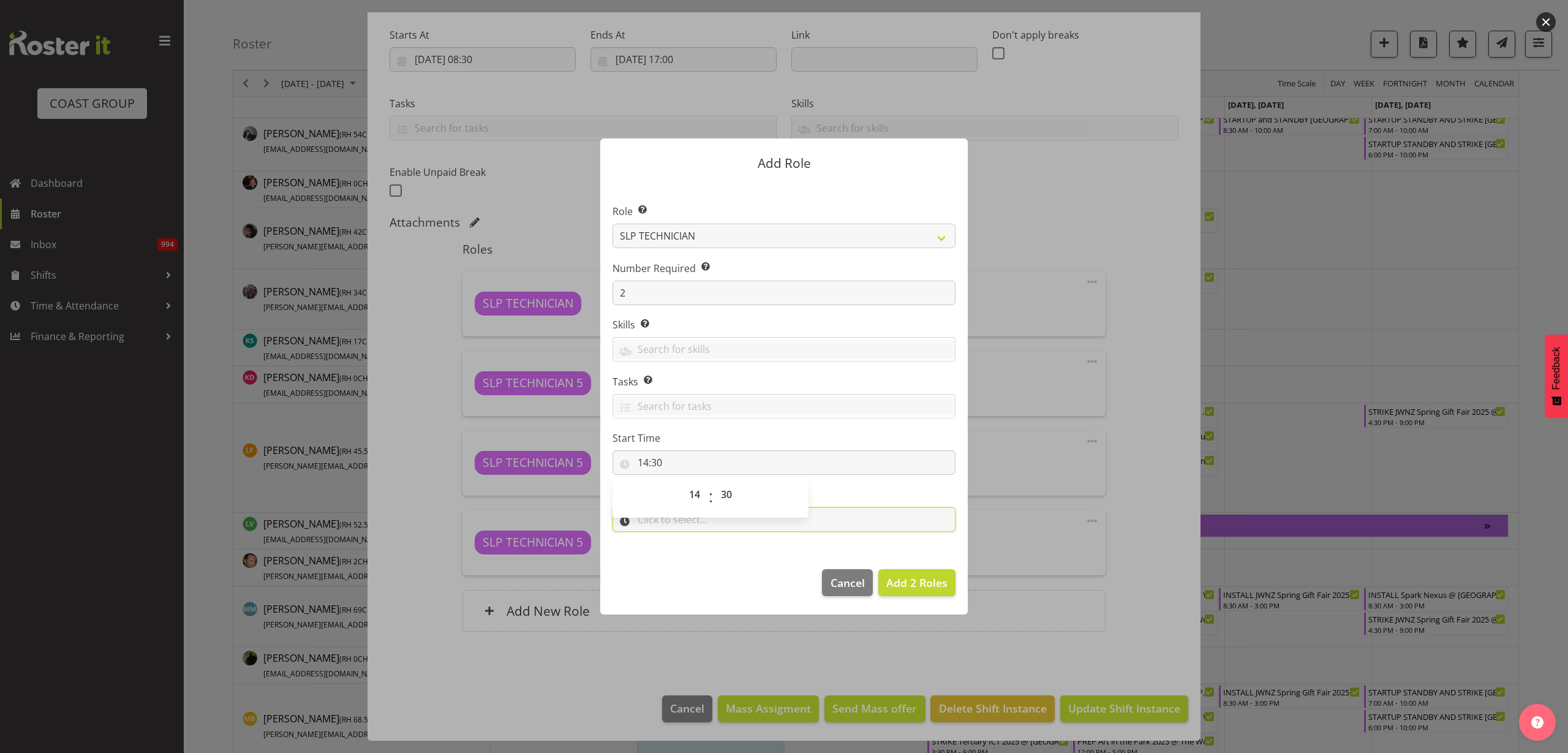
click at [889, 516] on input "text" at bounding box center [784, 519] width 343 height 24
select select "17"
select select "0"
type input "17:00"
click at [940, 582] on span "Add 2 Roles" at bounding box center [916, 582] width 61 height 15
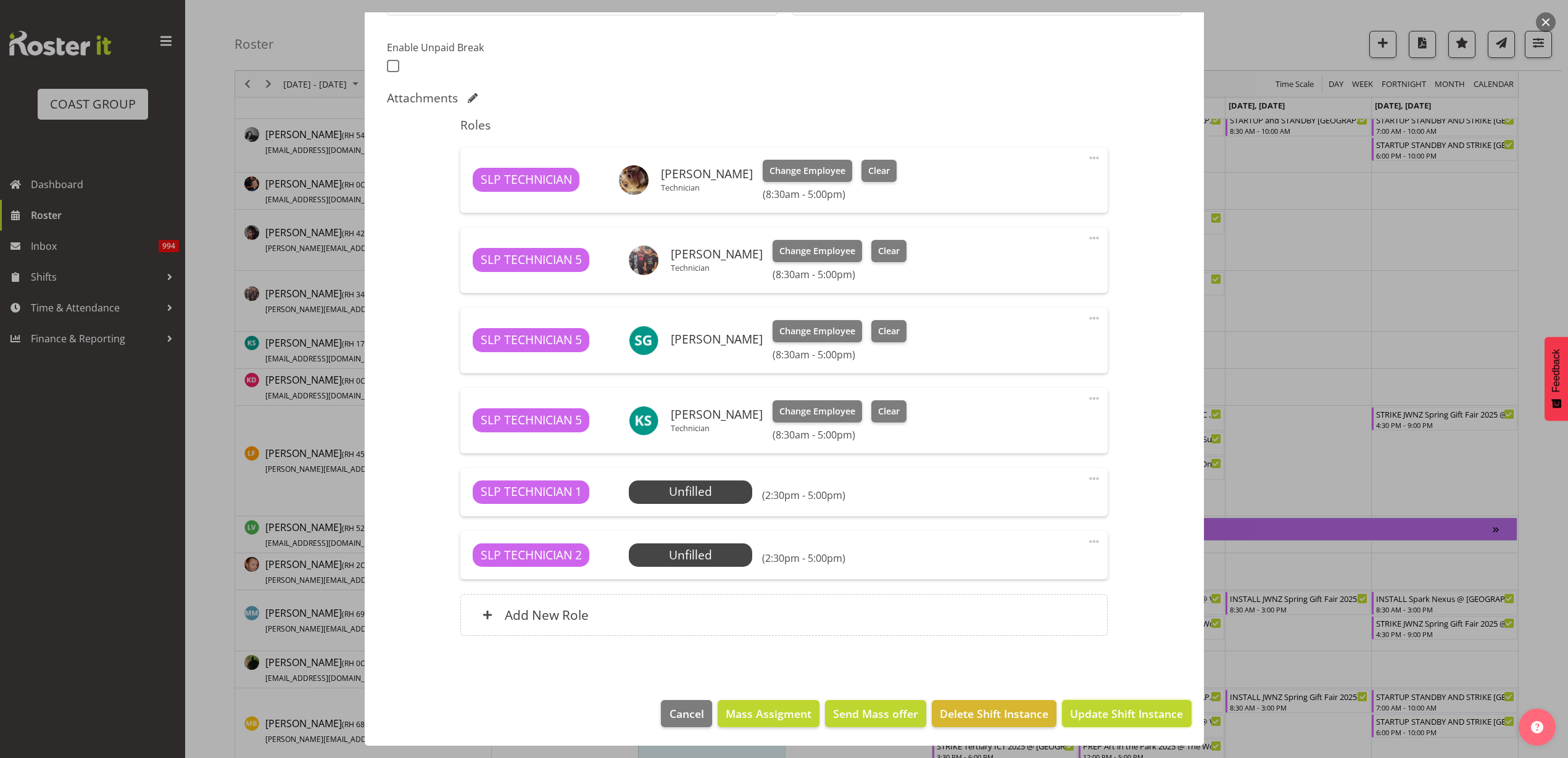
click at [1134, 719] on span "Update Shift Instance" at bounding box center [1127, 713] width 113 height 16
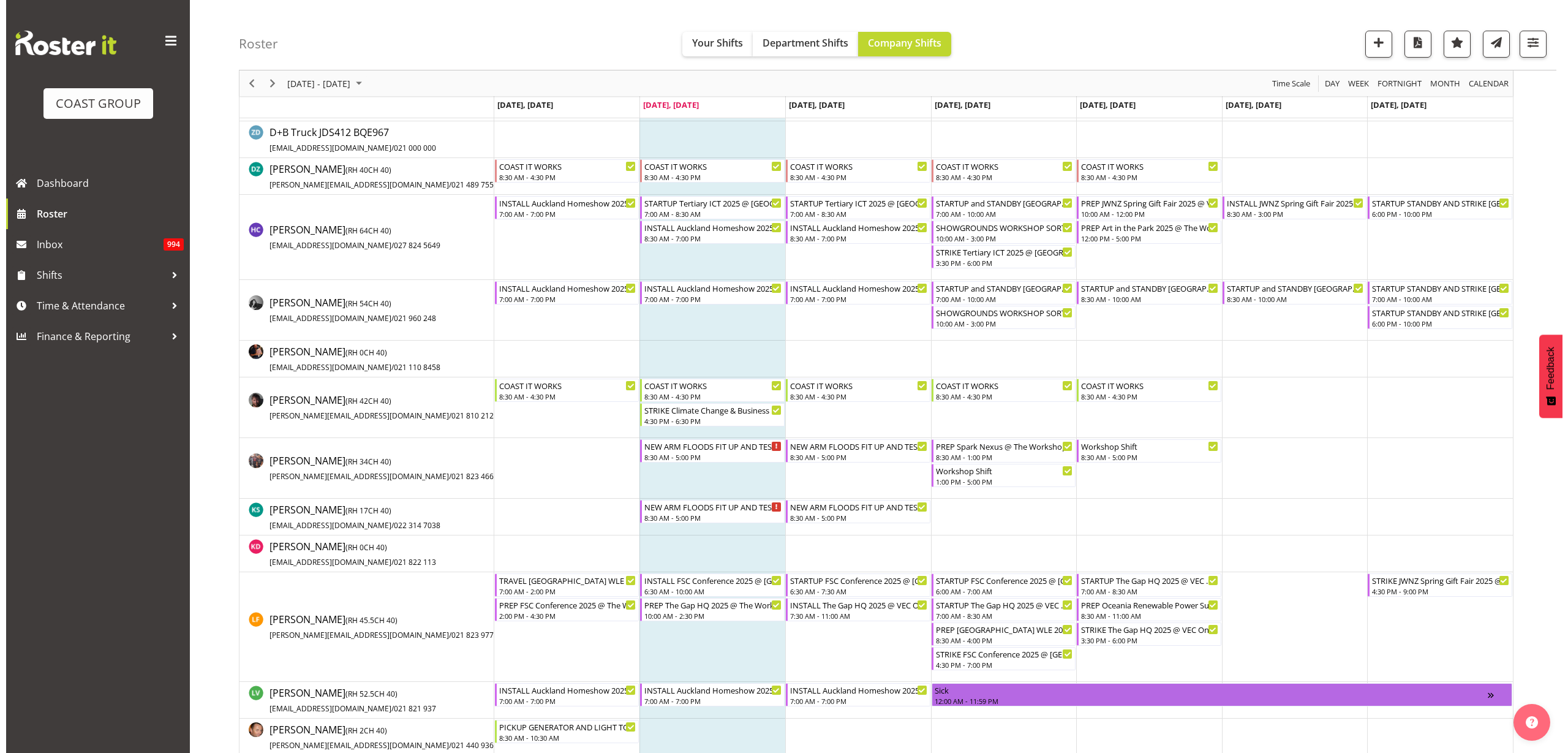
scroll to position [613, 0]
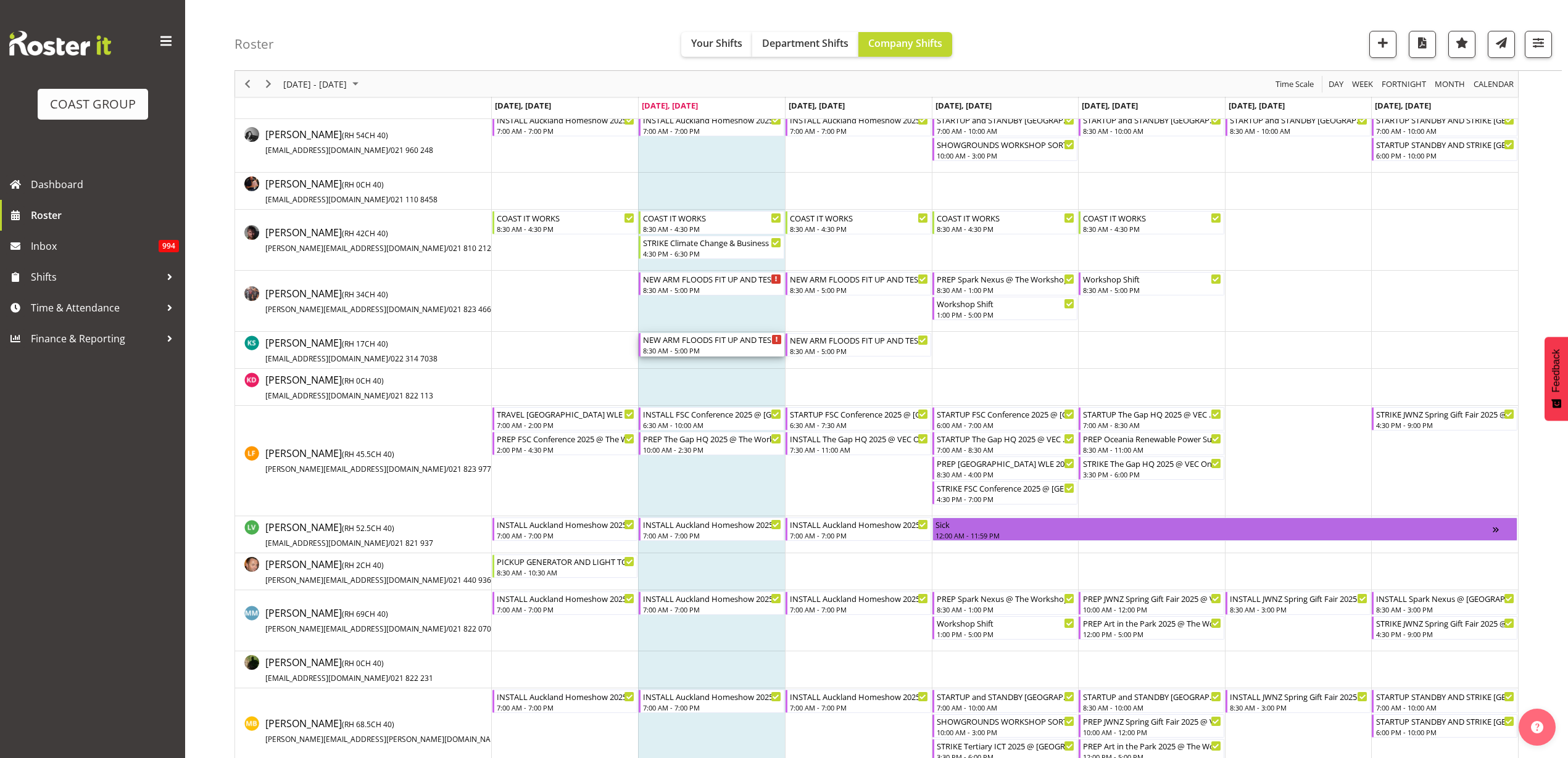
click at [694, 346] on div "8:30 AM - 5:00 PM" at bounding box center [712, 350] width 139 height 10
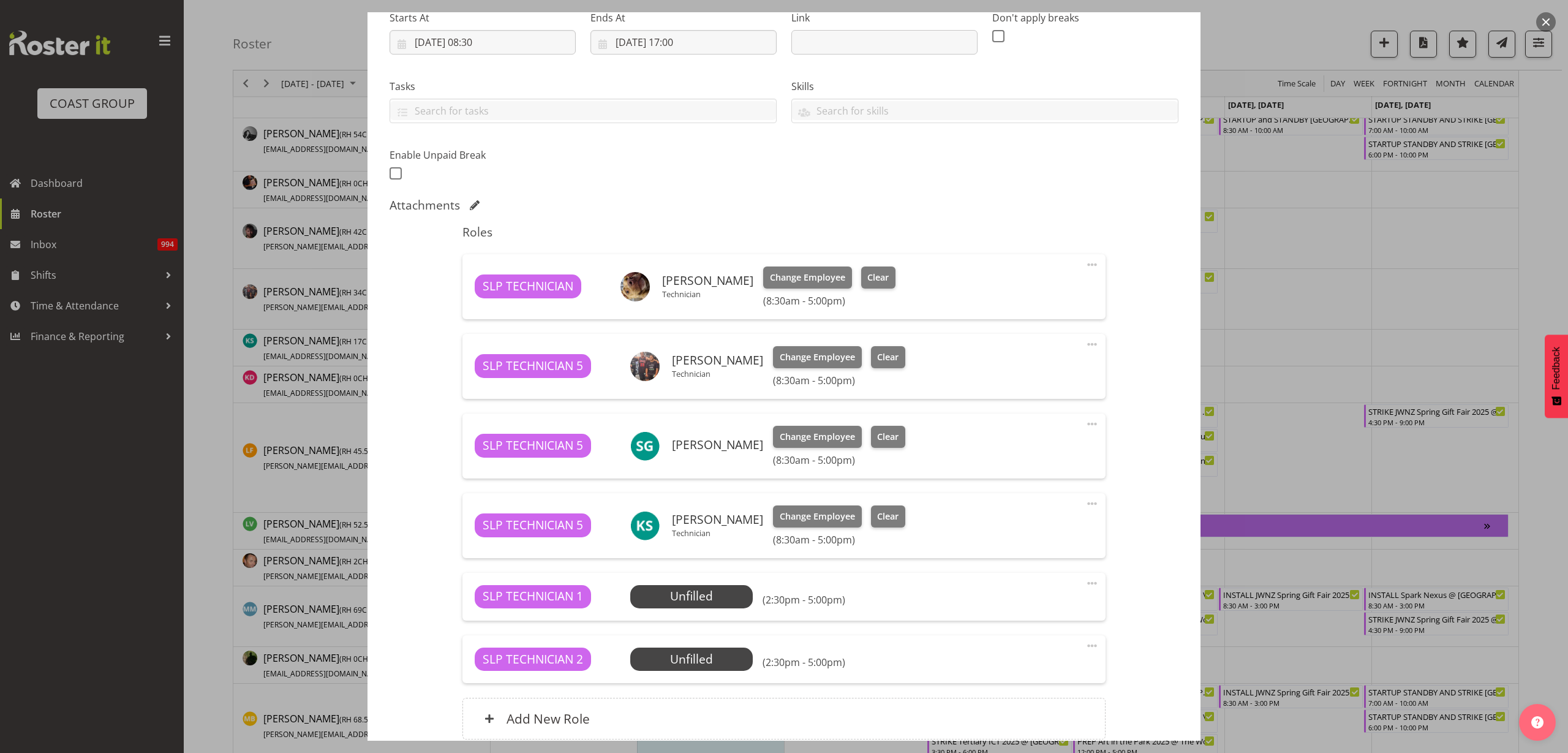
scroll to position [312, 0]
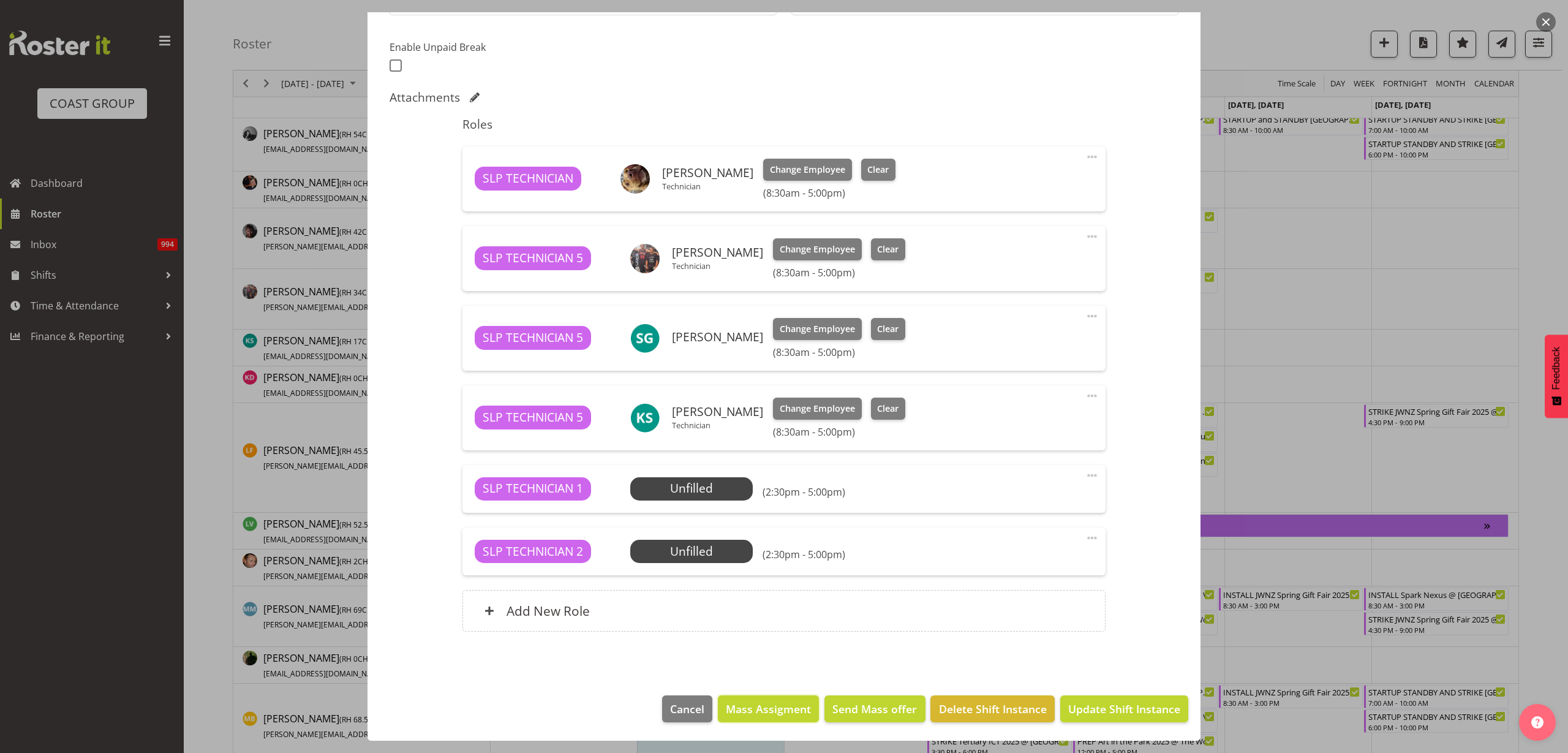
click at [764, 707] on span "Mass Assigment" at bounding box center [768, 709] width 85 height 16
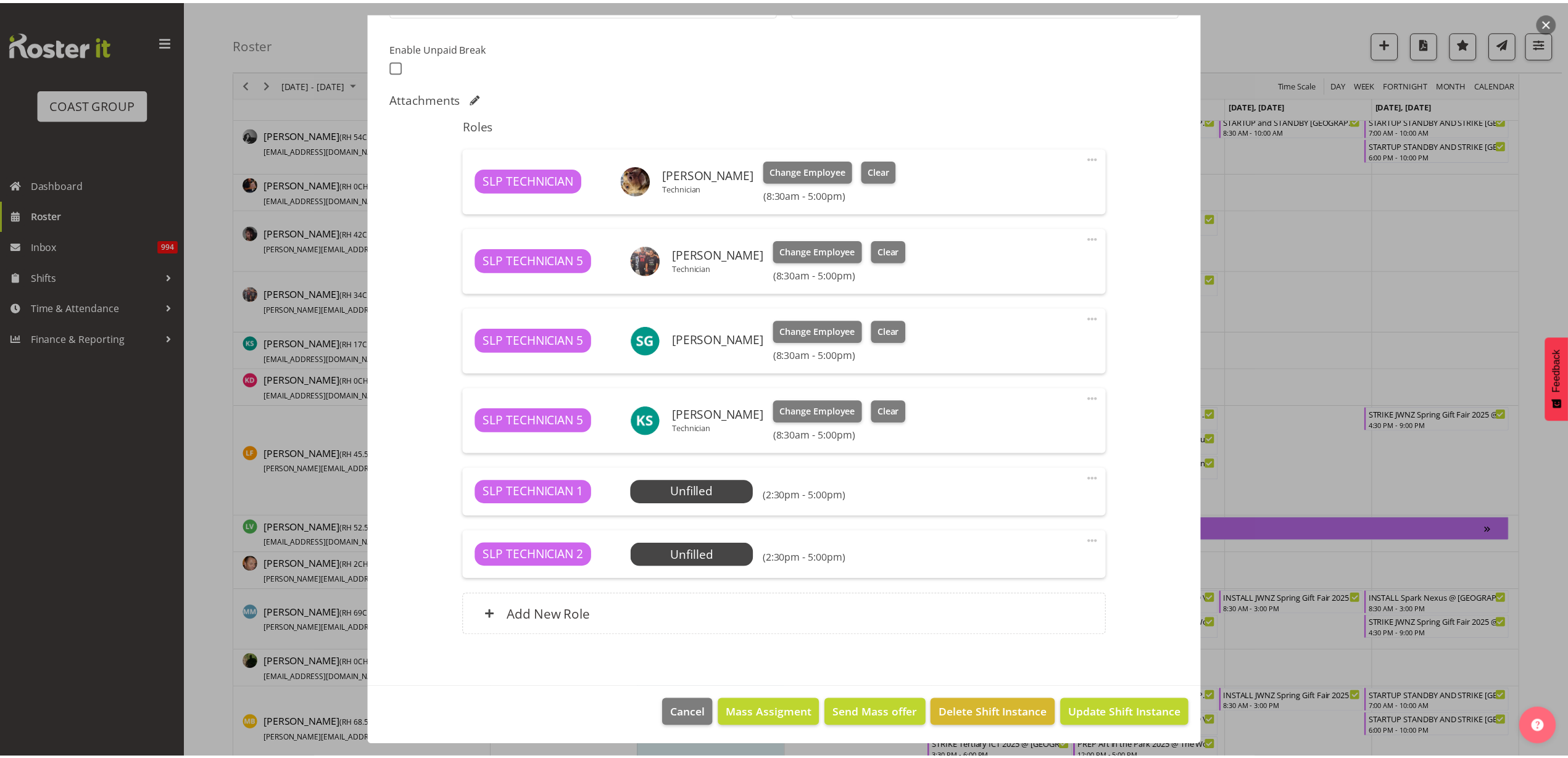
scroll to position [264, 0]
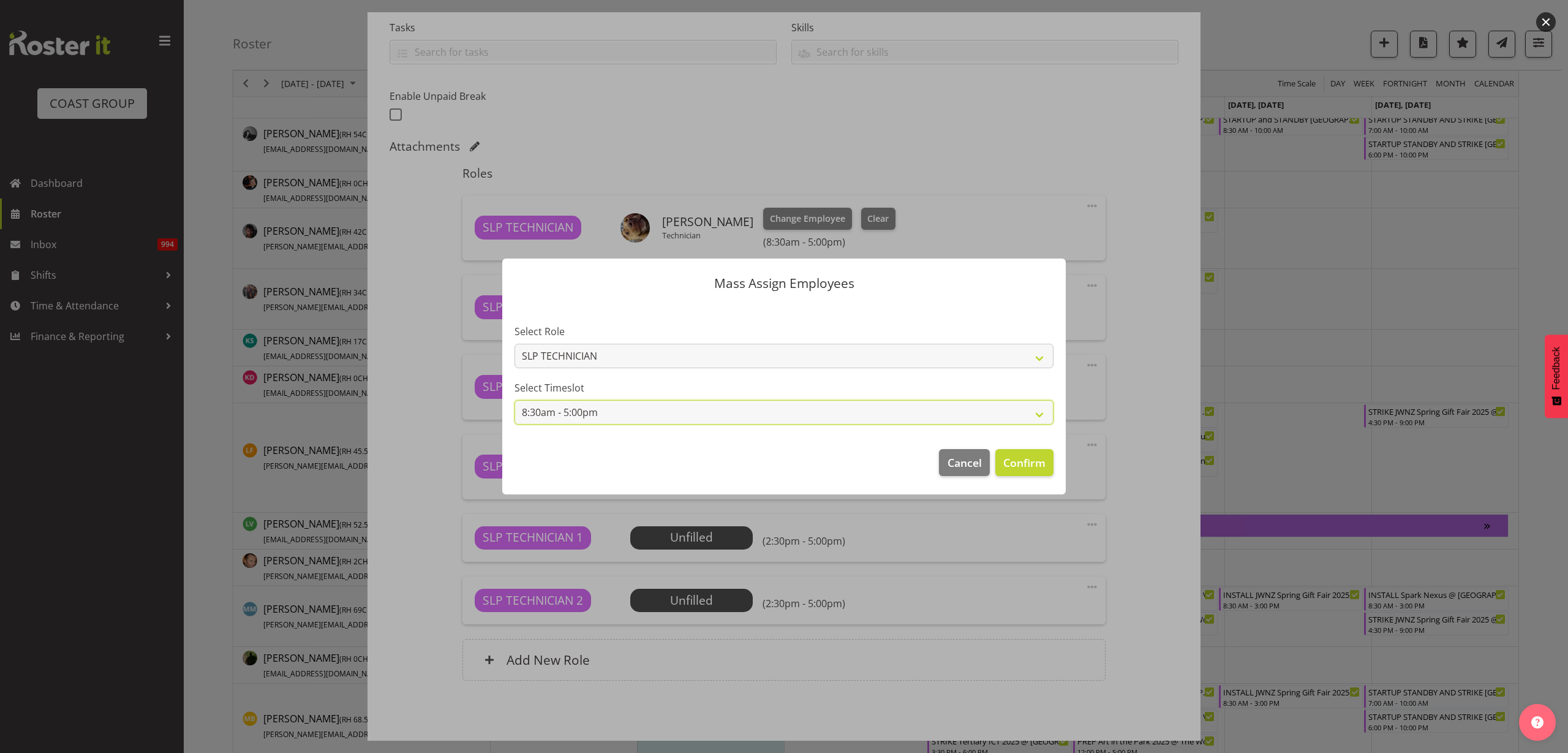
click at [679, 412] on select "8:30am - 5:00pm 2:30pm - 5:00pm" at bounding box center [784, 413] width 539 height 24
select select "2:30pm - 5:00pm"
click at [515, 400] on select "8:30am - 5:00pm 2:30pm - 5:00pm" at bounding box center [784, 413] width 539 height 24
click at [1029, 461] on span "Confirm" at bounding box center [1024, 462] width 42 height 16
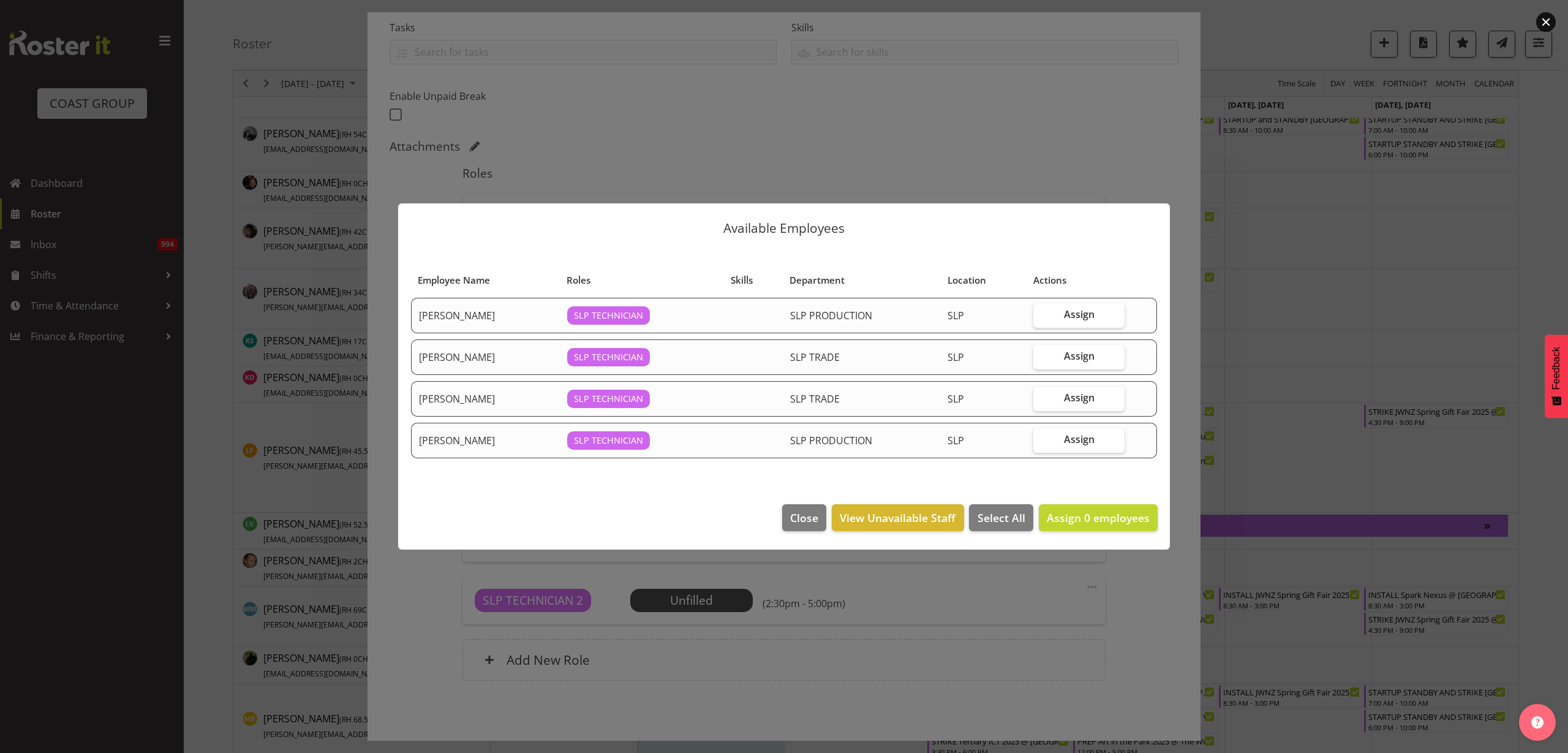
click at [1088, 360] on span "Assign" at bounding box center [1080, 356] width 31 height 12
click at [1041, 360] on input "Assign" at bounding box center [1037, 356] width 8 height 8
checkbox input "true"
click at [1088, 440] on span "Assign" at bounding box center [1080, 439] width 31 height 12
click at [1041, 440] on input "Assign" at bounding box center [1037, 440] width 8 height 8
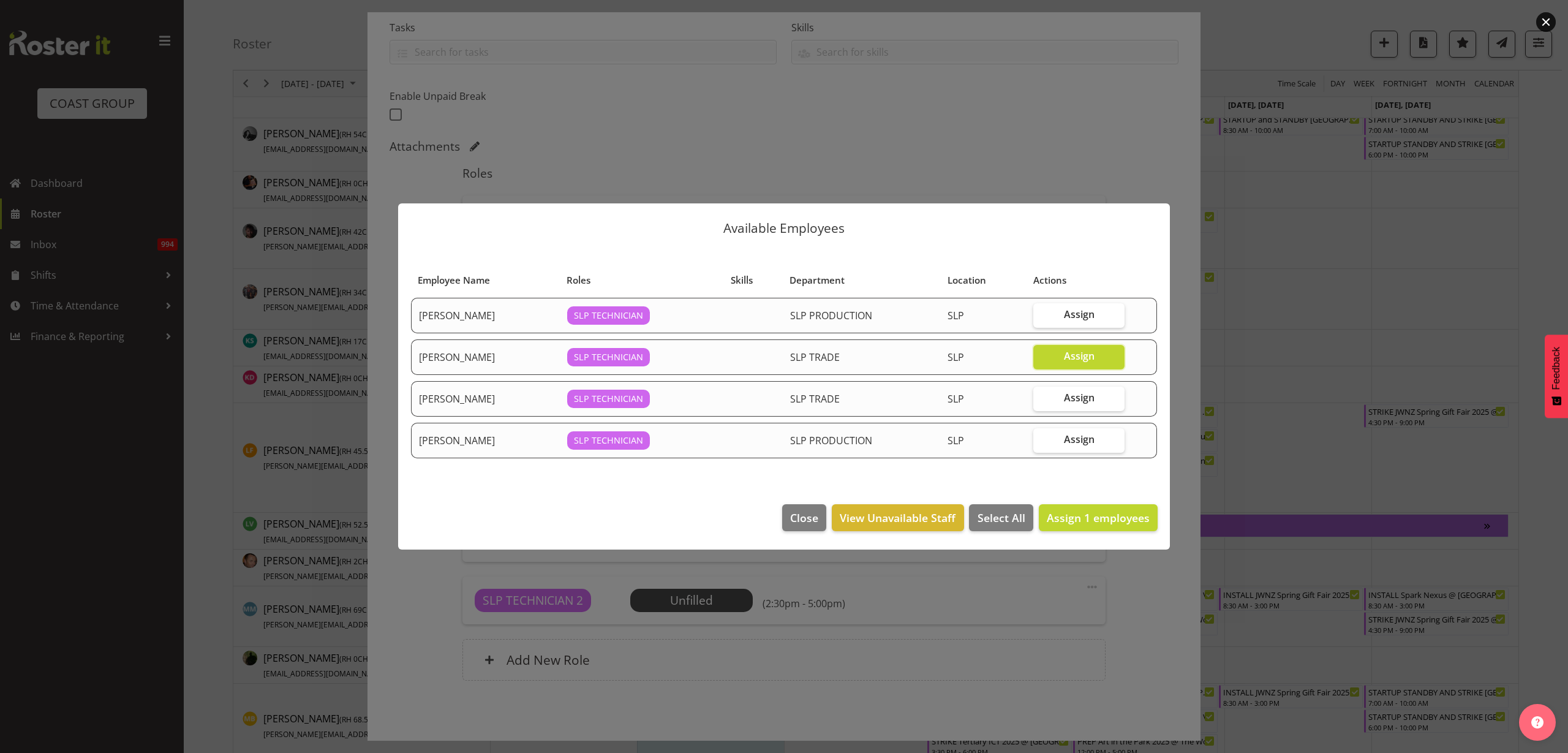
checkbox input "true"
click at [1094, 511] on span "Assign 2 employees" at bounding box center [1098, 517] width 103 height 15
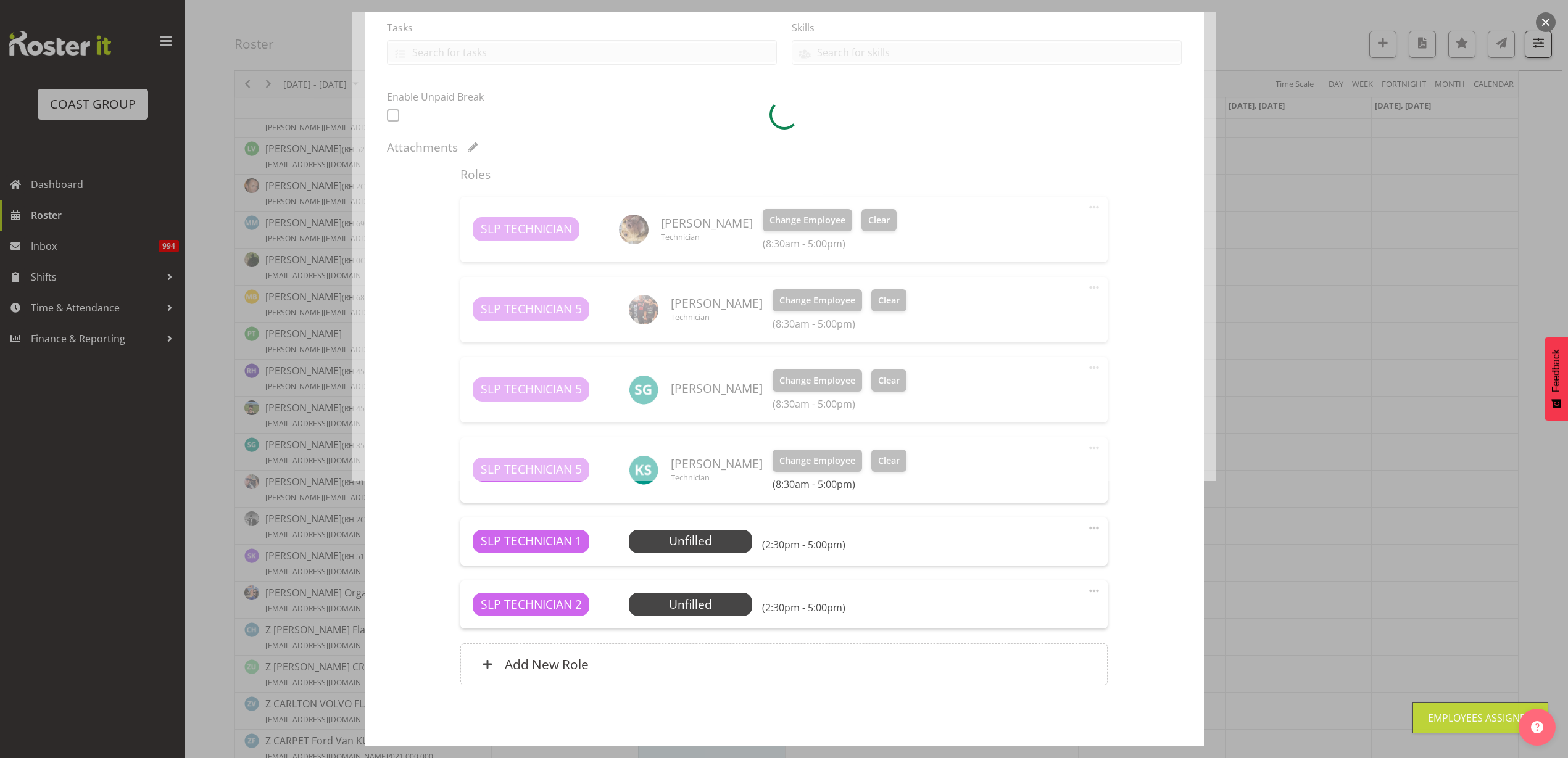
scroll to position [986, 0]
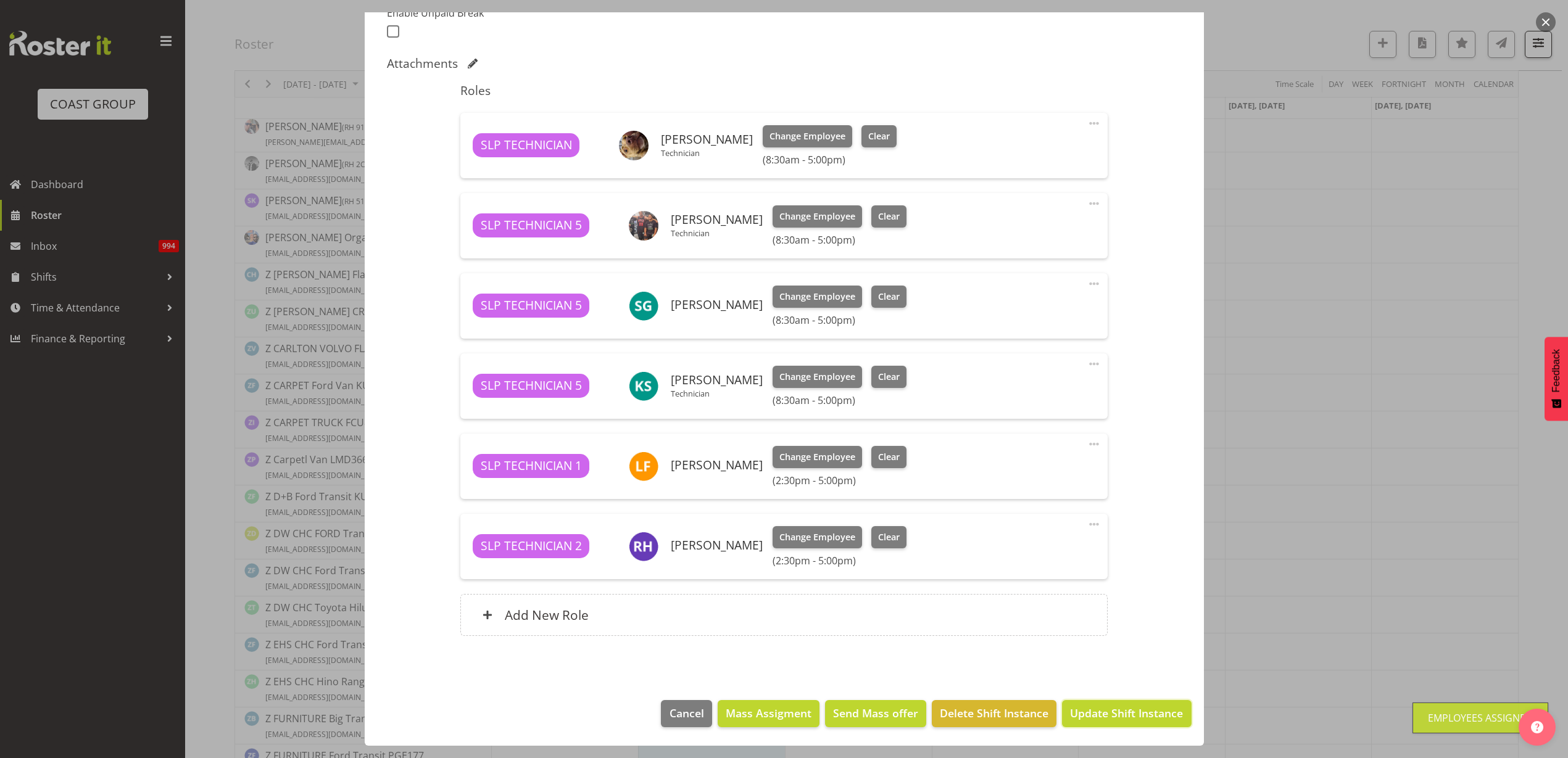
click at [1126, 706] on span "Update Shift Instance" at bounding box center [1127, 713] width 113 height 16
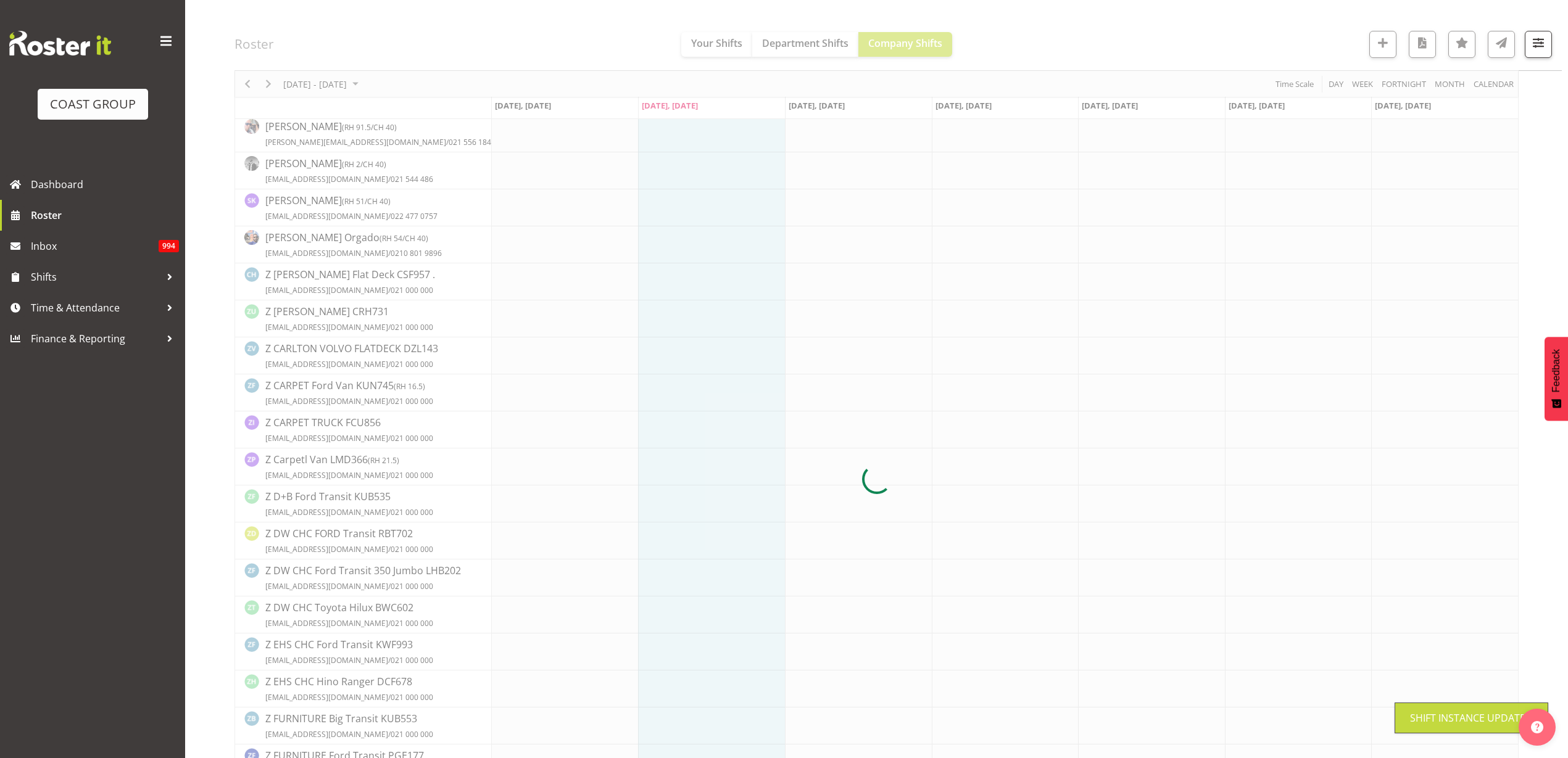
scroll to position [0, 0]
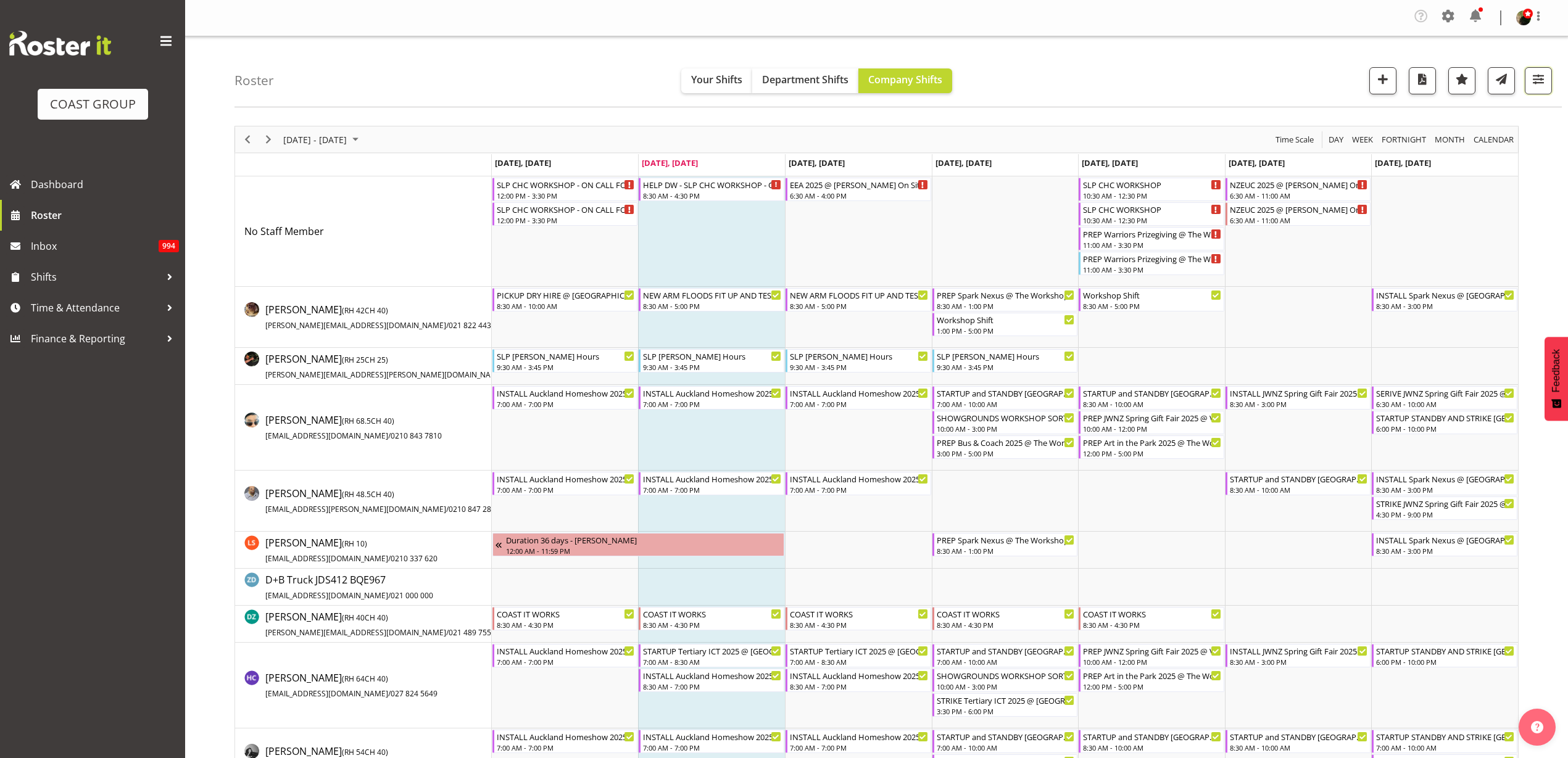
click at [1545, 80] on span "button" at bounding box center [1538, 78] width 16 height 16
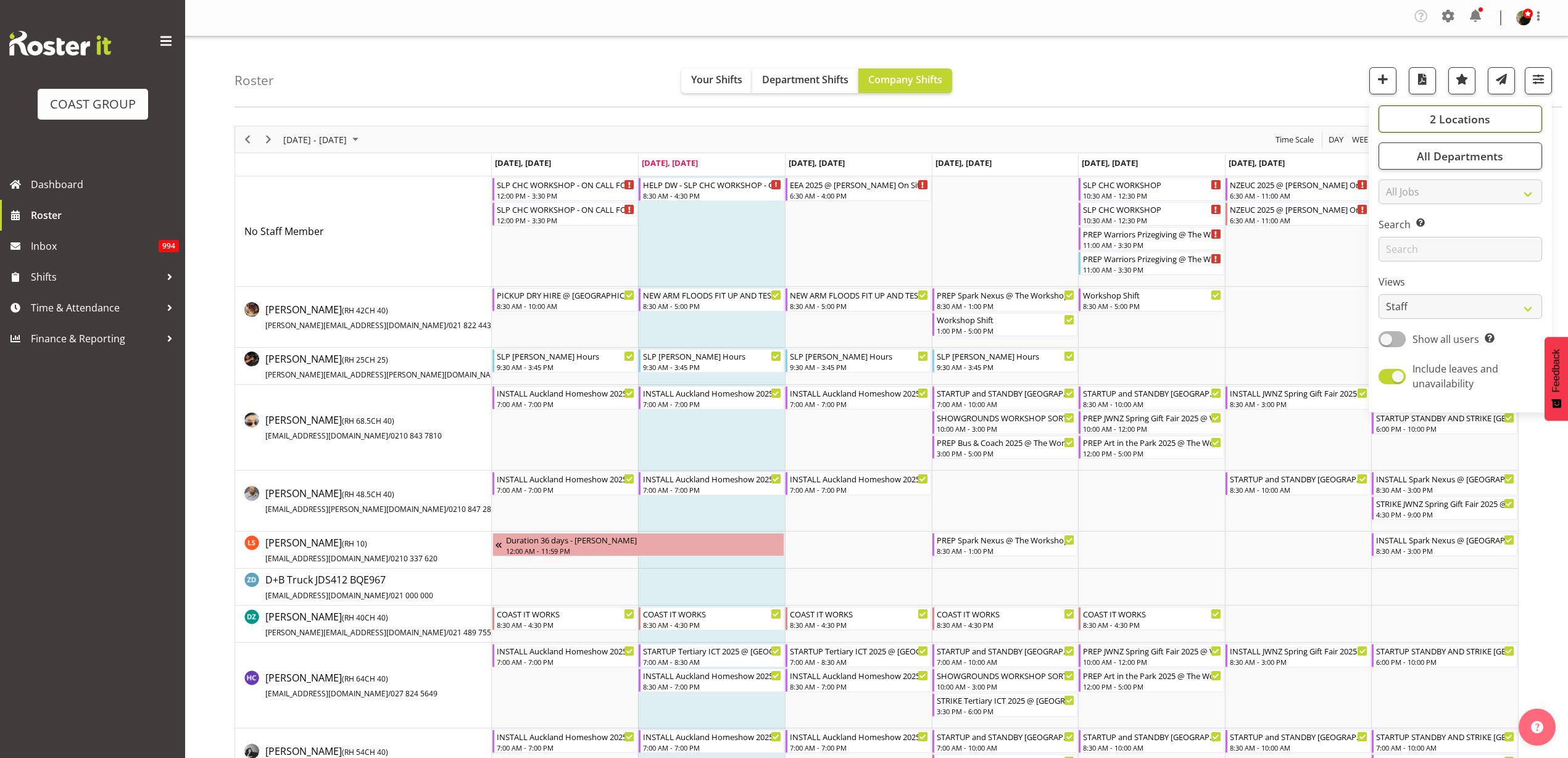
click at [1488, 117] on span "2 Locations" at bounding box center [1460, 119] width 60 height 15
click at [1393, 163] on span at bounding box center [1393, 165] width 10 height 10
click at [1393, 163] on input "SLP CHC" at bounding box center [1392, 165] width 8 height 8
checkbox input "false"
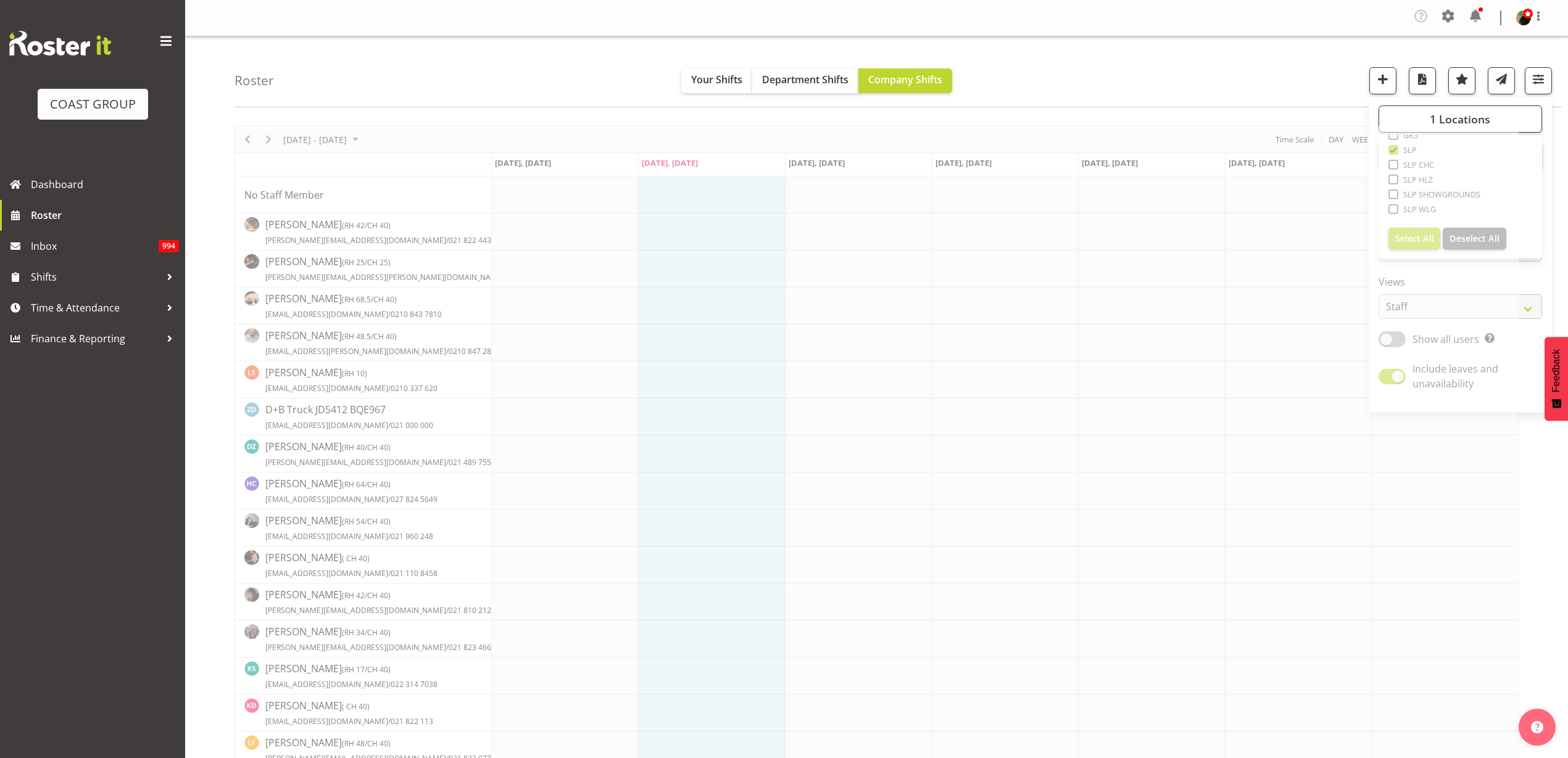
click at [1192, 52] on div "Roster Your Shifts Department Shifts Company Shifts 1 Locations Clear CARLTON E…" at bounding box center [898, 71] width 1328 height 71
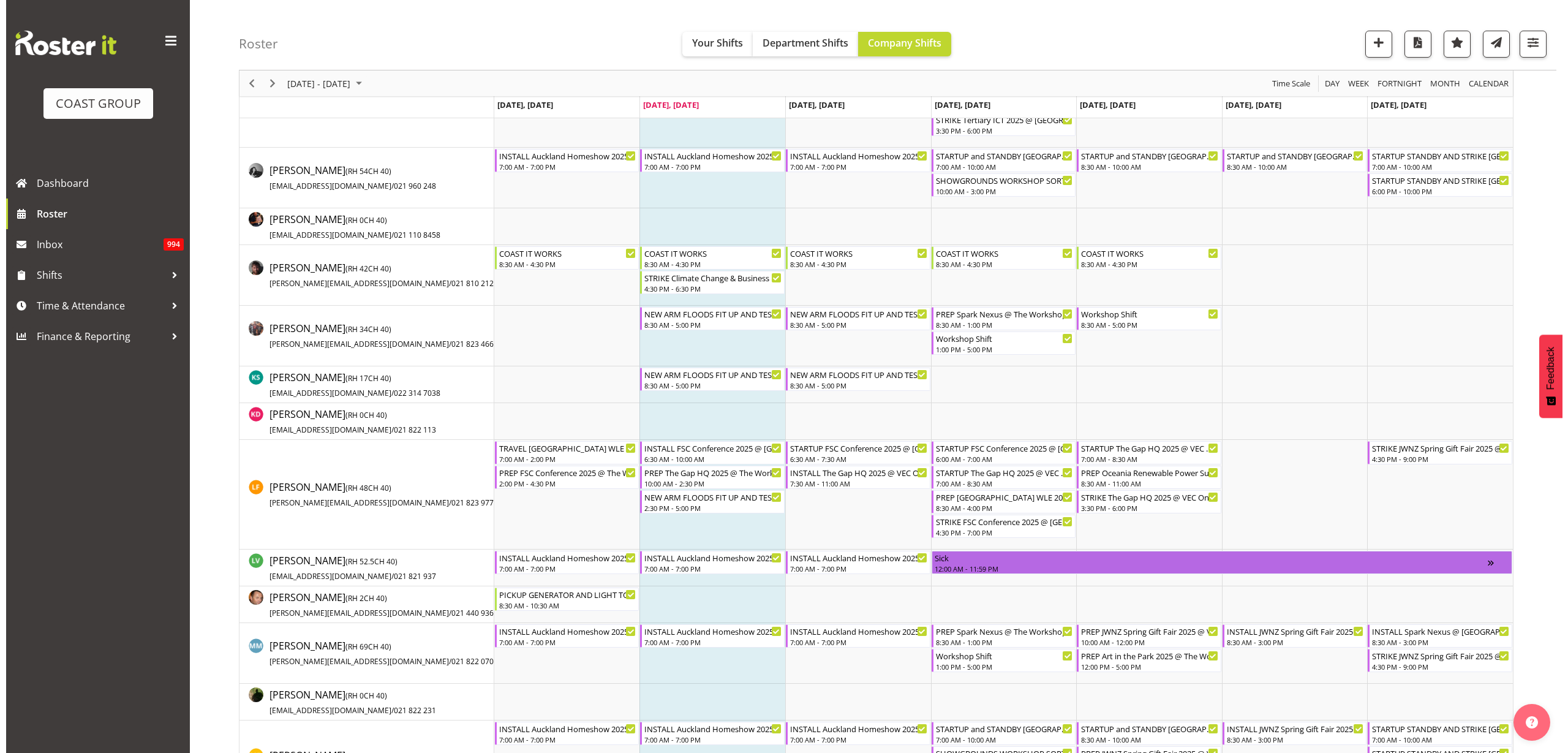
scroll to position [536, 0]
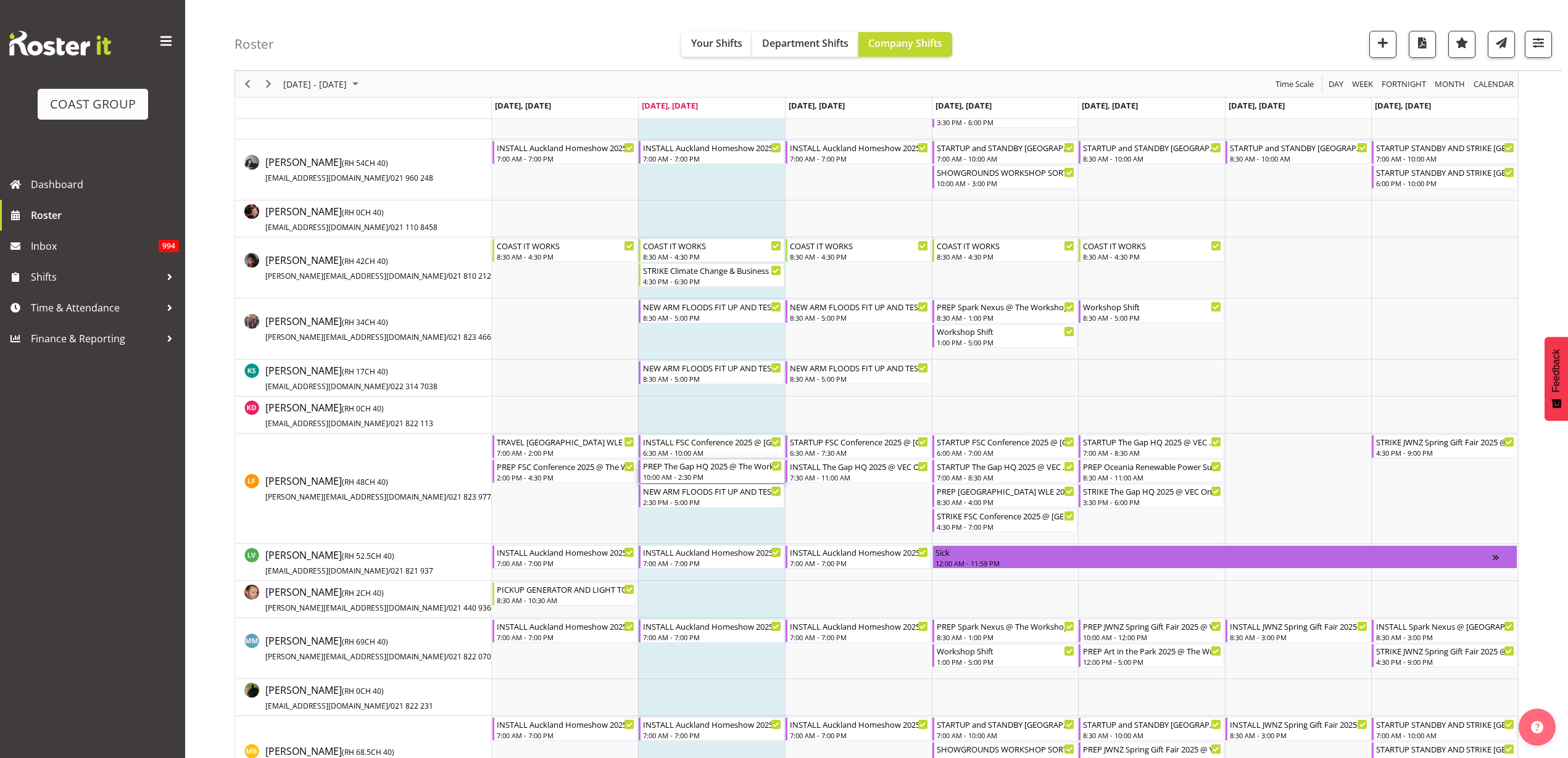
click at [674, 470] on div "PREP The Gap HQ 2025 @ The Workshop" at bounding box center [712, 465] width 139 height 12
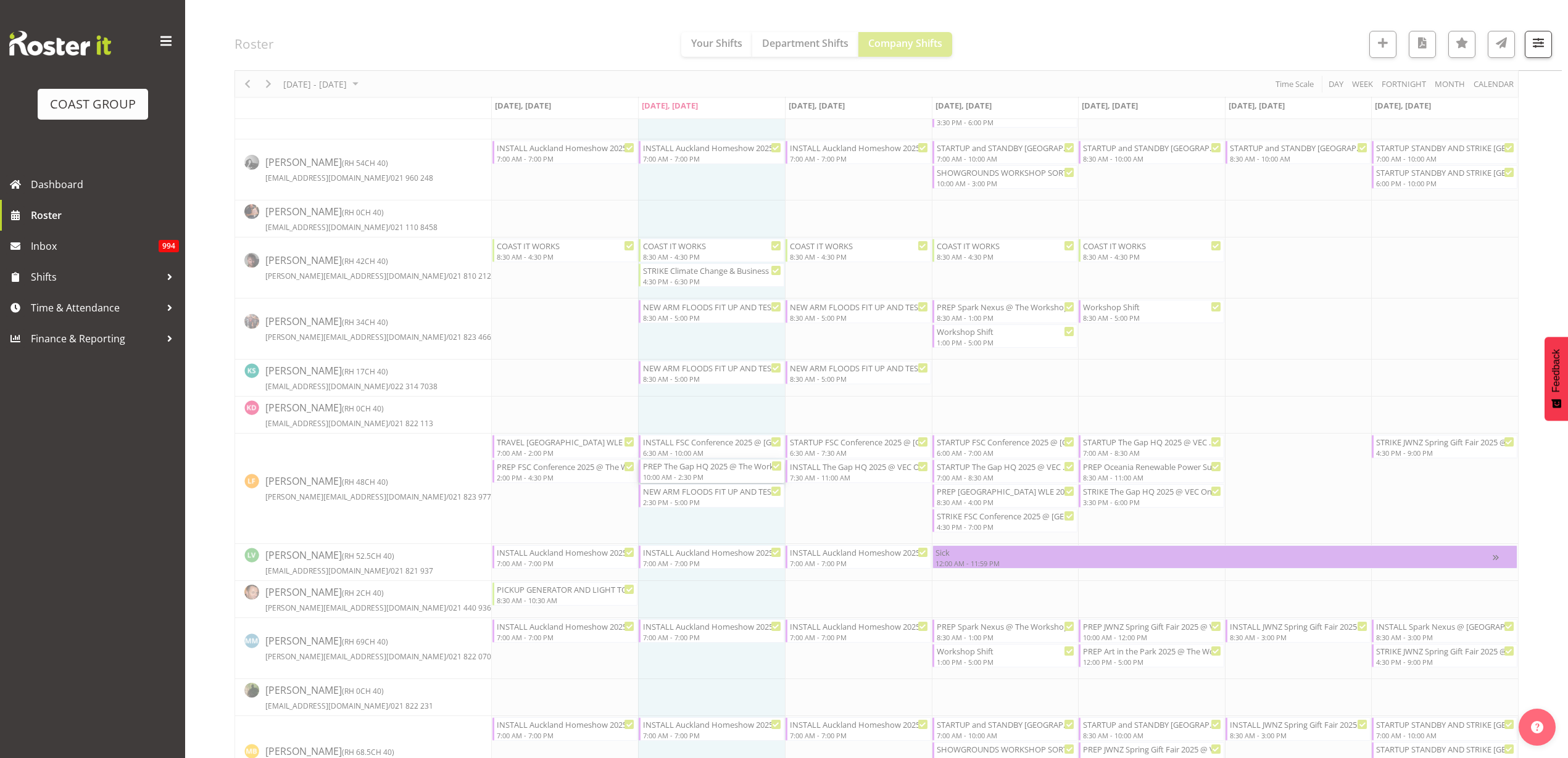
select select
select select "8"
select select "2025"
select select "14"
select select "30"
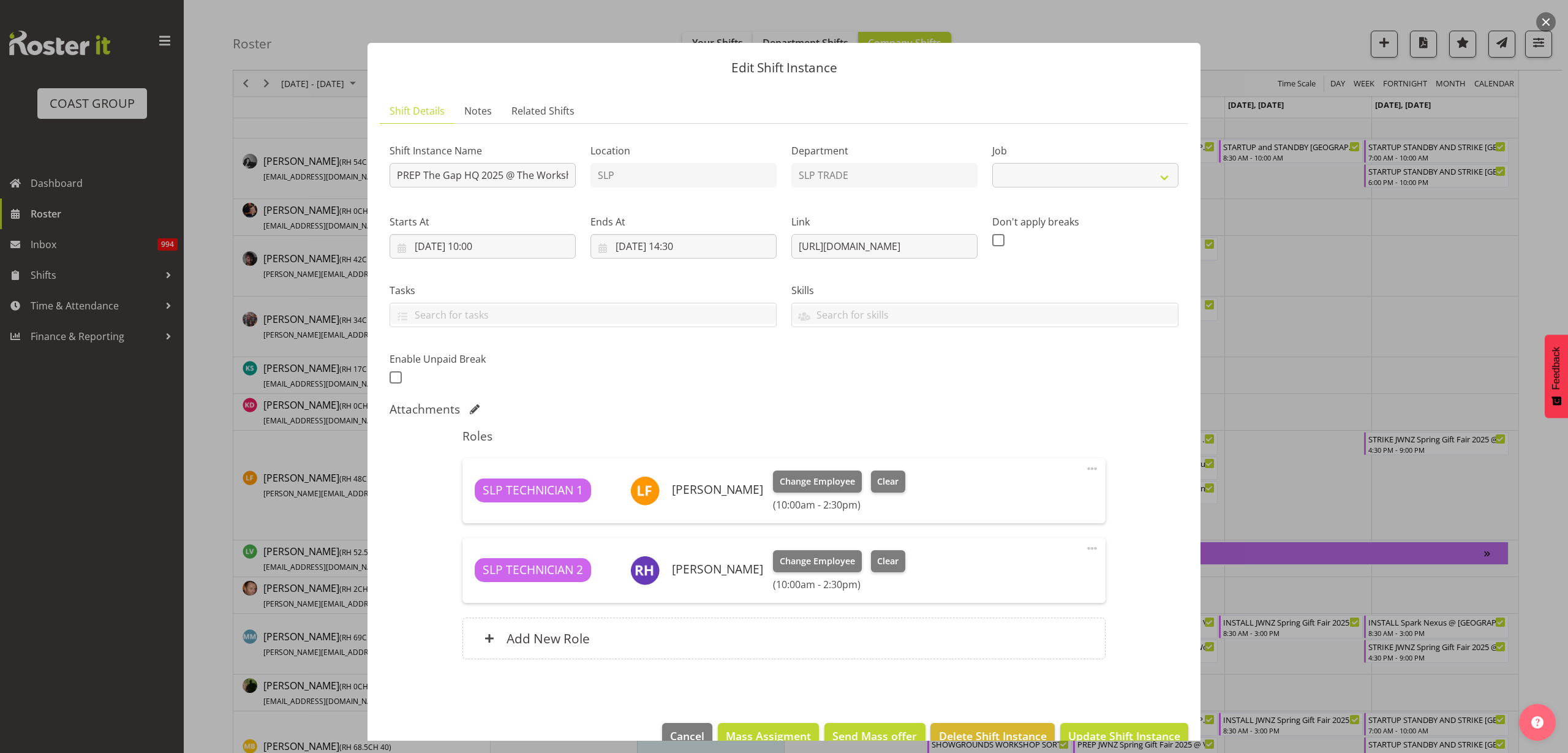
select select "10541"
click at [705, 237] on input "09/09/2025, 14:30" at bounding box center [683, 246] width 186 height 24
click at [679, 504] on select "00 01 02 03 04 05 06 07 08 09 10 11 12 13 14 15 16 17 18 19 20 21 22 23" at bounding box center [683, 507] width 28 height 24
select select "12"
click at [670, 494] on select "00 01 02 03 04 05 06 07 08 09 10 11 12 13 14 15 16 17 18 19 20 21 22 23" at bounding box center [683, 507] width 28 height 24
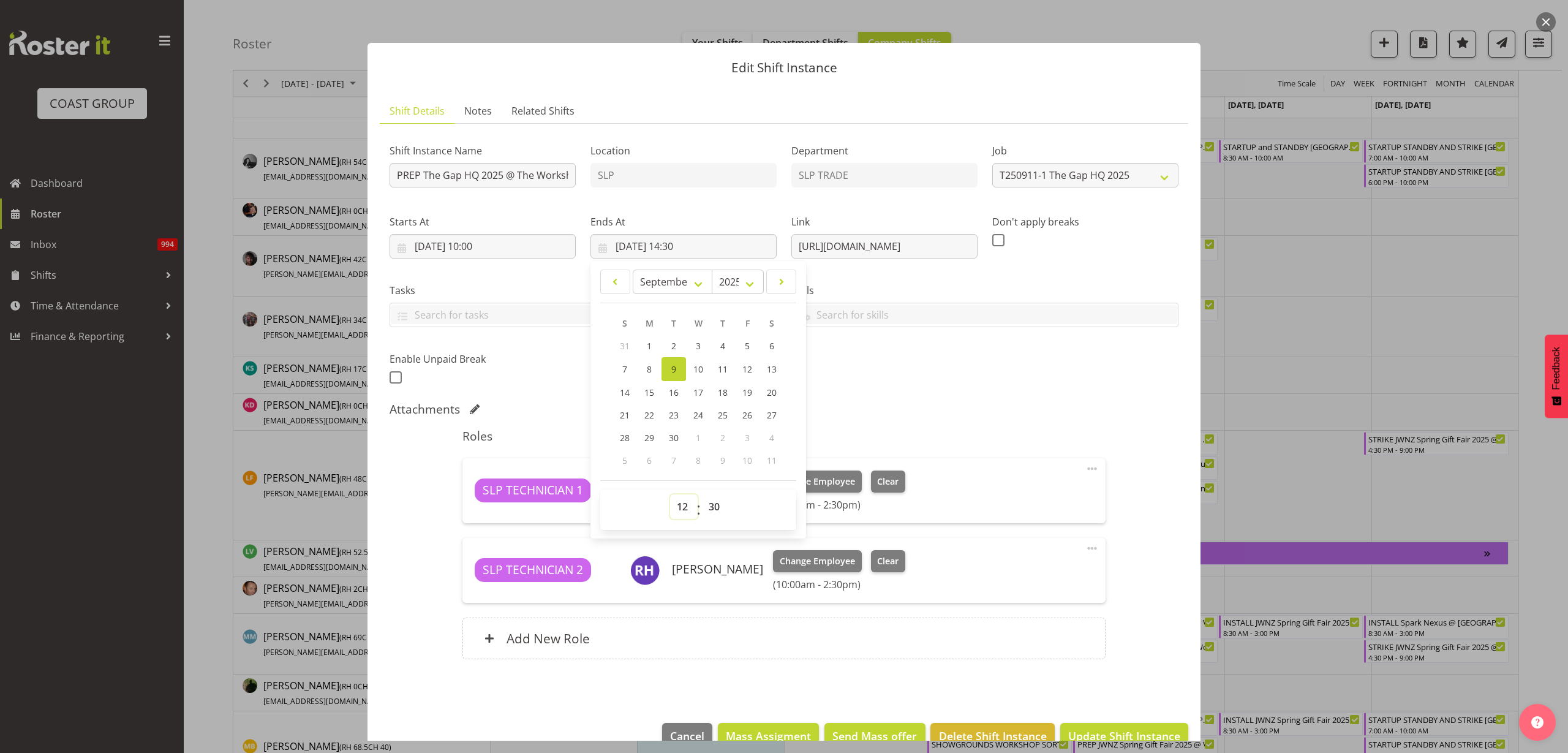
type input "09/09/2025, 12:30"
select select "0"
type input "09/09/2025, 12:00"
click at [1136, 732] on span "Update Shift Instance" at bounding box center [1124, 736] width 112 height 16
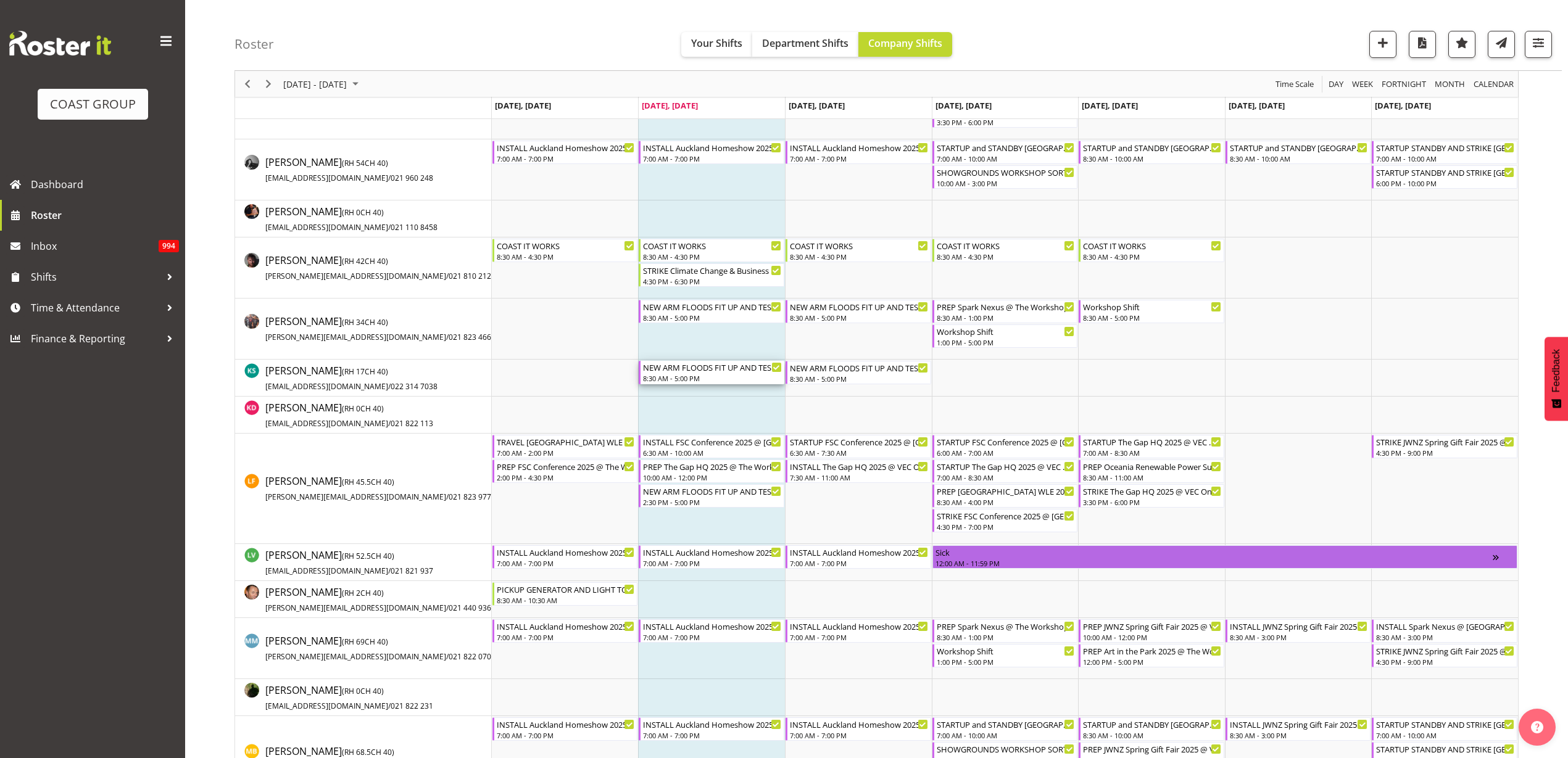
click at [699, 372] on div "NEW ARM FLOODS FIT UP AND TEST AND TAG" at bounding box center [712, 367] width 139 height 12
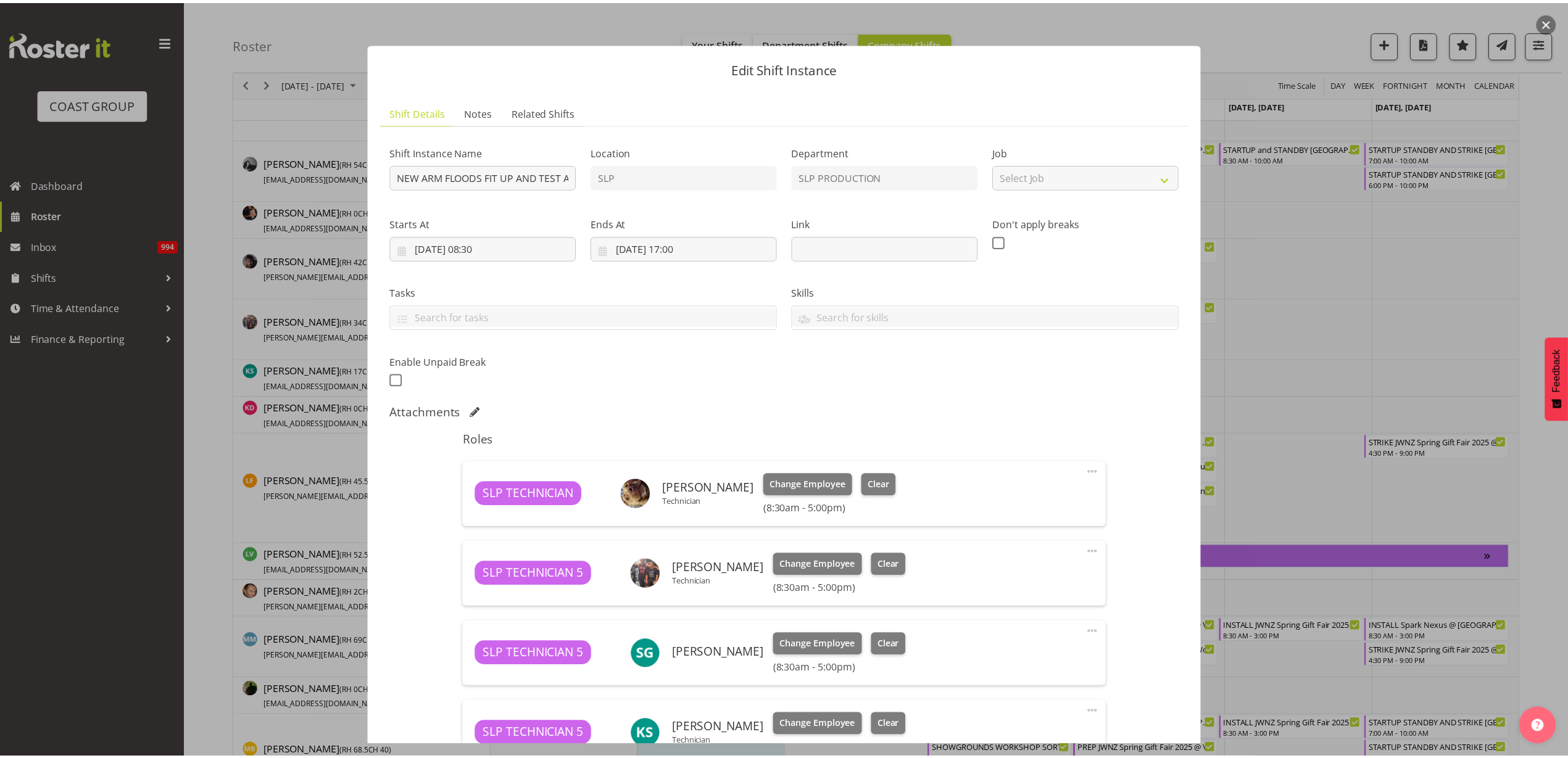
scroll to position [349, 0]
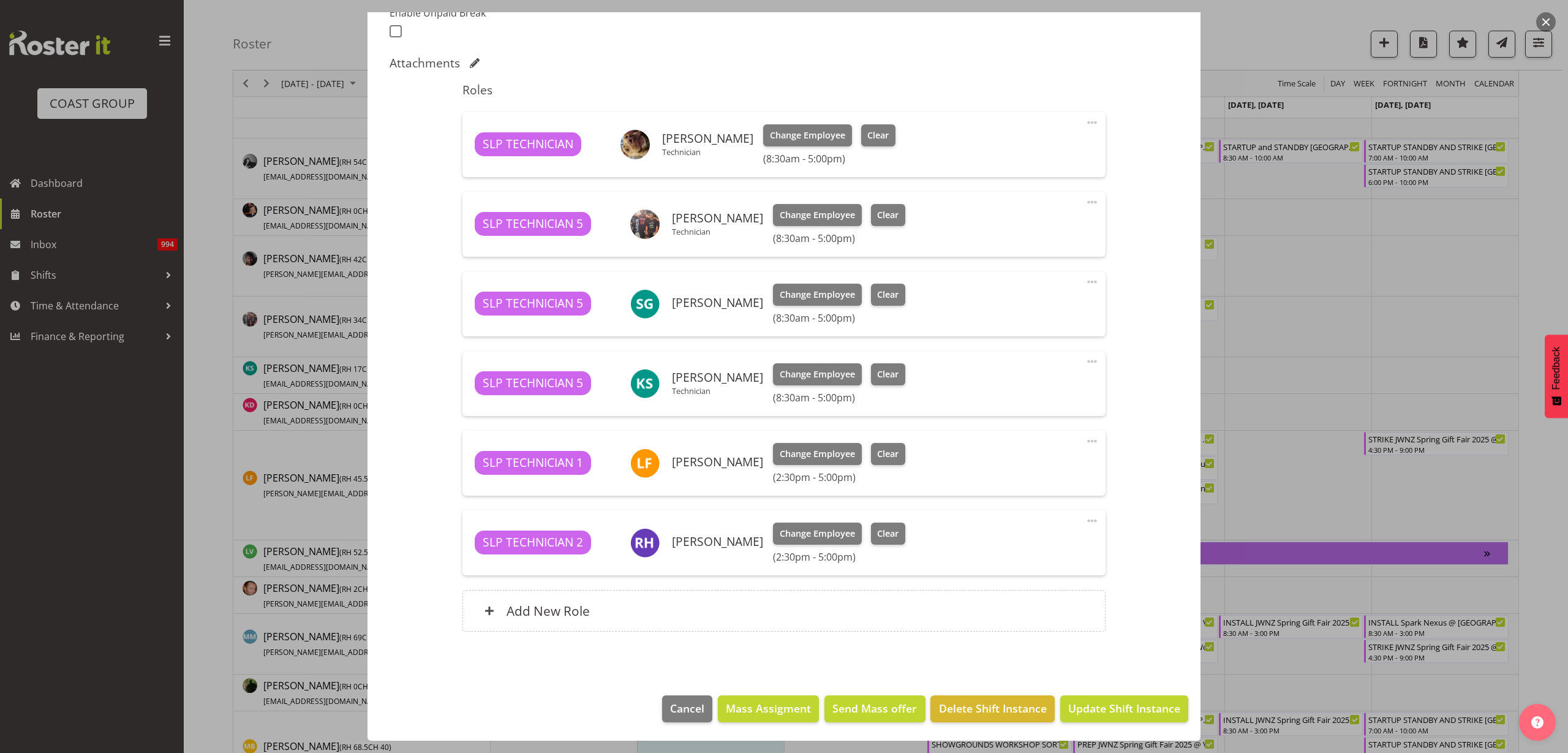
click at [1085, 440] on span at bounding box center [1092, 441] width 15 height 15
click at [1027, 465] on link "Edit" at bounding box center [1040, 470] width 118 height 22
select select "8"
select select "2025"
select select "14"
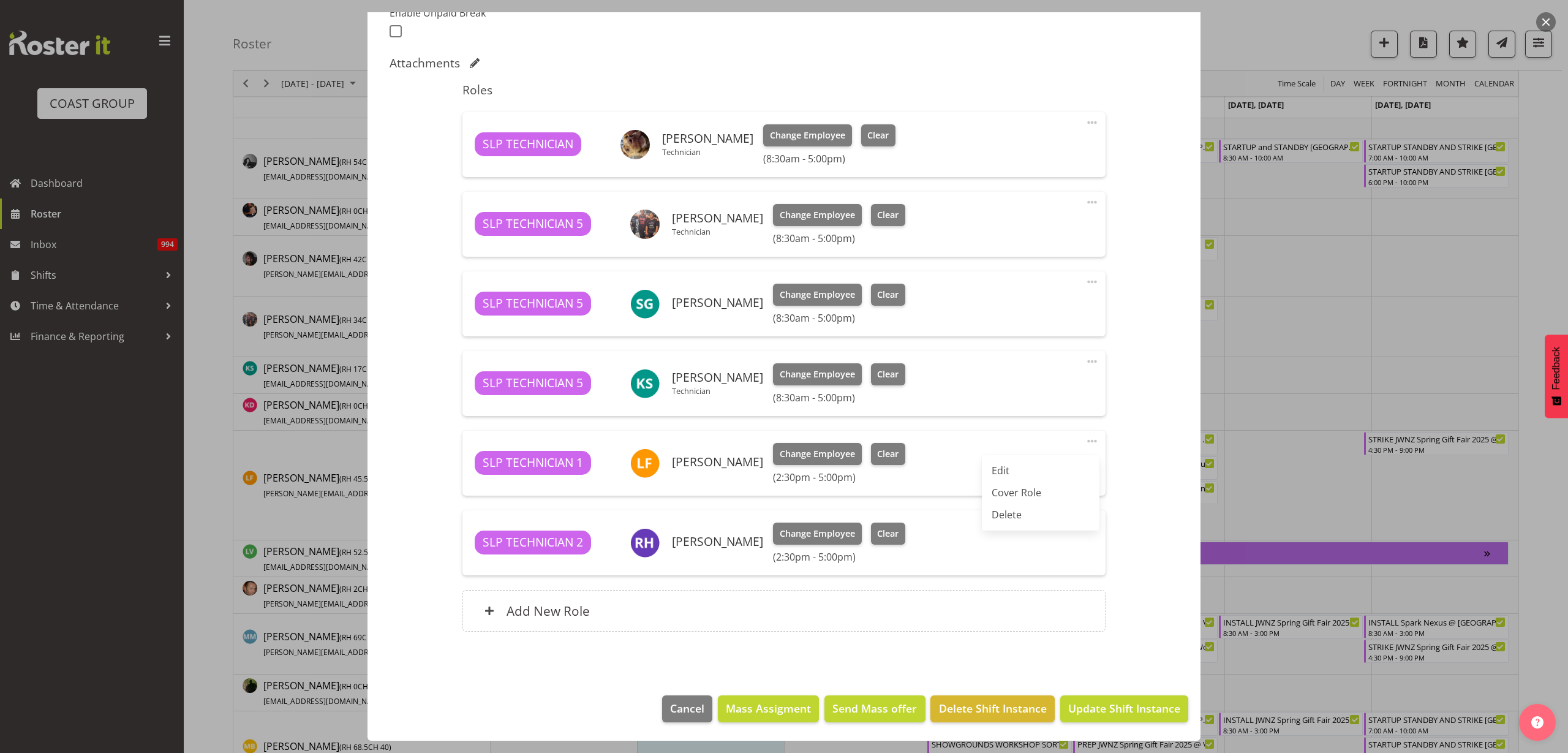
select select "30"
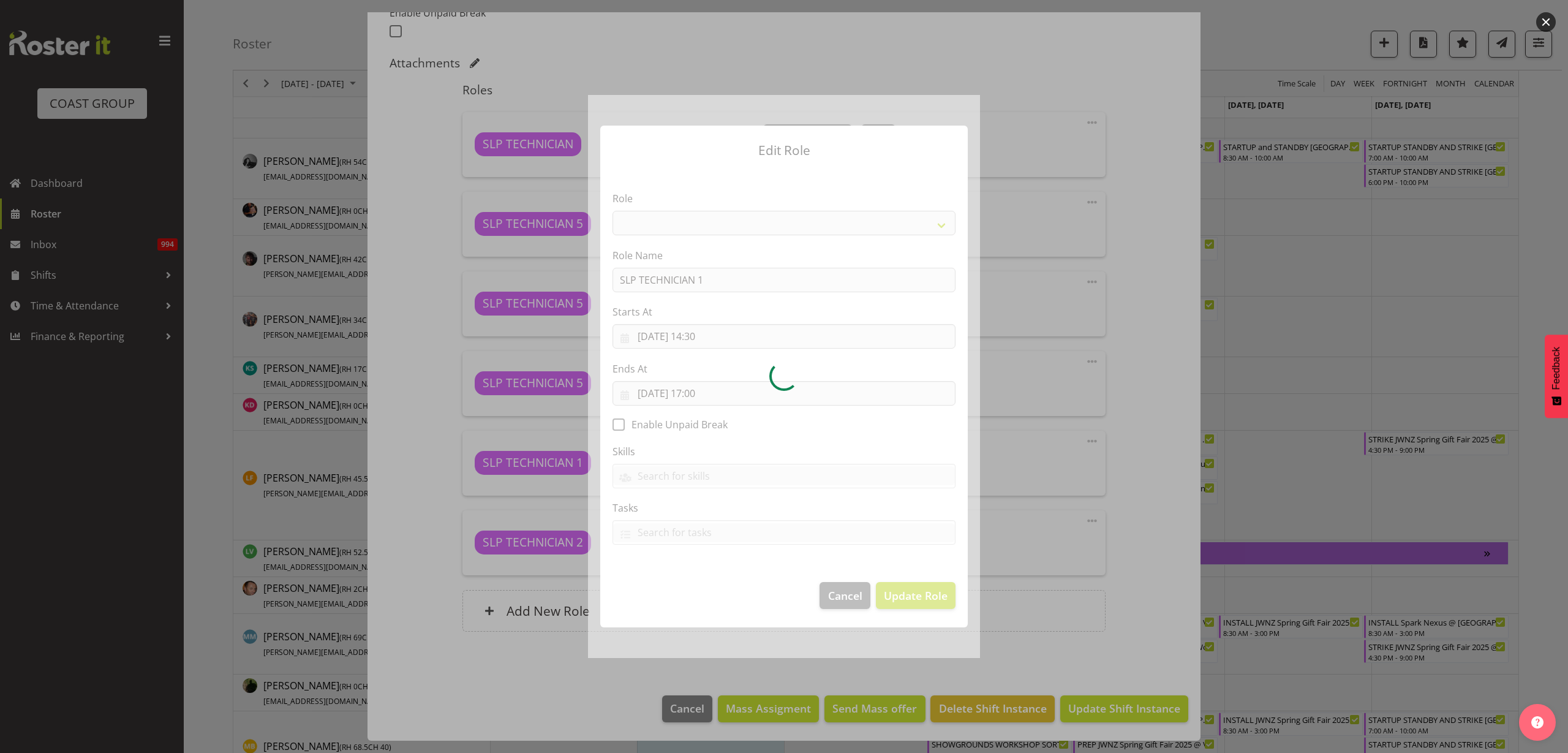
click at [688, 343] on div at bounding box center [784, 376] width 392 height 563
click at [701, 339] on div at bounding box center [784, 376] width 392 height 563
select select "123"
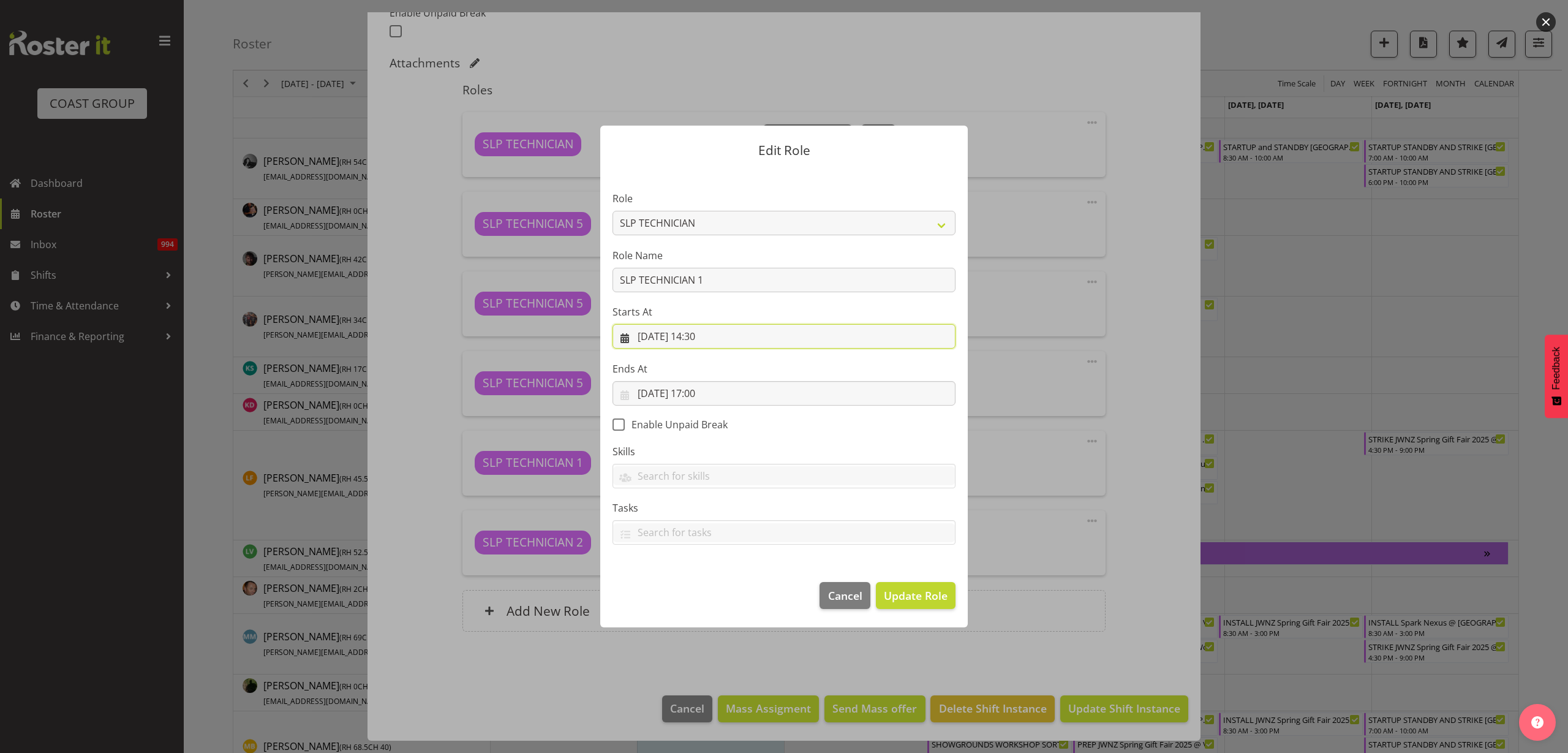
click at [708, 340] on input "09/09/2025, 14:30" at bounding box center [784, 337] width 343 height 24
click at [706, 591] on select "00 01 02 03 04 05 06 07 08 09 10 11 12 13 14 15 16 17 18 19 20 21 22 23" at bounding box center [710, 597] width 28 height 24
select select "12"
click at [696, 584] on select "00 01 02 03 04 05 06 07 08 09 10 11 12 13 14 15 16 17 18 19 20 21 22 23" at bounding box center [710, 597] width 28 height 24
type input "09/09/2025, 12:30"
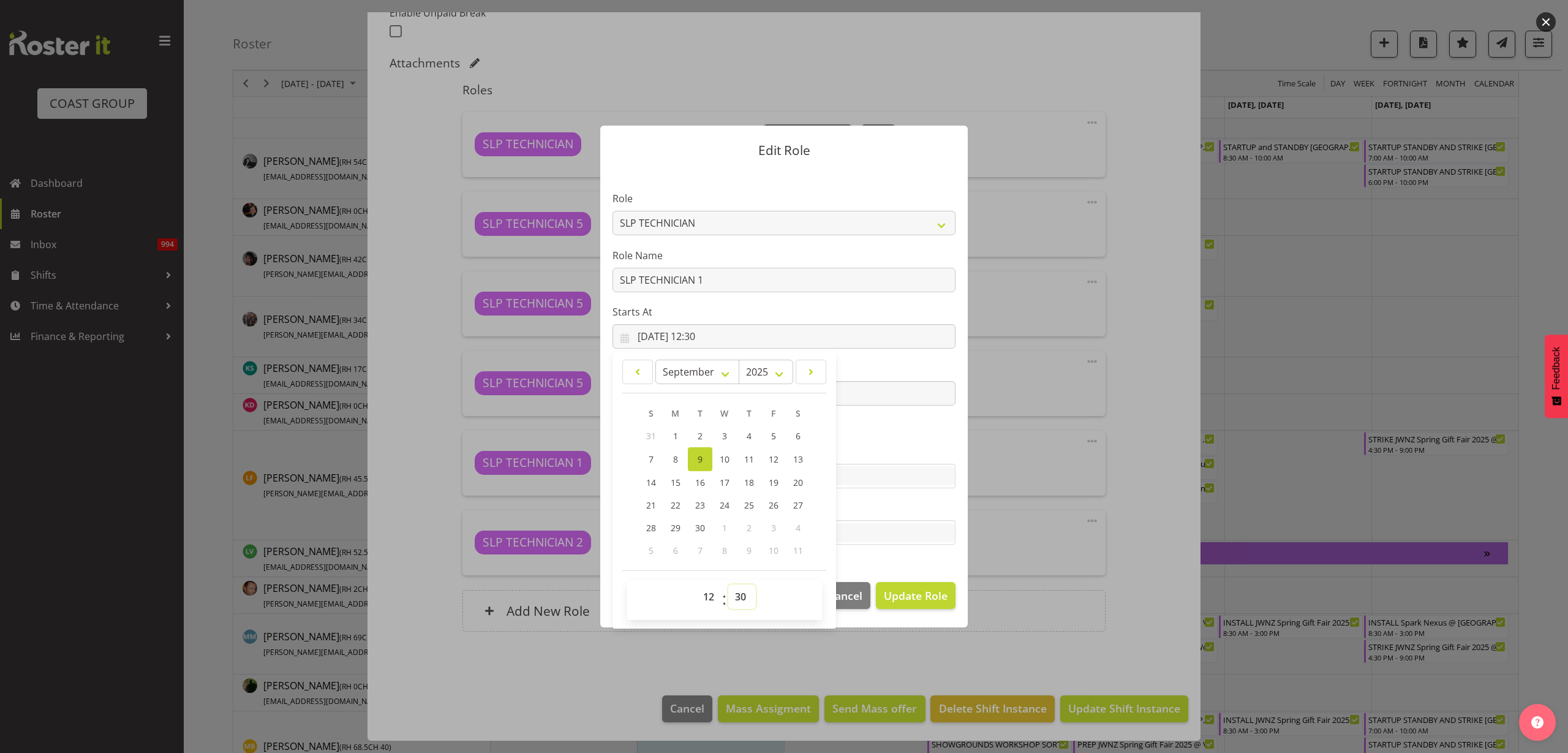
select select "0"
type input "09/09/2025, 12:00"
click at [916, 602] on span "Update Role" at bounding box center [916, 595] width 64 height 16
select select
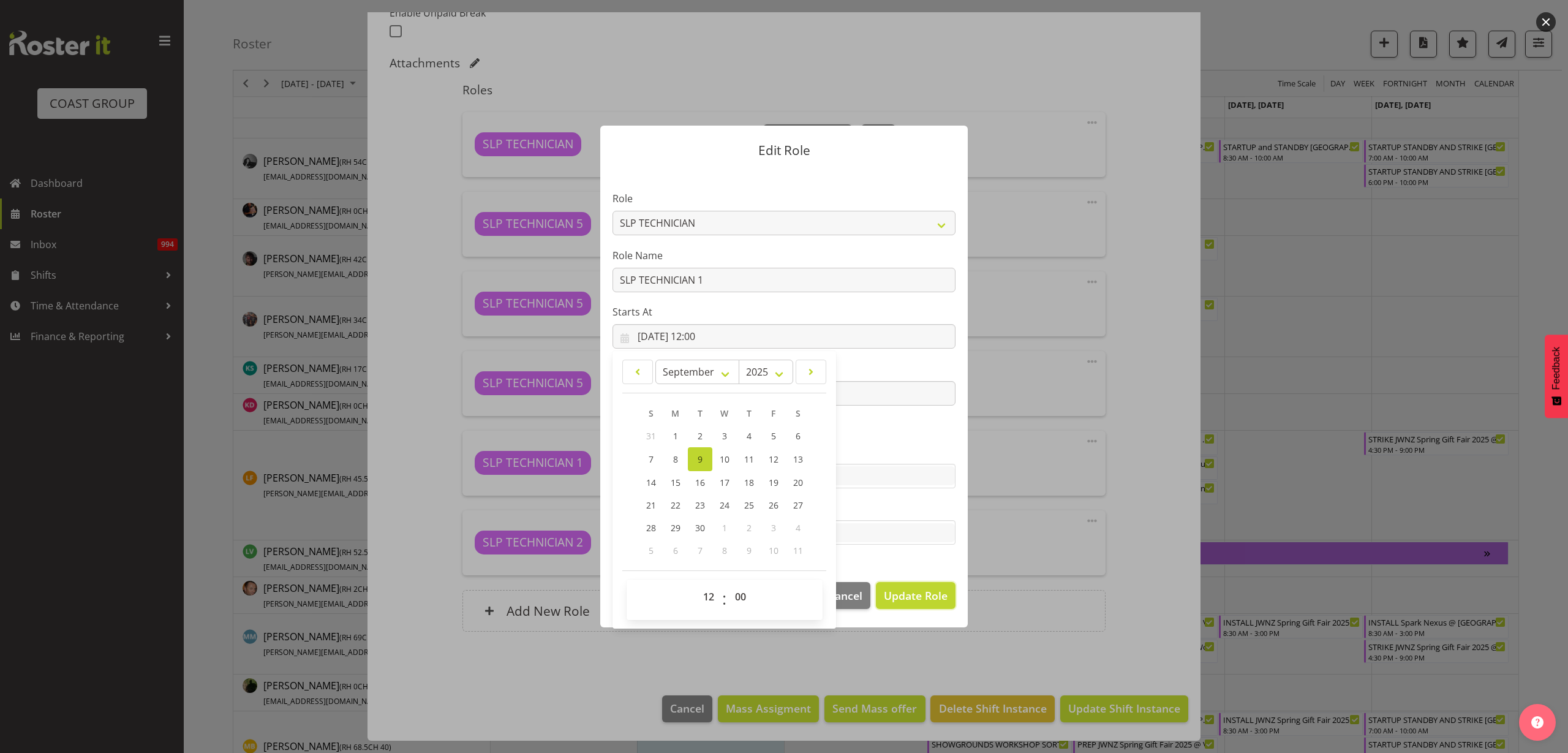
select select
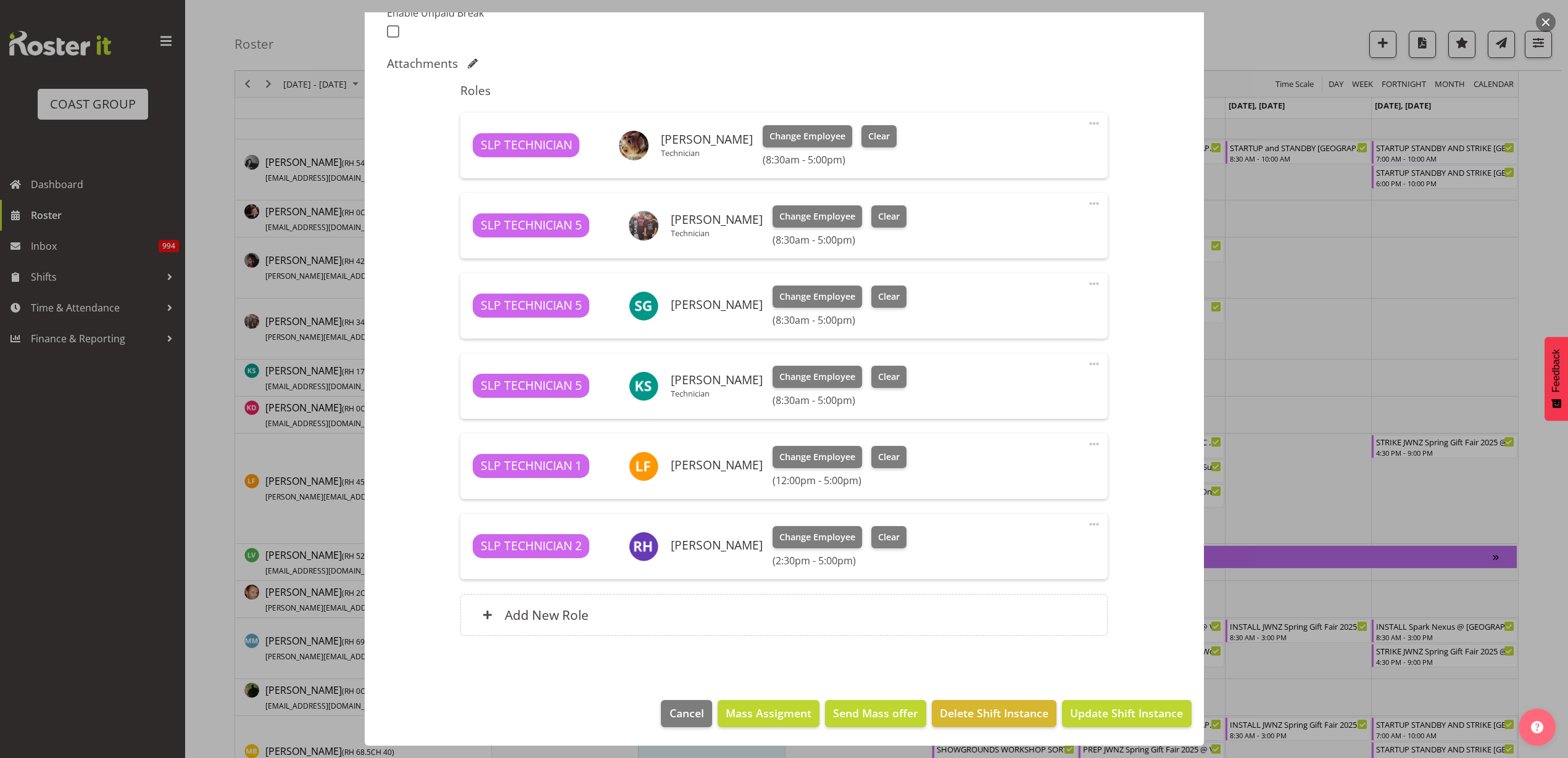
click at [1086, 523] on span at bounding box center [1094, 524] width 15 height 15
click at [1039, 546] on link "Edit" at bounding box center [1042, 554] width 119 height 22
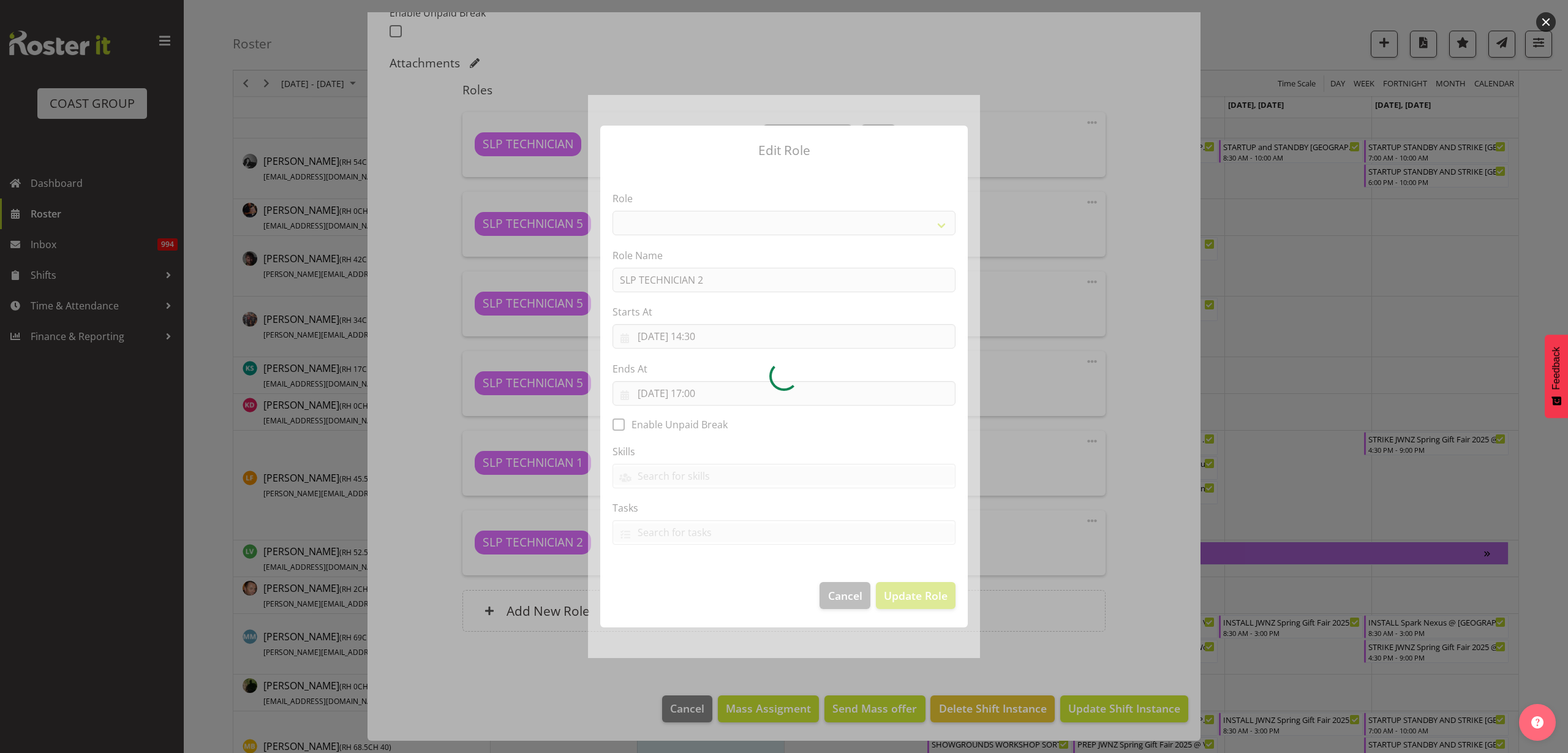
select select "123"
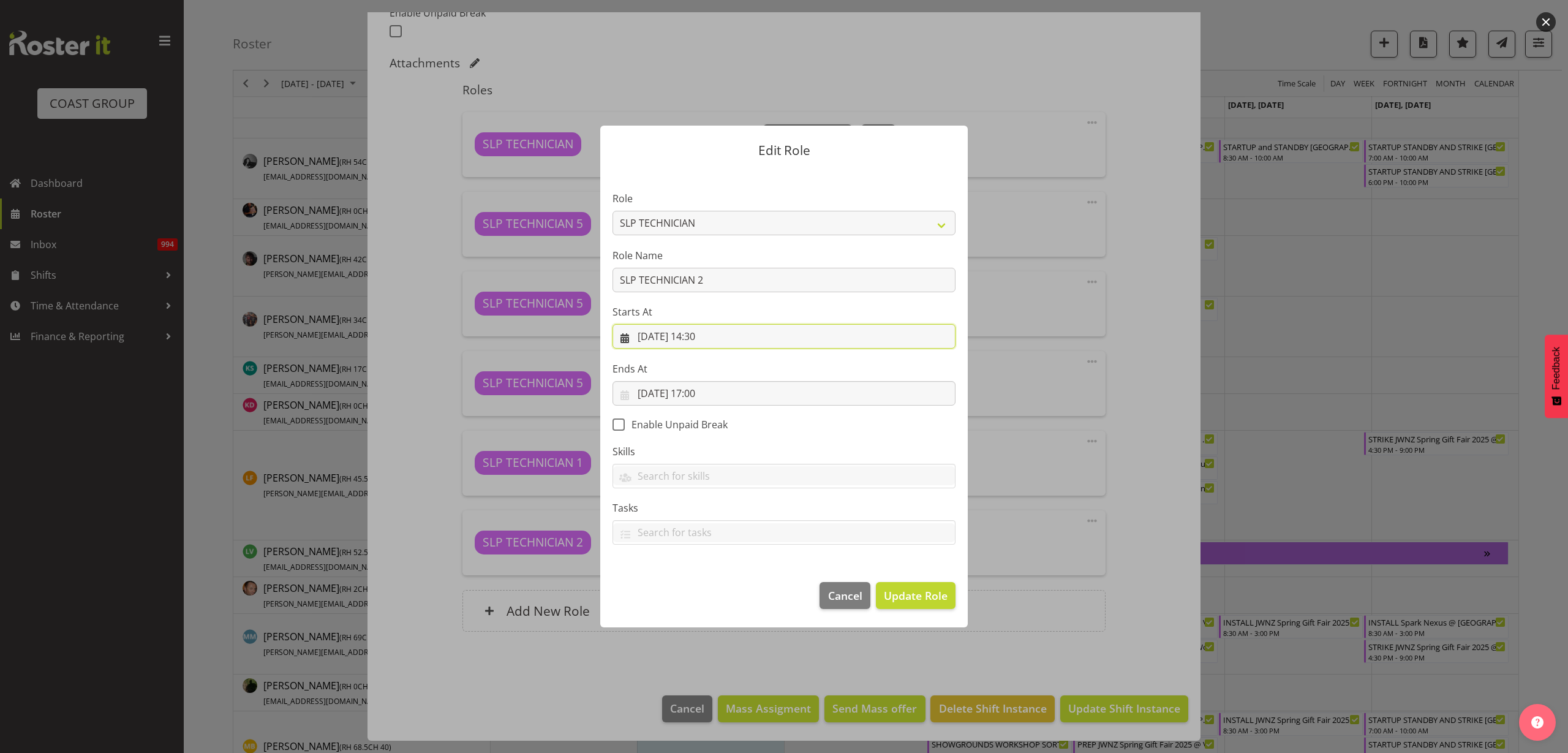
click at [722, 338] on input "09/09/2025, 14:30" at bounding box center [784, 337] width 343 height 24
click at [711, 597] on select "00 01 02 03 04 05 06 07 08 09 10 11 12 13 14 15 16 17 18 19 20 21 22 23" at bounding box center [710, 597] width 28 height 24
select select "12"
click at [696, 584] on select "00 01 02 03 04 05 06 07 08 09 10 11 12 13 14 15 16 17 18 19 20 21 22 23" at bounding box center [710, 597] width 28 height 24
type input "09/09/2025, 12:30"
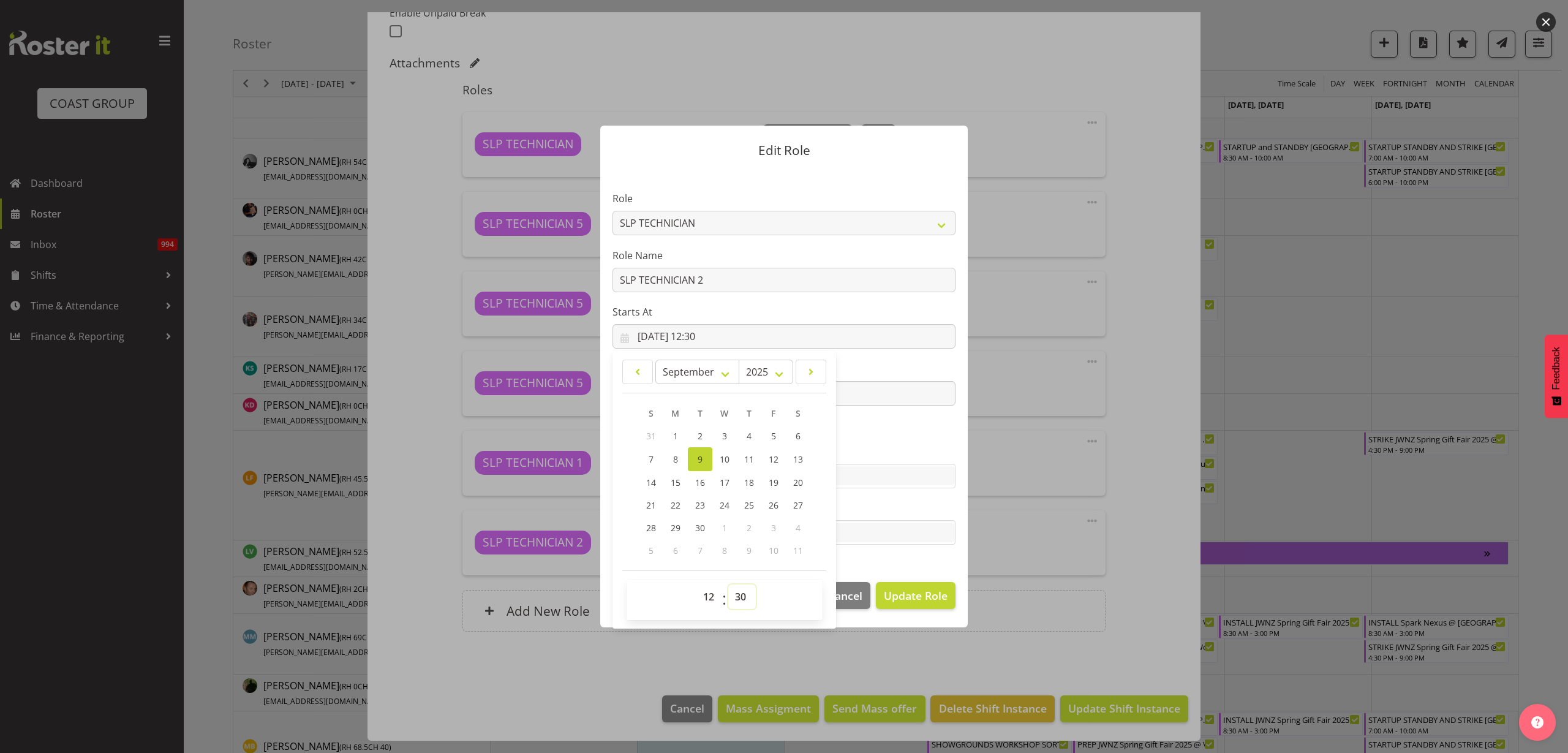
select select "0"
type input "09/09/2025, 12:00"
click at [916, 604] on button "Update Role" at bounding box center [916, 595] width 80 height 27
select select
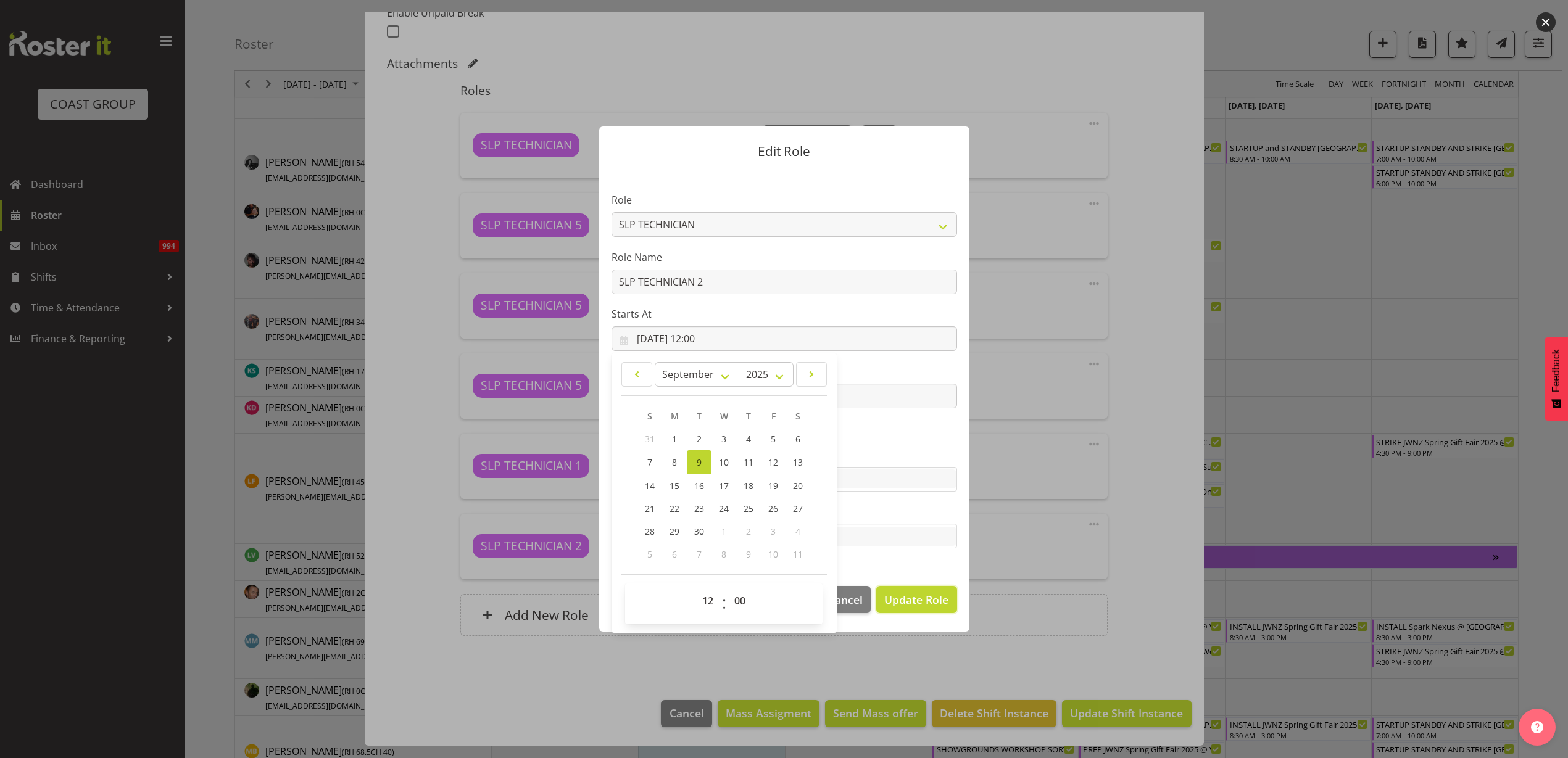
select select
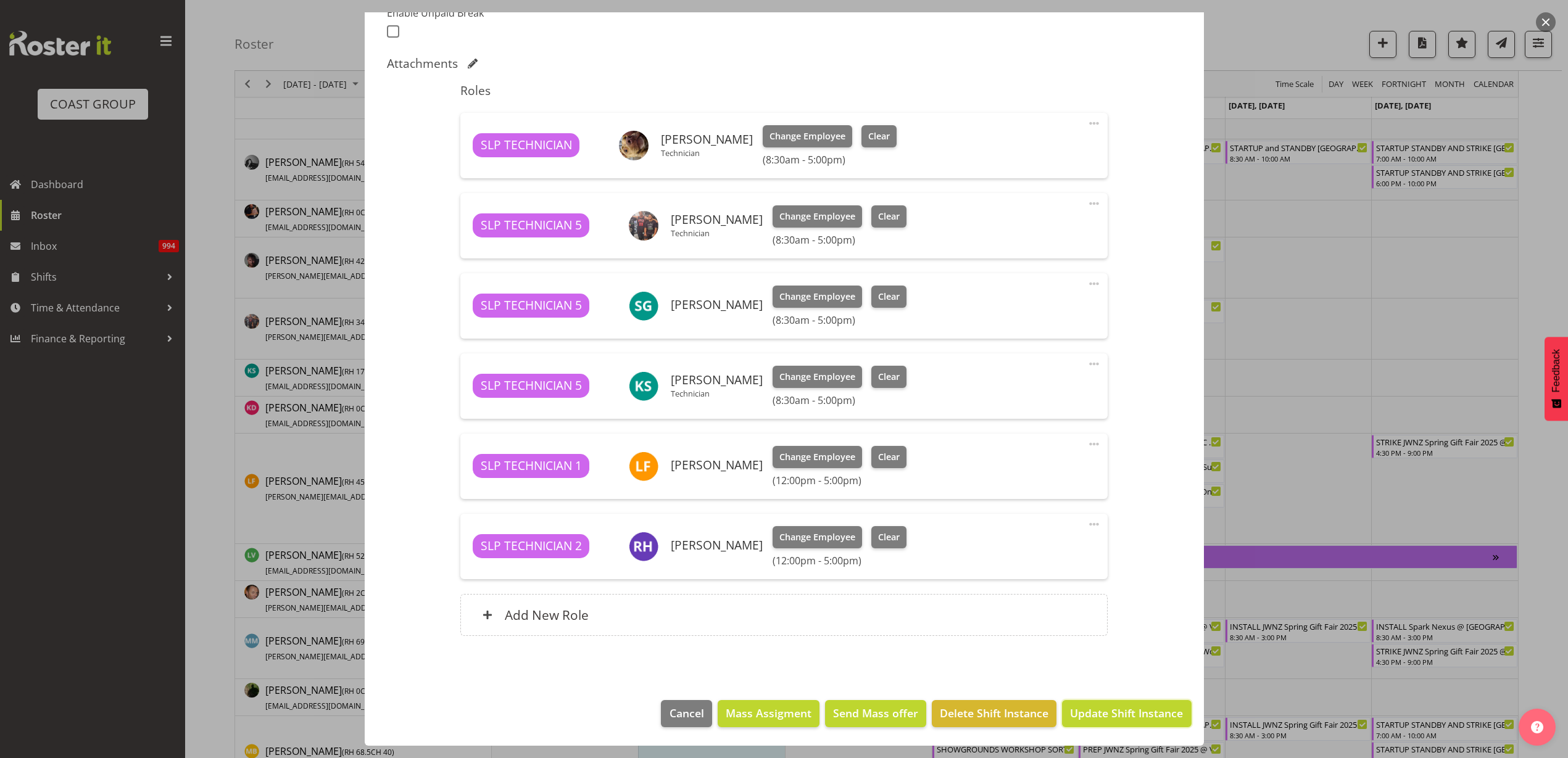
click at [1098, 713] on span "Update Shift Instance" at bounding box center [1127, 713] width 113 height 16
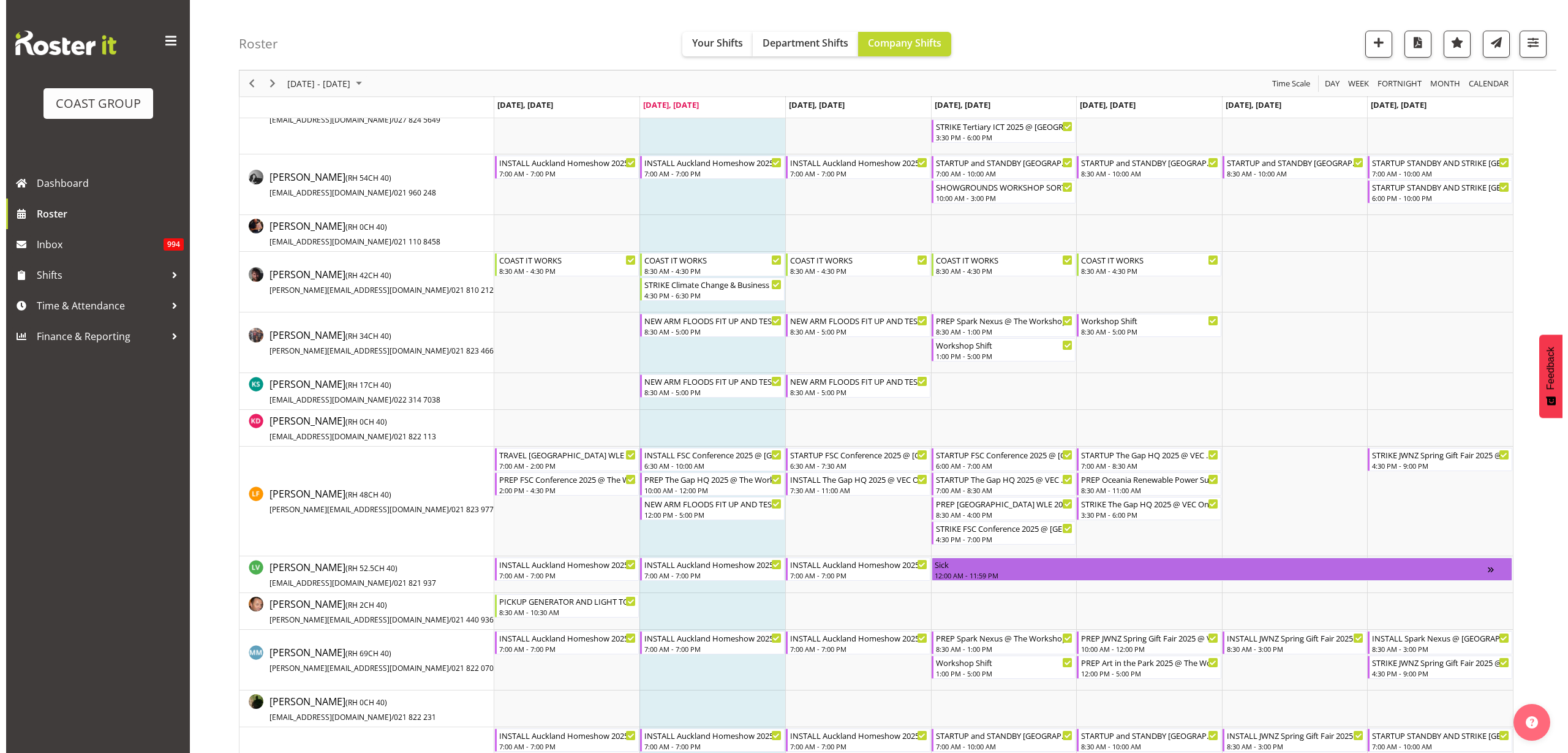
scroll to position [613, 0]
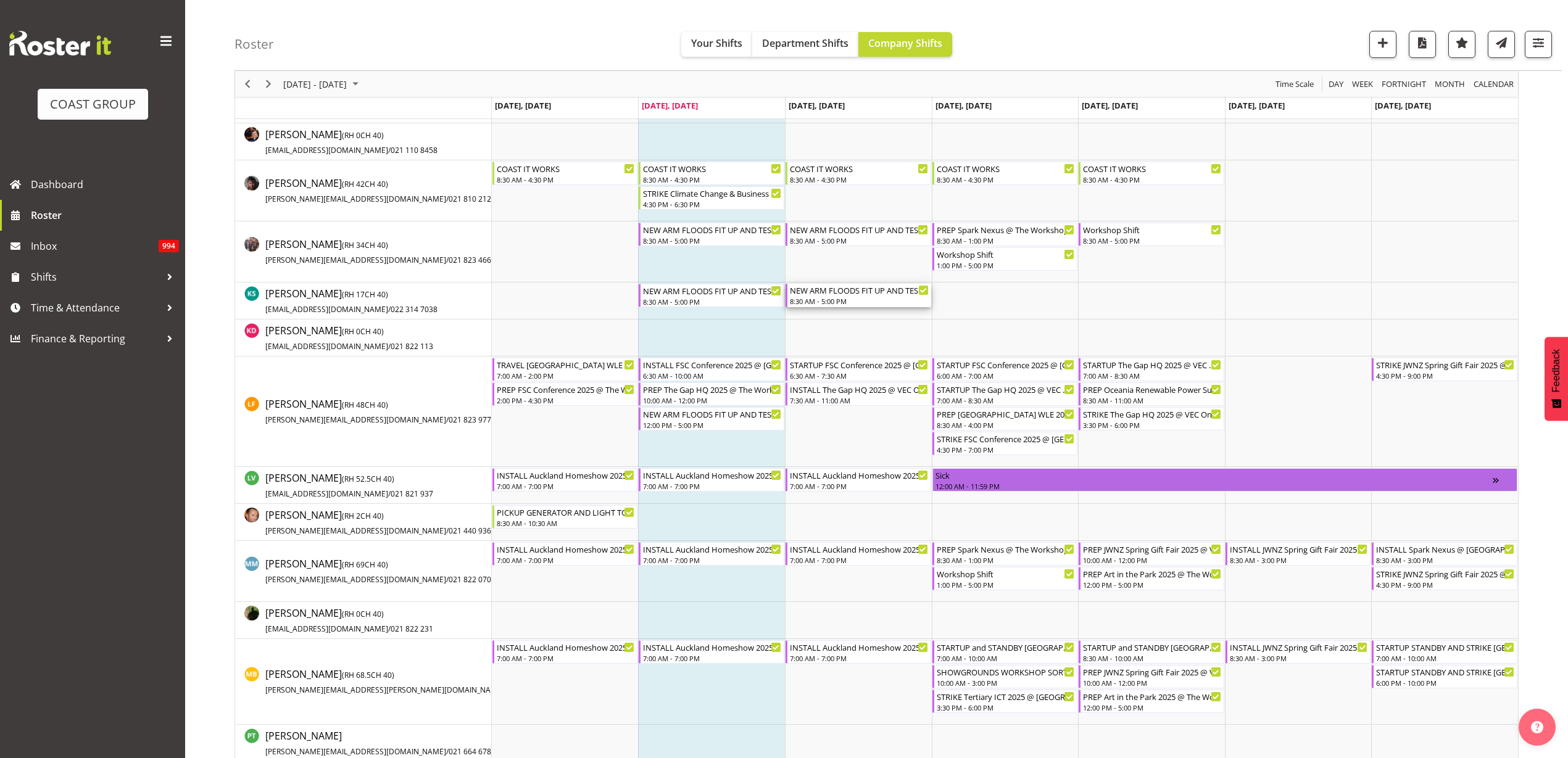
click at [837, 295] on div "NEW ARM FLOODS FIT UP AND TEST AND TAG" at bounding box center [860, 290] width 139 height 12
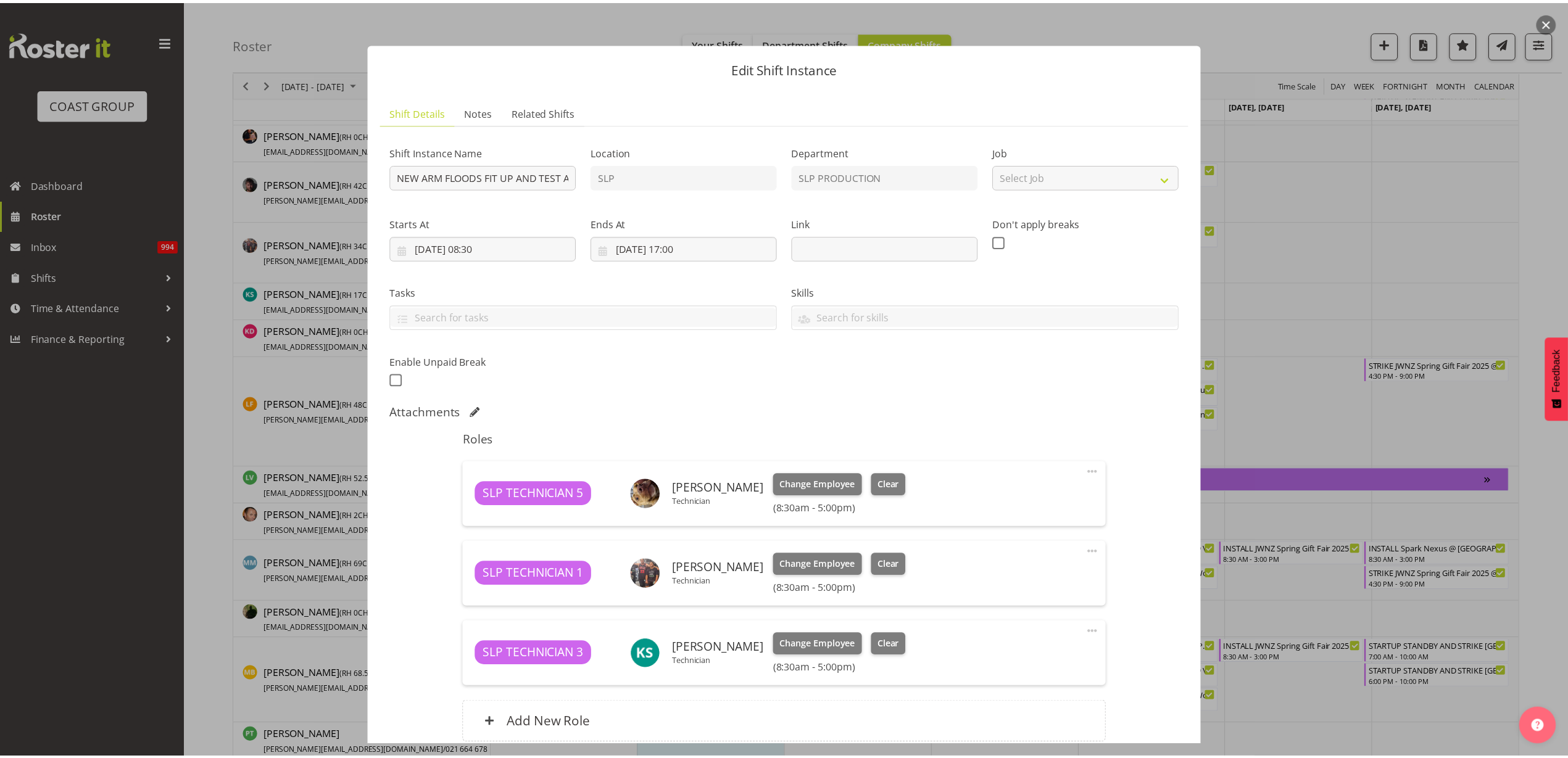
scroll to position [108, 0]
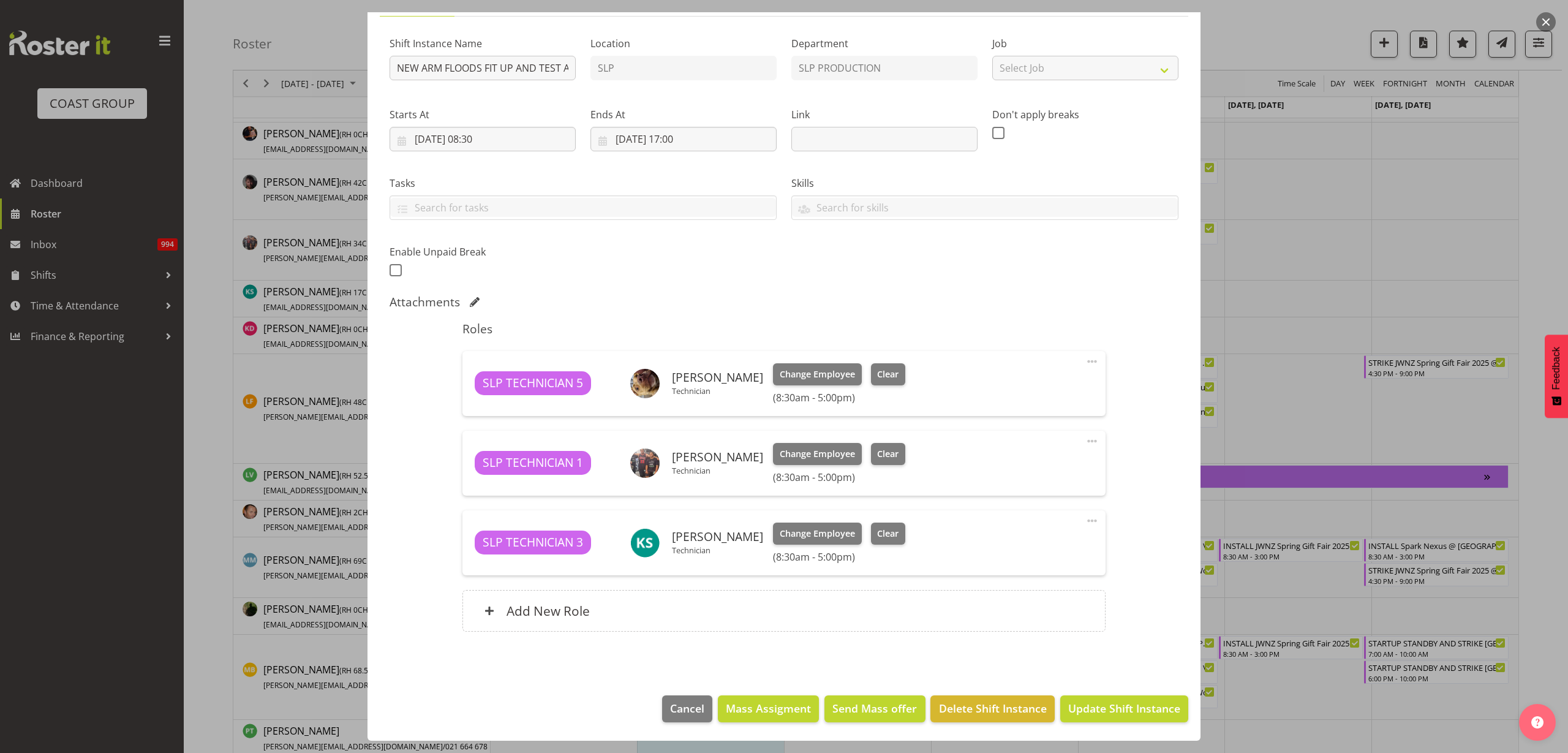
click at [568, 617] on h6 "Add New Role" at bounding box center [548, 611] width 83 height 16
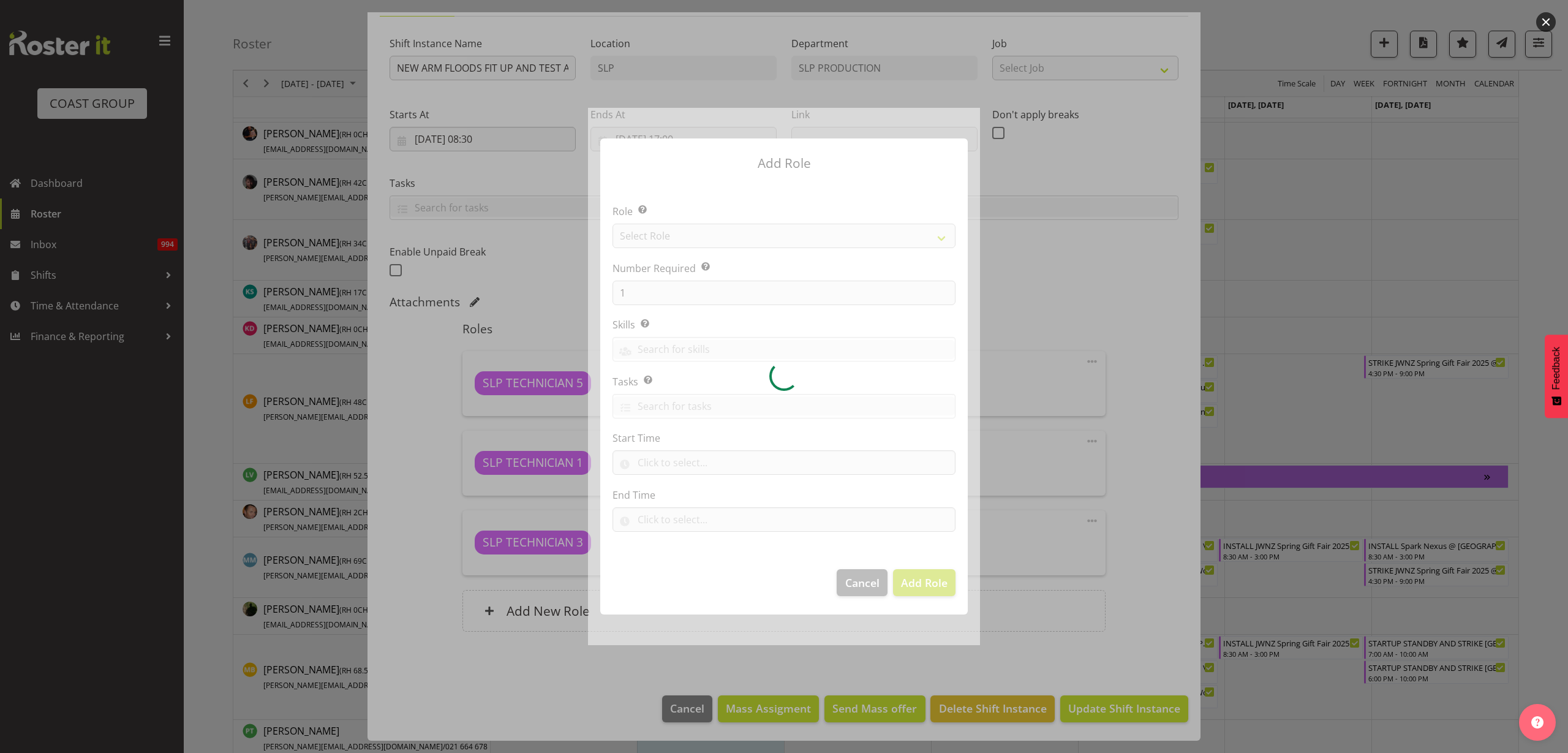
click at [658, 230] on div at bounding box center [784, 376] width 392 height 537
click at [690, 229] on div at bounding box center [784, 376] width 392 height 537
click at [678, 233] on div at bounding box center [784, 376] width 392 height 537
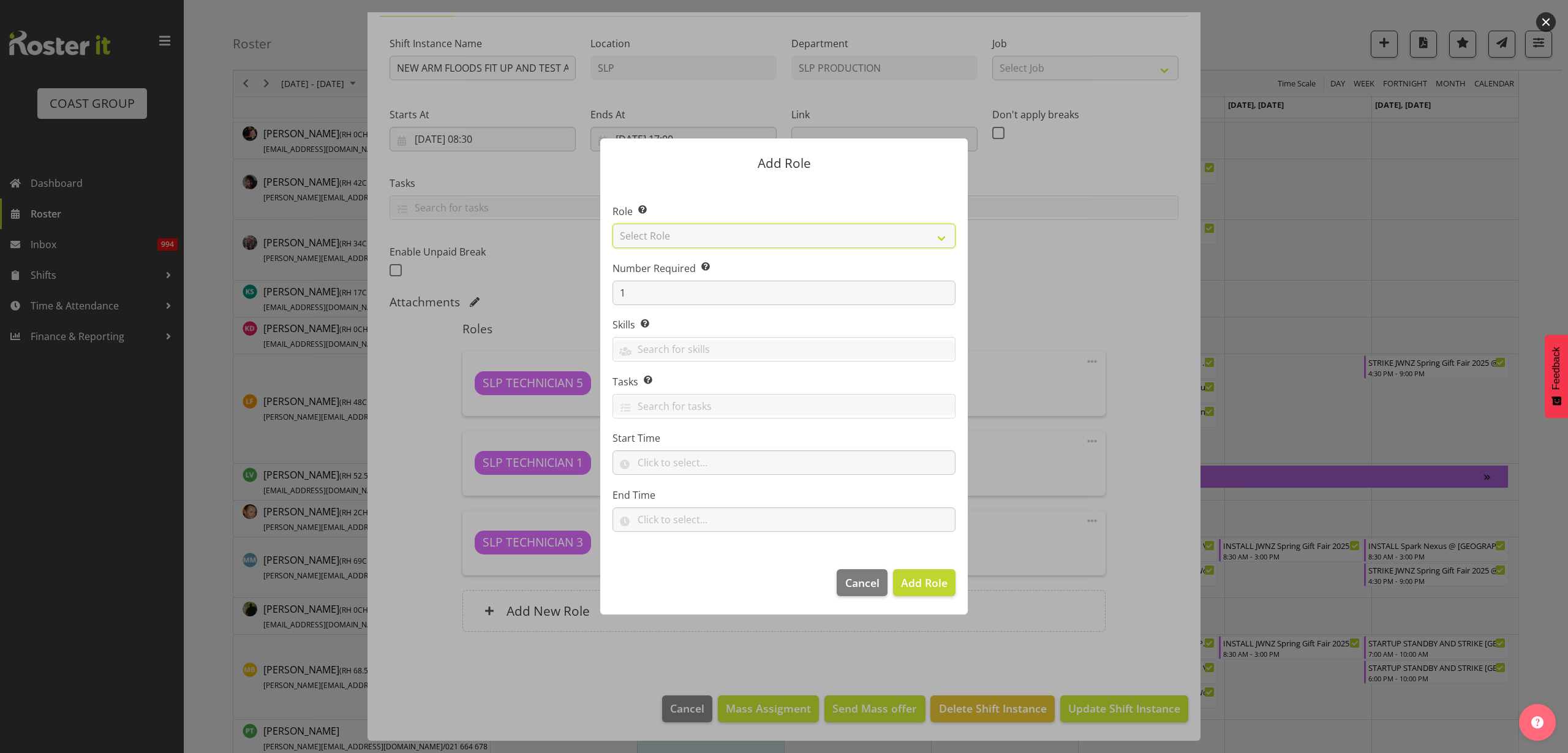
click at [683, 240] on select "Select Role ACCOUNT MANAGER ACCOUNT MANAGER DW ACCOUNTS AKL DIANNA VEHICLES AKL…" at bounding box center [784, 236] width 343 height 24
select select "123"
click at [613, 223] on select "Select Role ACCOUNT MANAGER ACCOUNT MANAGER DW ACCOUNTS AKL DIANNA VEHICLES AKL…" at bounding box center [784, 236] width 343 height 24
drag, startPoint x: 667, startPoint y: 297, endPoint x: 475, endPoint y: 287, distance: 192.3
click at [475, 287] on div "Add Role Role Select the role you wish to add to the shift. ACCOUNT MANAGER ACC…" at bounding box center [784, 376] width 1568 height 753
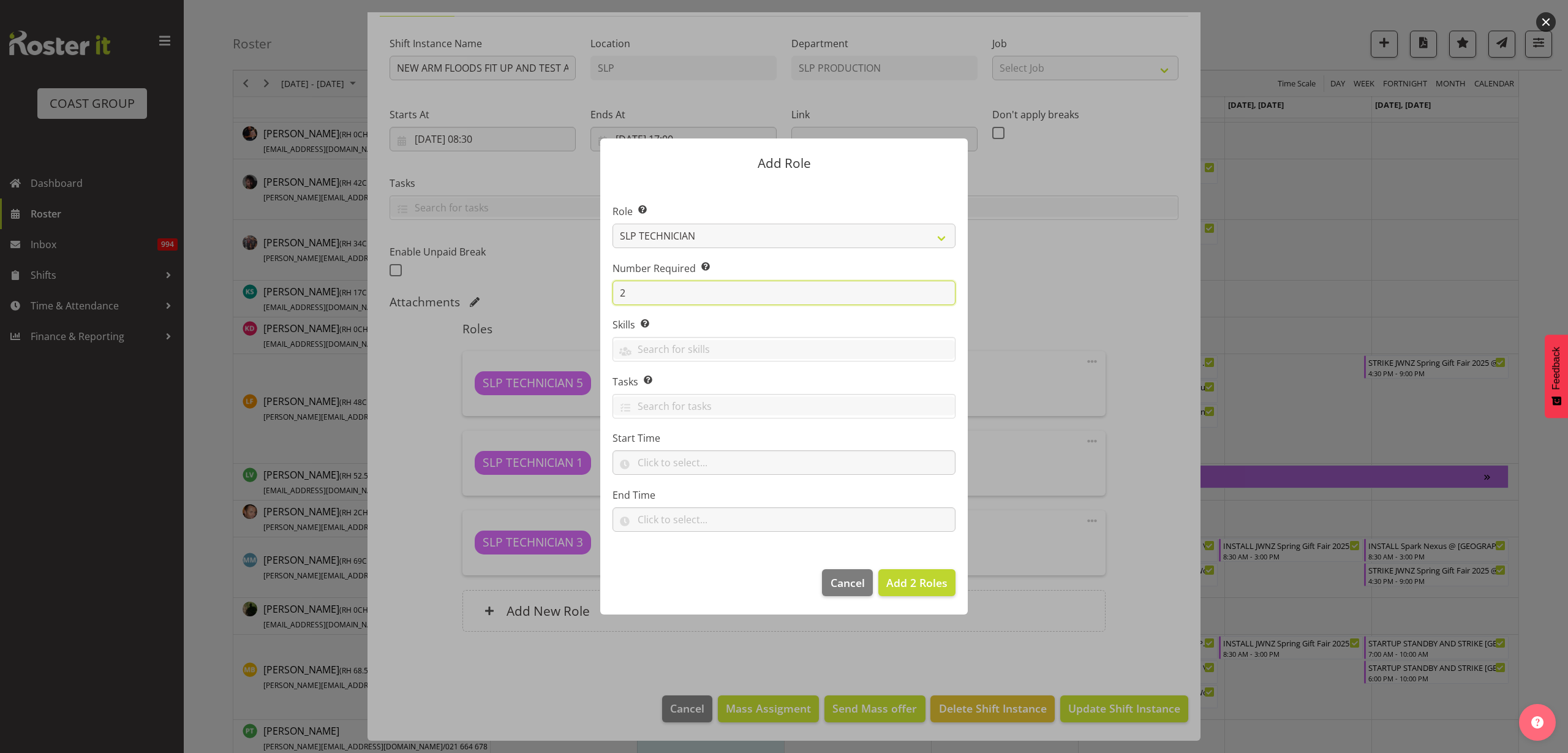
type input "2"
click at [710, 461] on input "text" at bounding box center [784, 463] width 343 height 24
select select "11"
select select "0"
type input "11:00"
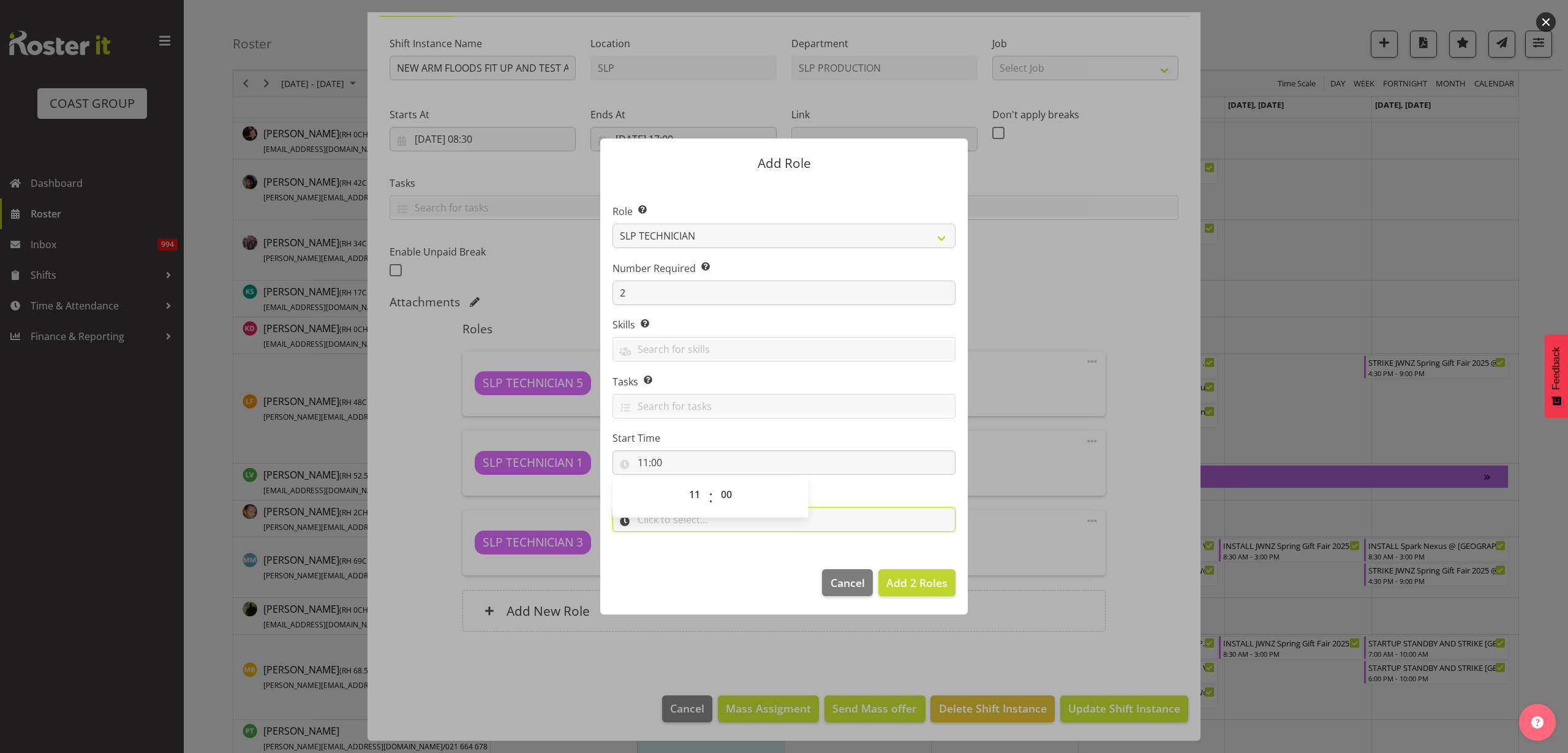
click at [903, 522] on input "text" at bounding box center [784, 519] width 343 height 24
select select "17"
select select "0"
type input "17:00"
click at [936, 588] on span "Add 2 Roles" at bounding box center [916, 582] width 61 height 15
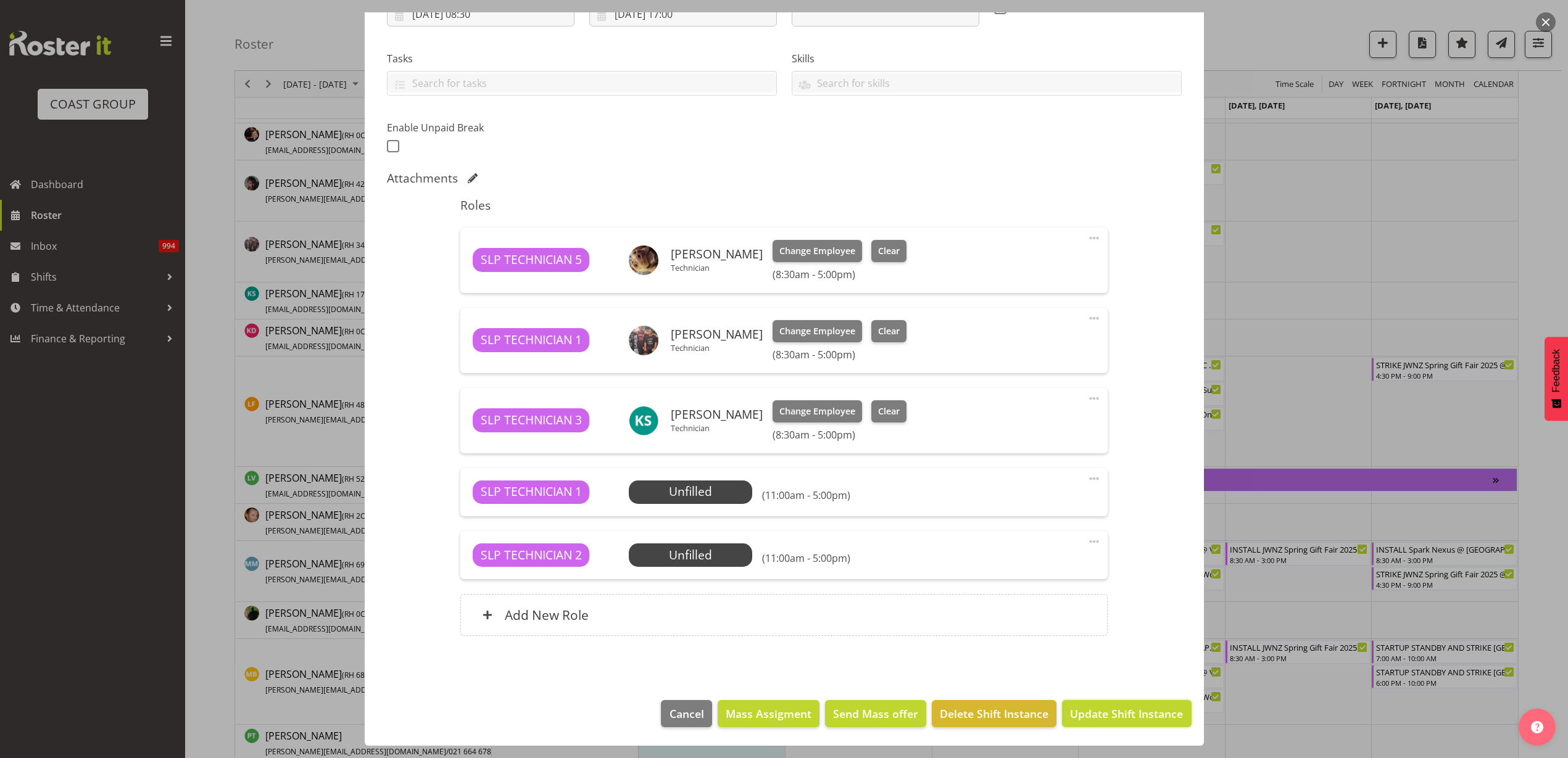
click at [1150, 713] on span "Update Shift Instance" at bounding box center [1127, 713] width 113 height 16
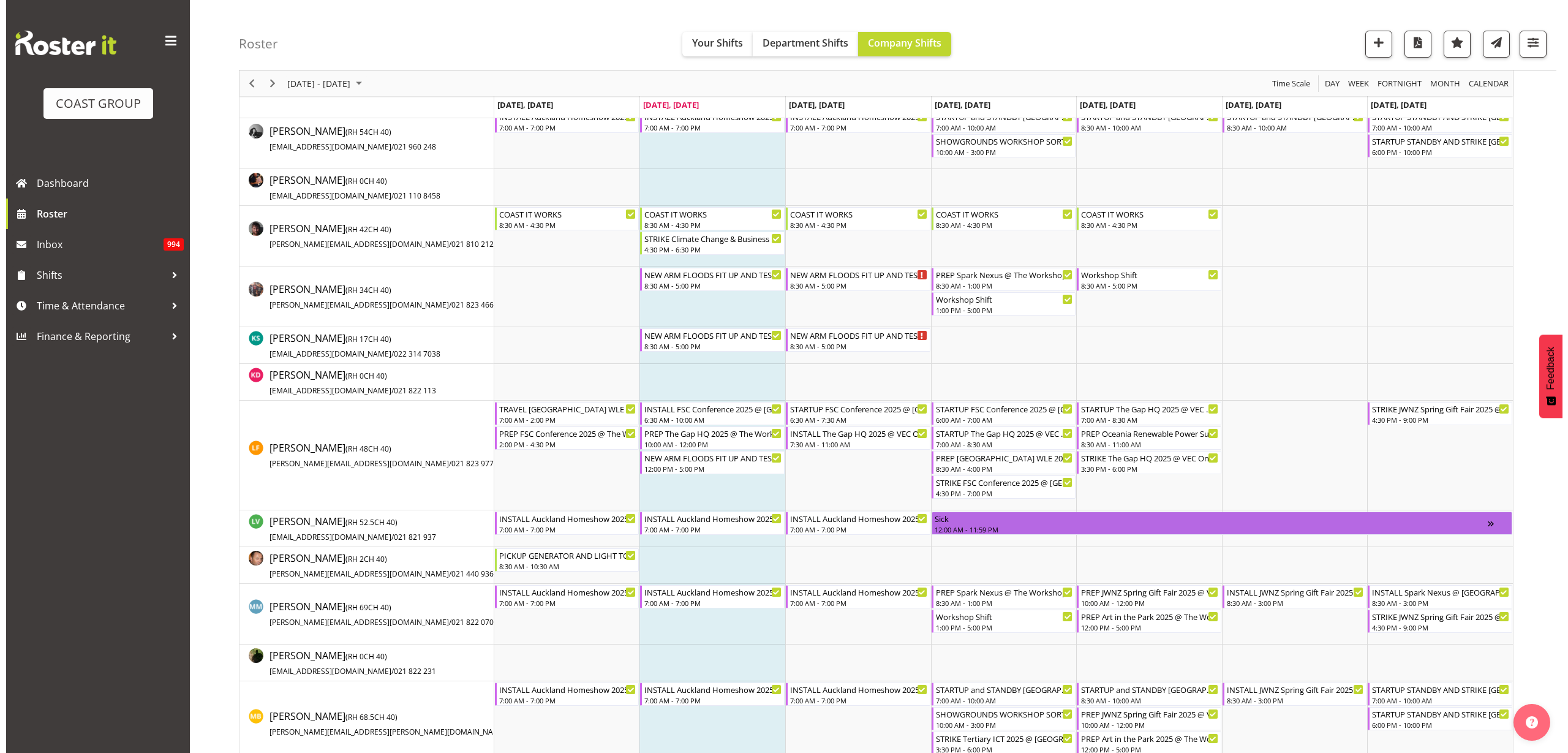
scroll to position [422, 0]
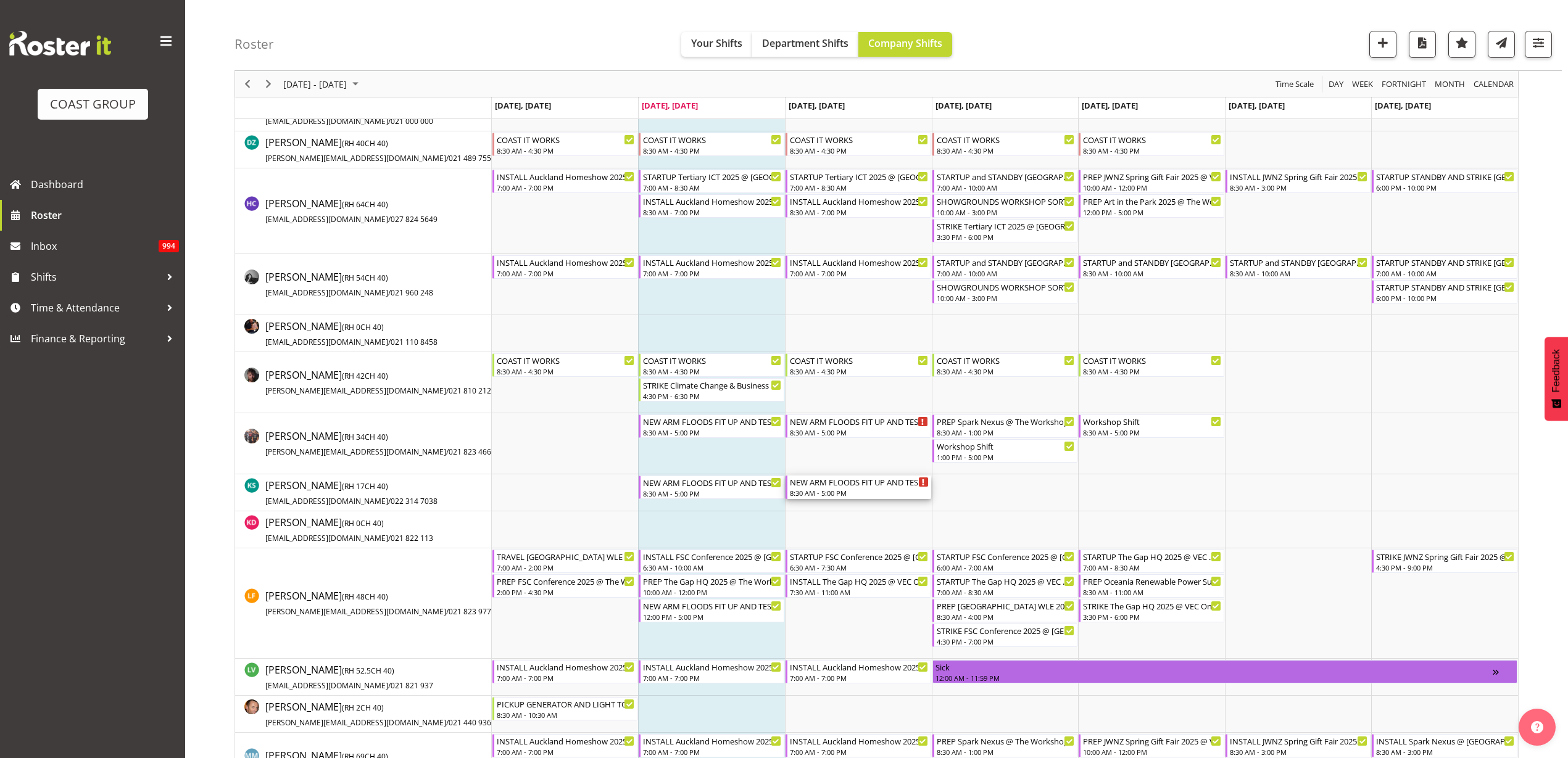
click at [850, 490] on div "8:30 AM - 5:00 PM" at bounding box center [860, 492] width 139 height 10
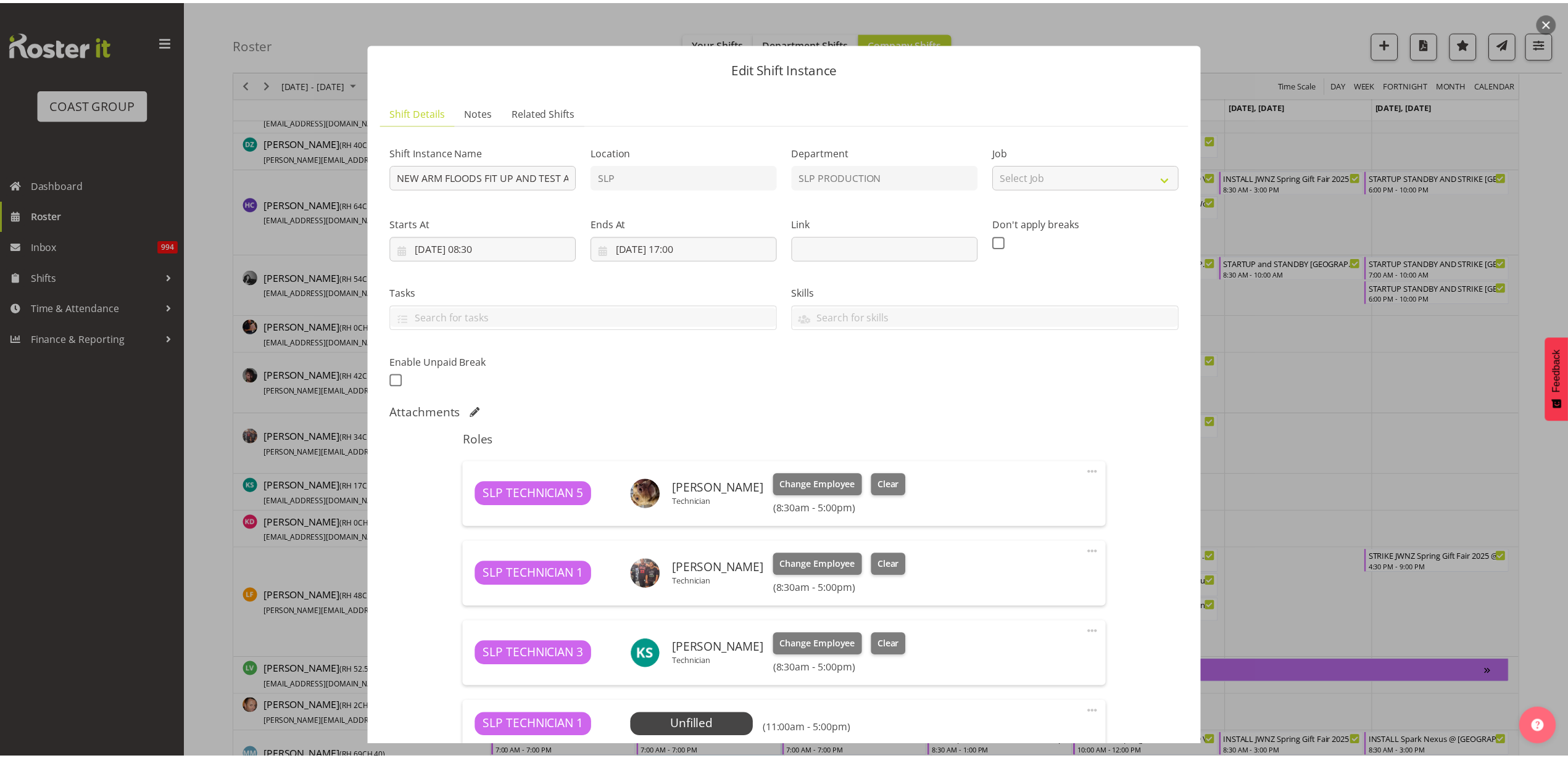
scroll to position [234, 0]
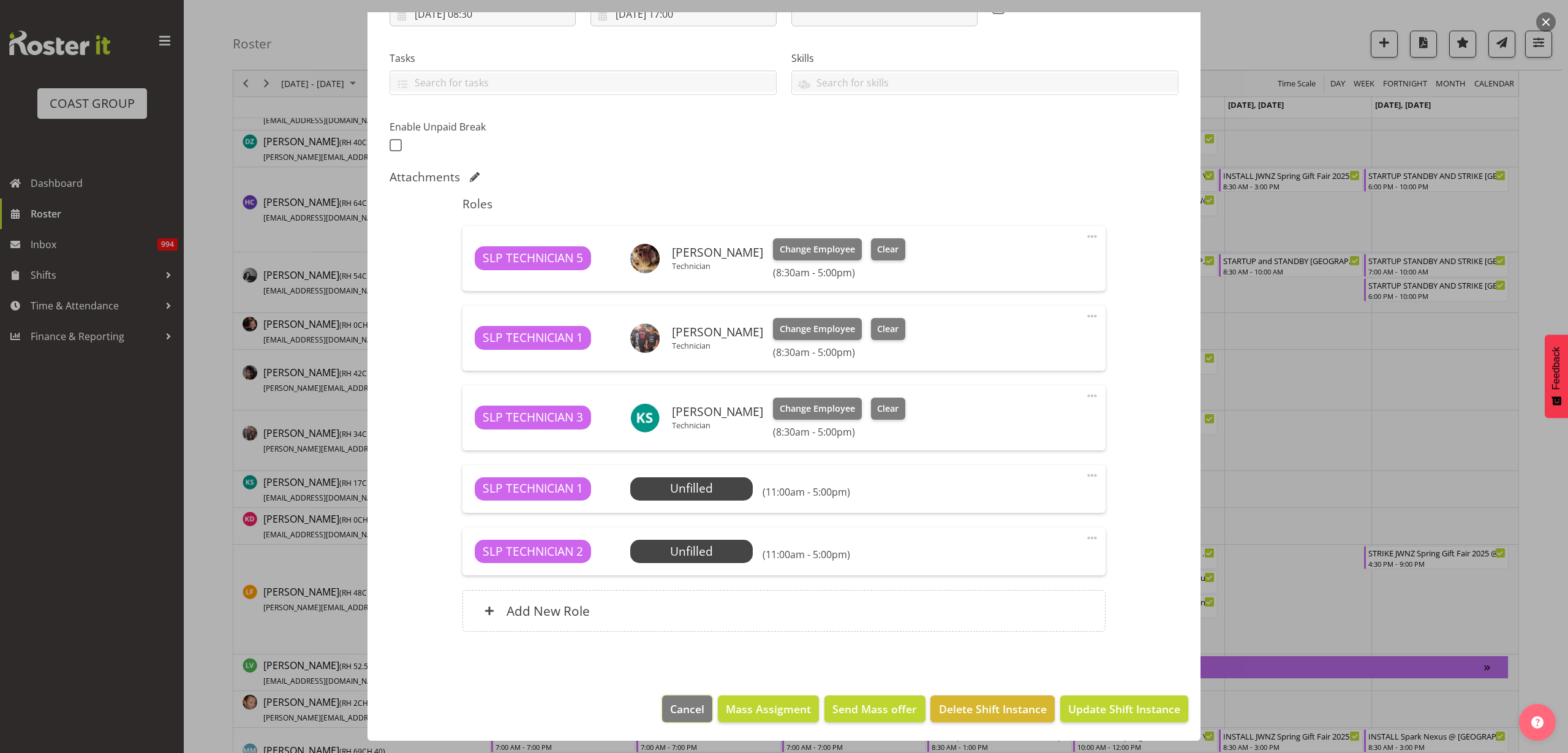
click at [670, 714] on span "Cancel" at bounding box center [687, 709] width 34 height 16
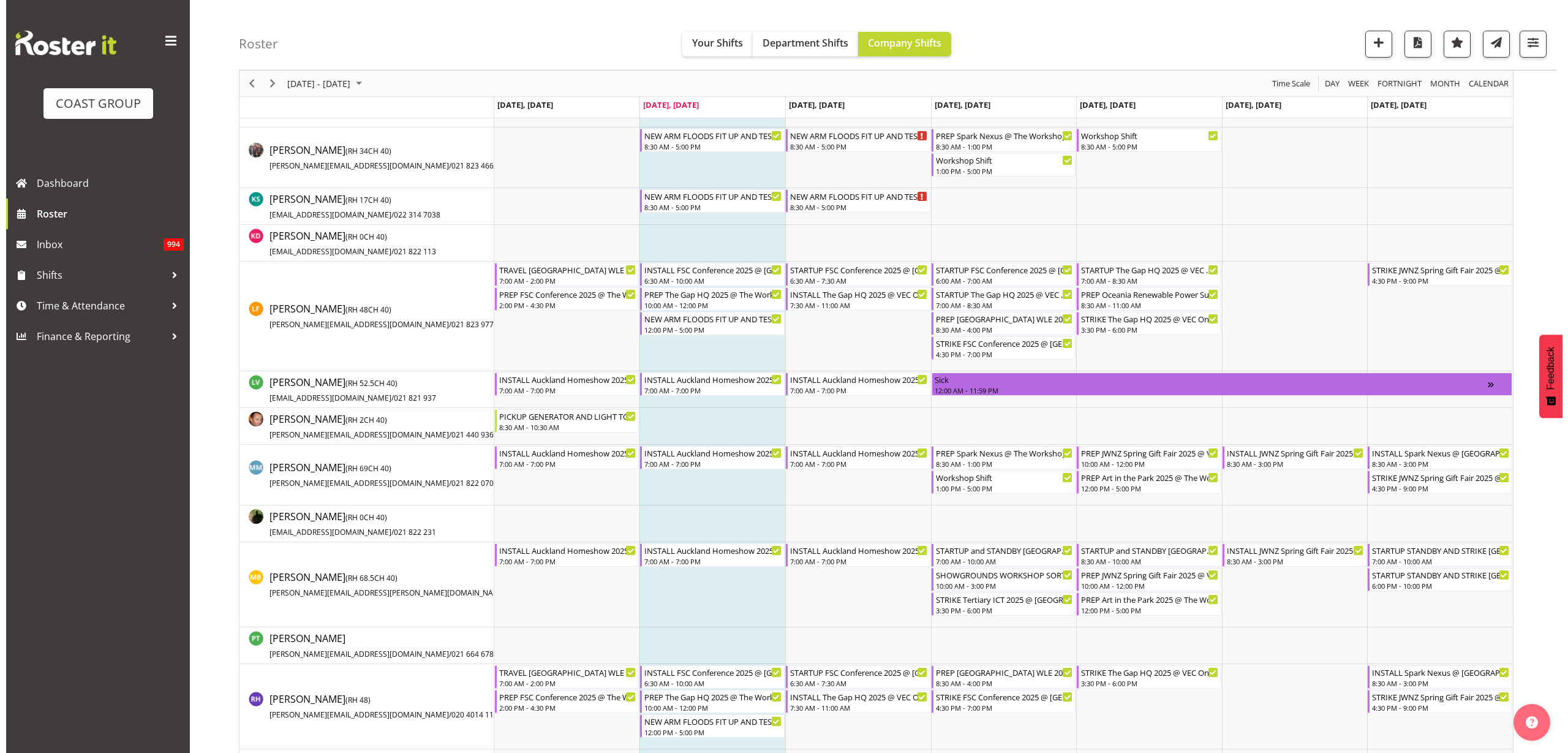
scroll to position [882, 0]
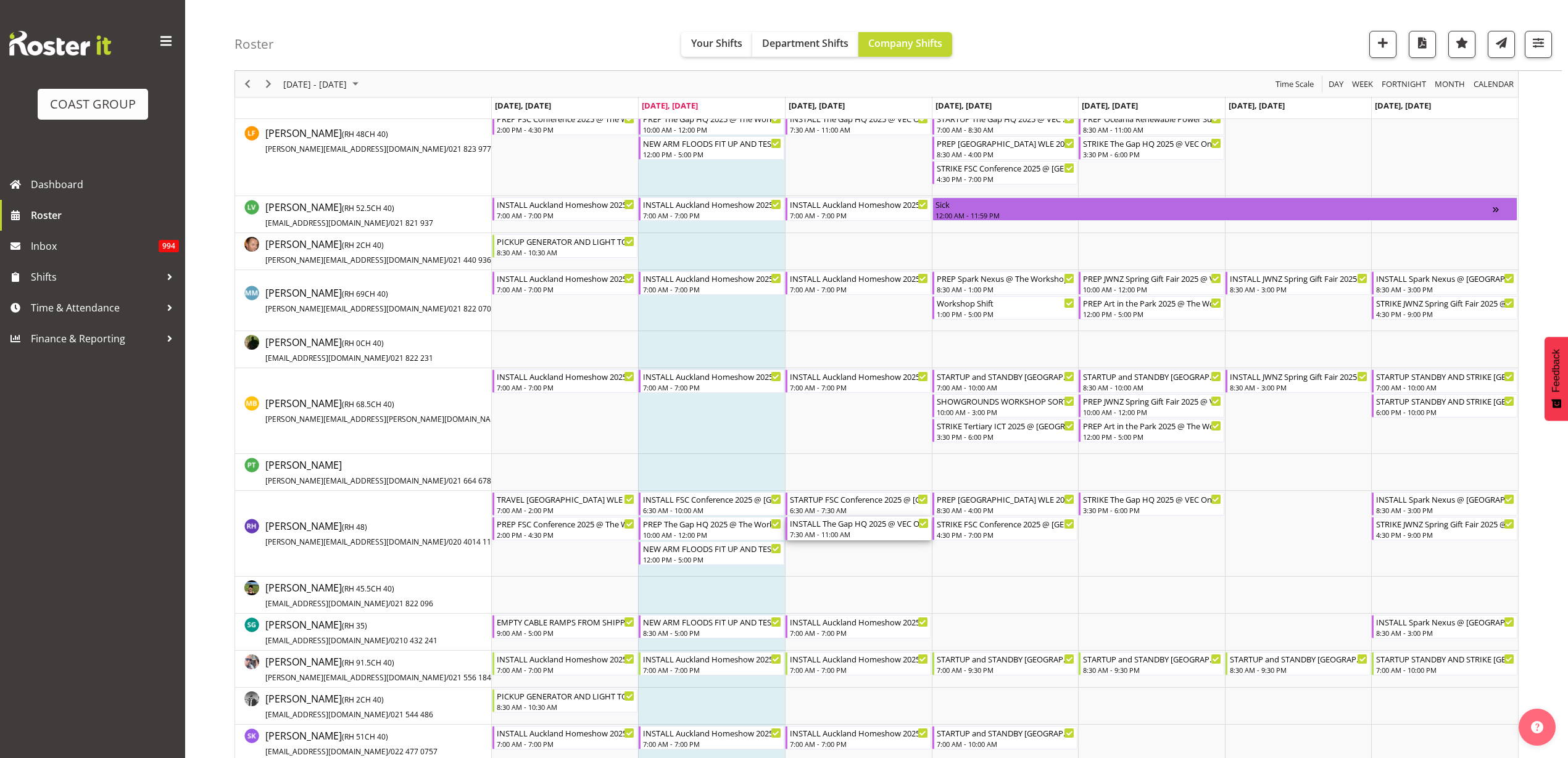
click at [839, 531] on div "7:30 AM - 11:00 AM" at bounding box center [860, 534] width 139 height 10
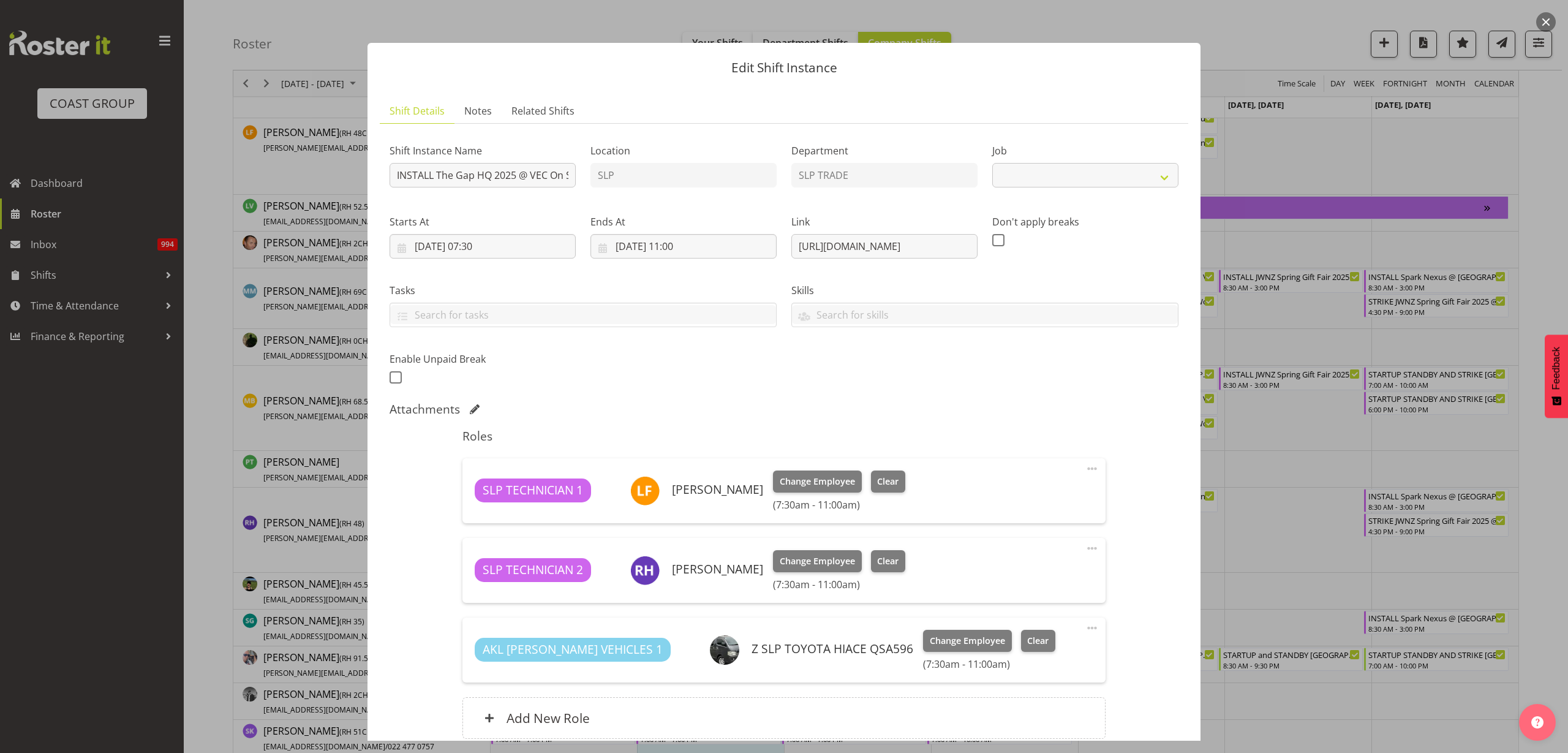
select select "10541"
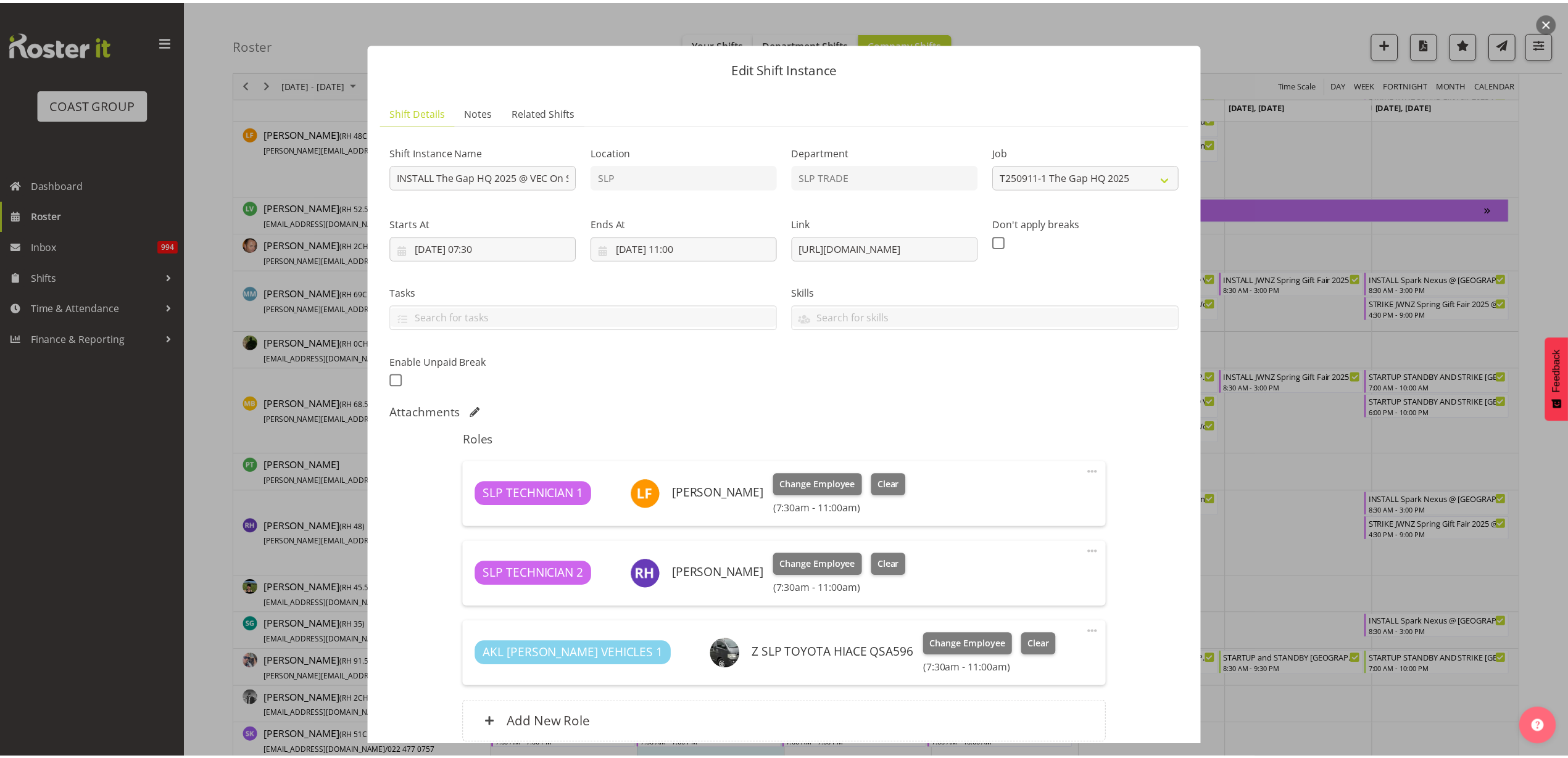
scroll to position [108, 0]
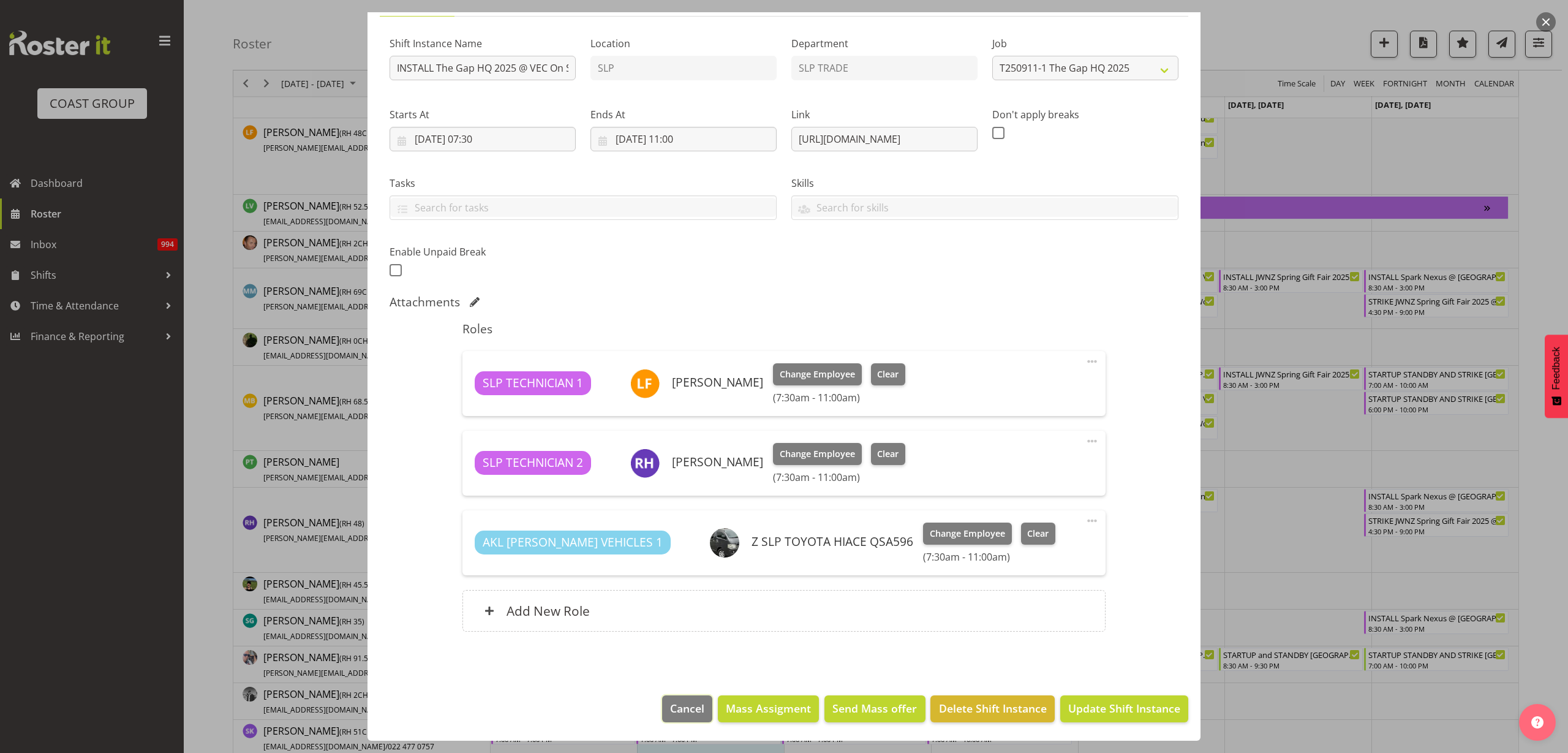
click at [669, 719] on button "Cancel" at bounding box center [687, 709] width 50 height 27
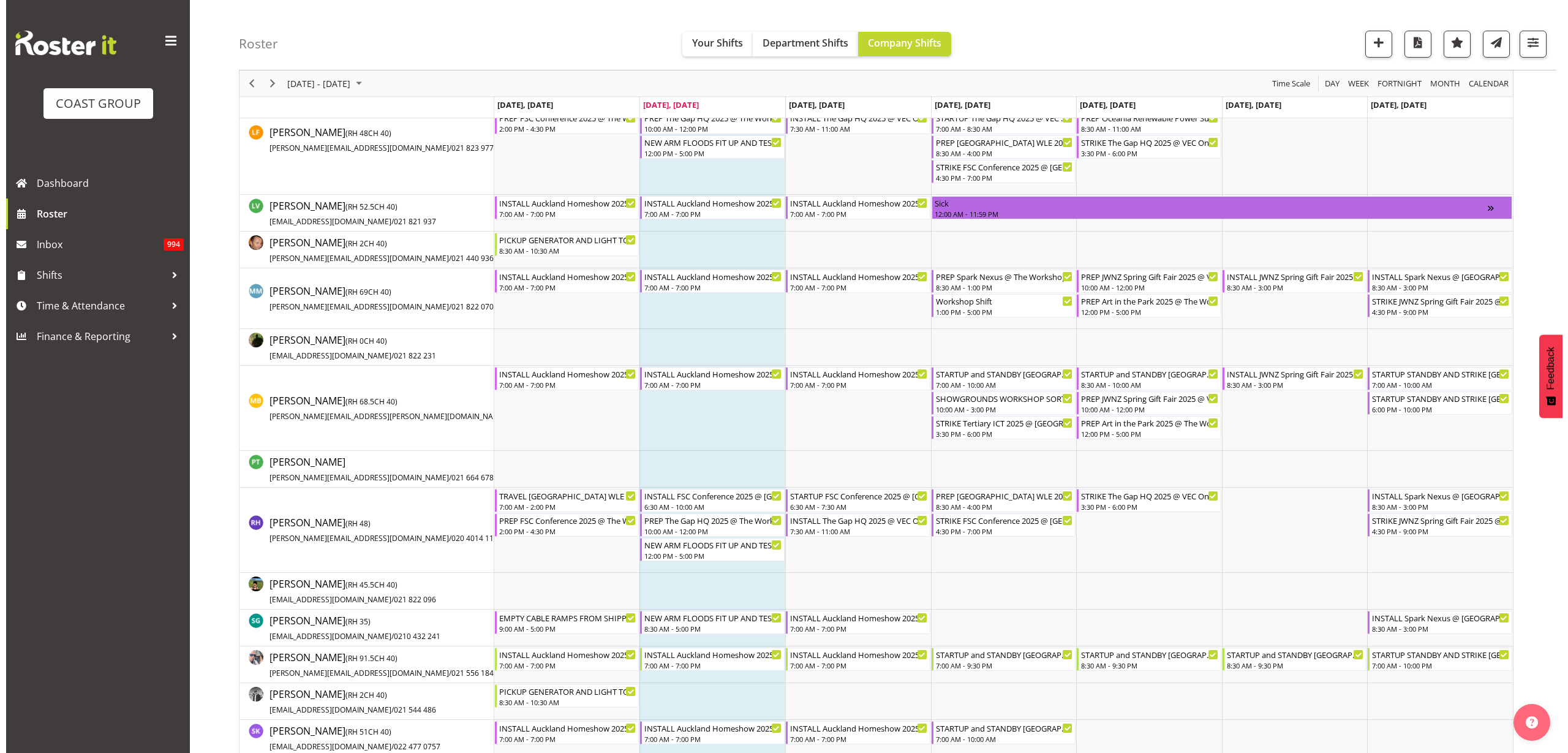
scroll to position [269, 0]
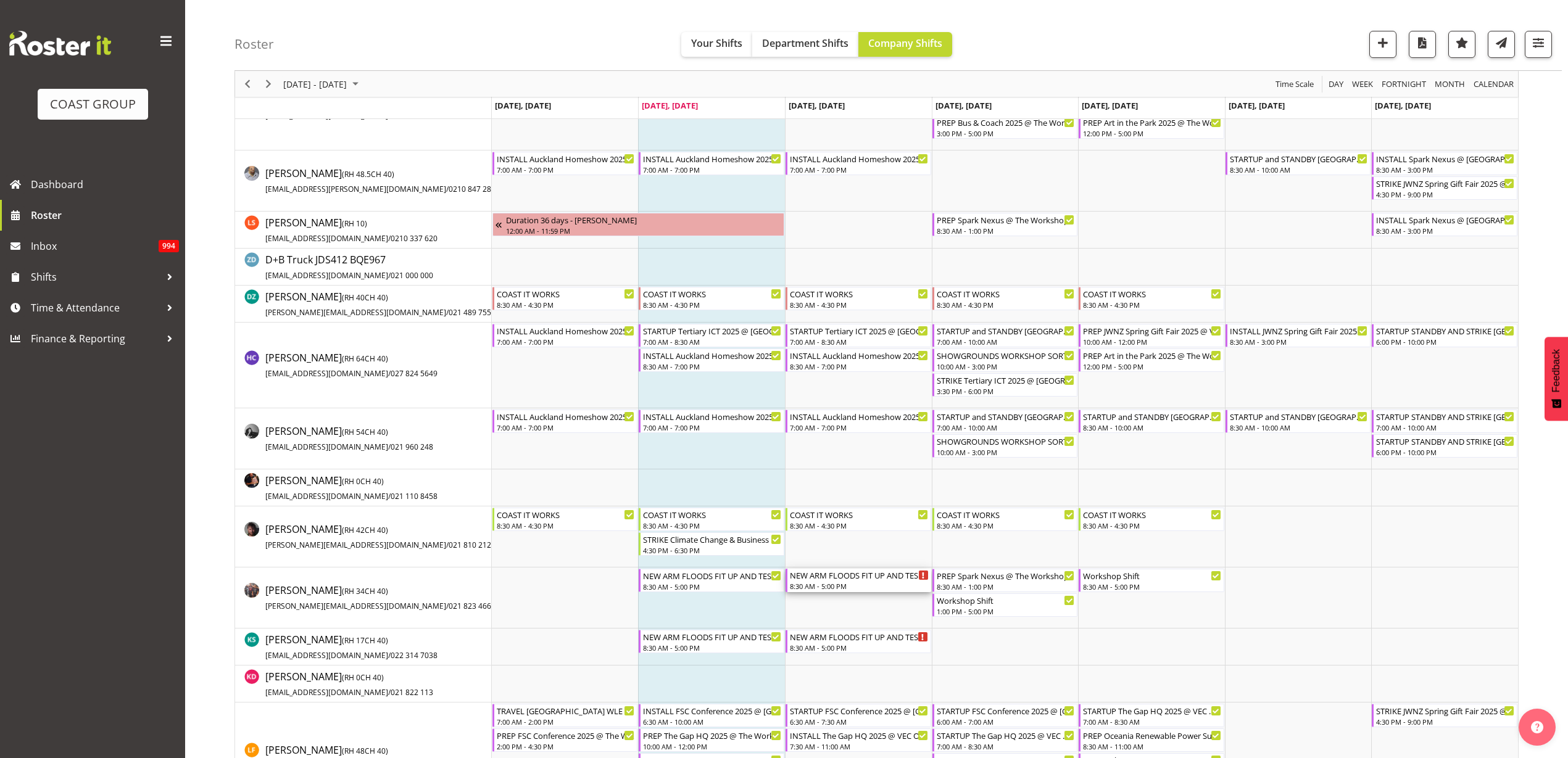
click at [866, 574] on div "NEW ARM FLOODS FIT UP AND TEST AND TAG" at bounding box center [860, 575] width 139 height 12
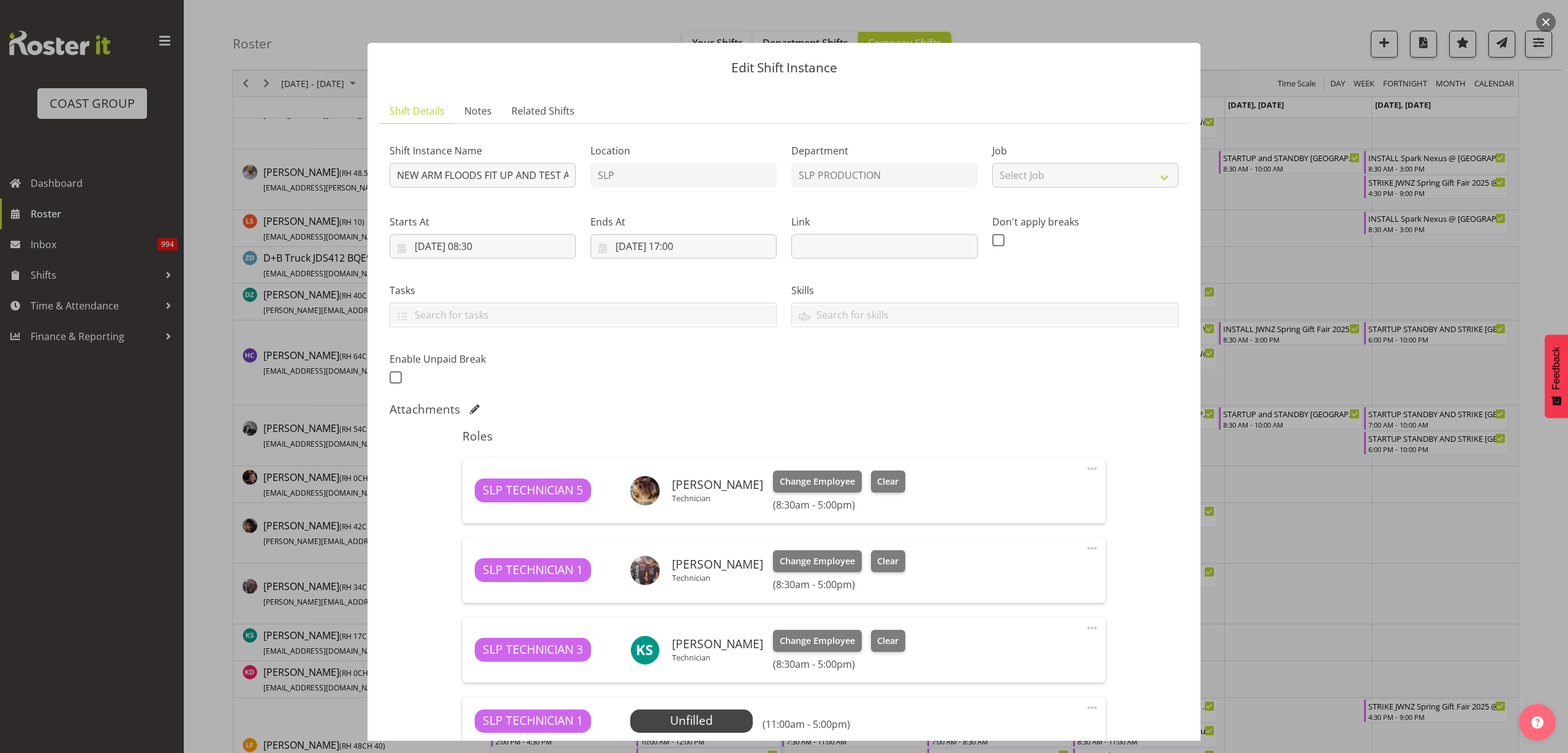
scroll to position [232, 0]
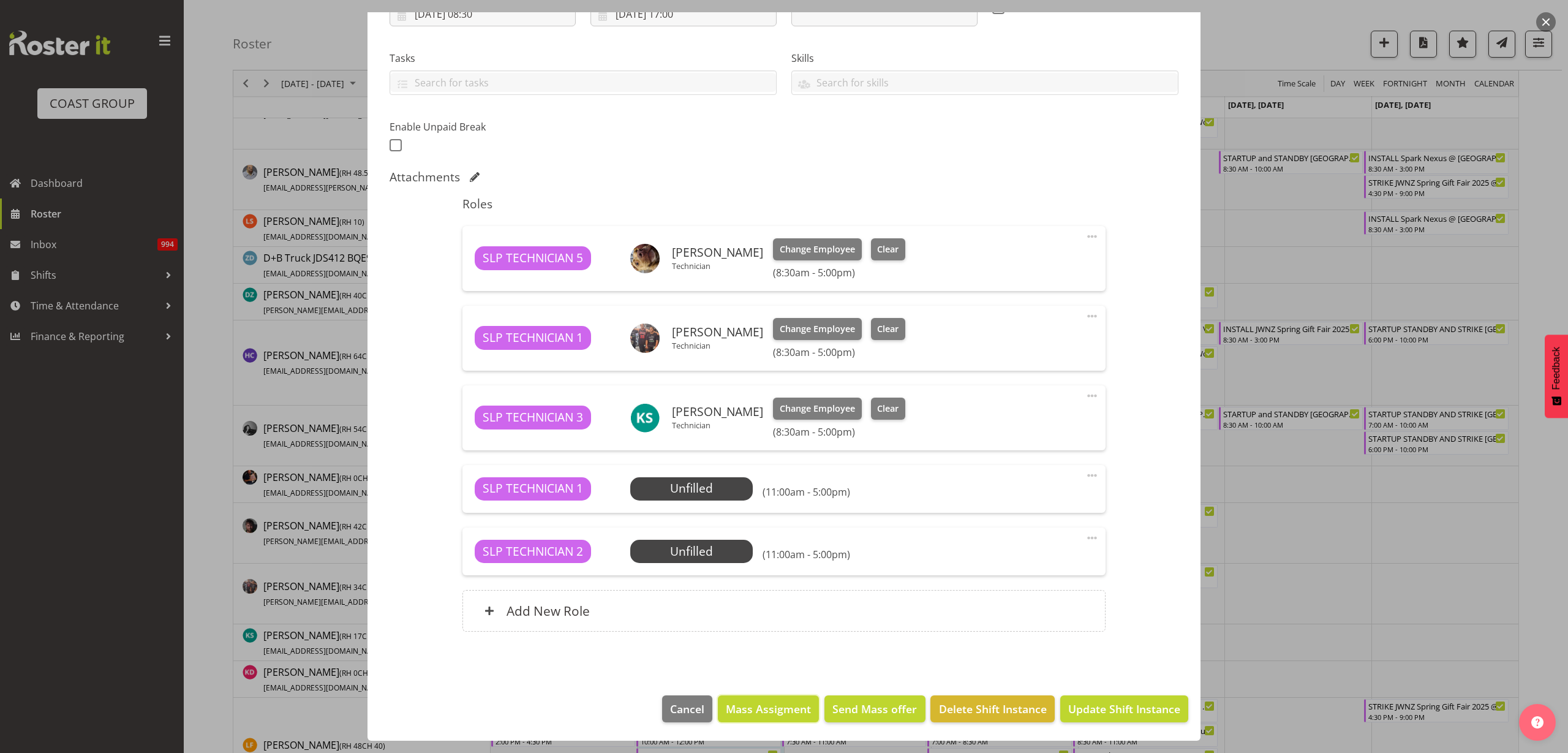
click at [767, 708] on span "Mass Assigment" at bounding box center [768, 709] width 85 height 16
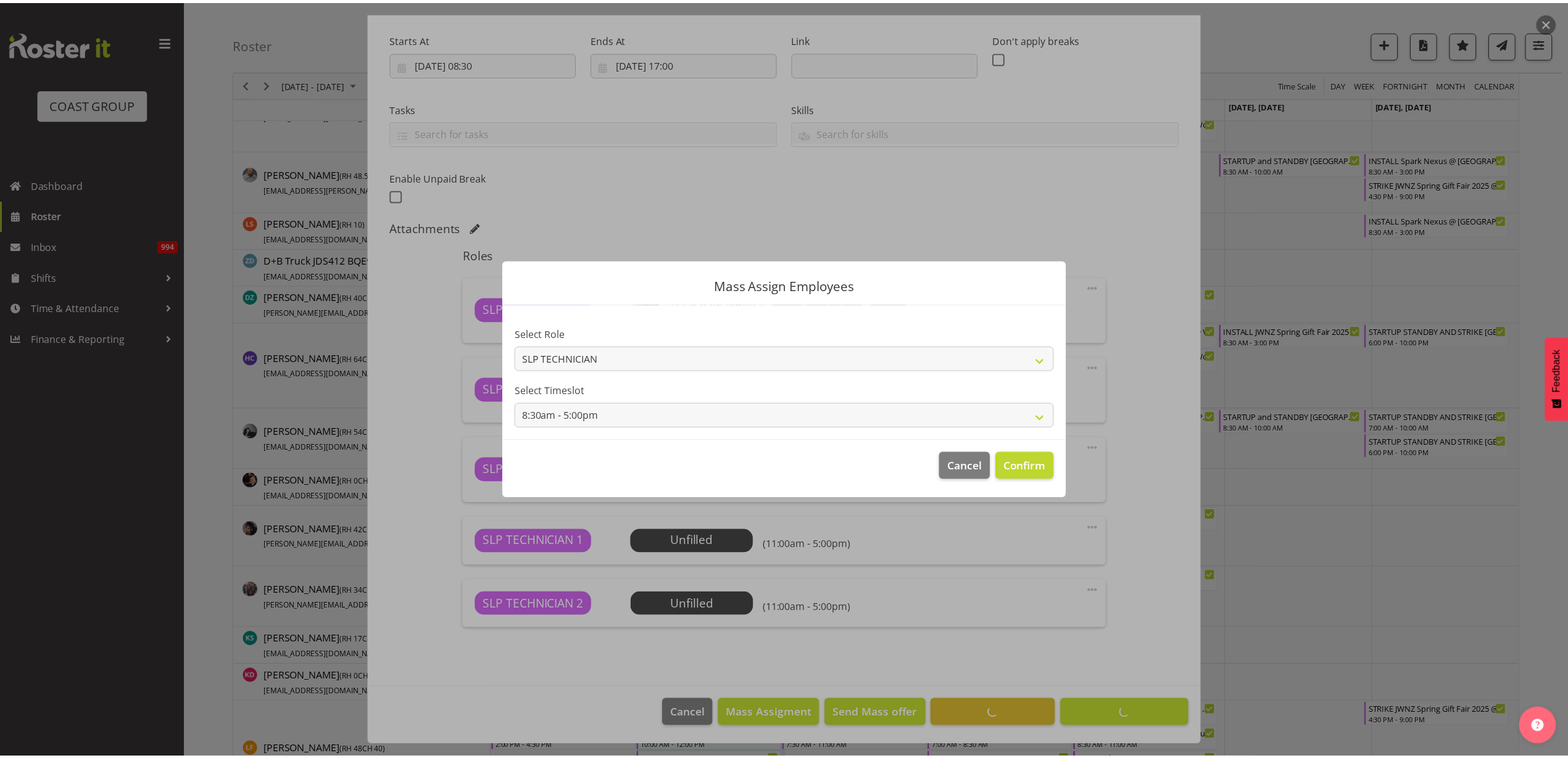
scroll to position [185, 0]
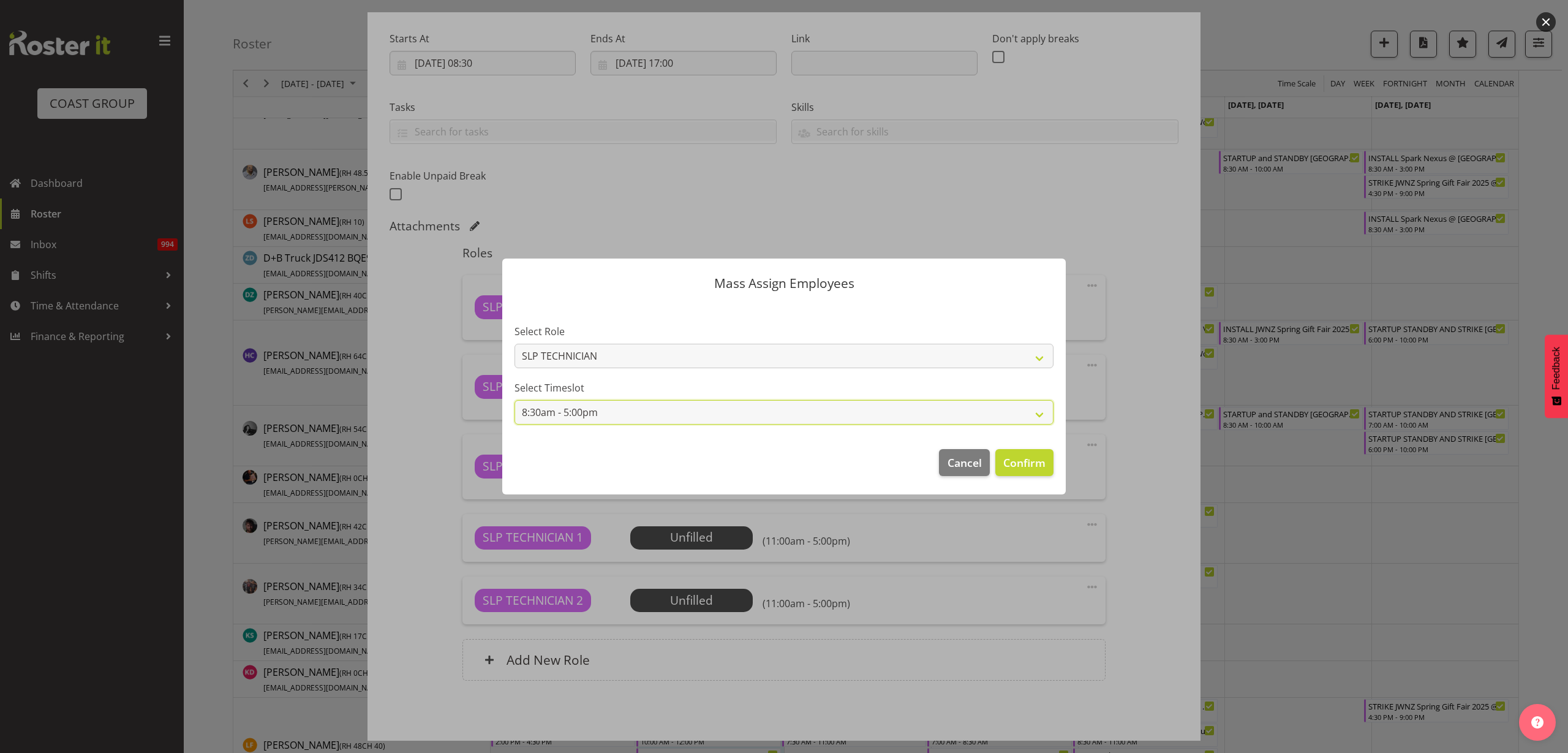
click at [685, 416] on select "8:30am - 5:00pm 11:00am - 5:00pm" at bounding box center [784, 413] width 539 height 24
select select "11:00am - 5:00pm"
click at [515, 400] on select "8:30am - 5:00pm 11:00am - 5:00pm" at bounding box center [784, 413] width 539 height 24
click at [1028, 466] on span "Confirm" at bounding box center [1024, 462] width 42 height 16
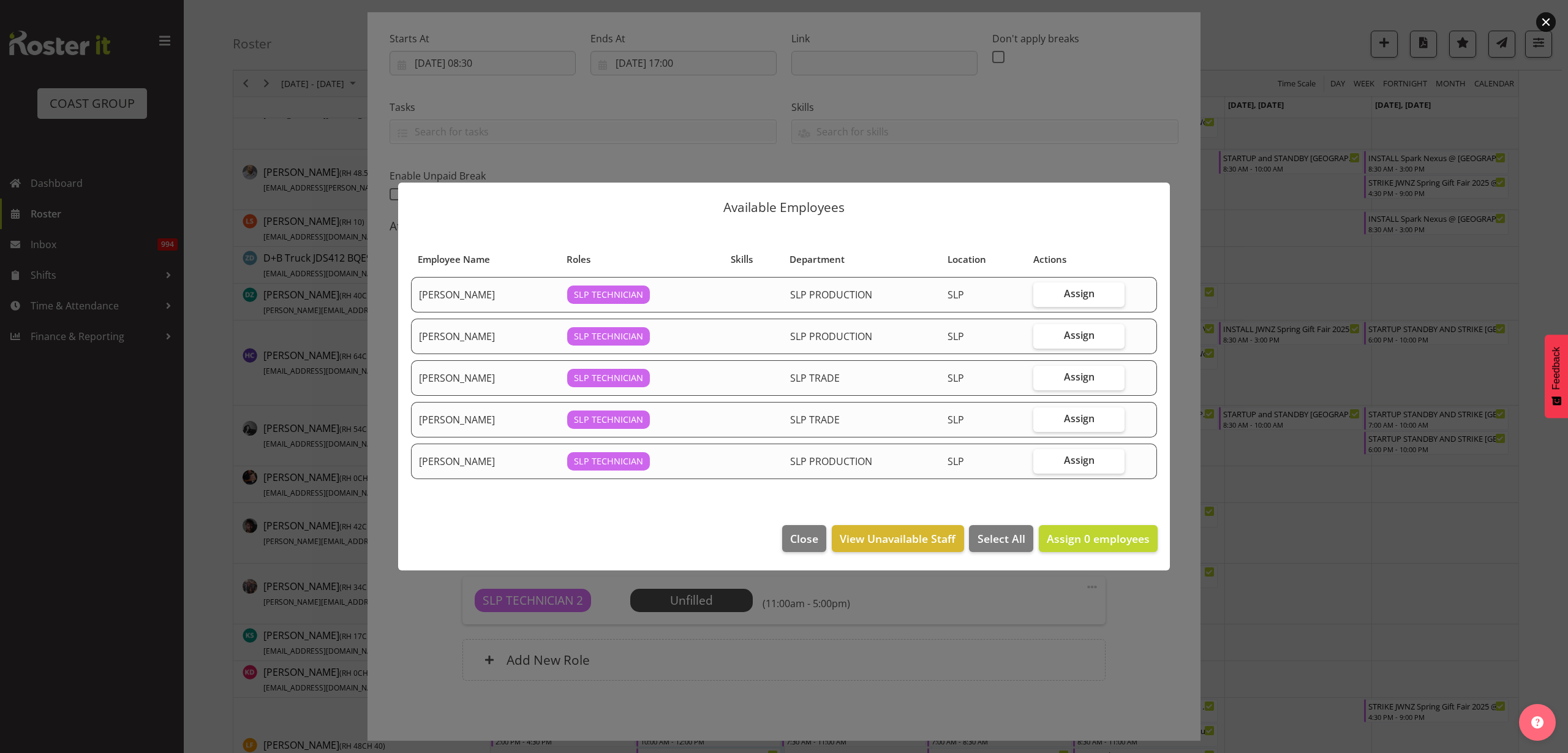
click at [1103, 376] on label "Assign" at bounding box center [1079, 378] width 91 height 24
click at [1041, 376] on input "Assign" at bounding box center [1037, 377] width 8 height 8
checkbox input "true"
click at [1099, 454] on label "Assign" at bounding box center [1079, 461] width 91 height 24
click at [1041, 456] on input "Assign" at bounding box center [1037, 460] width 8 height 8
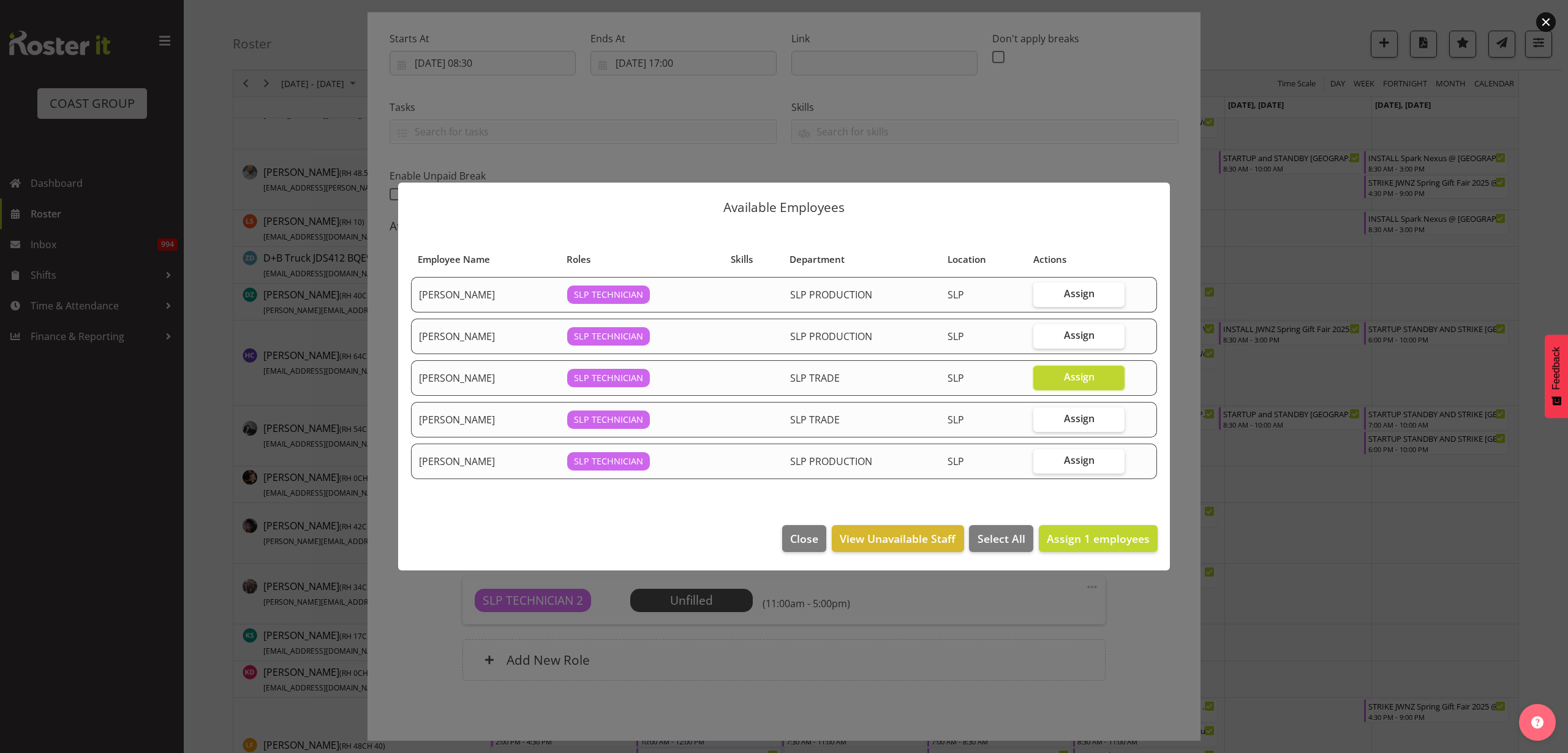
checkbox input "true"
click at [1087, 537] on span "Assign 2 employees" at bounding box center [1098, 538] width 103 height 15
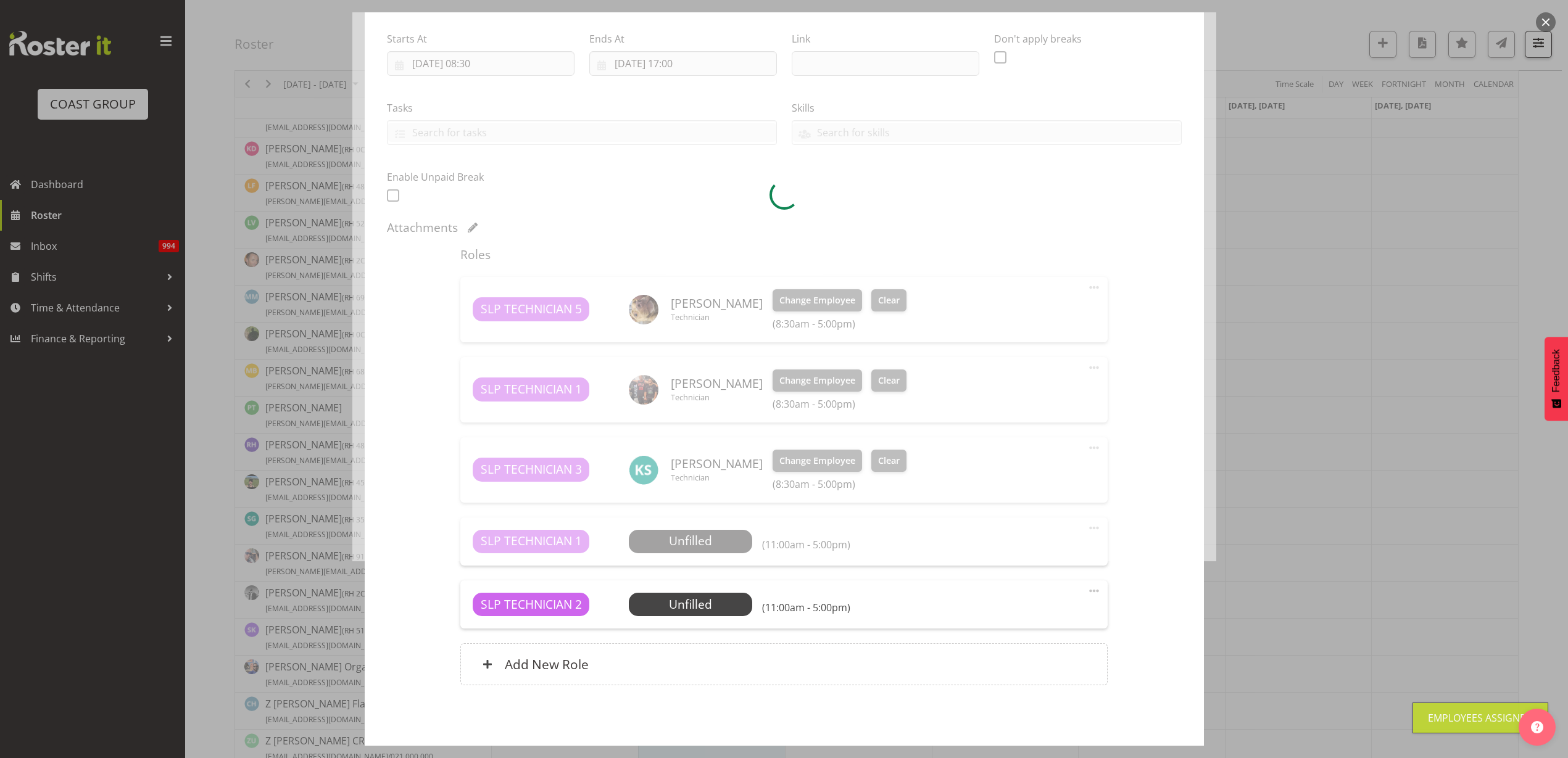
scroll to position [733, 0]
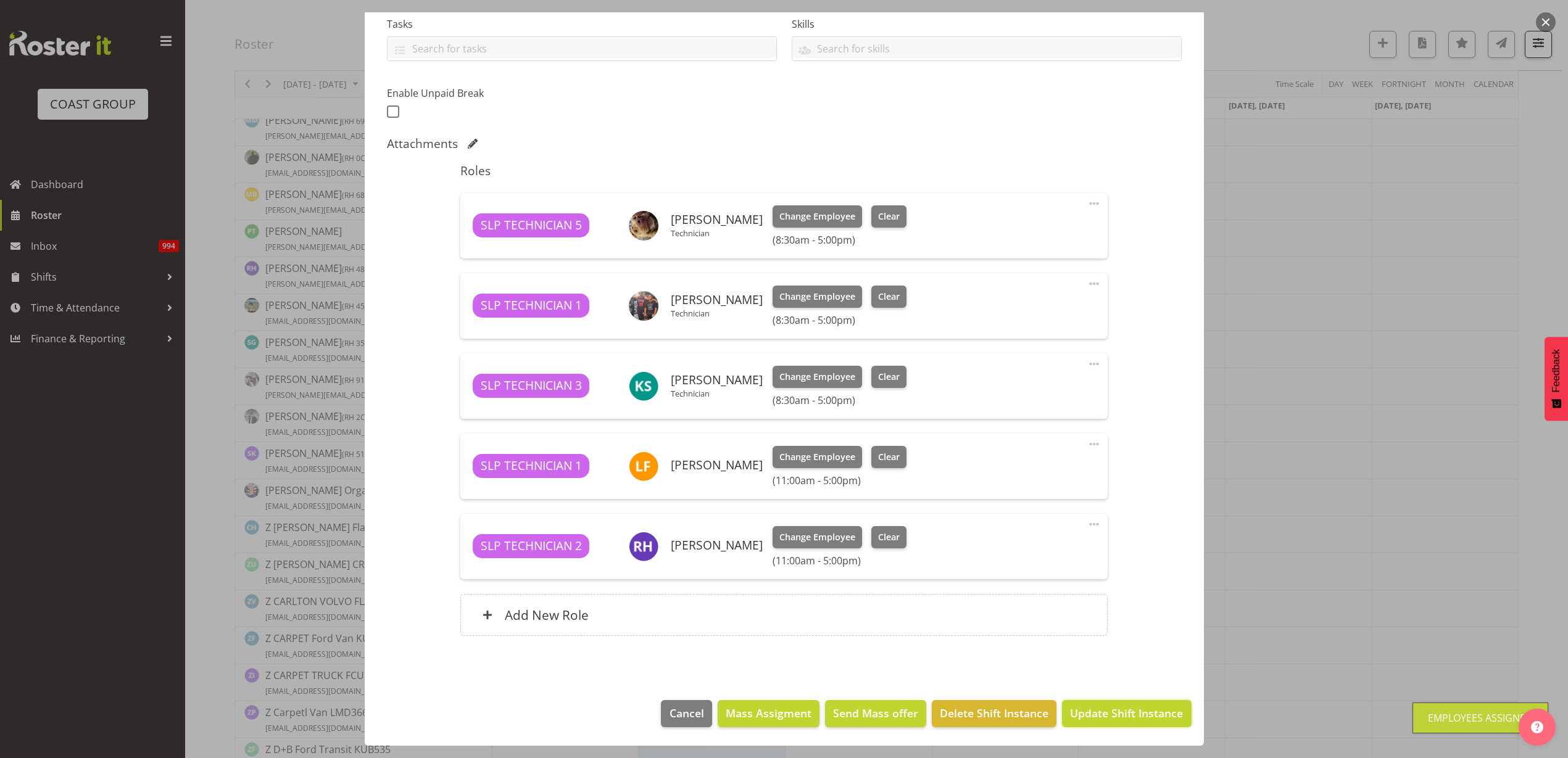
click at [1121, 712] on span "Update Shift Instance" at bounding box center [1127, 713] width 113 height 16
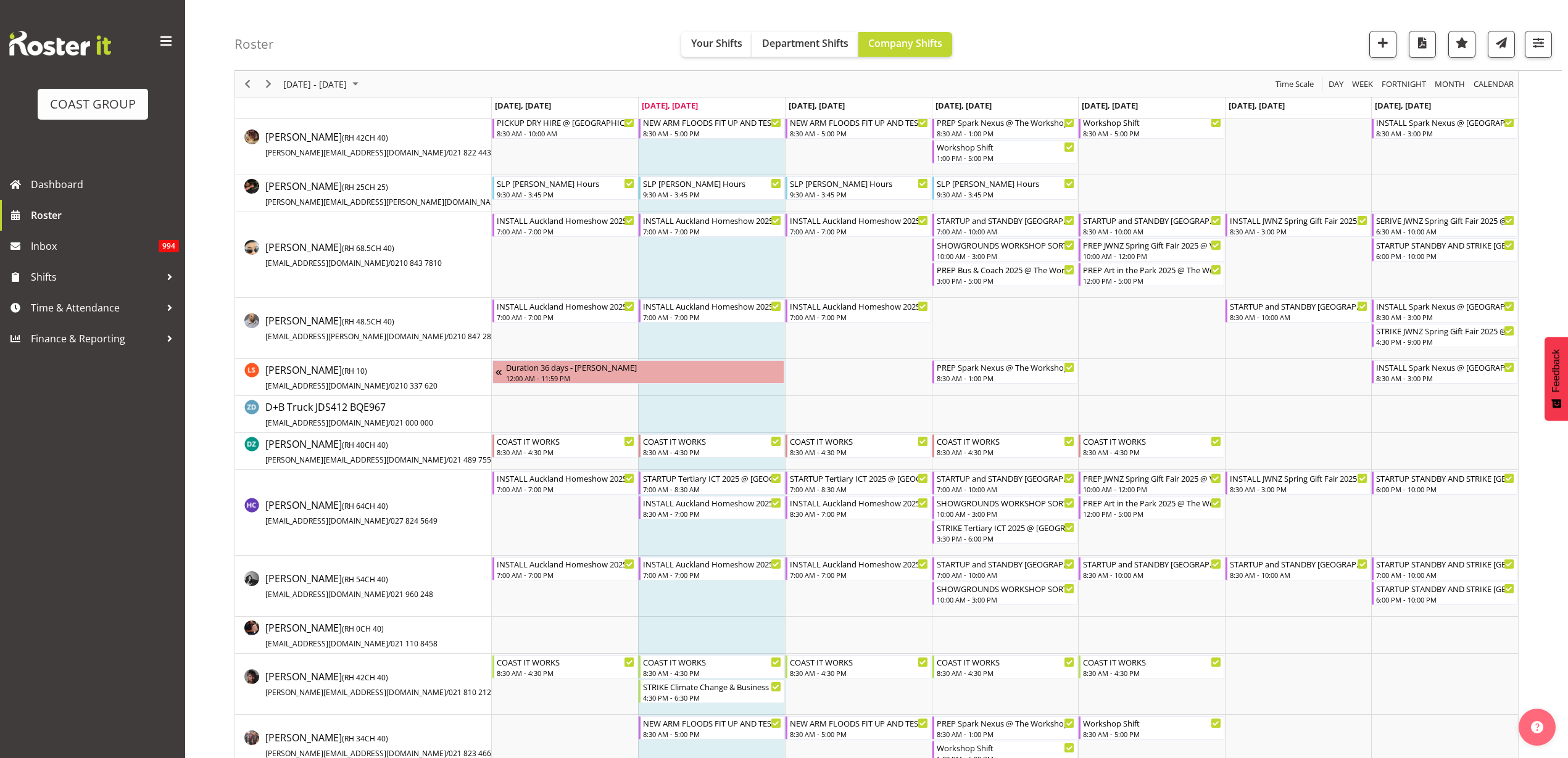
scroll to position [0, 0]
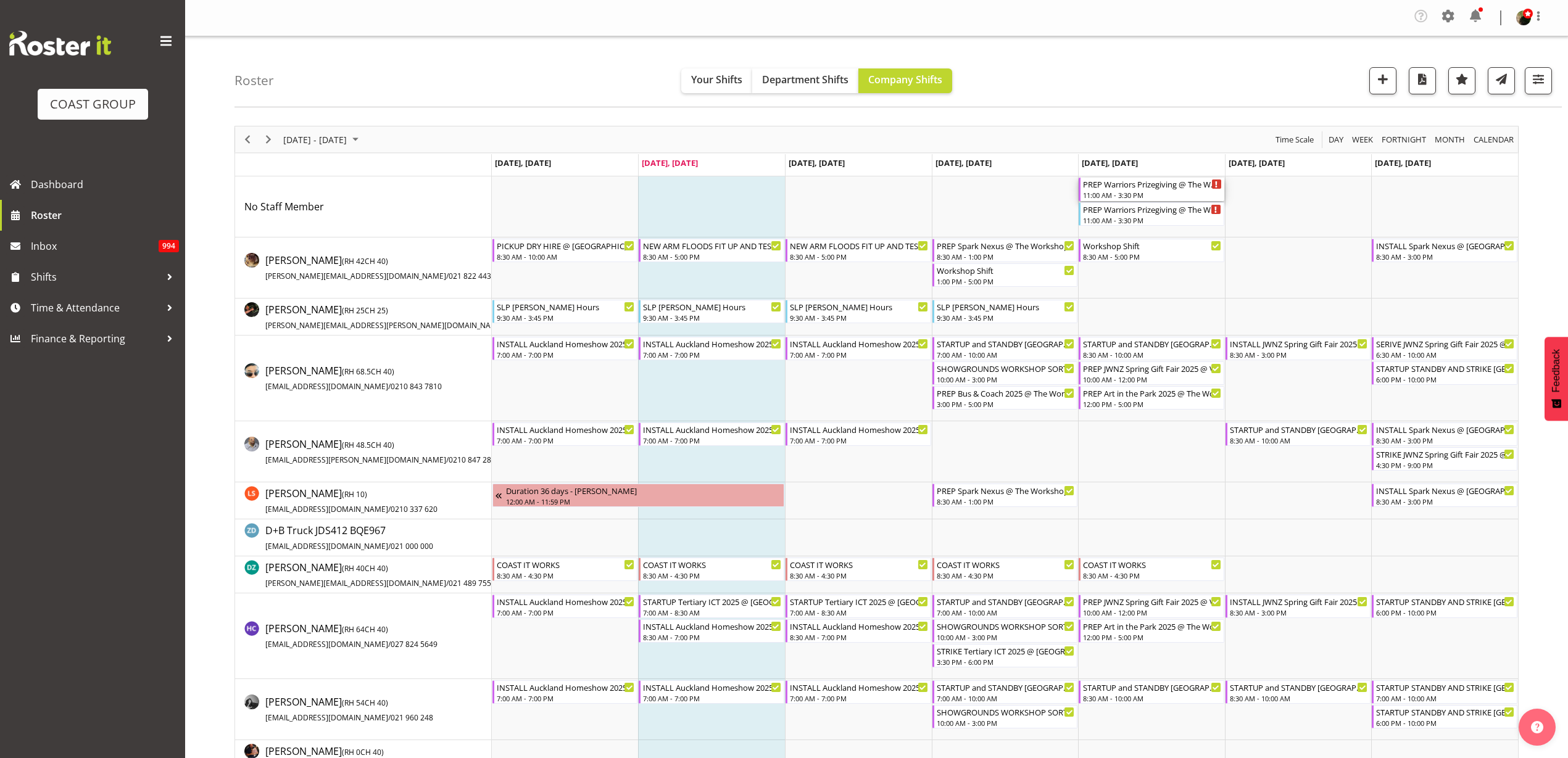
click at [1131, 185] on div "PREP Warriors Prizegiving @ The Workshop" at bounding box center [1153, 183] width 139 height 12
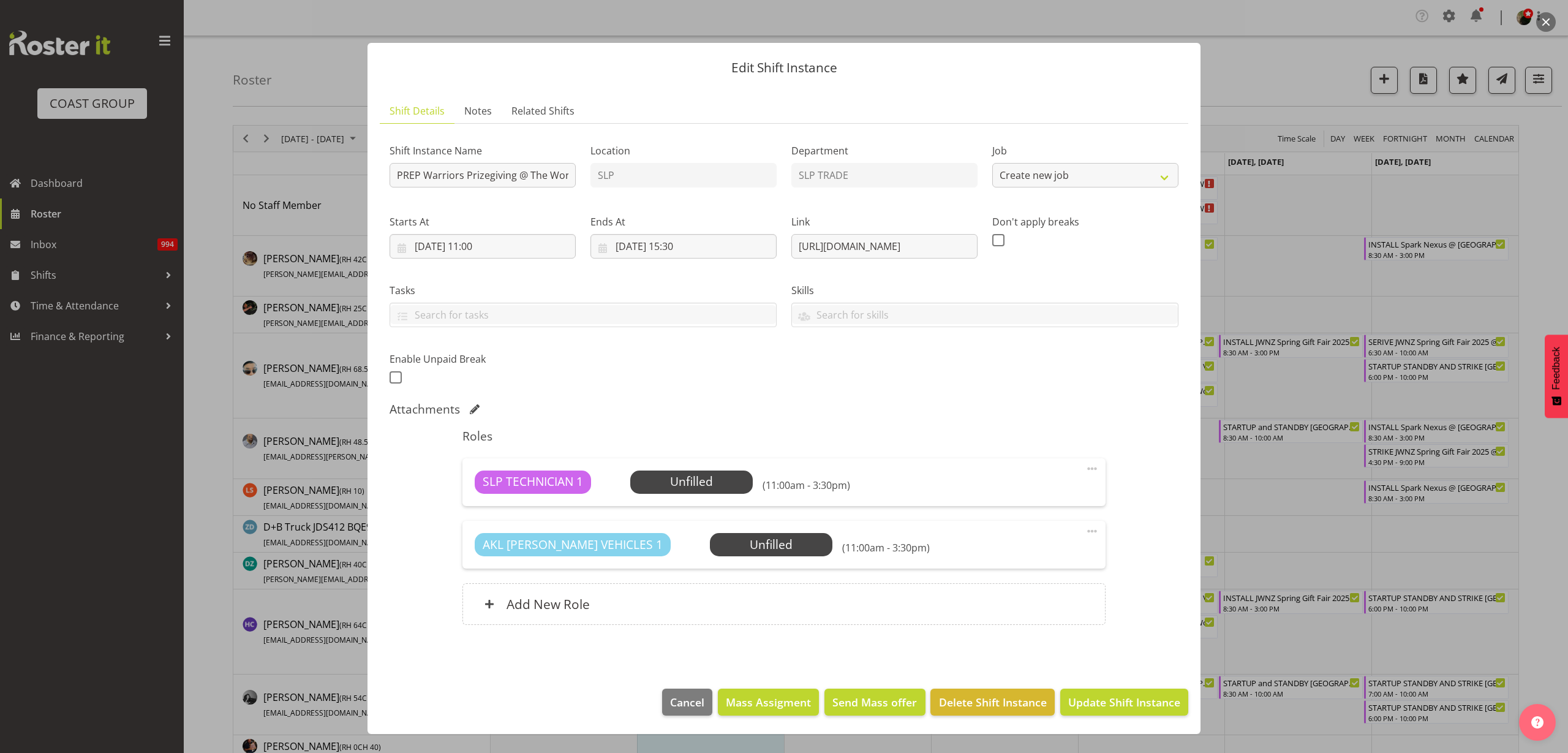
select select "10624"
click at [0, 0] on span "Select Employee" at bounding box center [0, 0] width 0 height 0
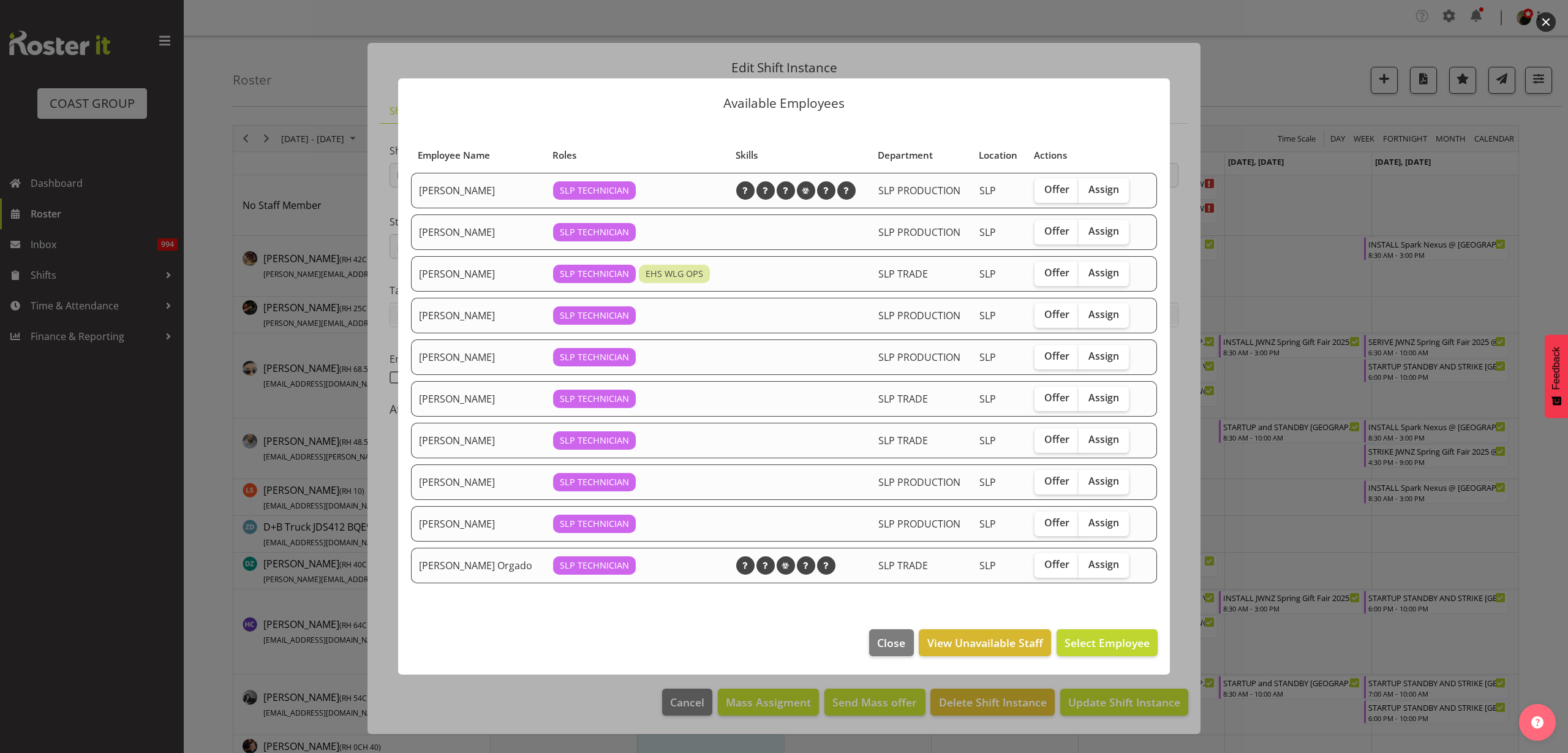
click at [1102, 399] on span "Assign" at bounding box center [1104, 397] width 31 height 12
click at [1087, 399] on input "Assign" at bounding box center [1082, 398] width 8 height 8
checkbox input "true"
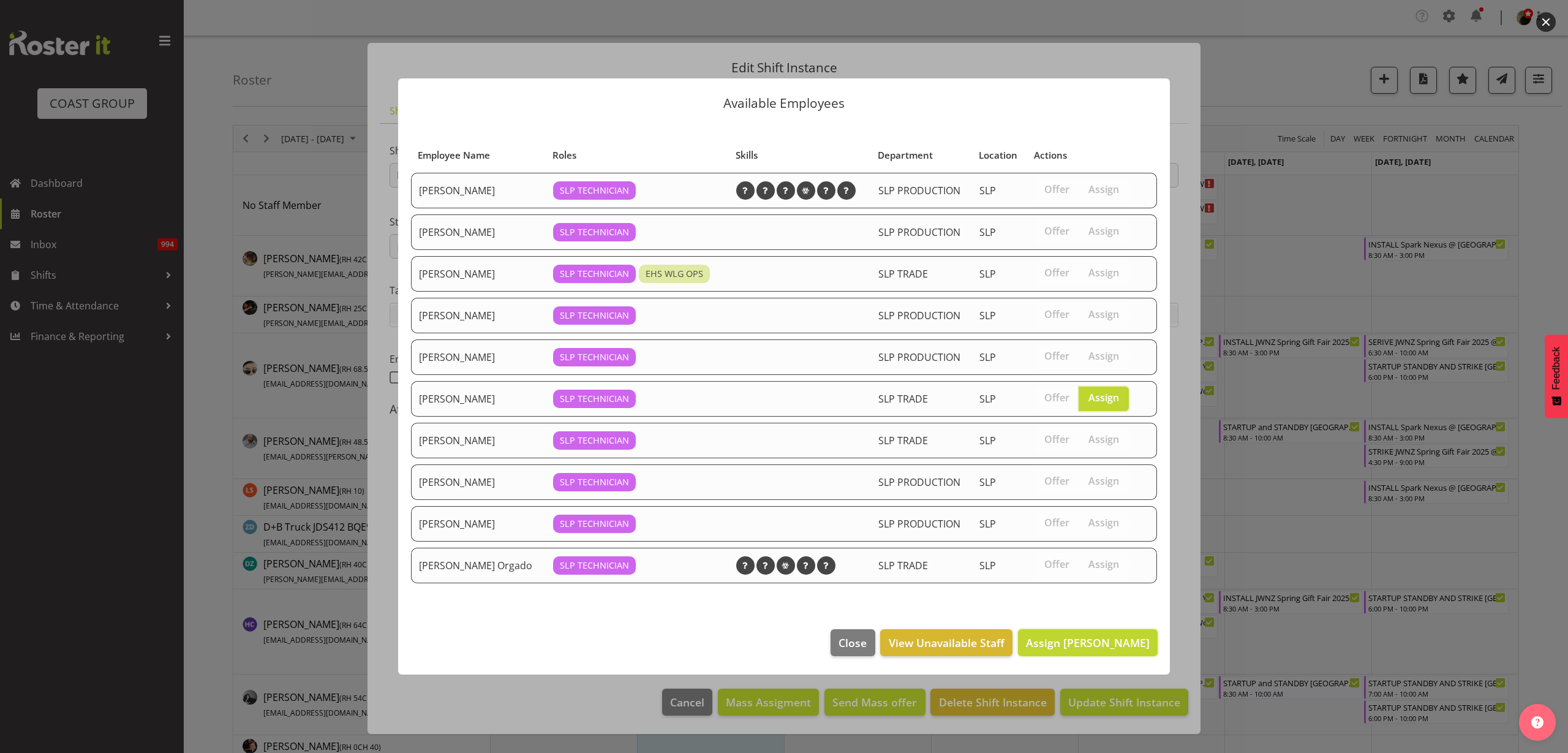
click at [1105, 644] on span "Assign Lance Ferguson" at bounding box center [1088, 642] width 124 height 15
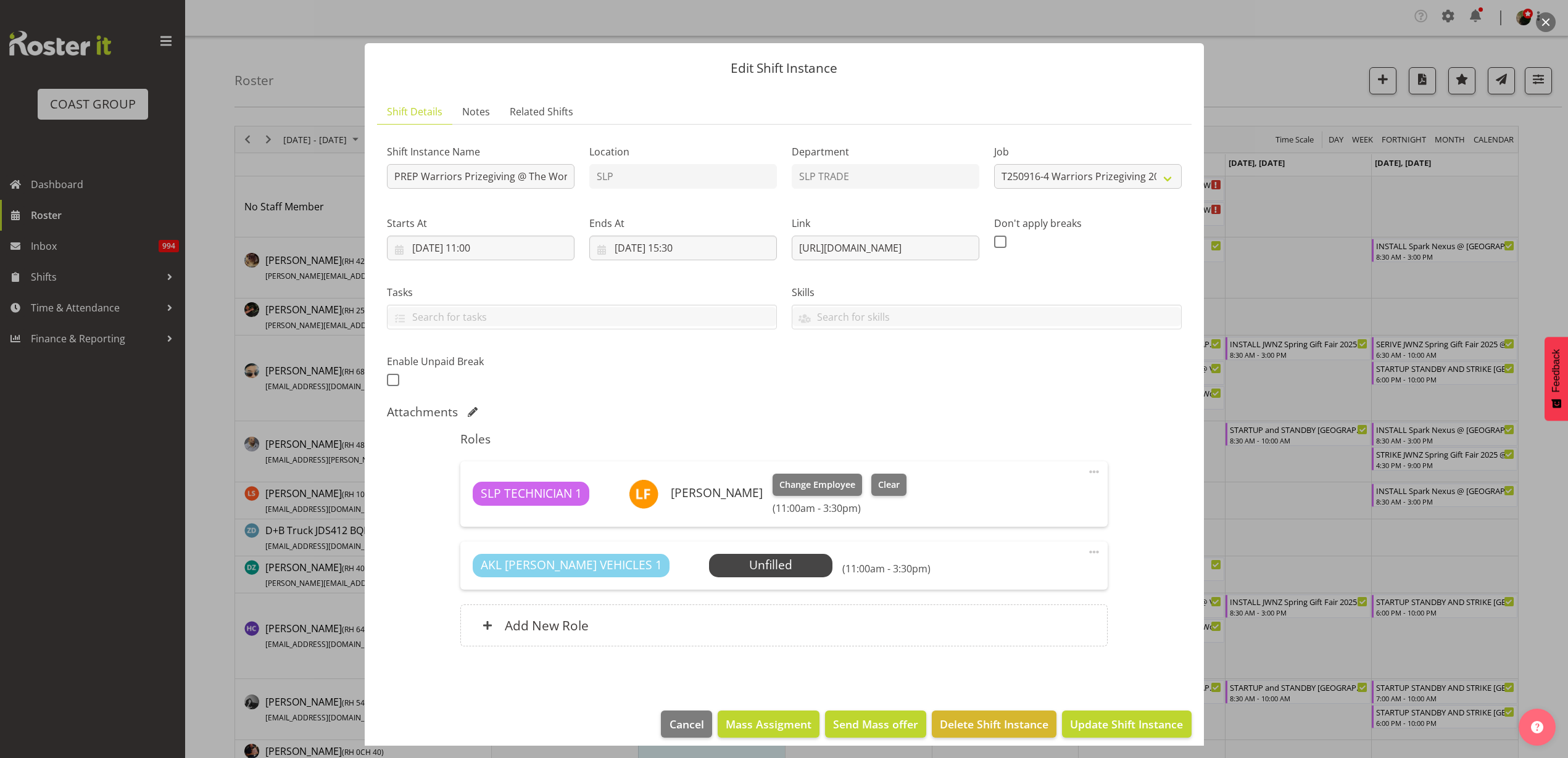
click at [1086, 551] on span at bounding box center [1094, 552] width 15 height 15
click at [1041, 617] on link "Delete" at bounding box center [1042, 626] width 119 height 22
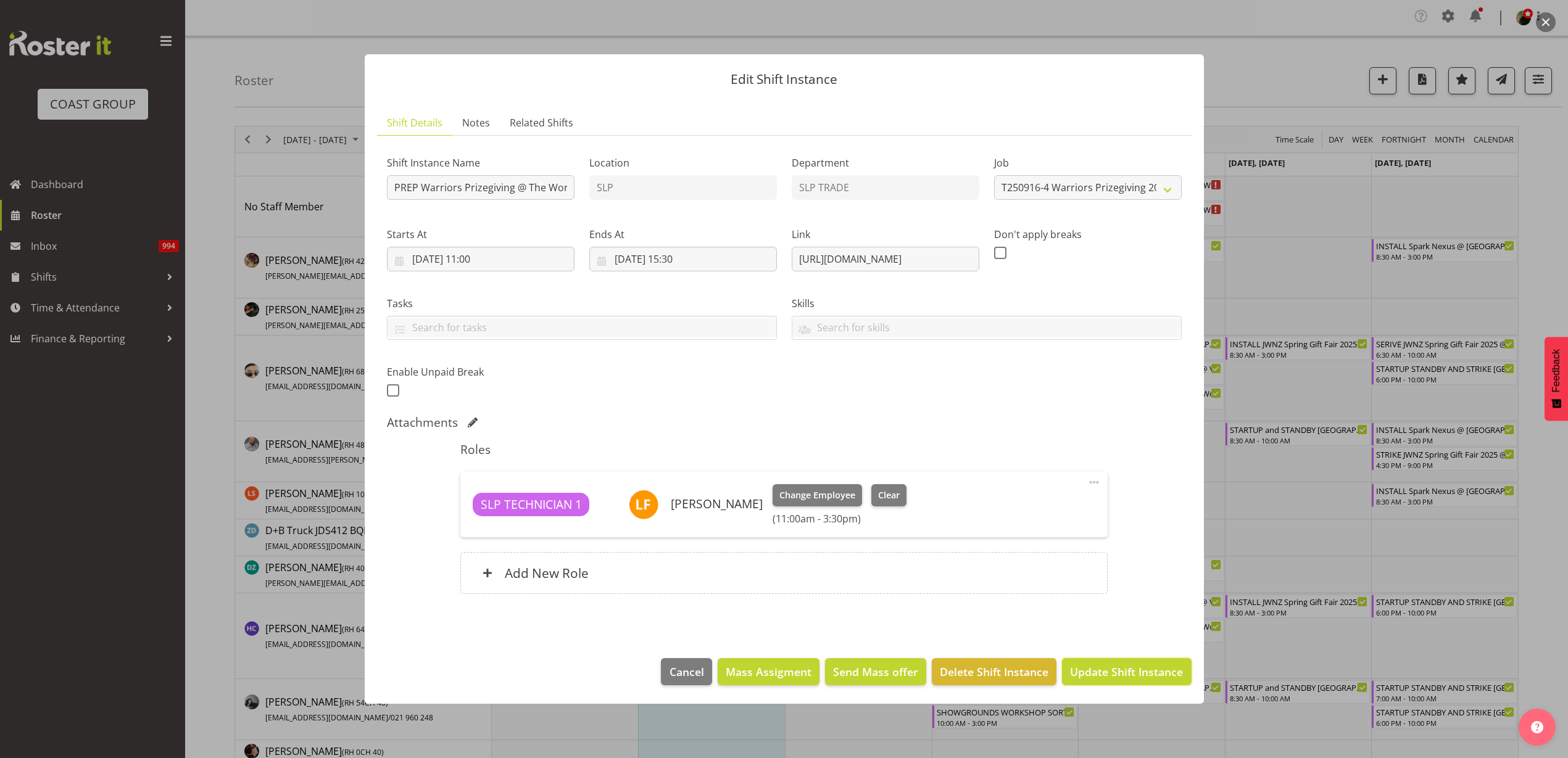
click at [1110, 664] on span "Update Shift Instance" at bounding box center [1127, 671] width 113 height 16
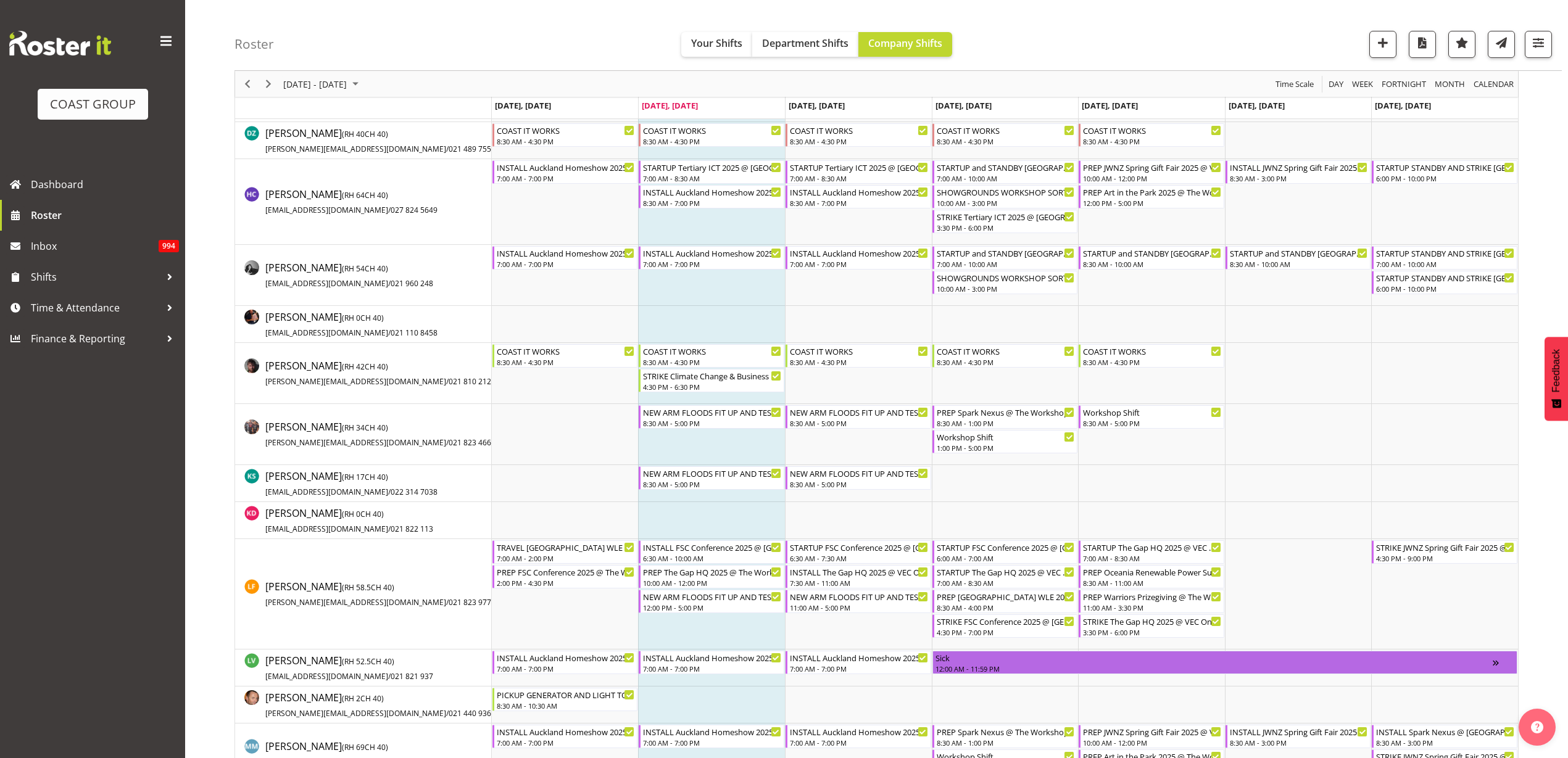
scroll to position [463, 0]
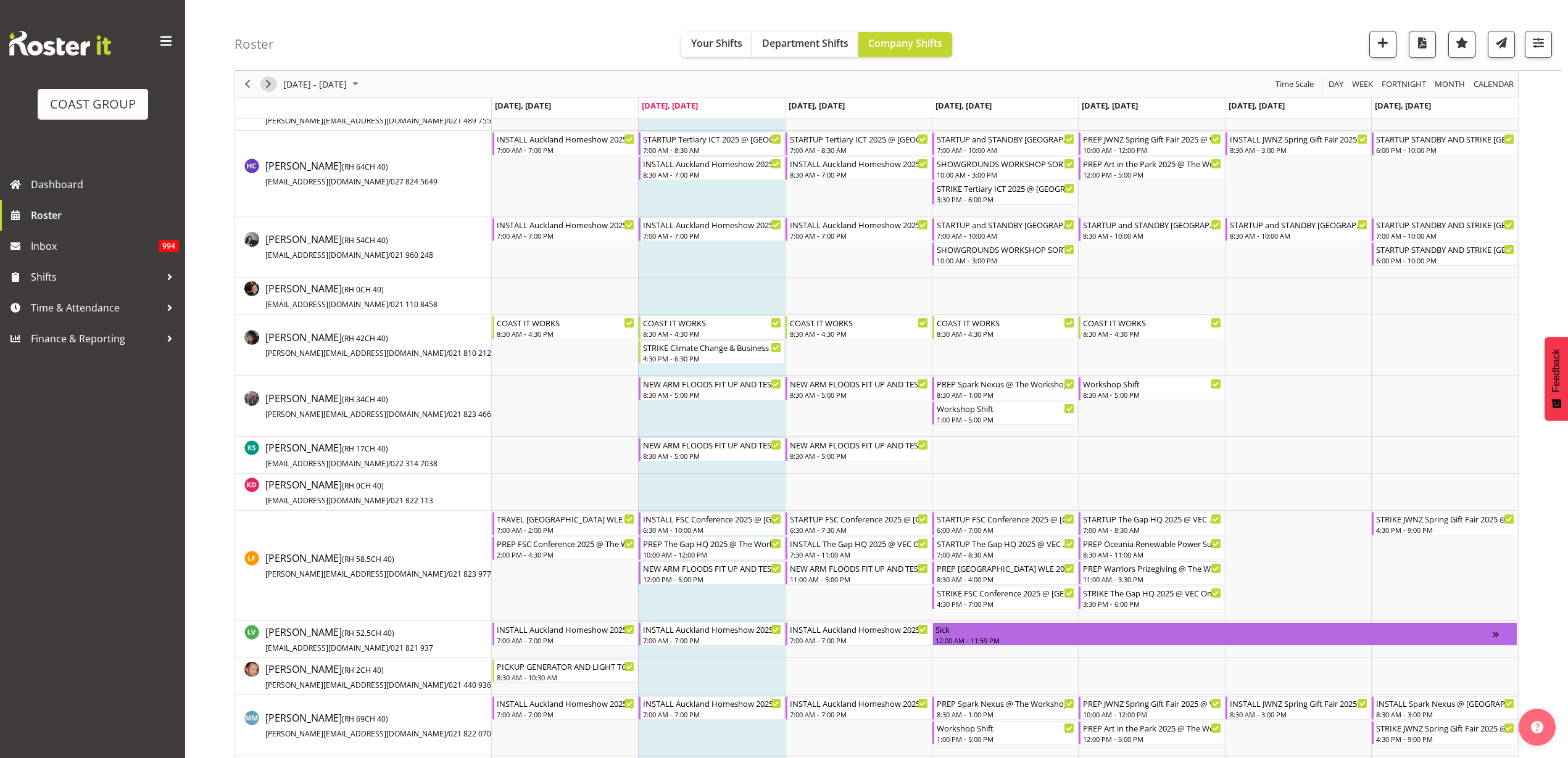
drag, startPoint x: 270, startPoint y: 82, endPoint x: 949, endPoint y: 231, distance: 695.2
click at [270, 82] on span "Next" at bounding box center [268, 84] width 15 height 16
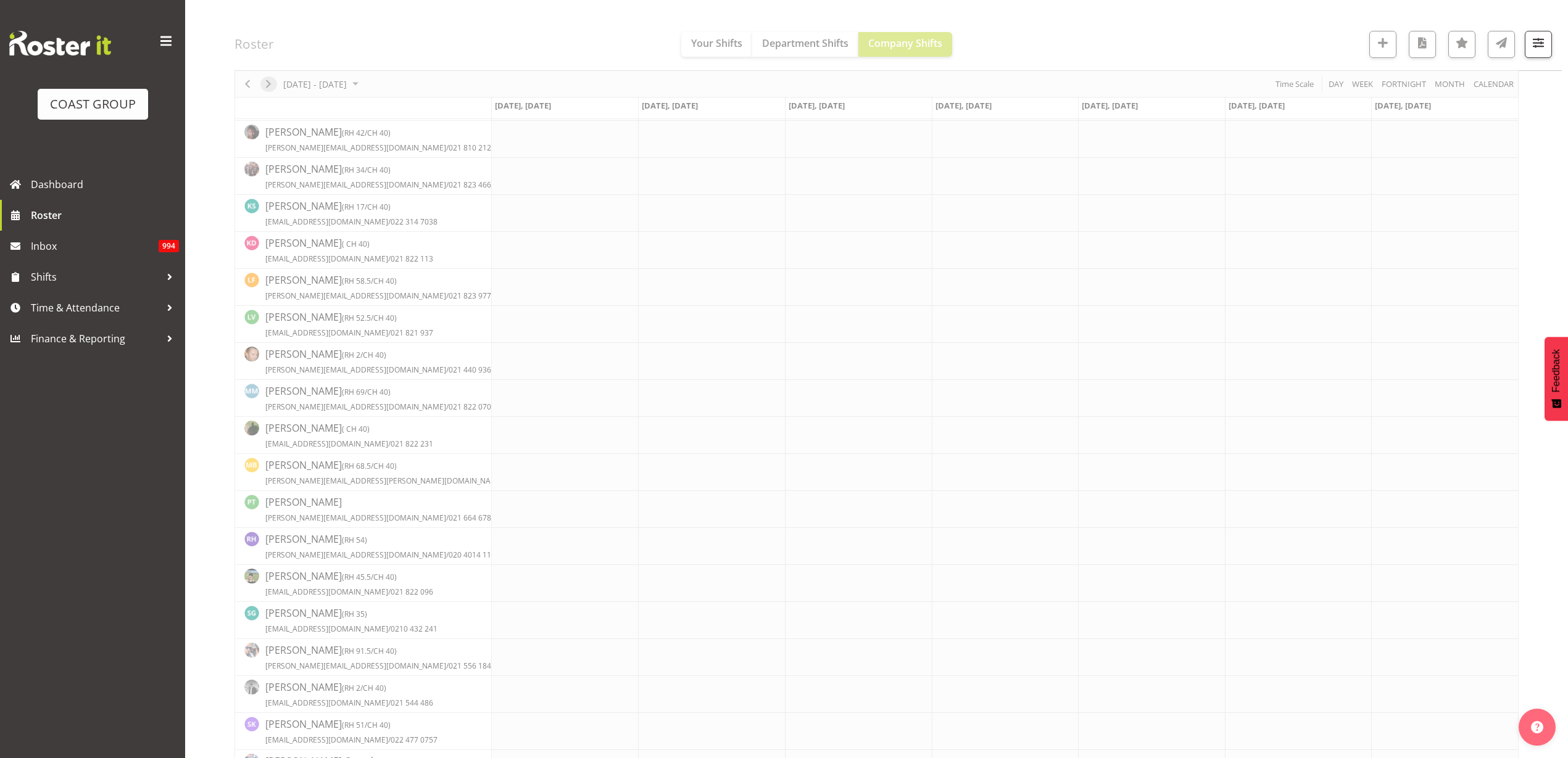
scroll to position [0, 0]
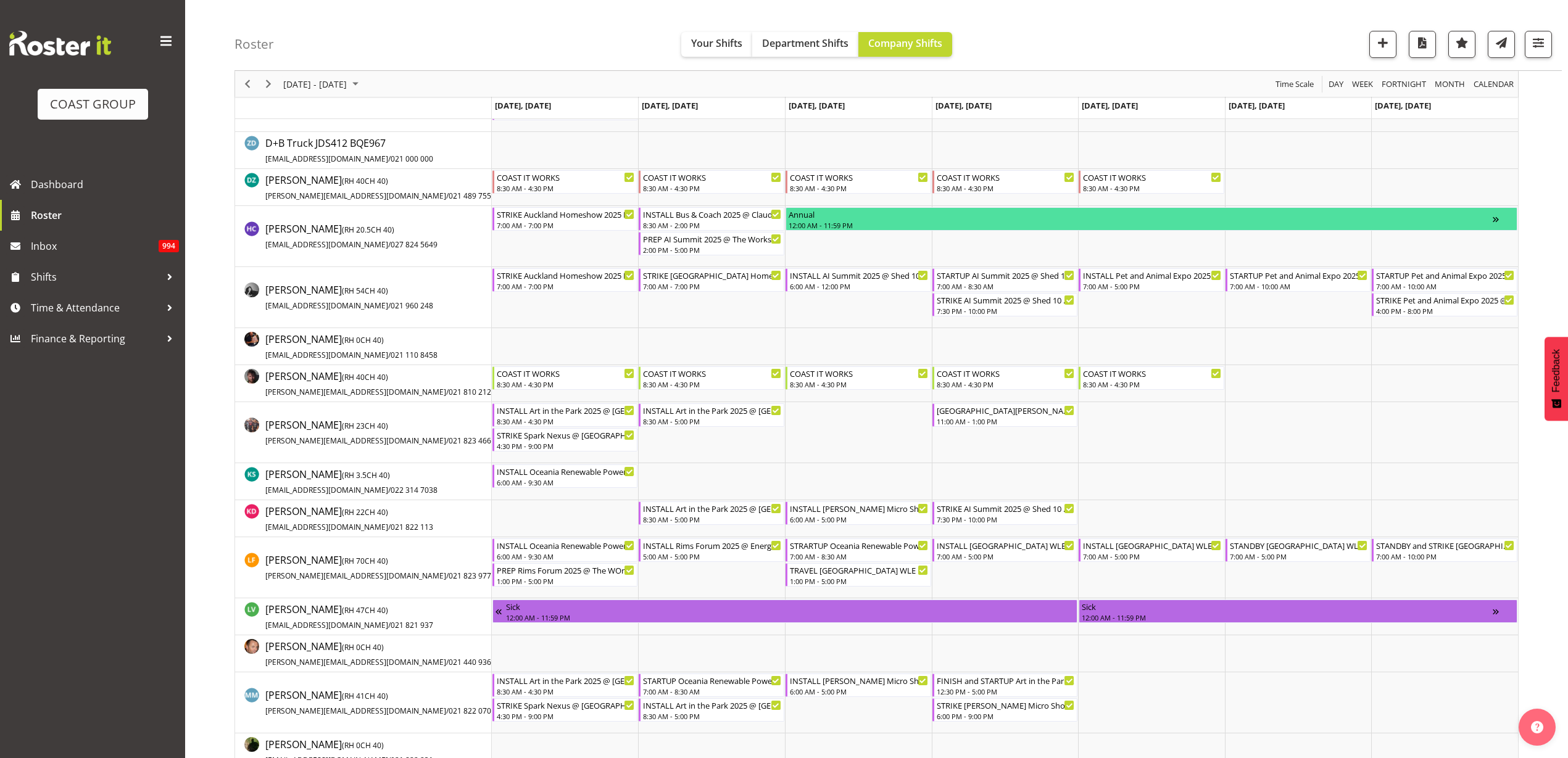
scroll to position [463, 0]
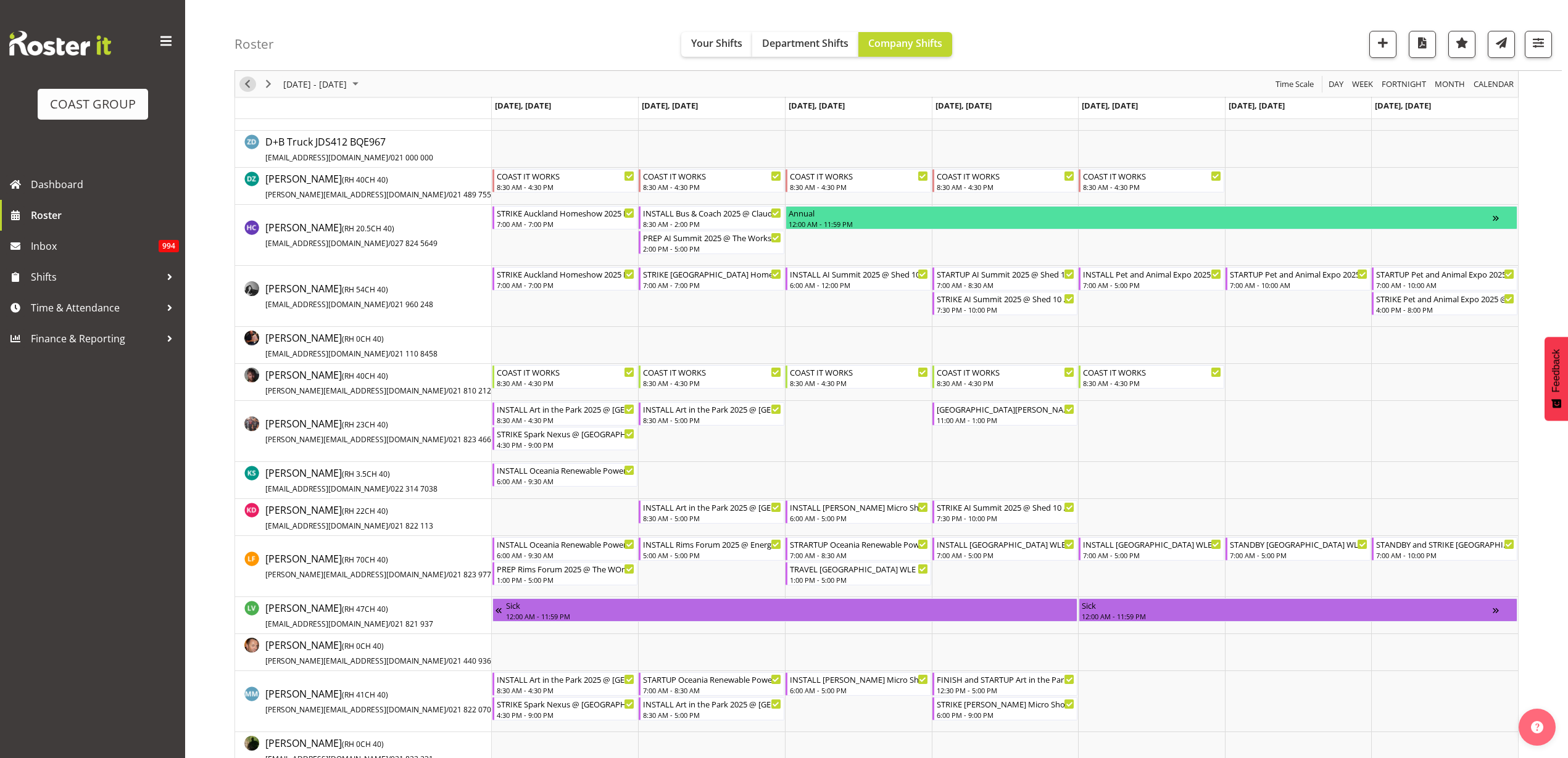
click at [252, 84] on span "Previous" at bounding box center [247, 84] width 15 height 16
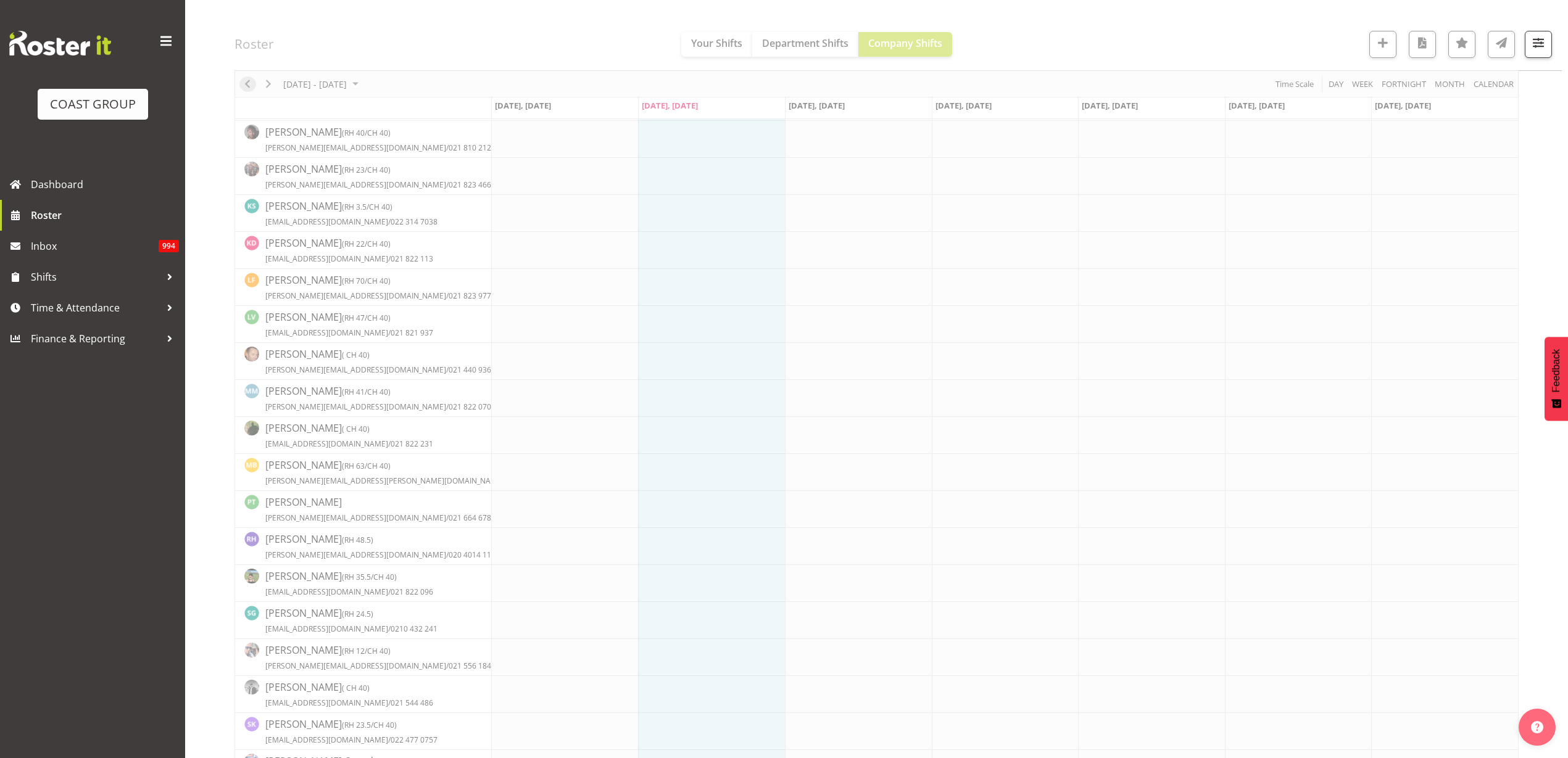
scroll to position [0, 0]
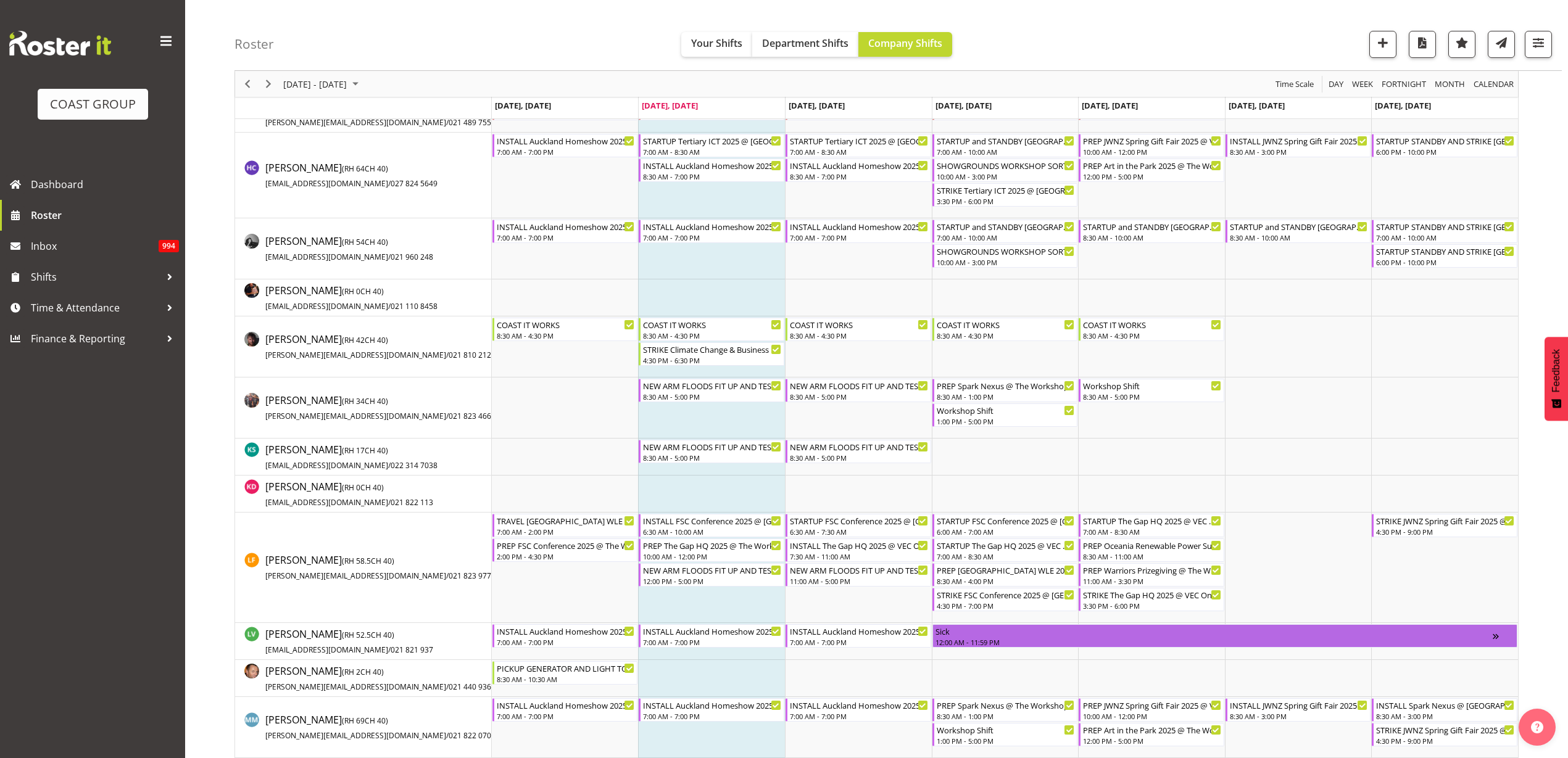
scroll to position [463, 0]
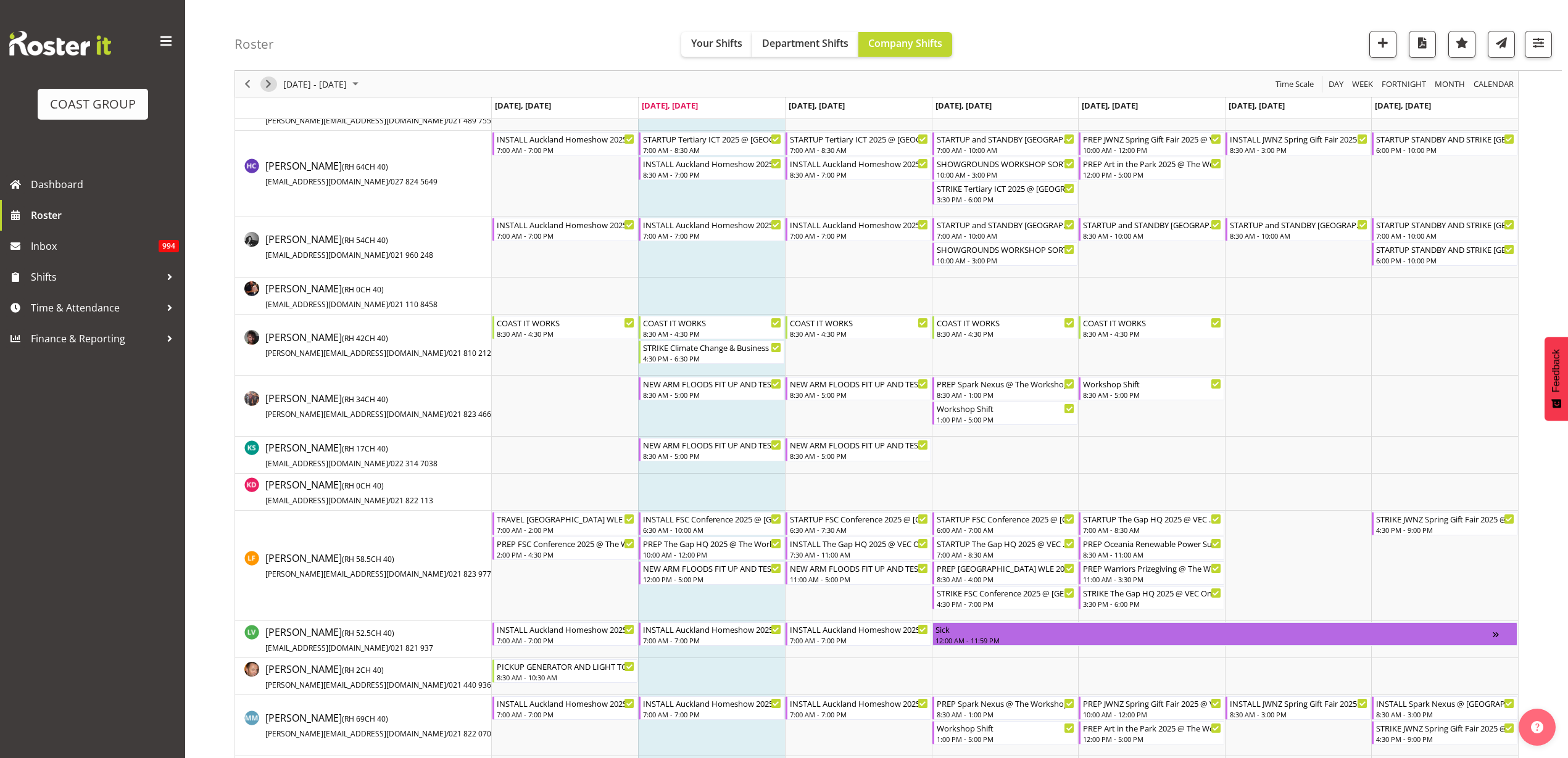
drag, startPoint x: 270, startPoint y: 85, endPoint x: 661, endPoint y: 182, distance: 402.9
click at [270, 85] on span "Next" at bounding box center [268, 84] width 15 height 16
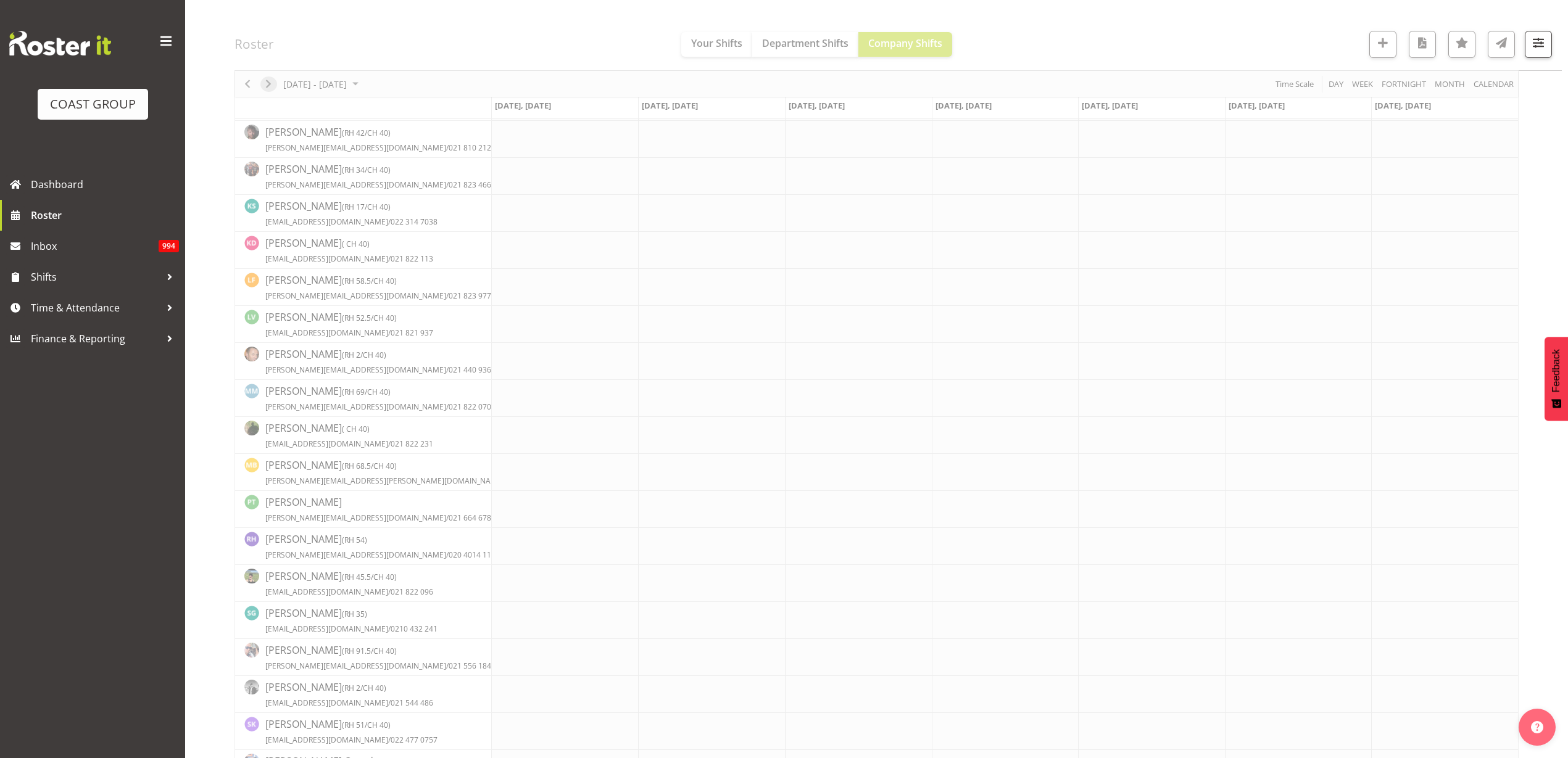
scroll to position [0, 0]
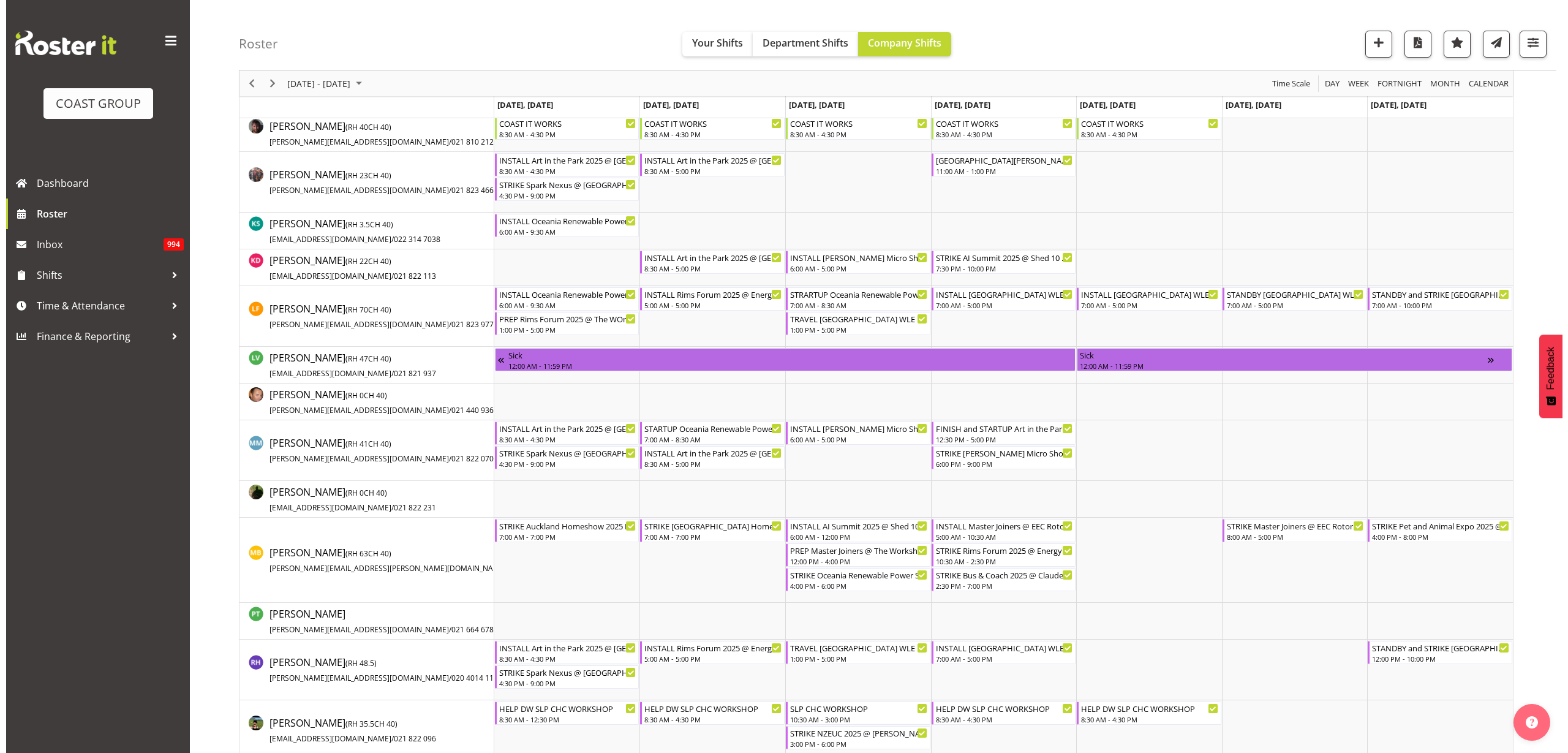
scroll to position [689, 0]
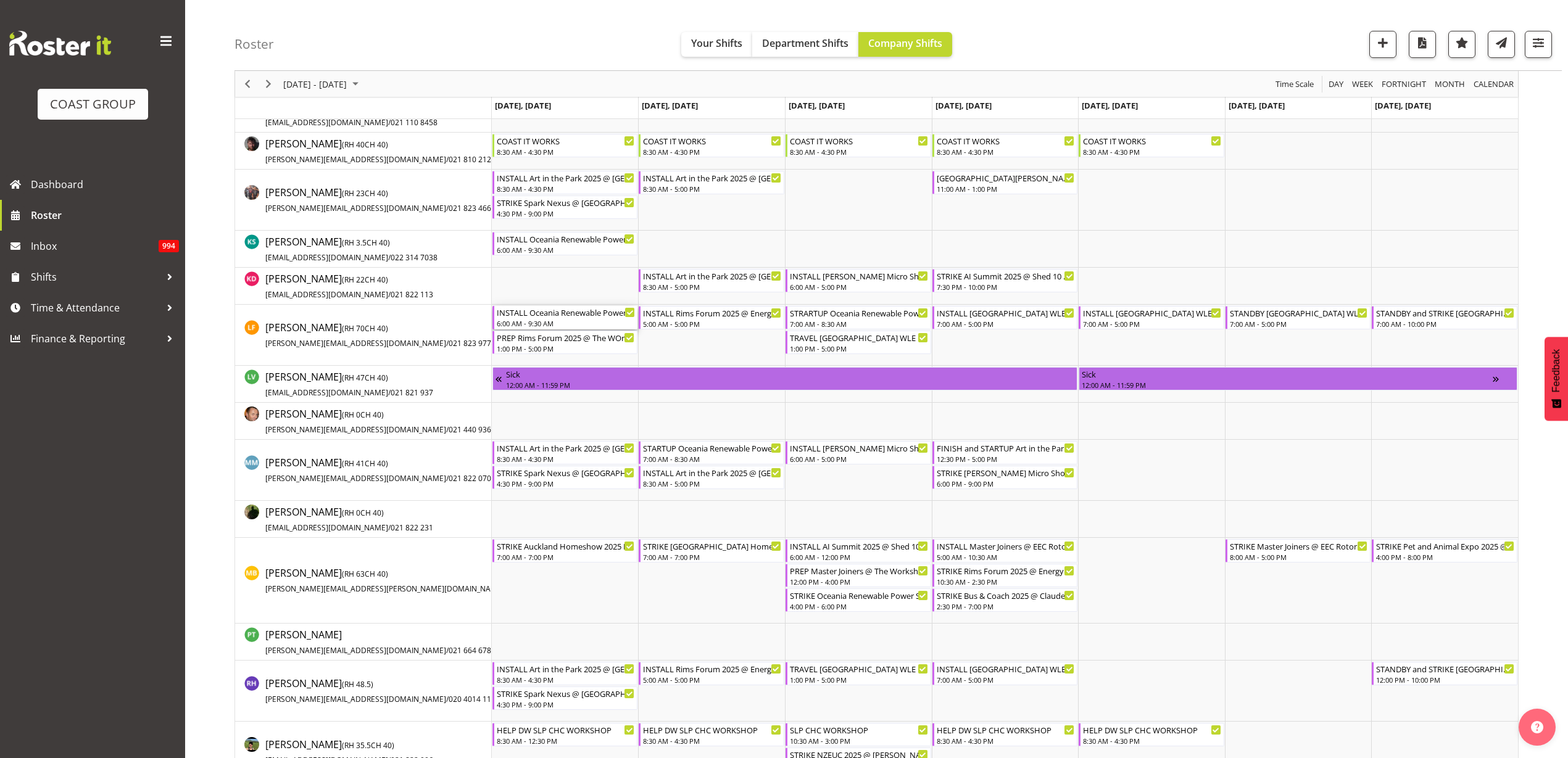
click at [553, 323] on div "6:00 AM - 9:30 AM" at bounding box center [566, 323] width 139 height 10
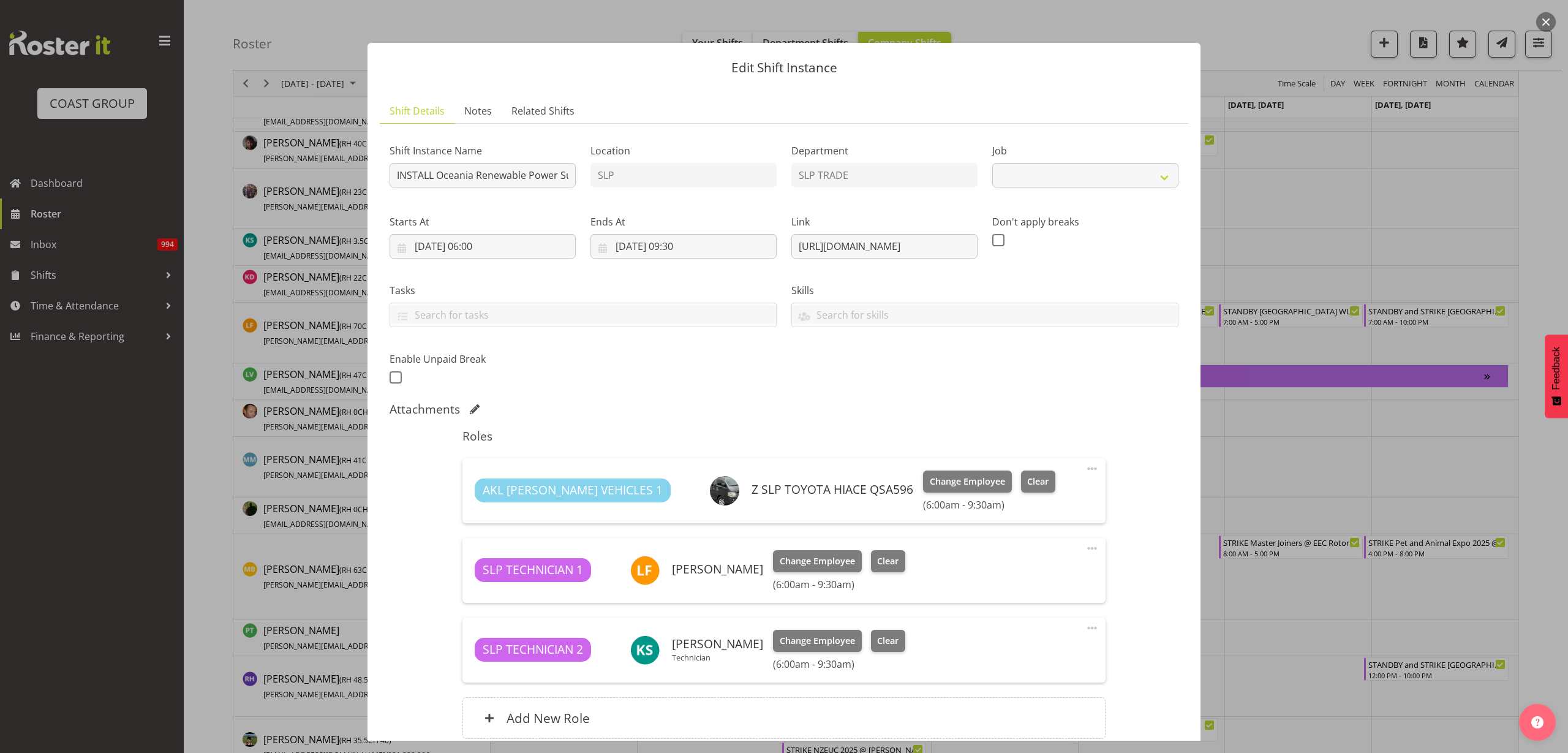
select select "10547"
drag, startPoint x: 787, startPoint y: 245, endPoint x: 1320, endPoint y: 256, distance: 533.1
click at [1320, 256] on div "Edit Shift Instance Shift Details Notes Related Shifts Shift Instance Name INST…" at bounding box center [784, 376] width 1568 height 753
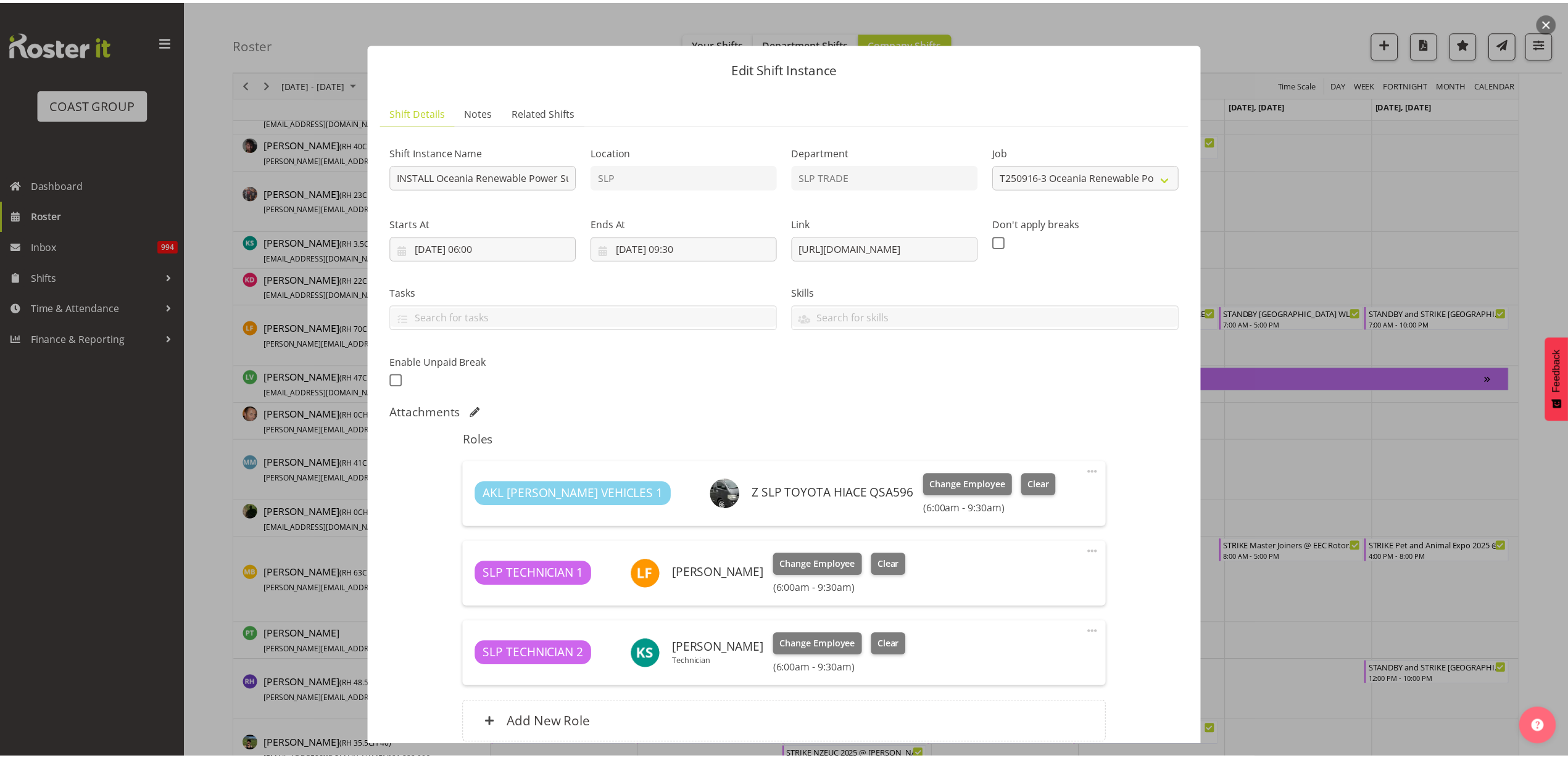
scroll to position [0, 0]
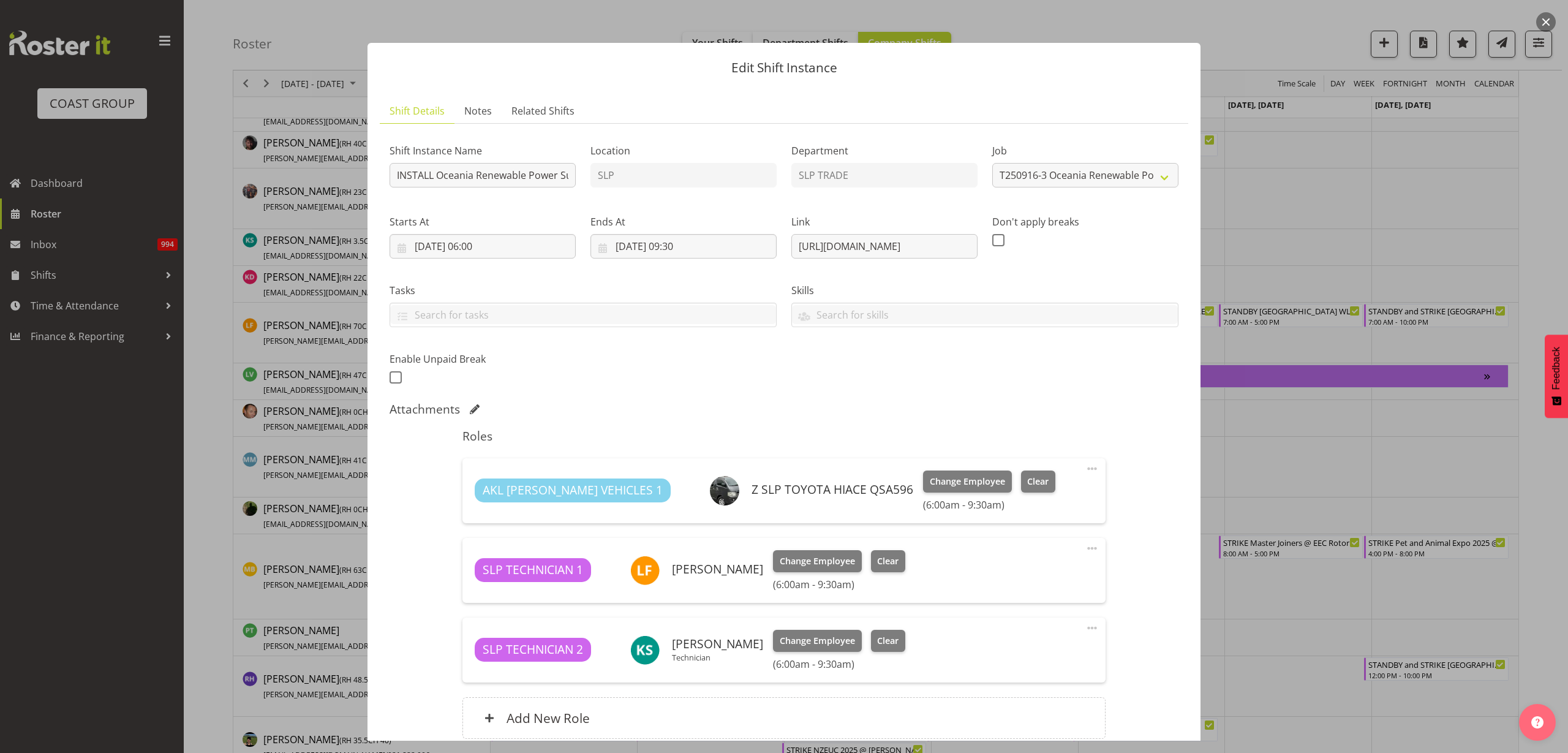
click at [1552, 23] on button "button" at bounding box center [1546, 22] width 19 height 19
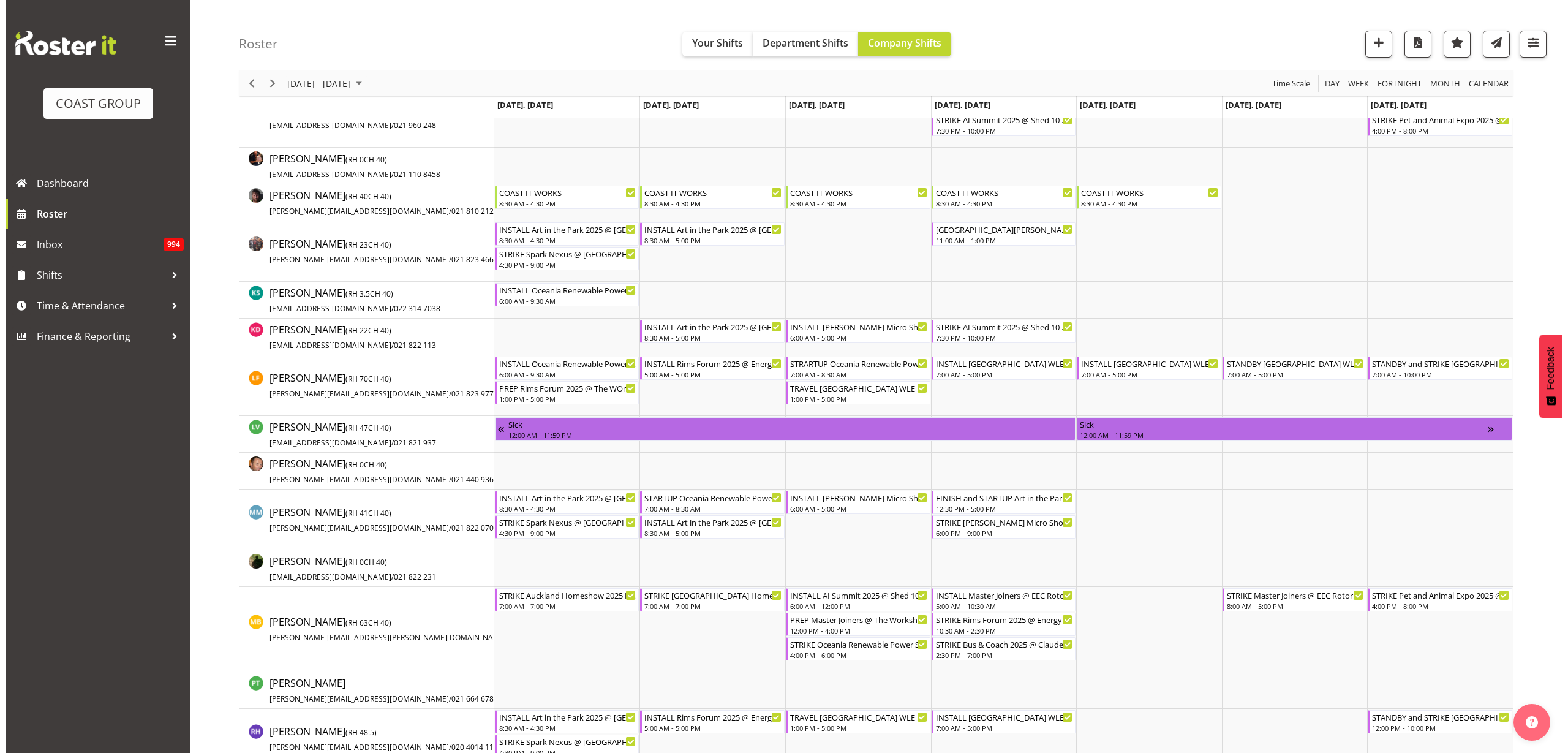
scroll to position [613, 0]
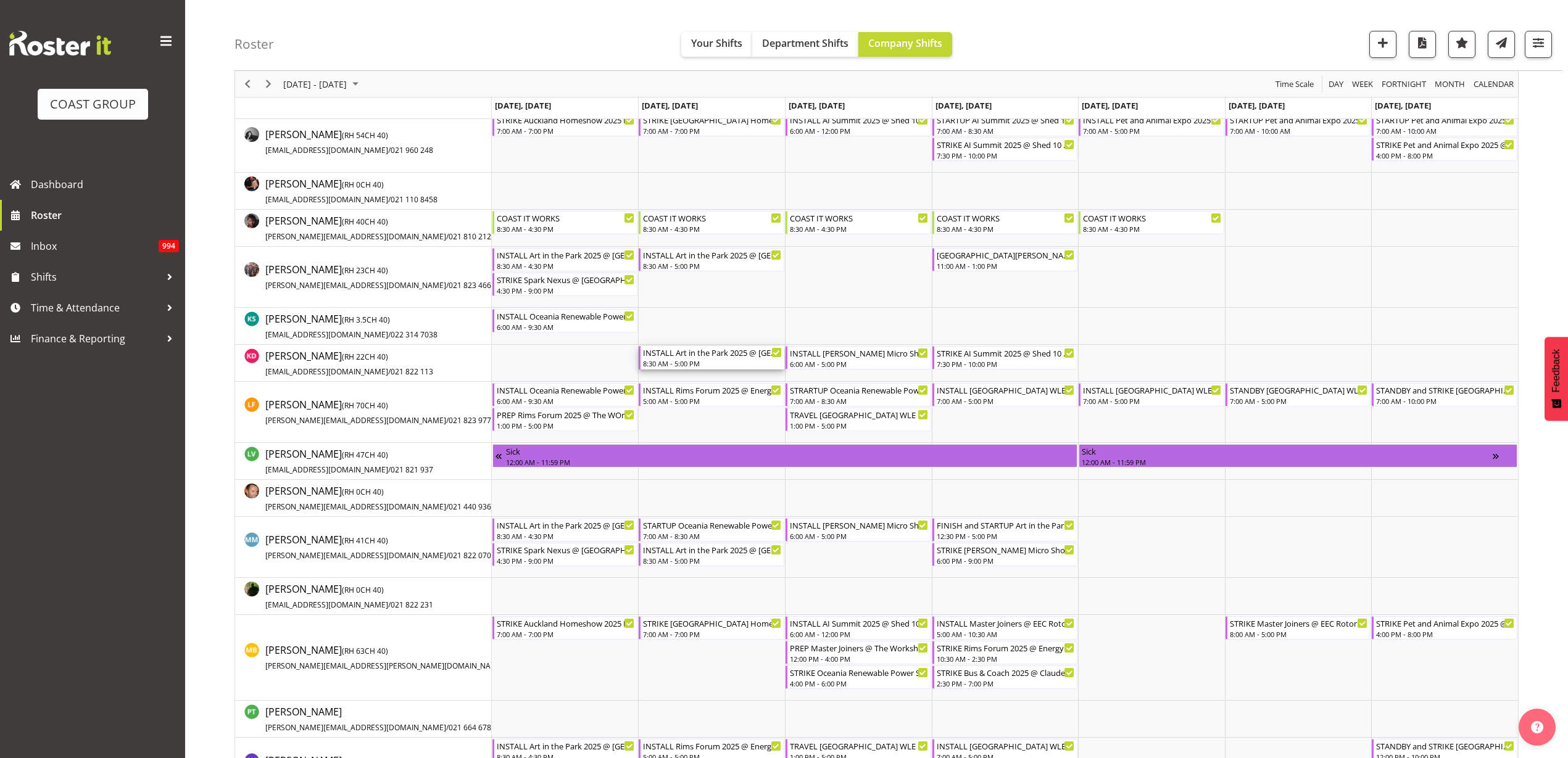
click at [687, 358] on div "8:30 AM - 5:00 PM" at bounding box center [712, 363] width 139 height 10
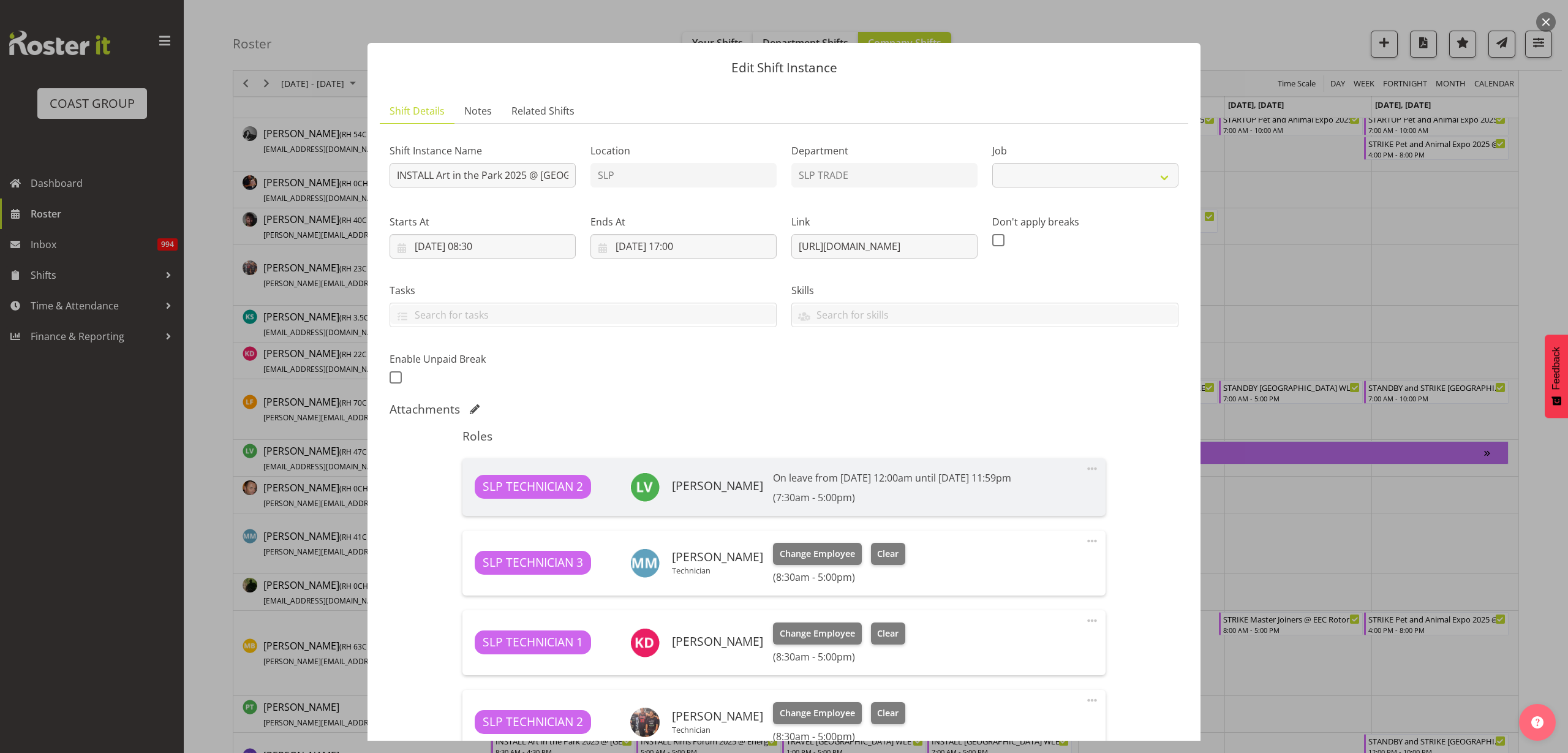
select select "9928"
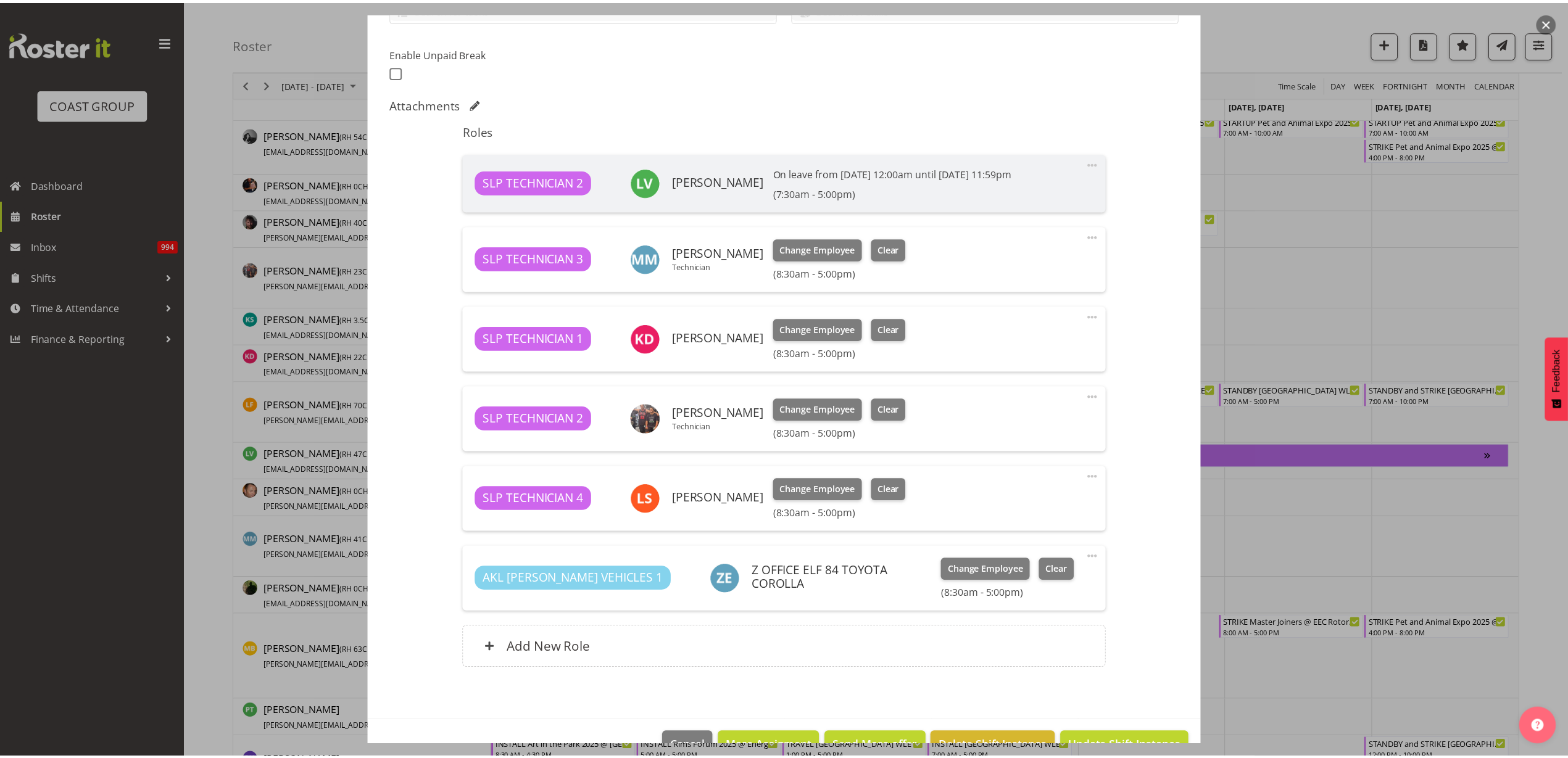
scroll to position [341, 0]
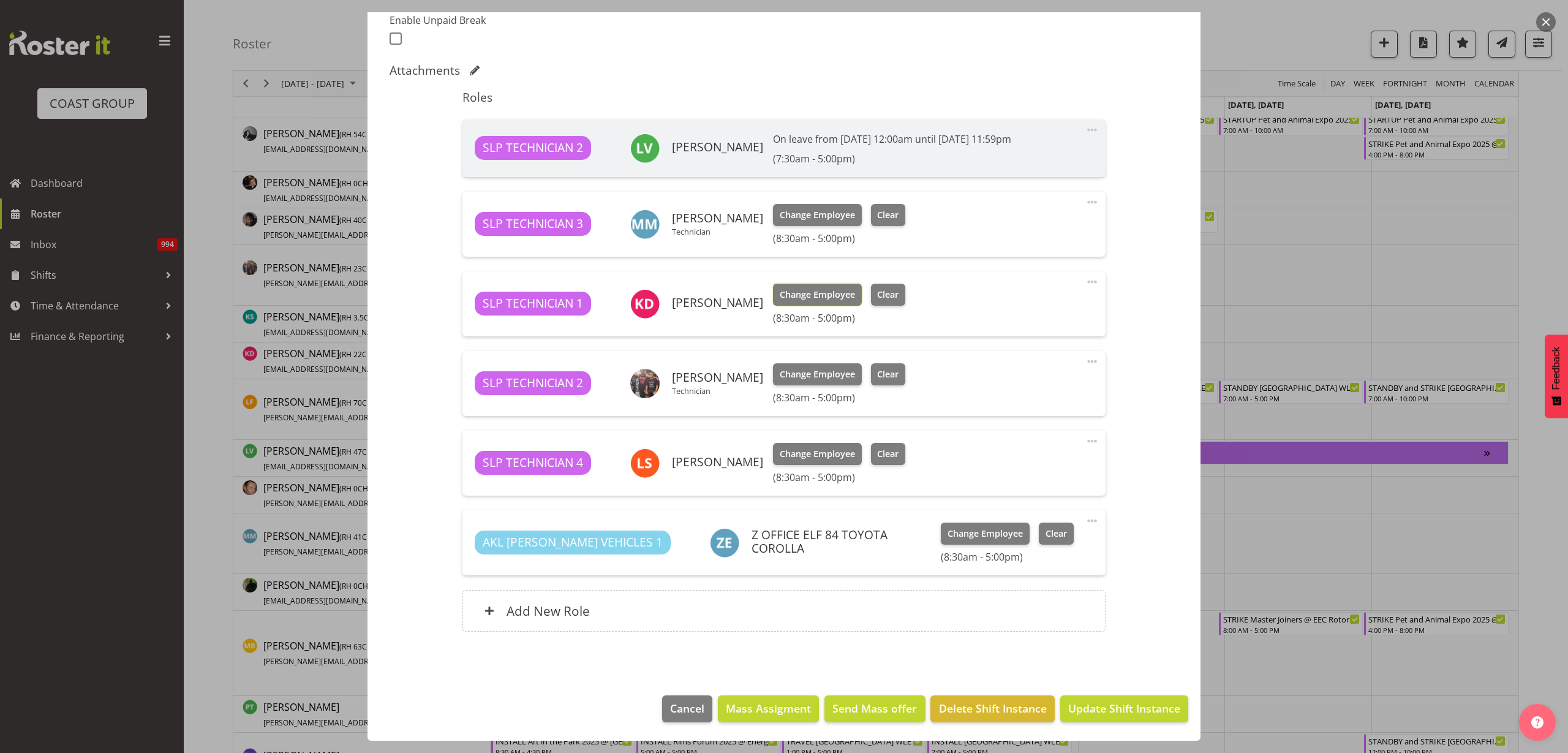
click at [791, 291] on span "Change Employee" at bounding box center [817, 294] width 75 height 14
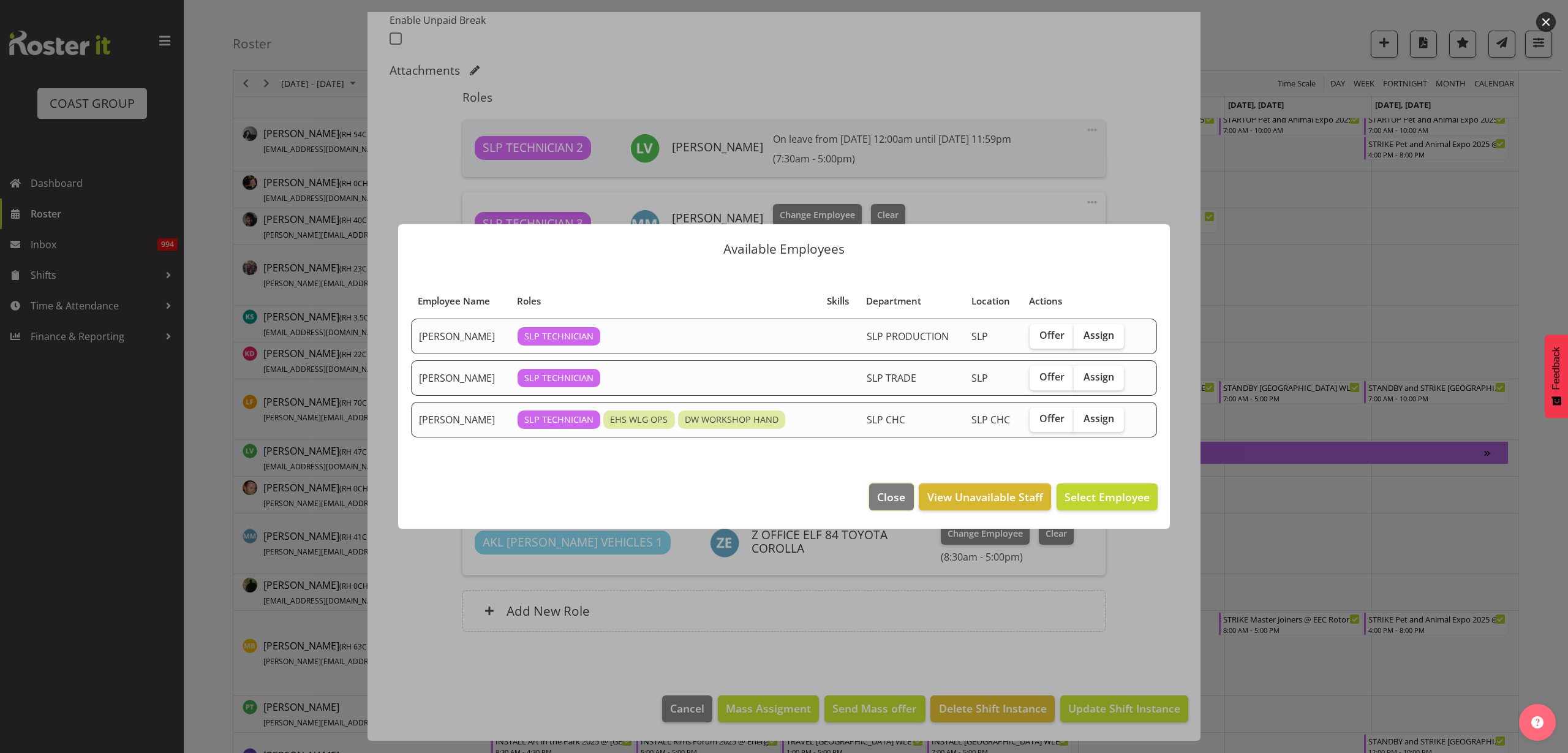
click at [887, 494] on span "Close" at bounding box center [891, 497] width 28 height 16
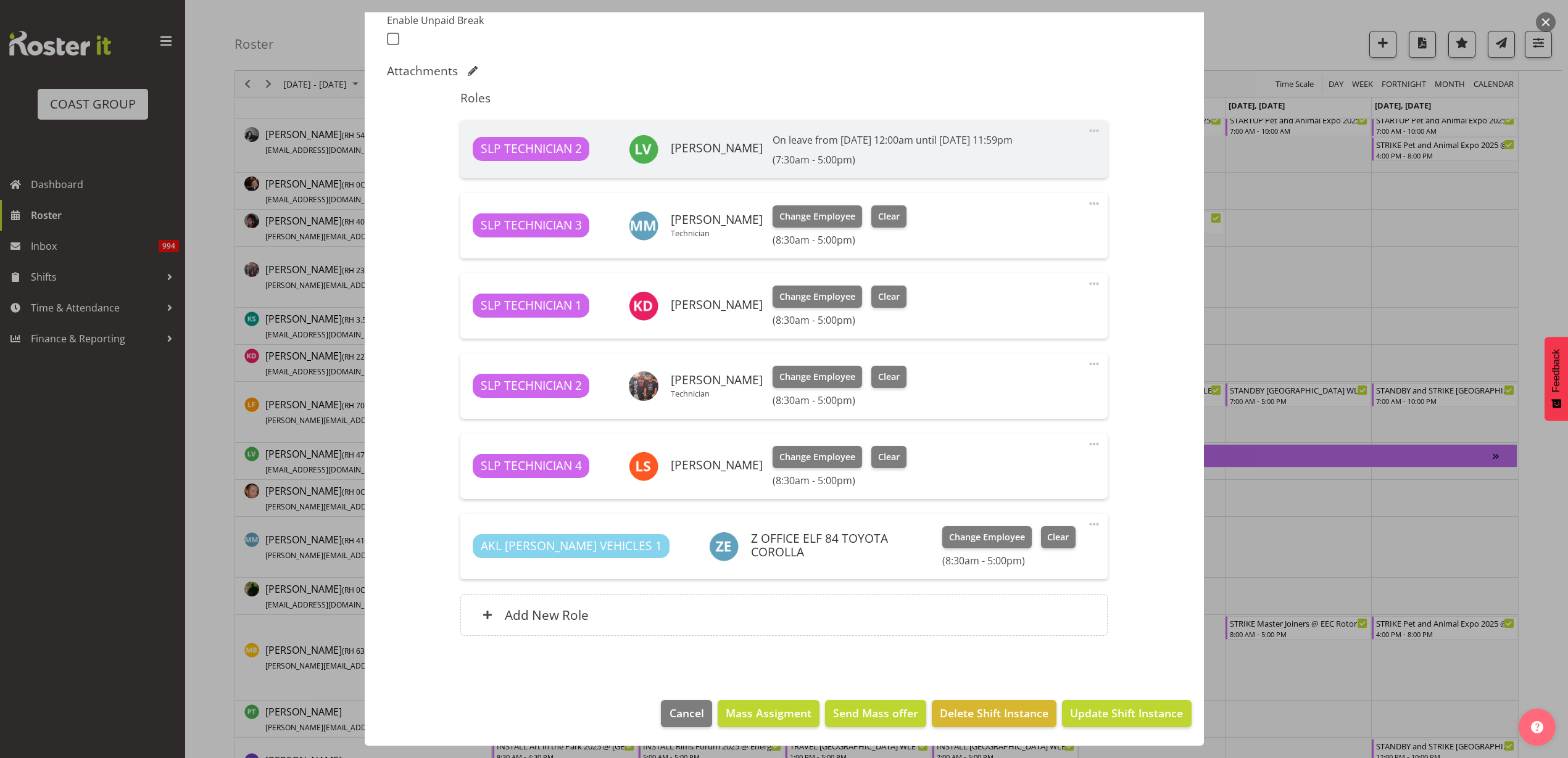
click at [1086, 282] on span at bounding box center [1094, 283] width 15 height 15
click at [1013, 356] on link "Delete" at bounding box center [1042, 358] width 119 height 22
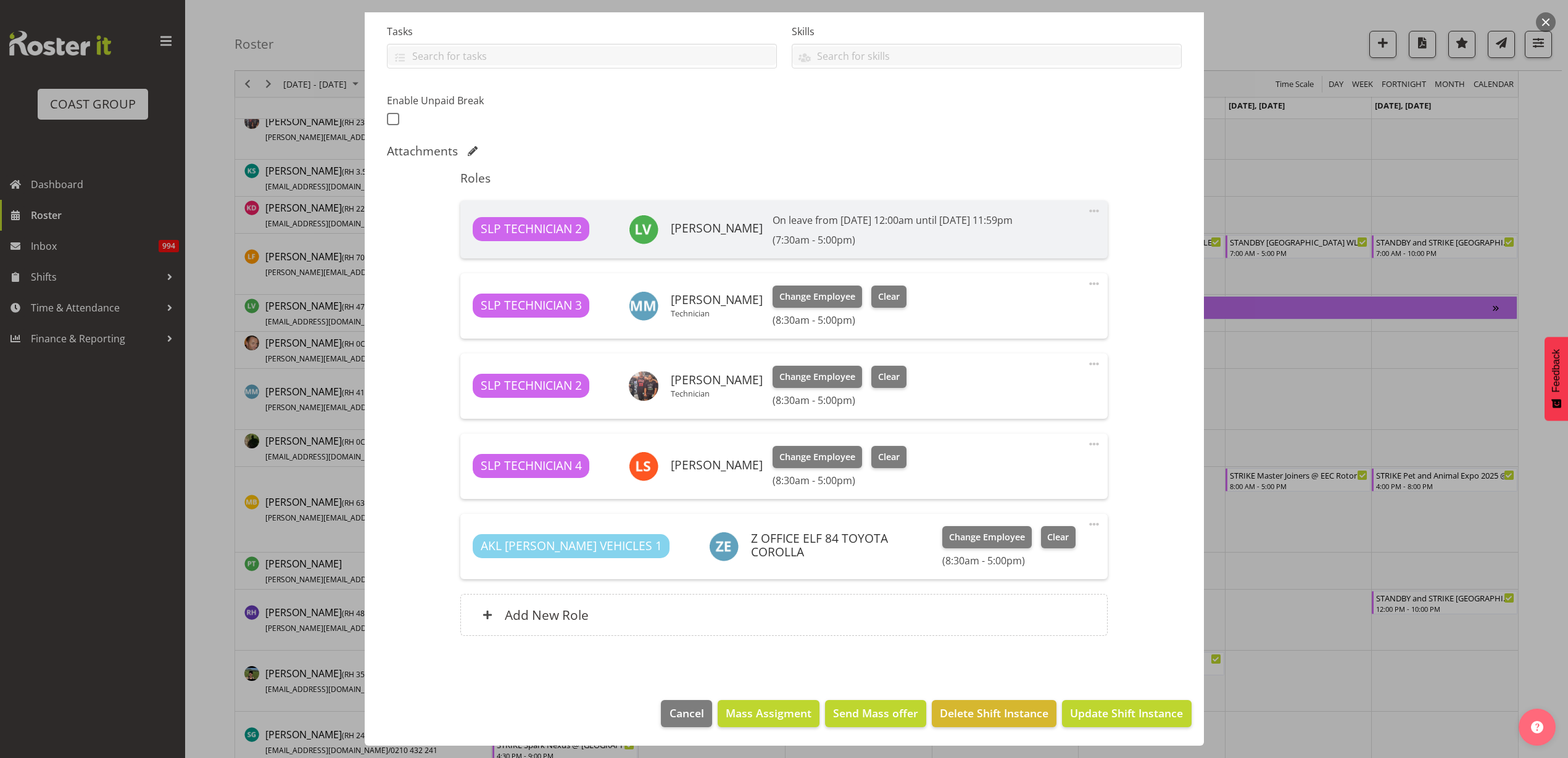
scroll to position [771, 0]
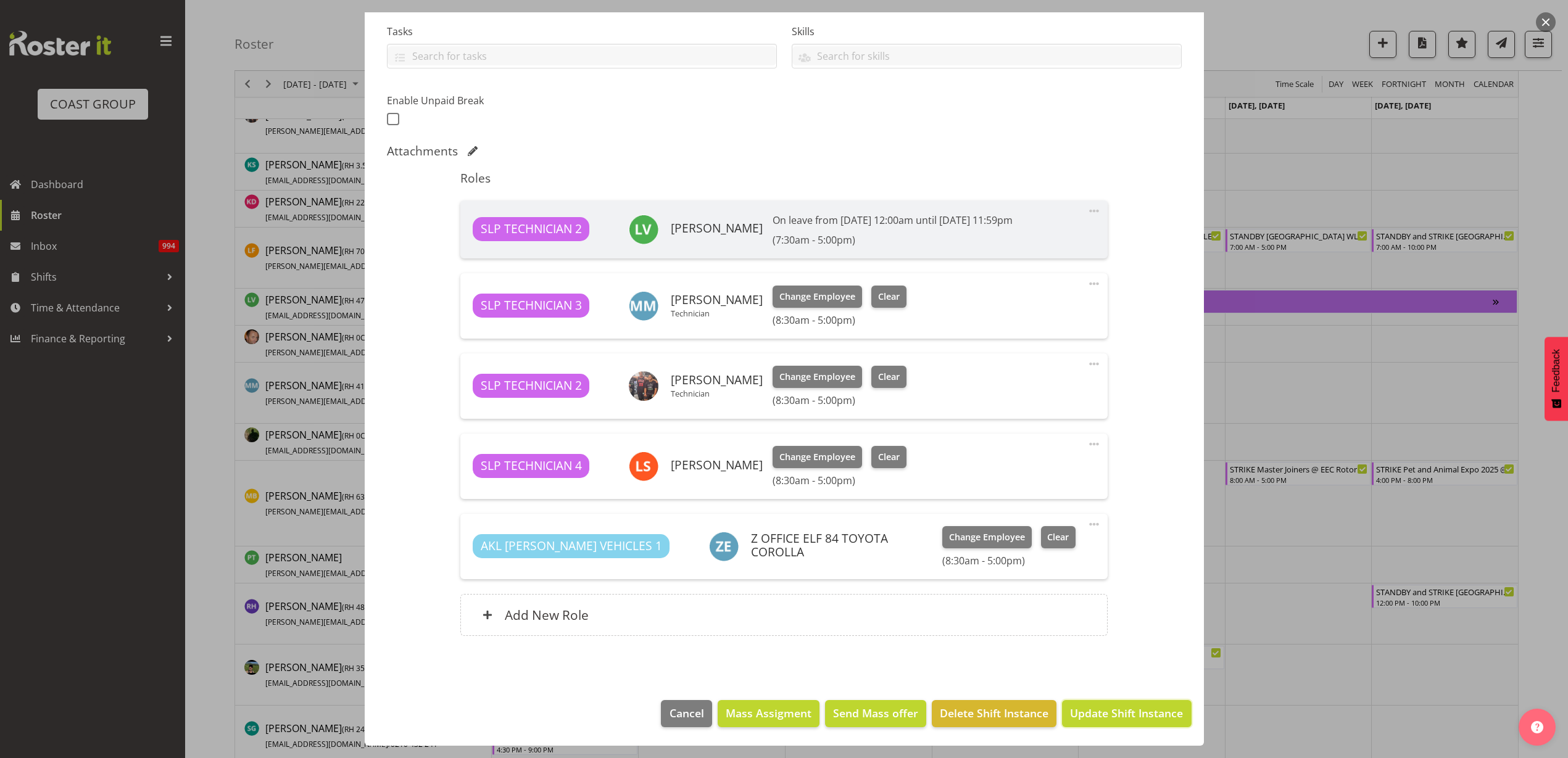
click at [1106, 716] on span "Update Shift Instance" at bounding box center [1127, 713] width 113 height 16
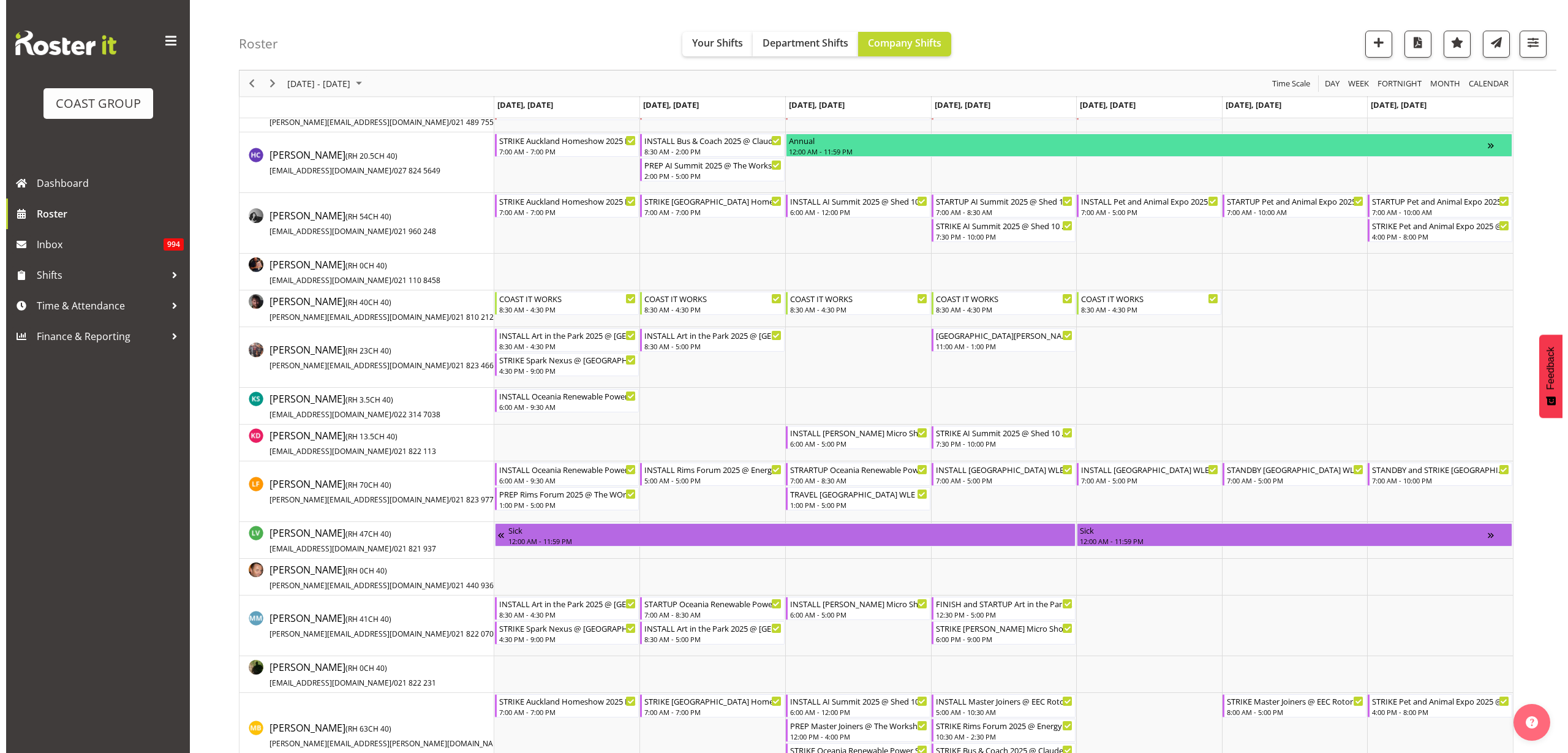
scroll to position [536, 0]
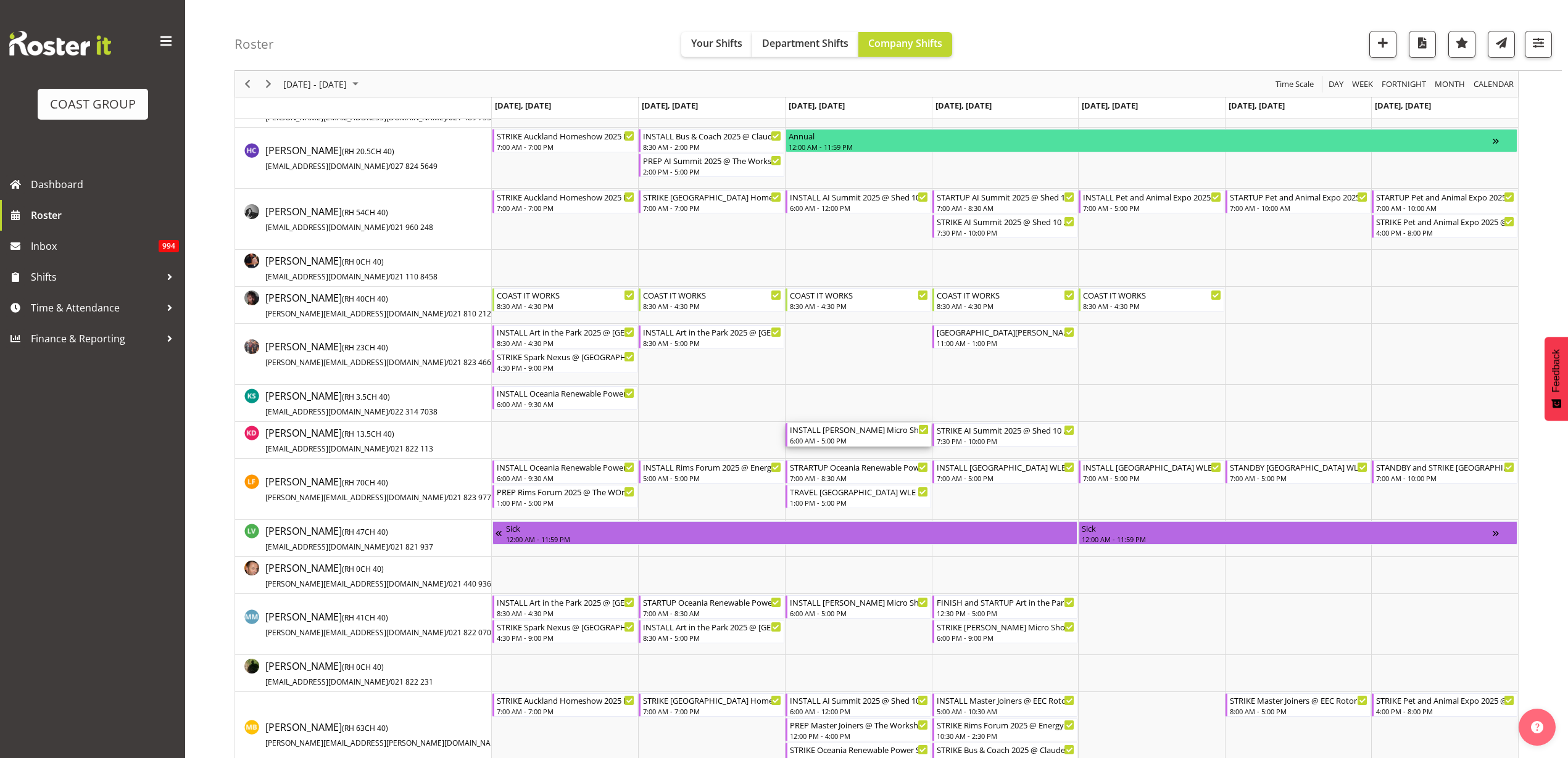
click at [854, 438] on div "6:00 AM - 5:00 PM" at bounding box center [860, 440] width 139 height 10
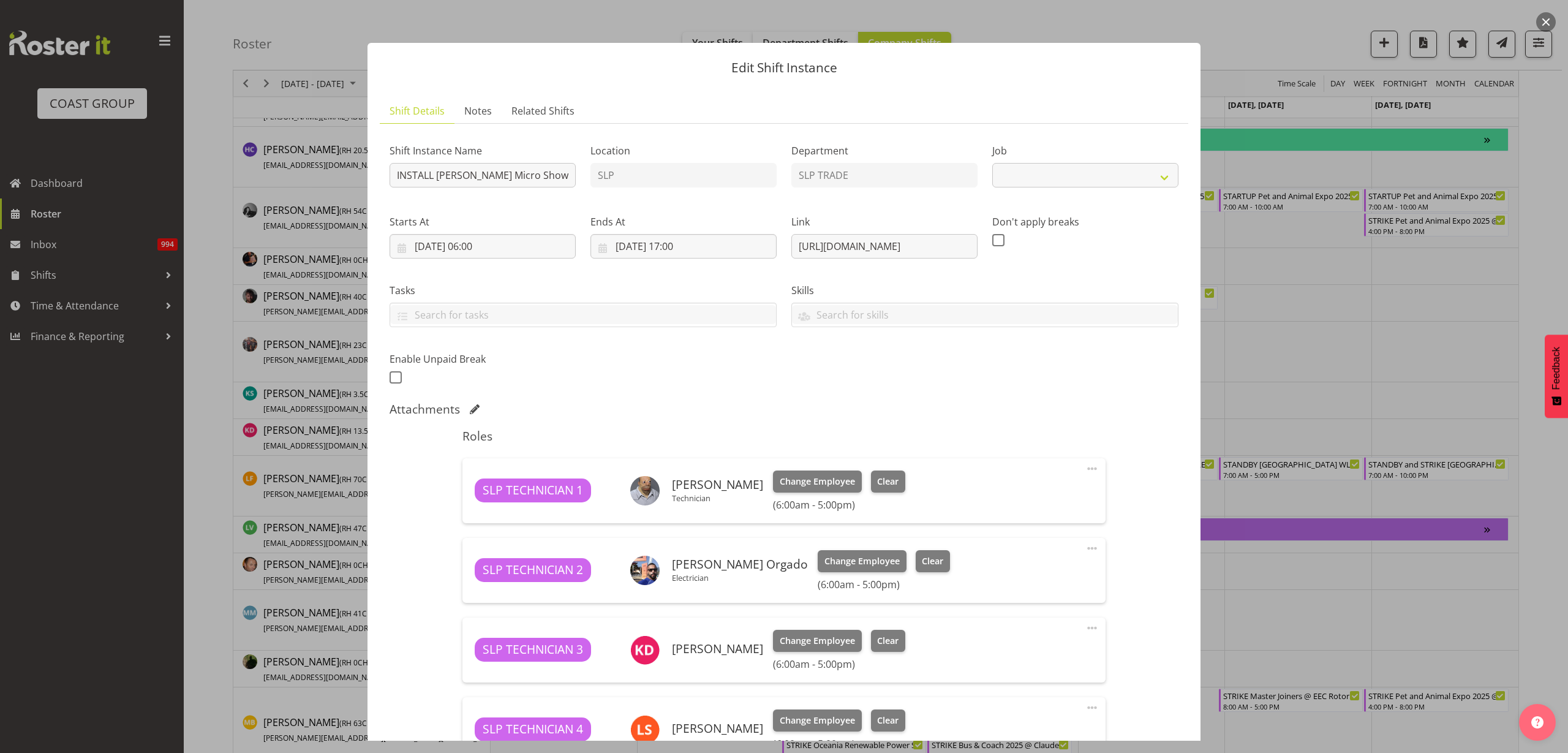
select select "9212"
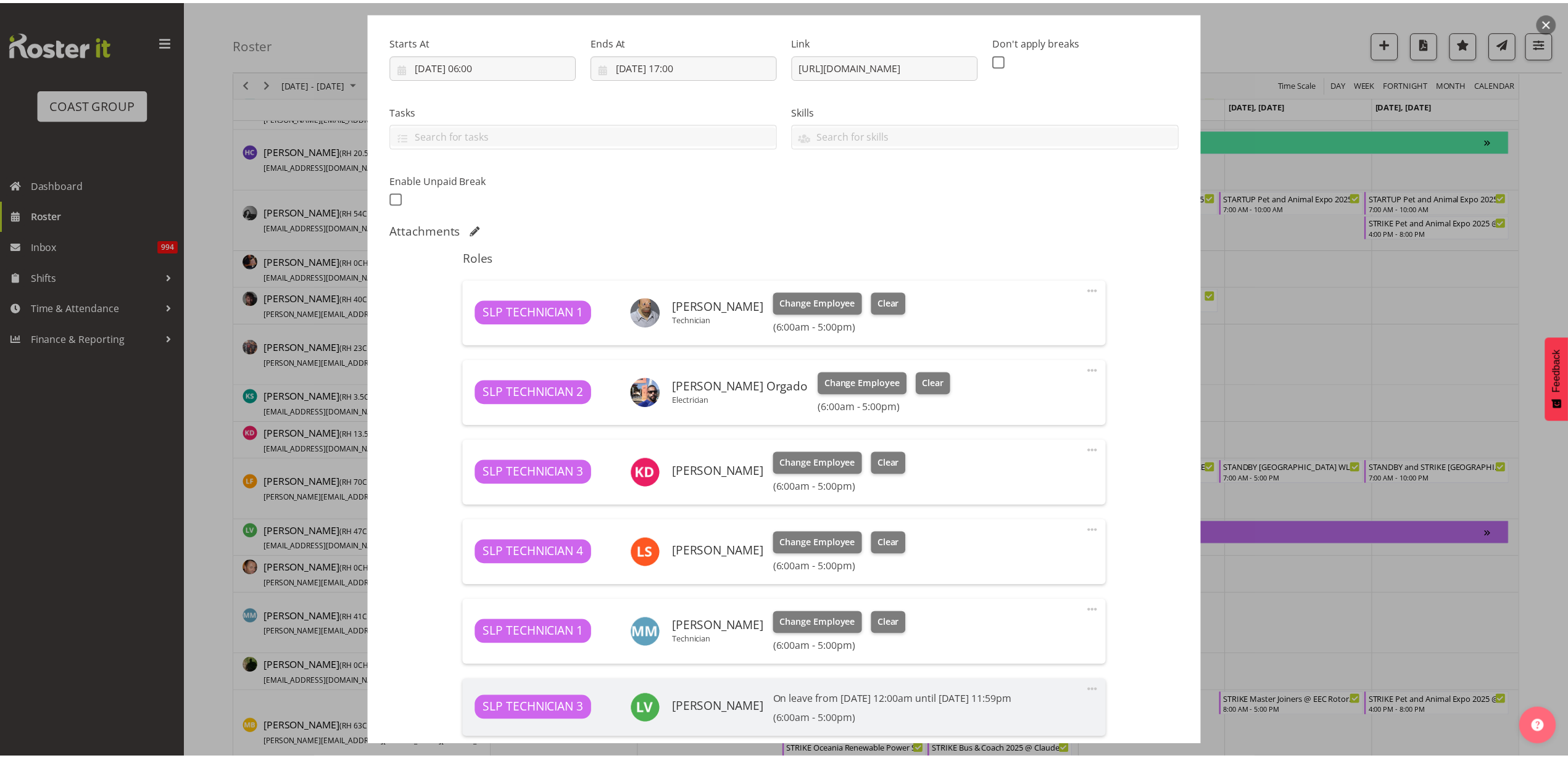
scroll to position [231, 0]
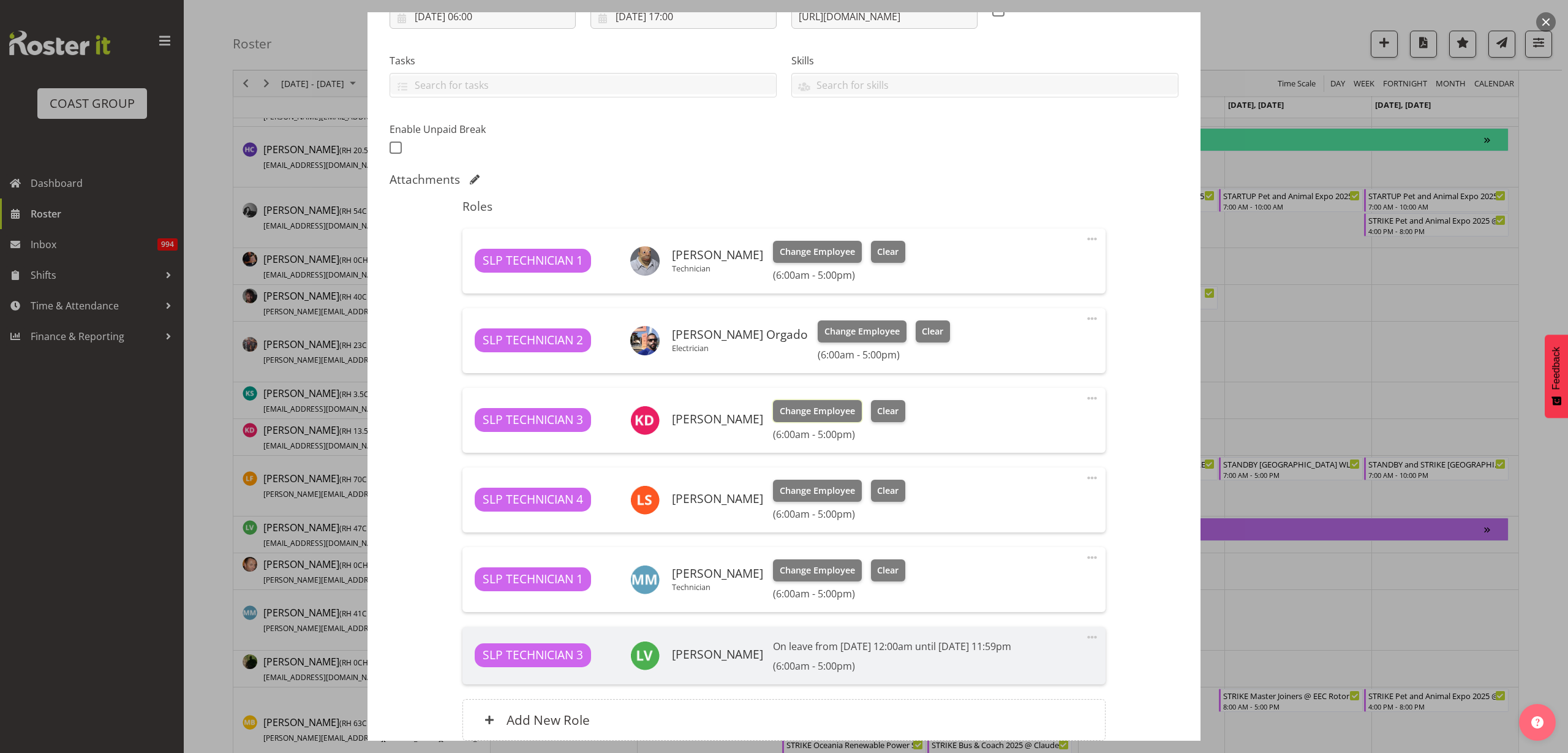
click at [784, 413] on span "Change Employee" at bounding box center [817, 411] width 75 height 14
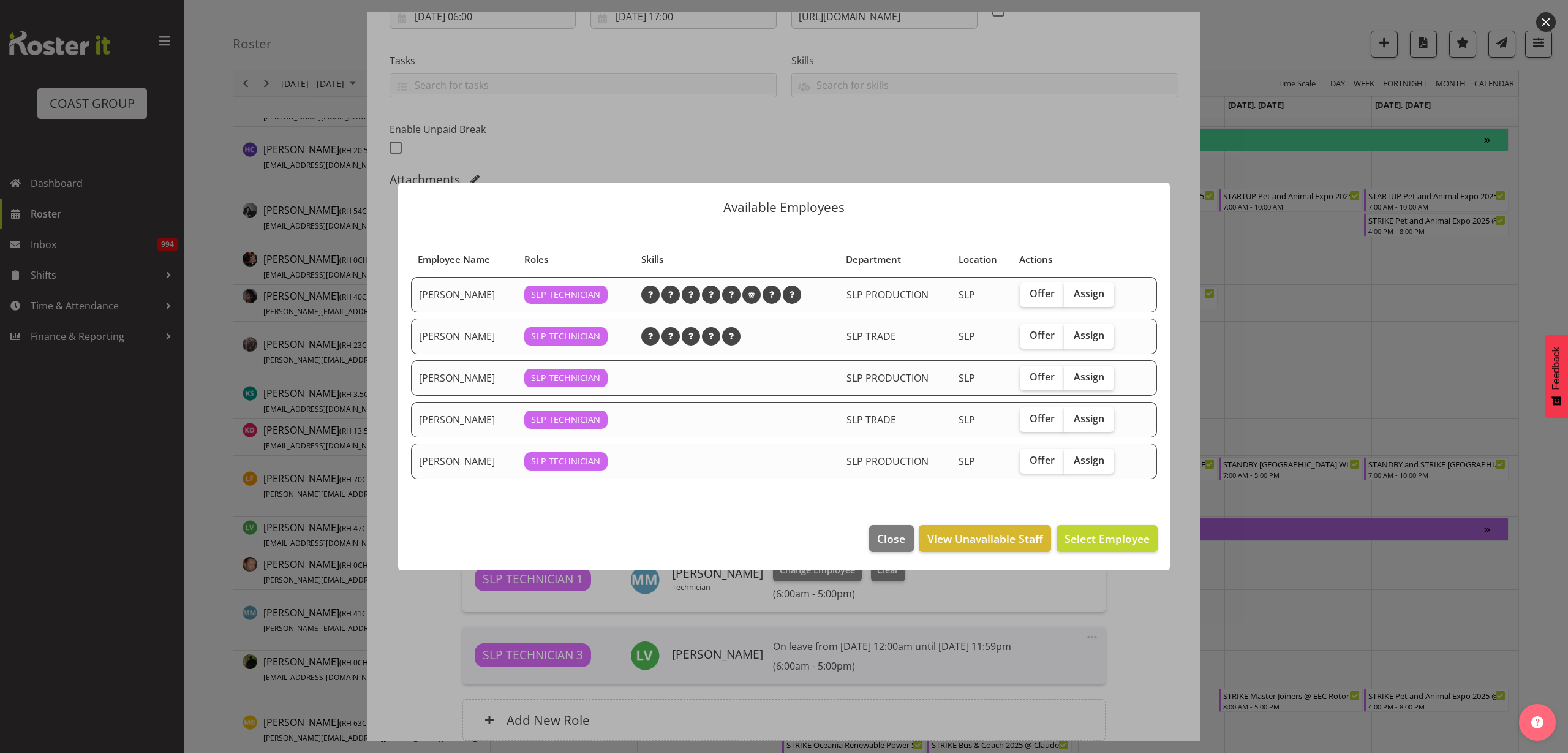
click at [1089, 462] on span "Assign" at bounding box center [1089, 460] width 31 height 12
click at [1072, 462] on input "Assign" at bounding box center [1068, 460] width 8 height 8
checkbox input "true"
click at [1105, 544] on span "Assign [PERSON_NAME]" at bounding box center [1088, 538] width 124 height 15
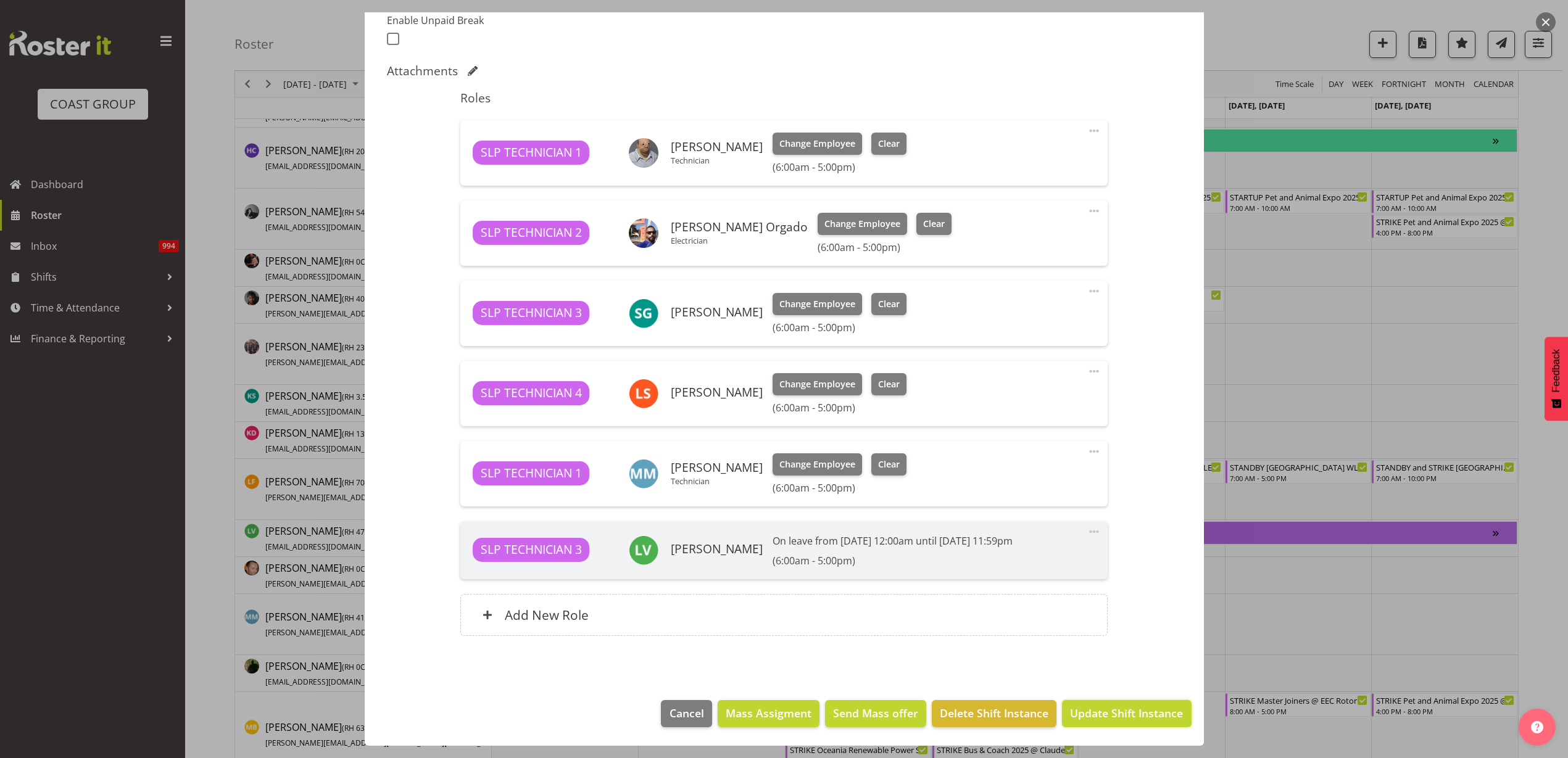
click at [1134, 715] on span "Update Shift Instance" at bounding box center [1127, 713] width 113 height 16
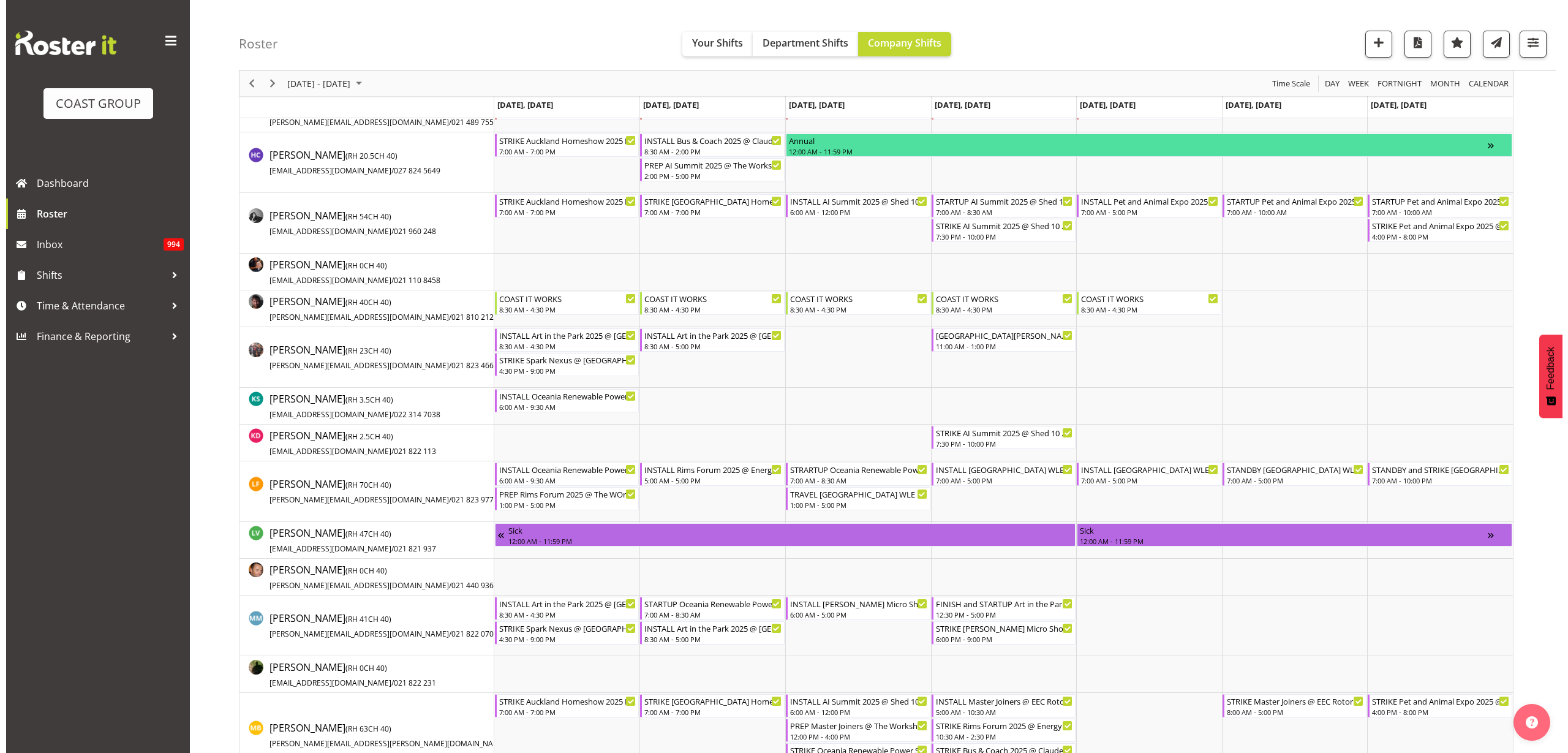
scroll to position [536, 0]
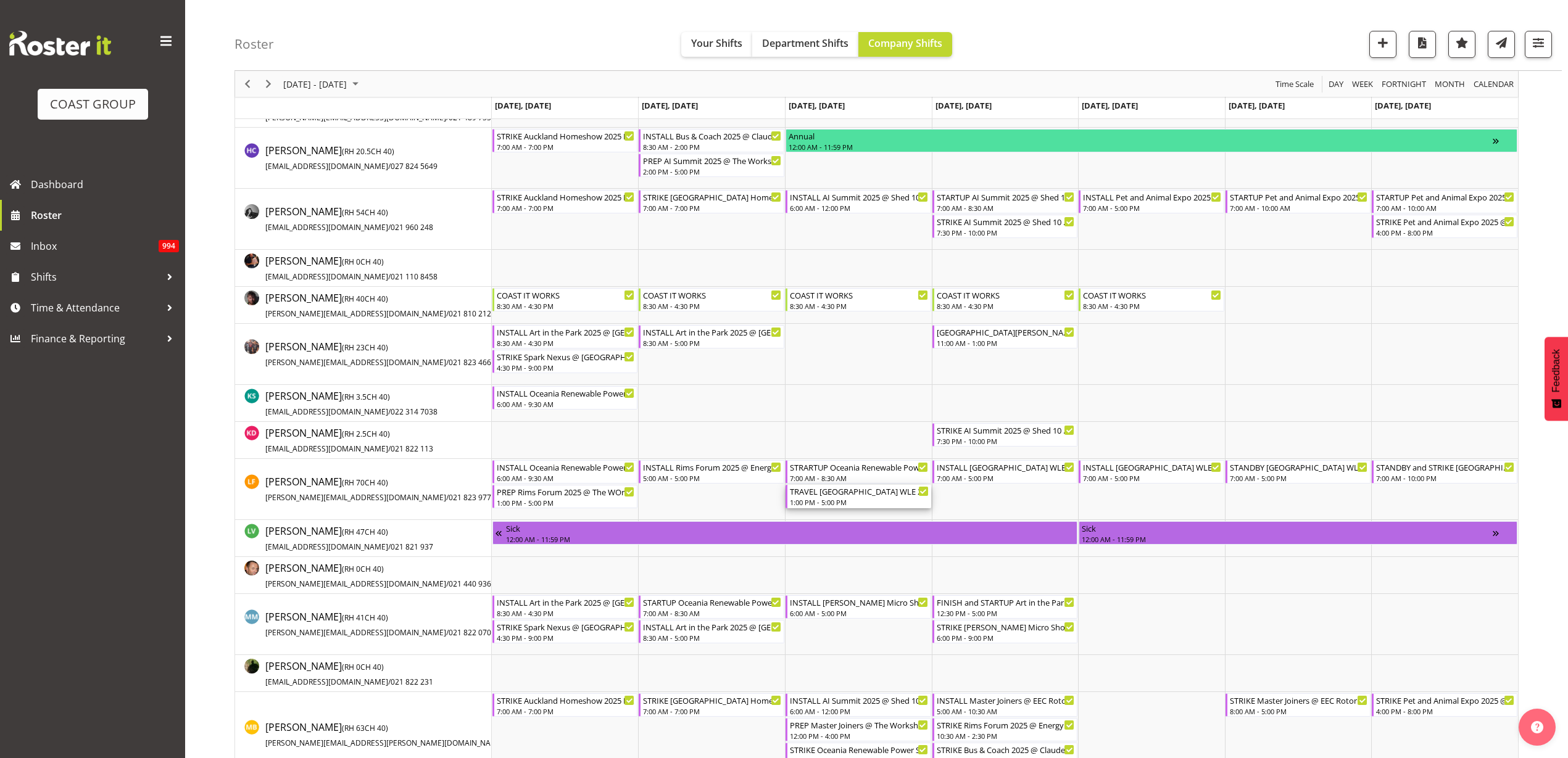
click at [837, 498] on div "1:00 PM - 5:00 PM" at bounding box center [860, 501] width 139 height 10
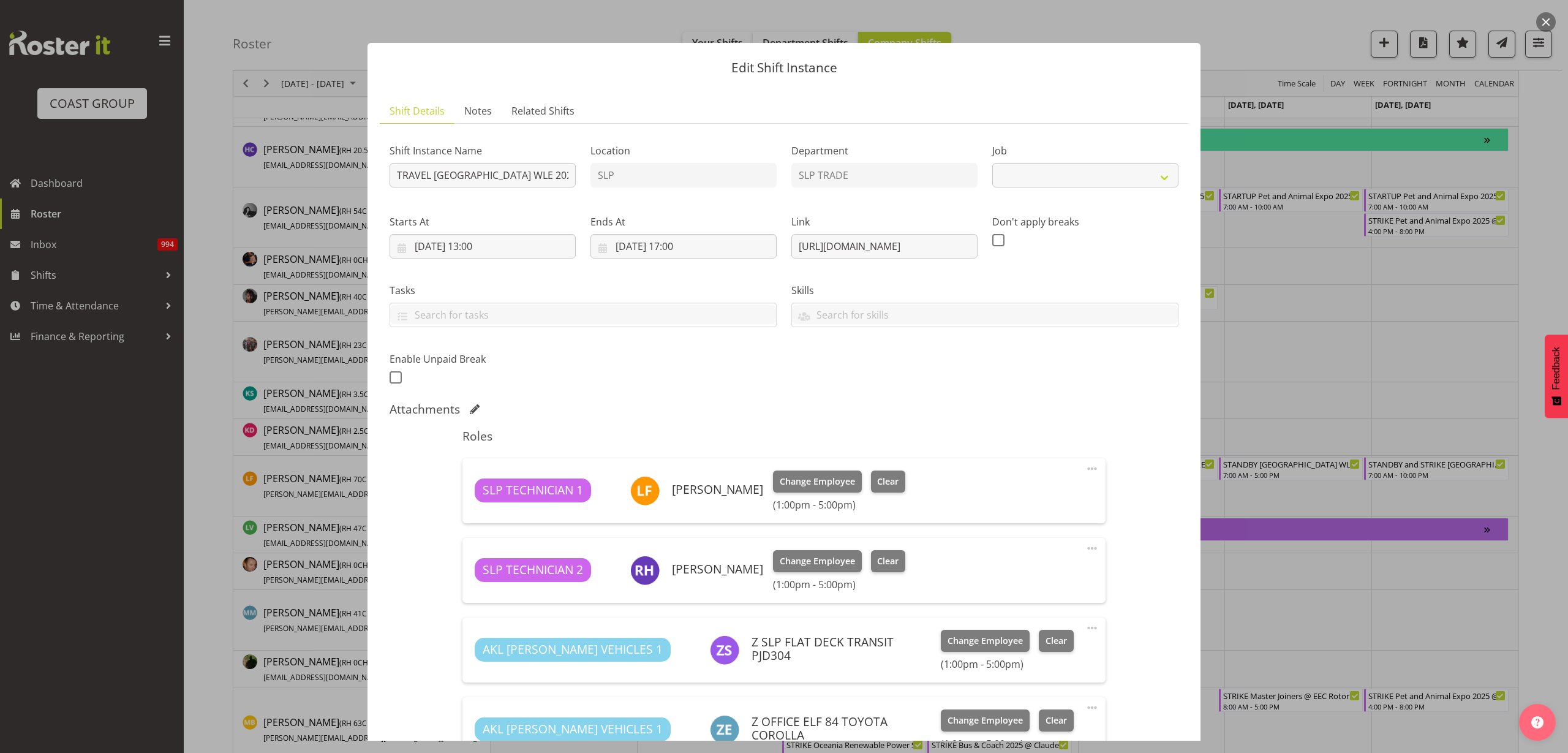
select select "9227"
drag, startPoint x: 788, startPoint y: 243, endPoint x: 1204, endPoint y: 243, distance: 416.0
click at [1204, 243] on div "Edit Shift Instance Shift Details Notes Related Shifts Shift Instance Name TRAV…" at bounding box center [784, 376] width 858 height 729
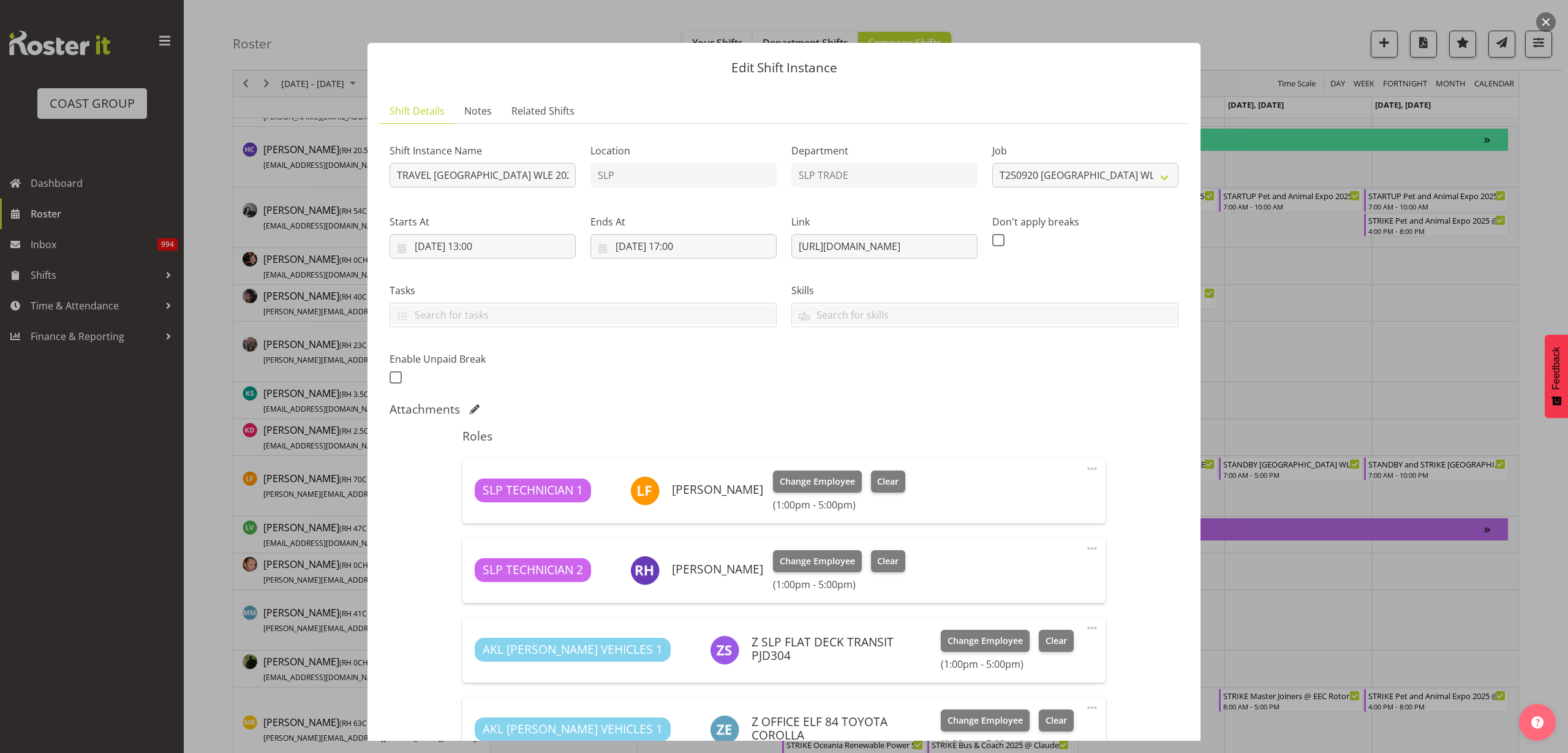
click at [1549, 21] on button "button" at bounding box center [1546, 22] width 19 height 19
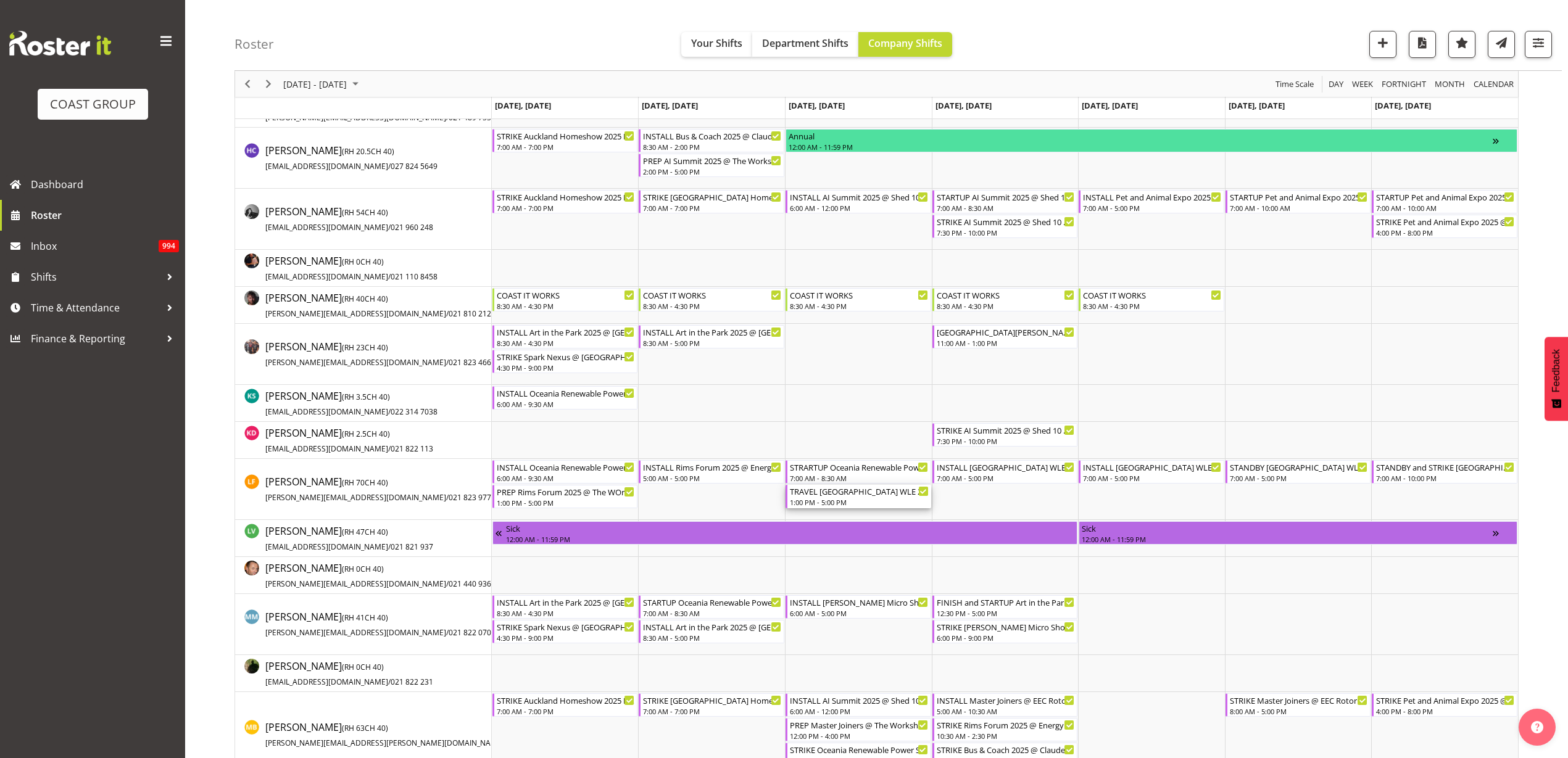
click at [841, 495] on div "TRAVEL [GEOGRAPHIC_DATA] WLE 2025 @ Baypark" at bounding box center [860, 490] width 139 height 12
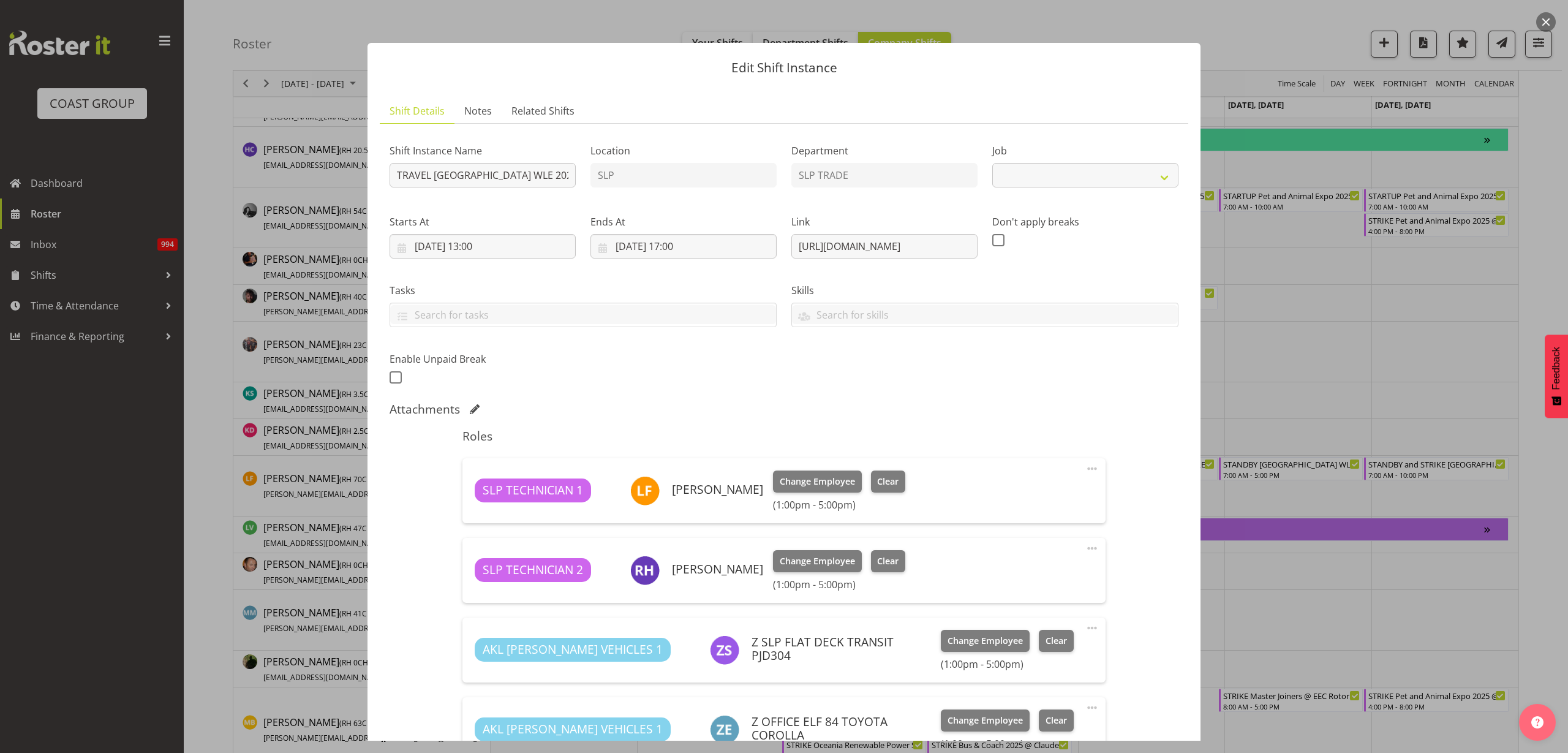
select select "9227"
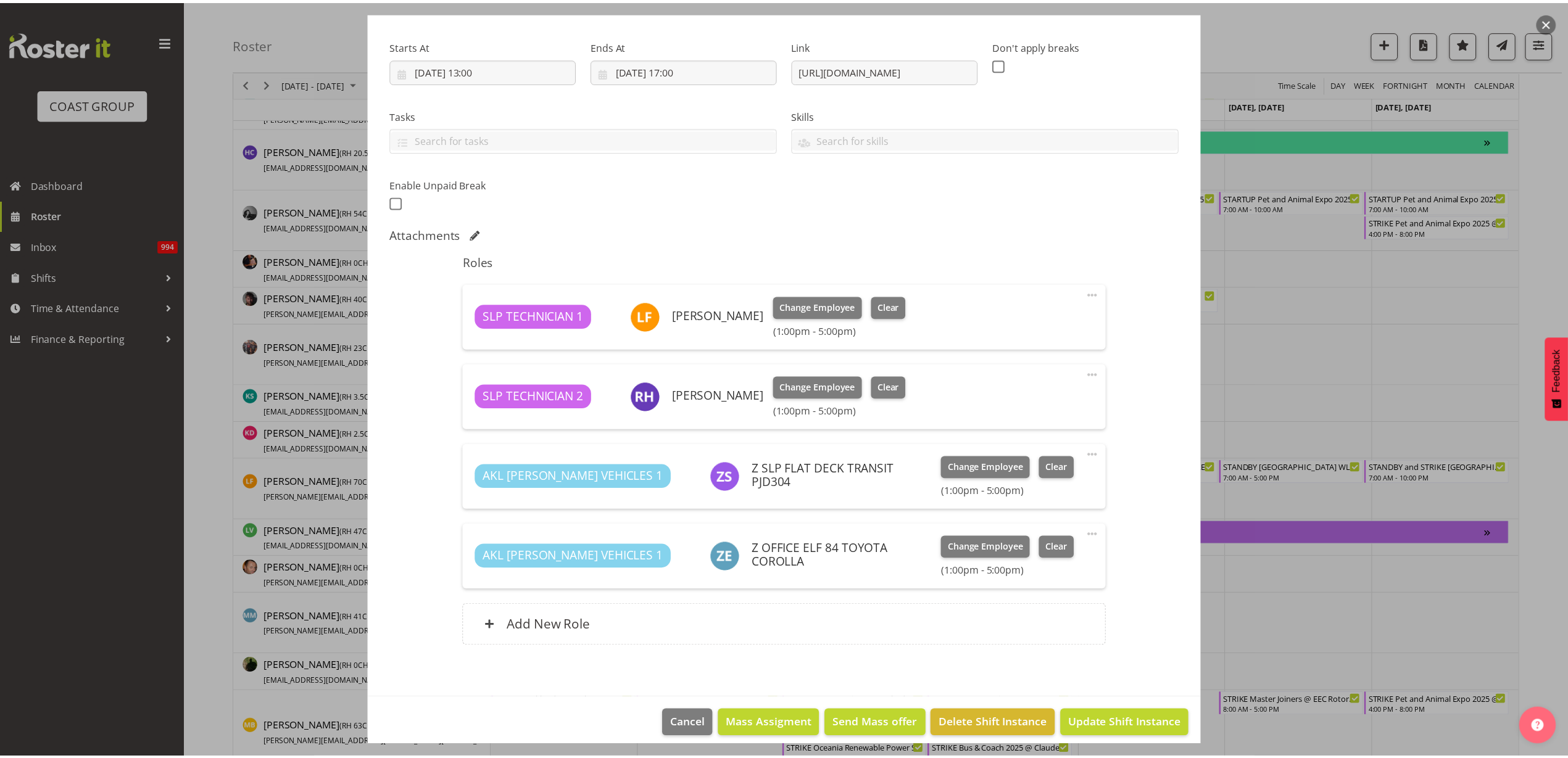
scroll to position [188, 0]
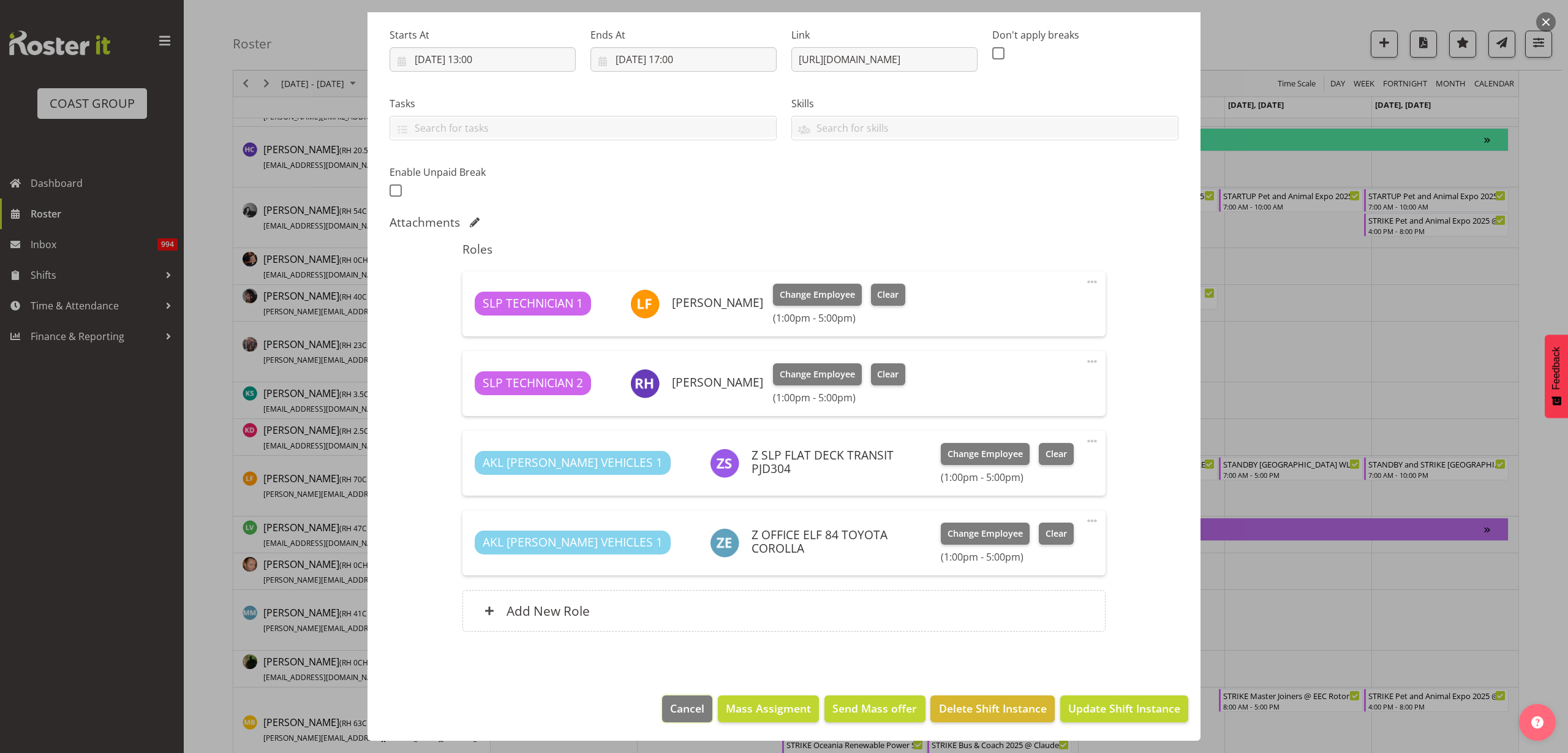
click at [670, 711] on span "Cancel" at bounding box center [687, 708] width 34 height 16
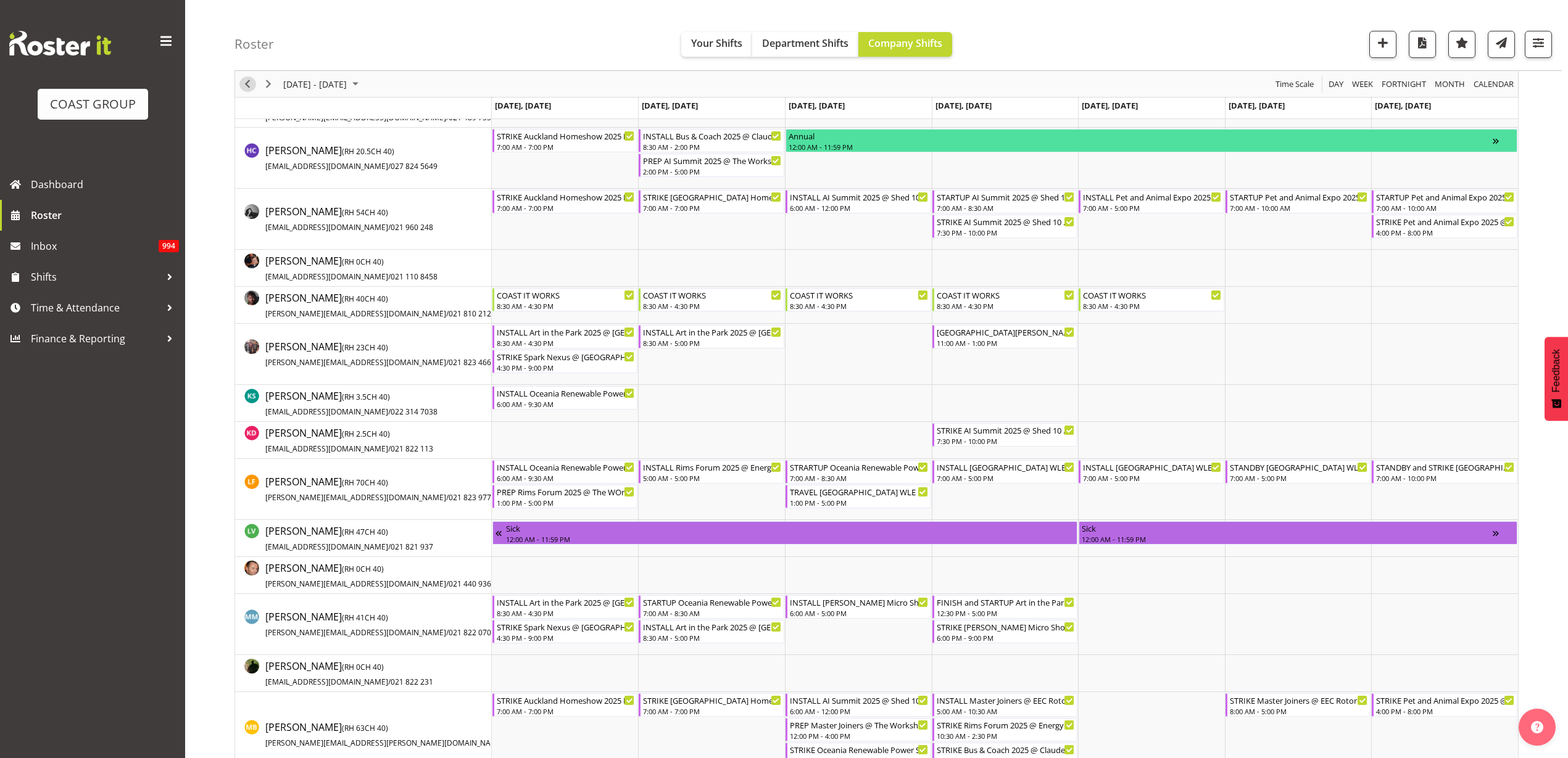
click at [250, 84] on span "Previous" at bounding box center [247, 84] width 15 height 16
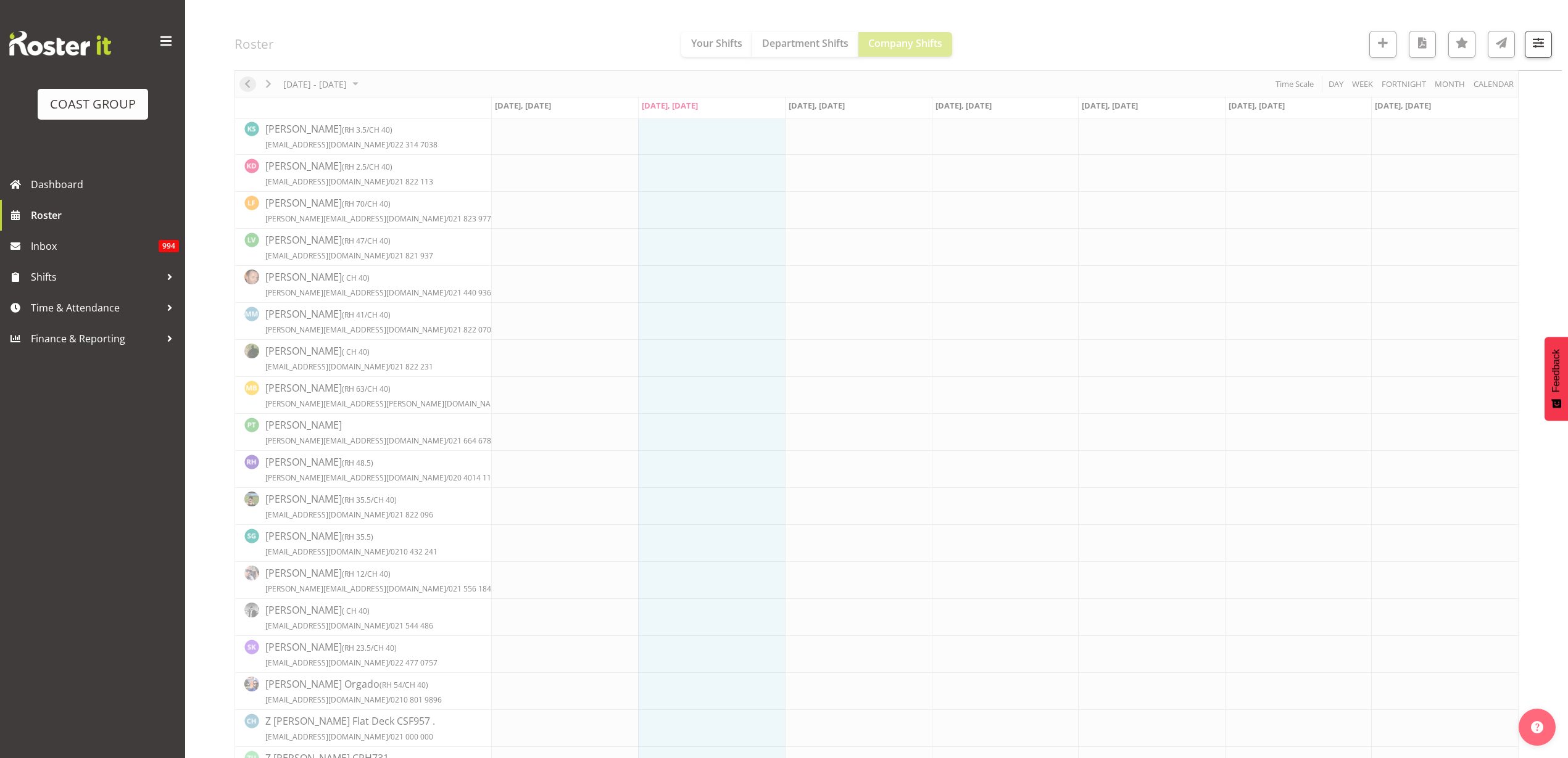
scroll to position [0, 0]
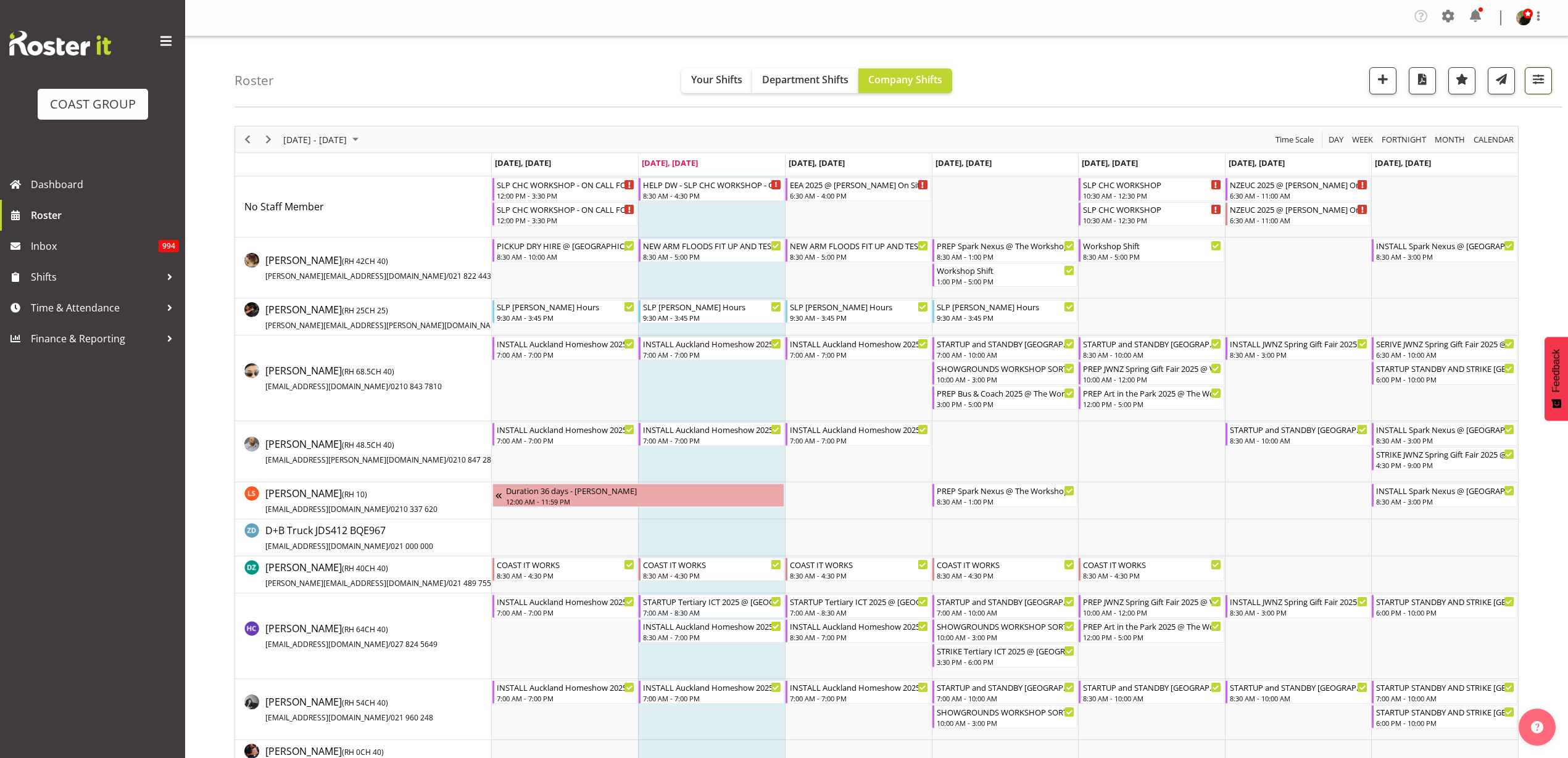
click at [1545, 75] on span "button" at bounding box center [1538, 78] width 16 height 16
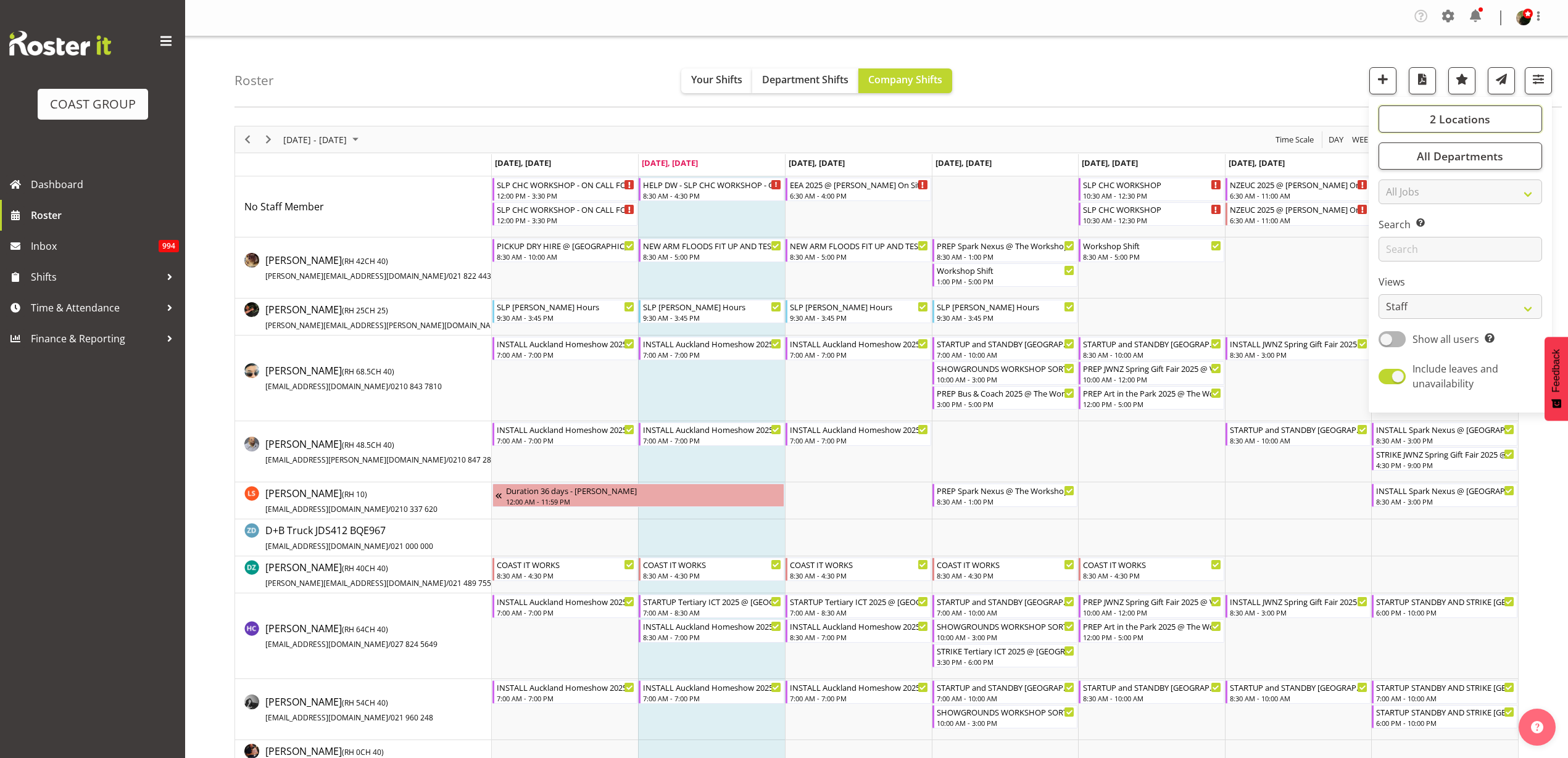
click at [1485, 114] on span "2 Locations" at bounding box center [1460, 119] width 60 height 15
click at [1396, 203] on span at bounding box center [1393, 203] width 10 height 10
click at [1396, 203] on input "SLP CHC" at bounding box center [1392, 203] width 8 height 8
checkbox input "false"
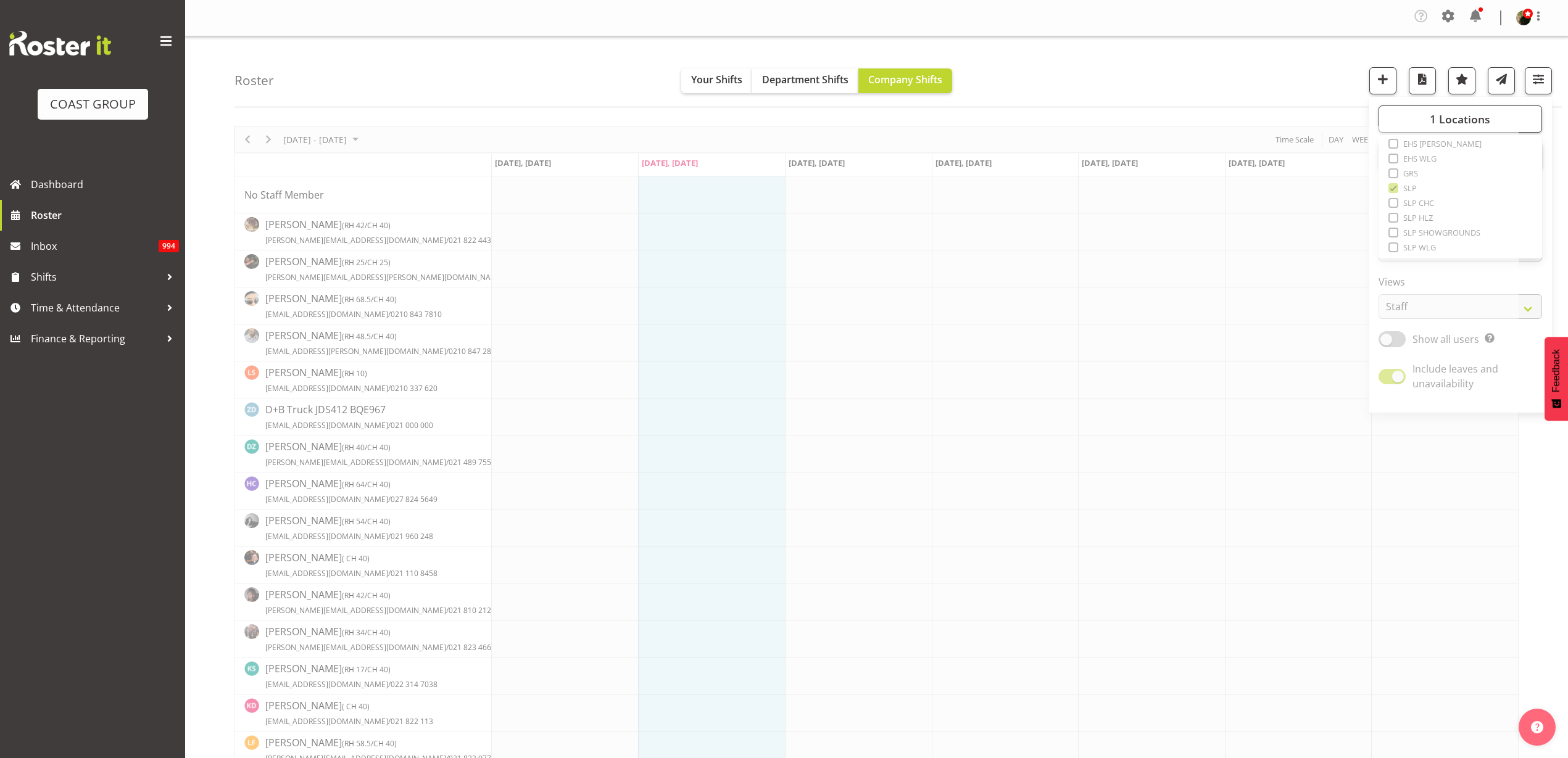
click at [1250, 57] on div "Roster Your Shifts Department Shifts Company Shifts 1 Locations Clear CARLTON E…" at bounding box center [898, 71] width 1328 height 71
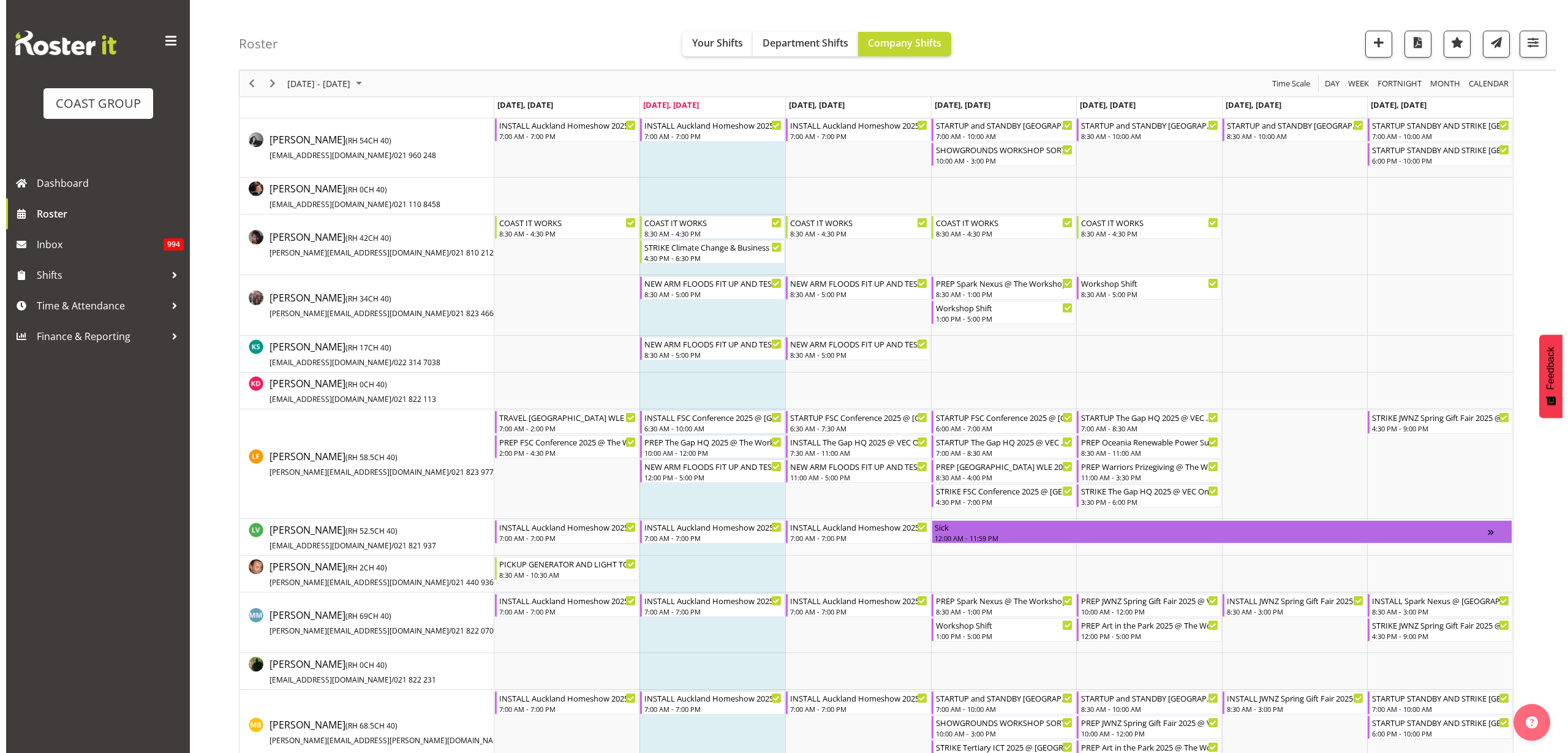
scroll to position [536, 0]
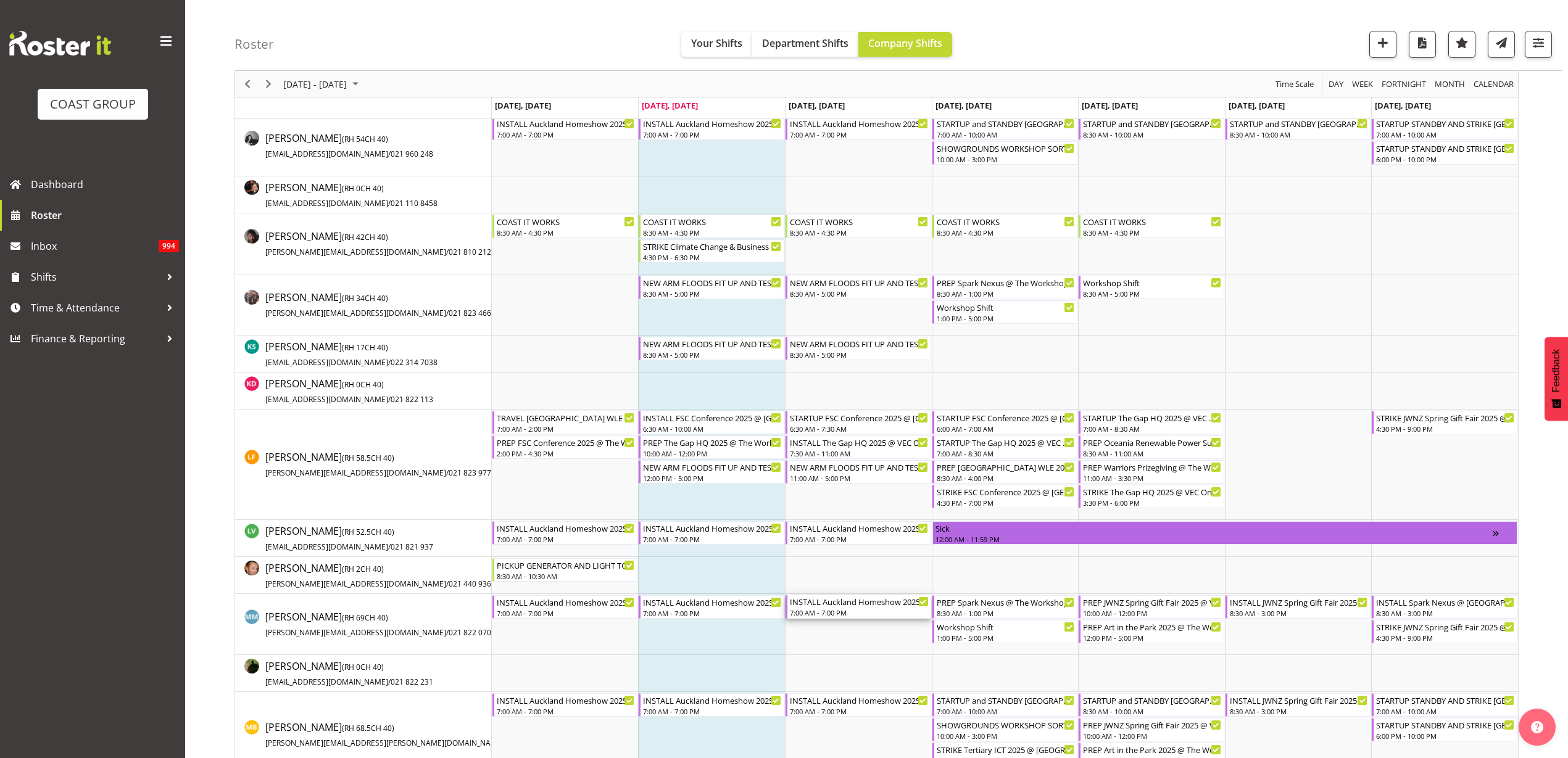
click at [843, 606] on div "INSTALL Auckland Homeshow 2025 @ [GEOGRAPHIC_DATA]" at bounding box center [860, 601] width 139 height 12
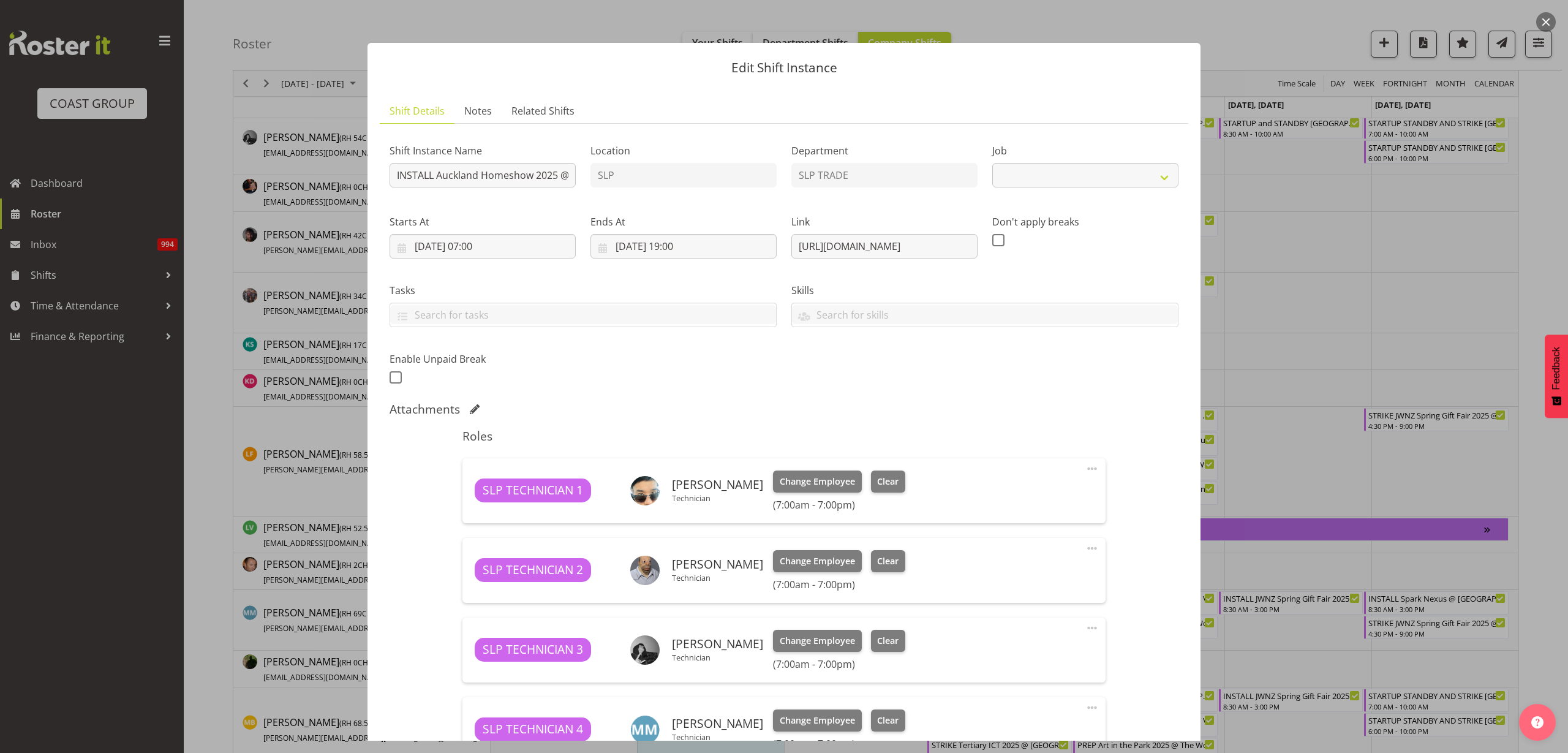
select select "9869"
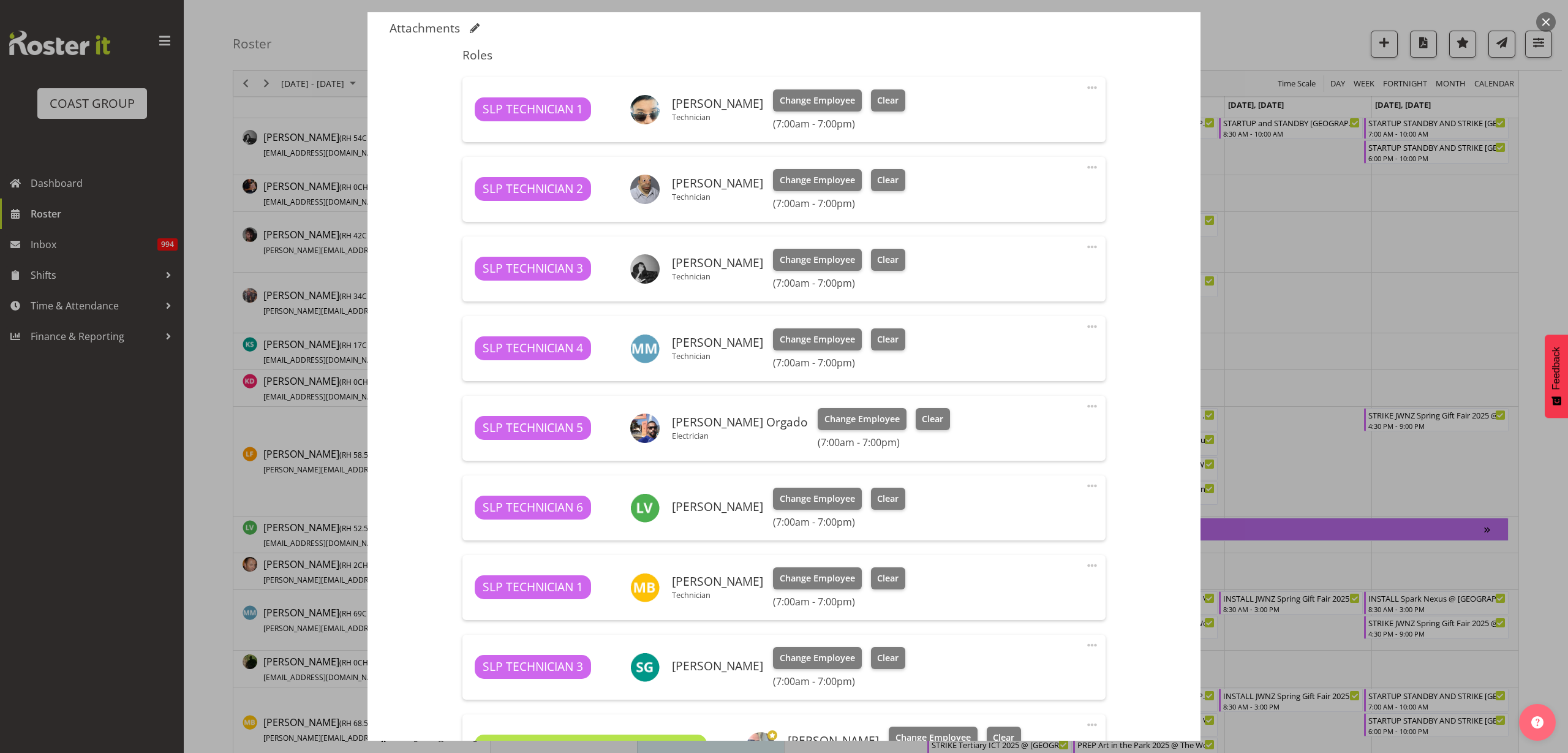
scroll to position [383, 0]
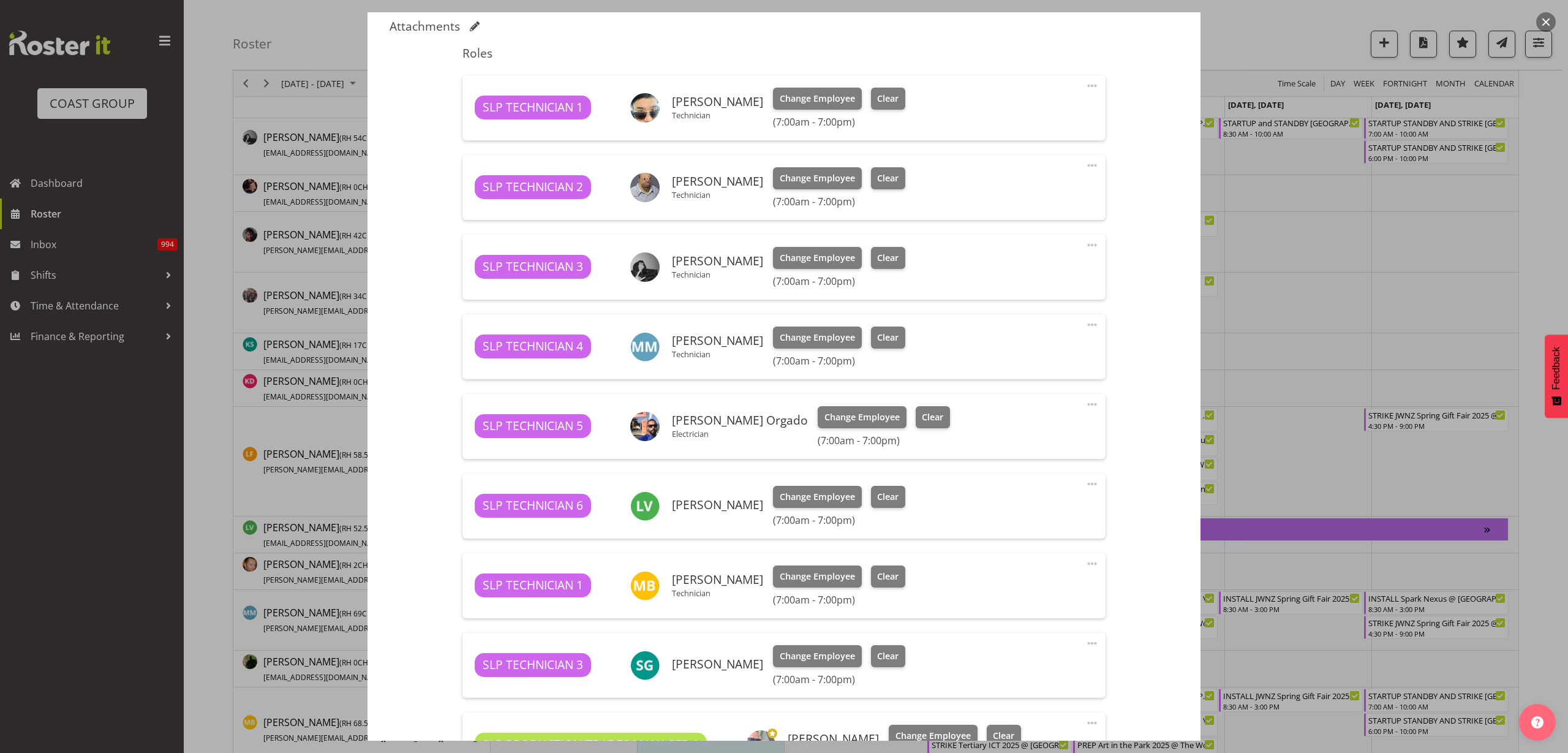
click at [859, 334] on div "Change Employee Clear" at bounding box center [839, 337] width 133 height 22
click at [877, 335] on span "Clear" at bounding box center [887, 337] width 21 height 14
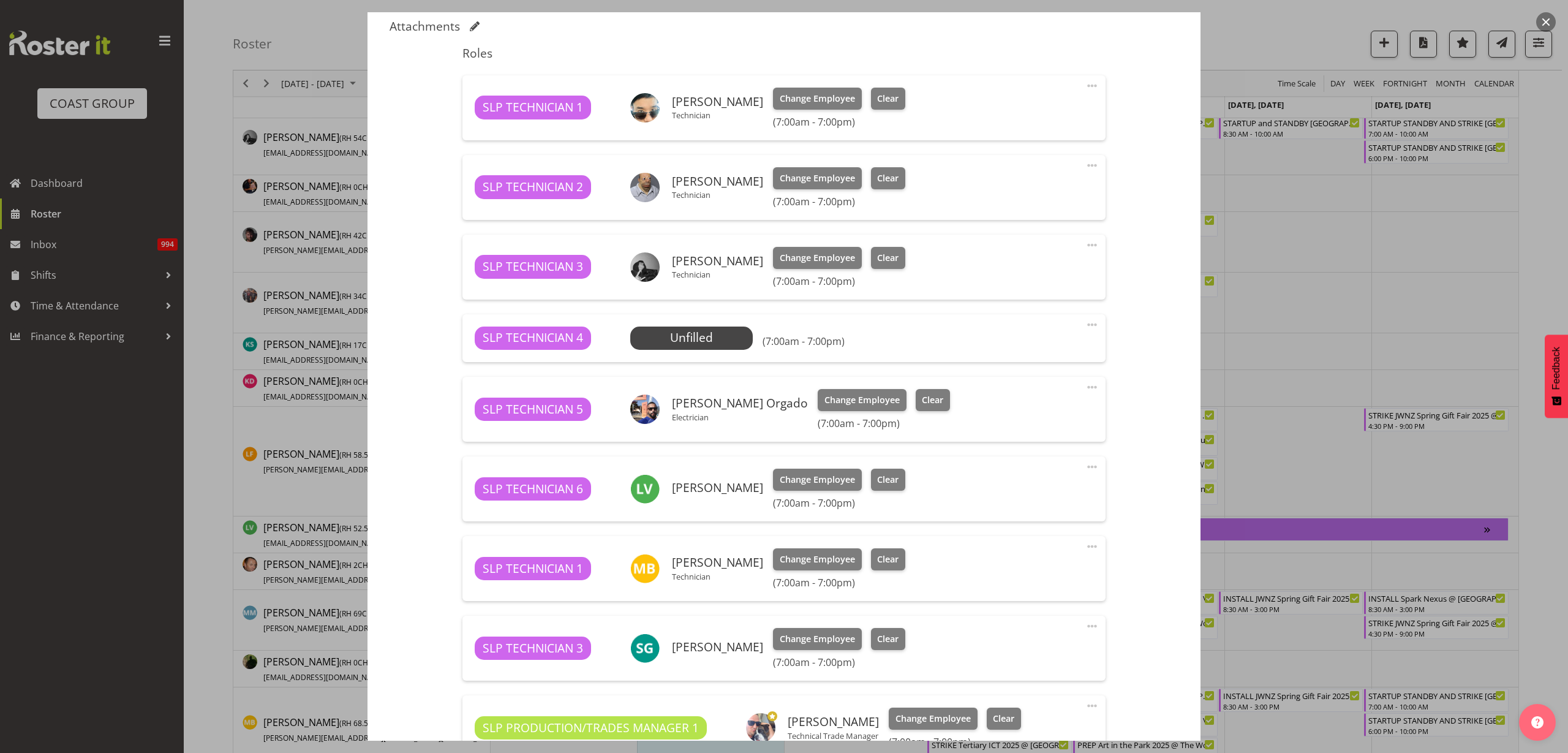
click at [1085, 326] on span at bounding box center [1092, 324] width 15 height 15
click at [1039, 398] on link "Delete" at bounding box center [1040, 398] width 118 height 22
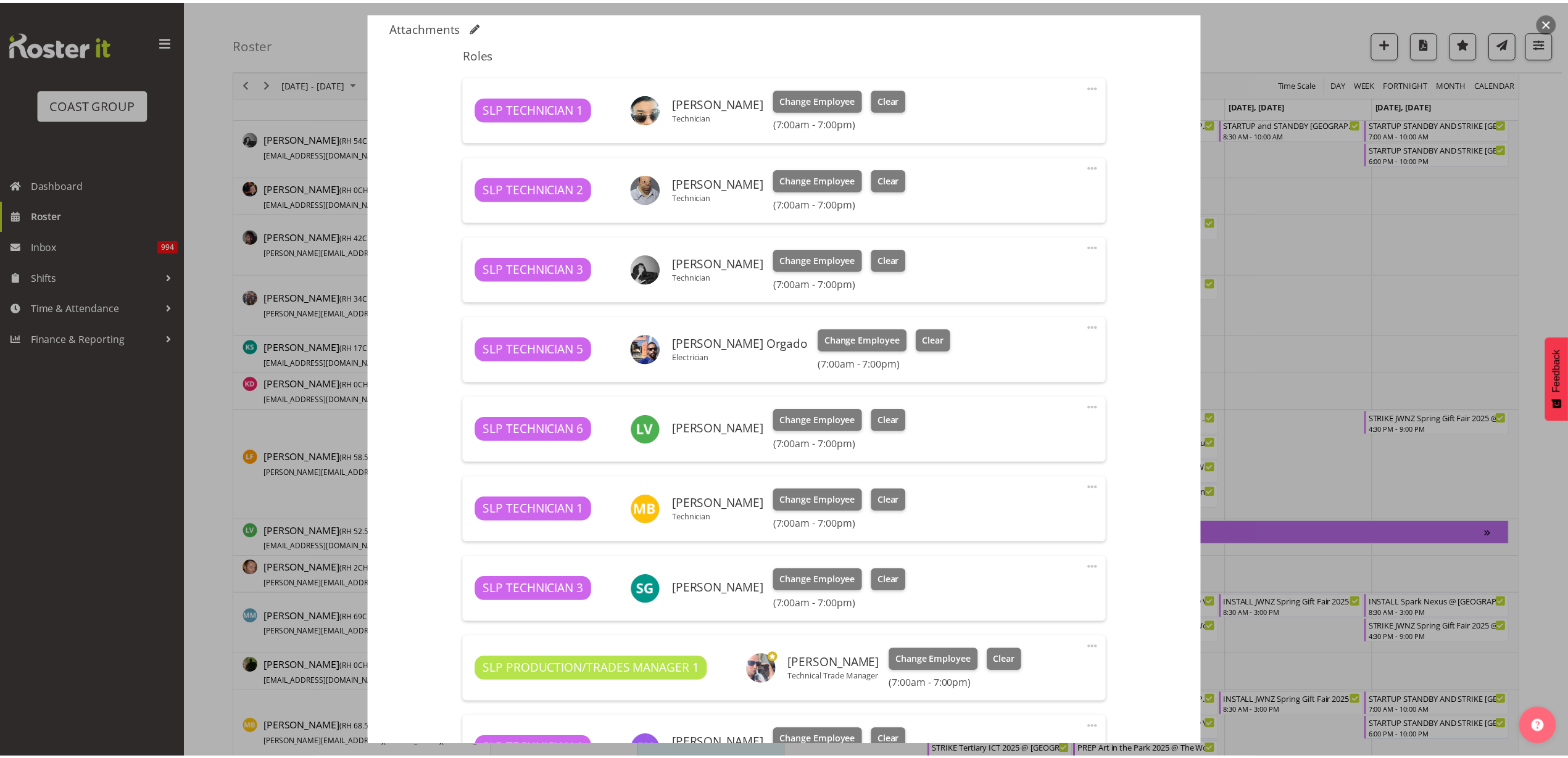
scroll to position [669, 0]
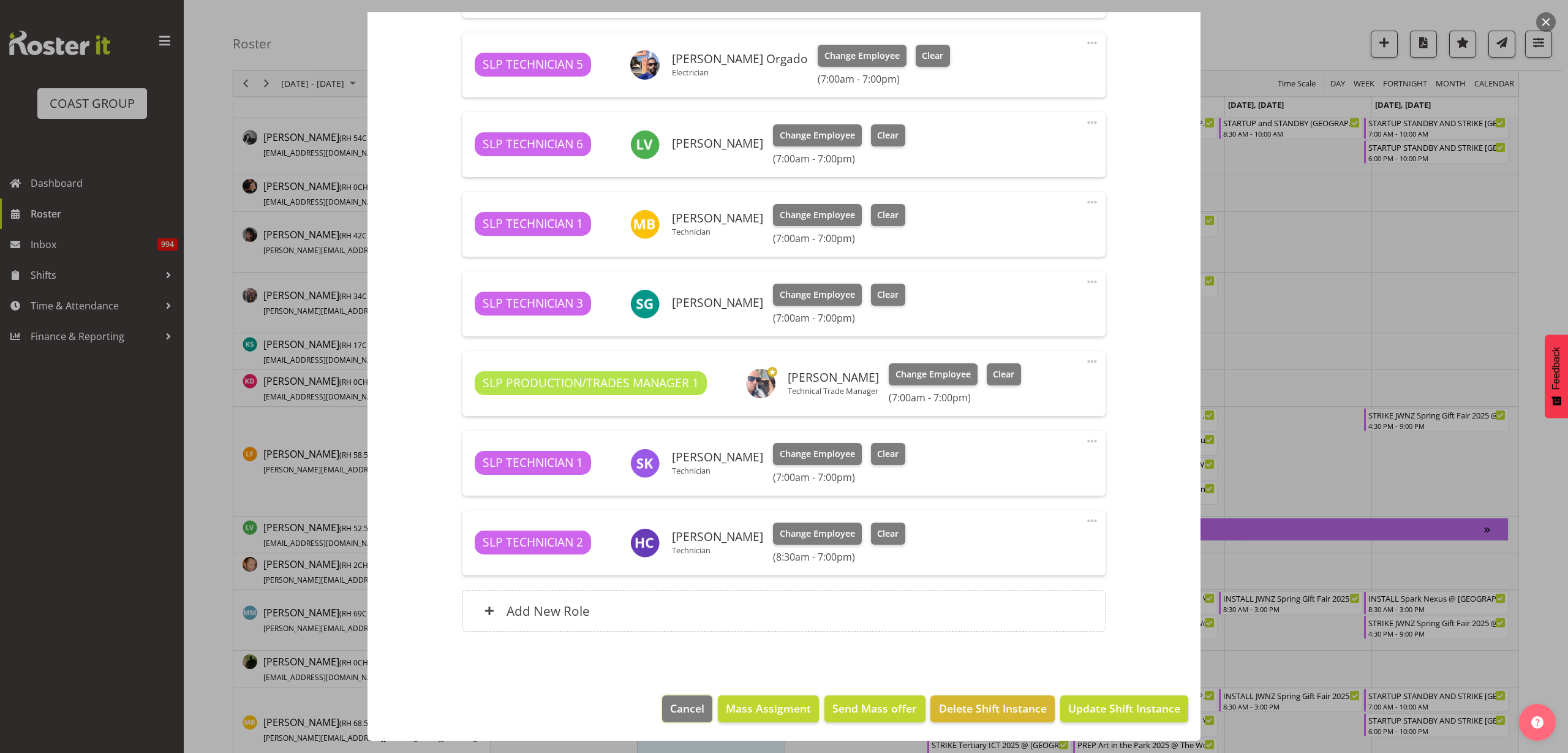
click at [680, 707] on span "Cancel" at bounding box center [687, 708] width 34 height 16
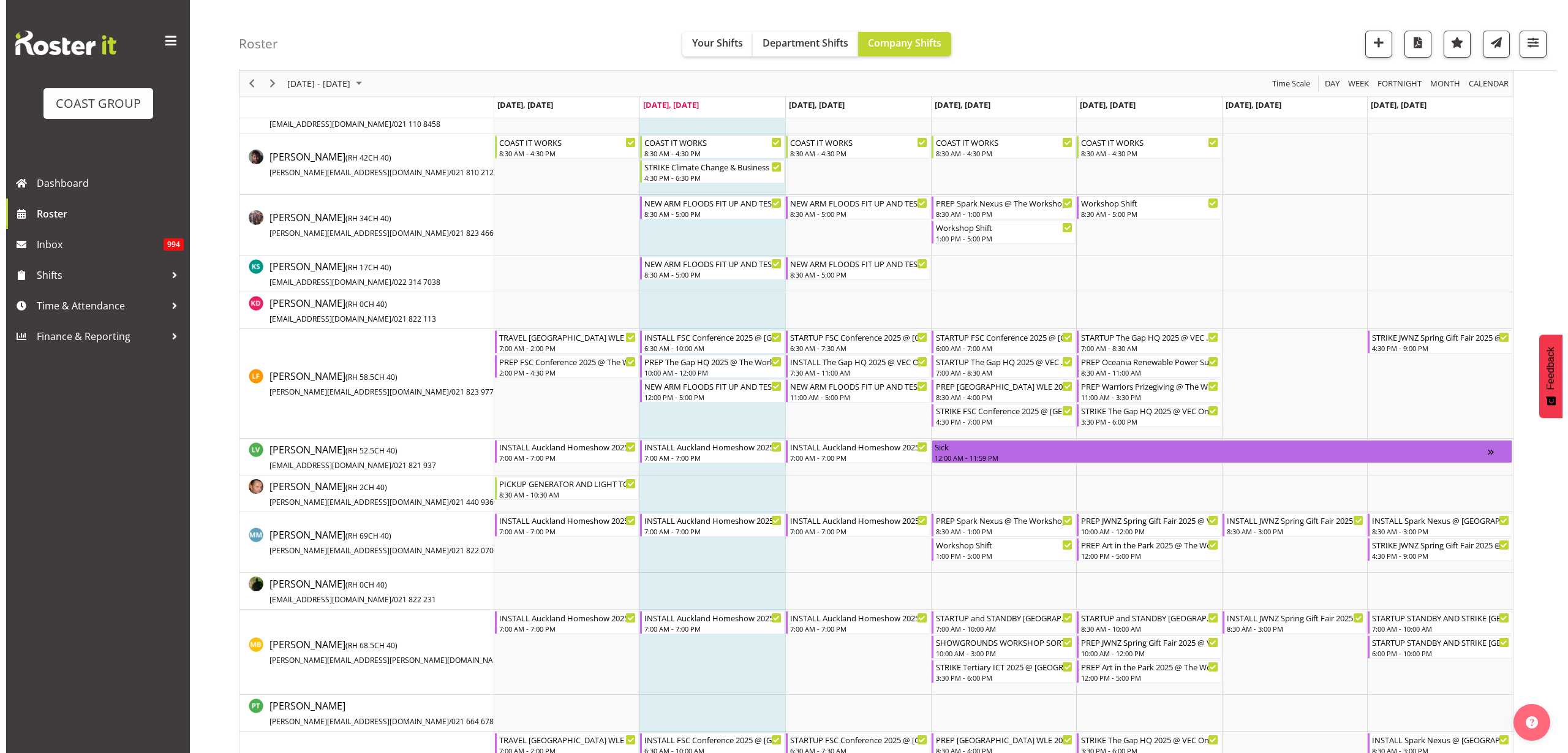
scroll to position [689, 0]
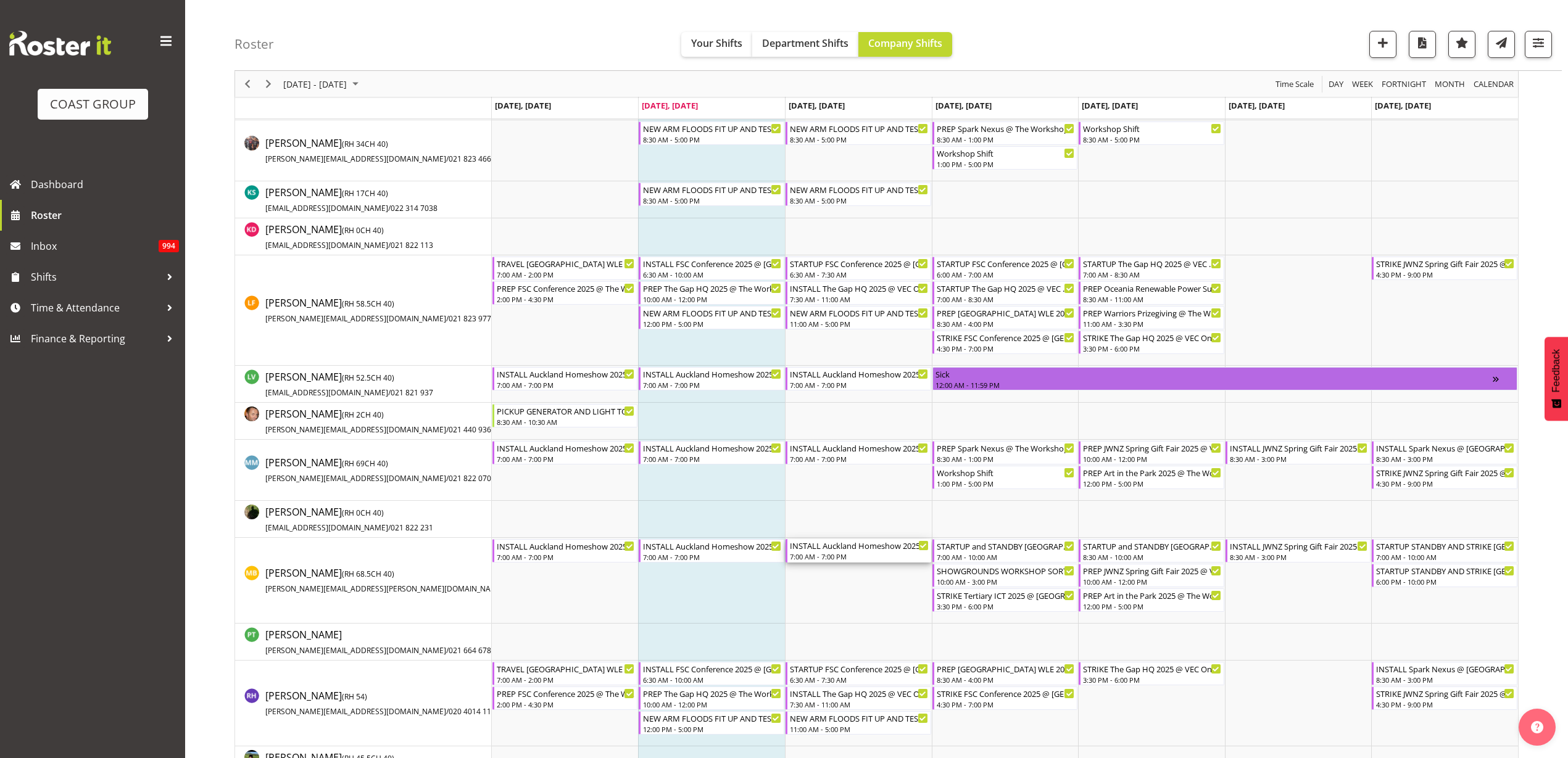
click at [845, 551] on div "INSTALL Auckland Homeshow 2025 @ Auckland SHowgrounds 7:00 AM - 7:00 PM" at bounding box center [860, 551] width 139 height 23
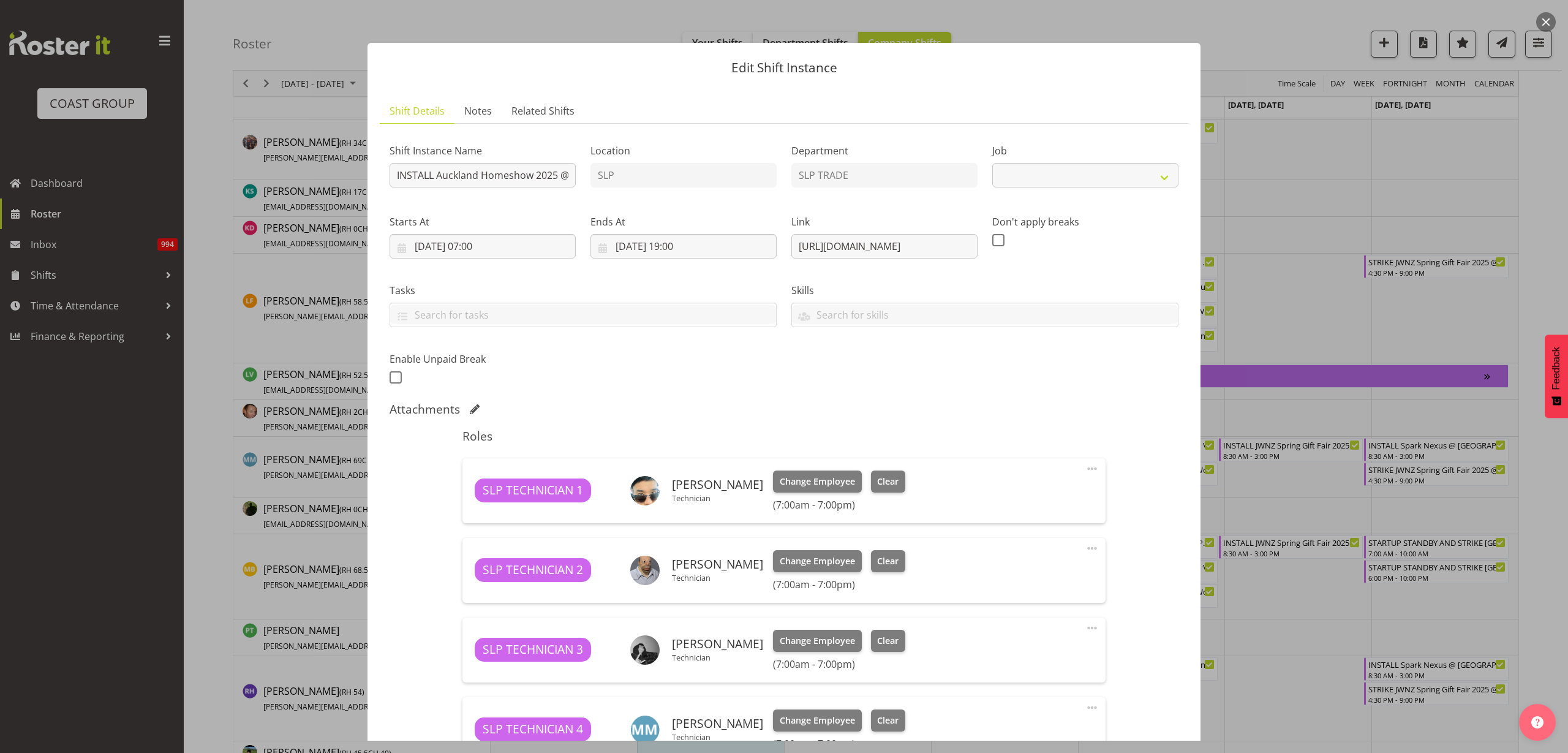
select select "9869"
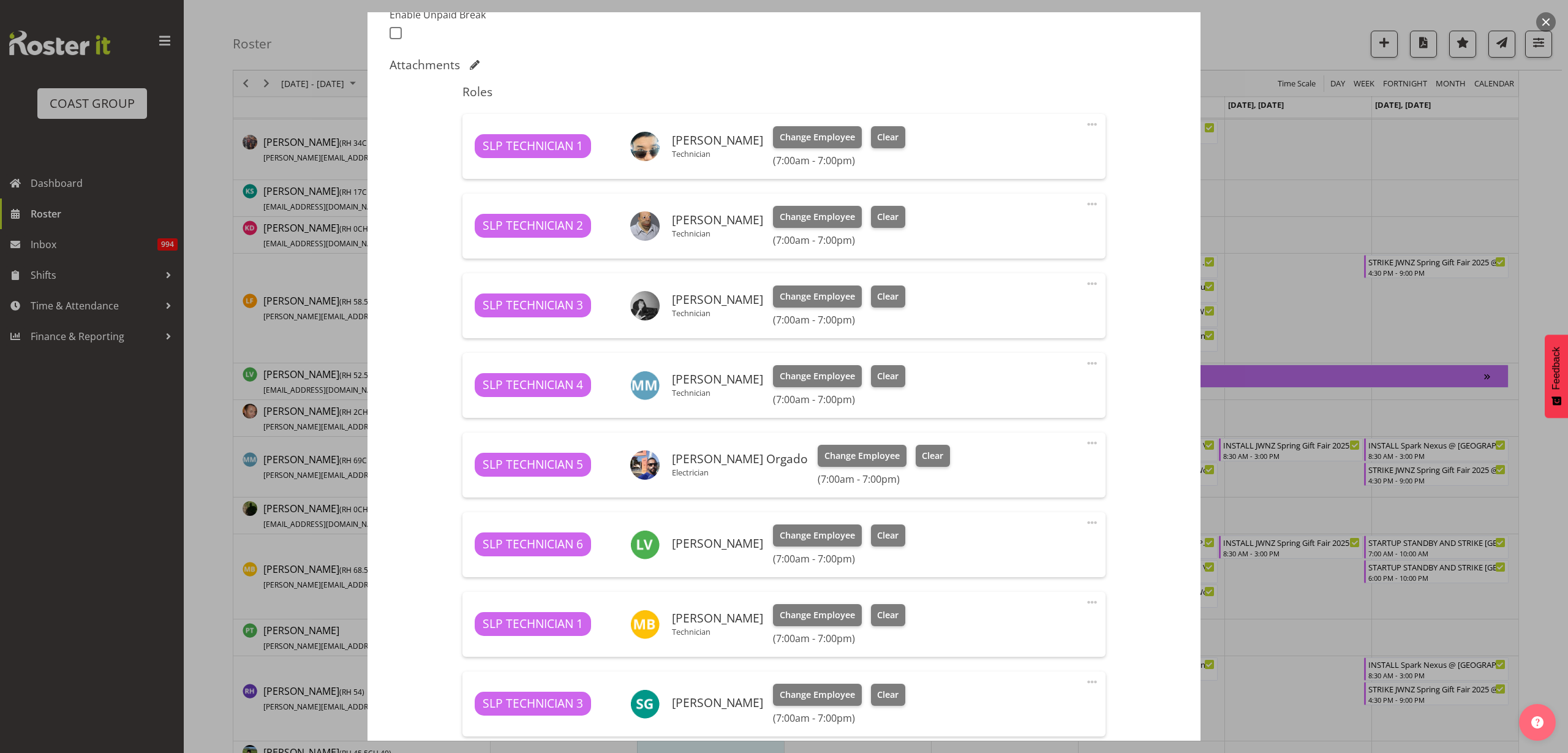
scroll to position [383, 0]
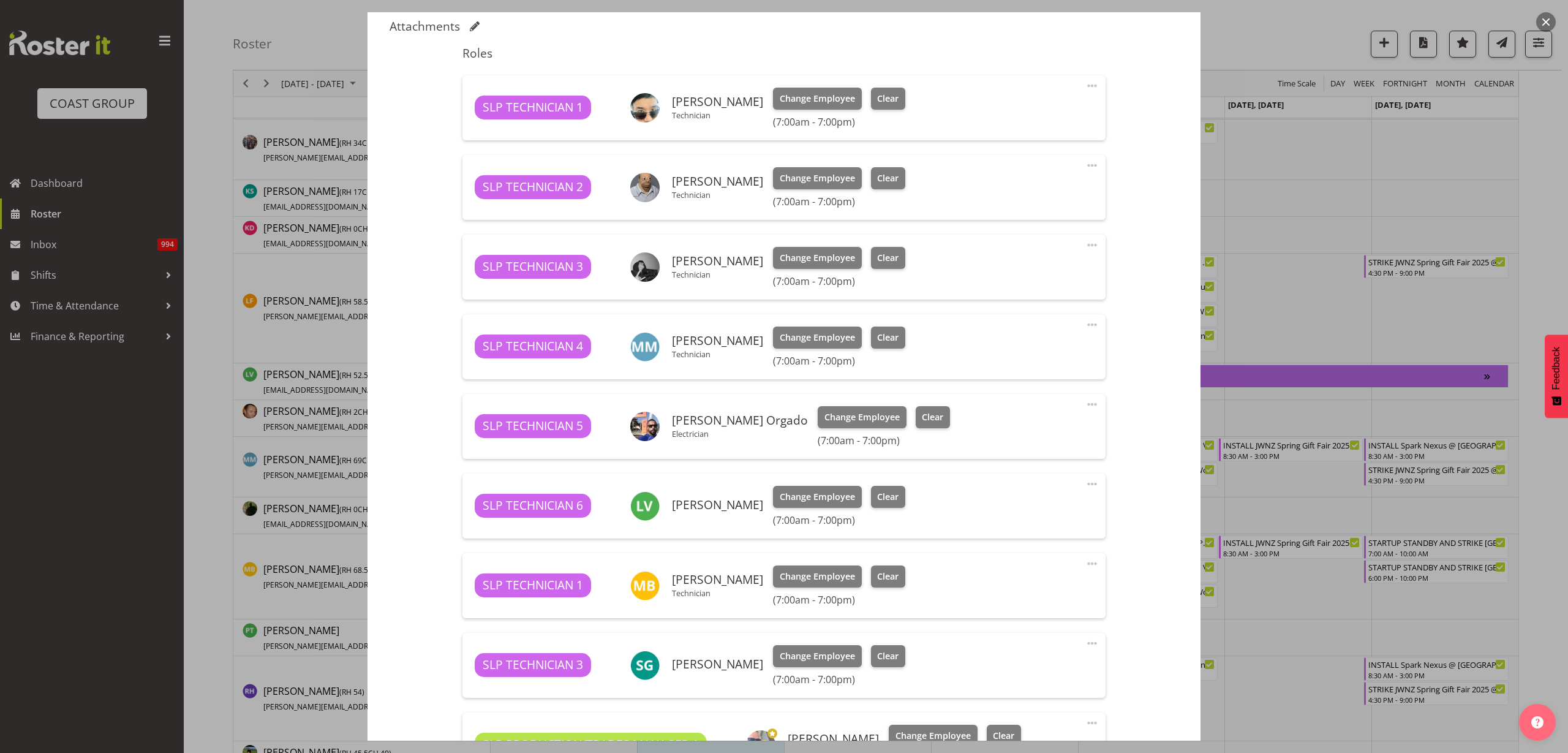
click at [1087, 326] on span at bounding box center [1092, 324] width 15 height 15
click at [1019, 395] on link "Delete" at bounding box center [1040, 398] width 118 height 22
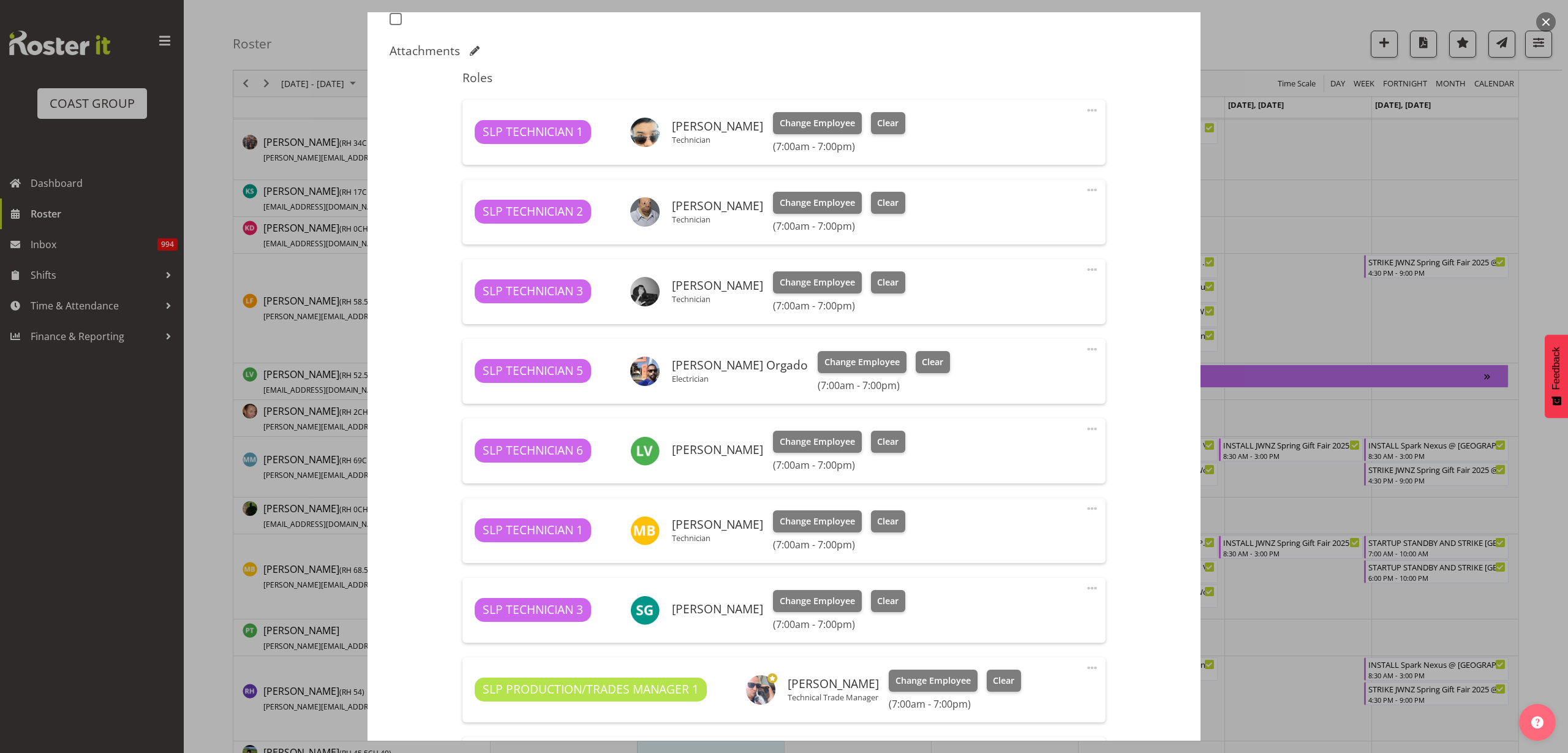
scroll to position [665, 0]
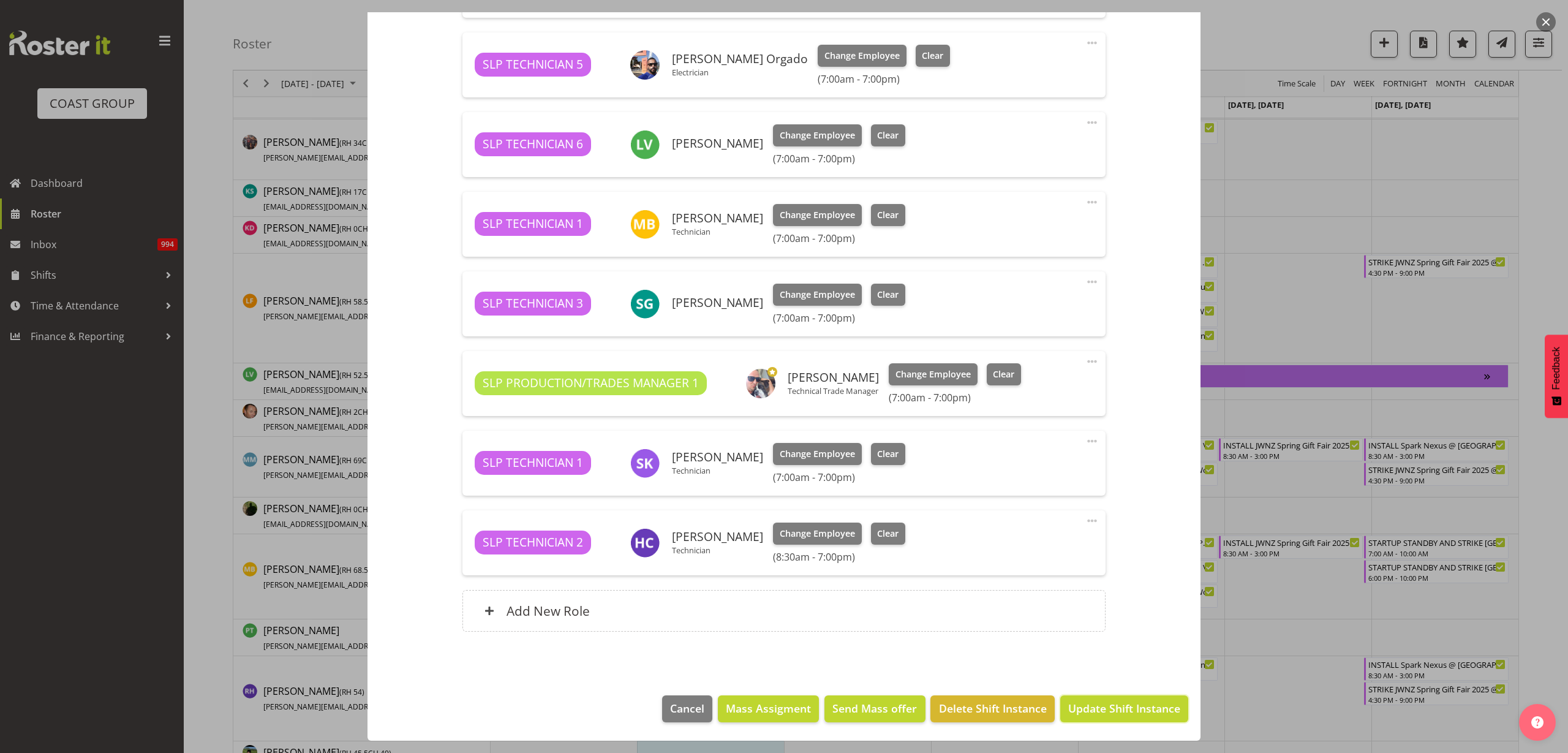
click at [1130, 709] on span "Update Shift Instance" at bounding box center [1124, 708] width 112 height 16
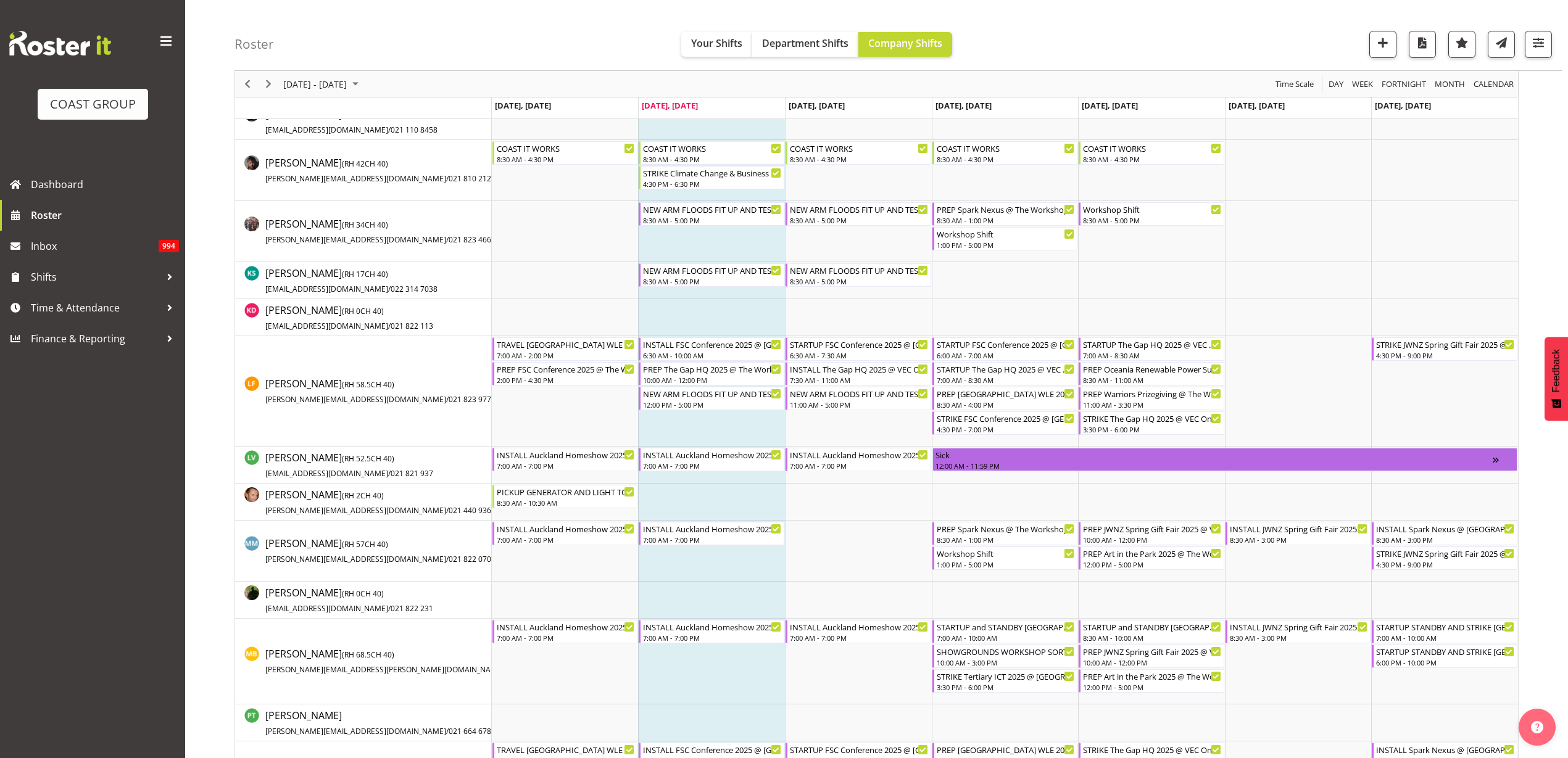
scroll to position [617, 0]
